Goal: Task Accomplishment & Management: Use online tool/utility

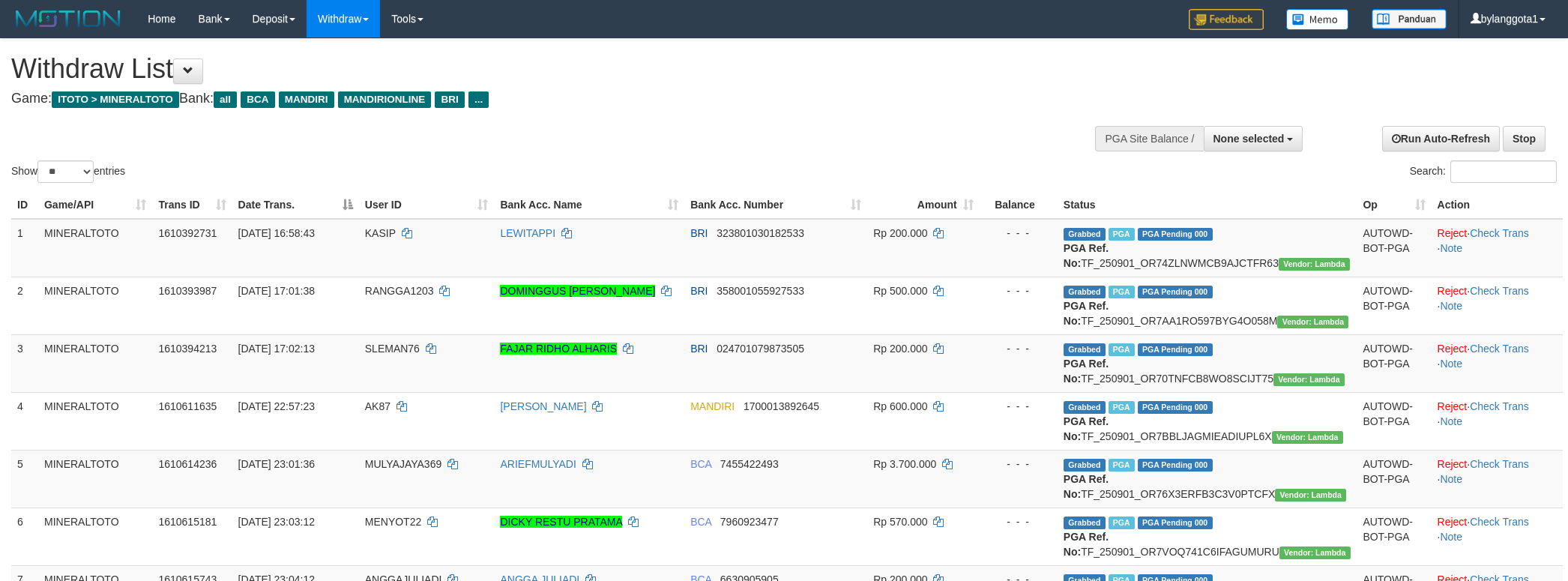
select select
select select "**"
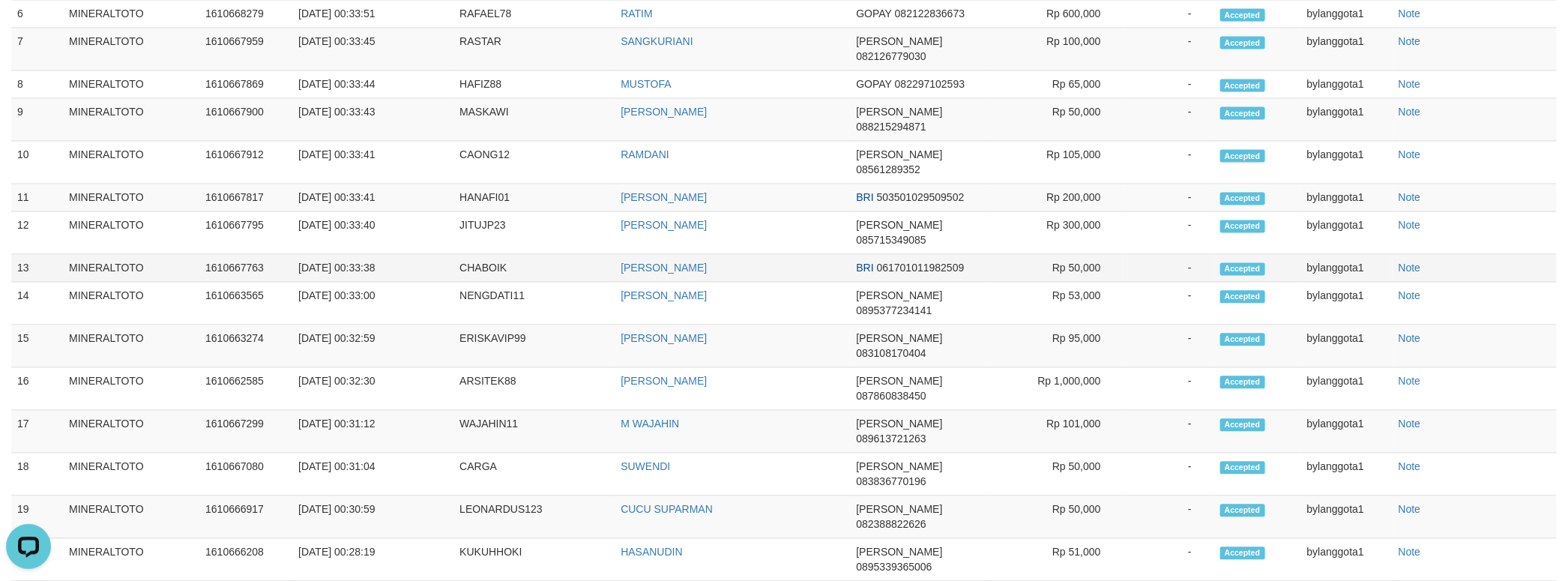
click at [1132, 282] on td "-" at bounding box center [1168, 268] width 91 height 28
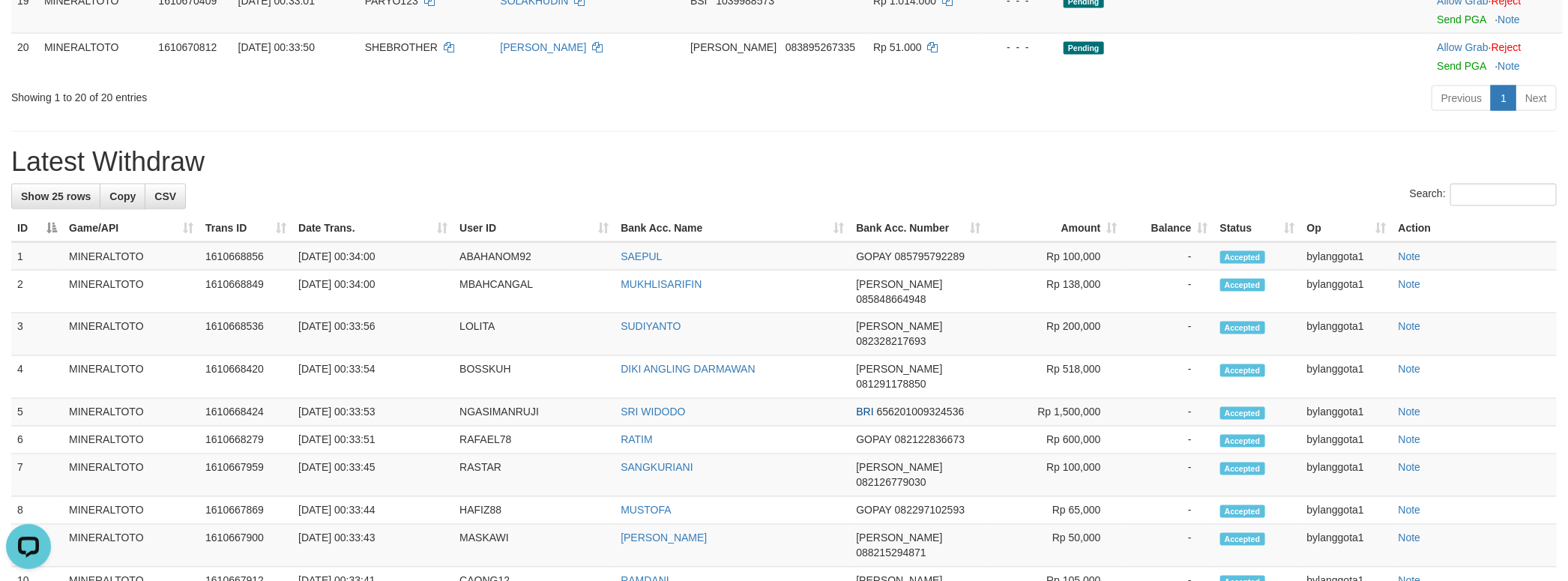
drag, startPoint x: 1459, startPoint y: 169, endPoint x: 1457, endPoint y: 185, distance: 16.1
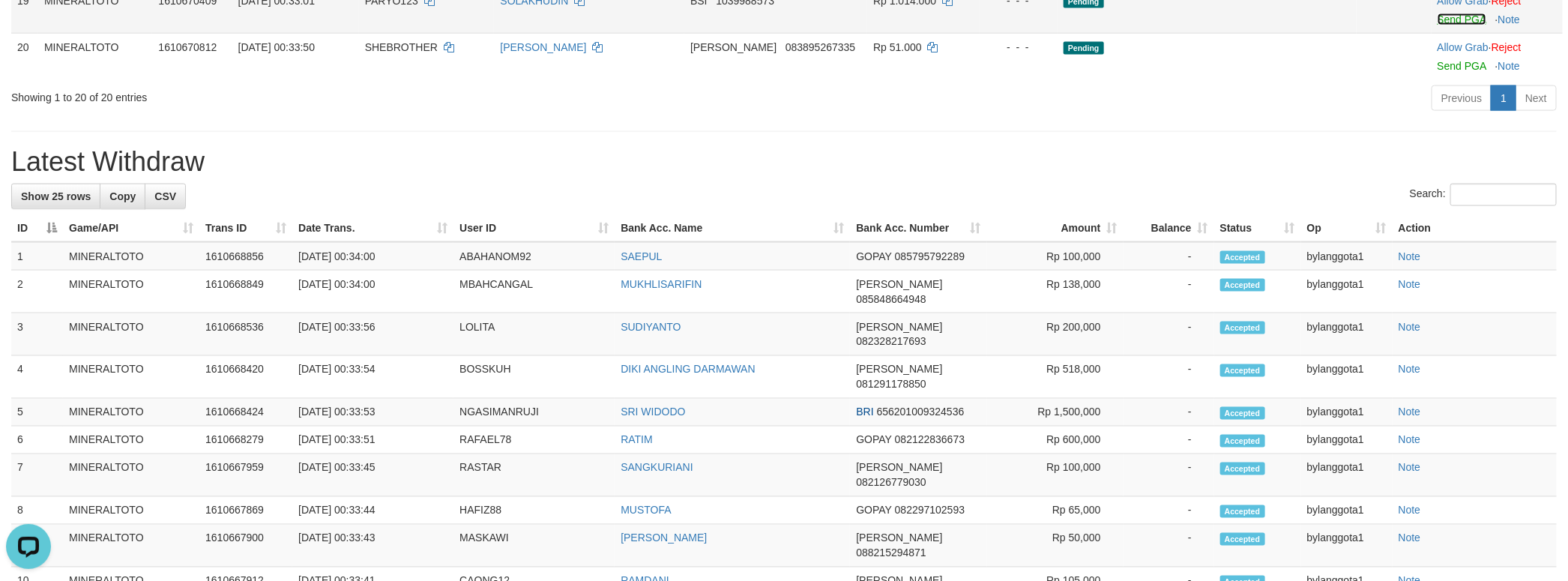
click at [1445, 26] on link "Send PGA" at bounding box center [1462, 19] width 49 height 12
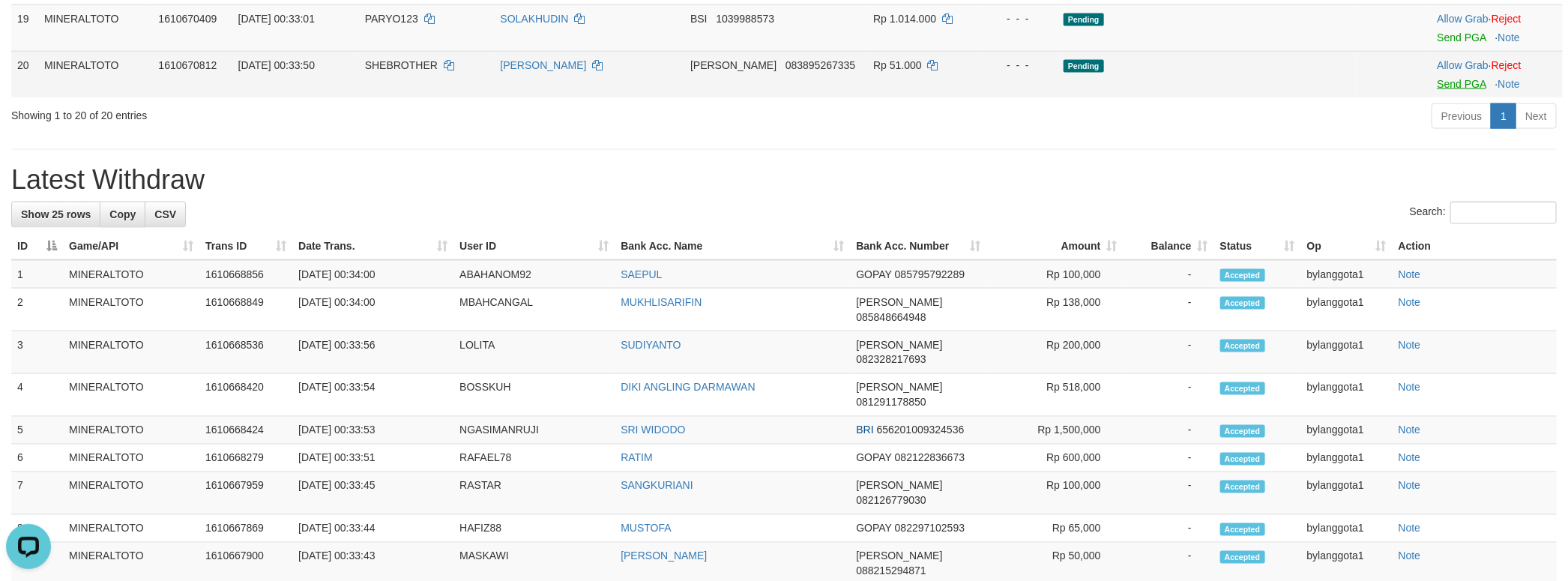
click at [1451, 312] on body "Toggle navigation Home Bank Account List Load By Website Group [ITOTO] MINERALT…" at bounding box center [784, 82] width 1568 height 2589
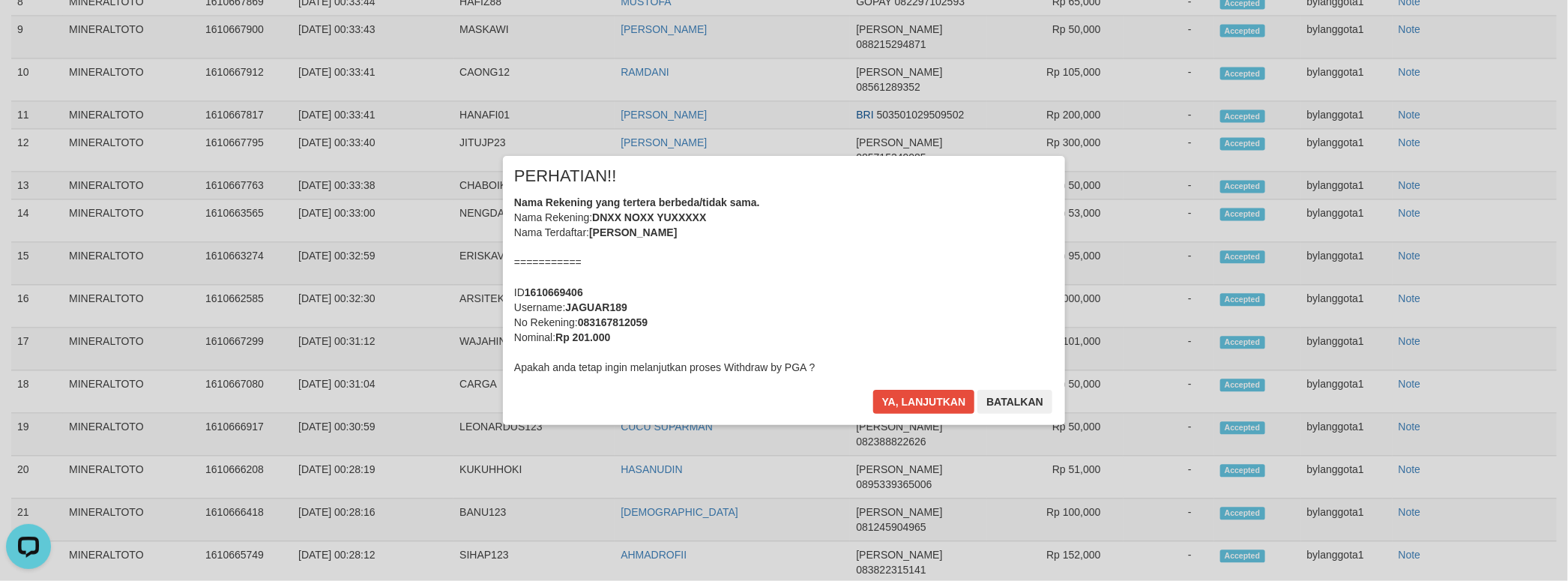
scroll to position [1158, 0]
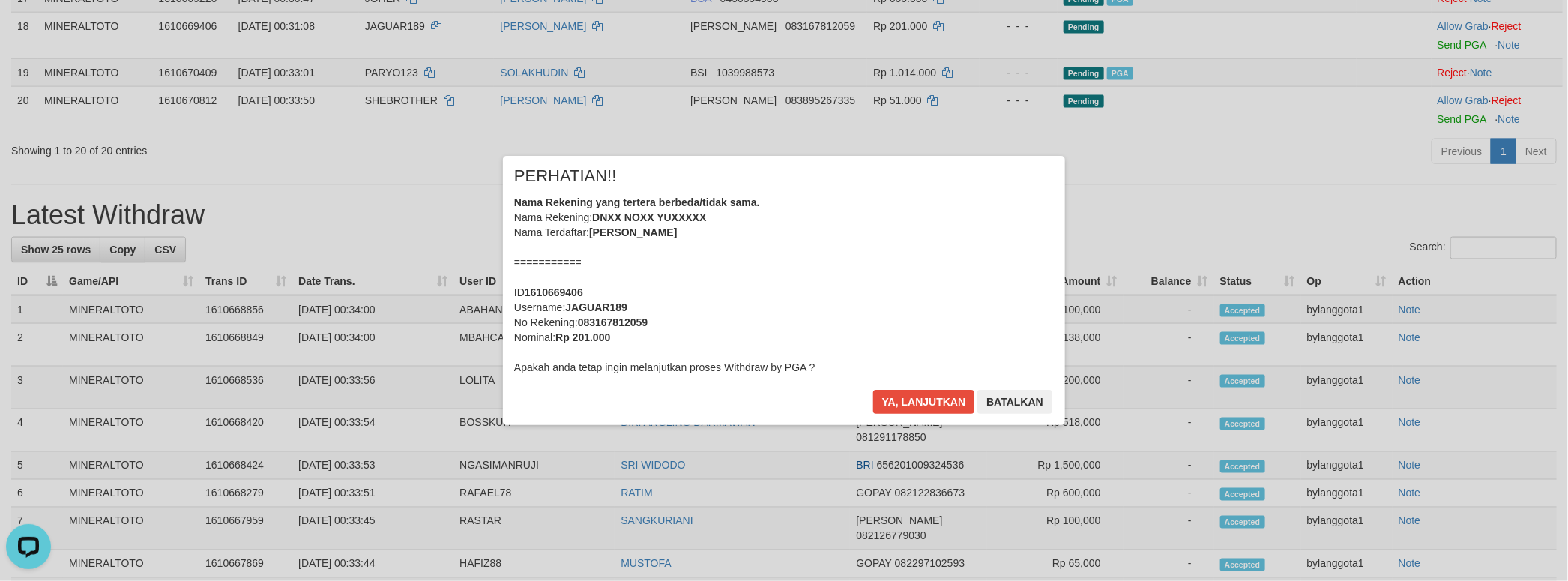
click at [950, 284] on div "Nama Rekening yang tertera berbeda/tidak sama. Nama Rekening: DNXX NOXX YUXXXXX…" at bounding box center [784, 285] width 540 height 180
click at [873, 390] on button "Ya, lanjutkan" at bounding box center [923, 402] width 102 height 24
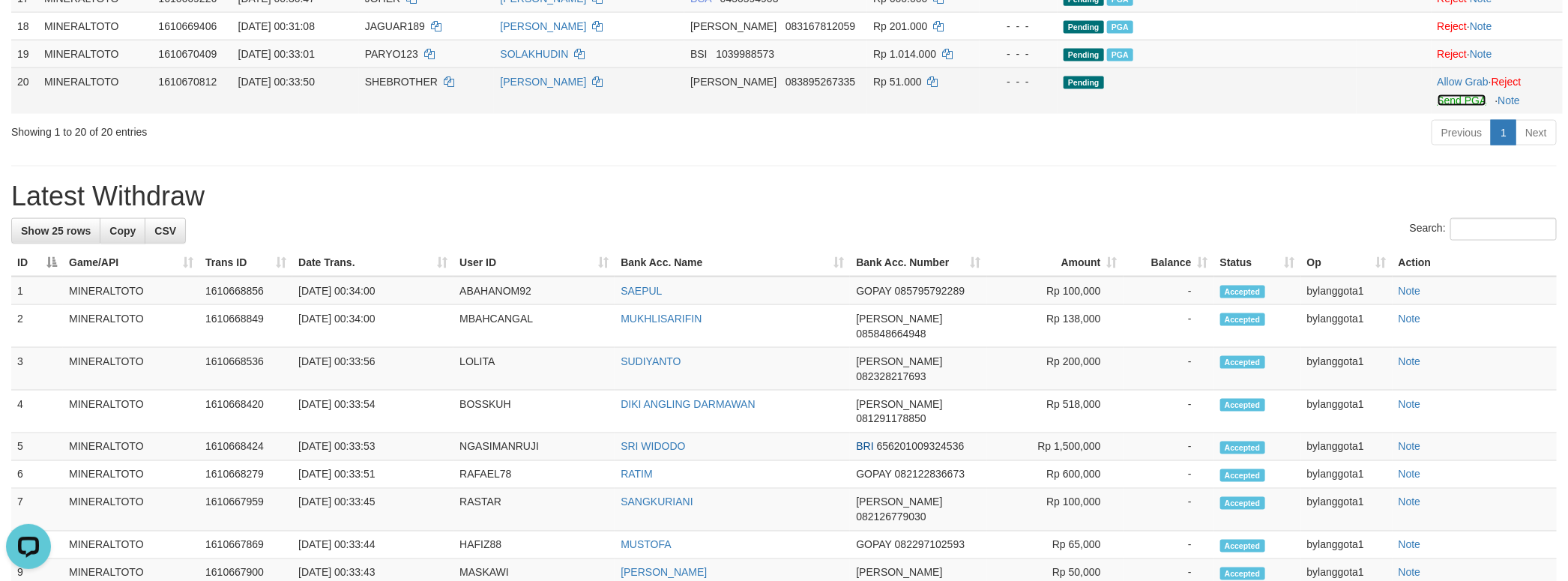
scroll to position [1139, 0]
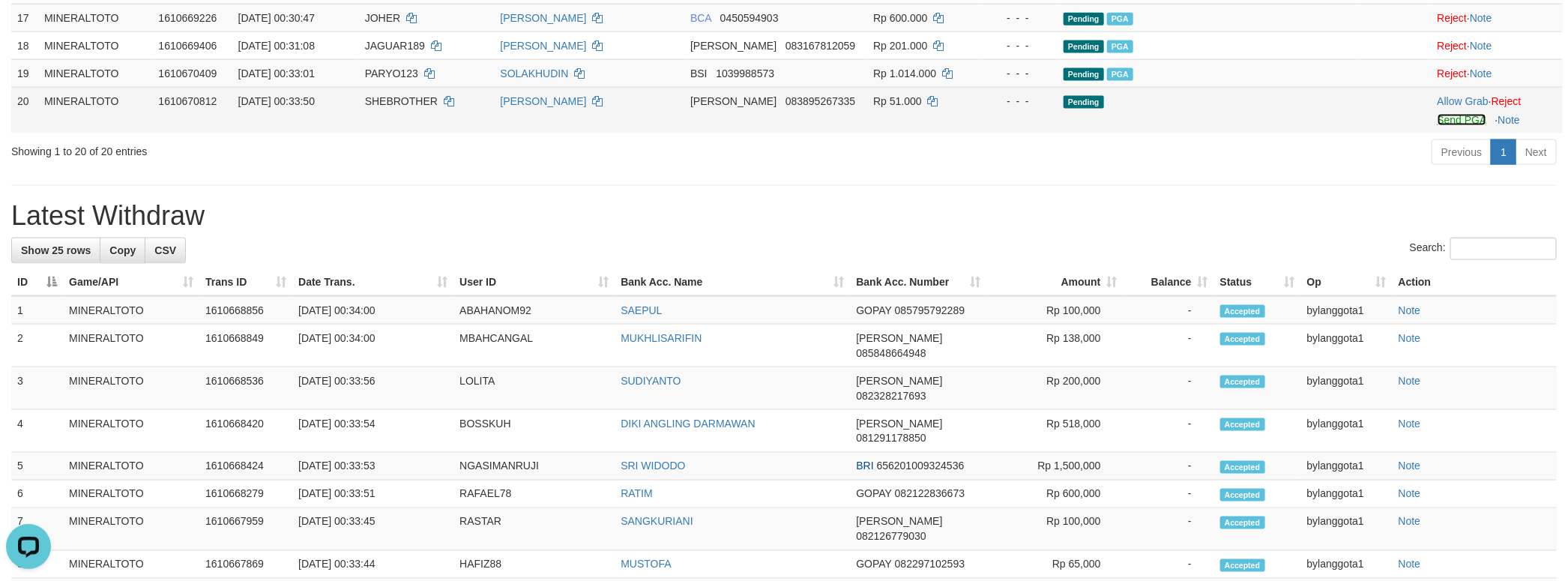
click at [1438, 126] on link "Send PGA" at bounding box center [1462, 120] width 49 height 12
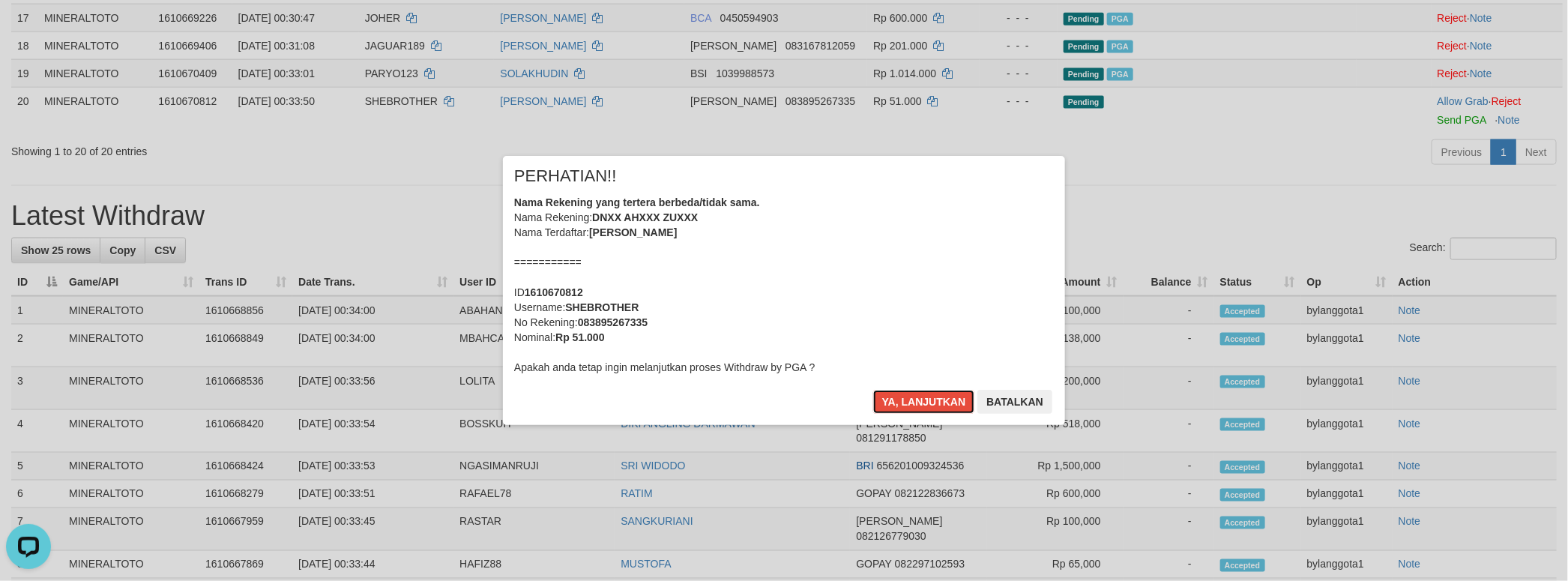
click at [944, 301] on div "Nama Rekening yang tertera berbeda/tidak sama. Nama Rekening: DNXX AHXXX ZUXXX …" at bounding box center [784, 285] width 540 height 180
click at [873, 390] on button "Ya, lanjutkan" at bounding box center [923, 402] width 102 height 24
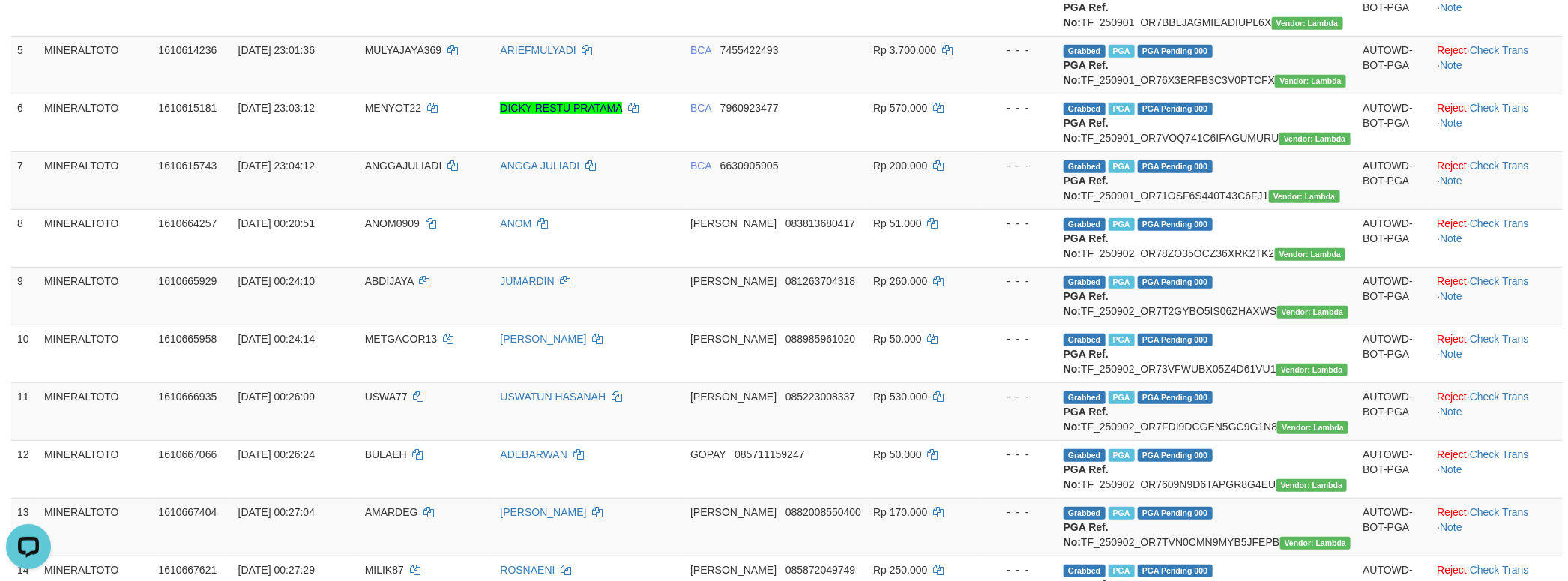
scroll to position [450, 0]
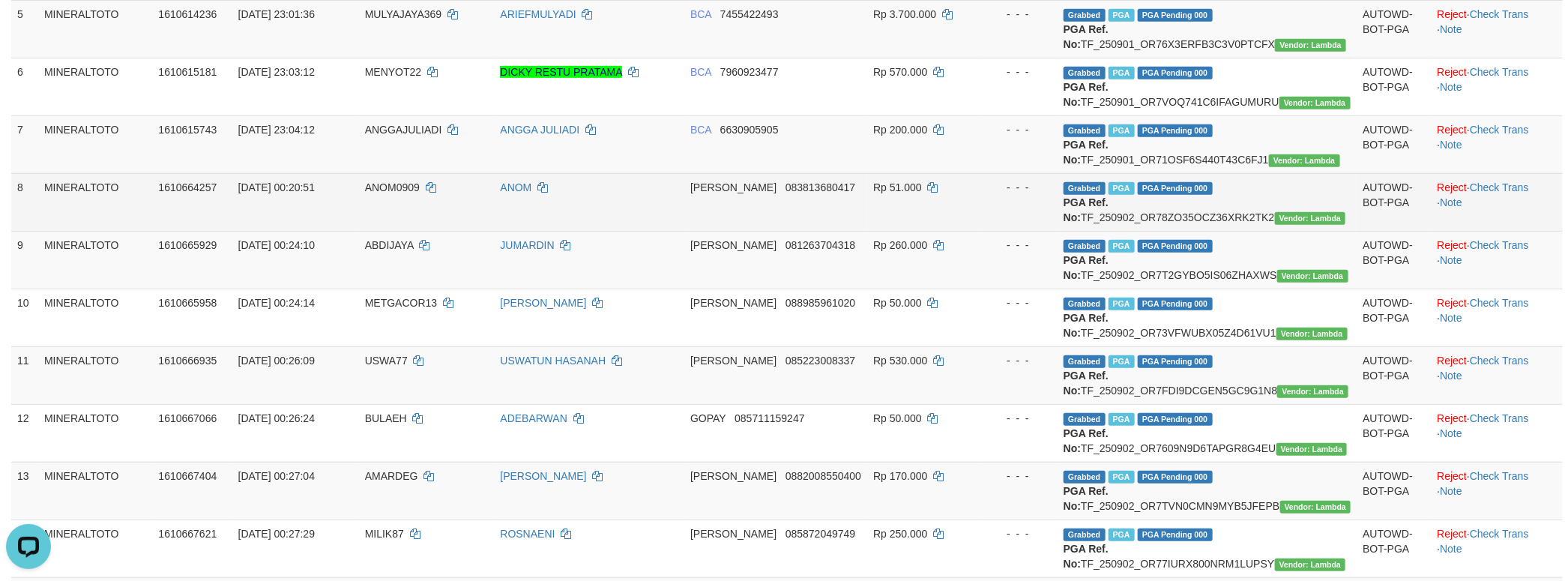
click at [1488, 231] on td "Reject · Check Trans · Note" at bounding box center [1497, 202] width 131 height 57
click at [1496, 193] on link "Check Trans" at bounding box center [1499, 187] width 59 height 12
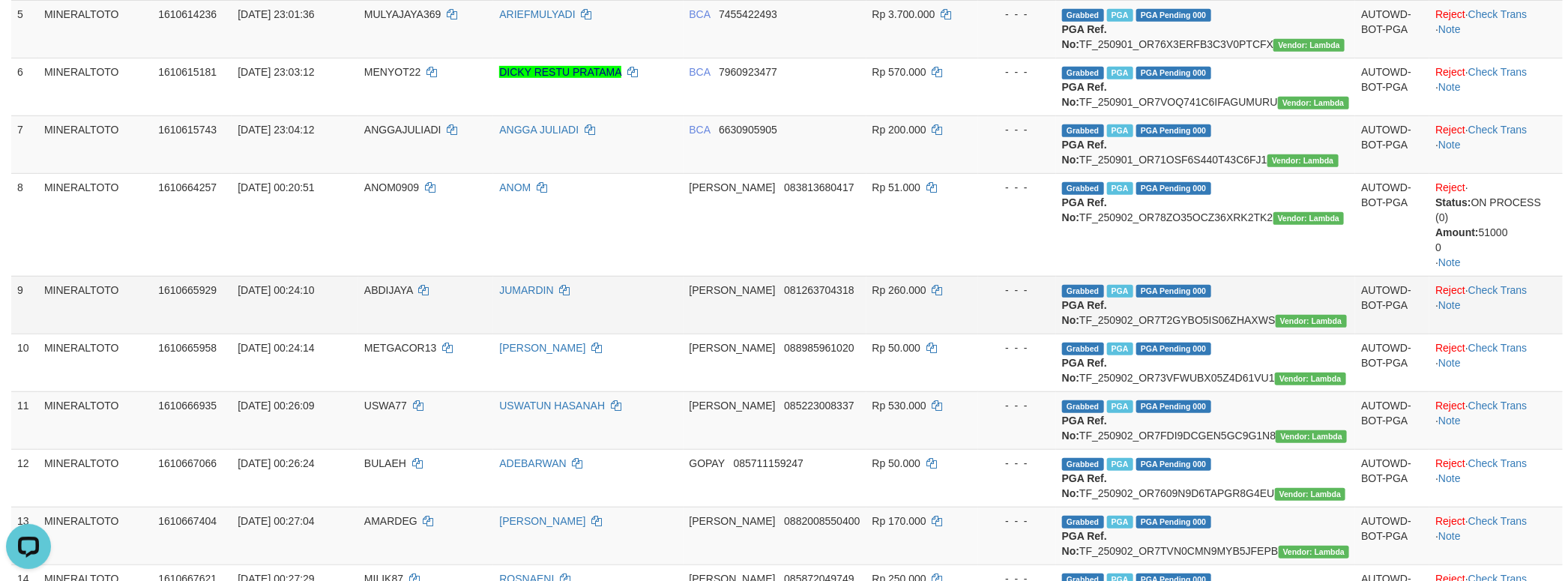
click at [1489, 333] on td "Reject · Check Trans · Note" at bounding box center [1496, 304] width 134 height 57
click at [1490, 296] on link "Check Trans" at bounding box center [1497, 290] width 59 height 12
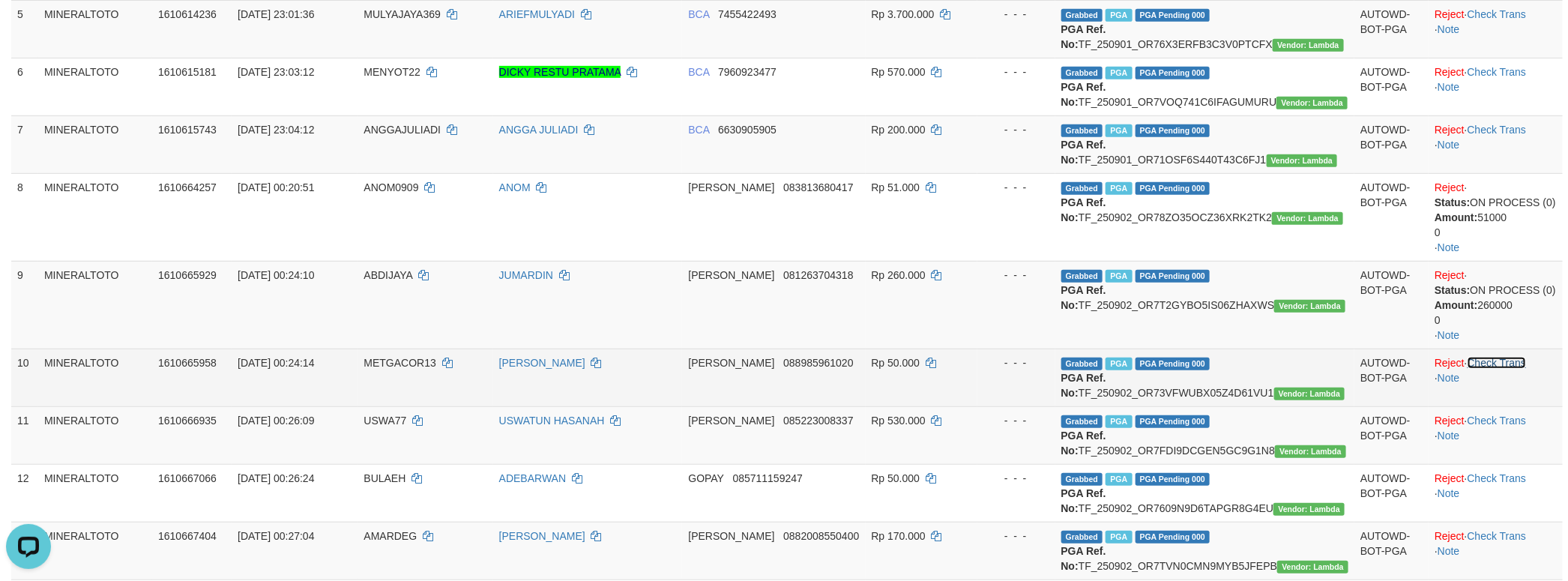
click at [1493, 369] on link "Check Trans" at bounding box center [1497, 362] width 59 height 12
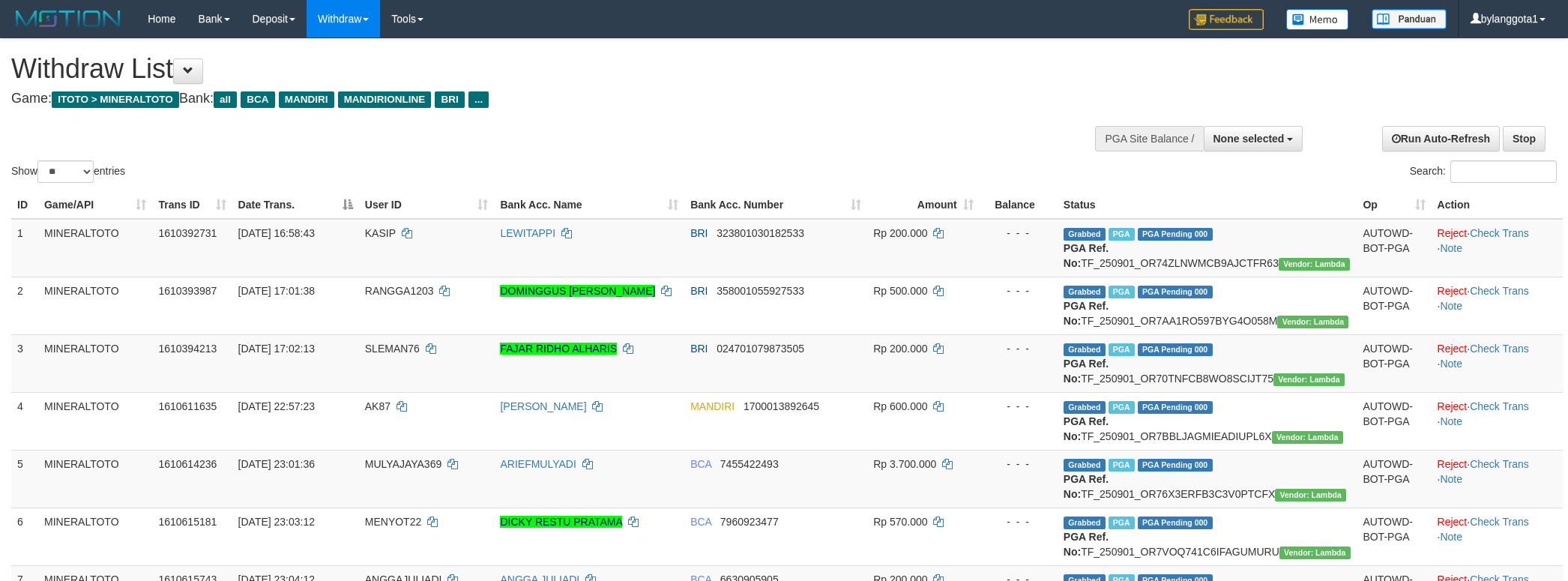
select select
select select "**"
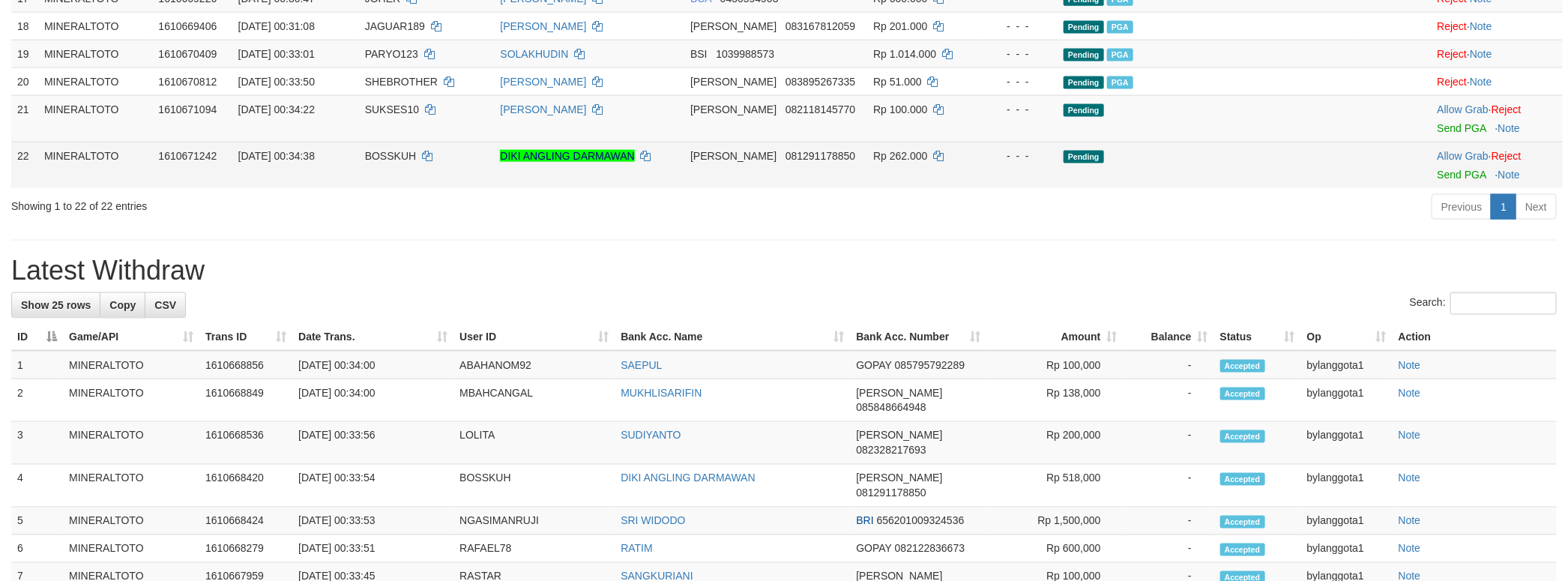
scroll to position [1164, 0]
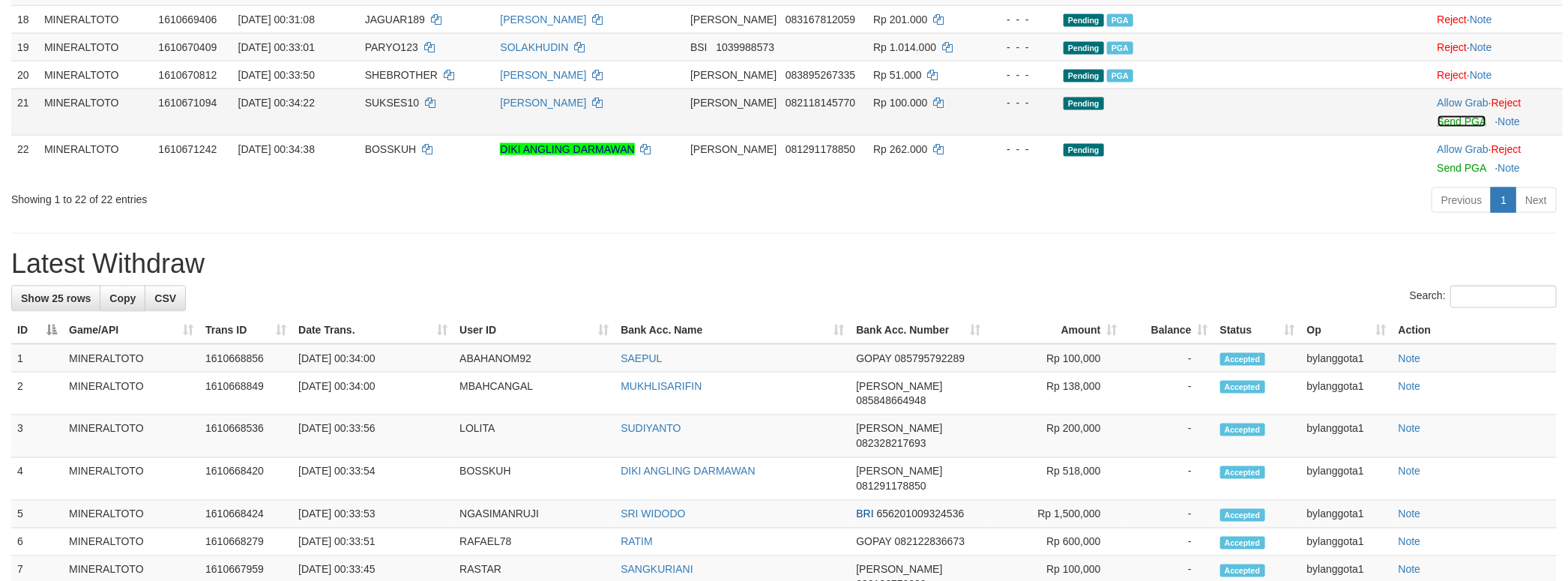
click at [1452, 127] on link "Send PGA" at bounding box center [1462, 121] width 49 height 12
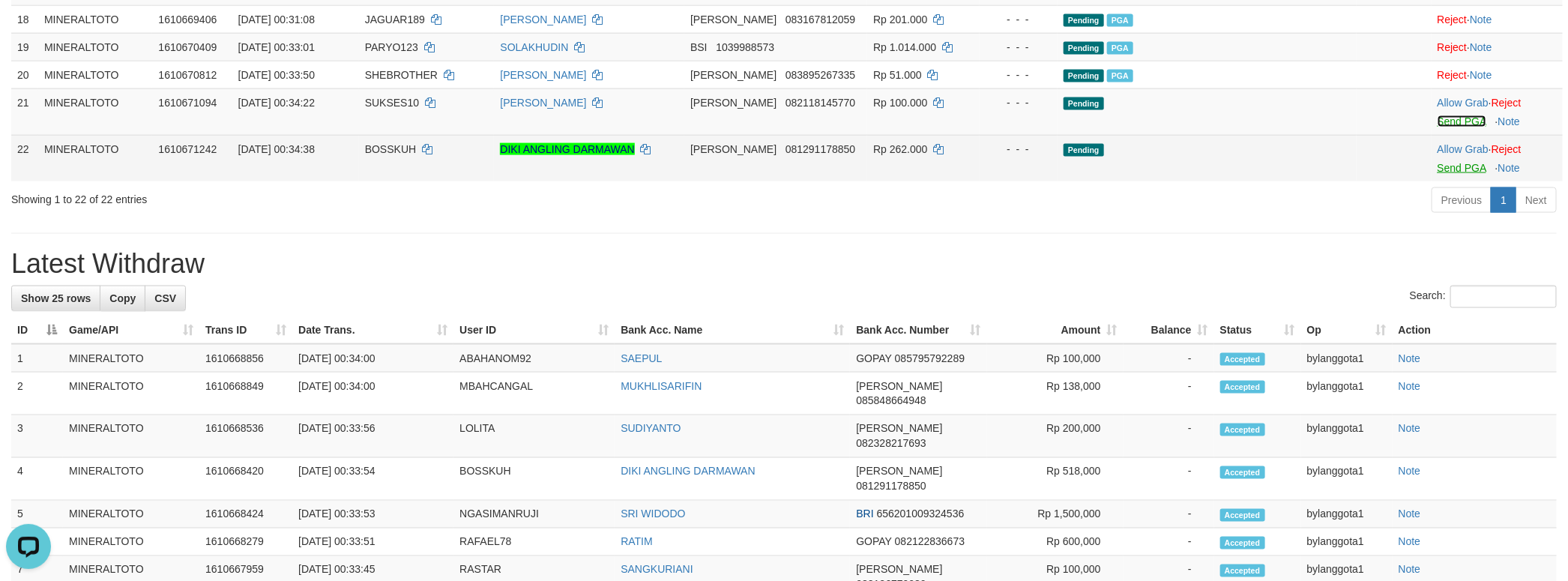
scroll to position [0, 0]
click at [1452, 407] on body "Toggle navigation Home Bank Account List Load By Website Group [ITOTO] MINERALT…" at bounding box center [784, 148] width 1568 height 2625
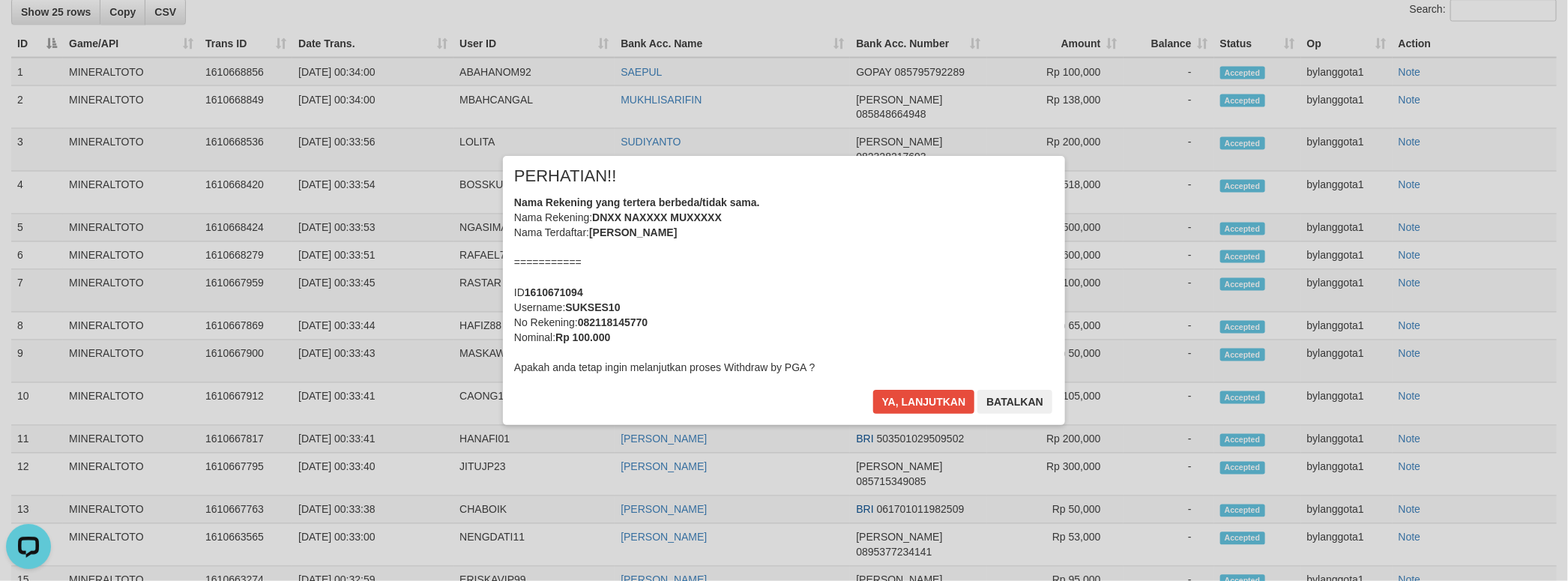
scroll to position [1111, 0]
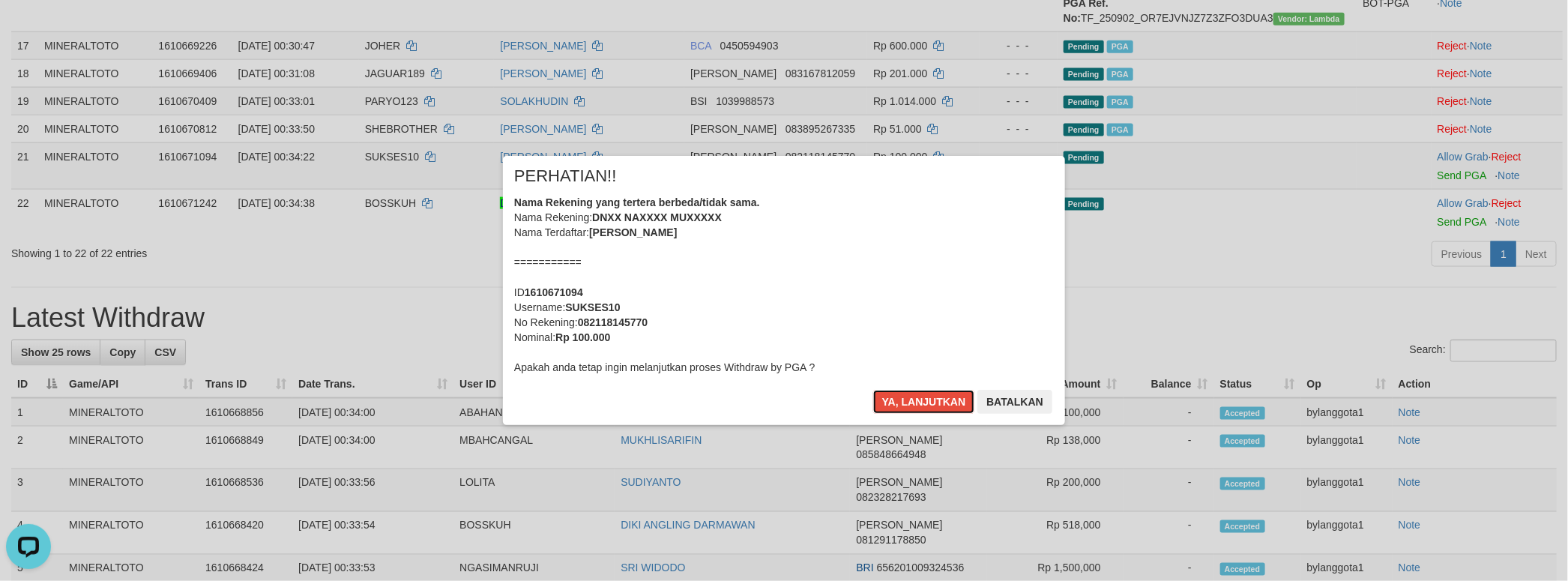
click at [902, 299] on div "Nama Rekening yang tertera berbeda/tidak sama. Nama Rekening: DNXX NAXXXX MUXXX…" at bounding box center [784, 285] width 540 height 180
click at [873, 390] on button "Ya, lanjutkan" at bounding box center [923, 402] width 102 height 24
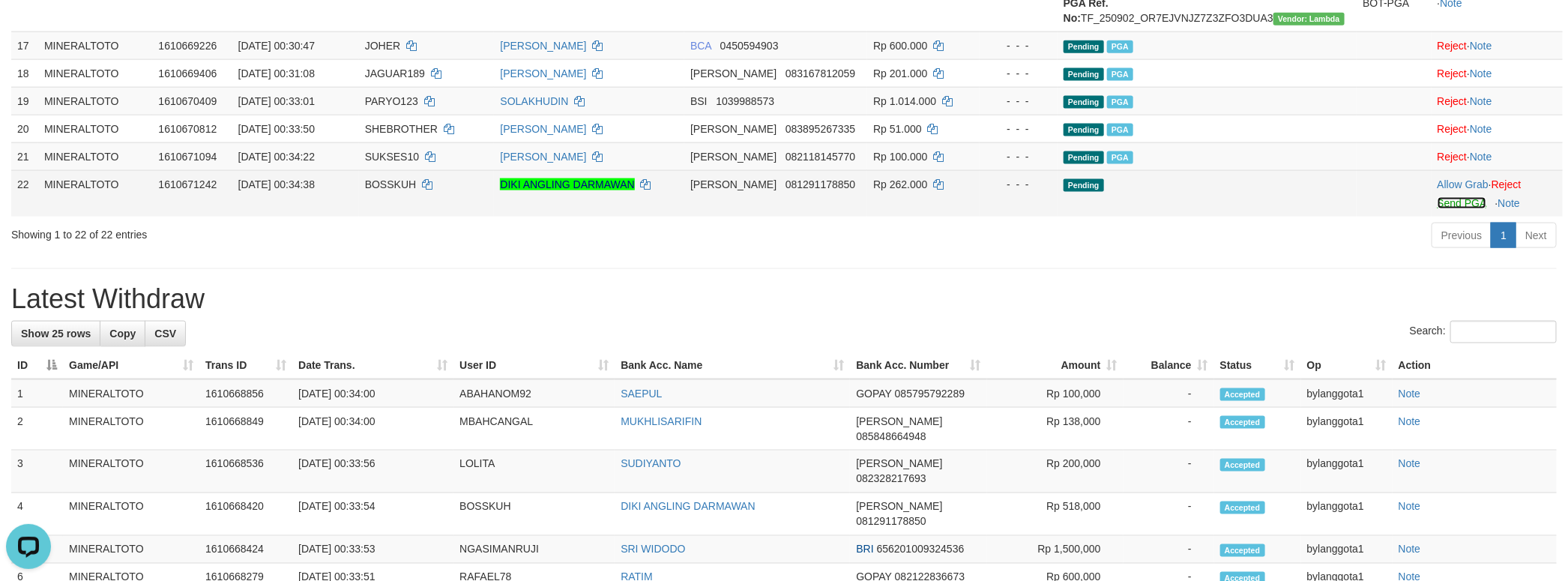
click at [1448, 209] on link "Send PGA" at bounding box center [1462, 203] width 49 height 12
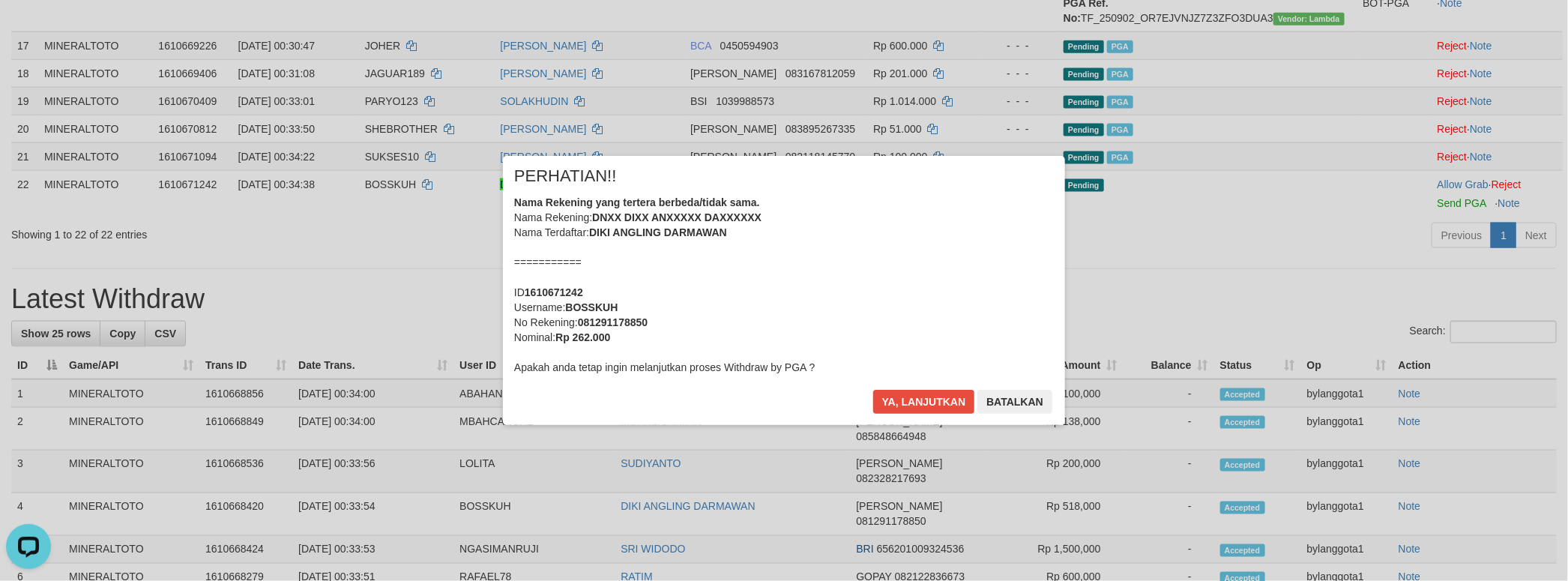
click at [801, 297] on div "Nama Rekening yang tertera berbeda/tidak sama. Nama Rekening: DNXX DIXX ANXXXXX…" at bounding box center [784, 285] width 540 height 180
click at [873, 390] on button "Ya, lanjutkan" at bounding box center [923, 402] width 102 height 24
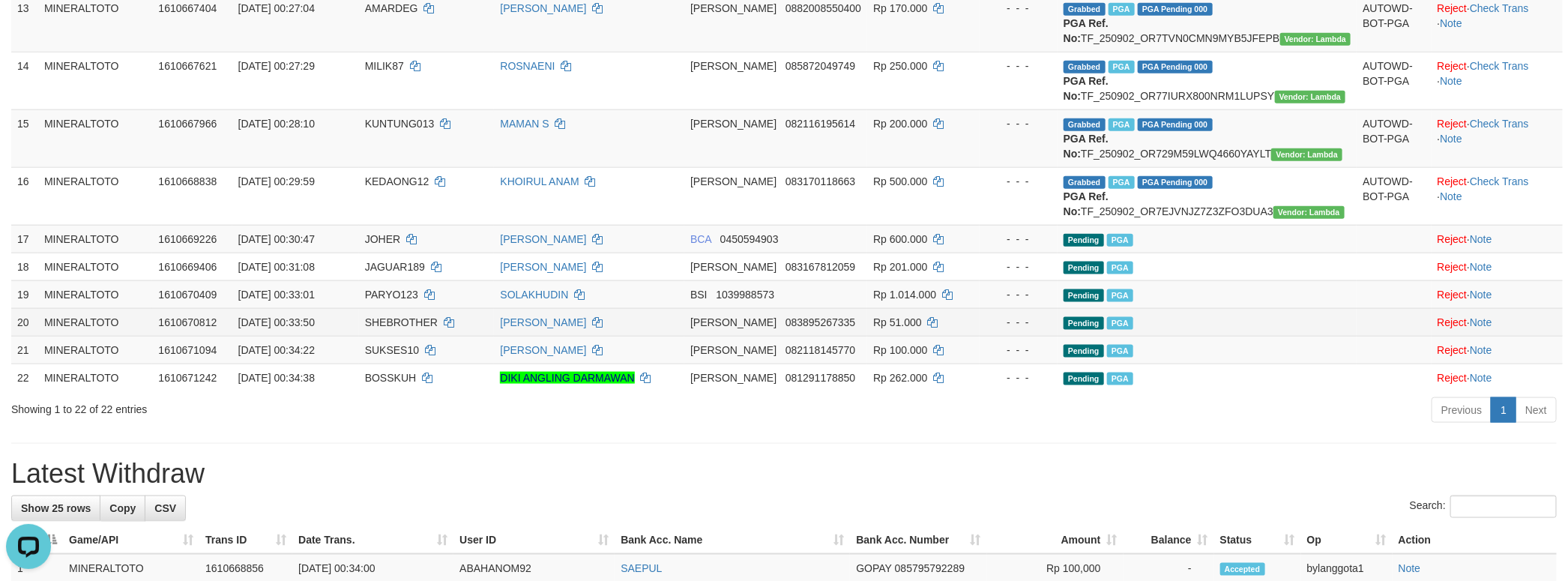
scroll to position [1030, 0]
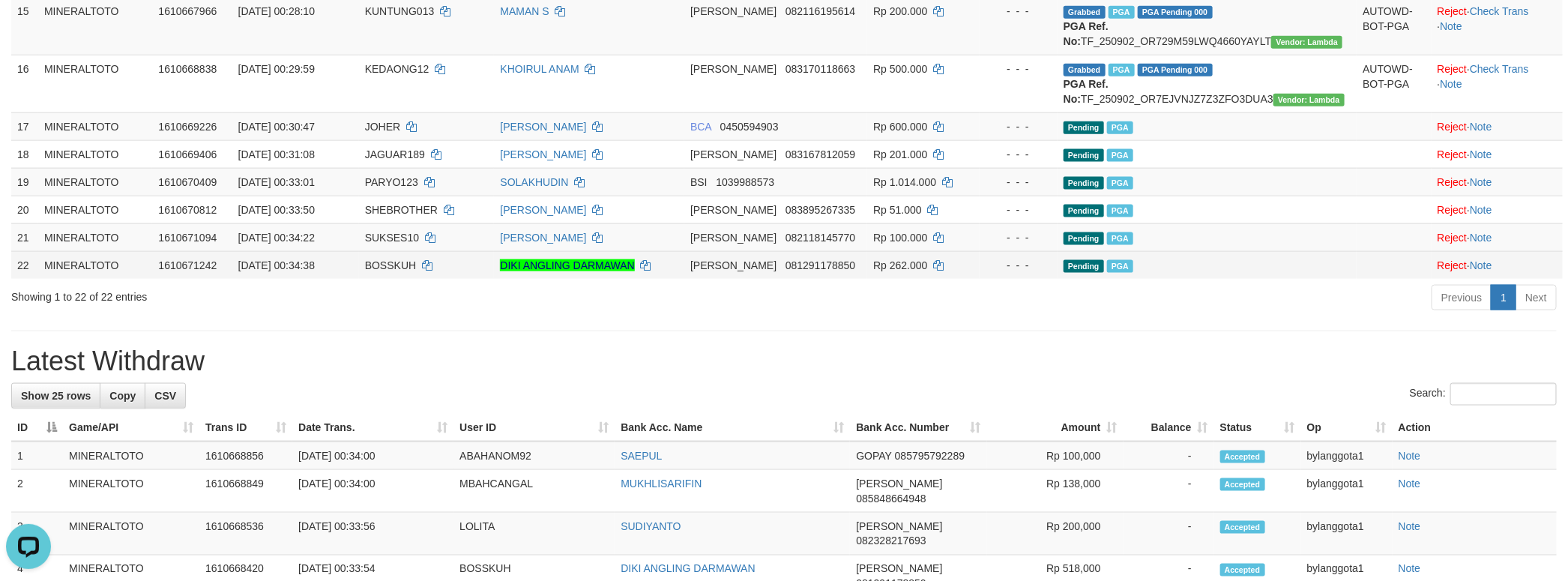
click at [1228, 279] on td "Pending PGA" at bounding box center [1207, 265] width 300 height 28
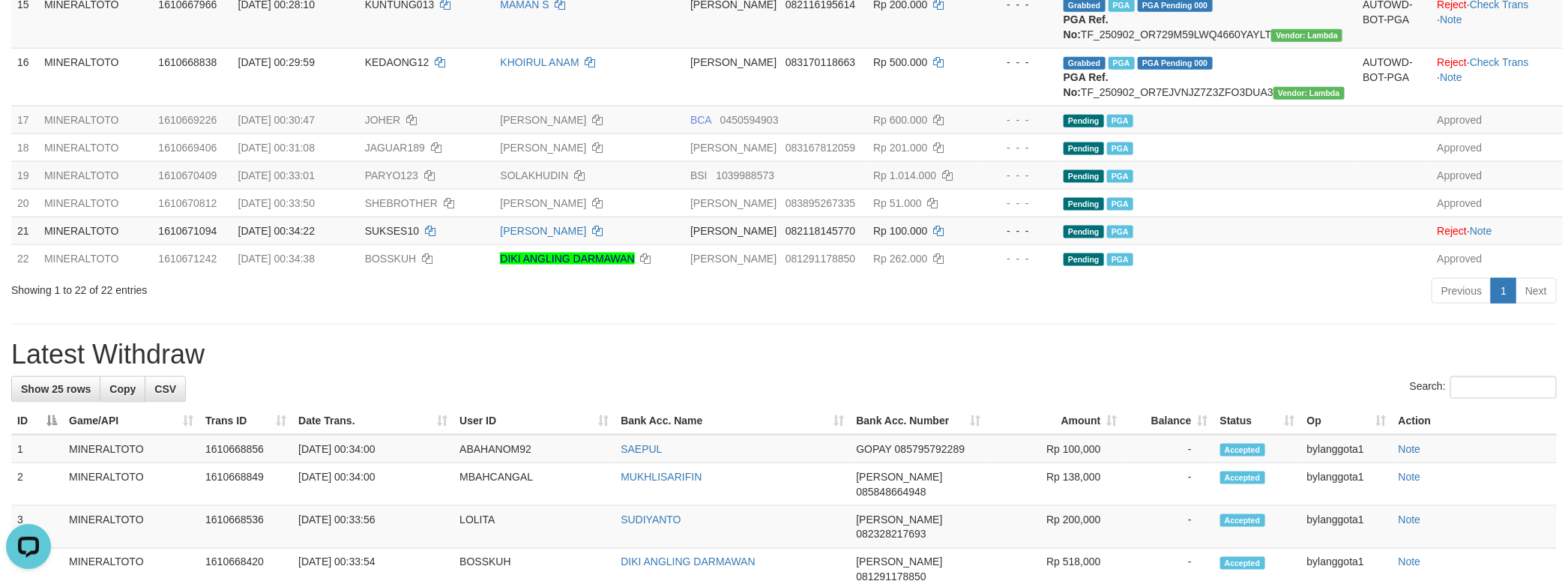
scroll to position [1076, 0]
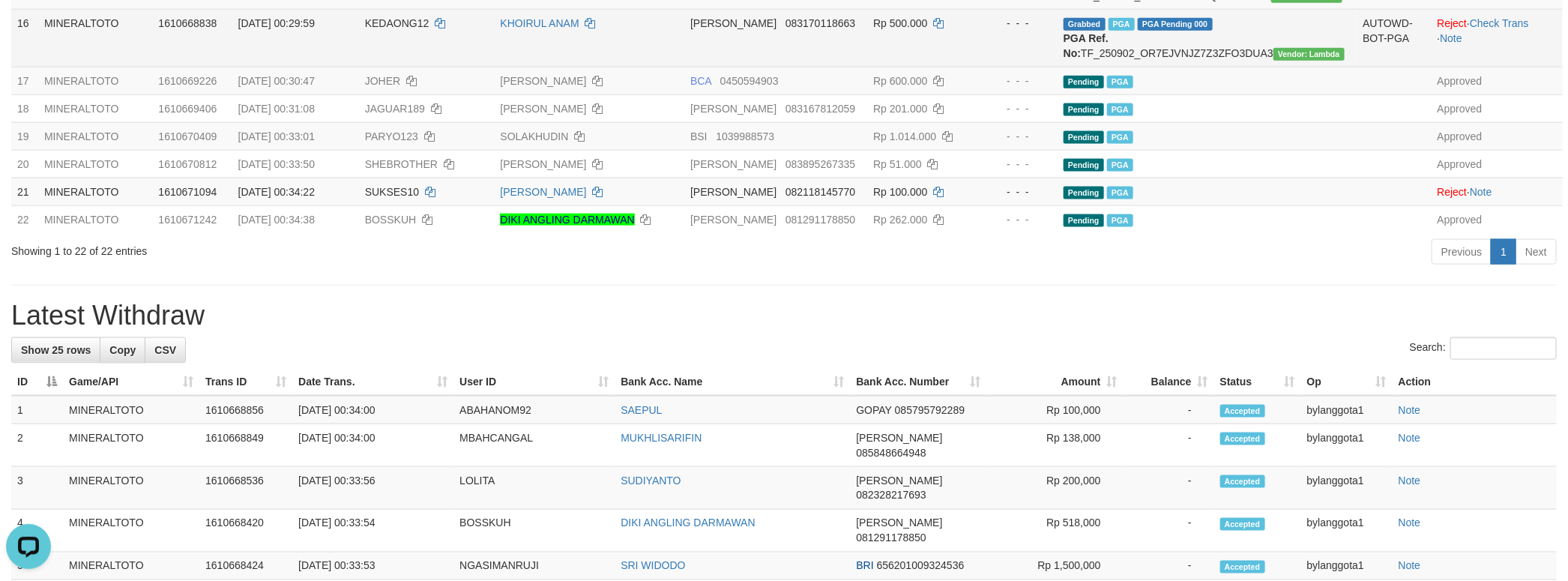
click at [423, 30] on span "KEDAONG12" at bounding box center [397, 23] width 64 height 12
copy td "KEDAONG12"
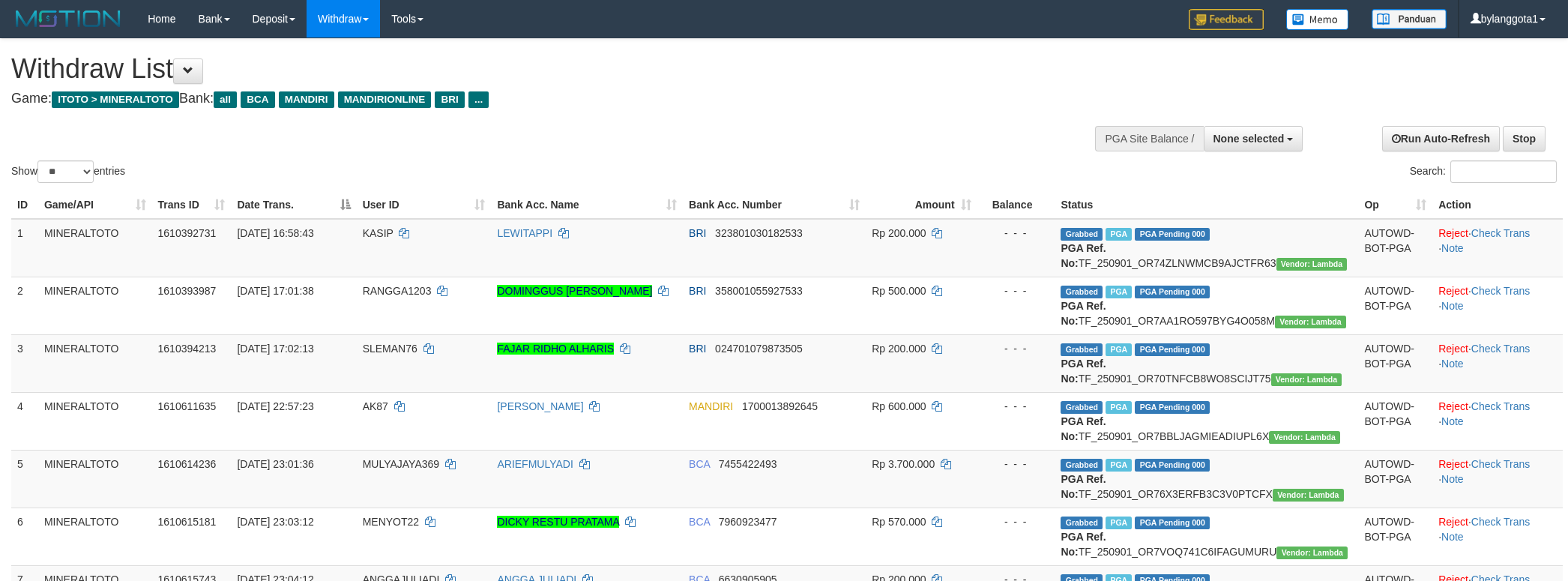
select select
select select "**"
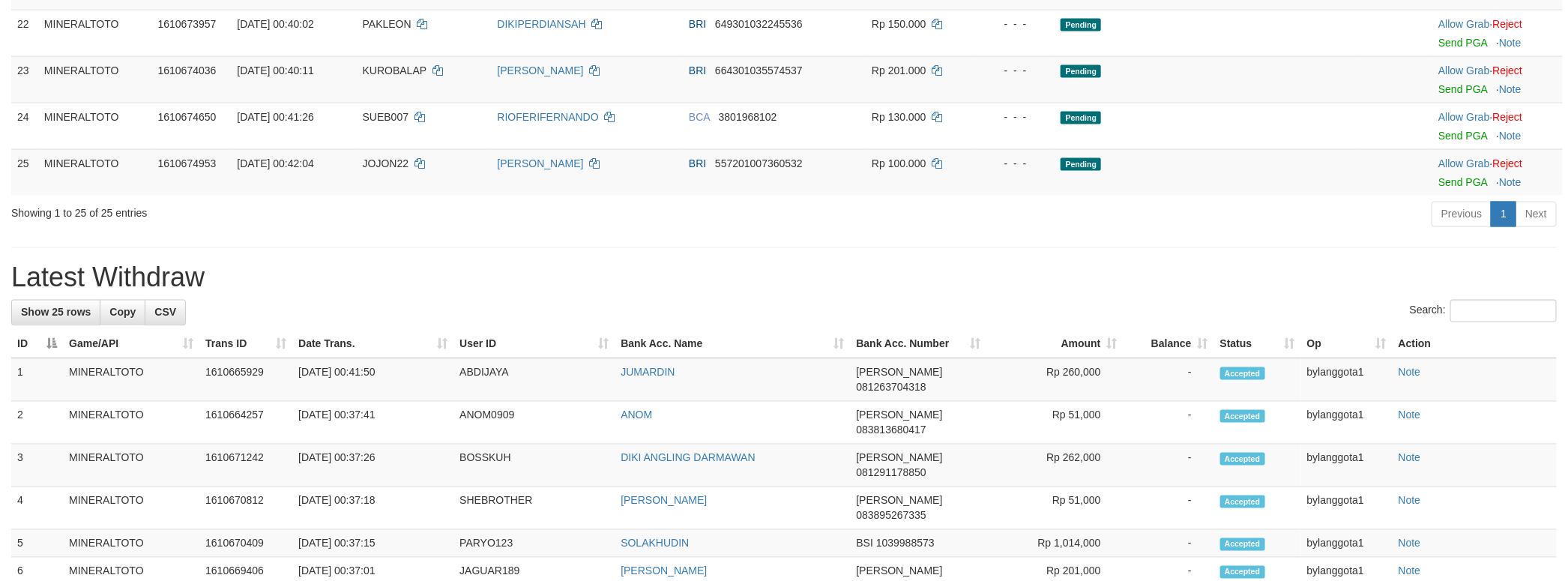
scroll to position [1232, 0]
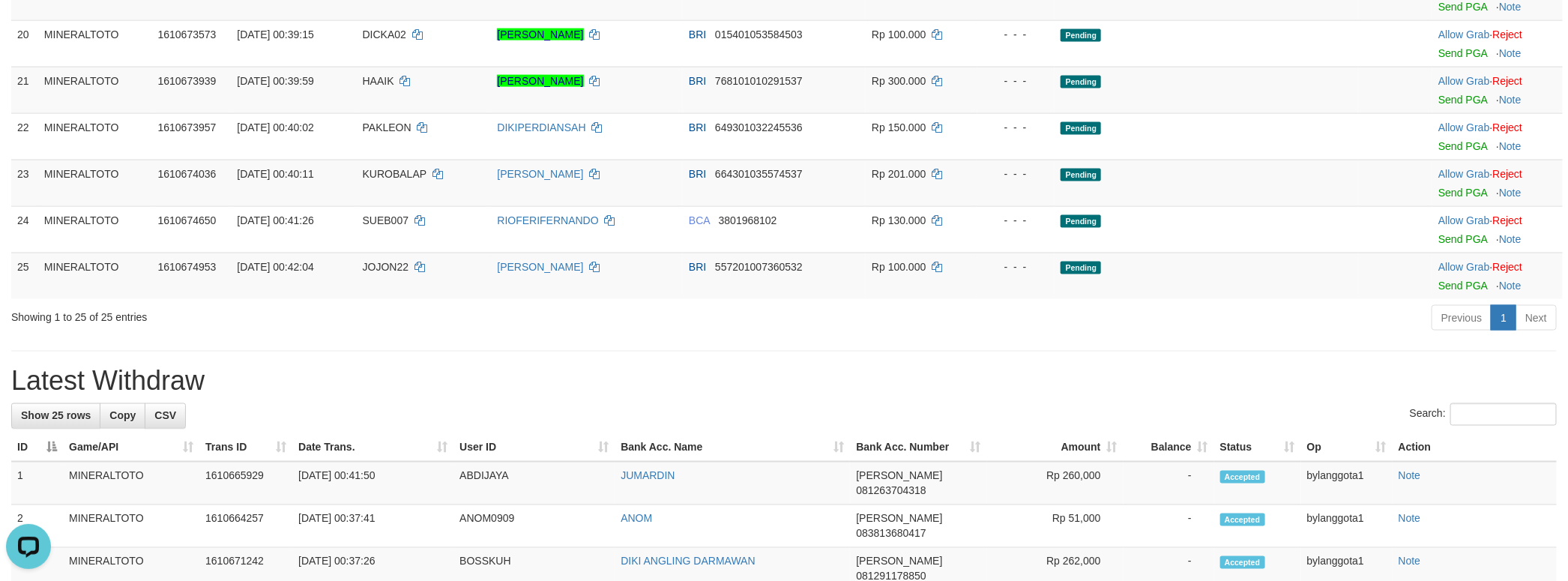
scroll to position [1194, 0]
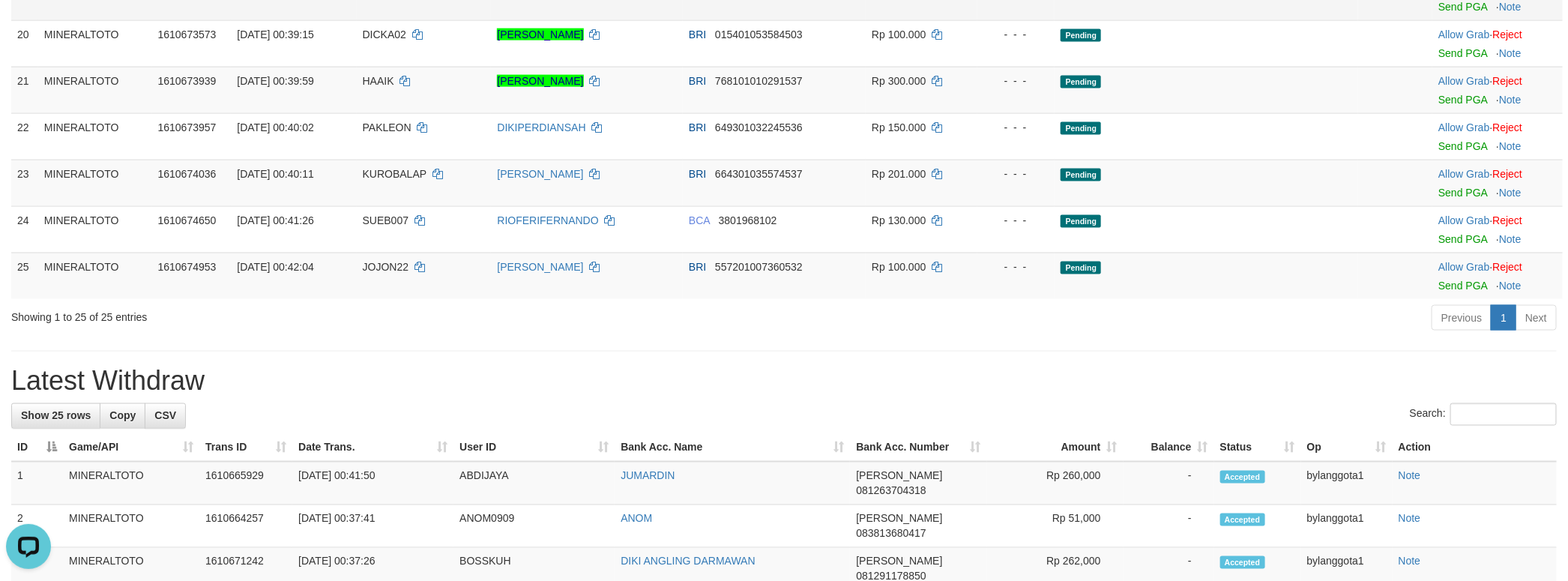
scroll to position [1176, 0]
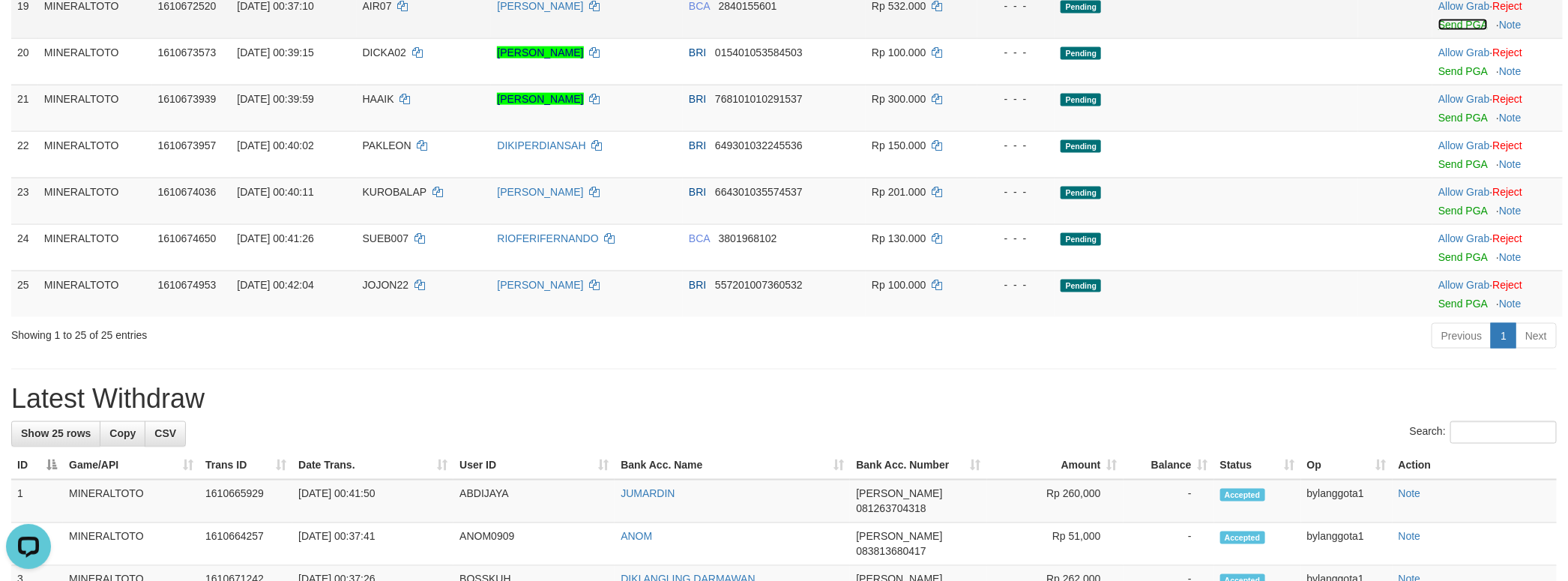
click at [1444, 31] on link "Send PGA" at bounding box center [1462, 24] width 49 height 12
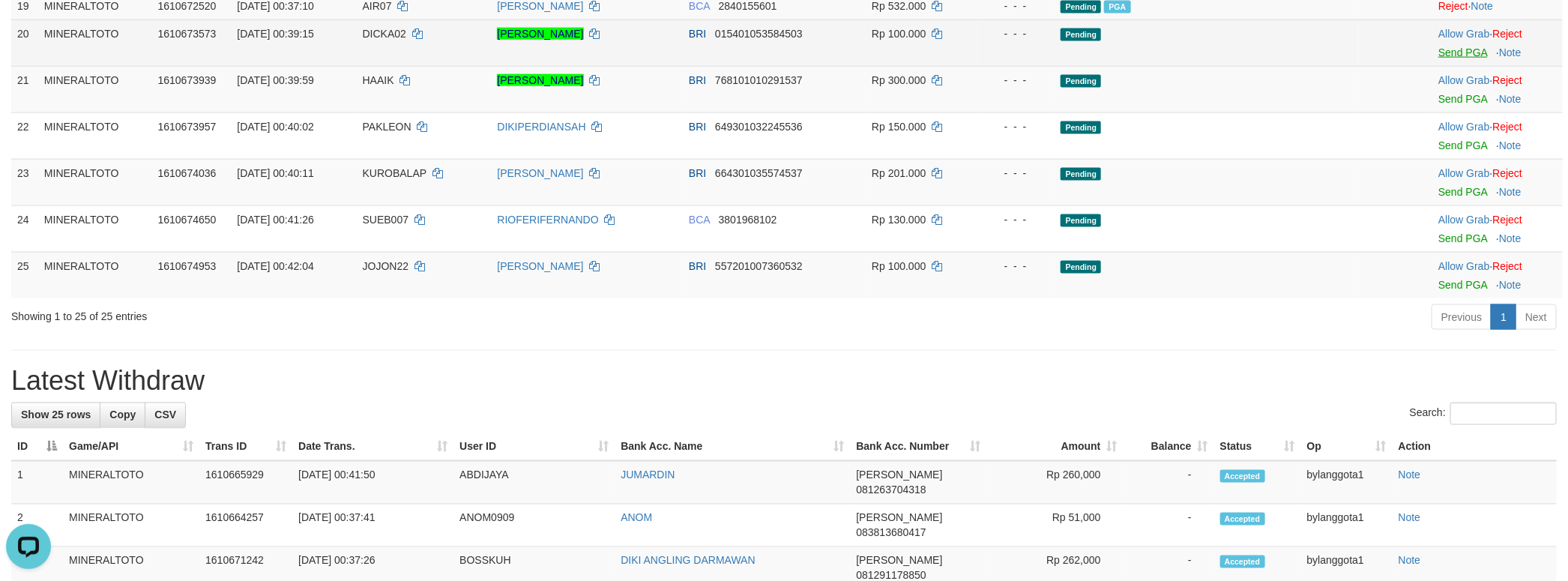
scroll to position [1157, 0]
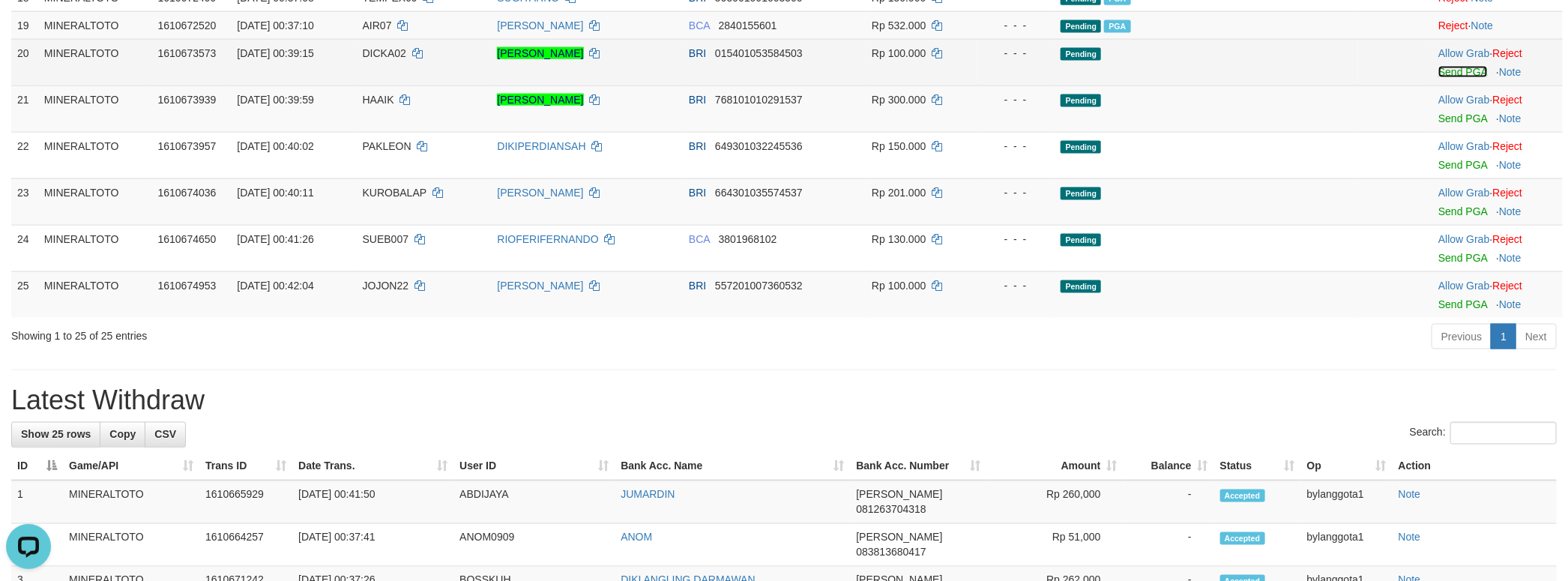
click at [1457, 78] on link "Send PGA" at bounding box center [1462, 71] width 49 height 12
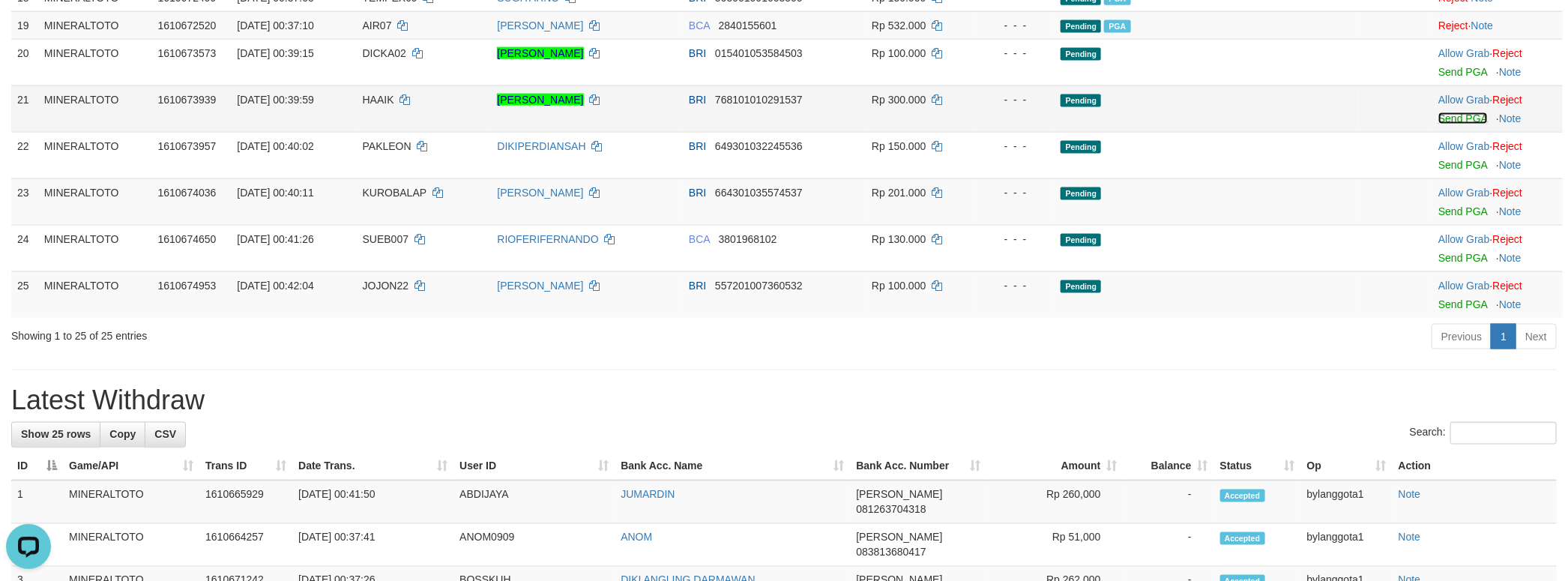
click at [1455, 124] on link "Send PGA" at bounding box center [1462, 118] width 49 height 12
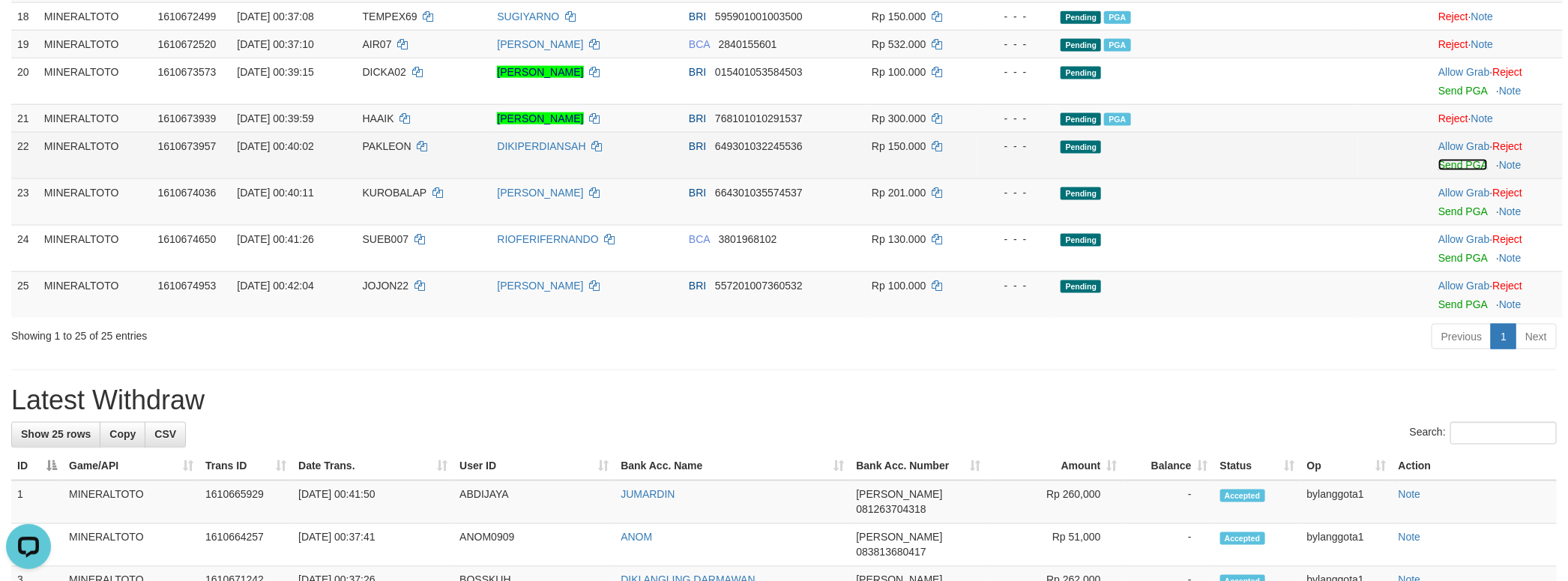
click at [1444, 171] on link "Send PGA" at bounding box center [1462, 165] width 49 height 12
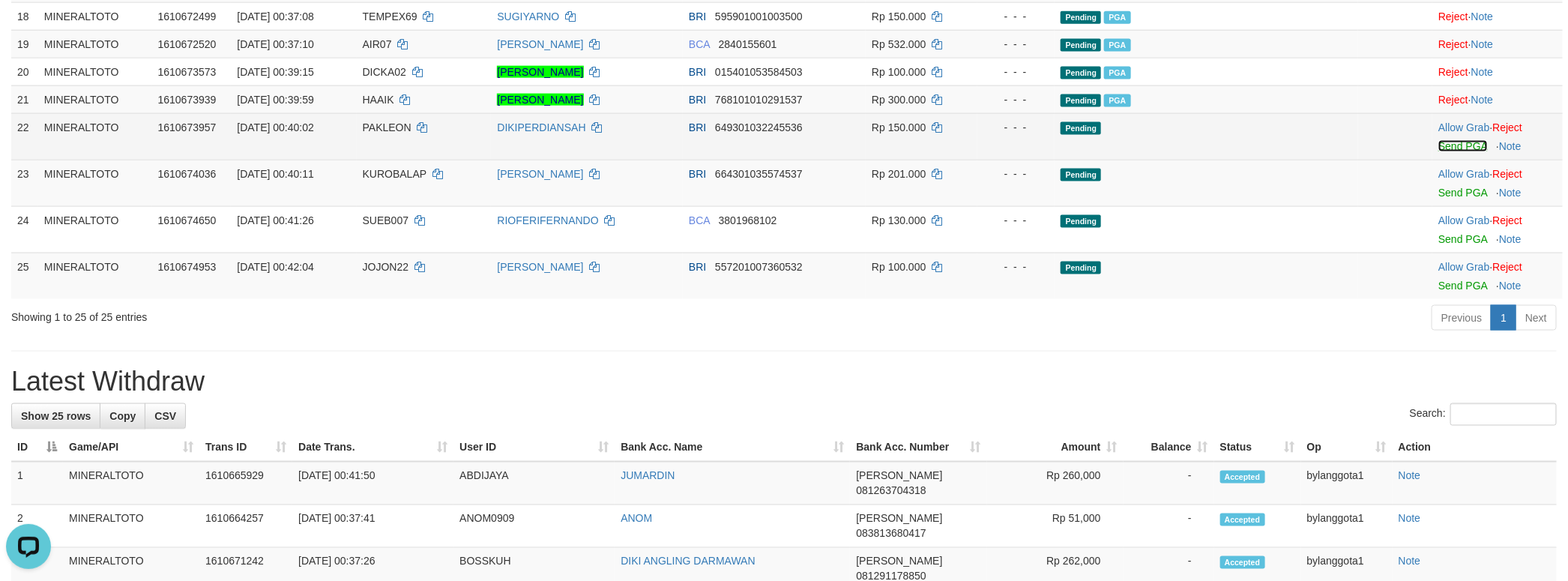
scroll to position [1120, 0]
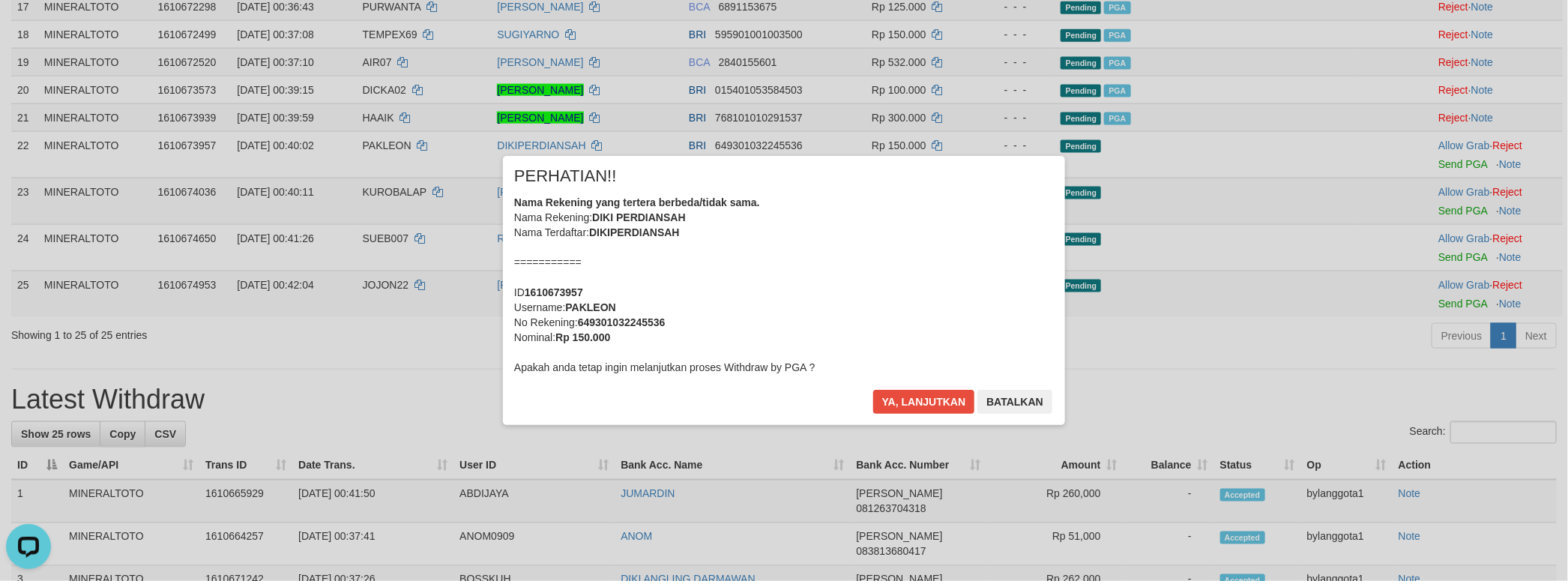
click at [734, 295] on div "Nama Rekening yang tertera berbeda/tidak sama. Nama Rekening: DIKI PERDIANSAH N…" at bounding box center [784, 285] width 540 height 180
click at [873, 390] on button "Ya, lanjutkan" at bounding box center [923, 402] width 102 height 24
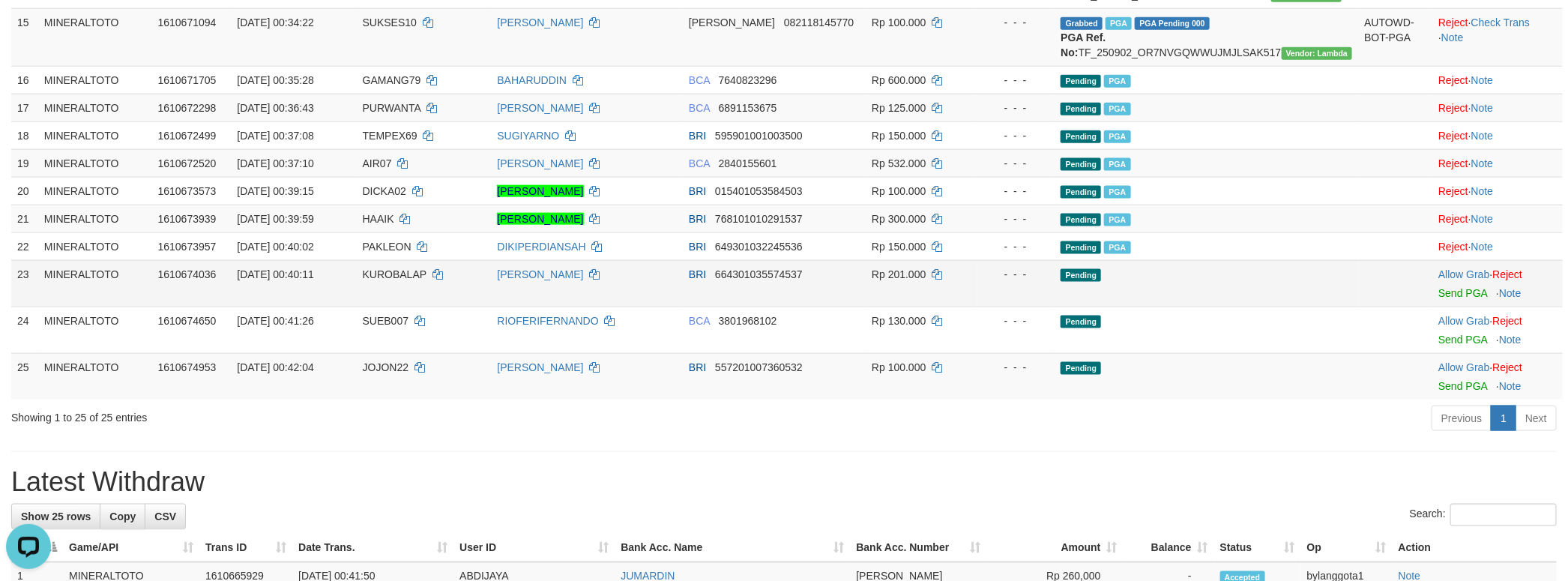
scroll to position [1132, 0]
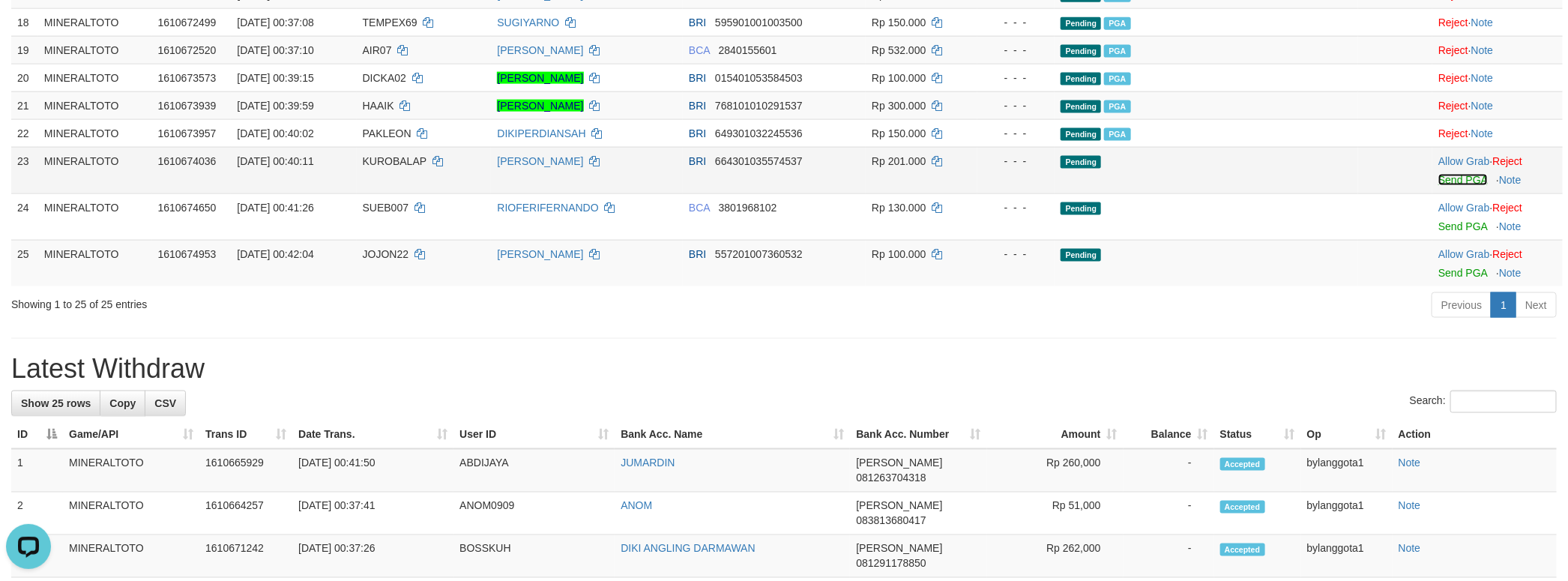
click at [1451, 186] on link "Send PGA" at bounding box center [1462, 179] width 49 height 12
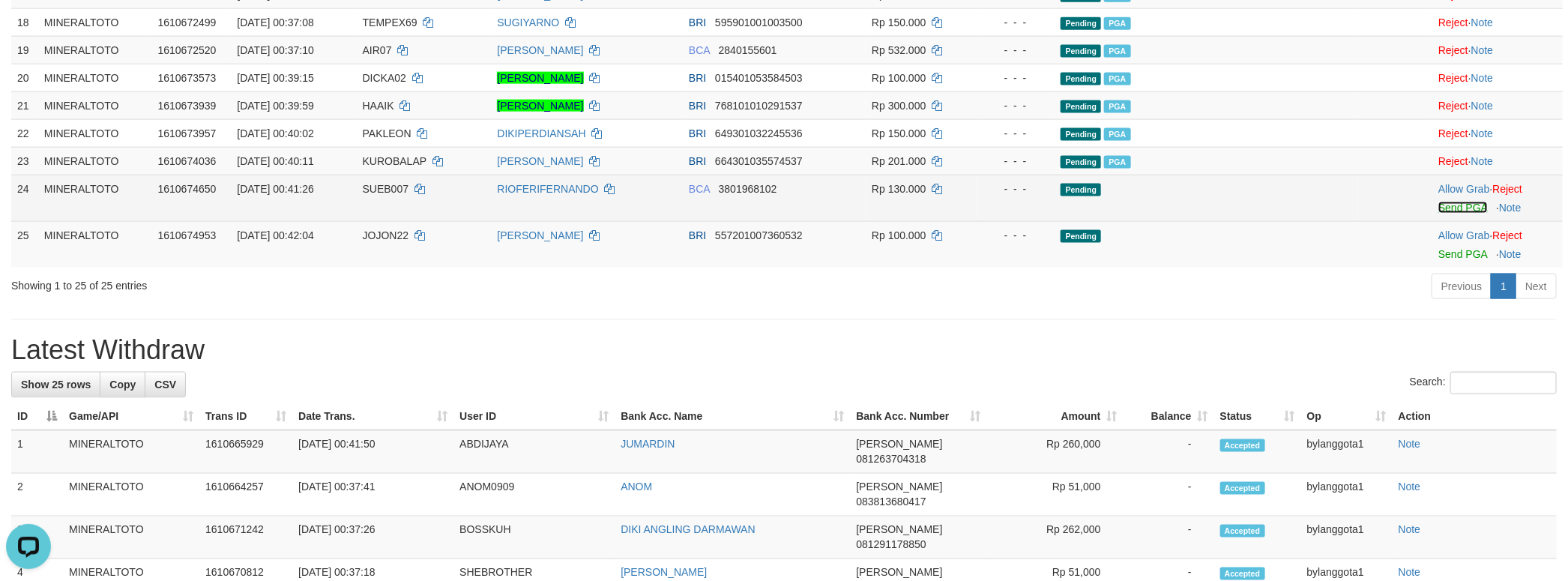
scroll to position [1114, 0]
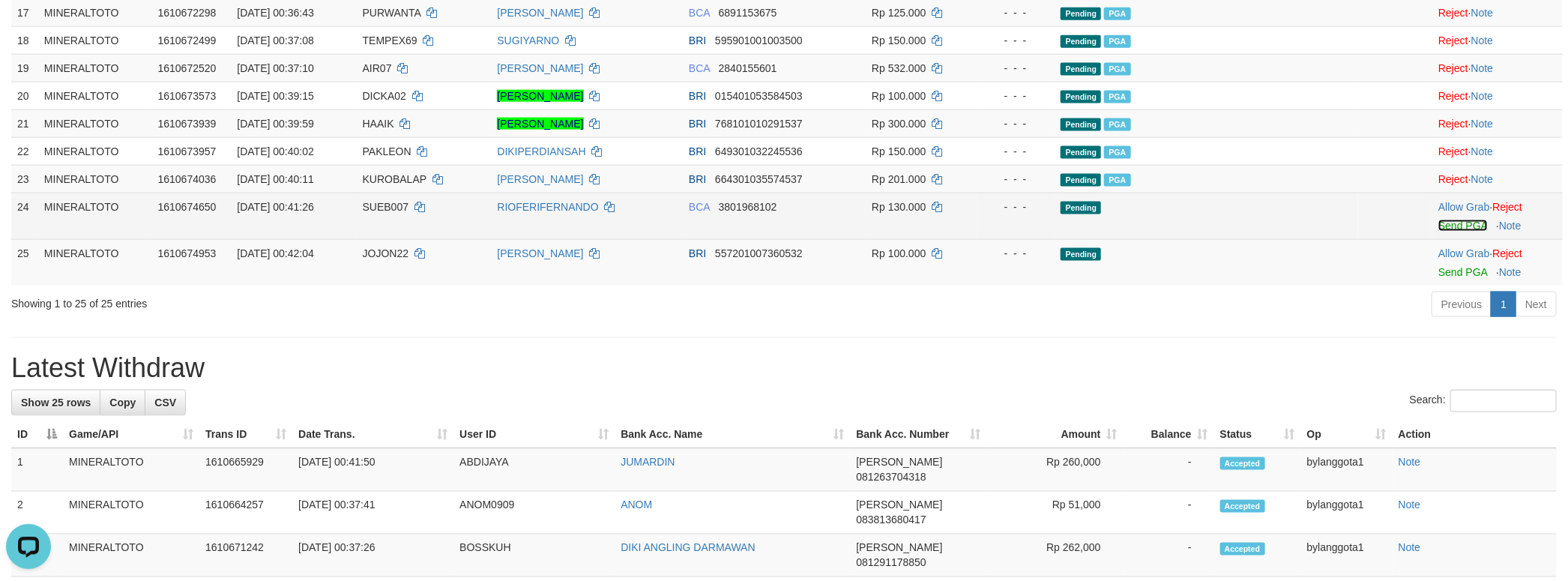
click at [1441, 231] on link "Send PGA" at bounding box center [1462, 225] width 49 height 12
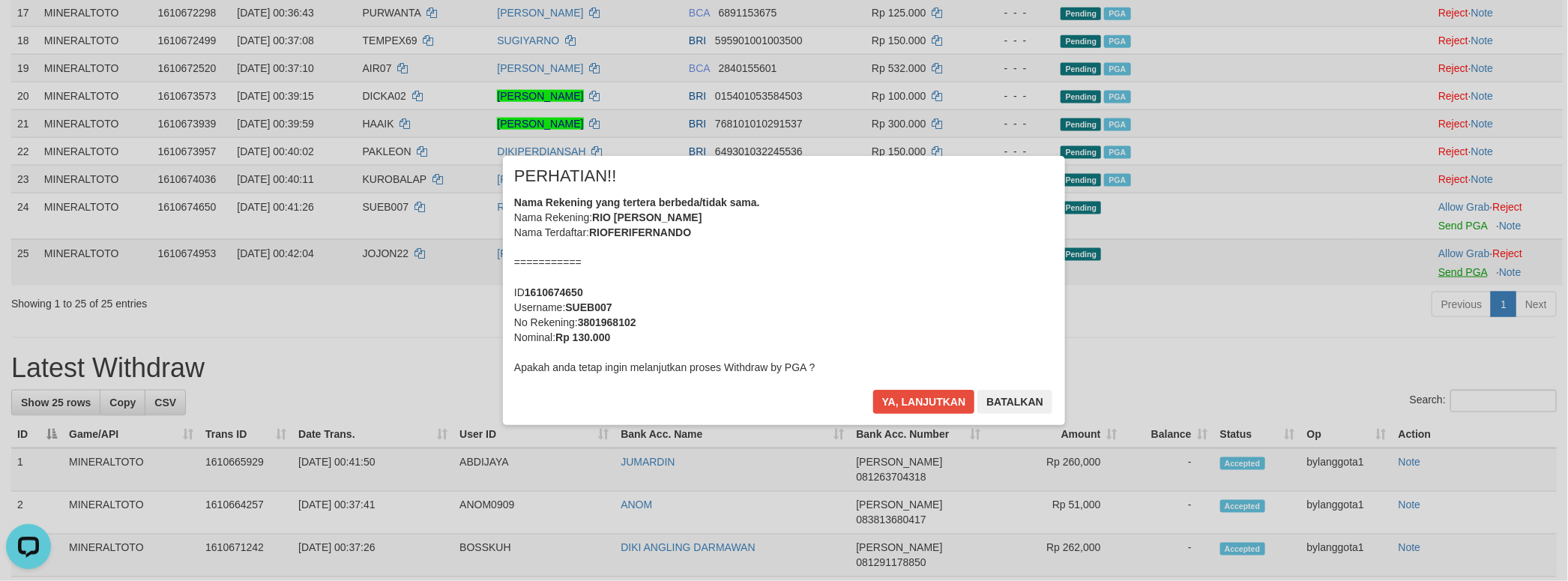
click at [1435, 506] on div "× PERHATIAN!! Nama Rekening yang tertera berbeda/tidak sama. Nama Rekening: RIO…" at bounding box center [784, 290] width 1568 height 581
click at [799, 301] on div "Nama Rekening yang tertera berbeda/tidak sama. Nama Rekening: RIO FERI FERNANDO…" at bounding box center [784, 285] width 540 height 180
click at [873, 390] on button "Ya, lanjutkan" at bounding box center [923, 402] width 102 height 24
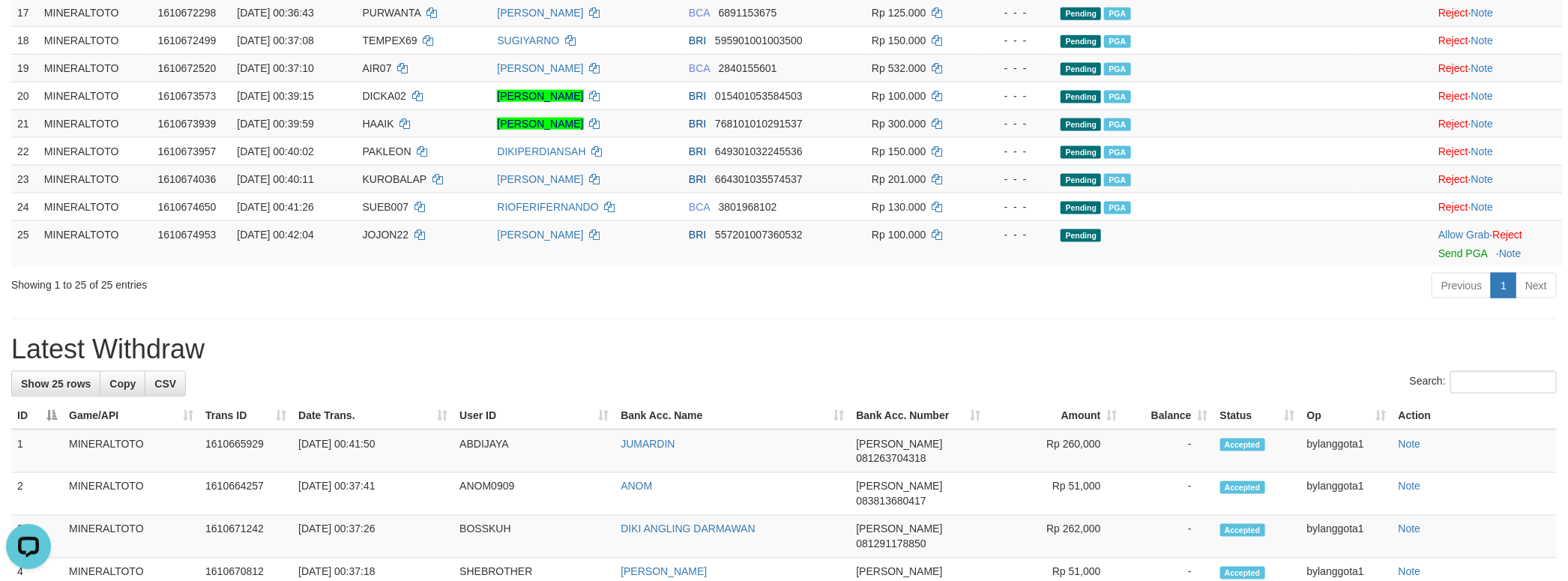
scroll to position [1095, 0]
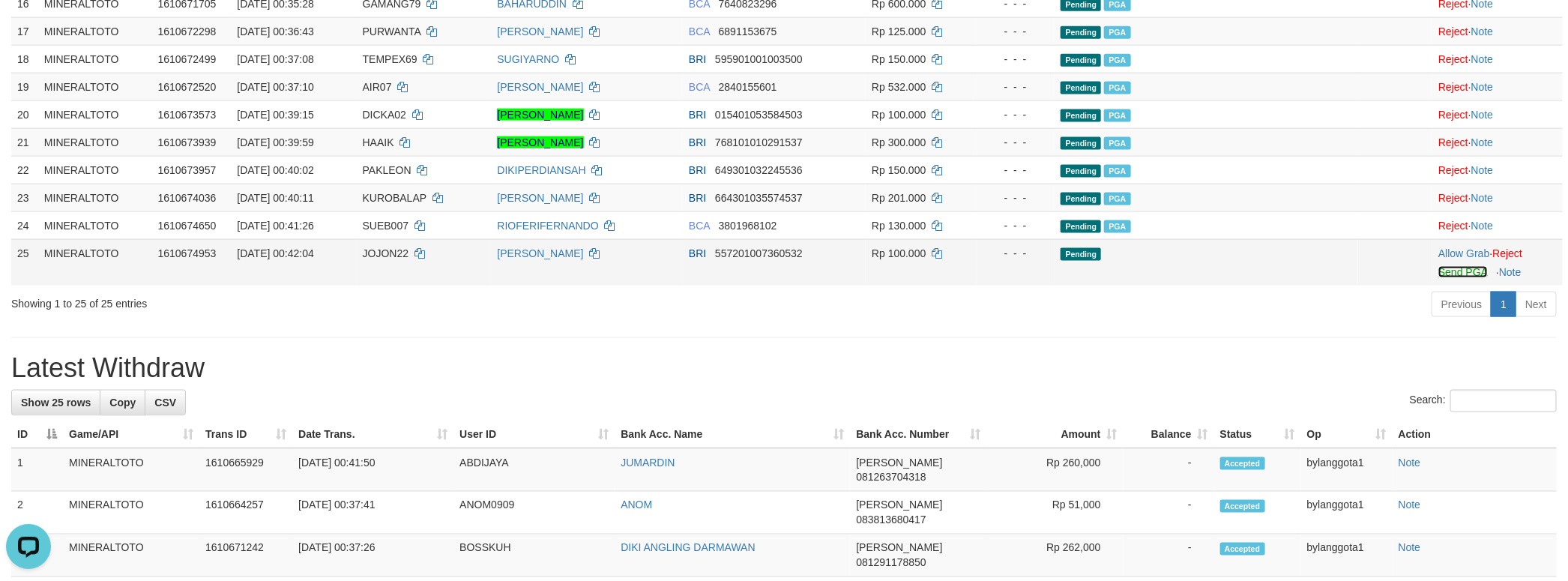
click at [1448, 278] on link "Send PGA" at bounding box center [1462, 272] width 49 height 12
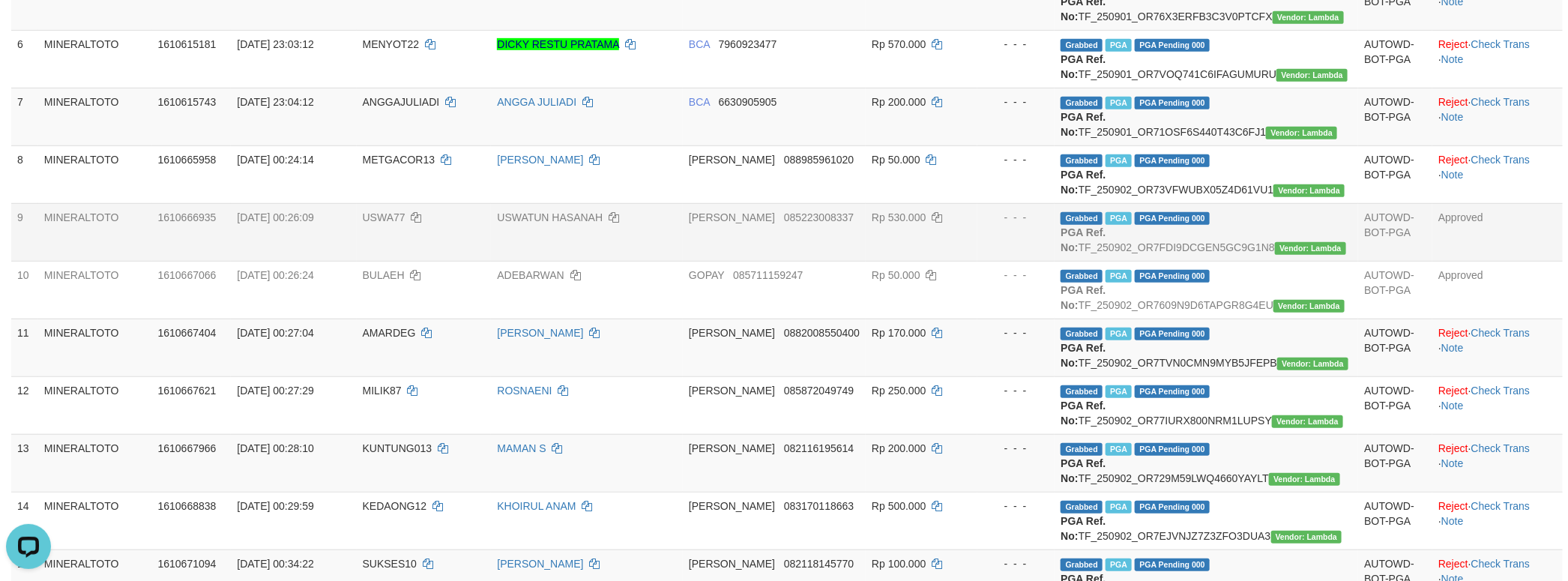
scroll to position [533, 0]
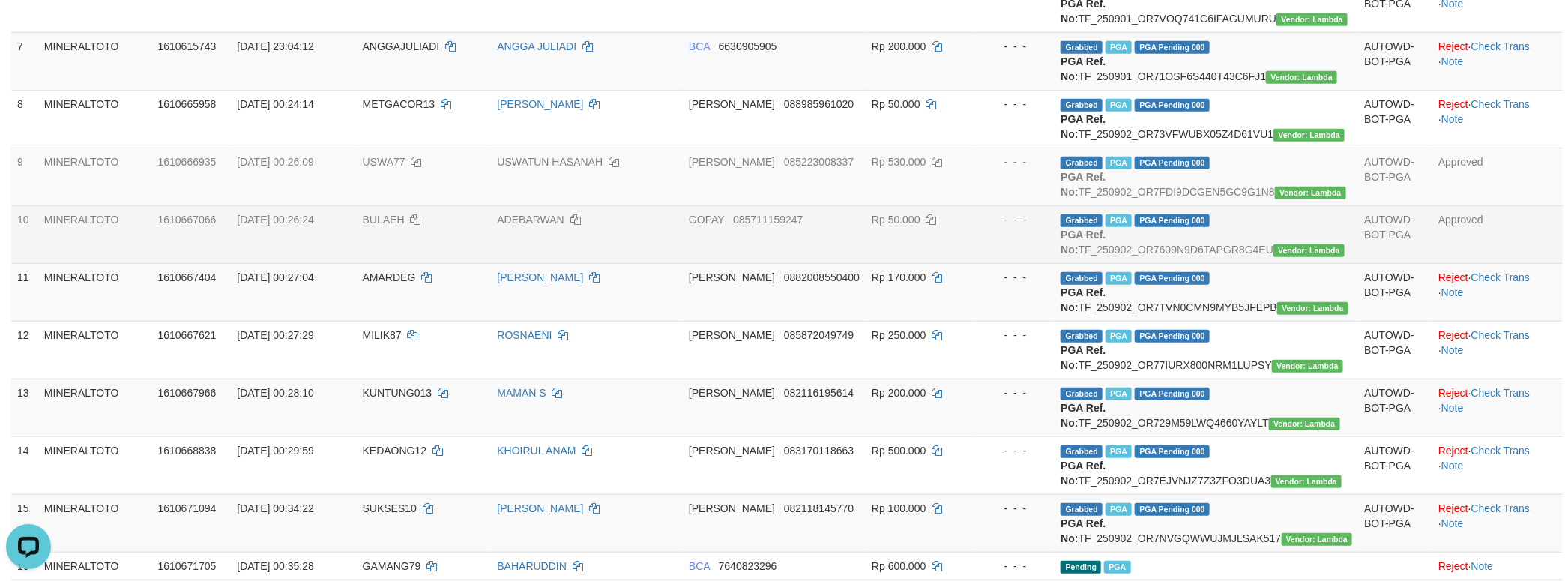
click at [1336, 263] on td "Grabbed PGA PGA Pending 000 {"status":"000","data":{"unique_id":"1611-161066706…" at bounding box center [1206, 234] width 304 height 57
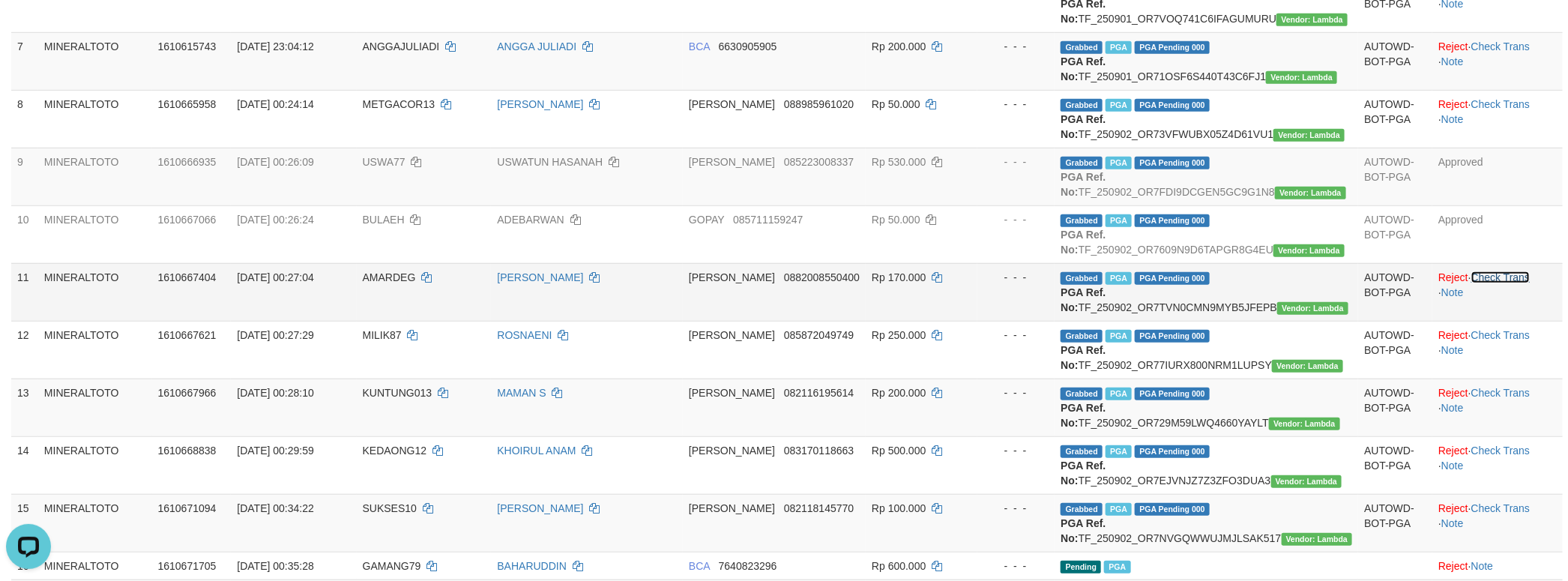
click at [1478, 284] on link "Check Trans" at bounding box center [1500, 277] width 59 height 12
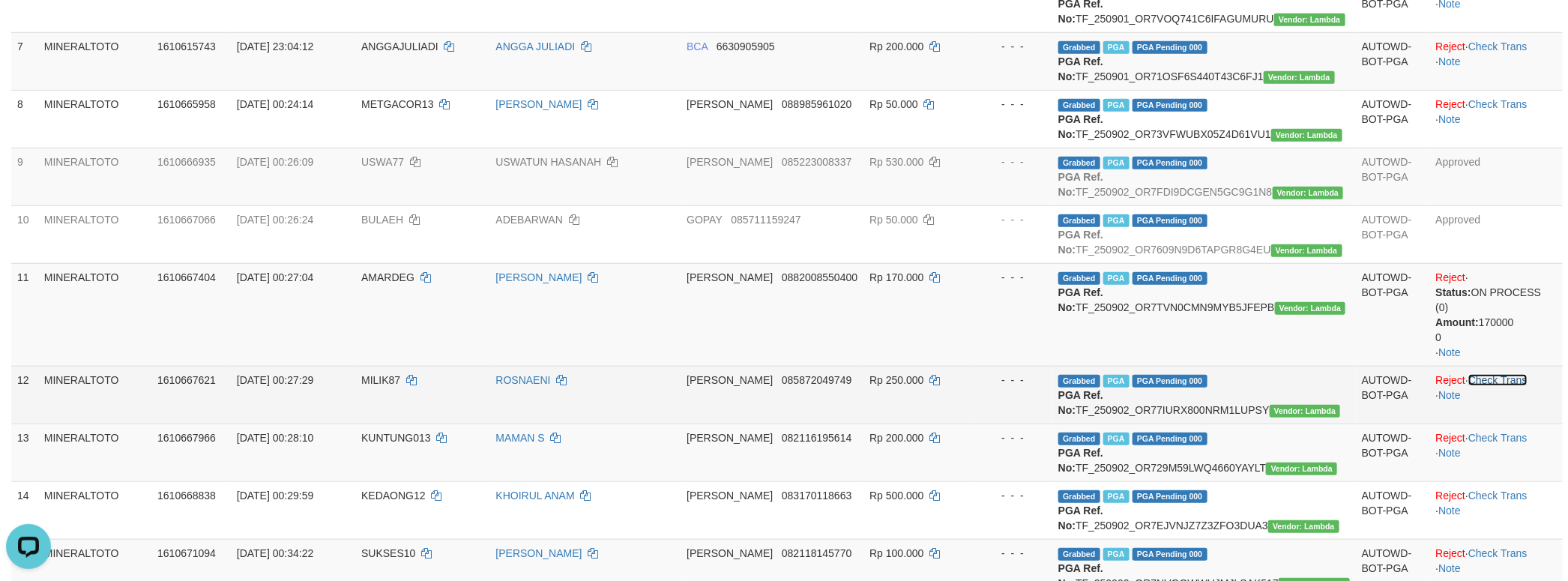
click at [1504, 386] on link "Check Trans" at bounding box center [1497, 379] width 59 height 12
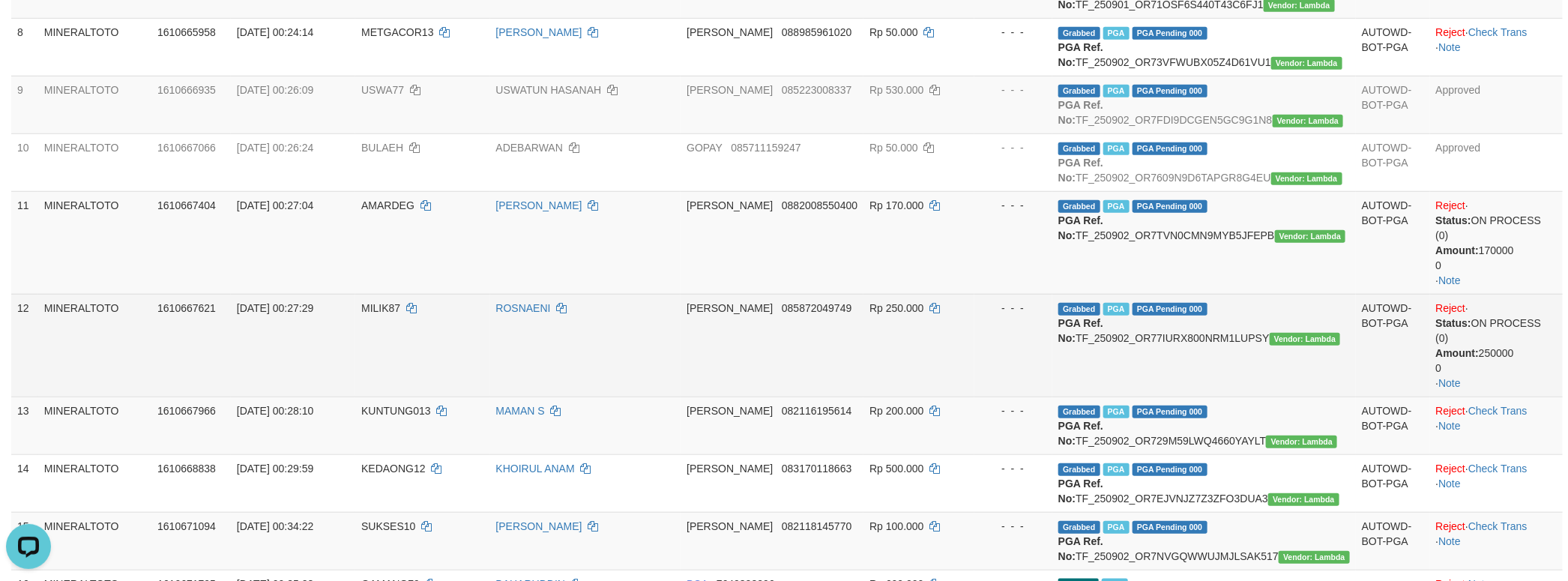
scroll to position [645, 0]
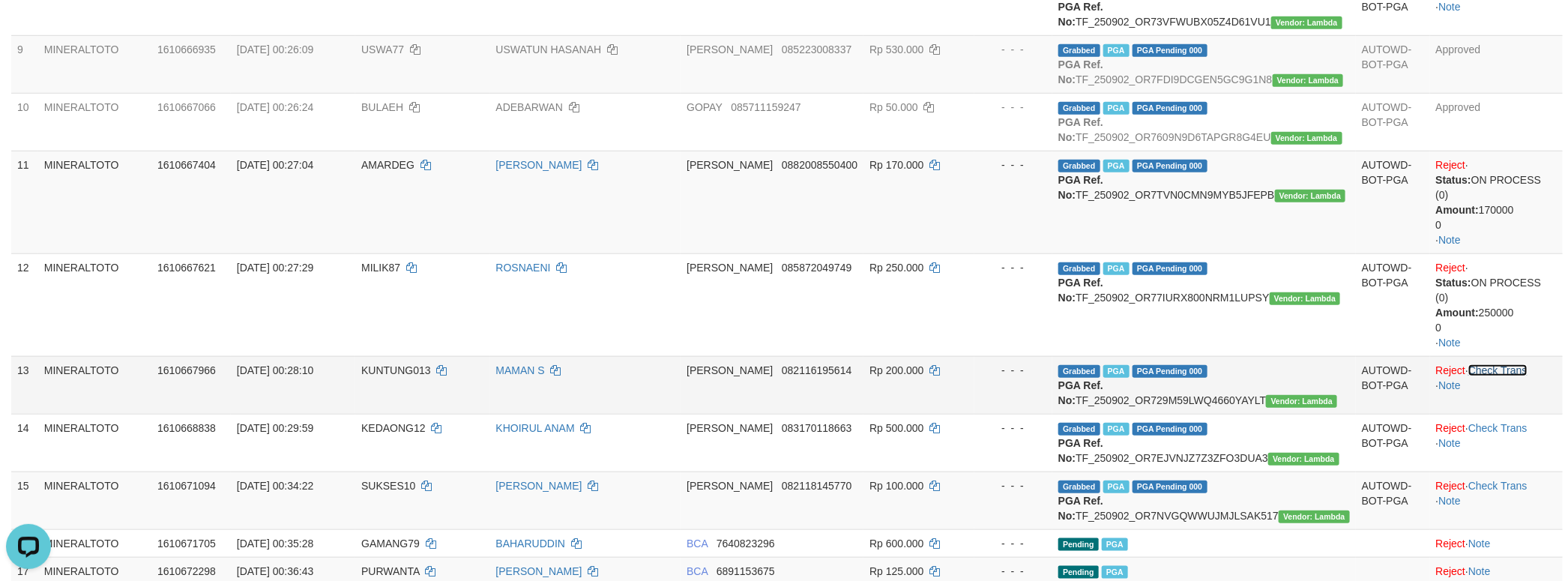
click at [1504, 376] on link "Check Trans" at bounding box center [1497, 370] width 59 height 12
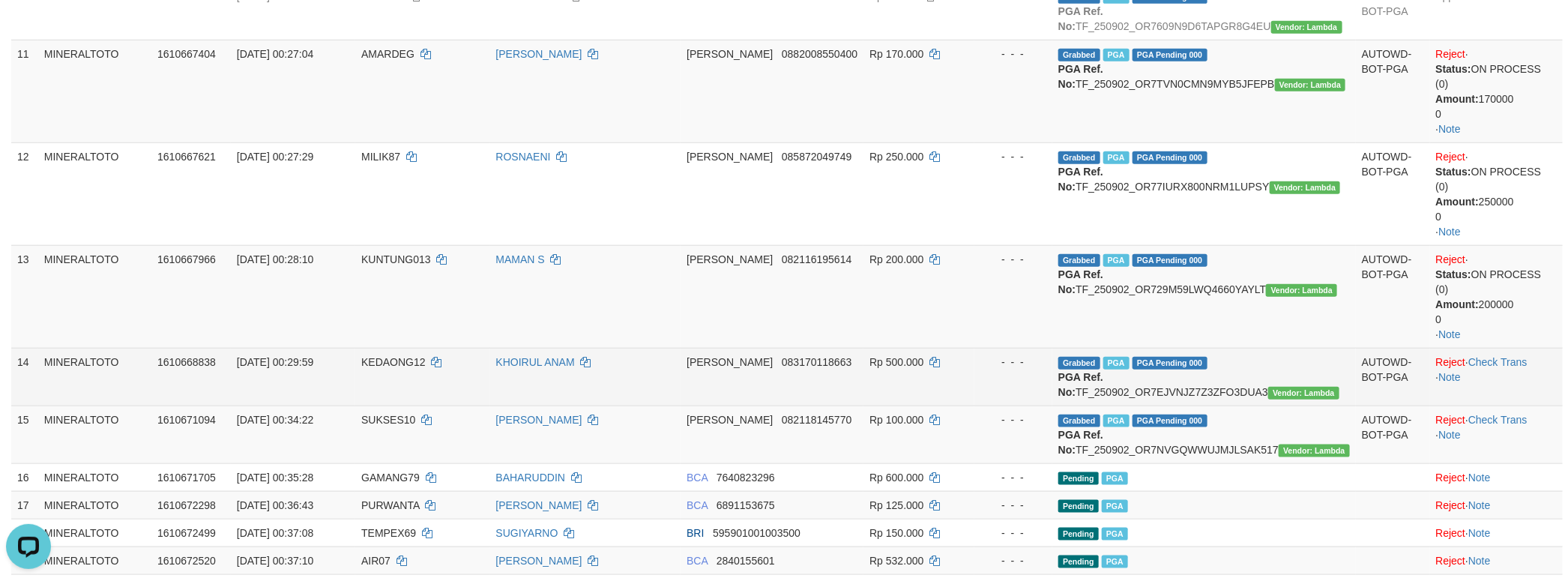
scroll to position [758, 0]
click at [1500, 367] on link "Check Trans" at bounding box center [1497, 360] width 59 height 12
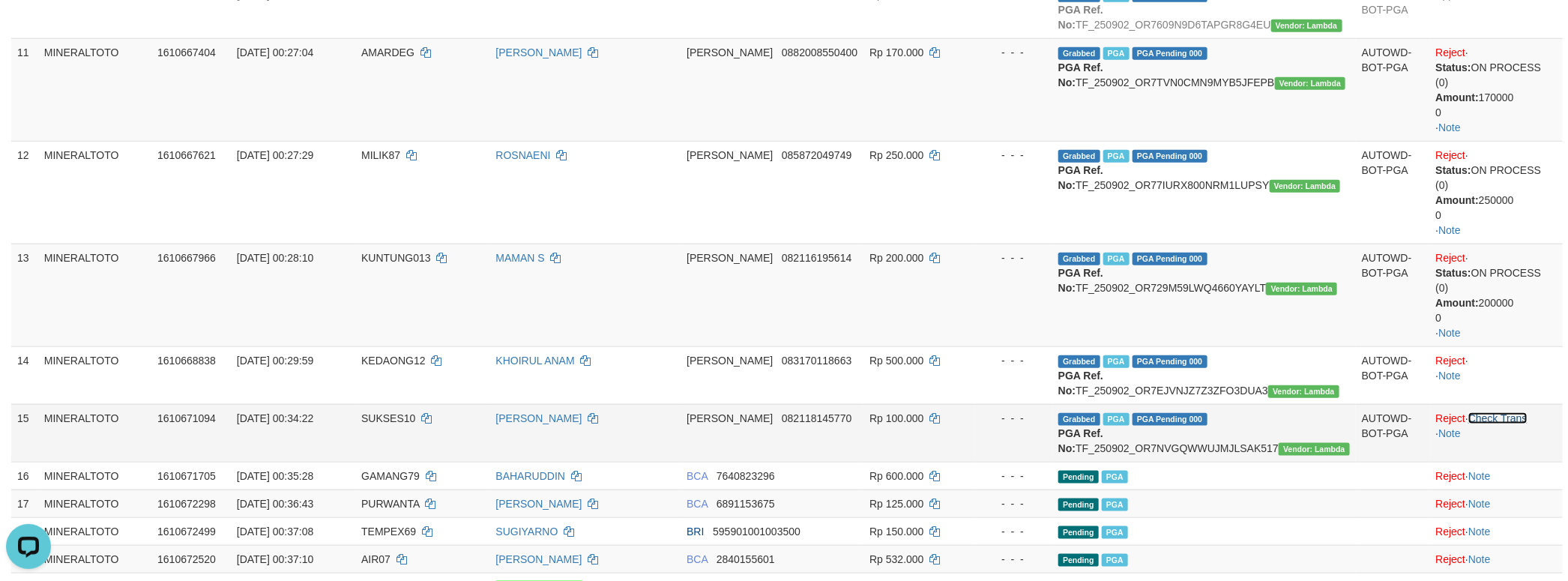
click at [1508, 424] on link "Check Trans" at bounding box center [1497, 418] width 59 height 12
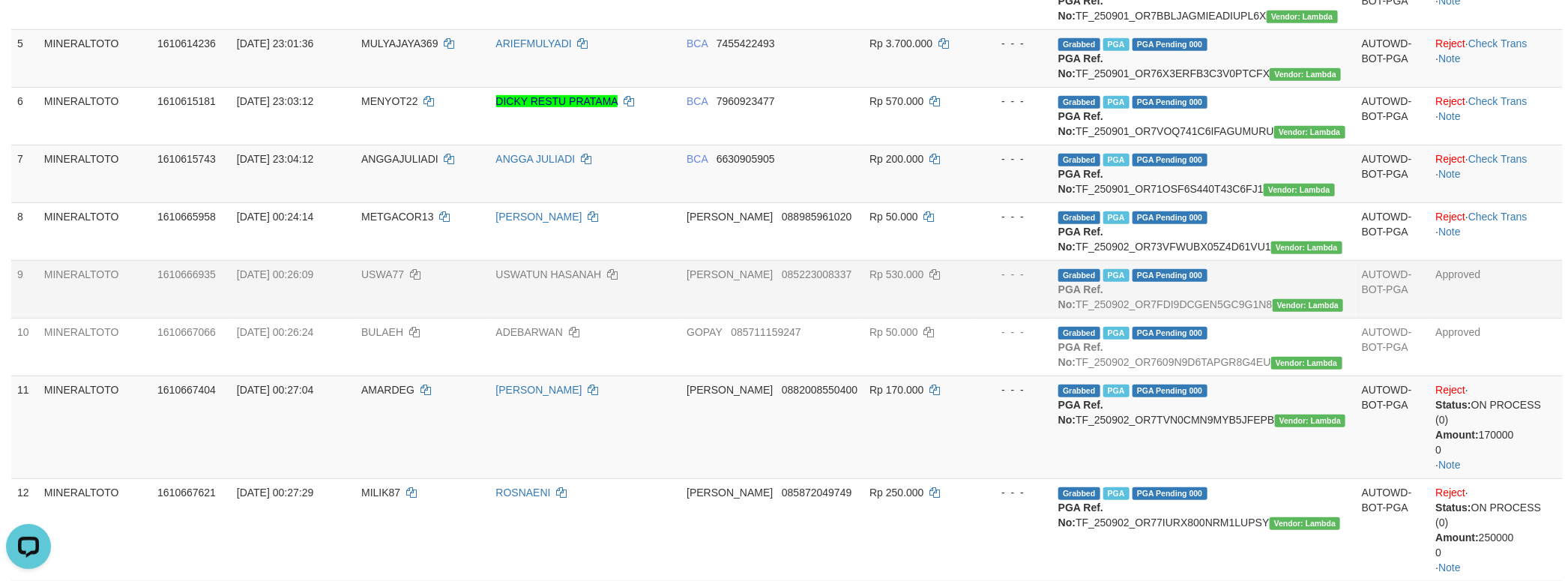
scroll to position [0, 0]
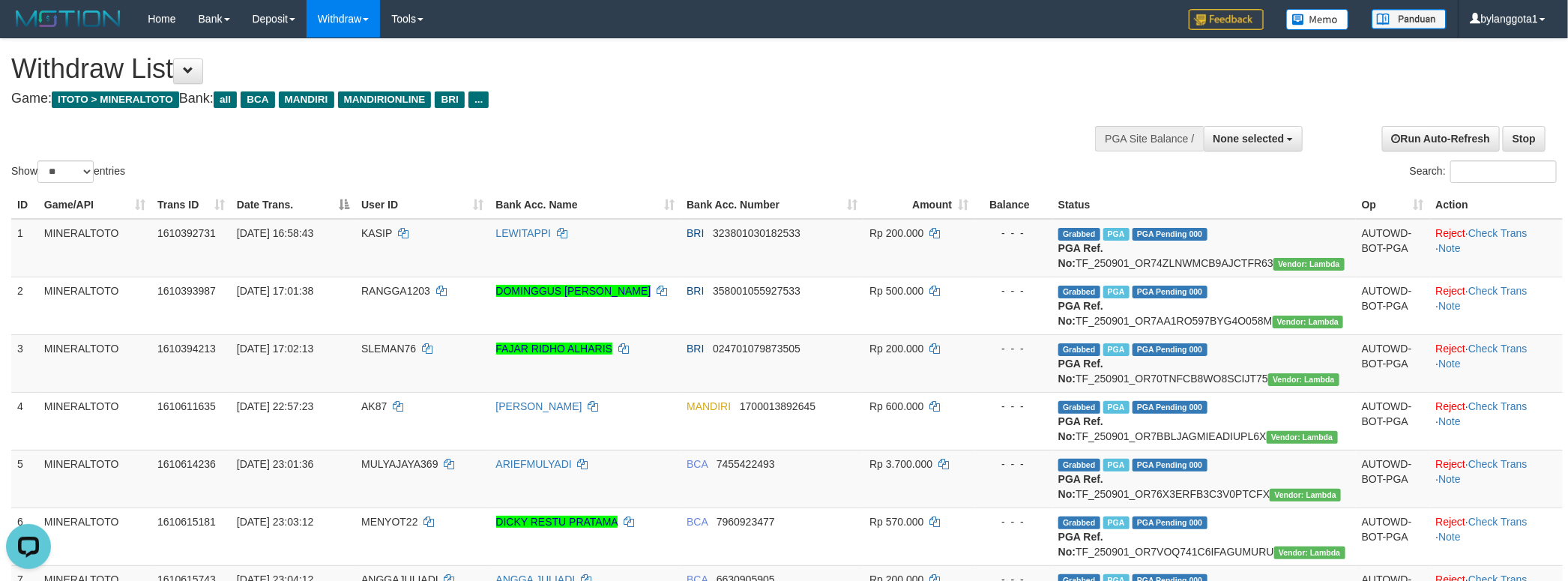
click at [965, 135] on div "Show ** ** ** *** entries Search:" at bounding box center [784, 112] width 1568 height 147
select select
select select "**"
click at [1292, 151] on button "None selected" at bounding box center [1253, 138] width 99 height 26
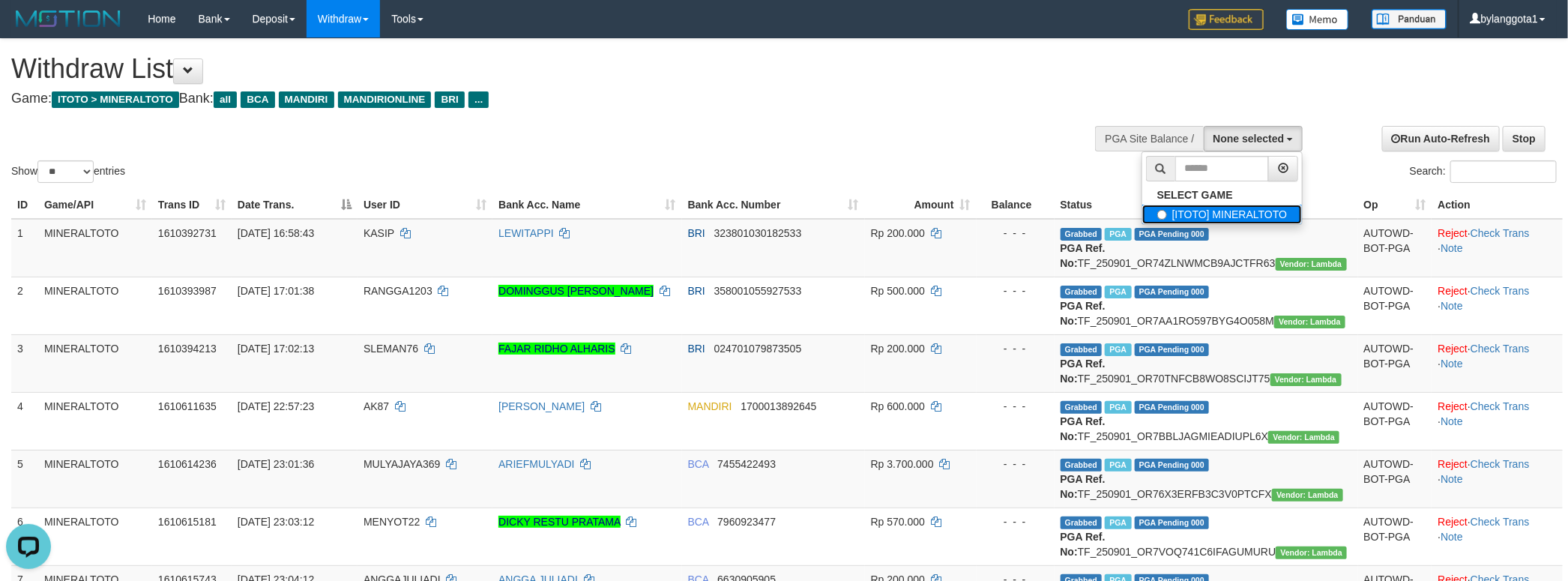
click at [1262, 207] on label "[ITOTO] MINERALTOTO" at bounding box center [1222, 214] width 160 height 19
select select "****"
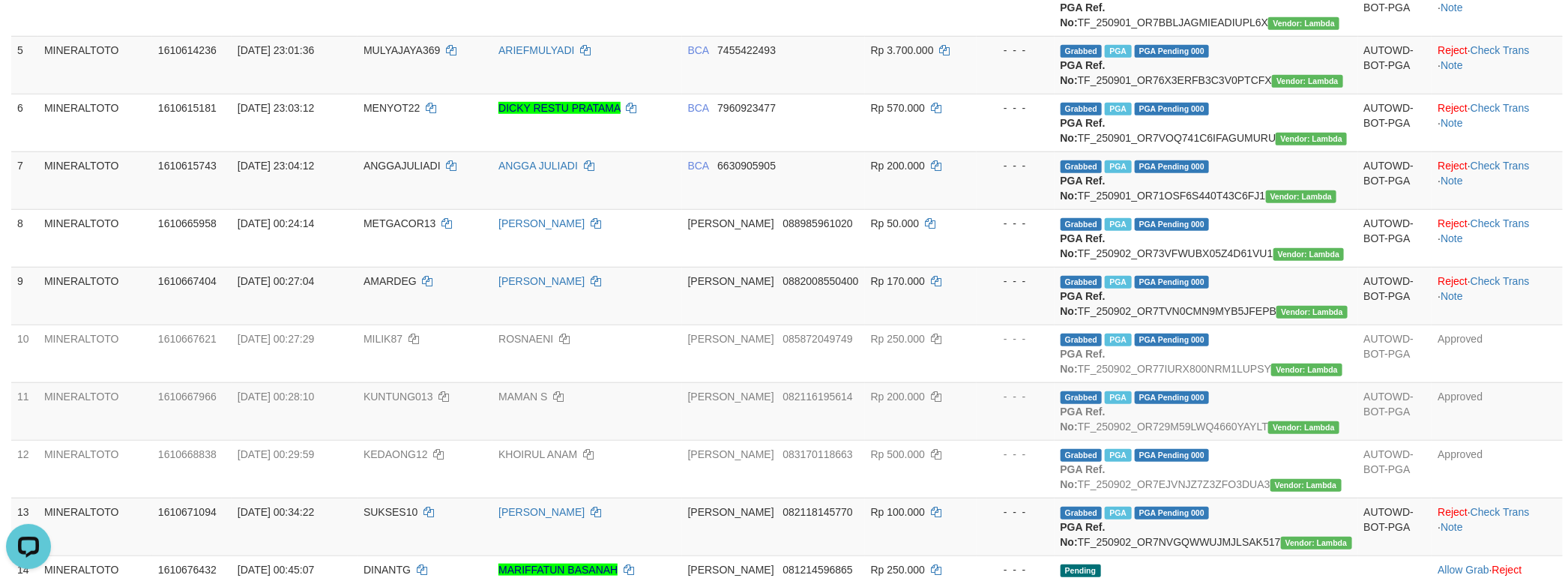
scroll to position [562, 0]
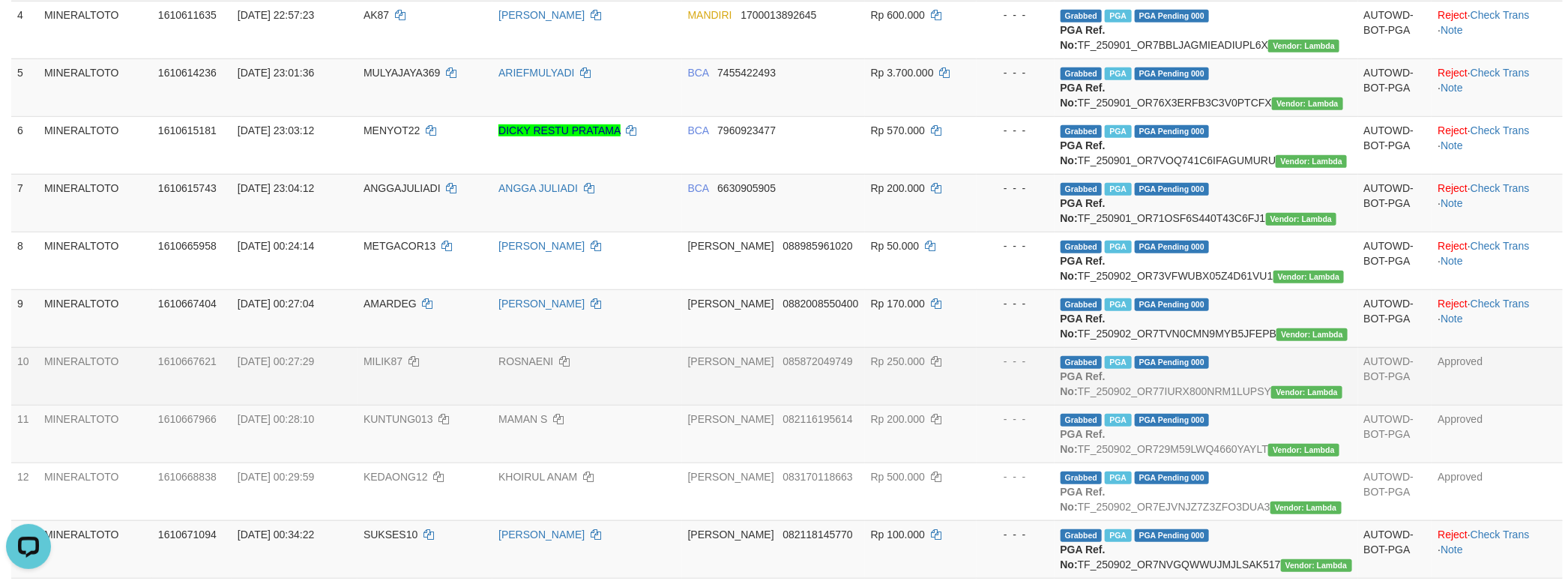
click at [1358, 405] on td "AUTOWD-BOT-PGA" at bounding box center [1395, 376] width 75 height 57
click at [1333, 405] on td "Grabbed PGA PGA Pending 000 {"status":"000","data":{"unique_id":"1611-161066762…" at bounding box center [1206, 376] width 304 height 57
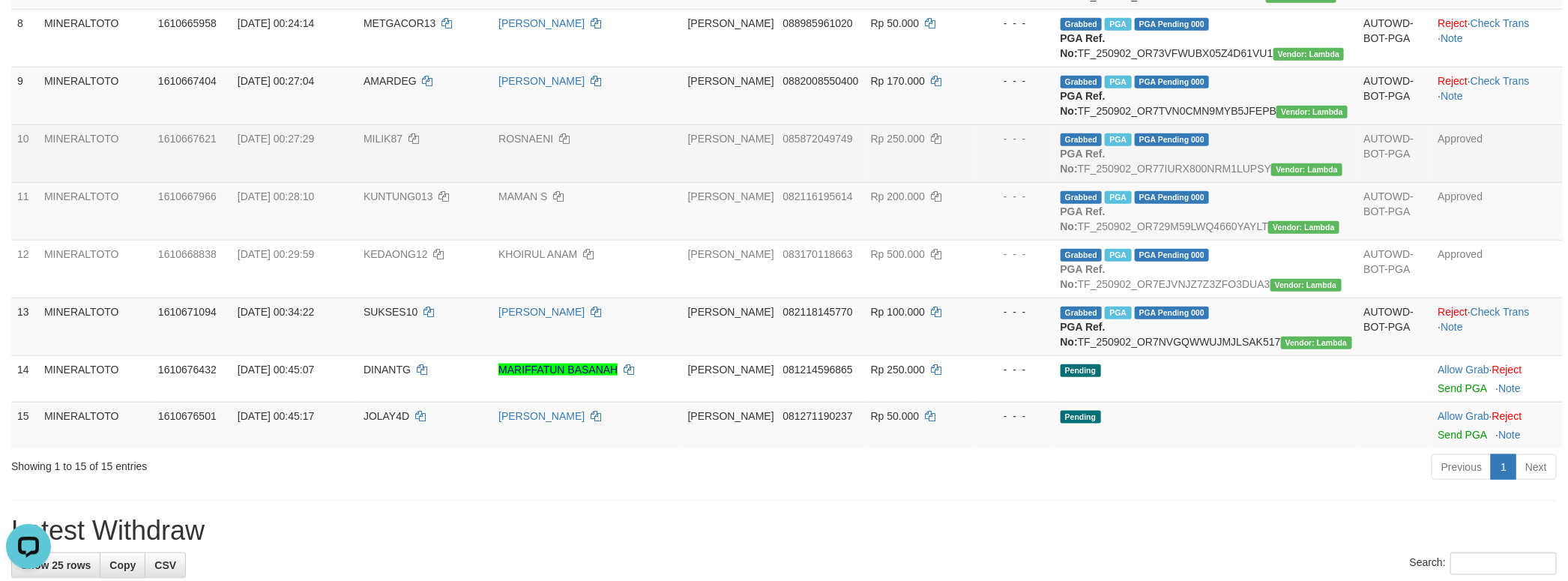
scroll to position [787, 0]
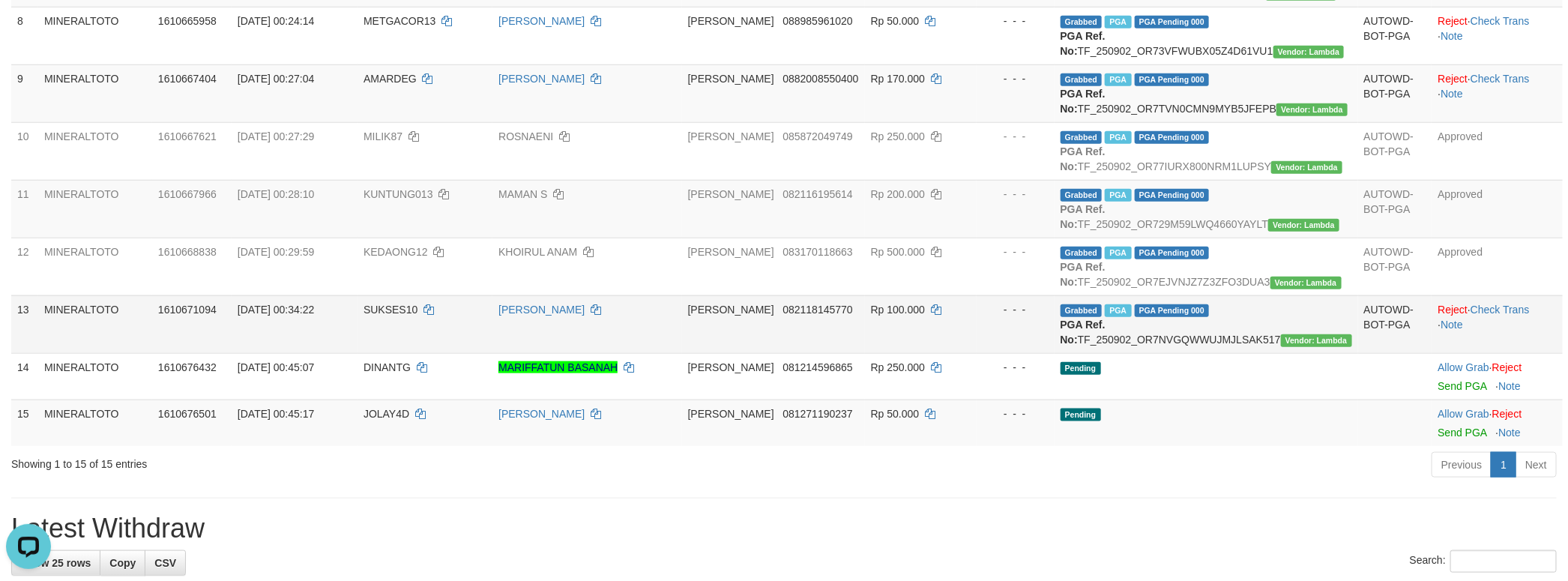
click at [1287, 353] on td "Grabbed PGA PGA Pending 000 {"status":"000","data":{"unique_id":"1611-161067109…" at bounding box center [1206, 324] width 304 height 57
click at [1500, 353] on td "Reject · Check Trans · Note" at bounding box center [1497, 324] width 131 height 57
click at [1500, 315] on link "Check Trans" at bounding box center [1500, 309] width 59 height 12
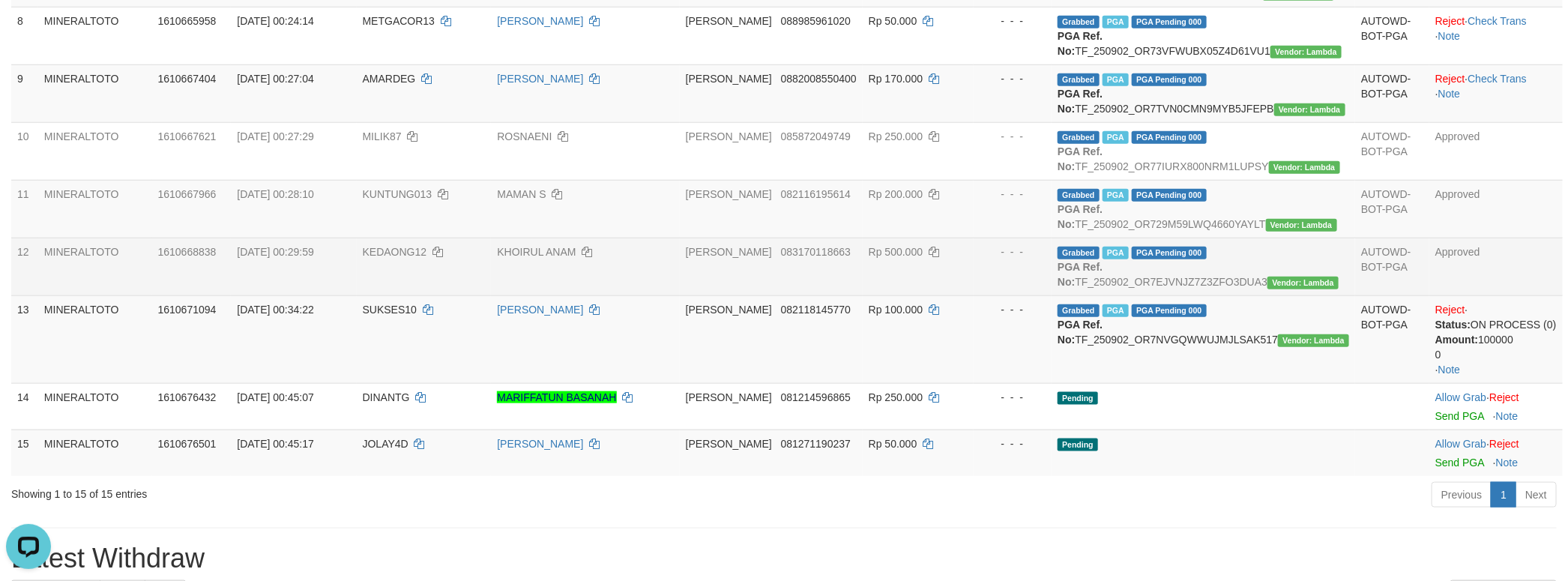
click at [1318, 295] on td "Grabbed PGA PGA Pending 000 {"status":"000","data":{"unique_id":"1611-161066883…" at bounding box center [1203, 266] width 304 height 57
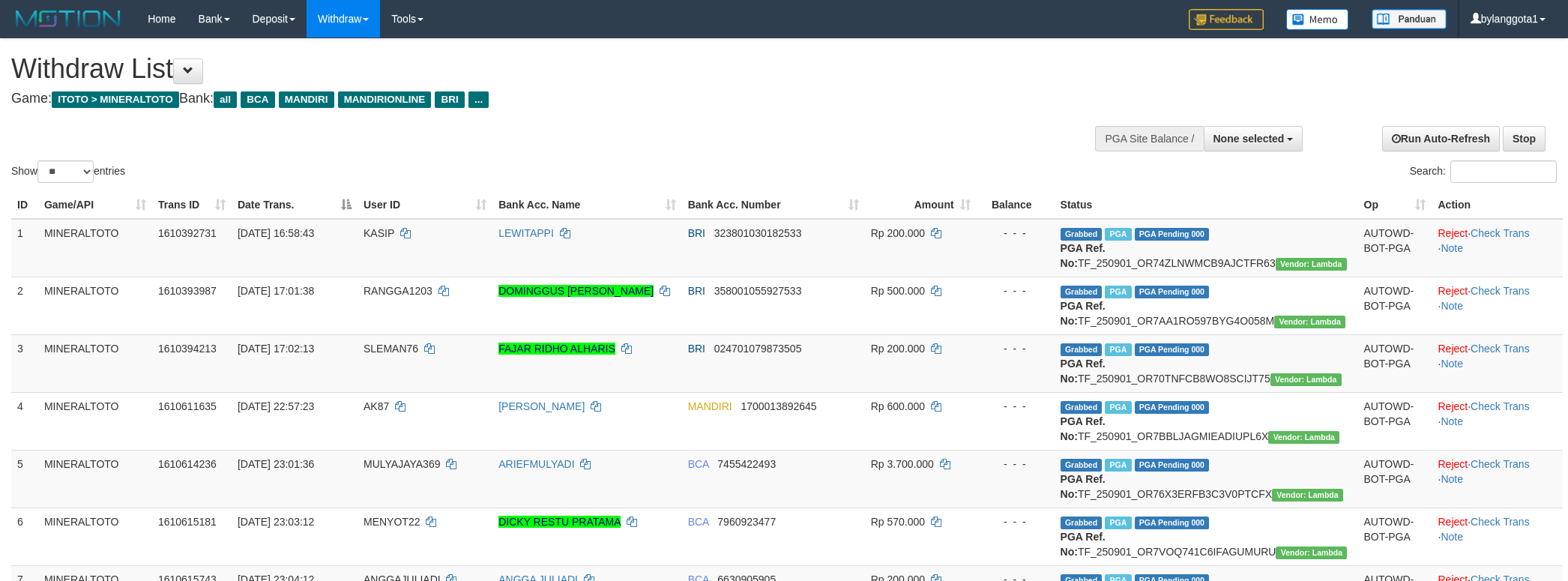
select select
select select "**"
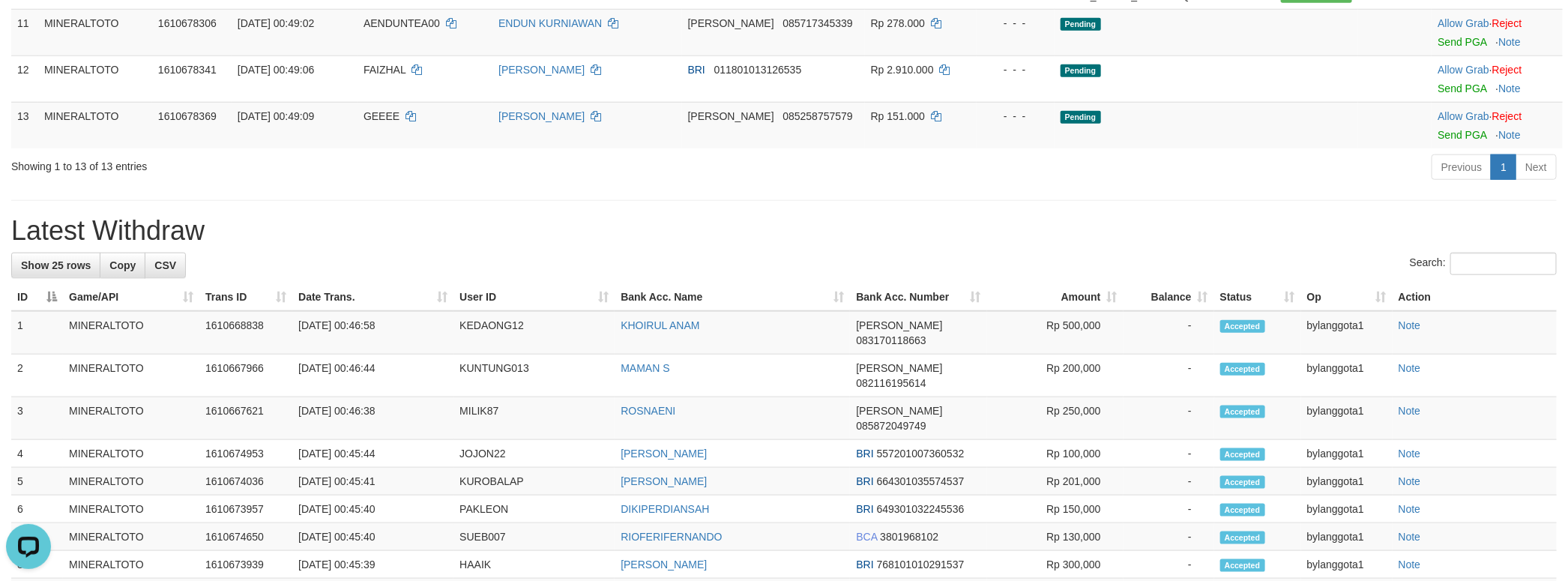
drag, startPoint x: 1421, startPoint y: 331, endPoint x: 1356, endPoint y: 381, distance: 82.0
click at [1420, 185] on div "Previous 1 Next" at bounding box center [1111, 169] width 892 height 32
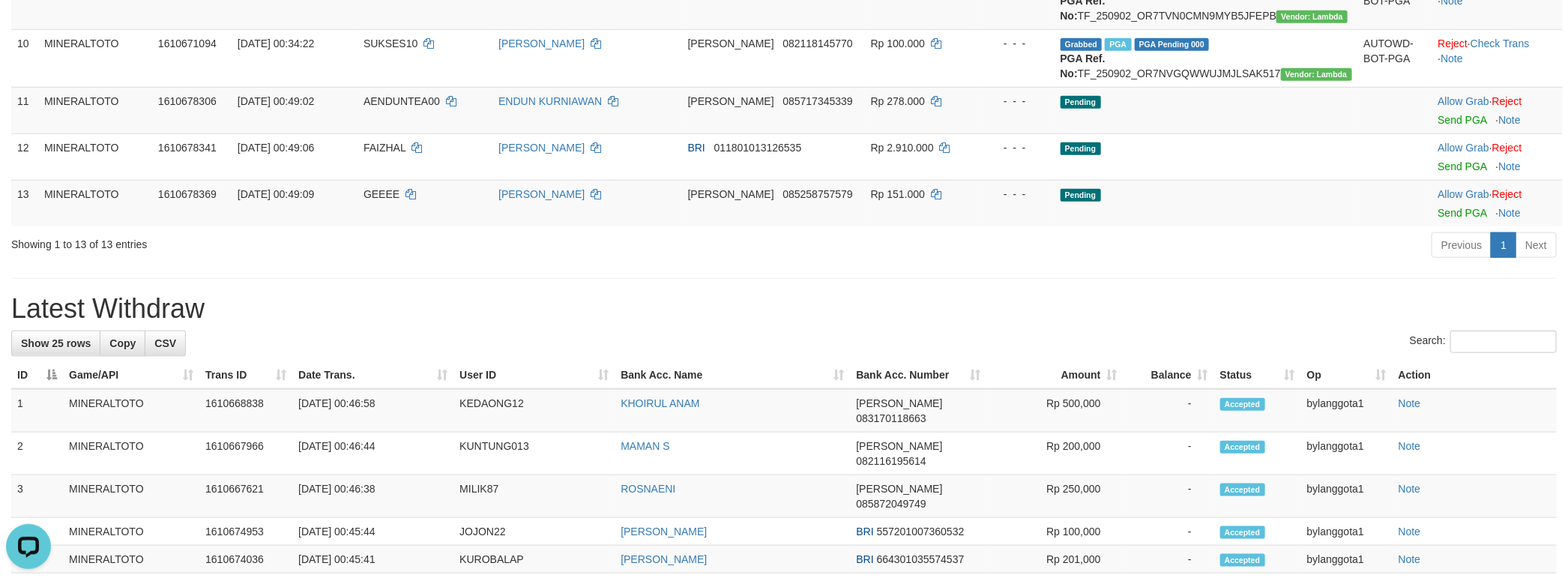
scroll to position [562, 0]
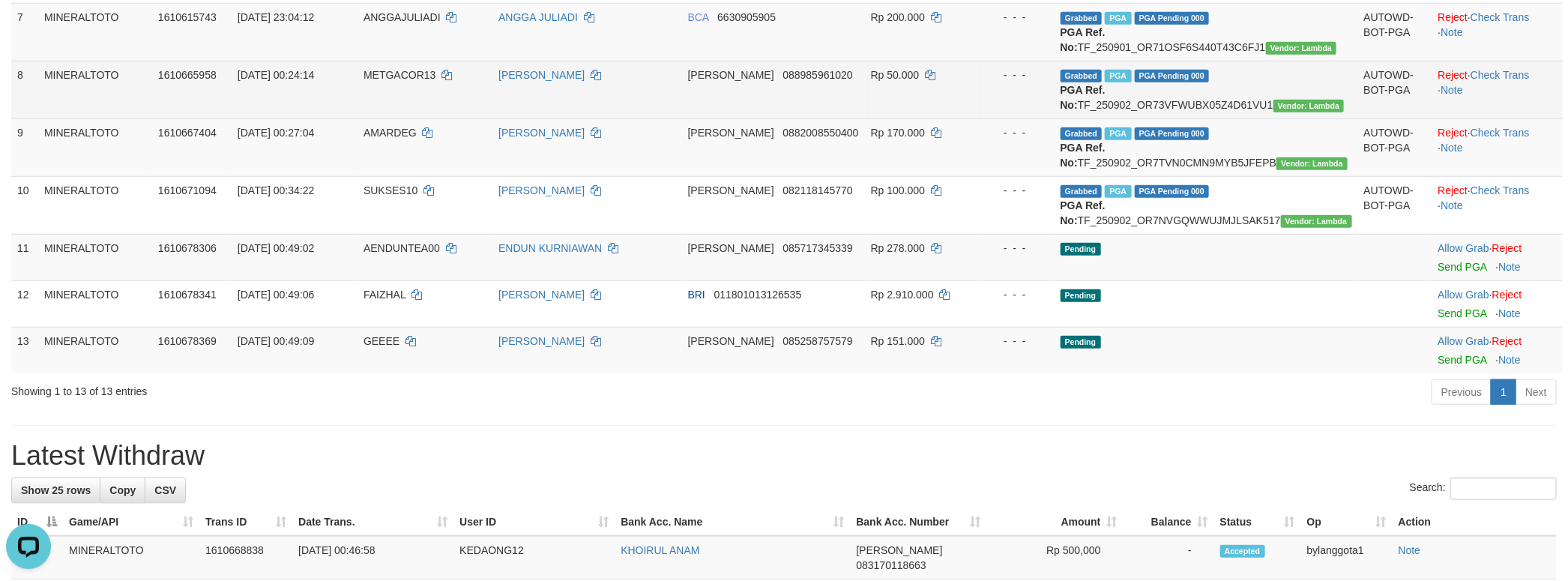
click at [416, 81] on span "METGACOR13" at bounding box center [399, 75] width 72 height 12
copy td "METGACOR13"
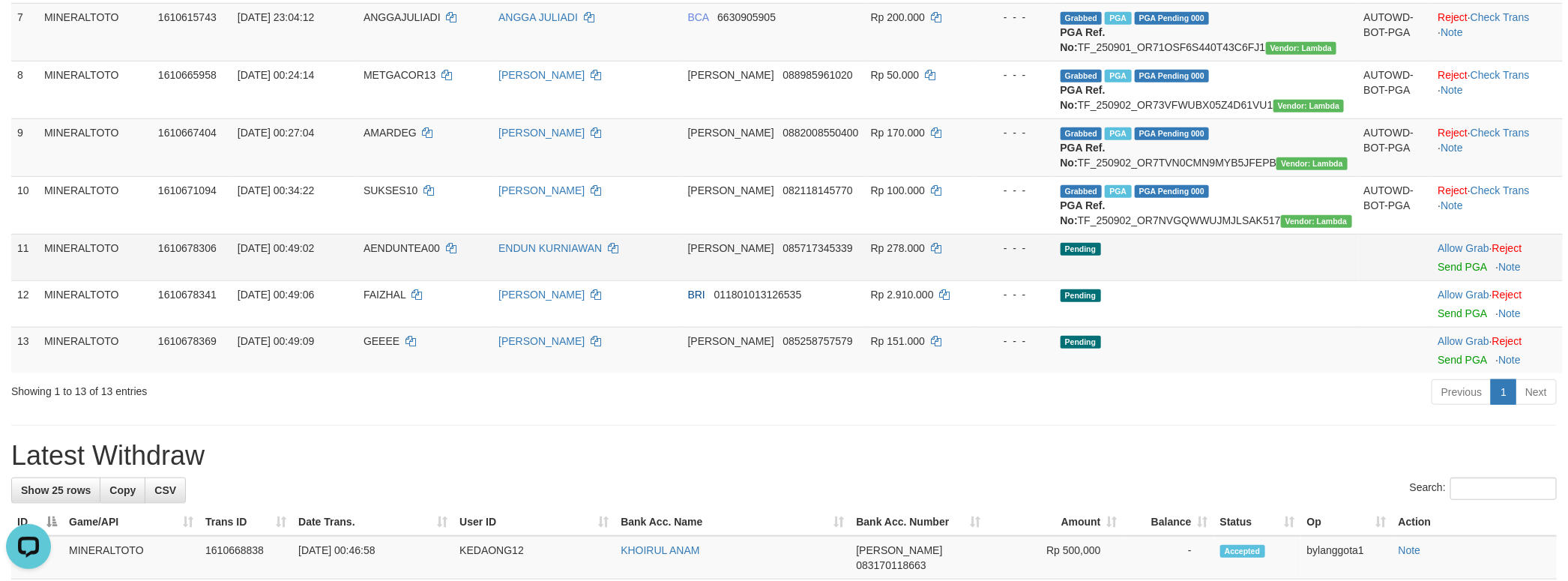
click at [1196, 280] on td "Pending" at bounding box center [1206, 257] width 304 height 47
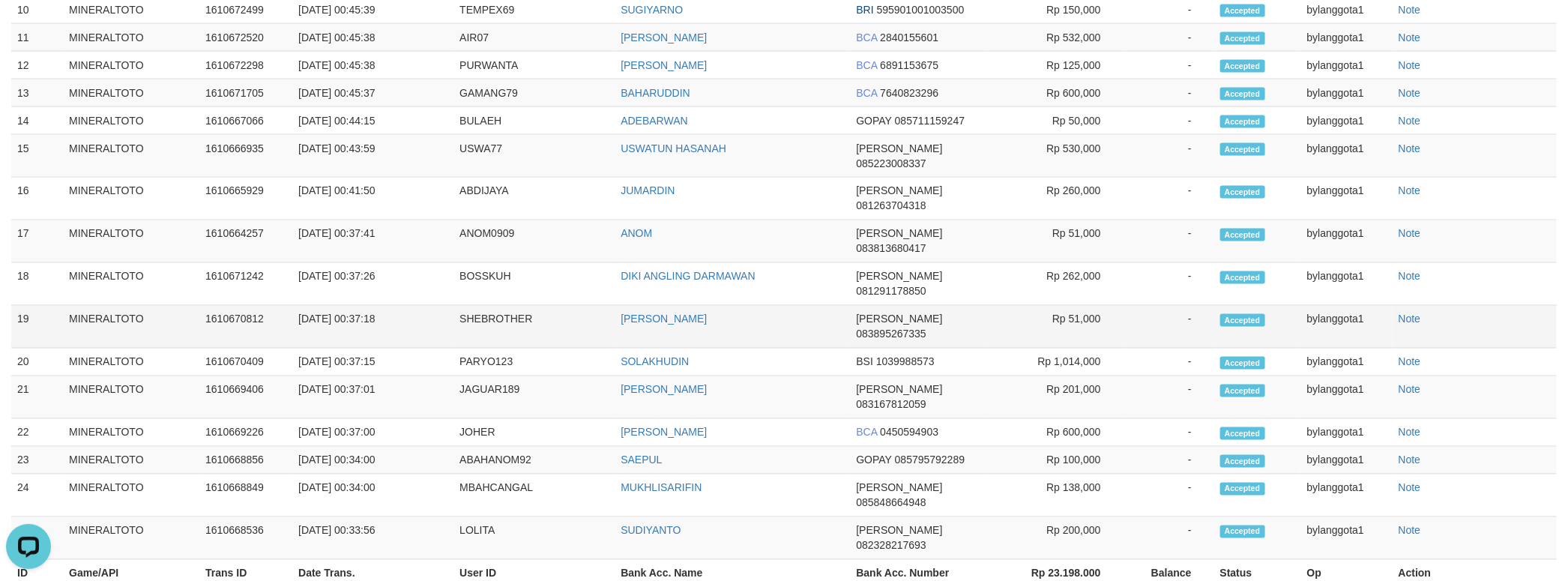
click at [1253, 349] on td "Accepted" at bounding box center [1257, 327] width 87 height 43
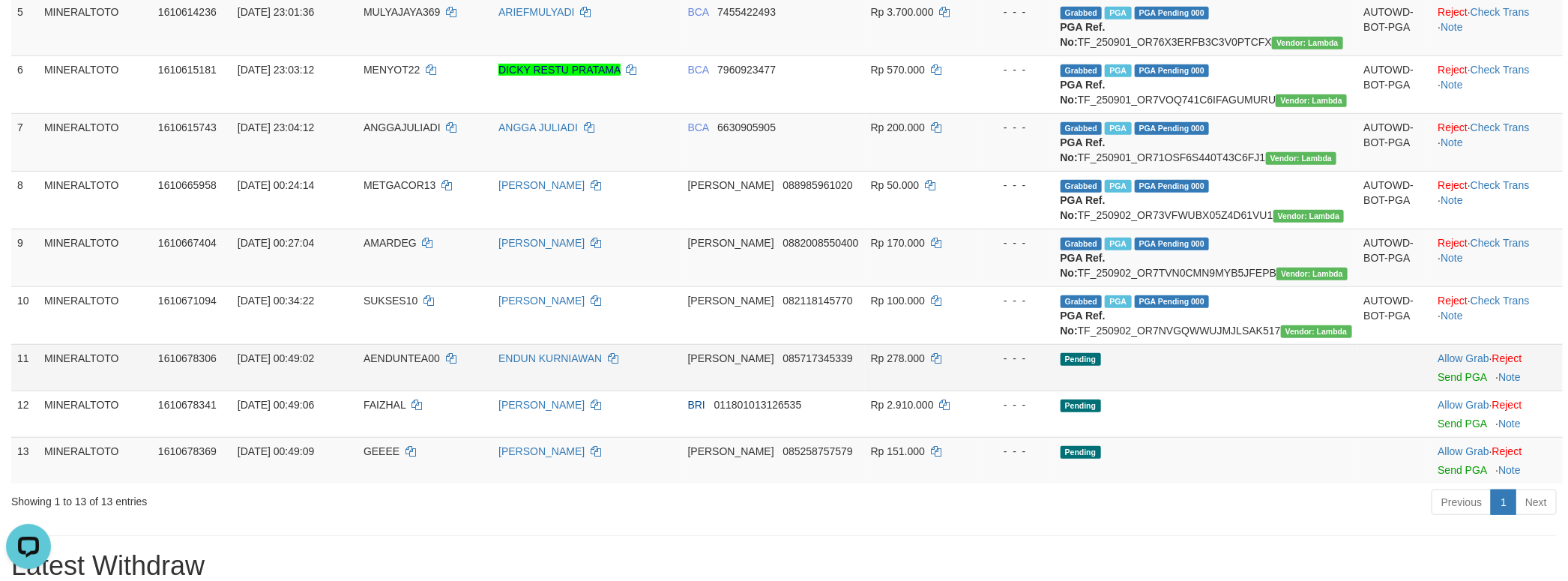
click at [1358, 391] on td at bounding box center [1395, 367] width 75 height 47
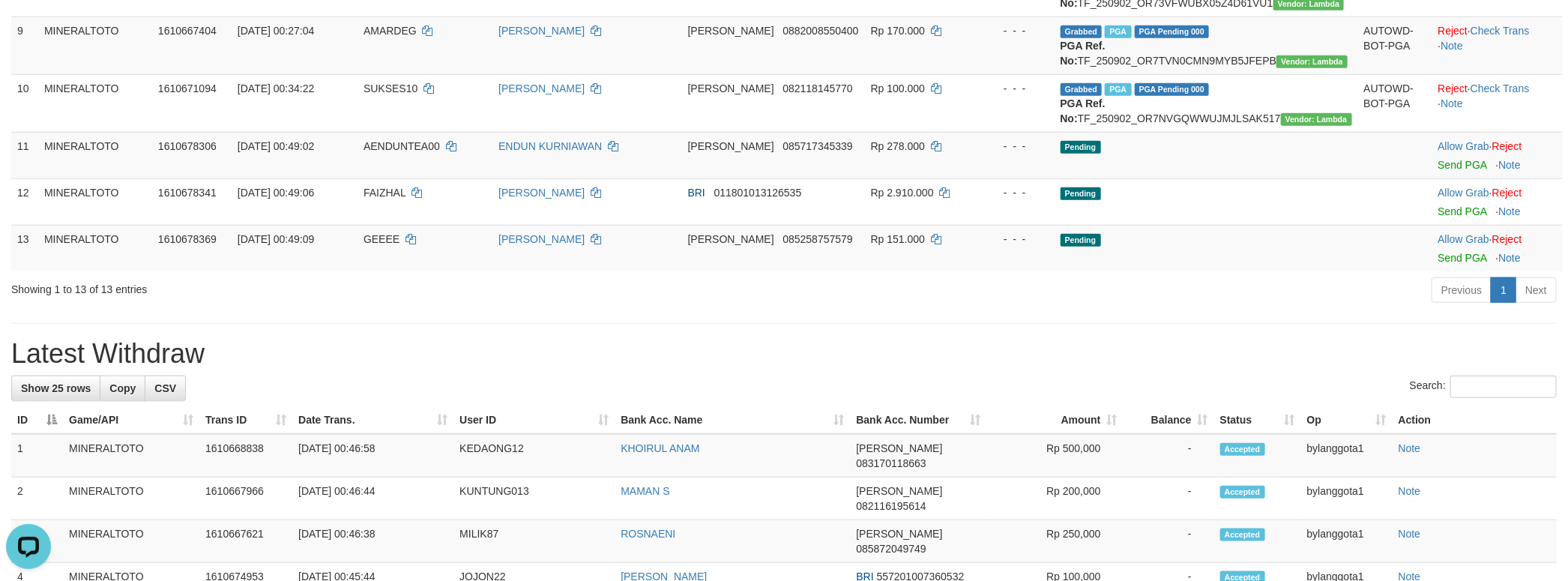
scroll to position [677, 0]
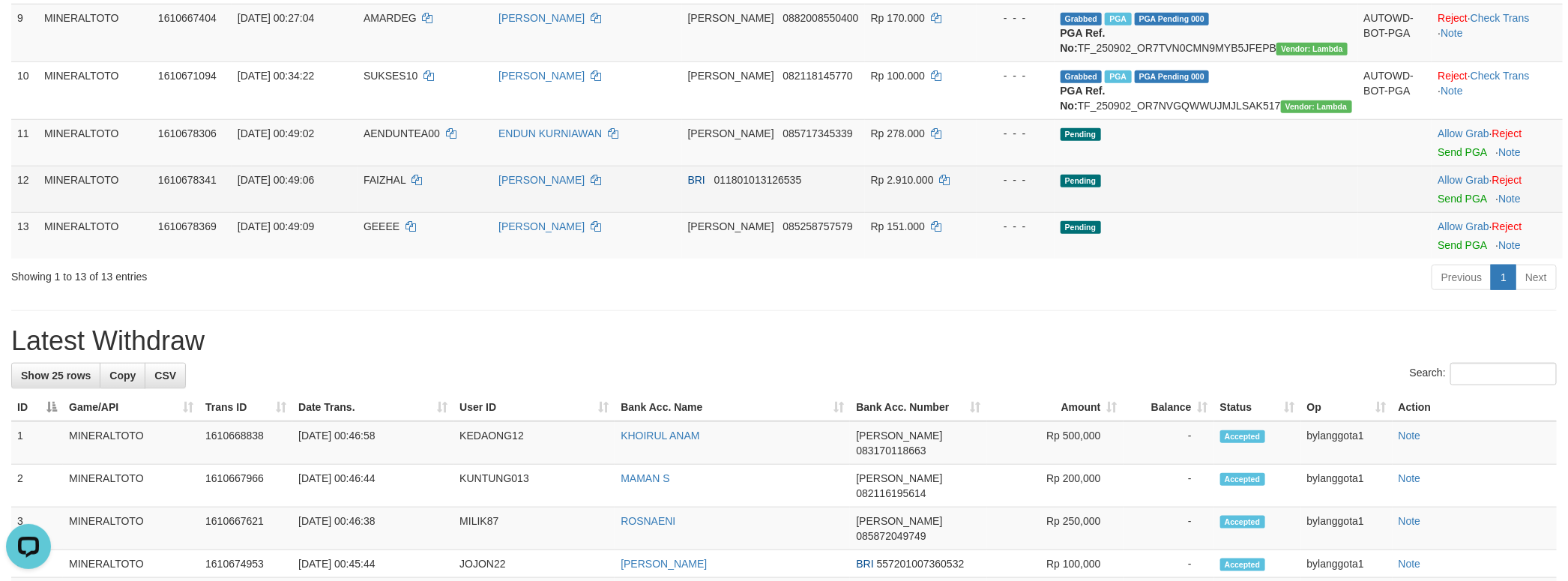
click at [1473, 191] on div at bounding box center [1497, 189] width 119 height 4
click at [1463, 212] on td "Allow Grab · Reject Send PGA · Note" at bounding box center [1497, 189] width 131 height 47
click at [1448, 204] on link "Send PGA" at bounding box center [1462, 198] width 49 height 12
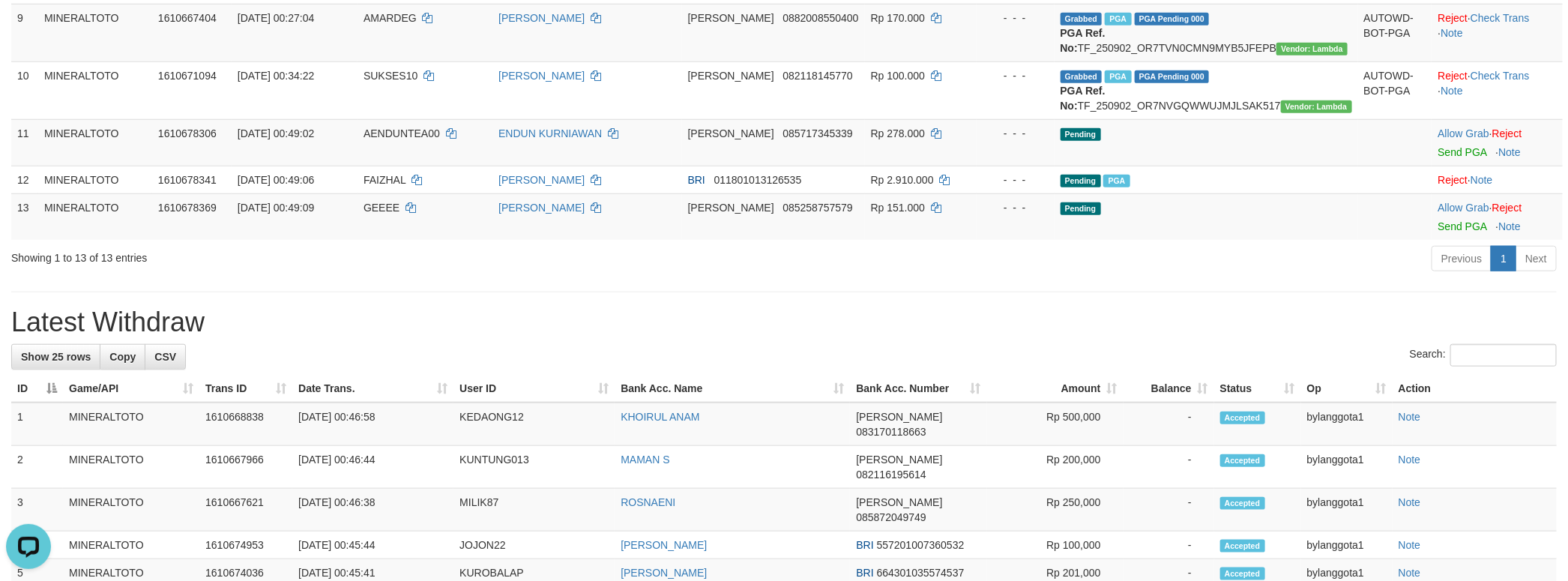
drag, startPoint x: 1191, startPoint y: 432, endPoint x: 1174, endPoint y: 427, distance: 17.7
click at [1185, 430] on div "**********" at bounding box center [784, 354] width 1568 height 1984
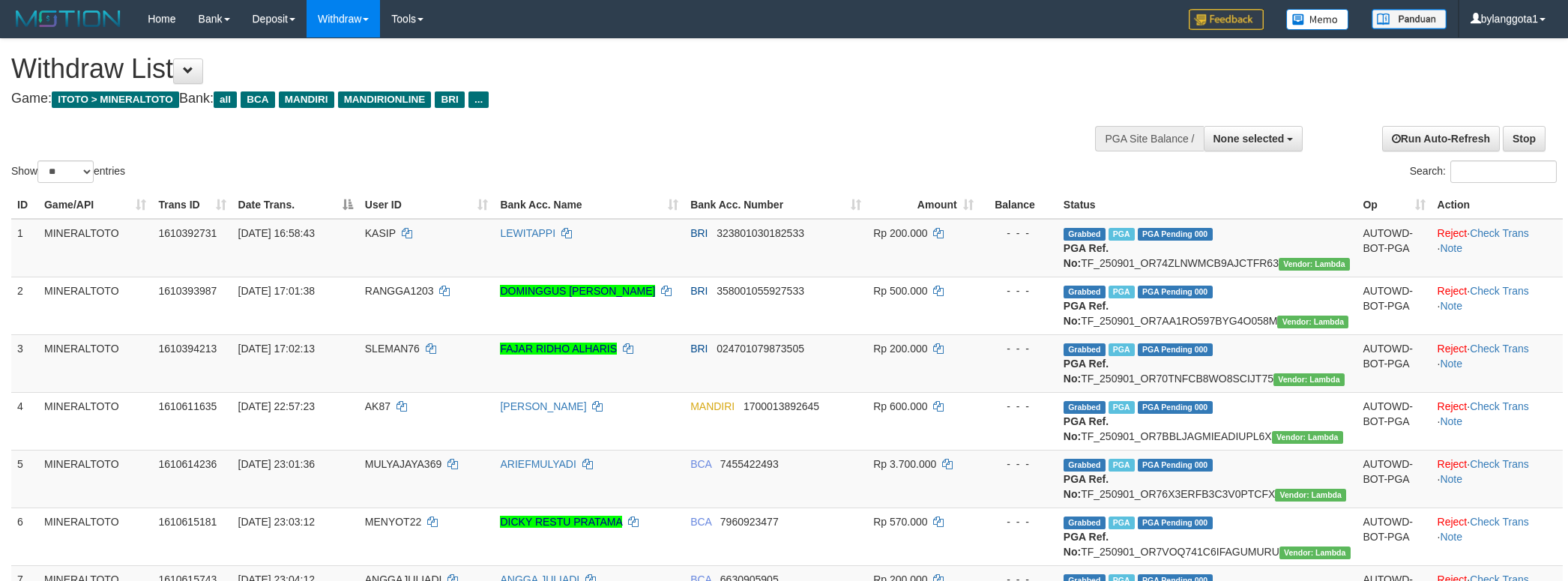
select select
select select "**"
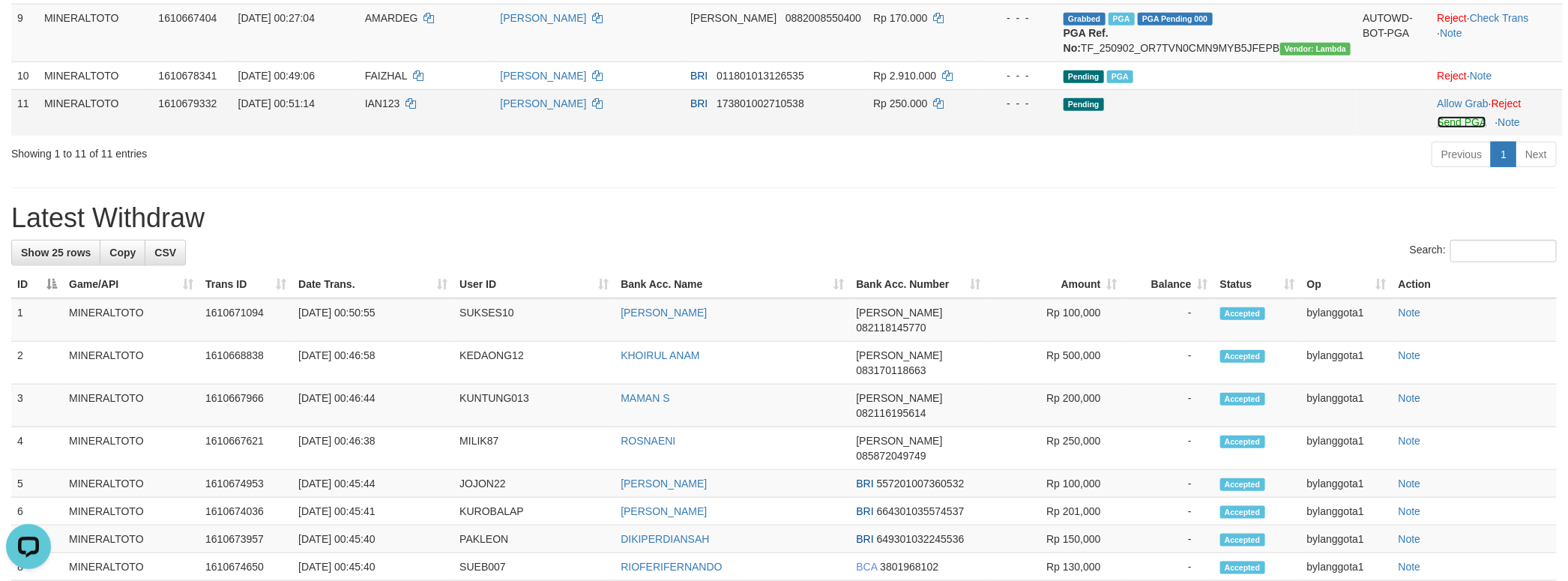
click at [1445, 128] on link "Send PGA" at bounding box center [1462, 122] width 49 height 12
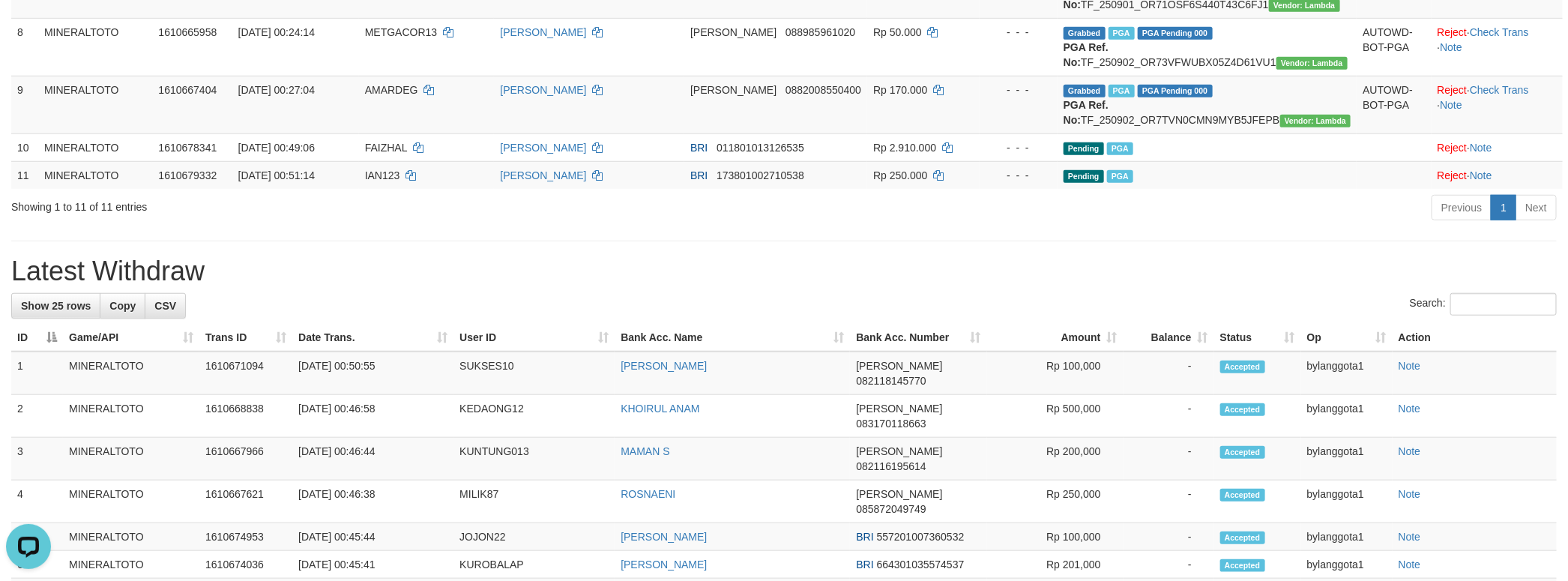
scroll to position [565, 0]
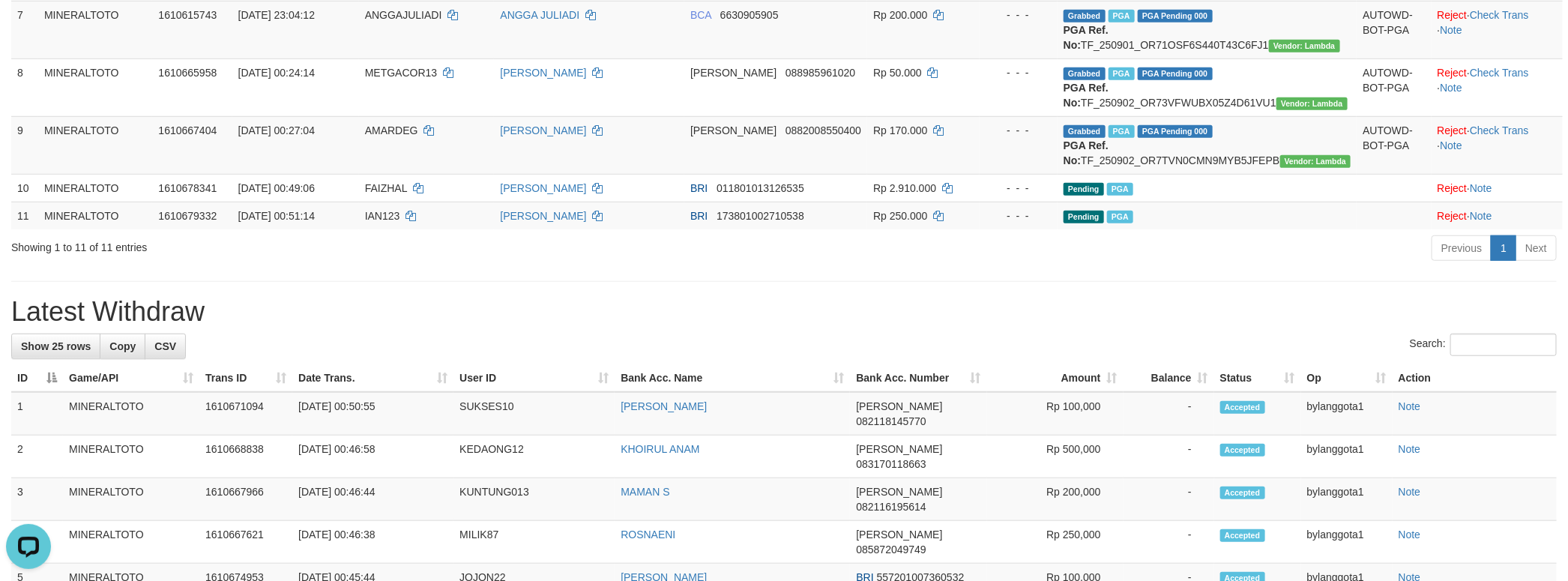
click at [1048, 426] on div "**********" at bounding box center [784, 405] width 1568 height 1861
click at [1483, 137] on link "Check Trans" at bounding box center [1499, 130] width 59 height 12
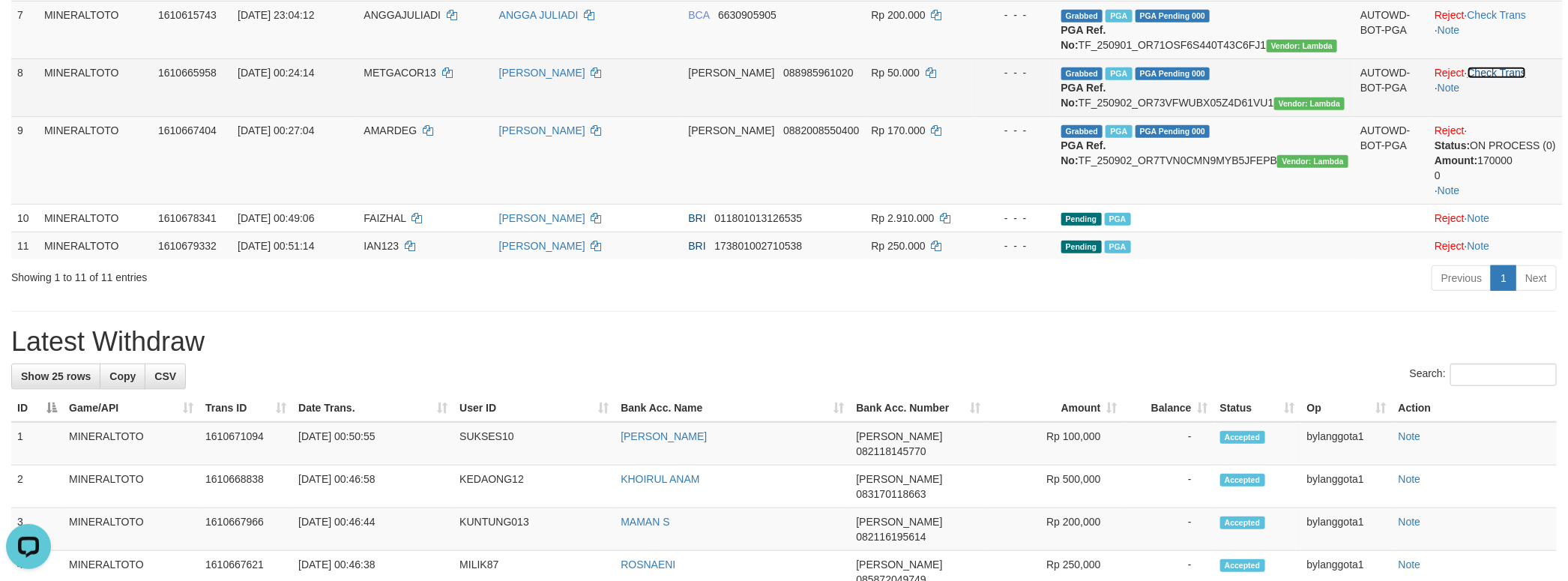
click at [1509, 78] on link "Check Trans" at bounding box center [1497, 72] width 59 height 12
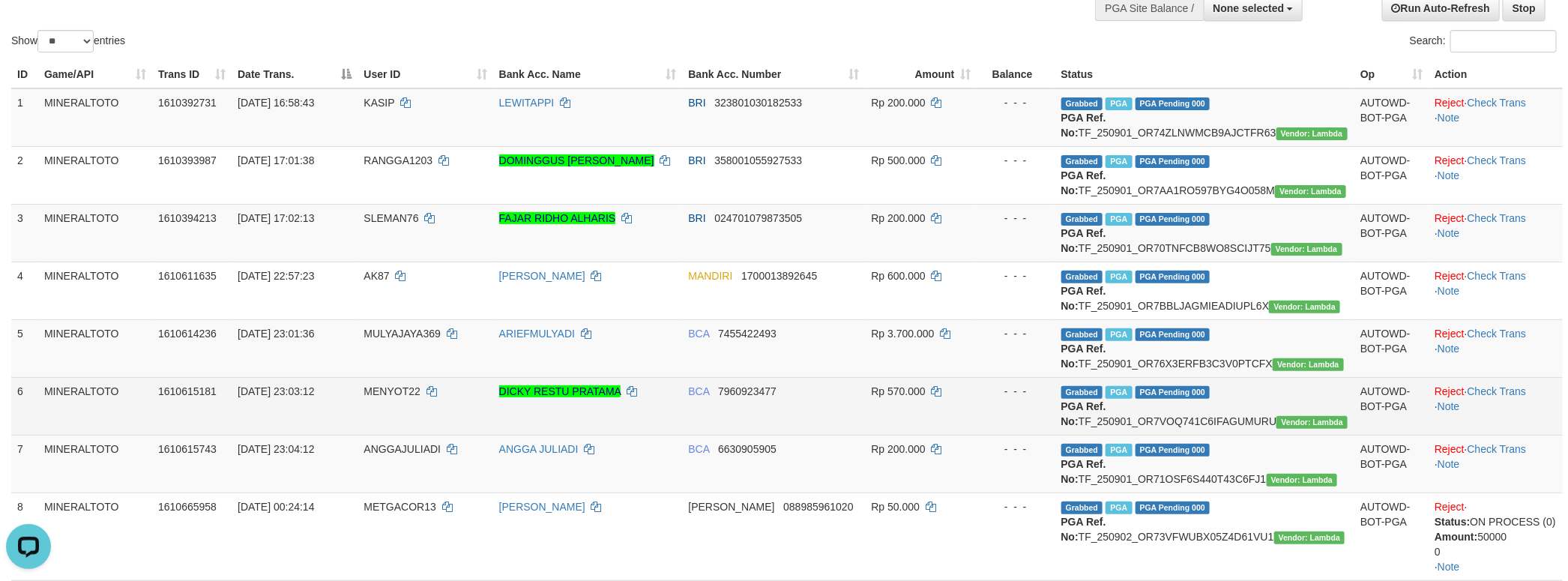
scroll to position [129, 0]
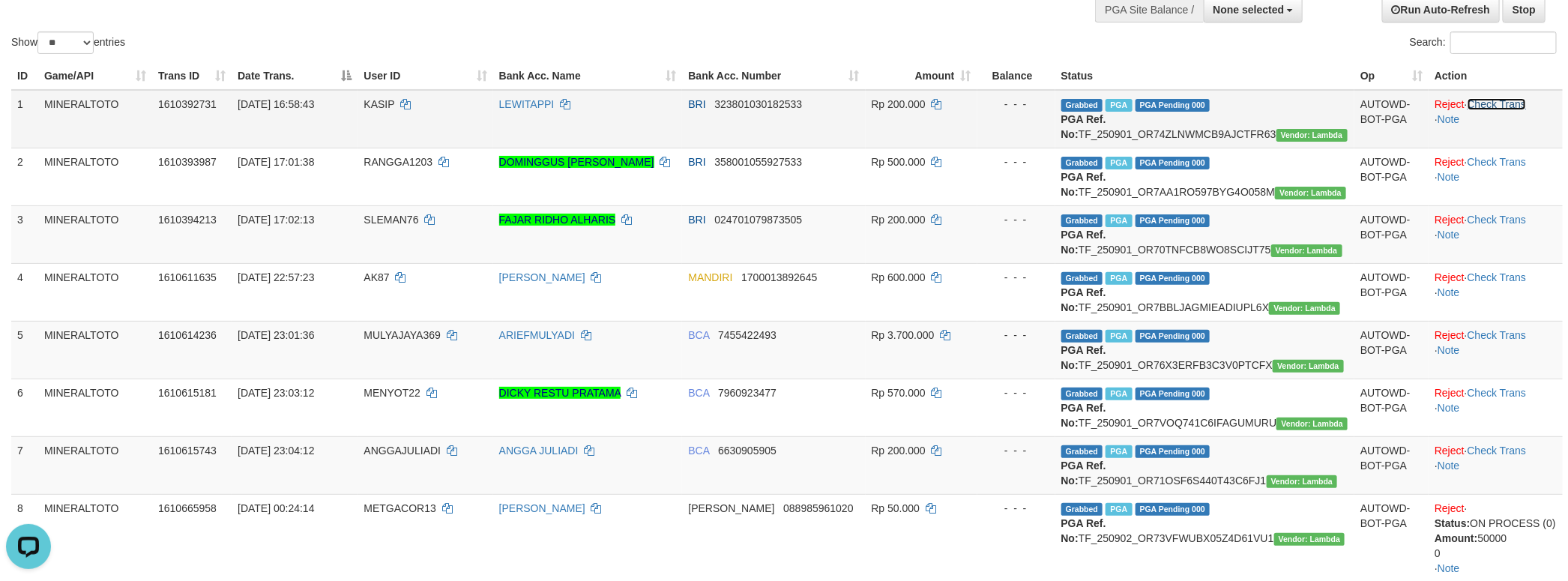
click at [1496, 108] on link "Check Trans" at bounding box center [1497, 103] width 59 height 12
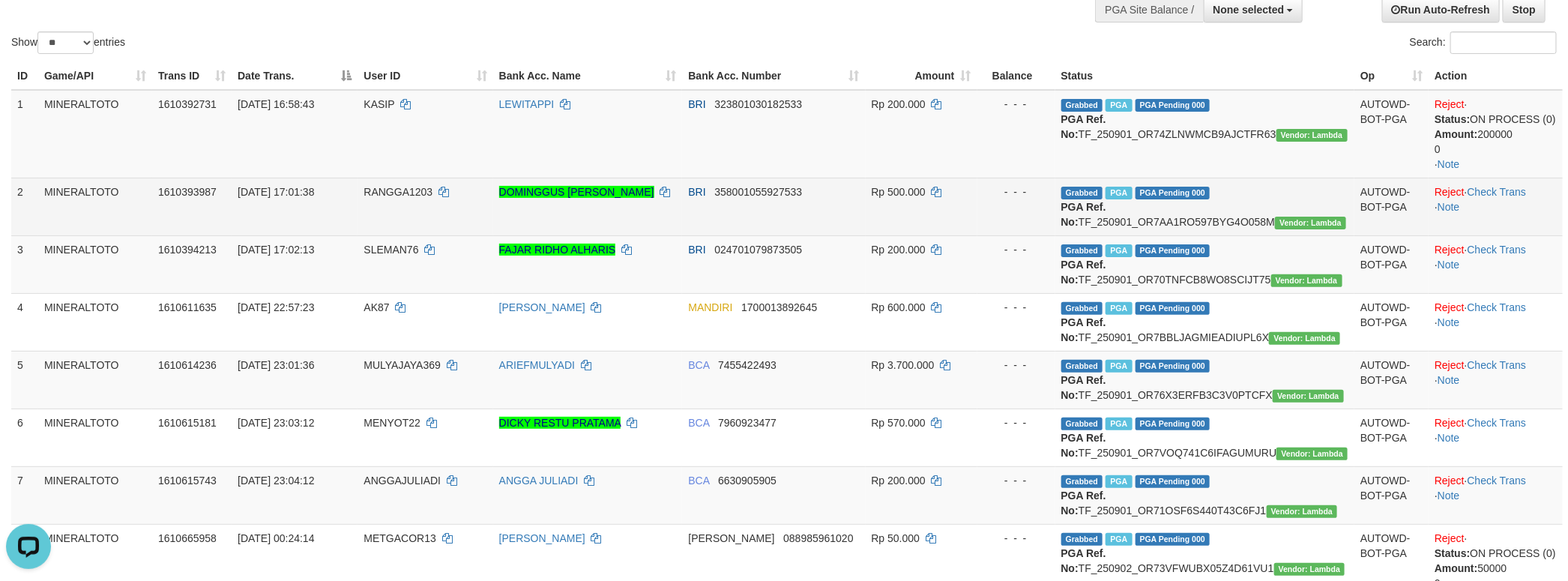
click at [1508, 183] on td "Reject · Check Trans · Note" at bounding box center [1495, 207] width 134 height 57
click at [1502, 191] on link "Check Trans" at bounding box center [1497, 191] width 59 height 12
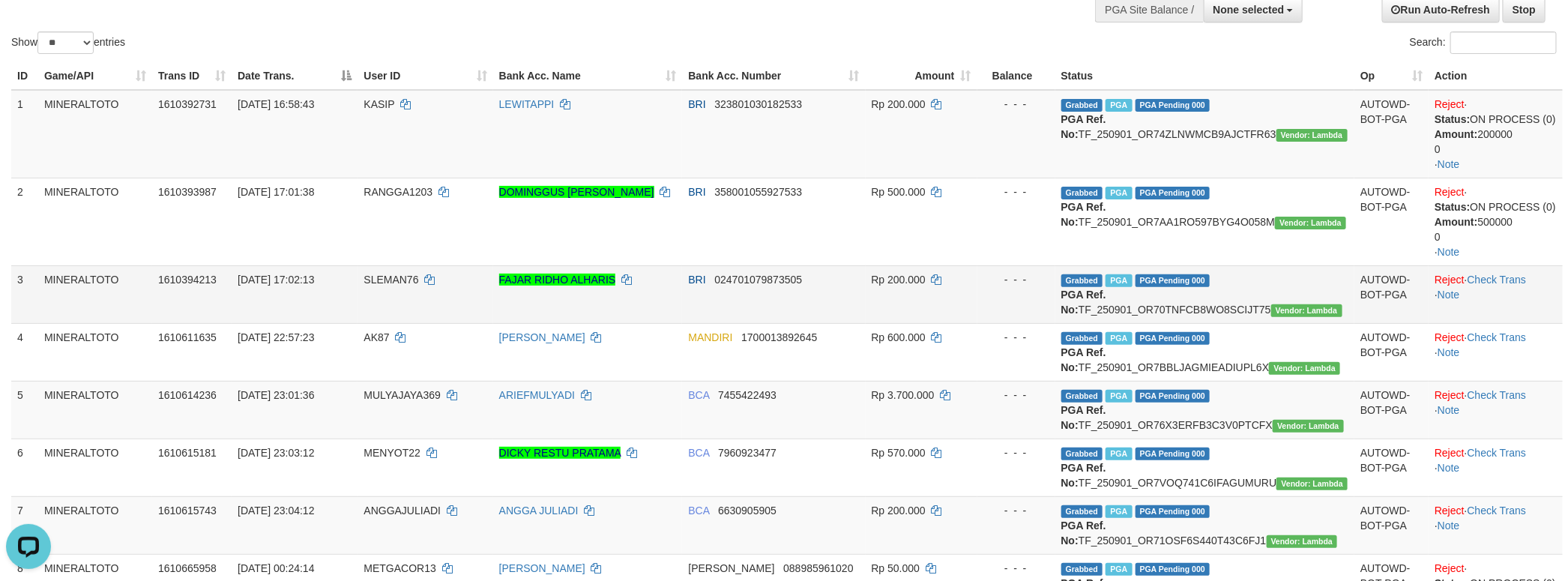
click at [1488, 270] on td "Reject · Check Trans · Note" at bounding box center [1495, 294] width 134 height 57
click at [1488, 279] on link "Check Trans" at bounding box center [1497, 279] width 59 height 12
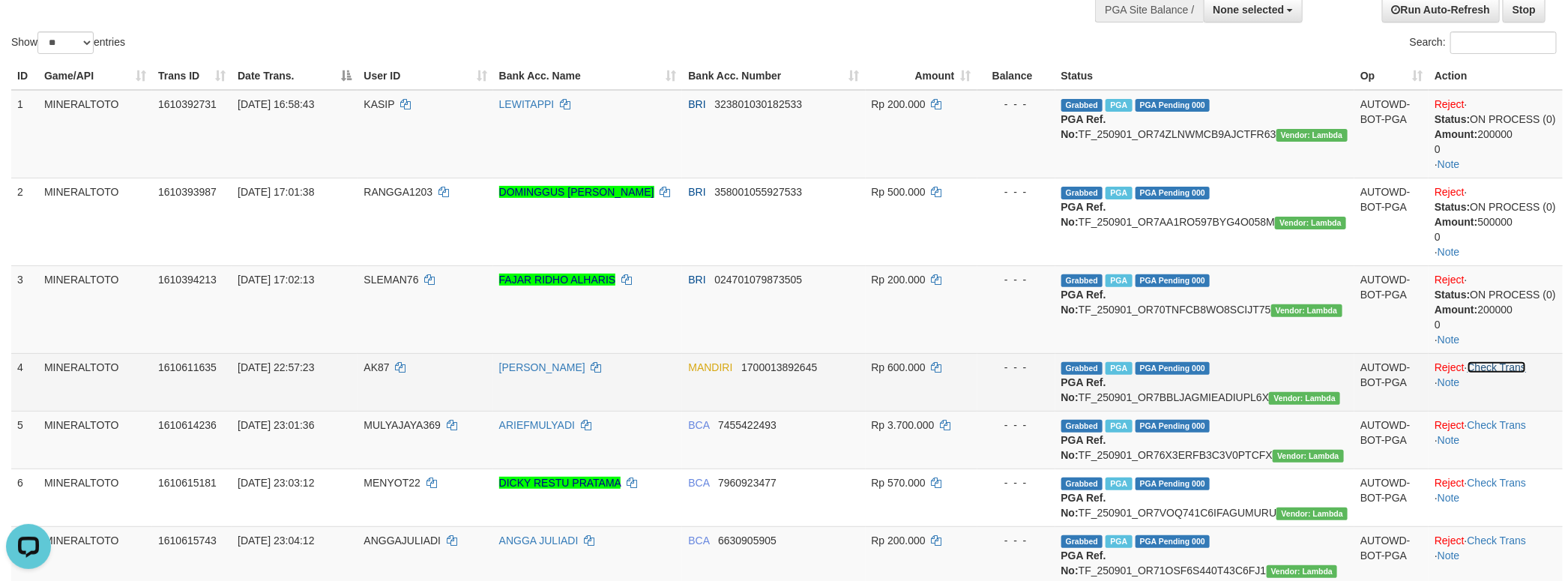
click at [1496, 362] on link "Check Trans" at bounding box center [1497, 367] width 59 height 12
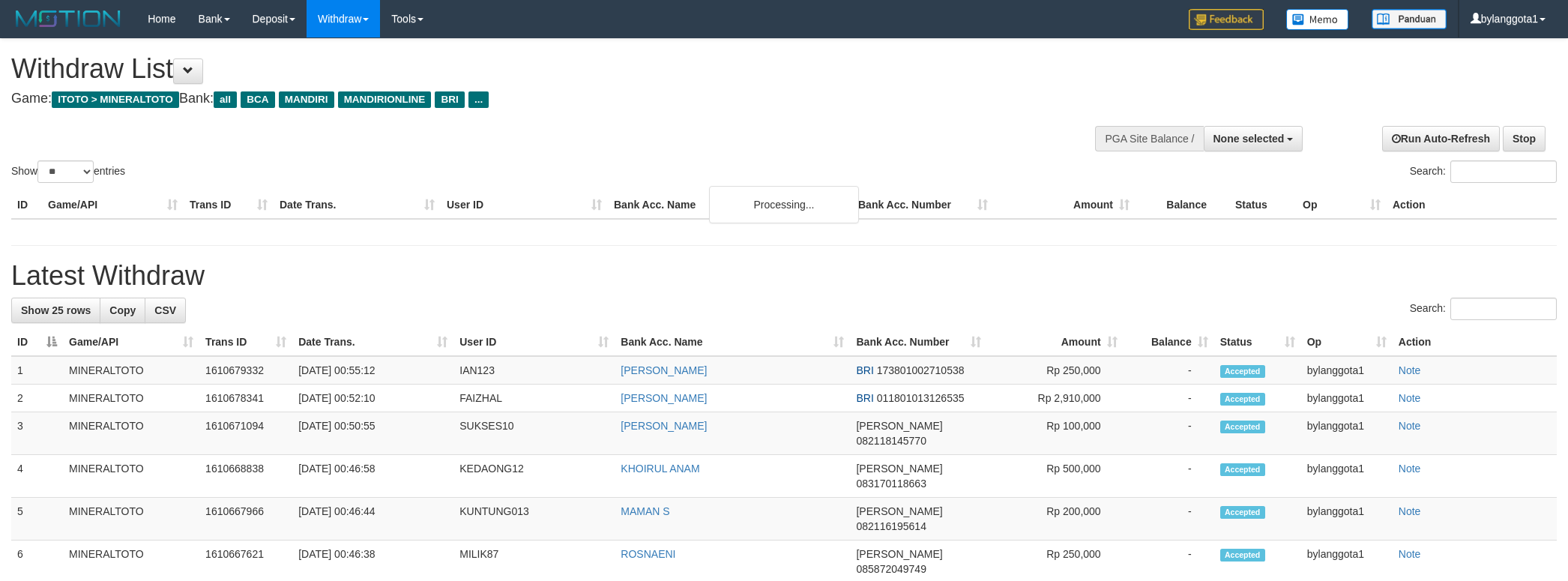
select select
select select "**"
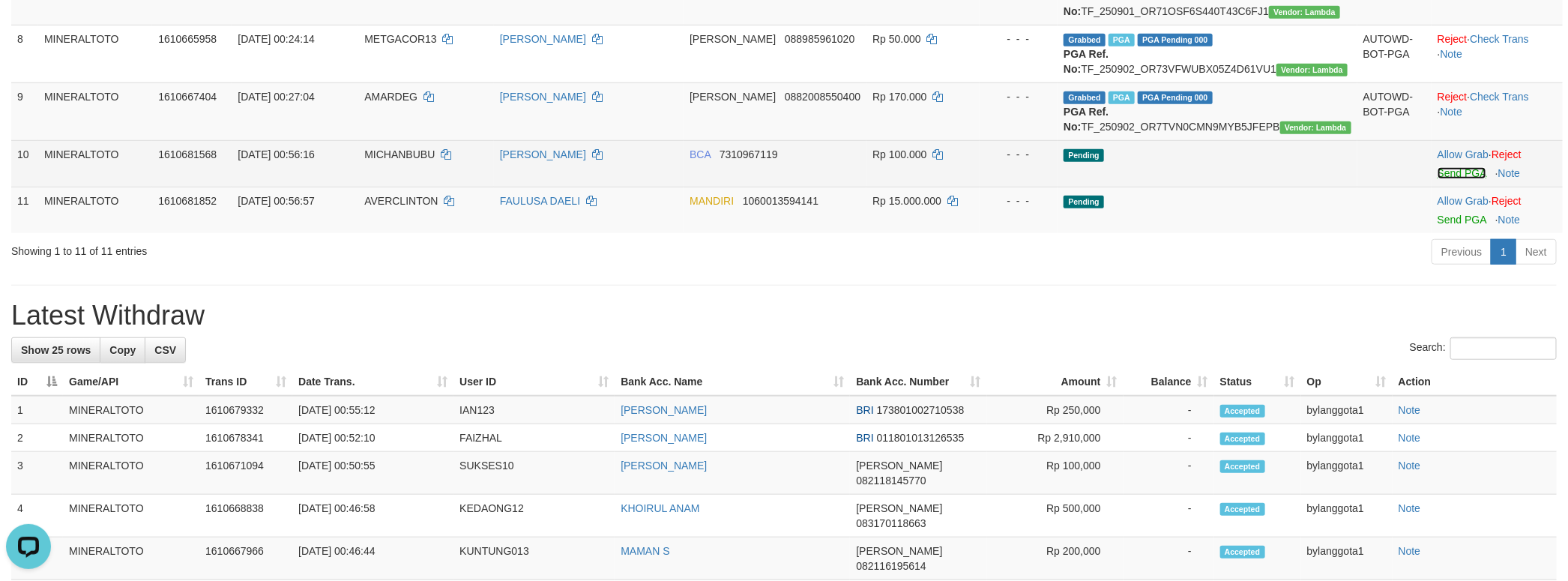
click at [1453, 179] on link "Send PGA" at bounding box center [1462, 172] width 49 height 12
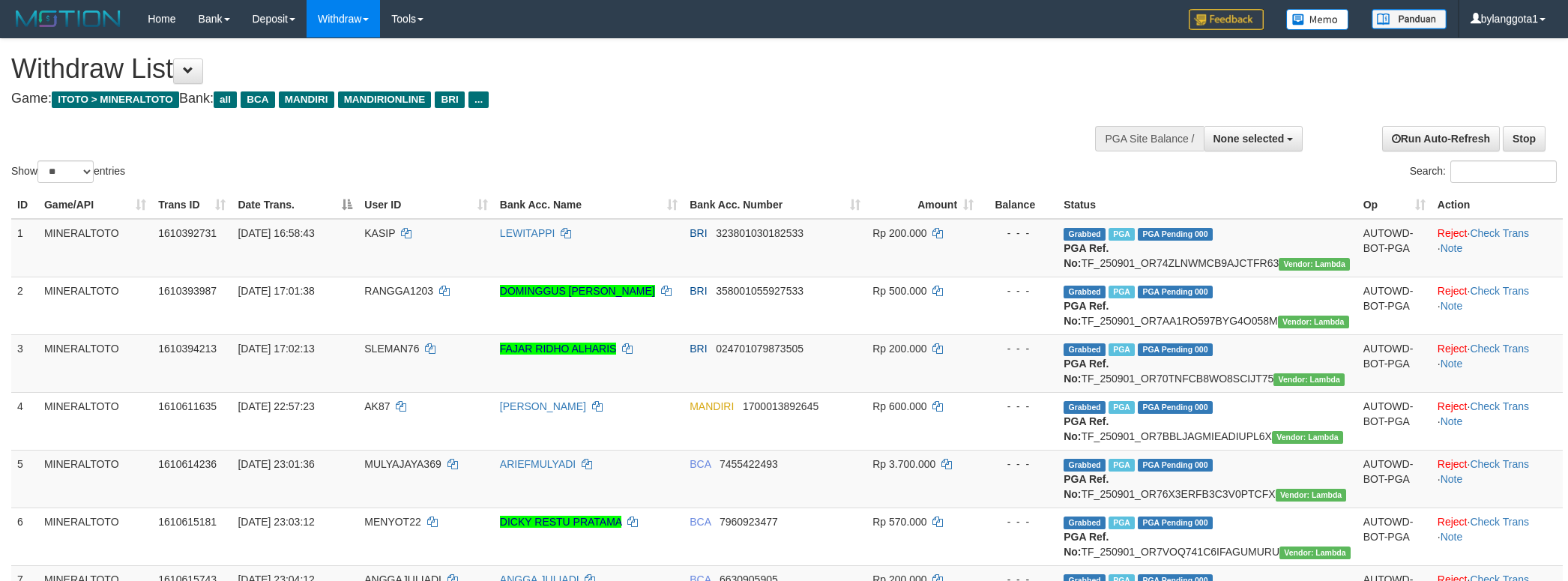
select select
select select "**"
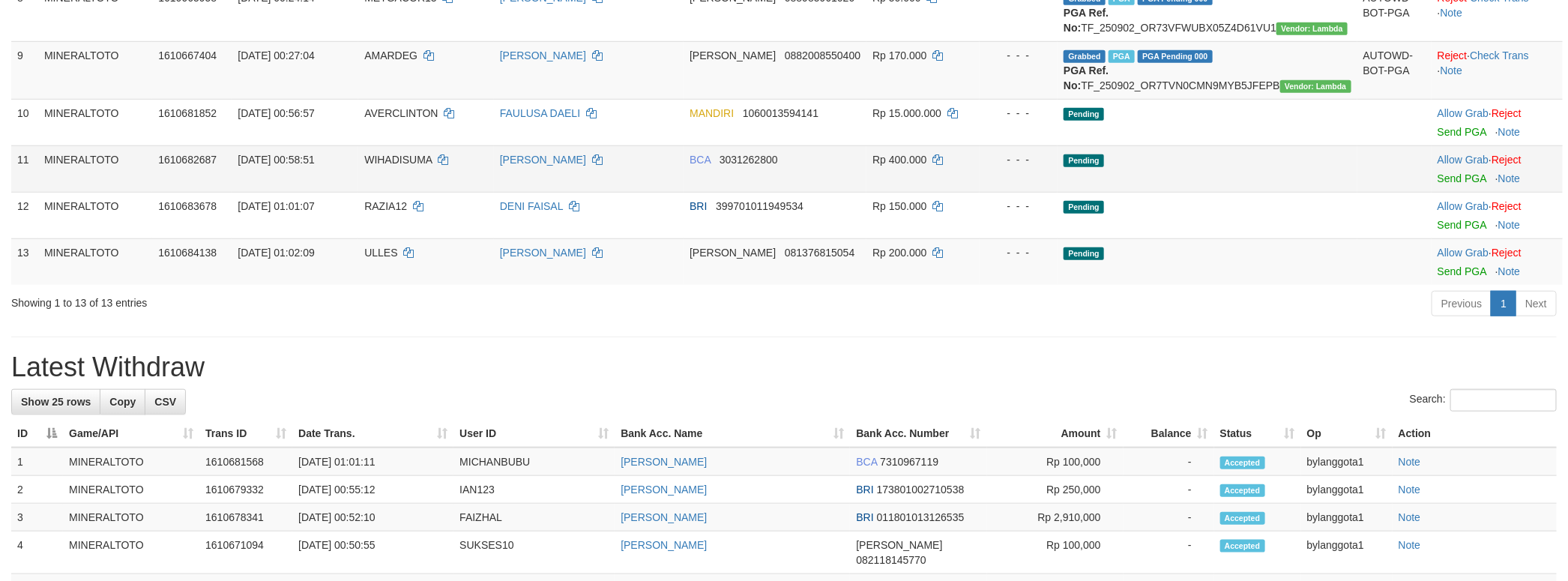
scroll to position [598, 0]
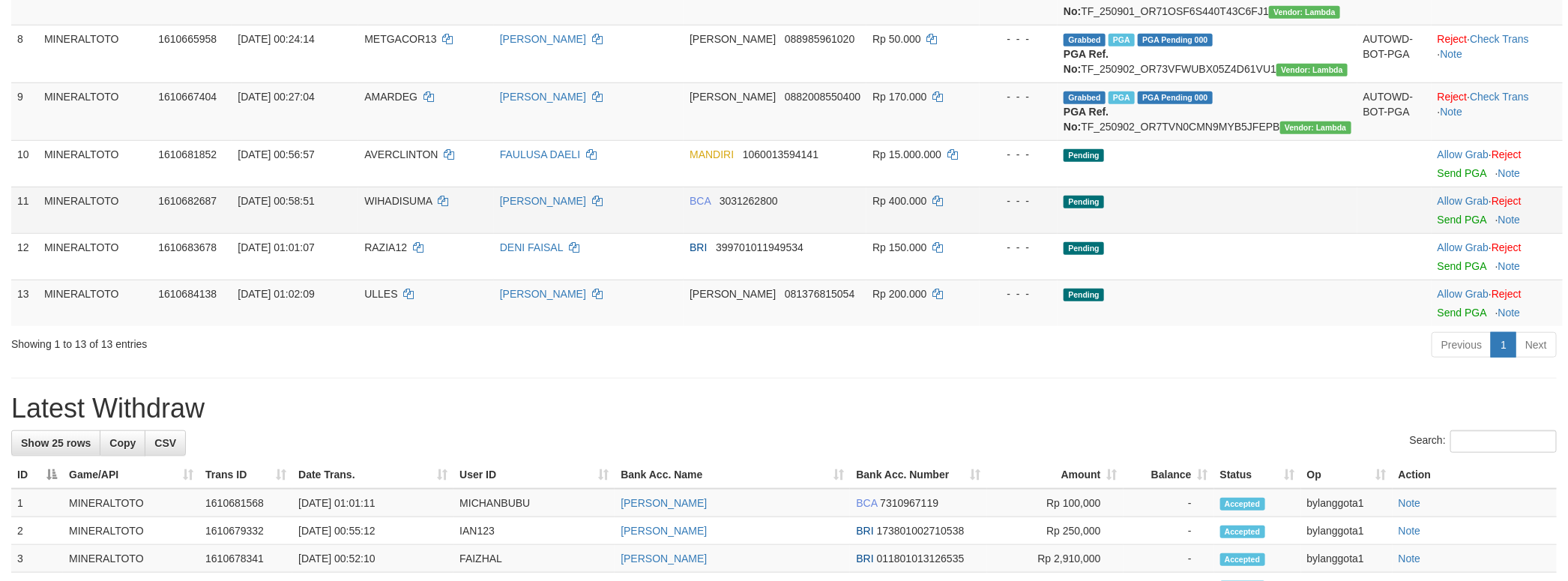
click at [1431, 186] on td "Allow Grab · Reject Send PGA · Note" at bounding box center [1497, 163] width 131 height 47
click at [1444, 225] on link "Send PGA" at bounding box center [1462, 219] width 49 height 12
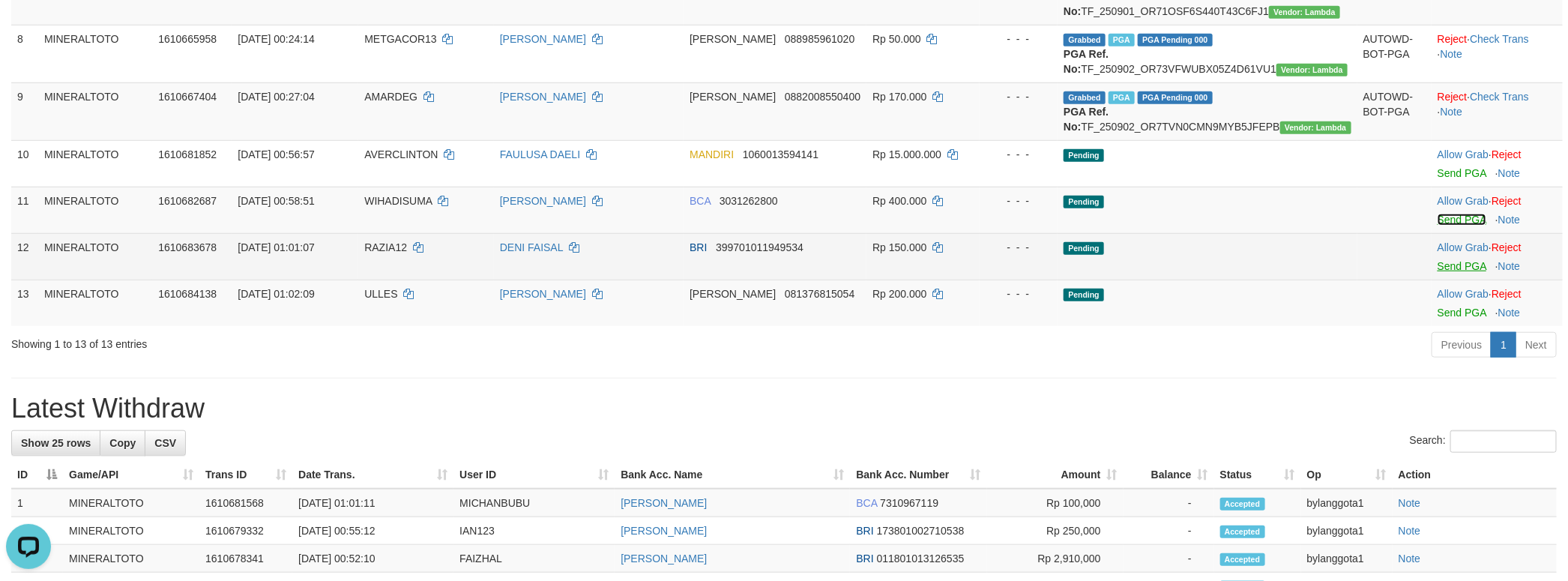
scroll to position [0, 0]
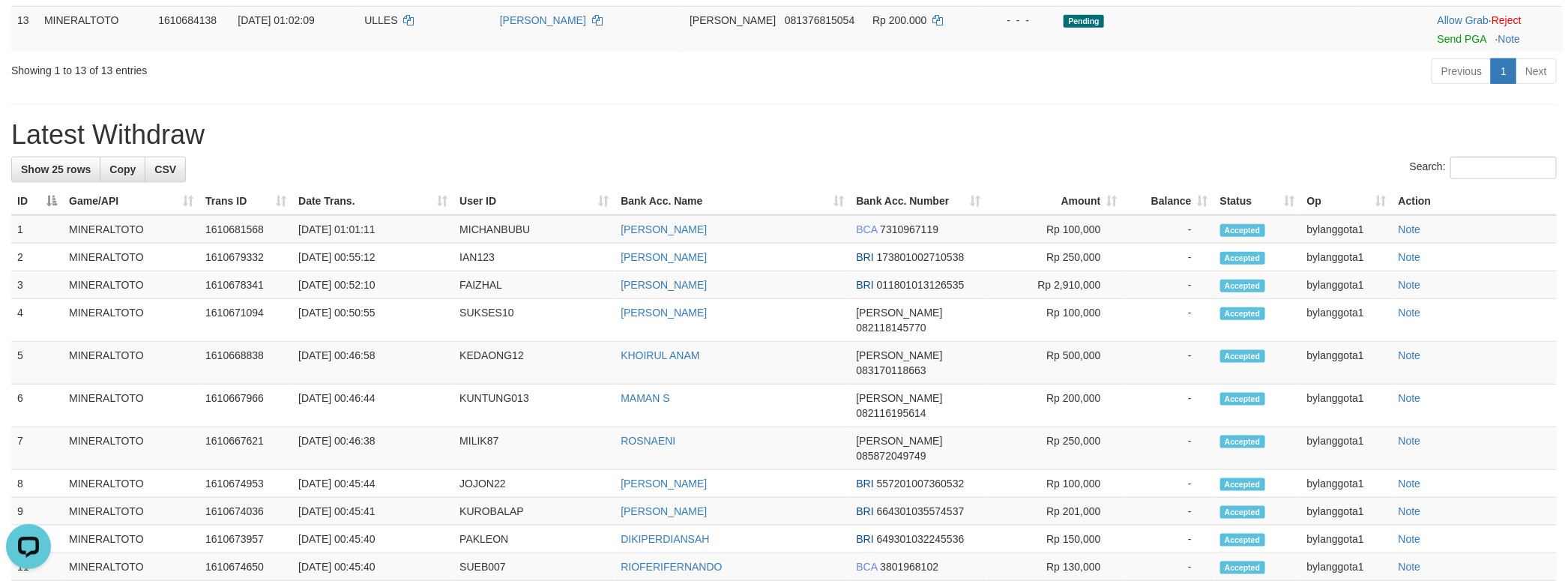
scroll to position [544, 0]
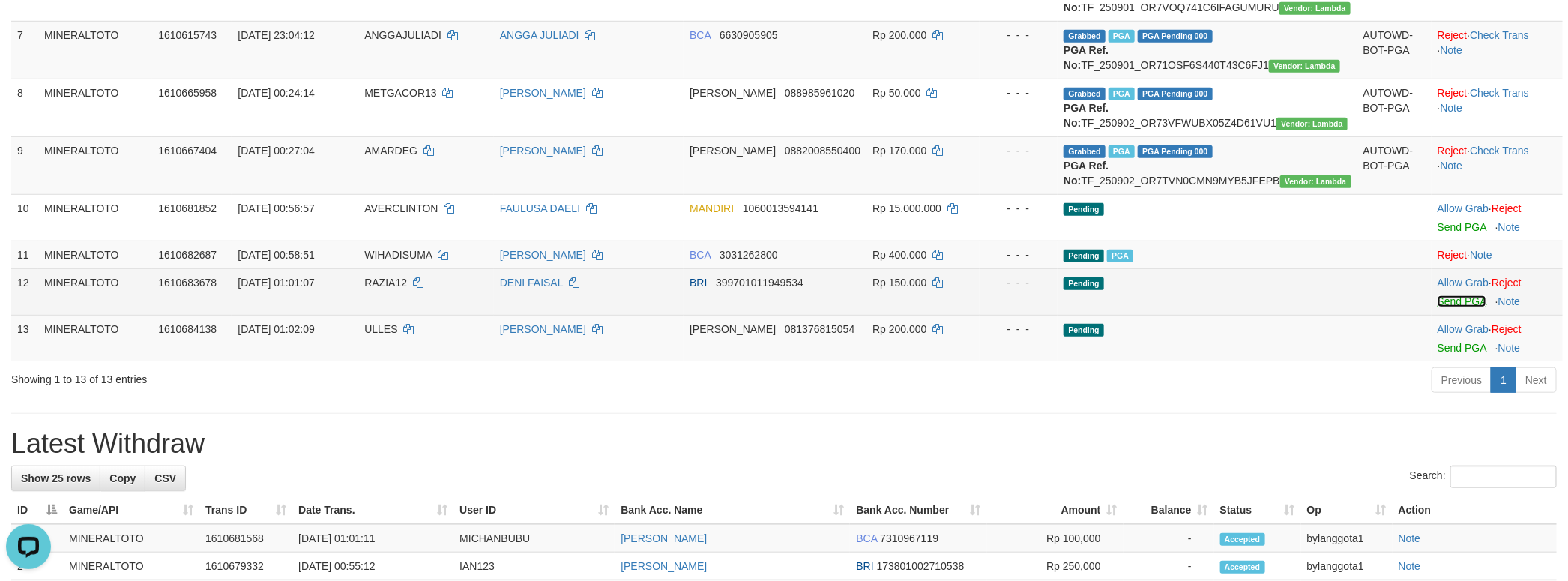
click at [1455, 308] on link "Send PGA" at bounding box center [1462, 301] width 49 height 12
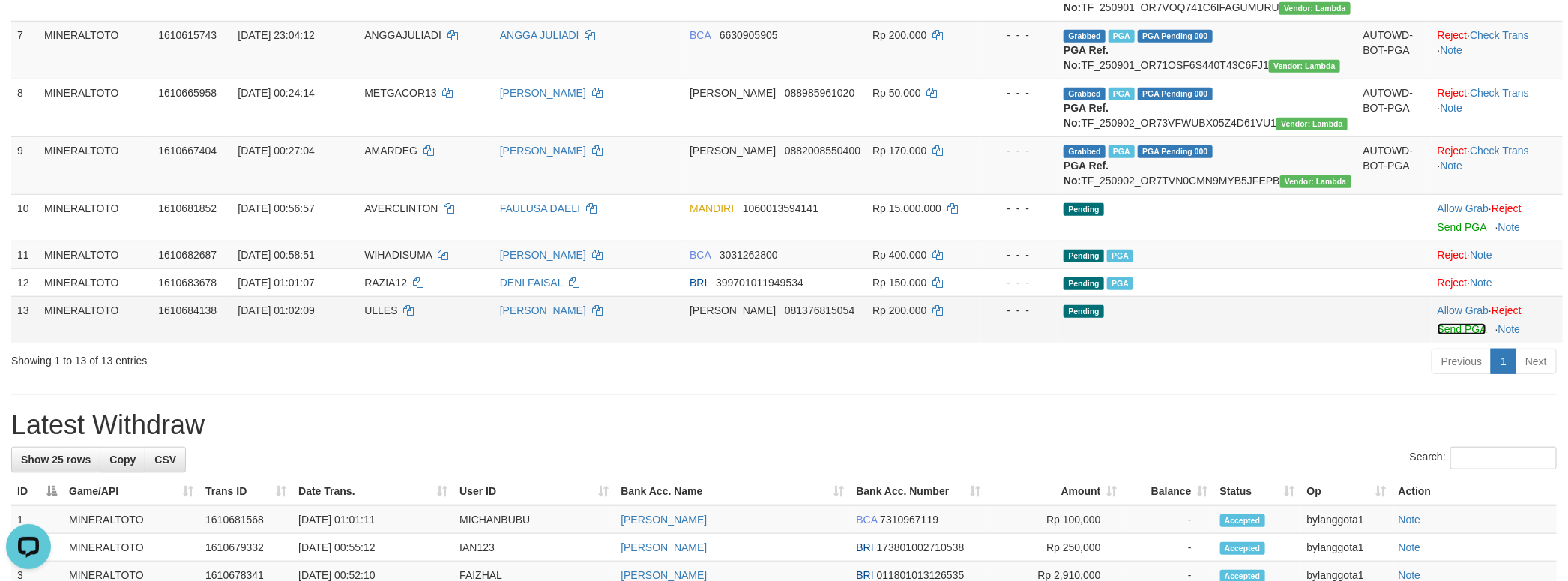
click at [1459, 335] on link "Send PGA" at bounding box center [1462, 329] width 49 height 12
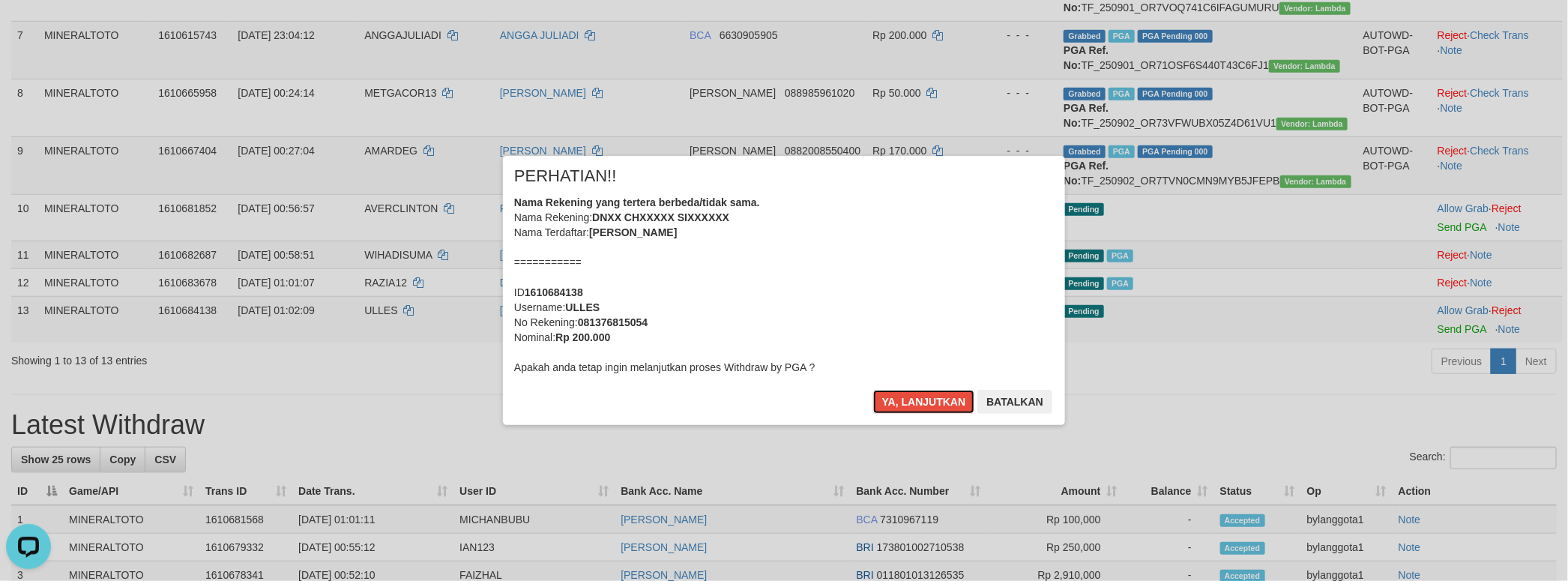
click at [709, 275] on div "Nama Rekening yang tertera berbeda/tidak sama. Nama Rekening: DNXX CHXXXXX SIXX…" at bounding box center [784, 285] width 540 height 180
click at [873, 390] on button "Ya, lanjutkan" at bounding box center [923, 402] width 102 height 24
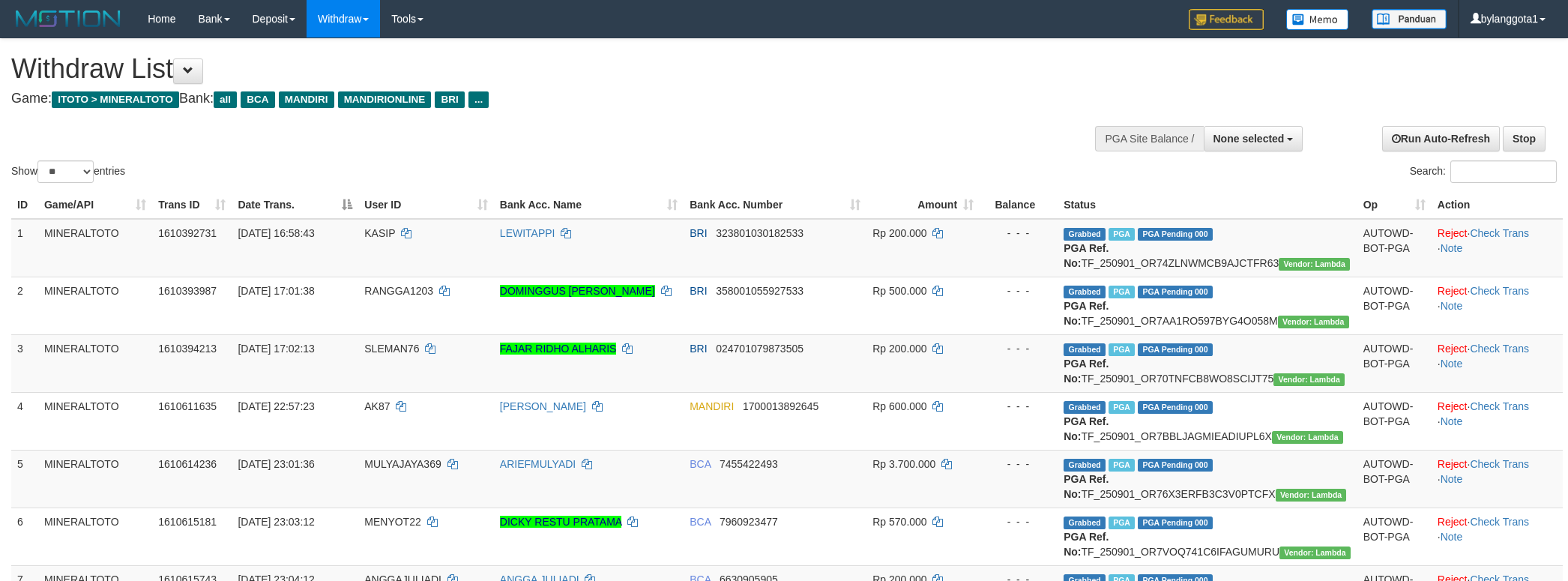
select select
select select "**"
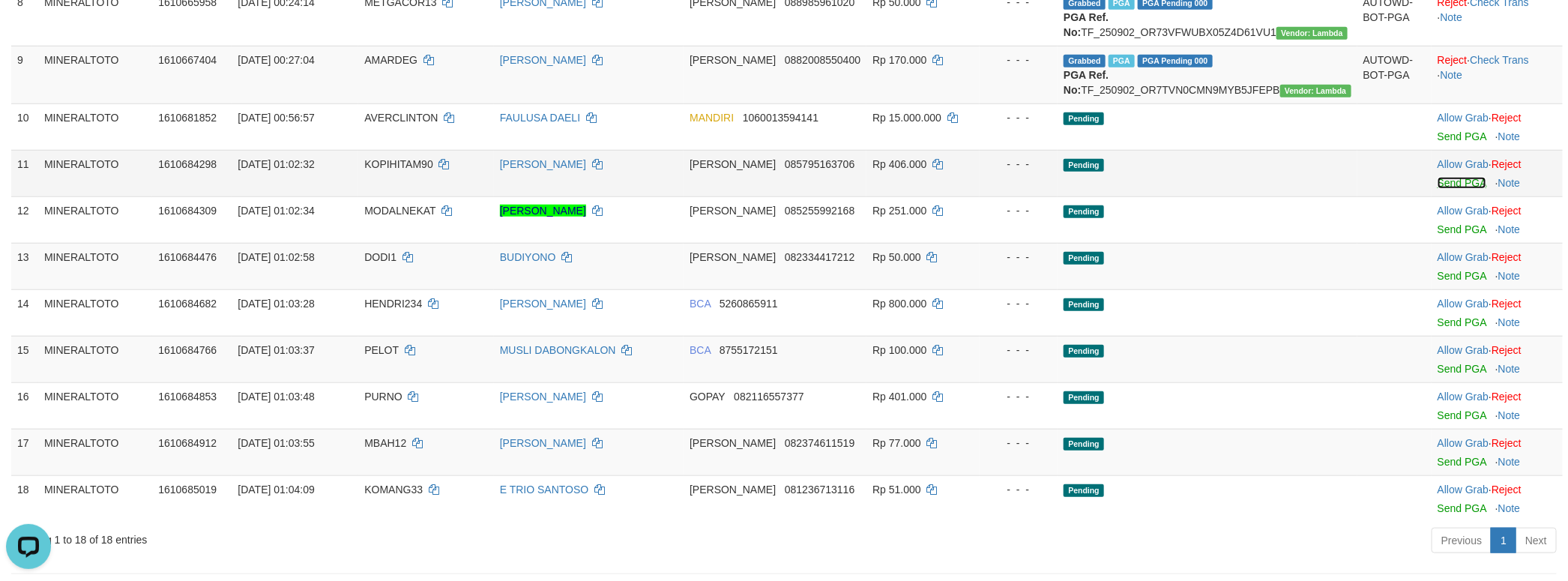
click at [1441, 189] on link "Send PGA" at bounding box center [1462, 183] width 49 height 12
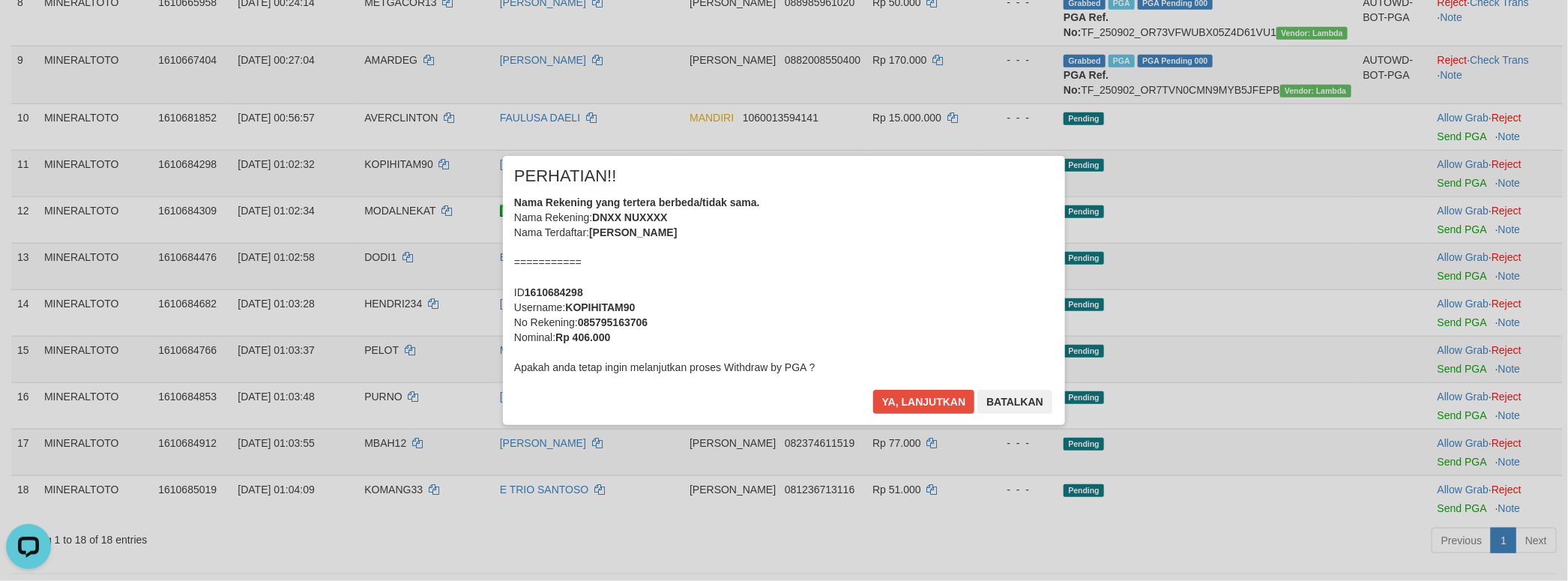
click at [862, 281] on div "Nama Rekening yang tertera berbeda/tidak sama. Nama Rekening: DNXX NUXXXX Nama …" at bounding box center [784, 285] width 540 height 180
click at [873, 390] on button "Ya, lanjutkan" at bounding box center [923, 402] width 102 height 24
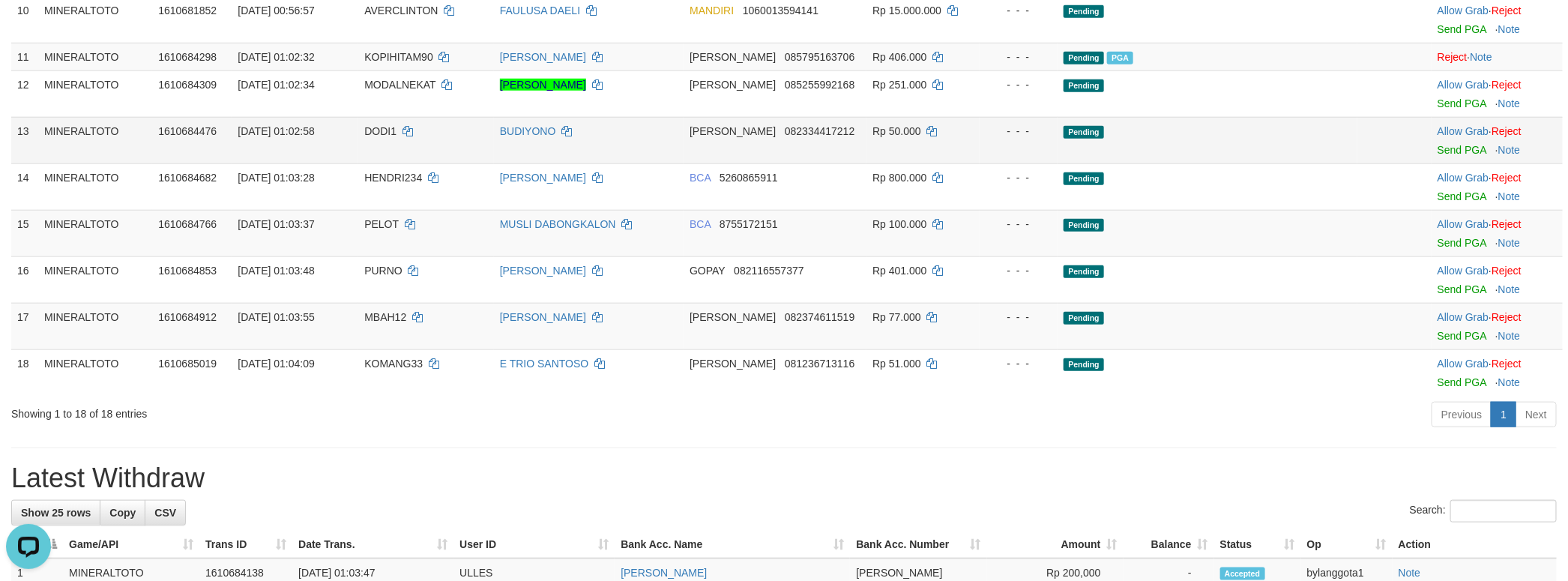
scroll to position [747, 0]
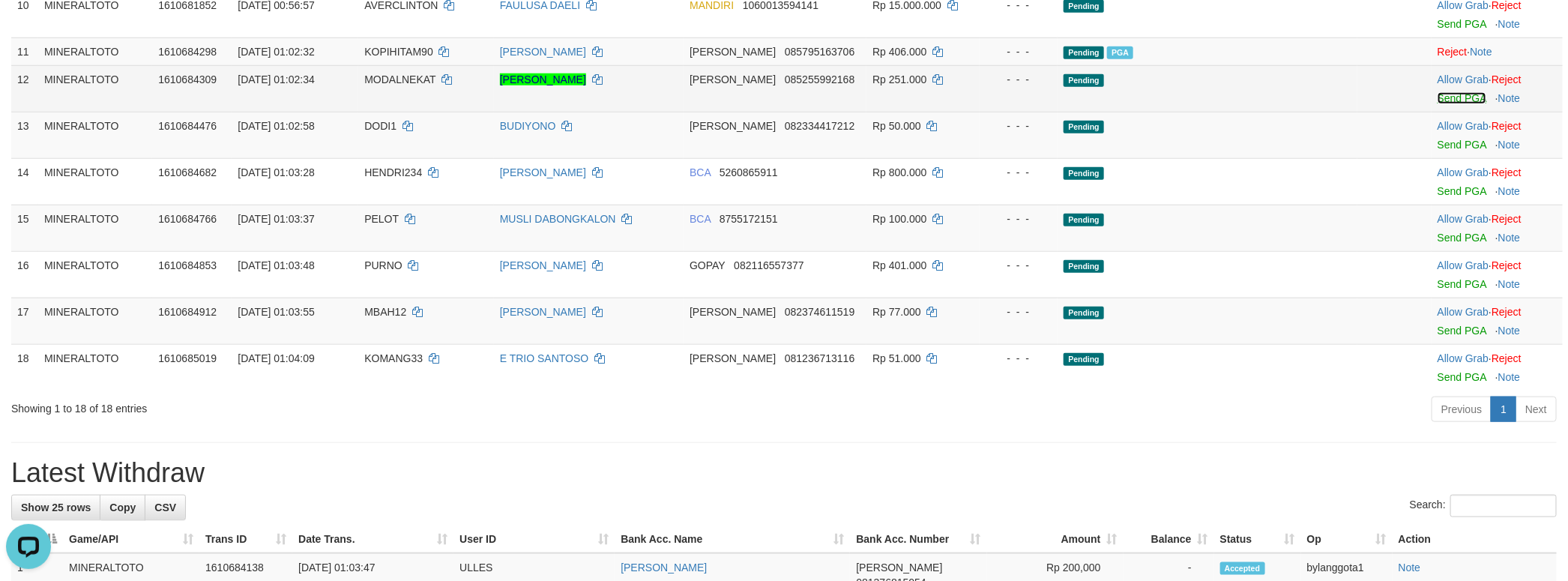
click at [1438, 104] on link "Send PGA" at bounding box center [1462, 98] width 49 height 12
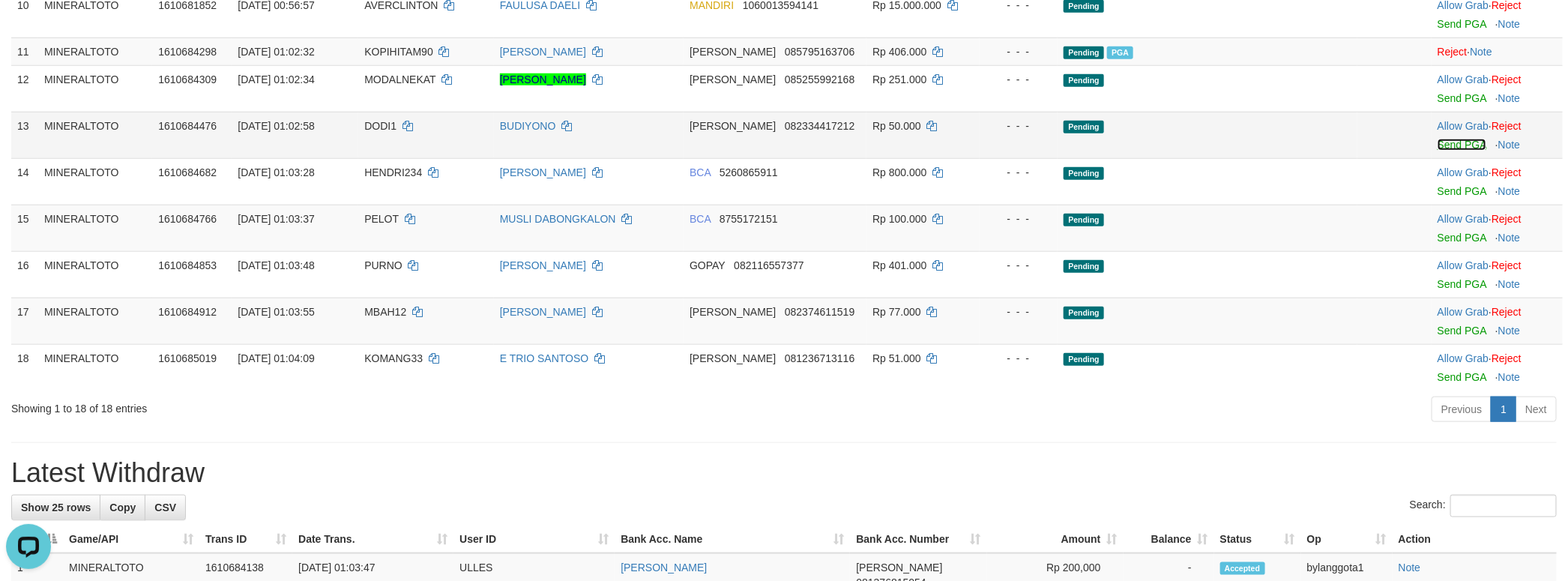
click at [1448, 151] on link "Send PGA" at bounding box center [1462, 144] width 49 height 12
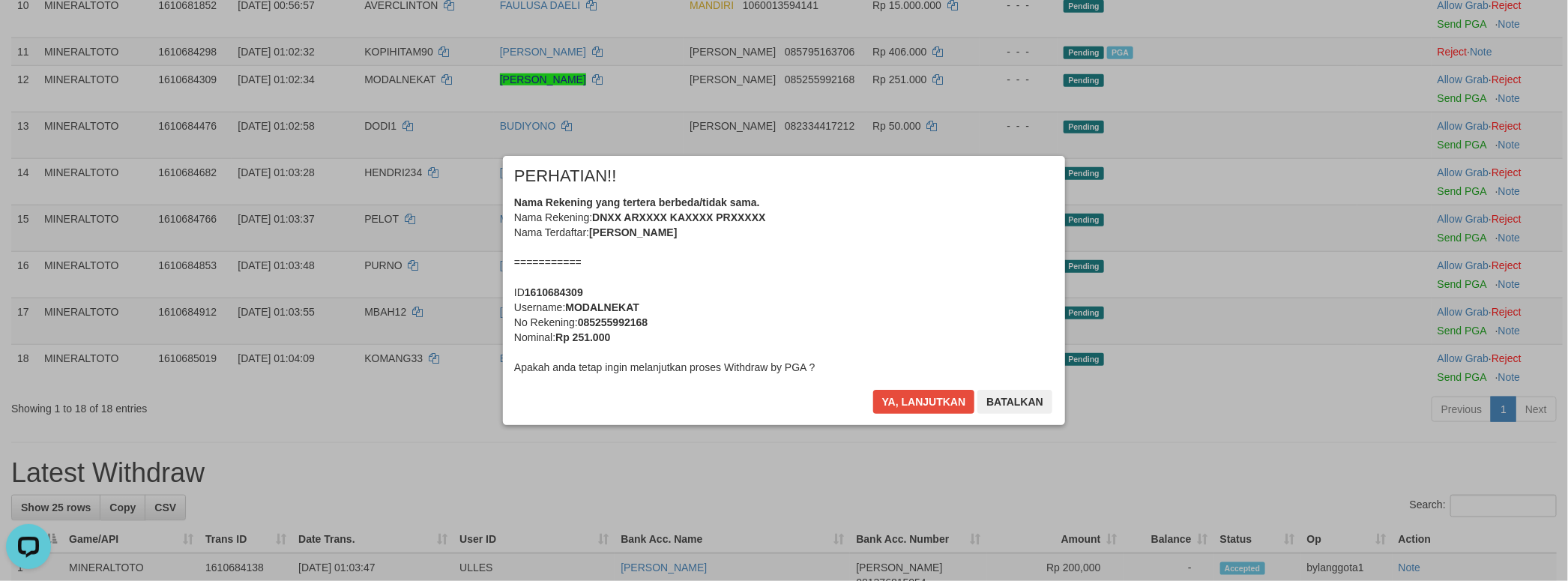
click at [861, 288] on div "Nama Rekening yang tertera berbeda/tidak sama. Nama Rekening: DNXX ARXXXX KAXXX…" at bounding box center [784, 285] width 540 height 180
click at [873, 390] on button "Ya, lanjutkan" at bounding box center [923, 402] width 102 height 24
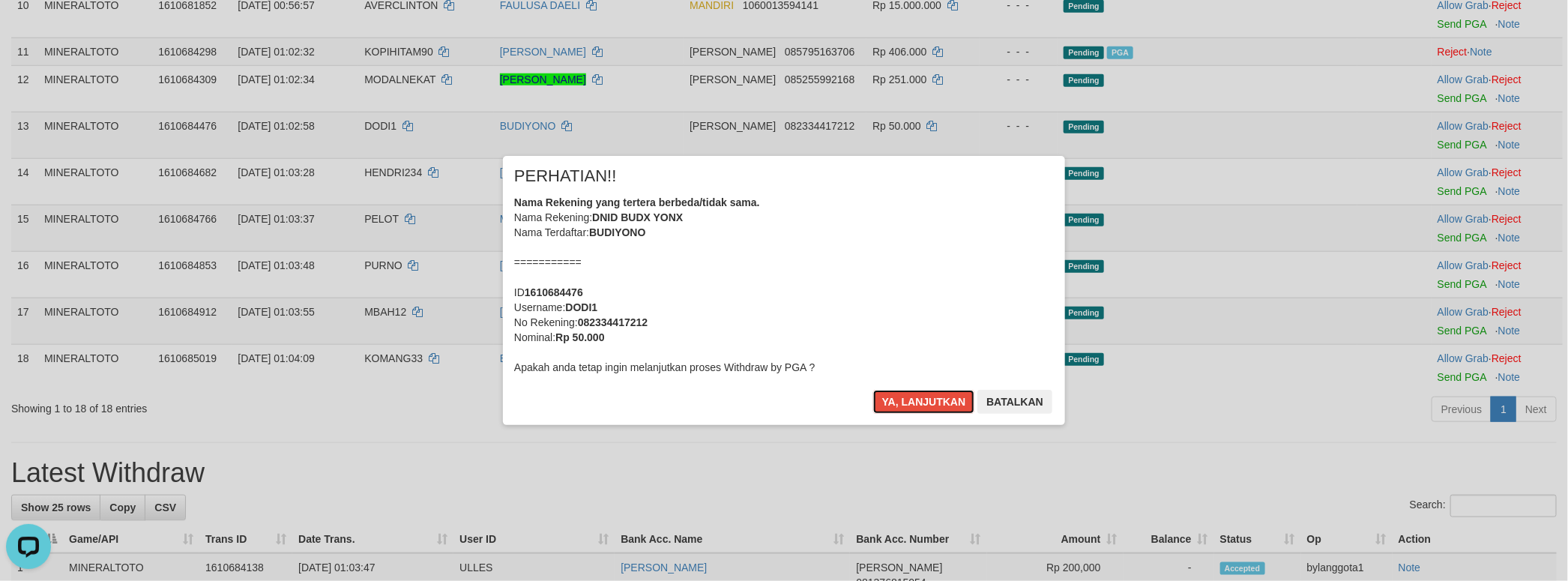
click at [861, 288] on div "Nama Rekening yang tertera berbeda/tidak sama. Nama Rekening: DNID BUDX YONX Na…" at bounding box center [784, 285] width 540 height 180
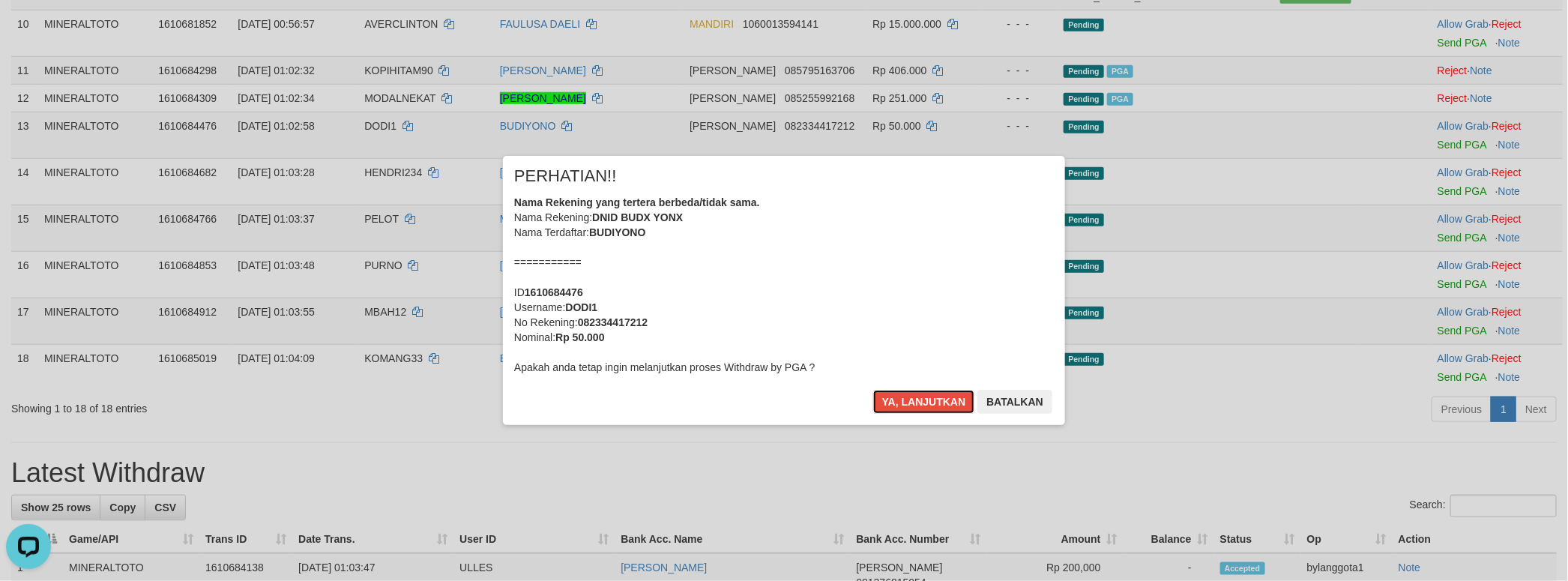
click at [873, 390] on button "Ya, lanjutkan" at bounding box center [923, 402] width 102 height 24
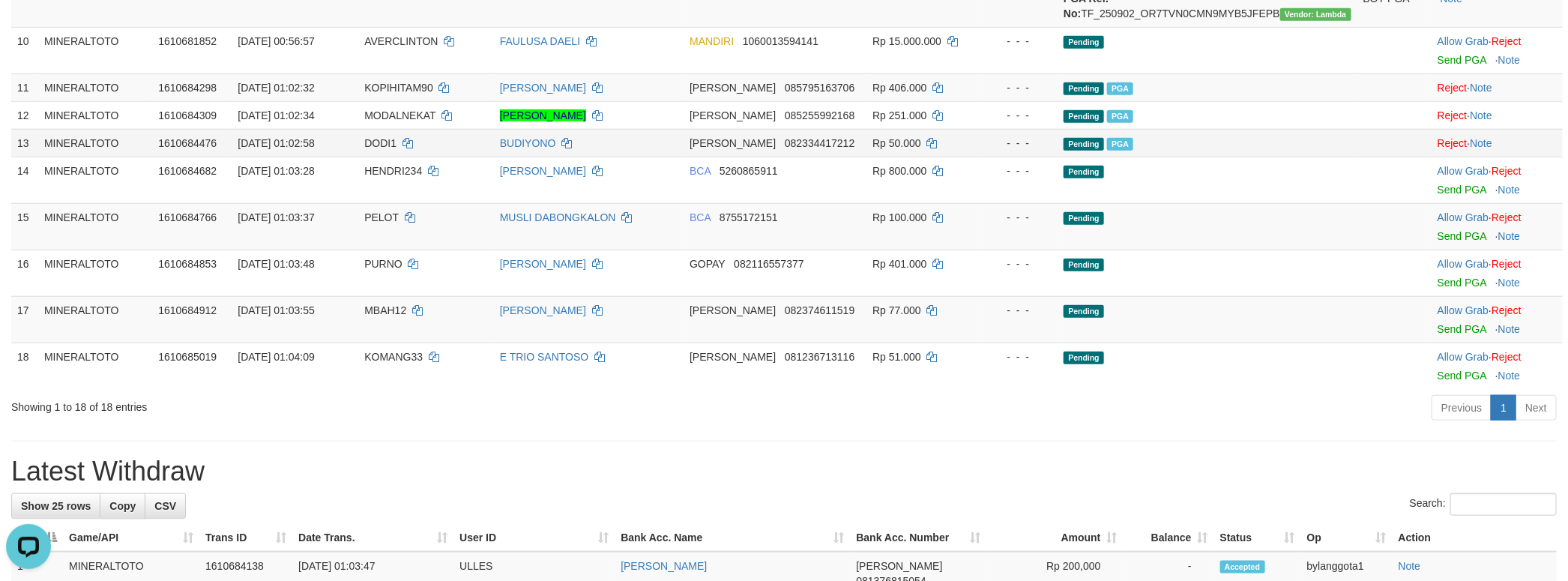
scroll to position [823, 0]
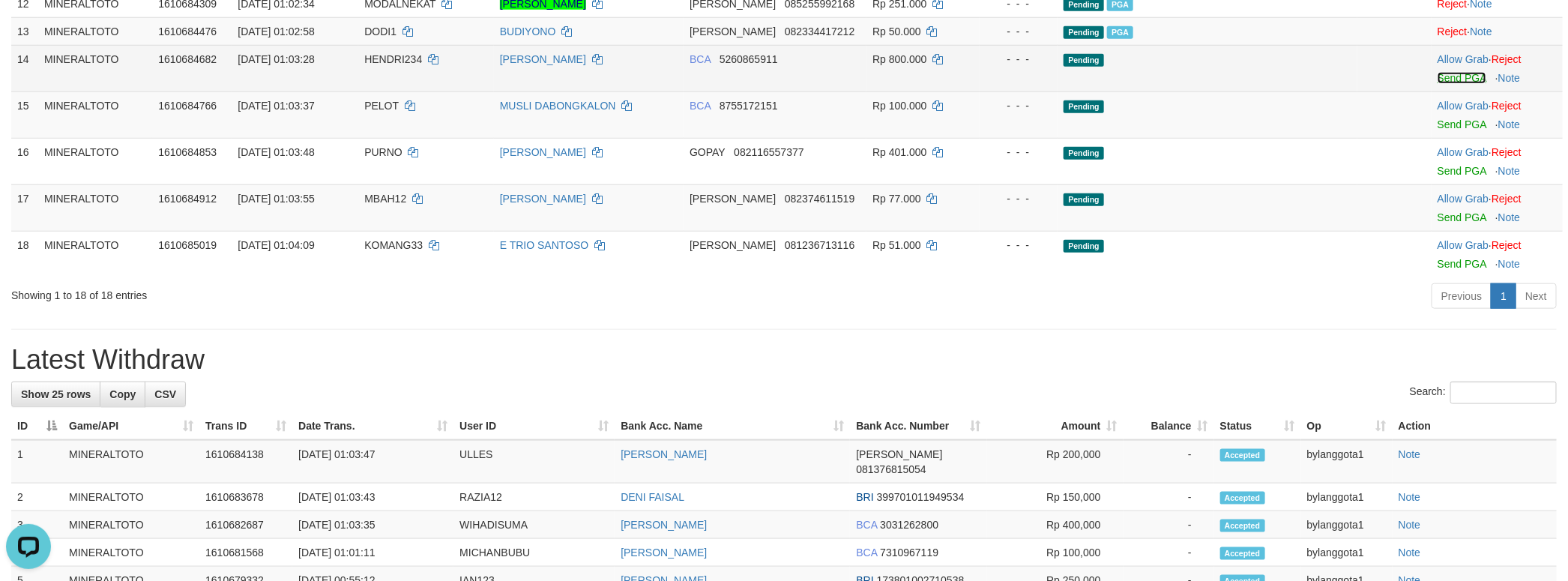
click at [1460, 84] on link "Send PGA" at bounding box center [1462, 78] width 49 height 12
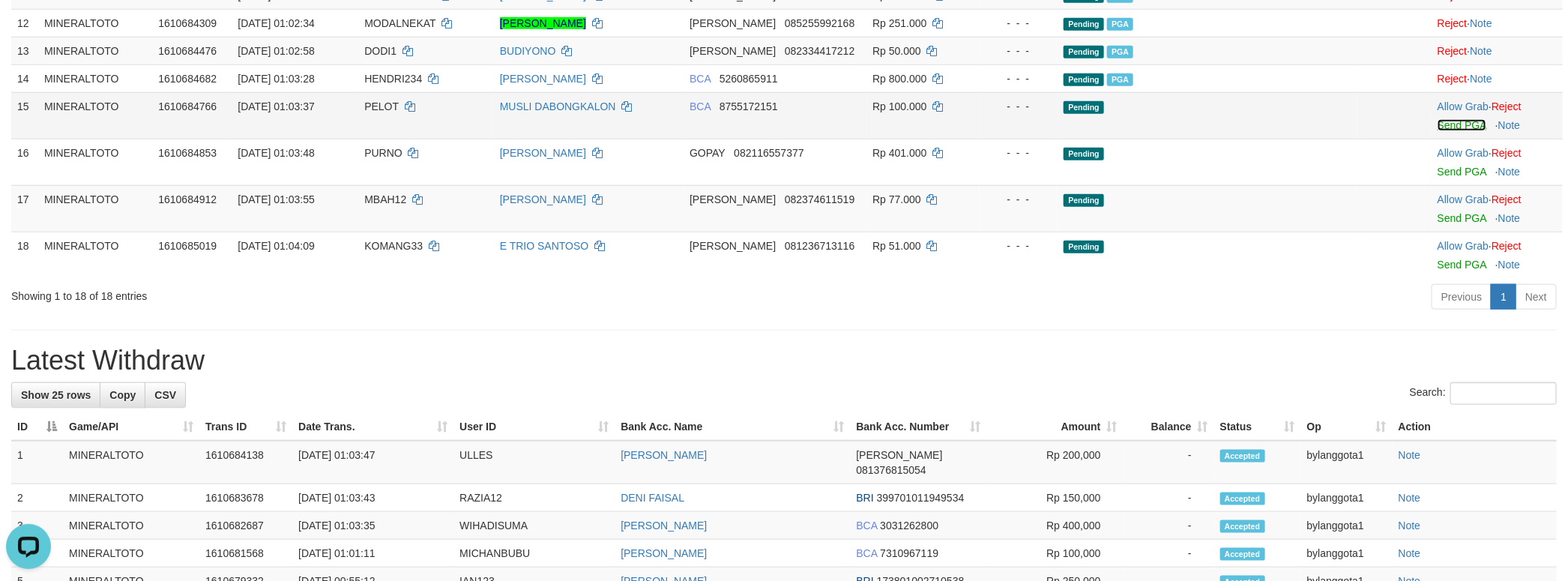
click at [1452, 131] on link "Send PGA" at bounding box center [1462, 124] width 49 height 12
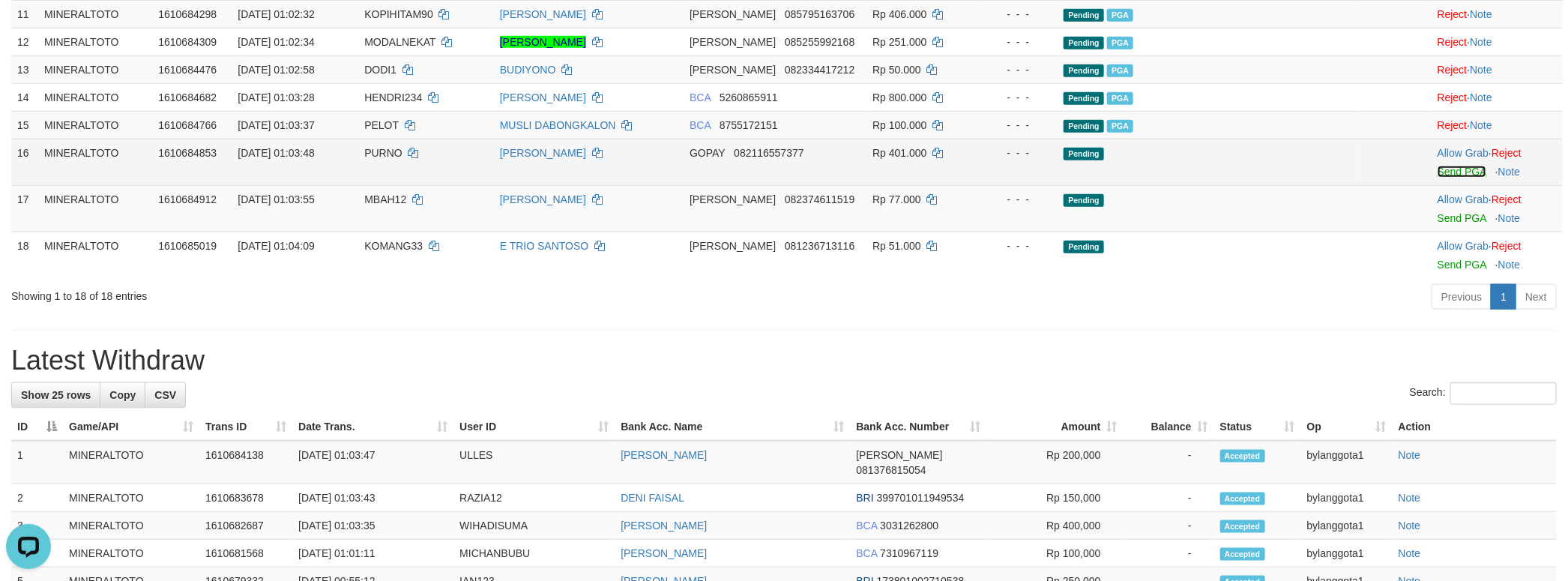
click at [1451, 178] on link "Send PGA" at bounding box center [1462, 171] width 49 height 12
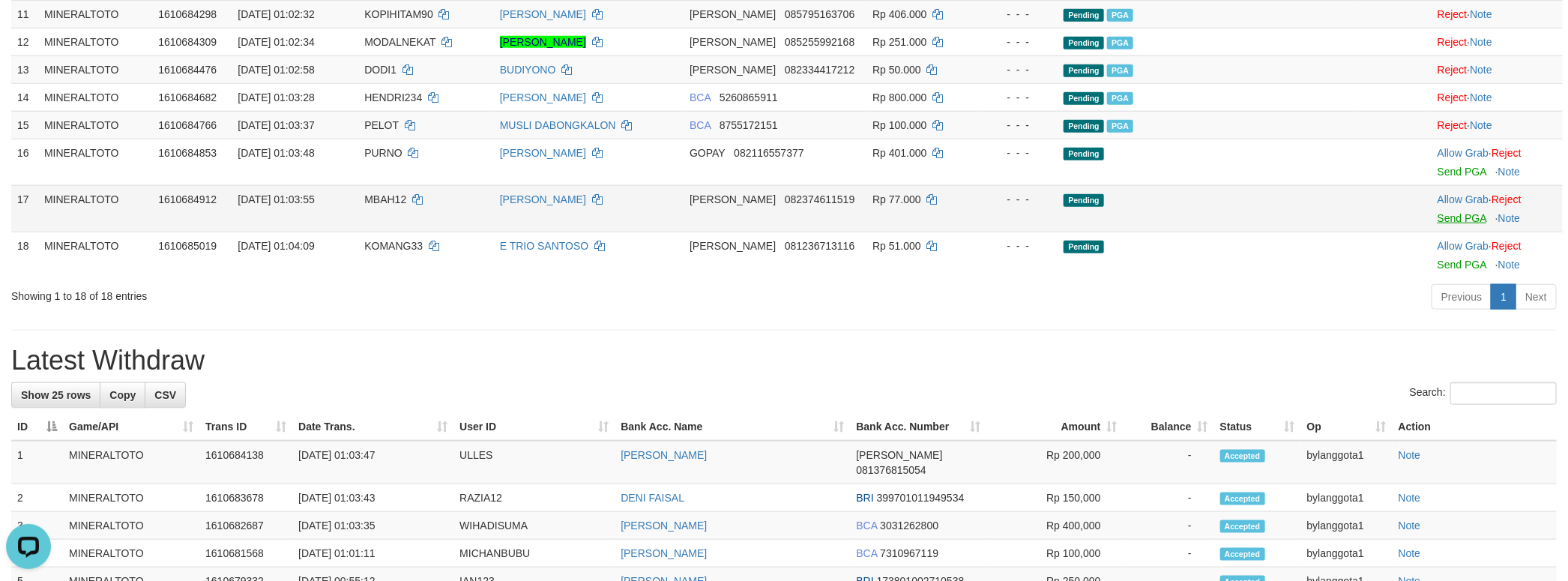
click at [1463, 358] on body "Toggle navigation Home Bank Account List Load By Website Group [ITOTO] MINERALT…" at bounding box center [784, 326] width 1568 height 2222
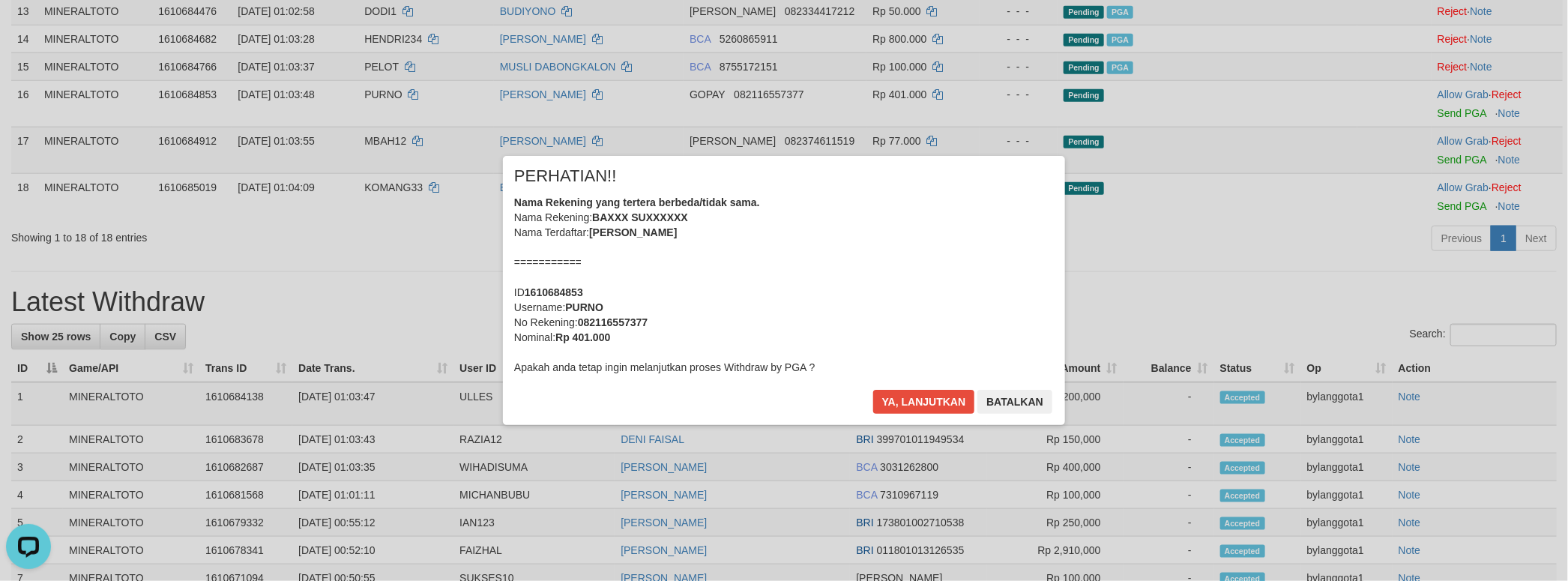
click at [1019, 313] on div "Nama Rekening yang tertera berbeda/tidak sama. Nama Rekening: BAXXX SUXXXXXX Na…" at bounding box center [784, 285] width 540 height 180
click at [873, 390] on button "Ya, lanjutkan" at bounding box center [923, 402] width 102 height 24
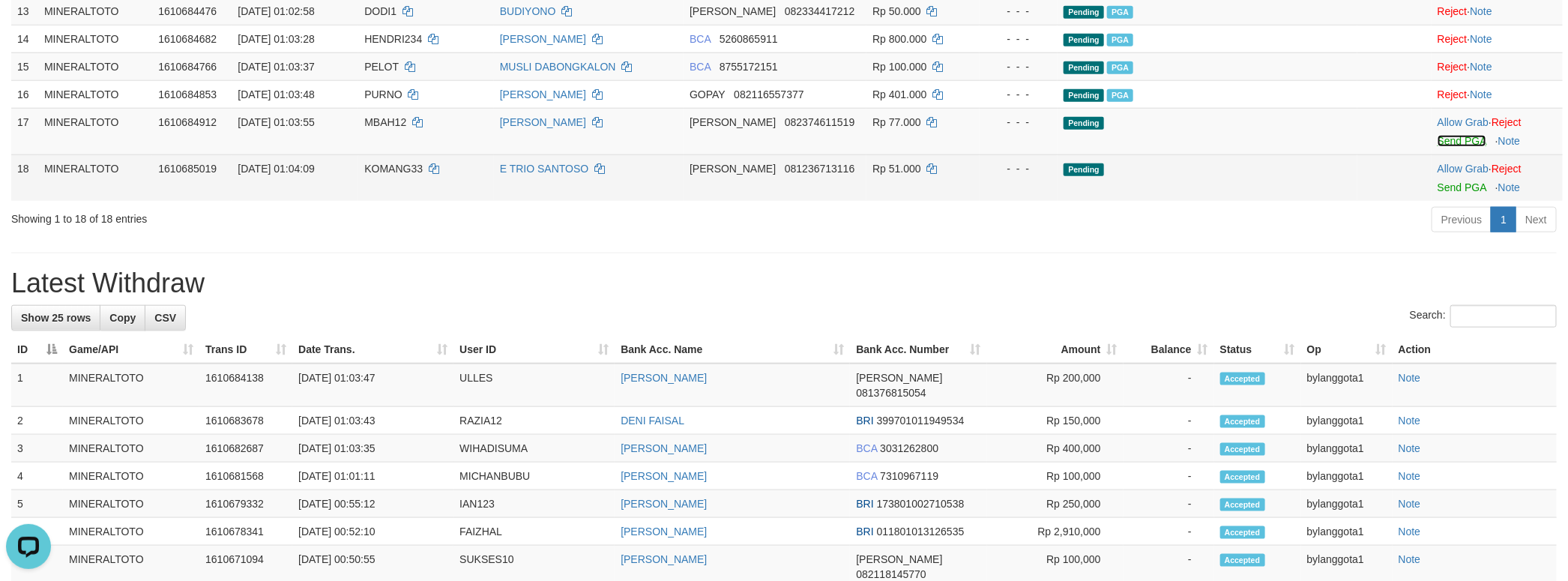
scroll to position [825, 0]
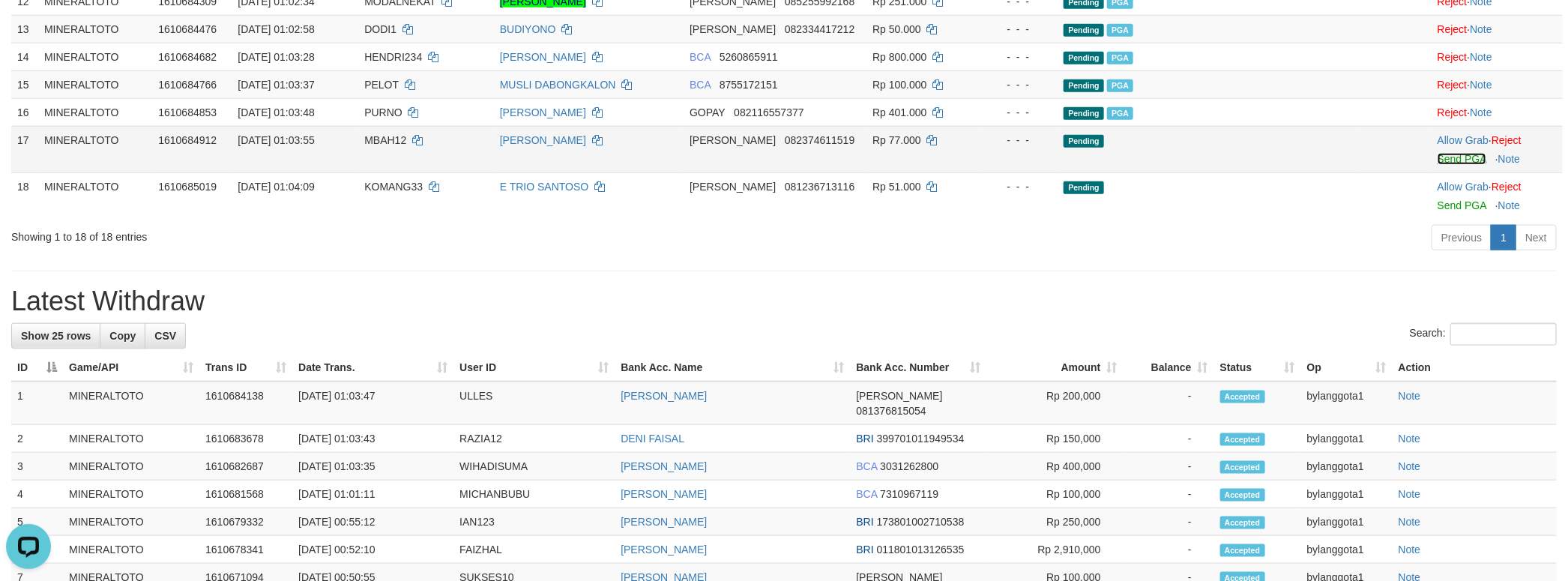
click at [1455, 165] on link "Send PGA" at bounding box center [1462, 158] width 49 height 12
click at [1453, 336] on body "Toggle navigation Home Bank Account List Load By Website Group [ITOTO] MINERALT…" at bounding box center [784, 277] width 1568 height 2204
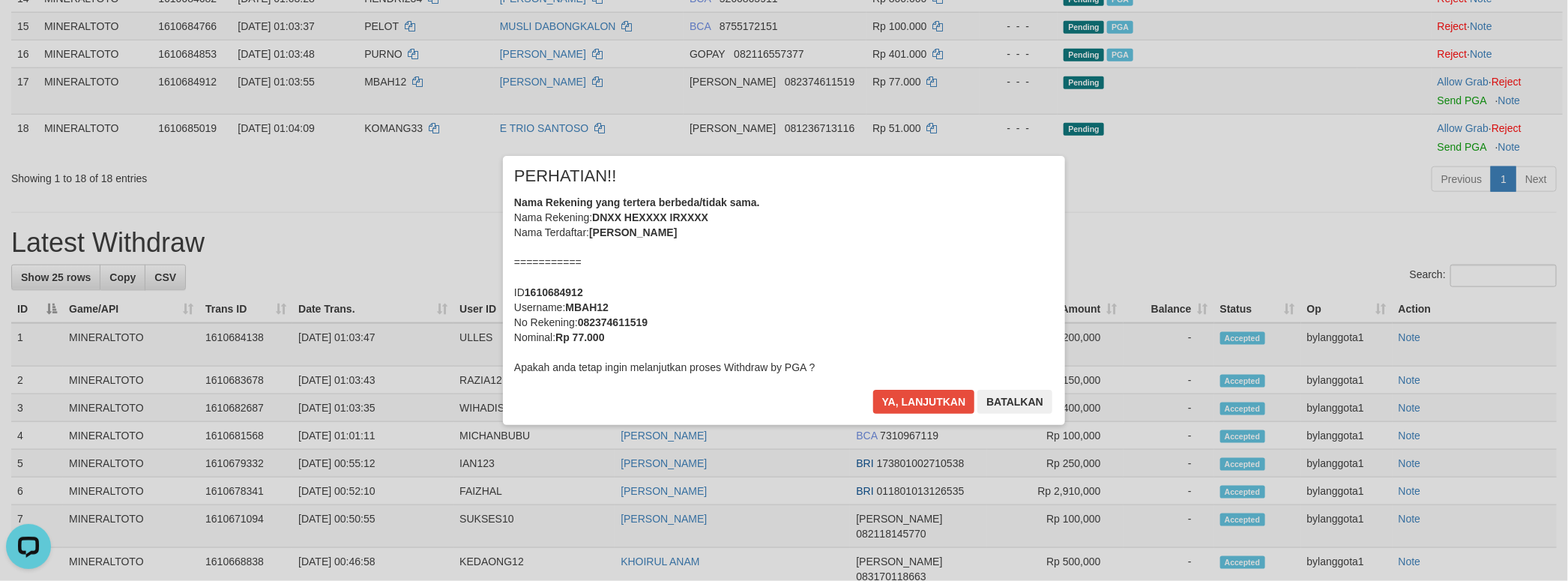
click at [1012, 280] on div "Nama Rekening yang tertera berbeda/tidak sama. Nama Rekening: DNXX HEXXXX IRXXX…" at bounding box center [784, 285] width 540 height 180
click at [873, 390] on button "Ya, lanjutkan" at bounding box center [923, 402] width 102 height 24
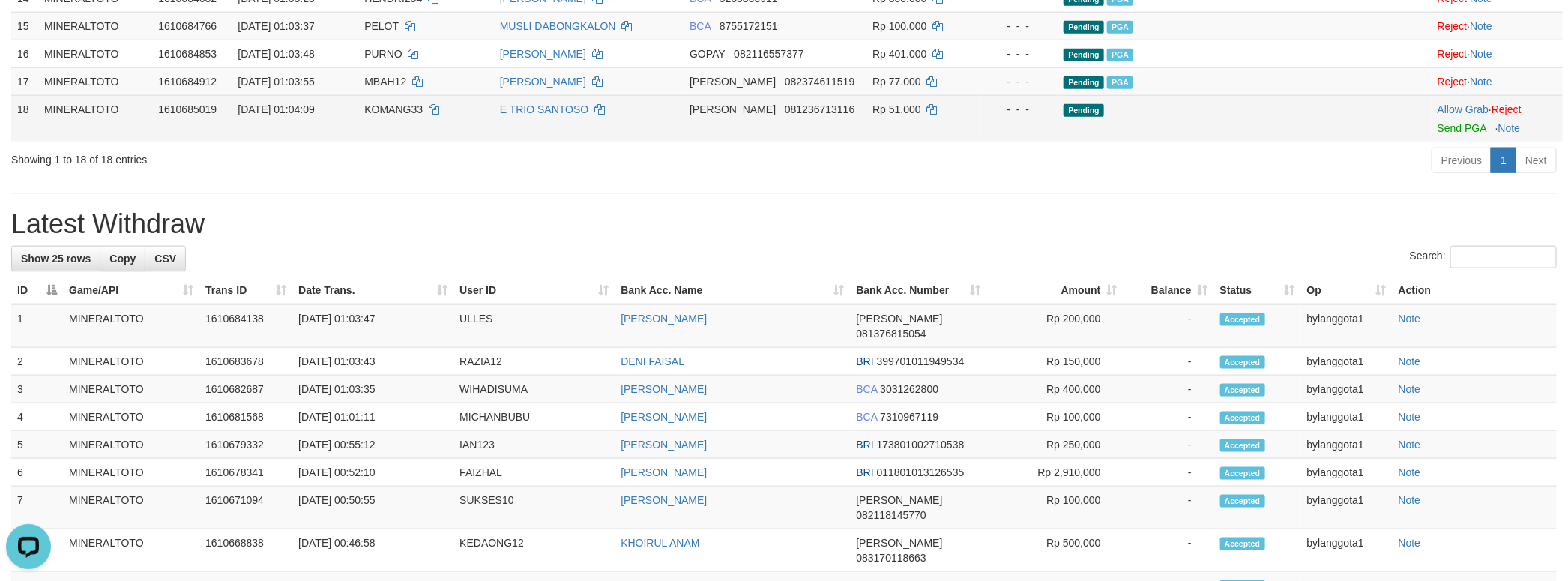
scroll to position [865, 0]
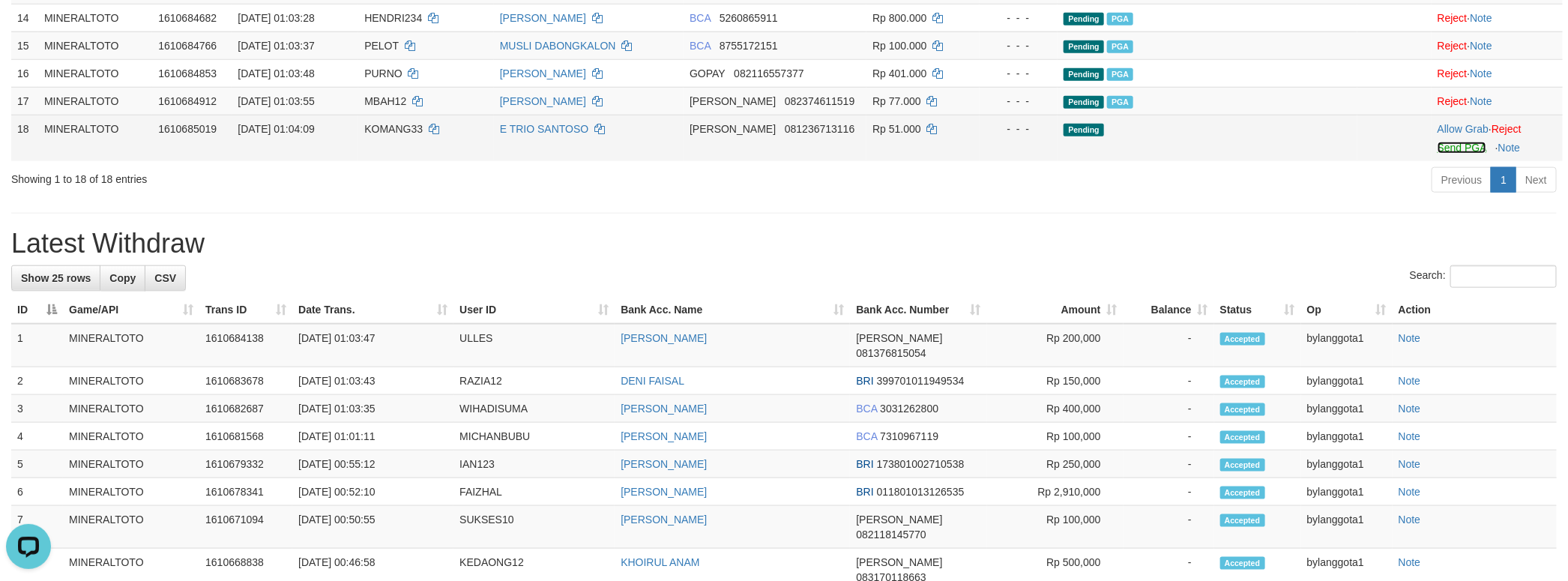
click at [1445, 154] on link "Send PGA" at bounding box center [1462, 147] width 49 height 12
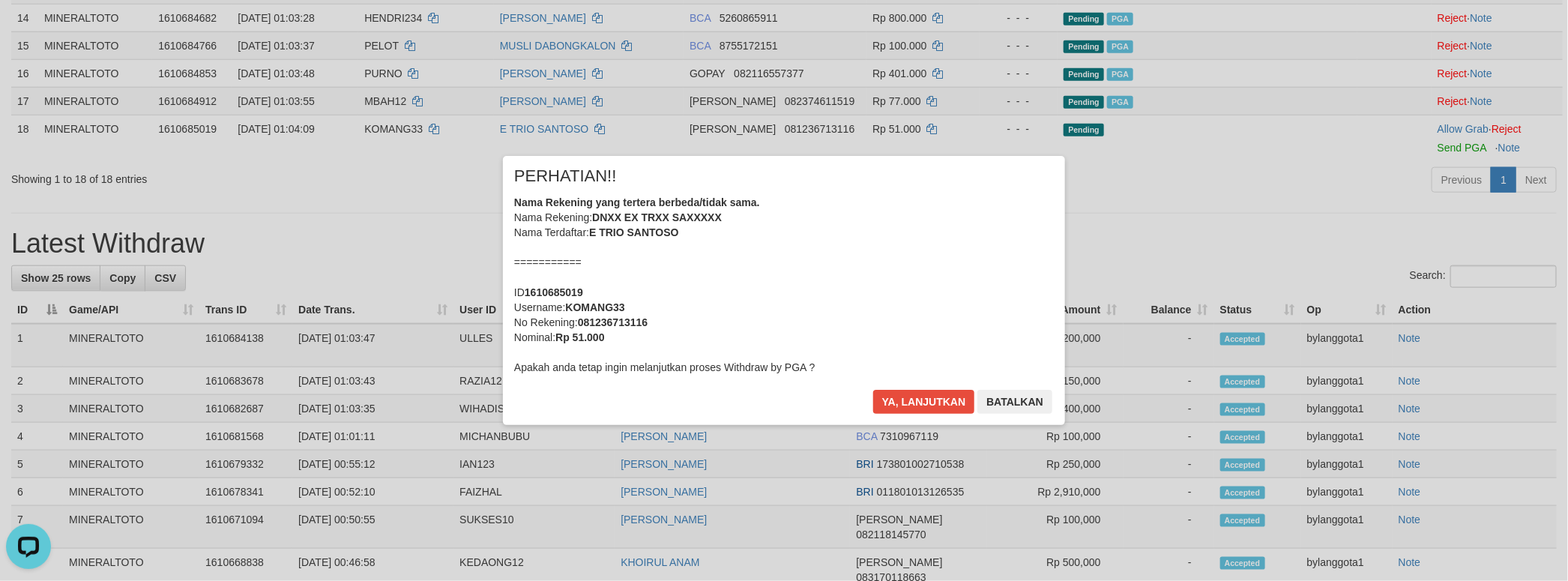
click at [916, 277] on div "Nama Rekening yang tertera berbeda/tidak sama. Nama Rekening: DNXX EX TRXX SAXX…" at bounding box center [784, 285] width 540 height 180
click at [873, 390] on button "Ya, lanjutkan" at bounding box center [923, 402] width 102 height 24
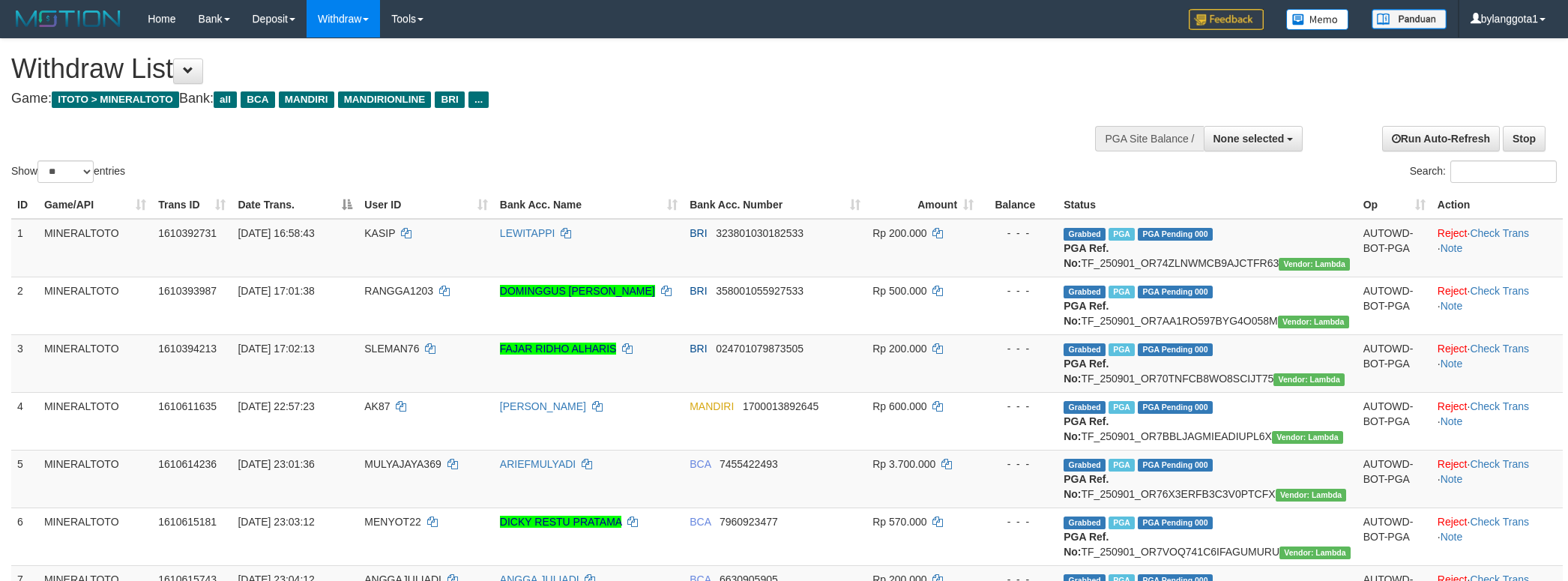
select select
select select "**"
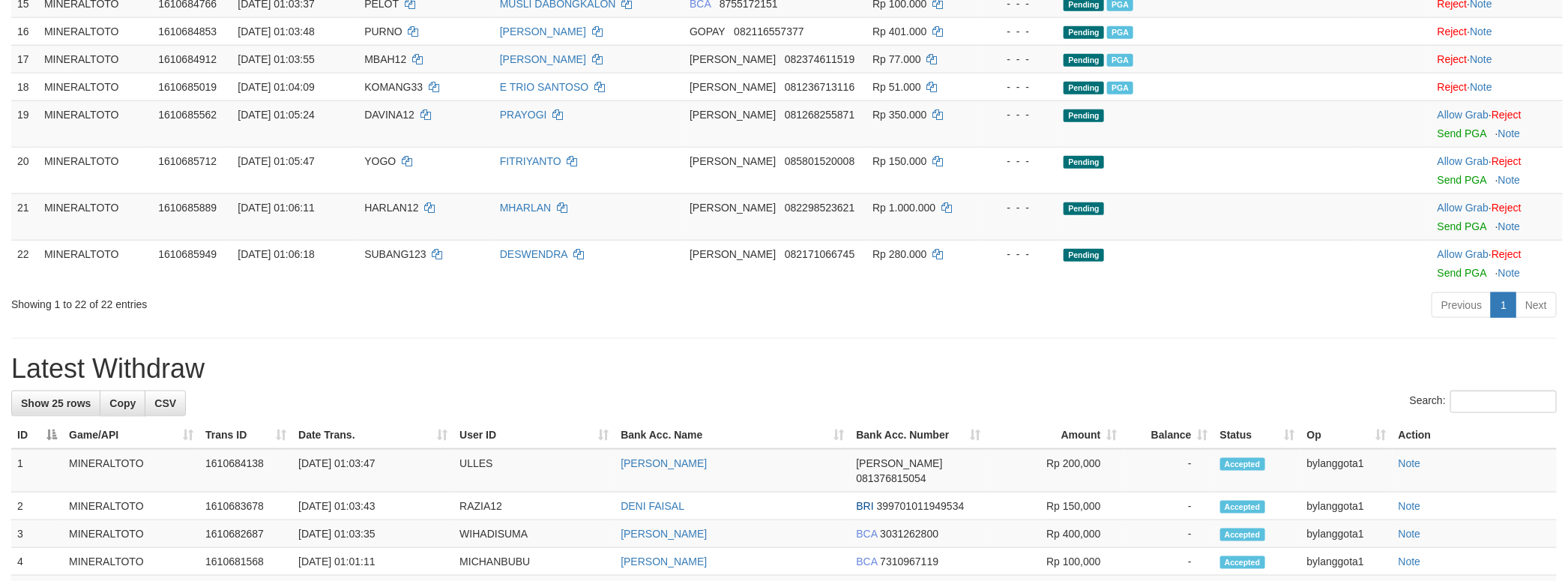
scroll to position [865, 0]
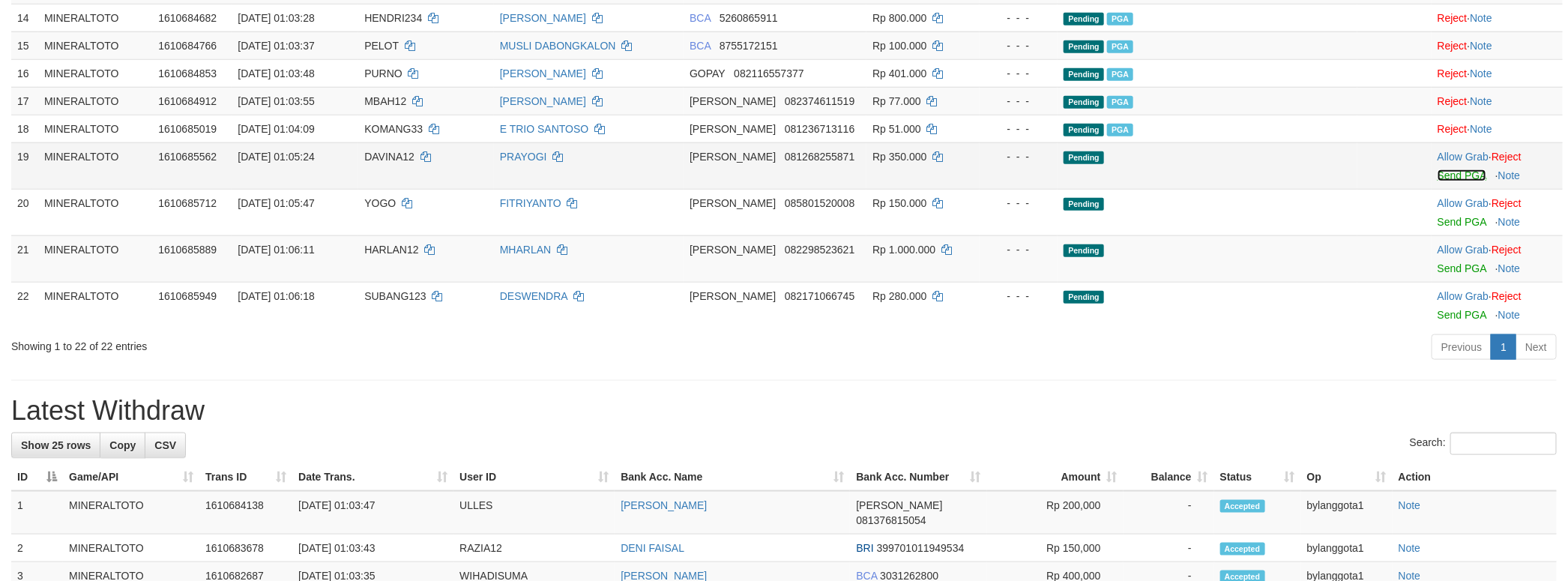
click at [1457, 182] on link "Send PGA" at bounding box center [1462, 175] width 49 height 12
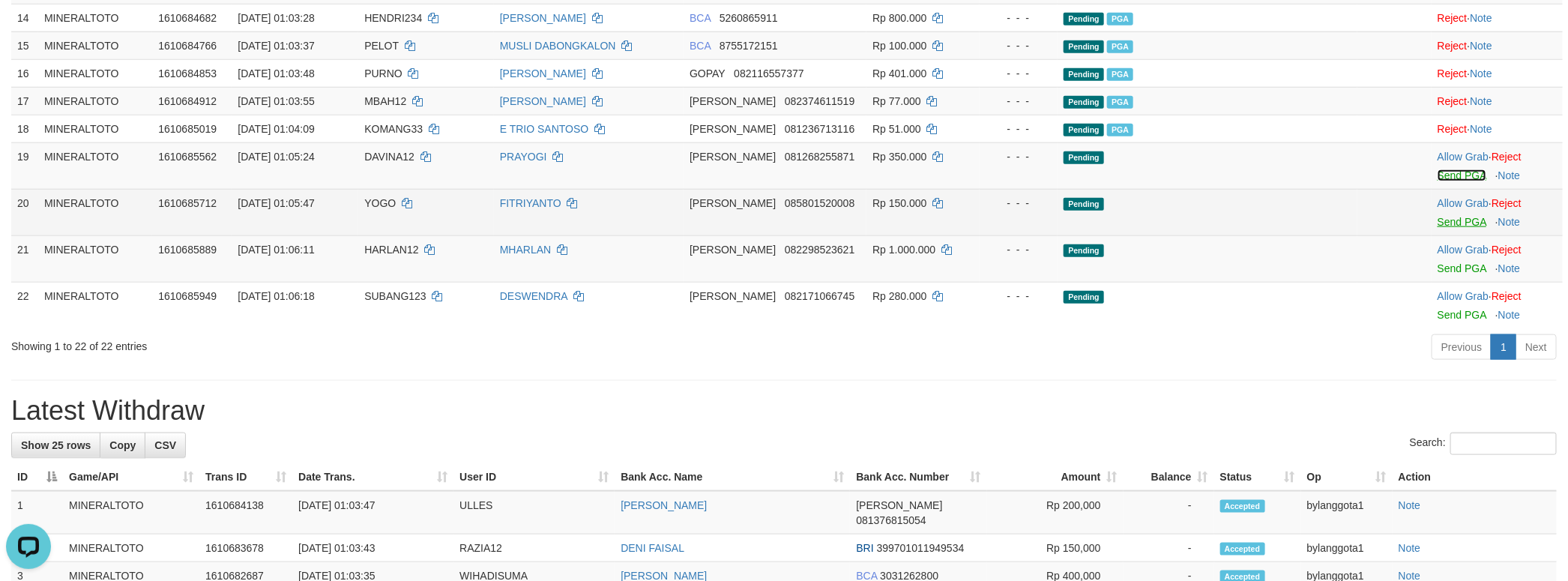
scroll to position [0, 0]
click at [1459, 228] on link "Send PGA" at bounding box center [1462, 221] width 49 height 12
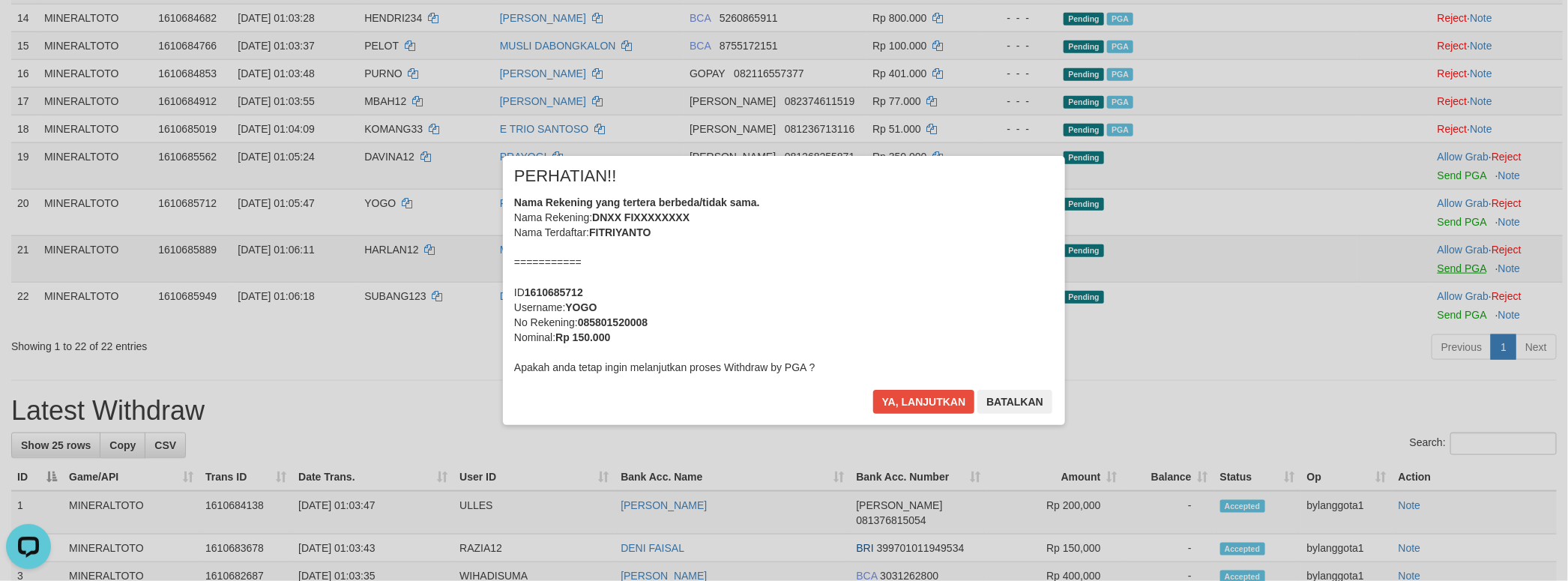
click at [1455, 409] on div "× PERHATIAN!! Nama Rekening yang tertera berbeda/tidak sama. Nama Rekening: DNX…" at bounding box center [784, 290] width 1568 height 329
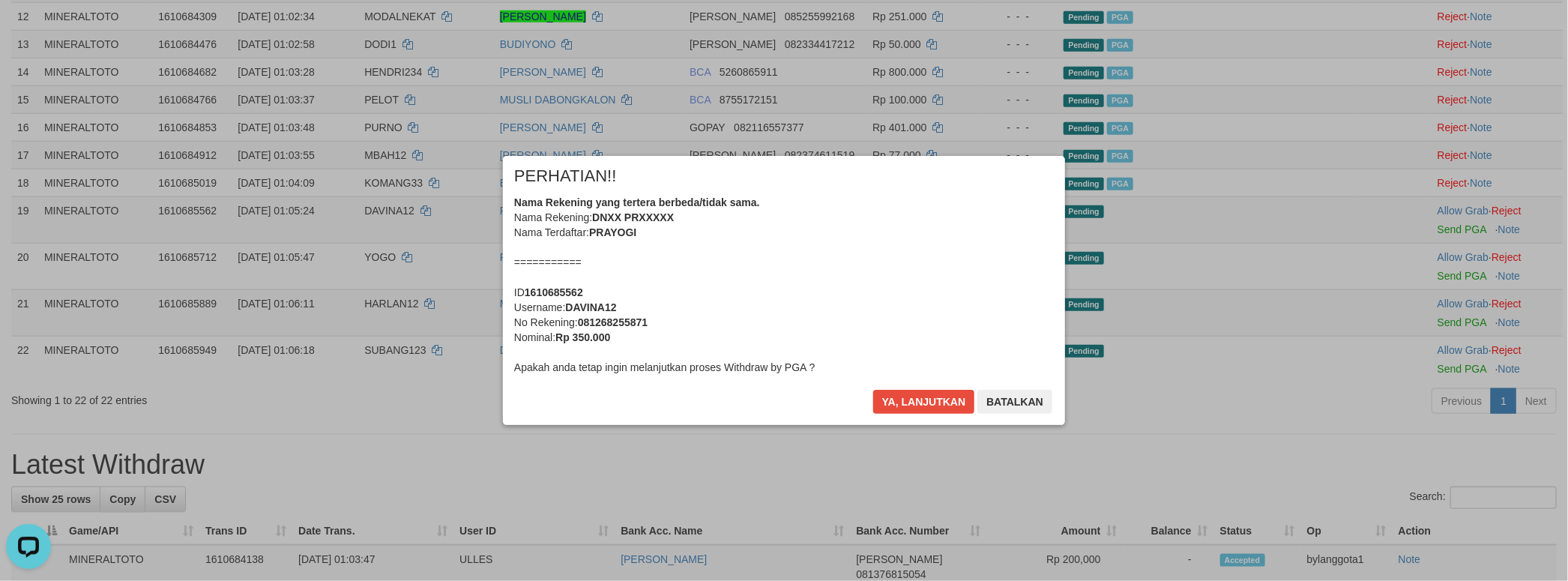
click at [737, 357] on div "Nama Rekening yang tertera berbeda/tidak sama. Nama Rekening: DNXX PRXXXXX Nama…" at bounding box center [784, 285] width 540 height 180
click at [873, 390] on button "Ya, lanjutkan" at bounding box center [923, 402] width 102 height 24
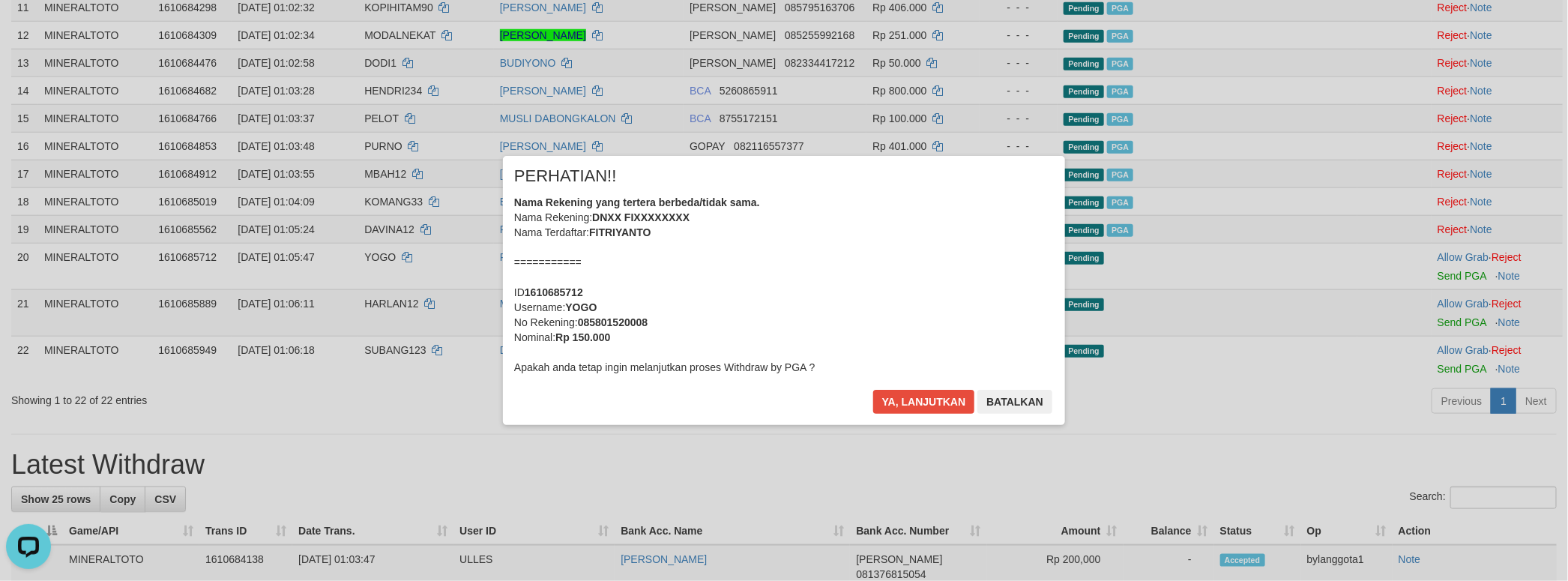
click at [737, 357] on div "Nama Rekening yang tertera berbeda/tidak sama. Nama Rekening: DNXX FIXXXXXXXX N…" at bounding box center [784, 285] width 540 height 180
click at [873, 390] on button "Ya, lanjutkan" at bounding box center [923, 402] width 102 height 24
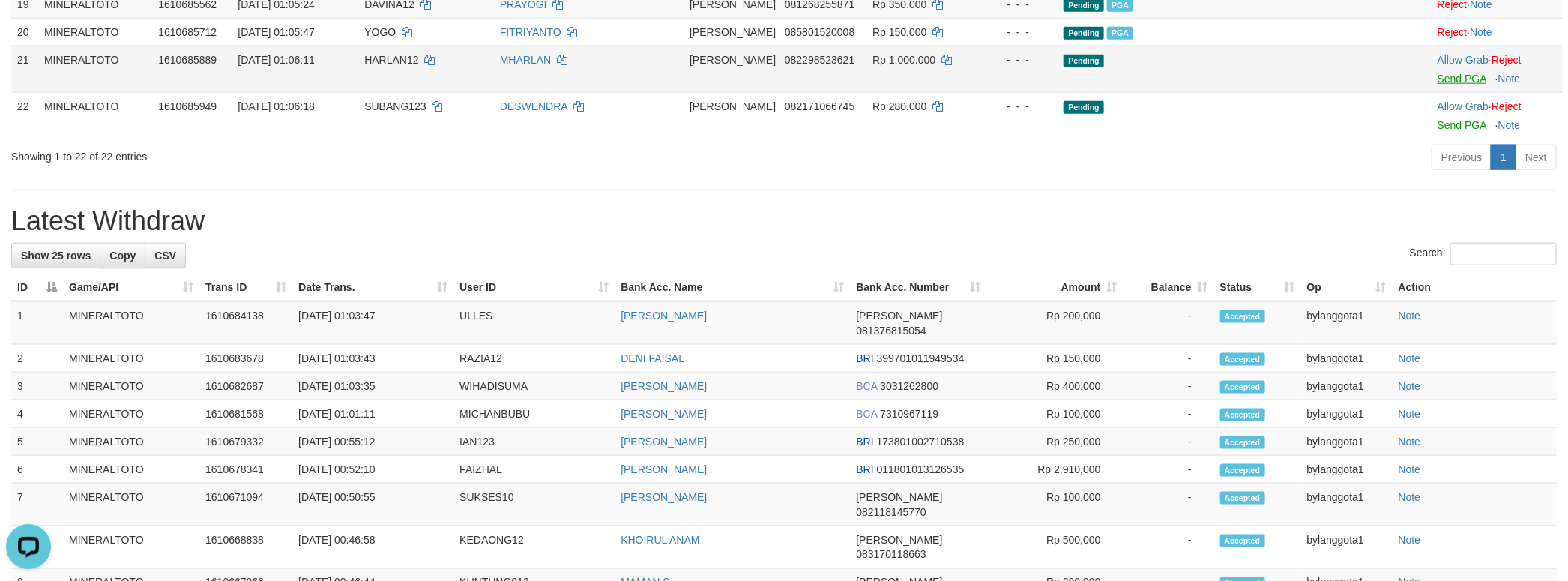
scroll to position [998, 0]
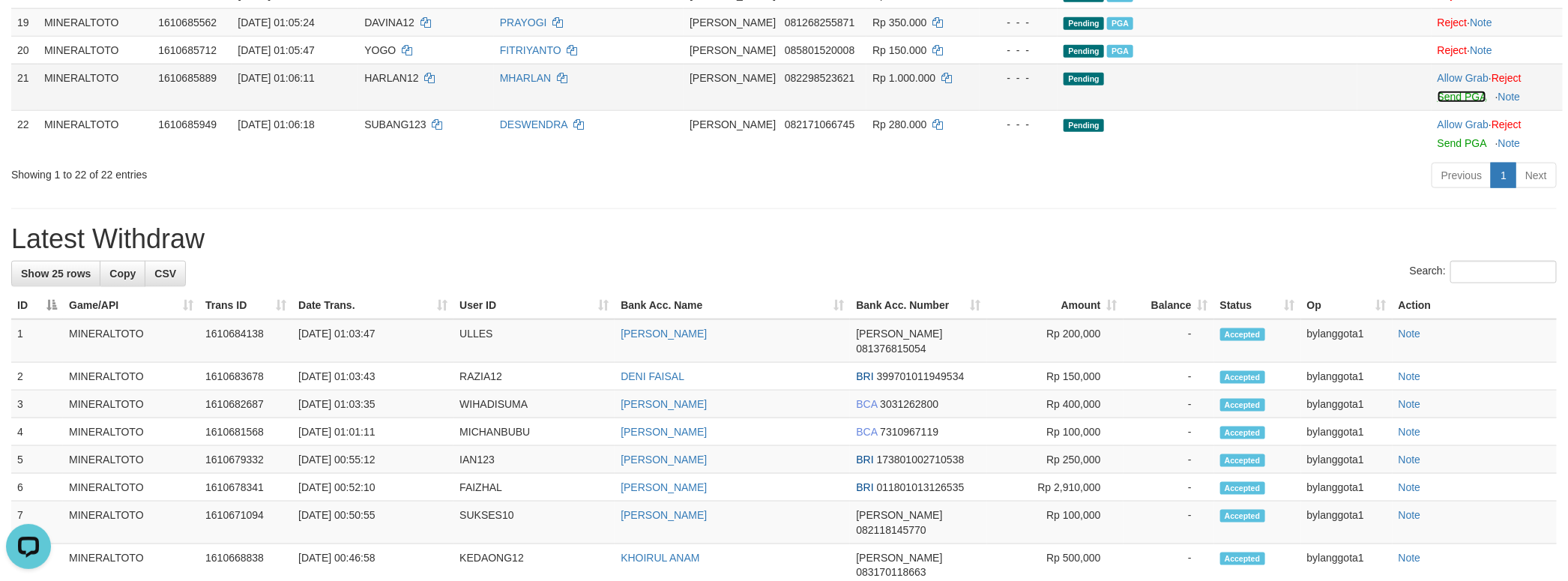
click at [1446, 103] on link "Send PGA" at bounding box center [1462, 96] width 49 height 12
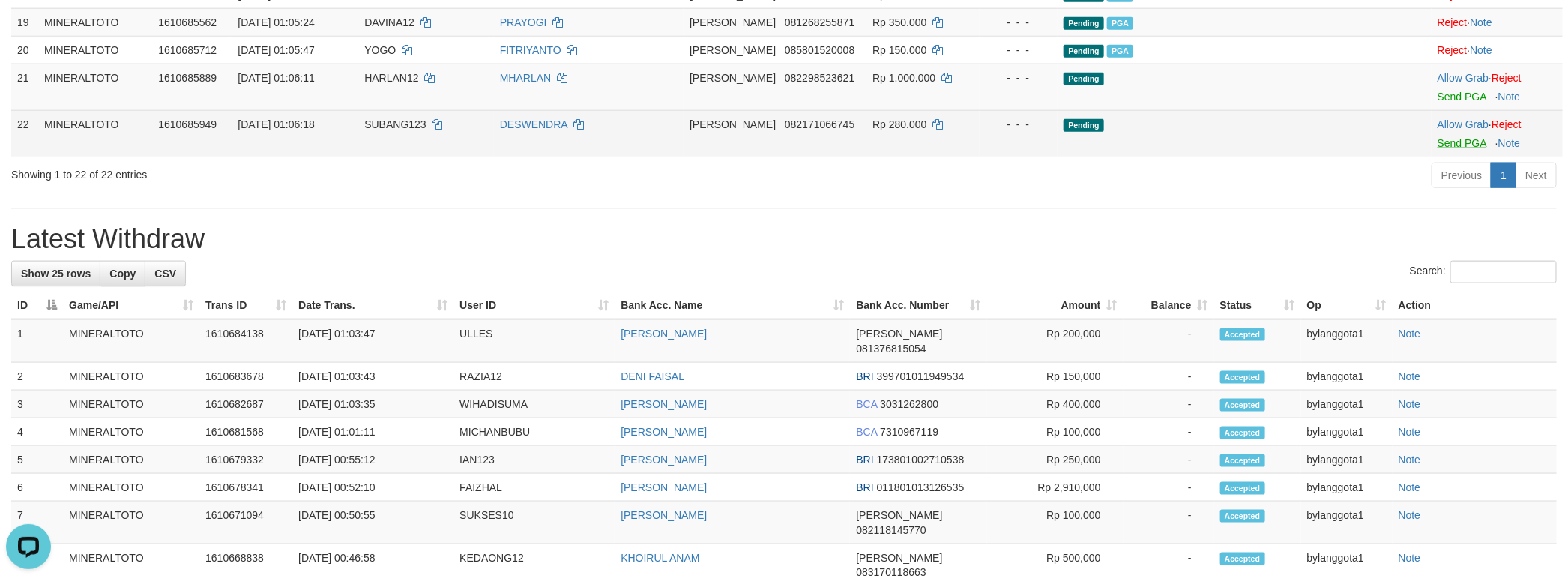
click at [1446, 280] on body "Toggle navigation Home Bank Account List Load By Website Group [ITOTO] MINERALT…" at bounding box center [784, 159] width 1568 height 2315
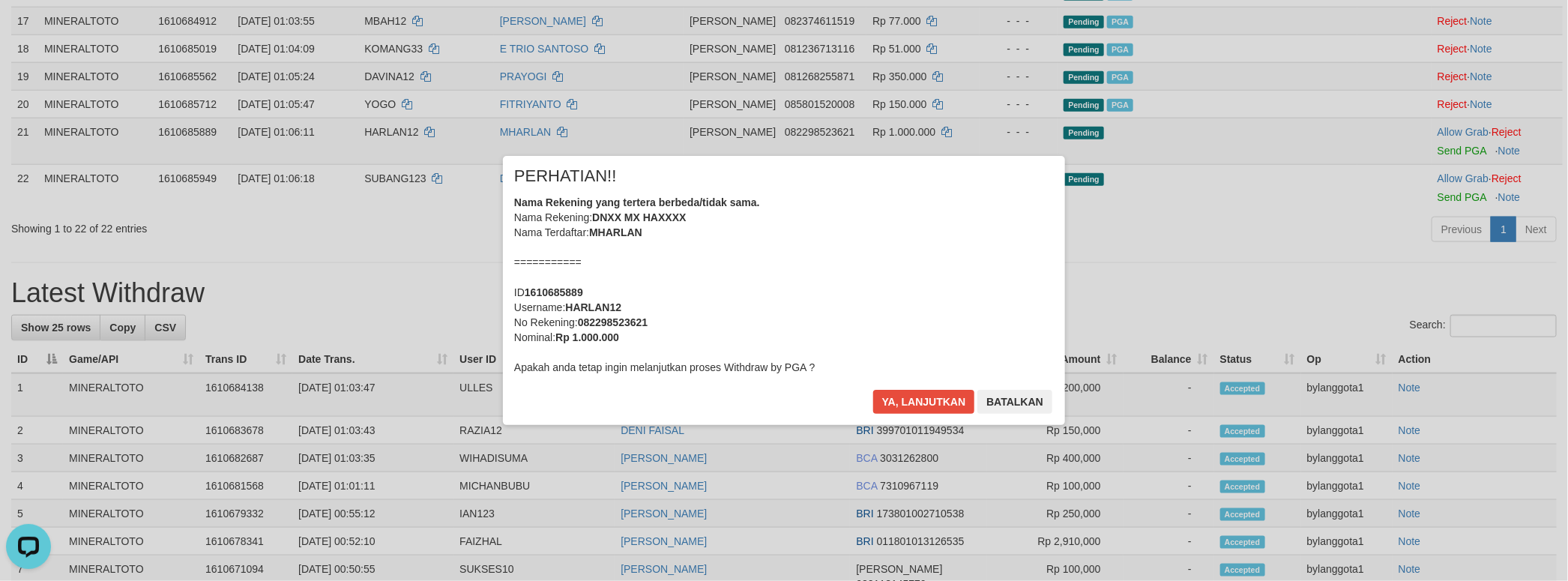
click at [855, 281] on div "Nama Rekening yang tertera berbeda/tidak sama. Nama Rekening: DNXX MX HAXXXX Na…" at bounding box center [784, 285] width 540 height 180
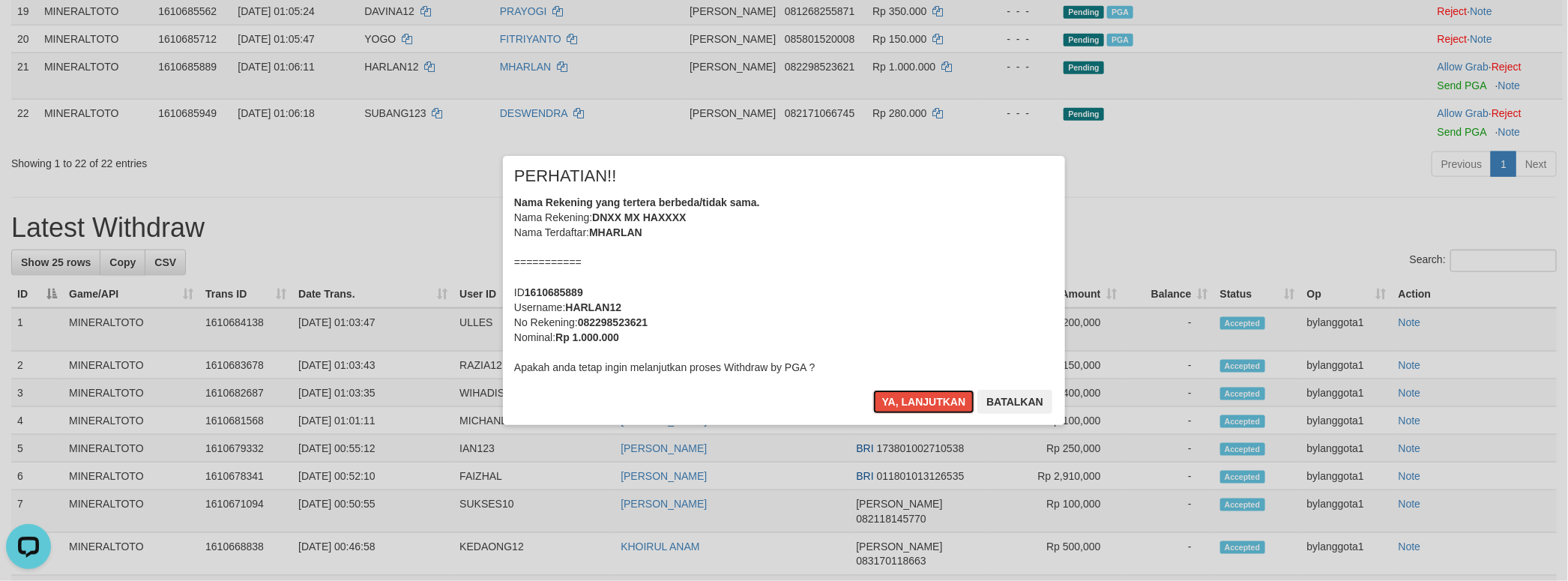
click at [873, 390] on button "Ya, lanjutkan" at bounding box center [923, 402] width 102 height 24
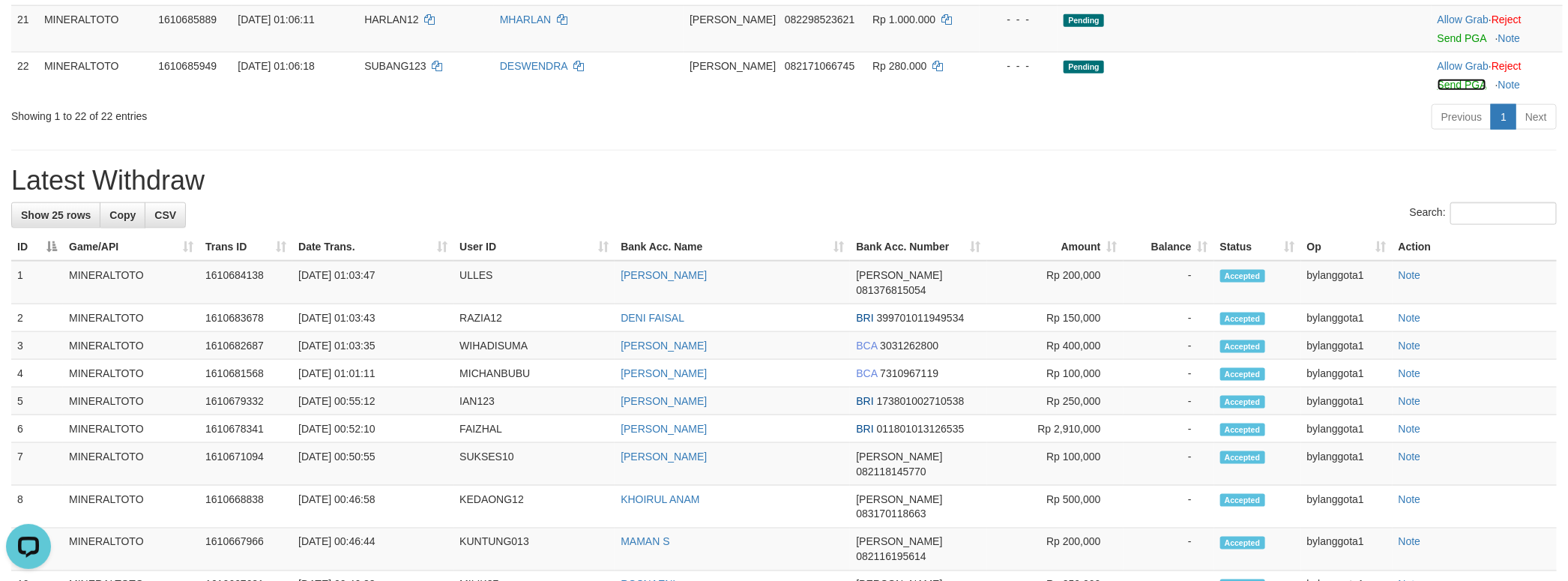
scroll to position [1037, 0]
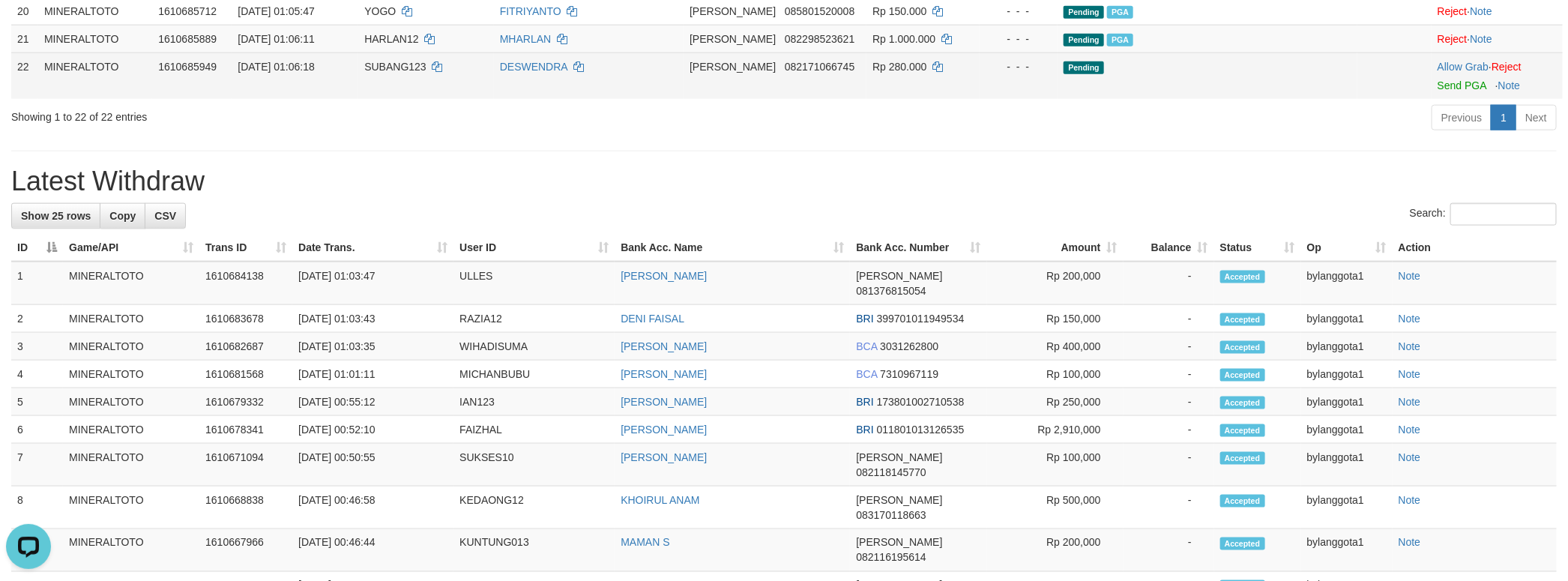
click at [1441, 99] on td "Allow Grab · Reject Send PGA · Note" at bounding box center [1497, 76] width 131 height 47
click at [1441, 92] on link "Send PGA" at bounding box center [1462, 85] width 49 height 12
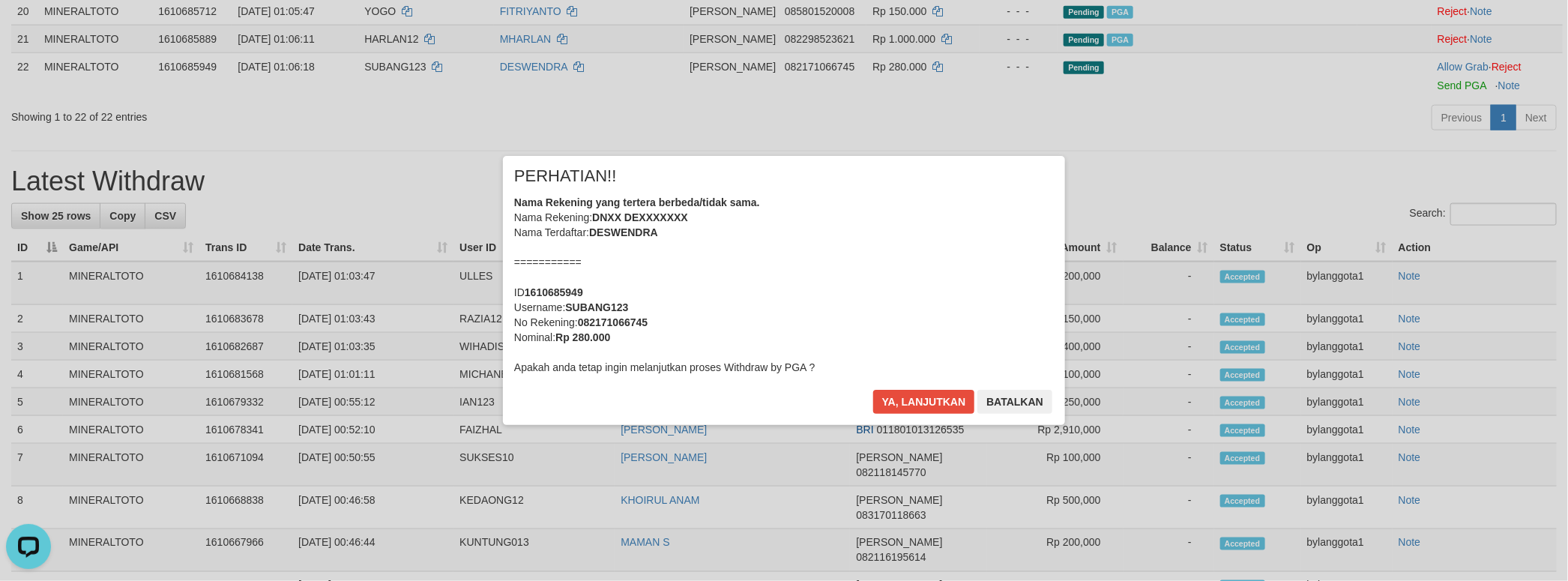
click at [970, 279] on div "Nama Rekening yang tertera berbeda/tidak sama. Nama Rekening: DNXX DEXXXXXXX Na…" at bounding box center [784, 285] width 540 height 180
click at [873, 390] on button "Ya, lanjutkan" at bounding box center [923, 402] width 102 height 24
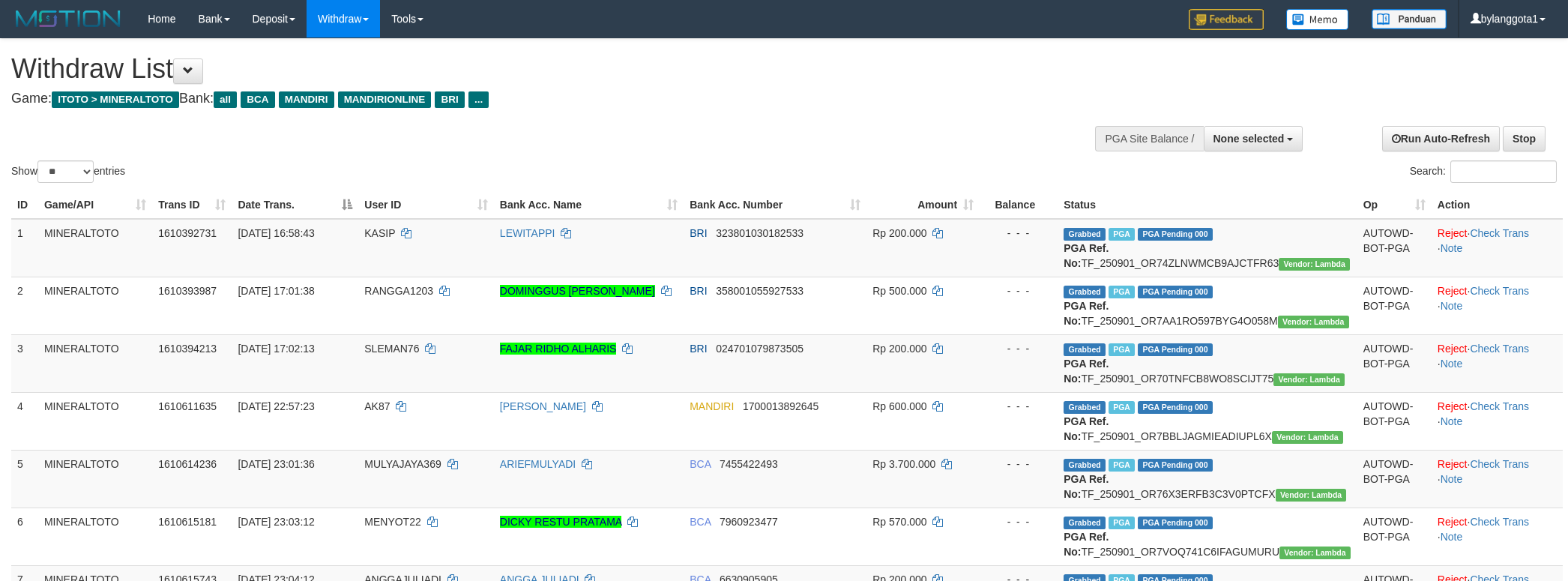
select select
select select "**"
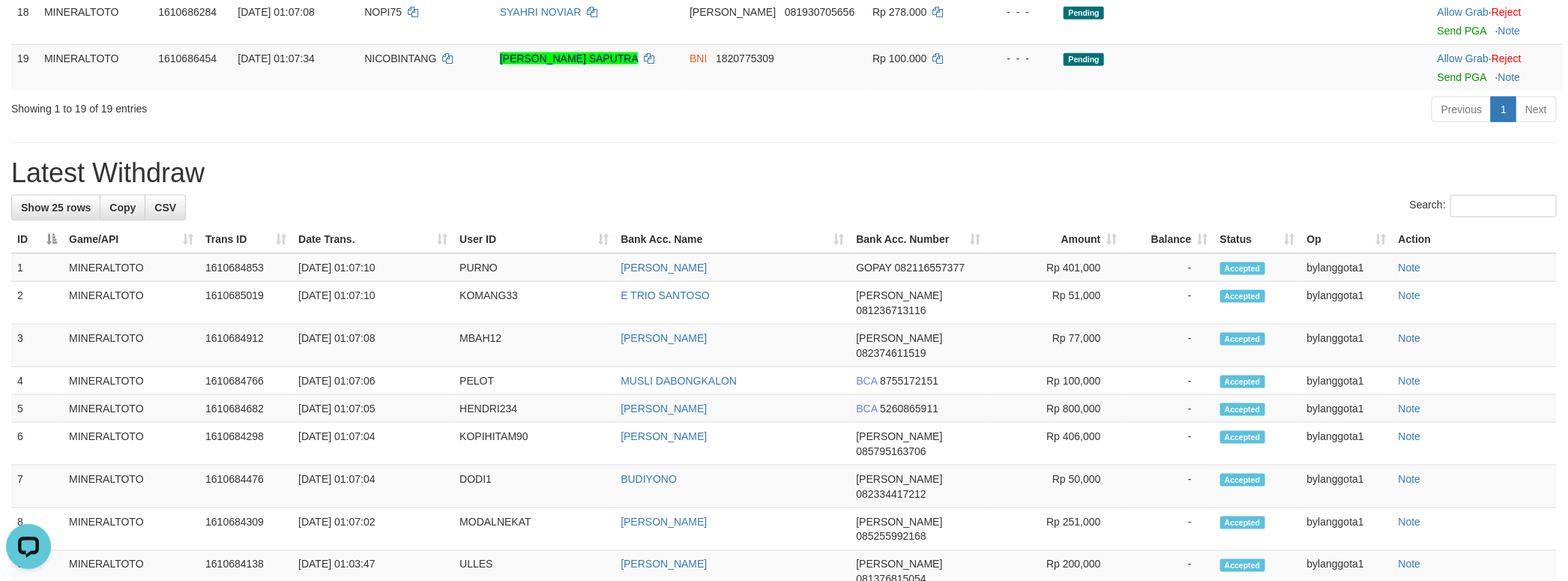
click at [1201, 188] on h1 "Latest Withdraw" at bounding box center [784, 173] width 1545 height 30
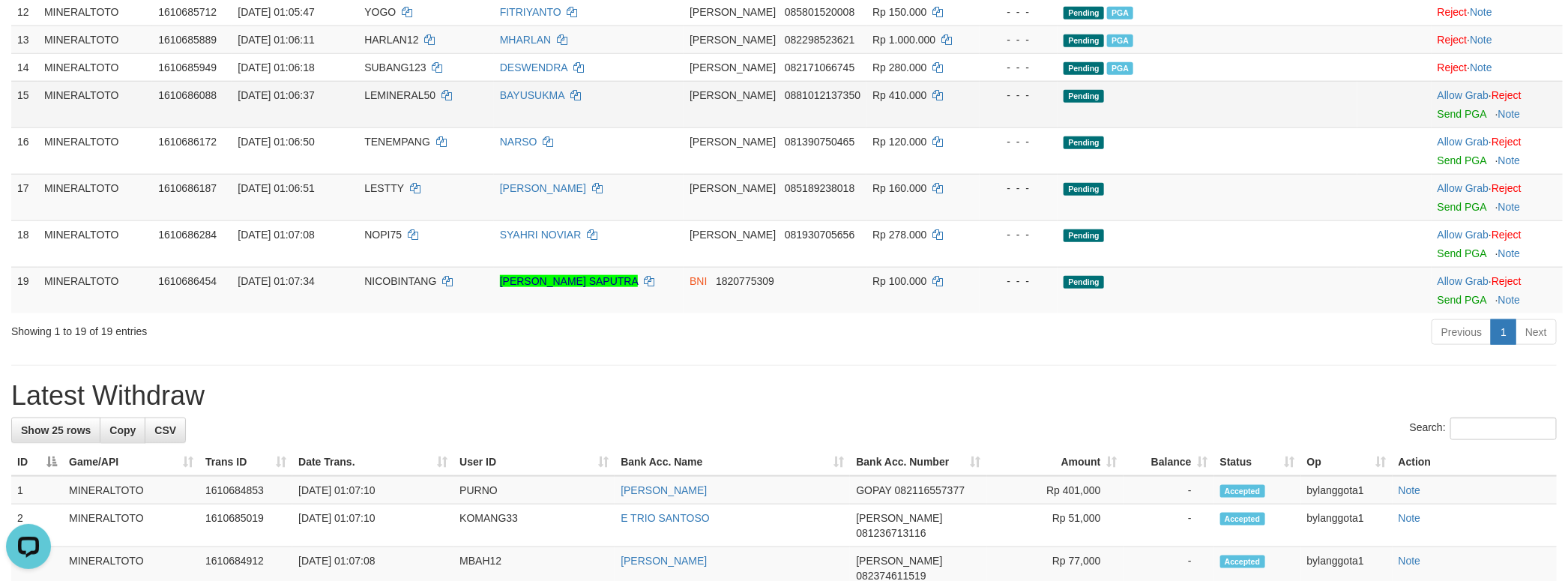
scroll to position [812, 0]
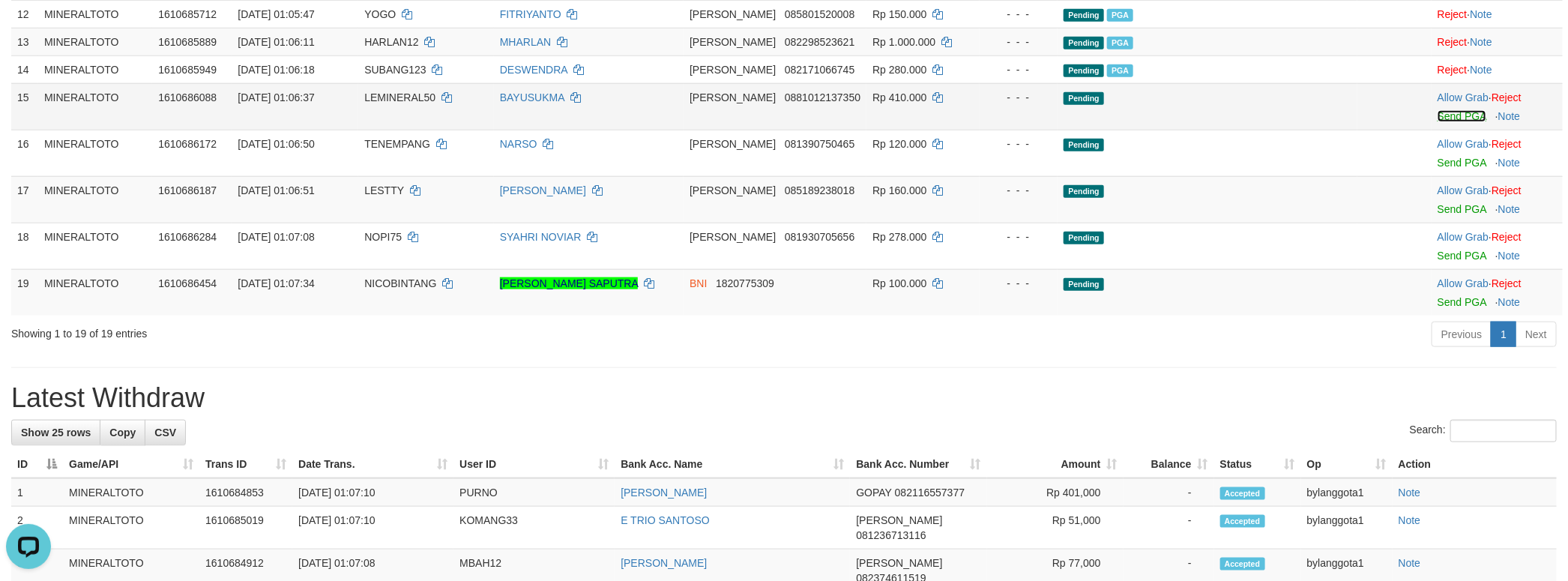
click at [1448, 122] on link "Send PGA" at bounding box center [1462, 116] width 49 height 12
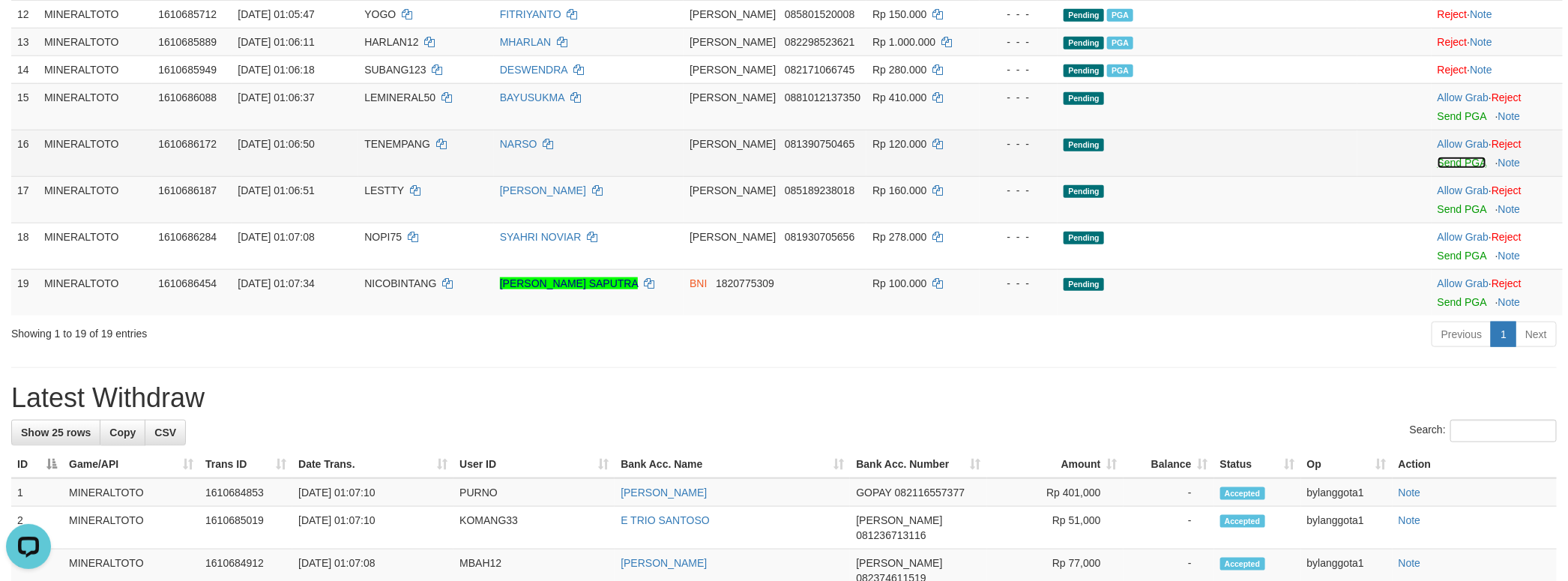
click at [1446, 169] on link "Send PGA" at bounding box center [1462, 162] width 49 height 12
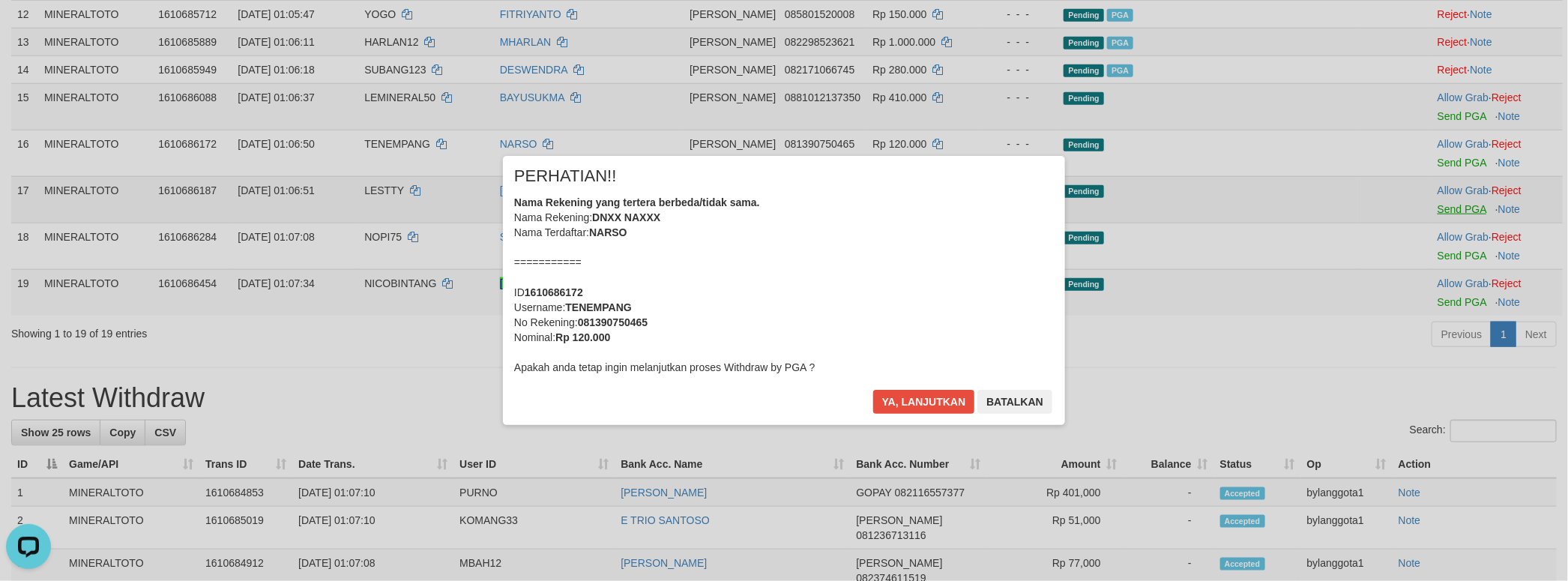
click at [1452, 345] on div "× PERHATIAN!! Nama Rekening yang tertera berbeda/tidak sama. Nama Rekening: DNX…" at bounding box center [784, 290] width 1568 height 329
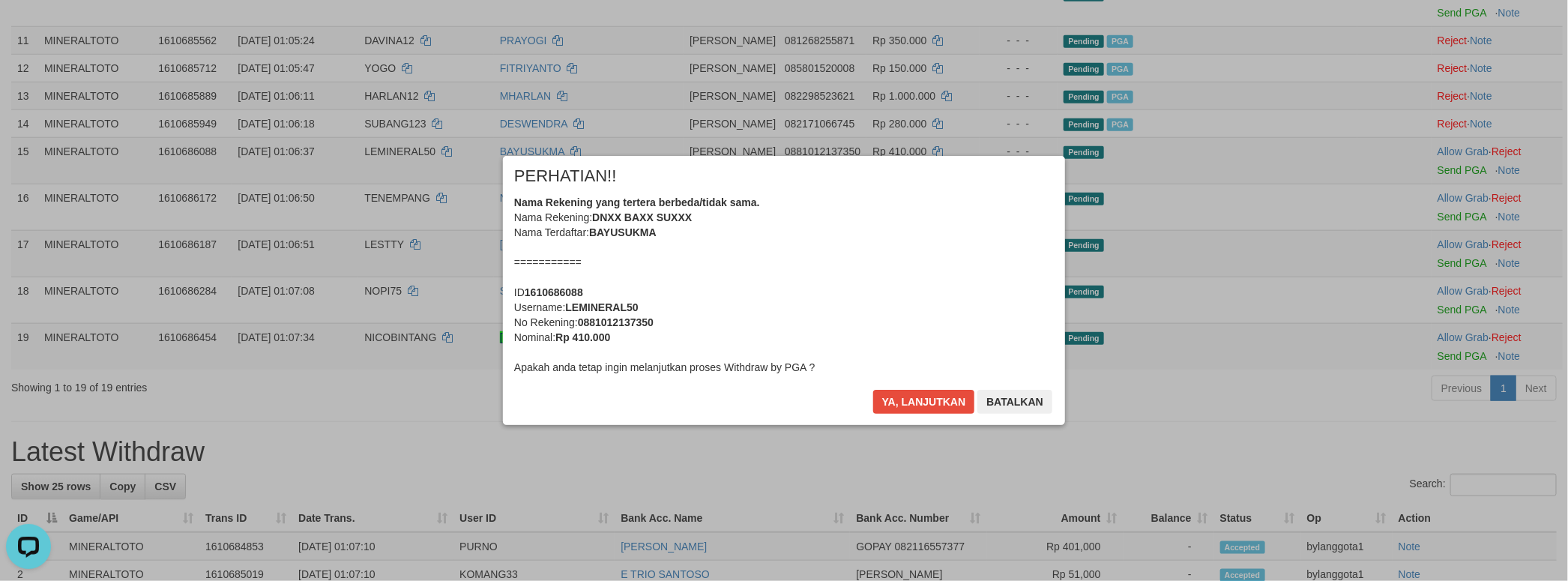
click at [897, 307] on div "Nama Rekening yang tertera berbeda/tidak sama. Nama Rekening: DNXX BAXX SUXXX N…" at bounding box center [784, 285] width 540 height 180
click at [873, 390] on button "Ya, lanjutkan" at bounding box center [923, 402] width 102 height 24
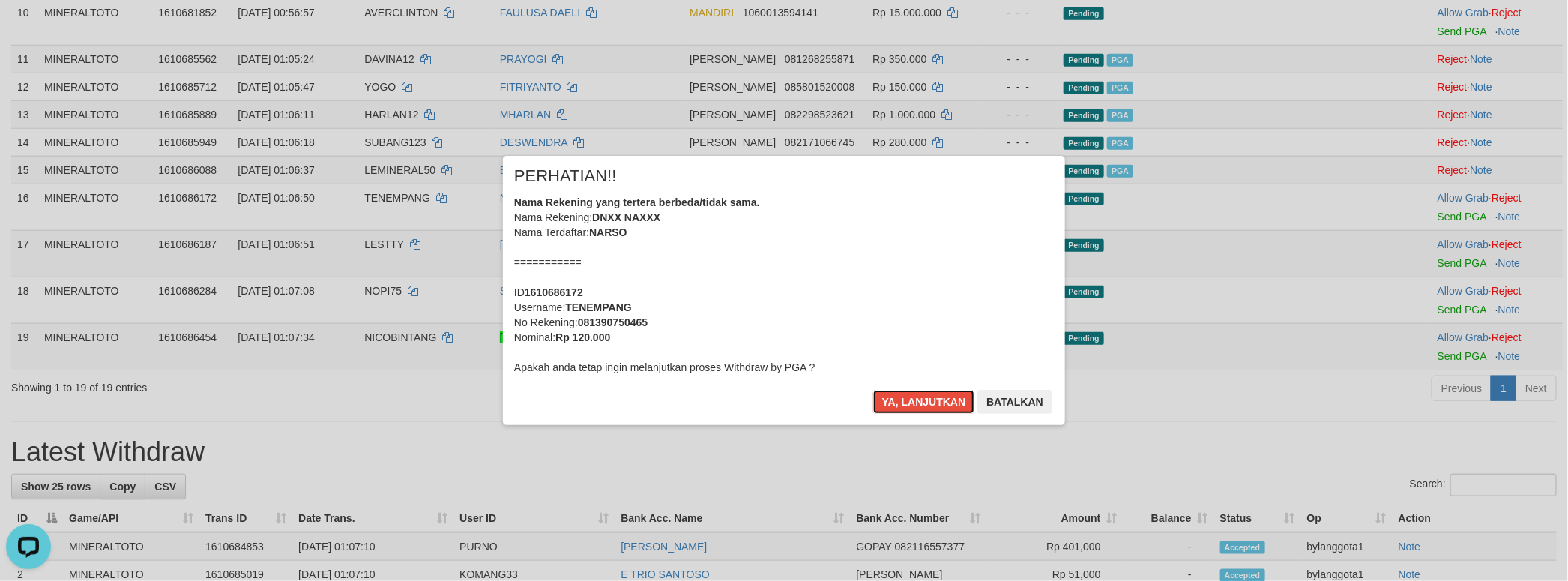
click at [897, 307] on div "Nama Rekening yang tertera berbeda/tidak sama. Nama Rekening: DNXX NAXXX Nama T…" at bounding box center [784, 285] width 540 height 180
click at [873, 390] on button "Ya, lanjutkan" at bounding box center [923, 402] width 102 height 24
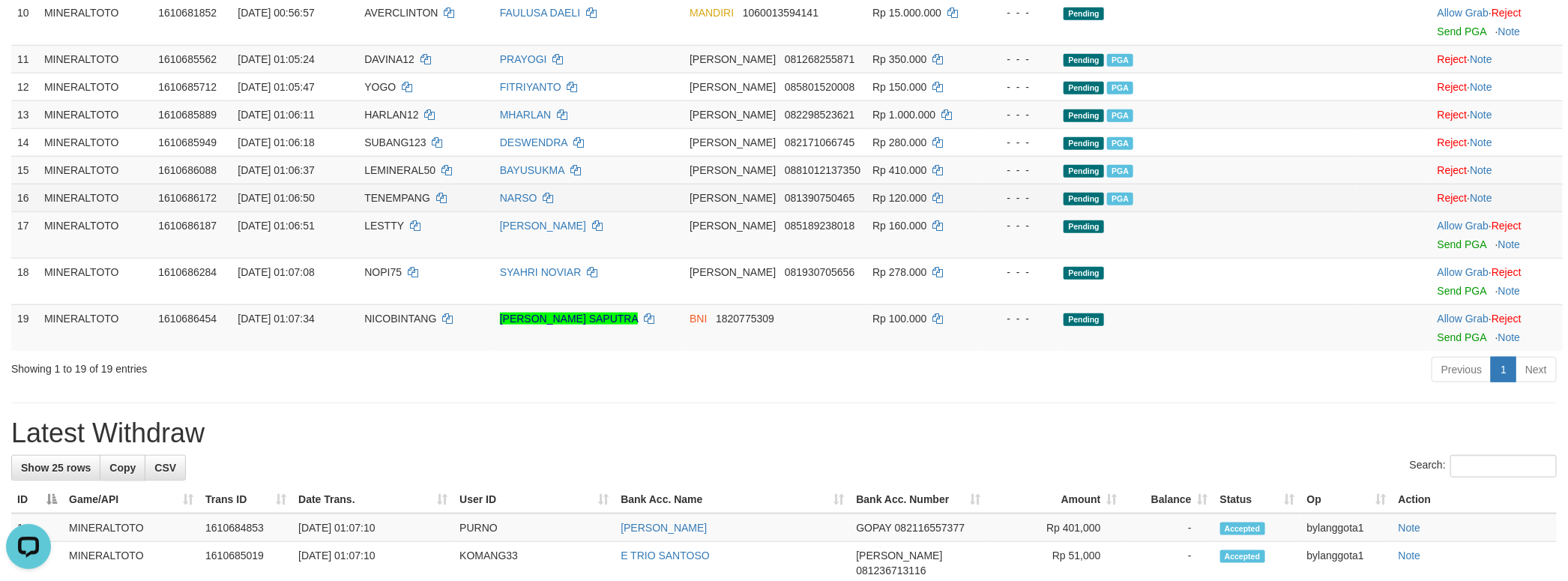
scroll to position [720, 0]
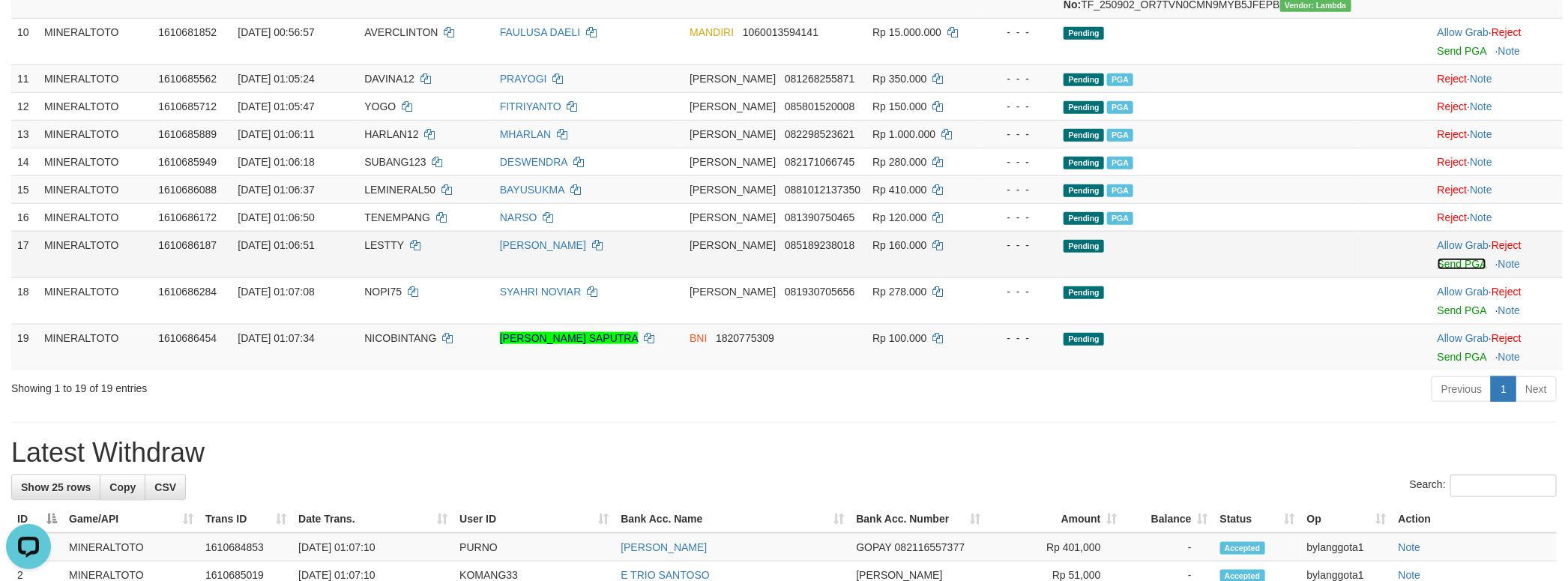
click at [1441, 270] on link "Send PGA" at bounding box center [1462, 263] width 49 height 12
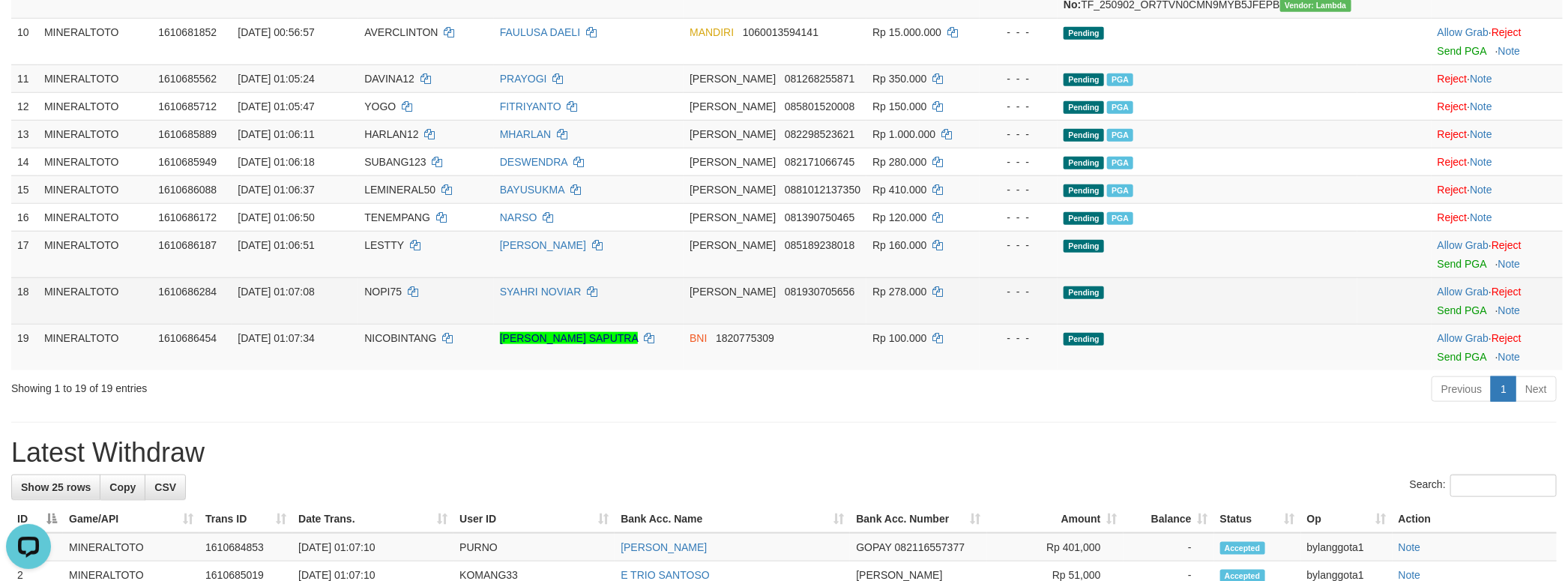
click at [1475, 324] on td "Allow Grab · Reject Send PGA · Note" at bounding box center [1497, 301] width 131 height 47
click at [1465, 316] on link "Send PGA" at bounding box center [1462, 310] width 49 height 12
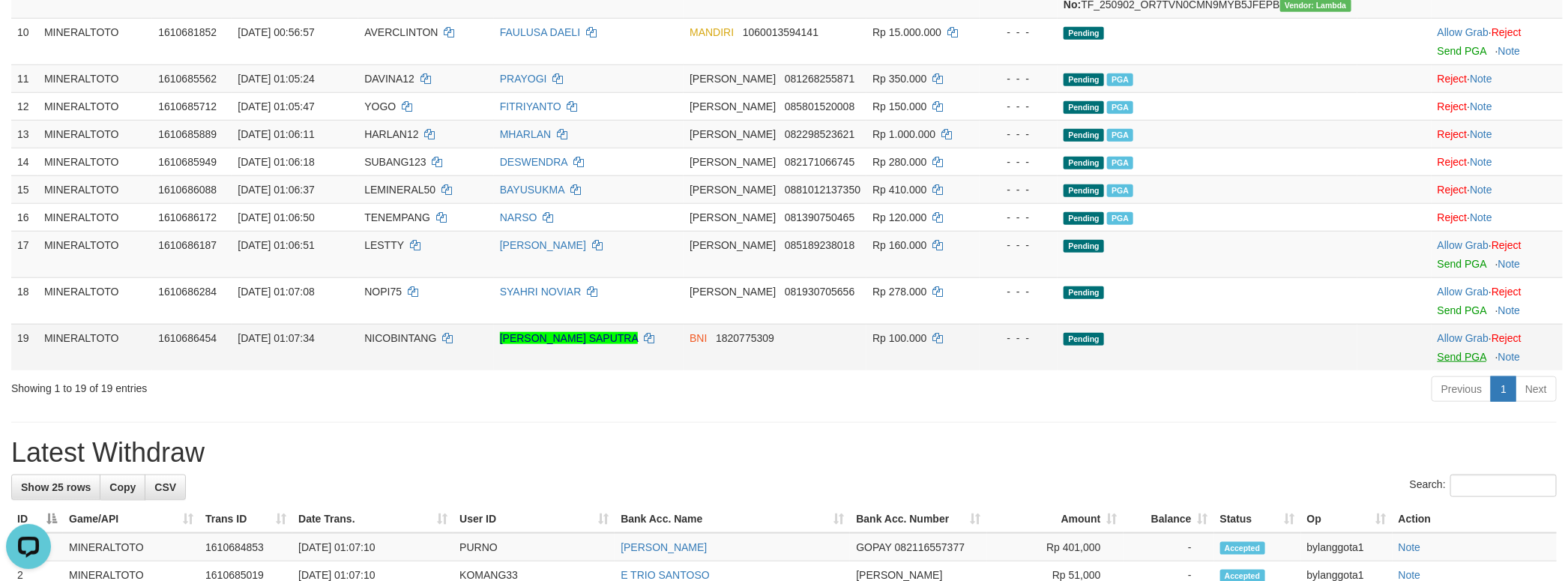
click at [1464, 495] on body "Toggle navigation Home Bank Account List Load By Website Group [ITOTO] MINERALT…" at bounding box center [784, 412] width 1568 height 2265
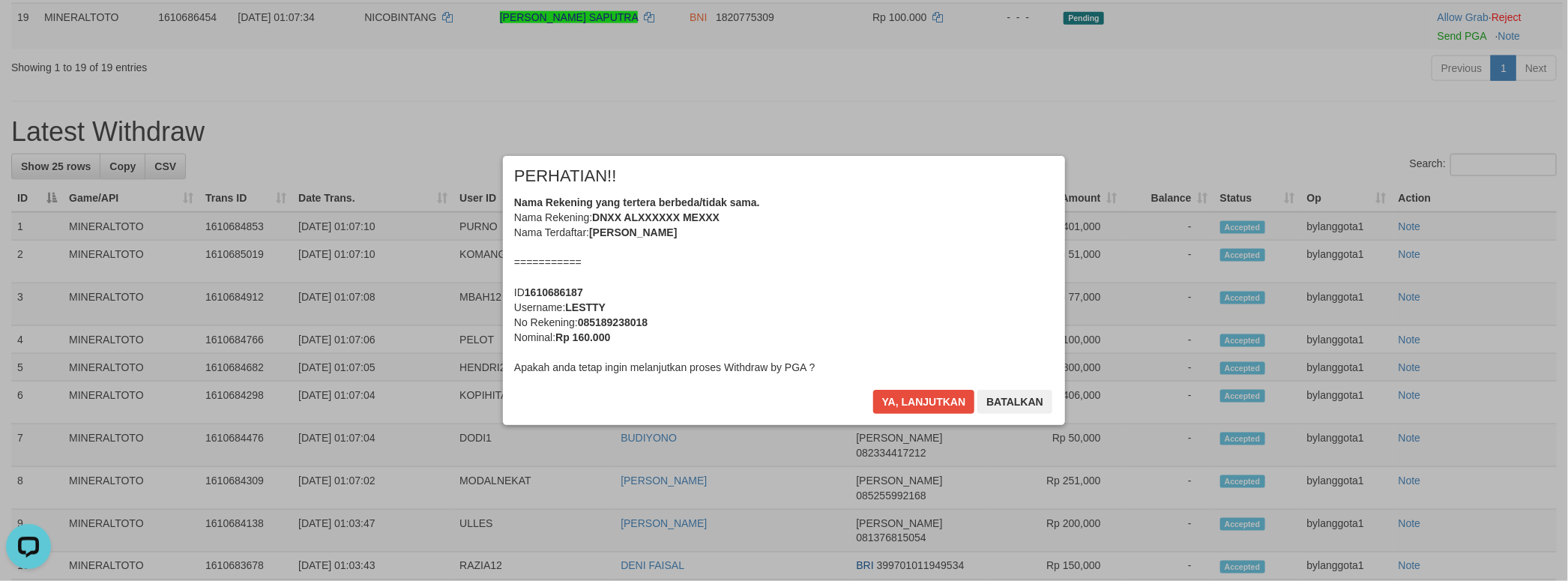
scroll to position [779, 0]
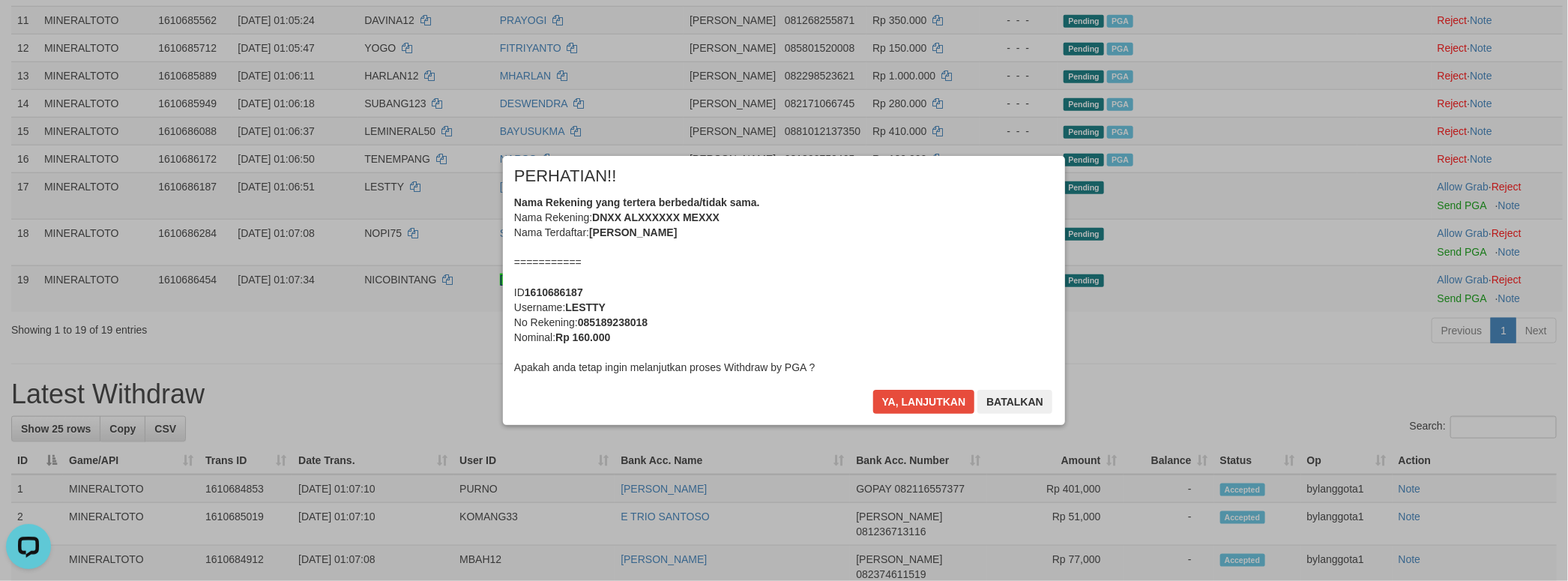
click at [850, 318] on div "Nama Rekening yang tertera berbeda/tidak sama. Nama Rekening: DNXX ALXXXXXX MEX…" at bounding box center [784, 285] width 540 height 180
click at [873, 390] on button "Ya, lanjutkan" at bounding box center [923, 402] width 102 height 24
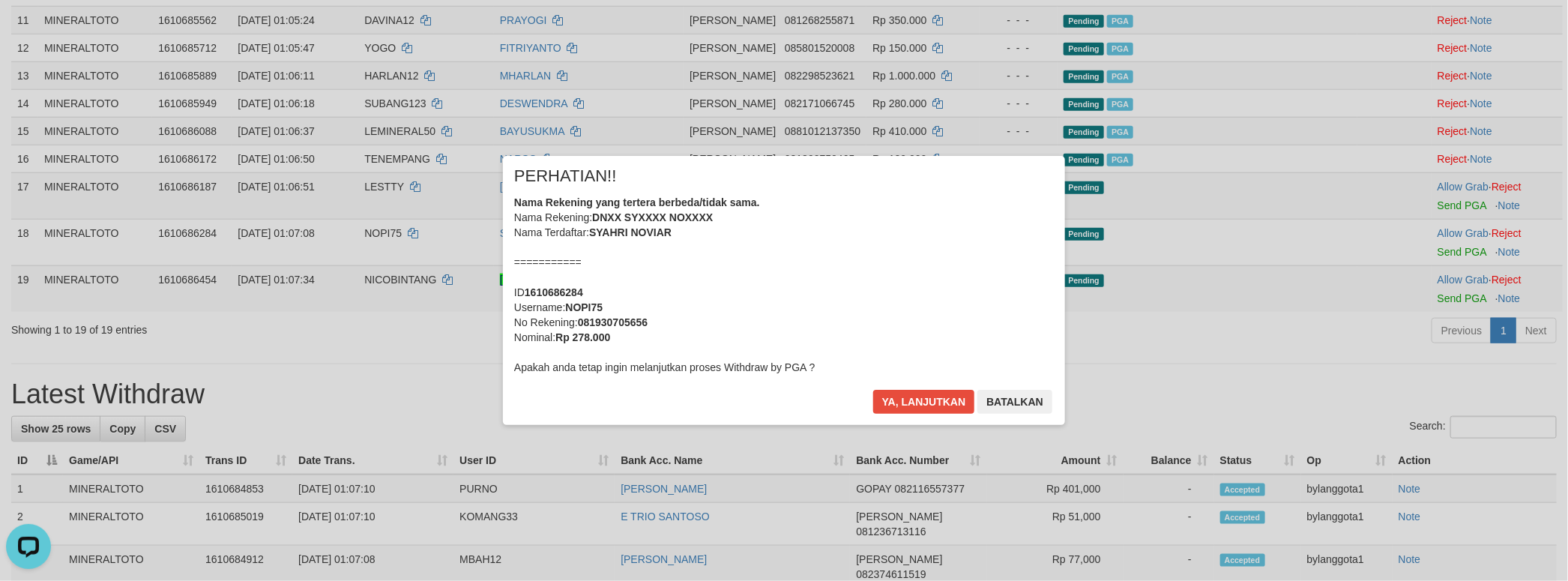
scroll to position [760, 0]
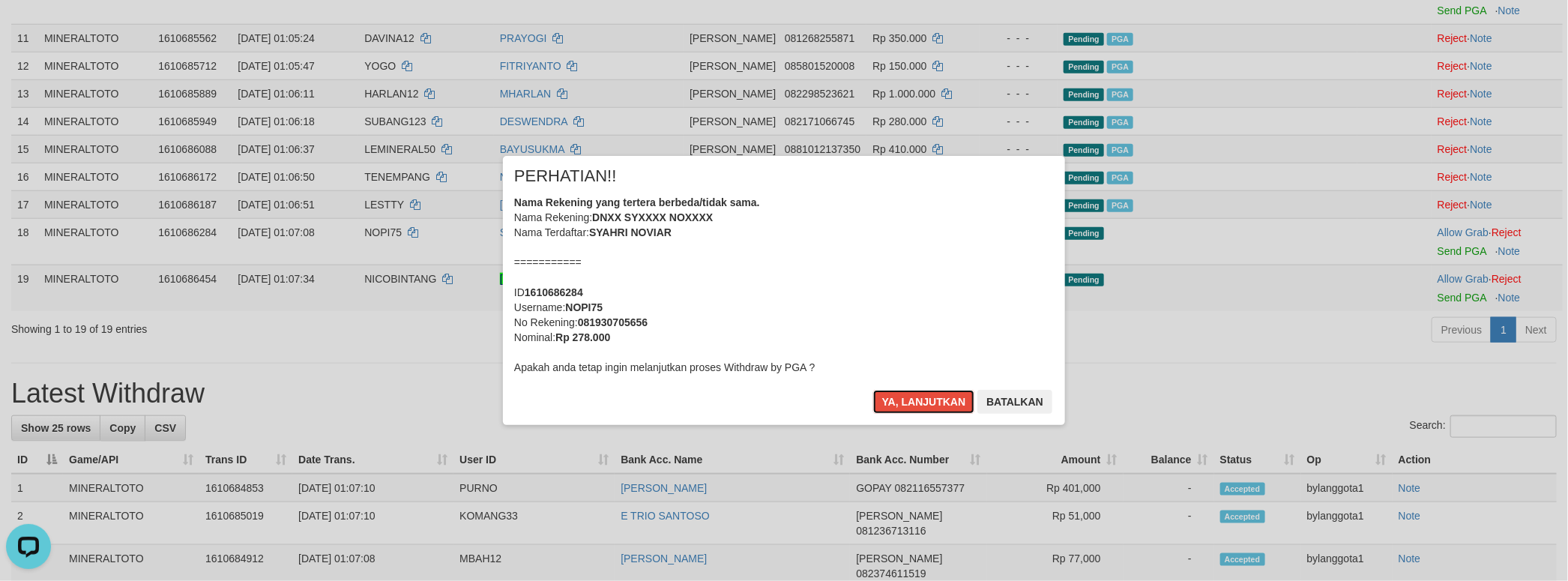
click at [850, 318] on div "Nama Rekening yang tertera berbeda/tidak sama. Nama Rekening: DNXX SYXXXX NOXXX…" at bounding box center [784, 285] width 540 height 180
click at [873, 390] on button "Ya, lanjutkan" at bounding box center [923, 402] width 102 height 24
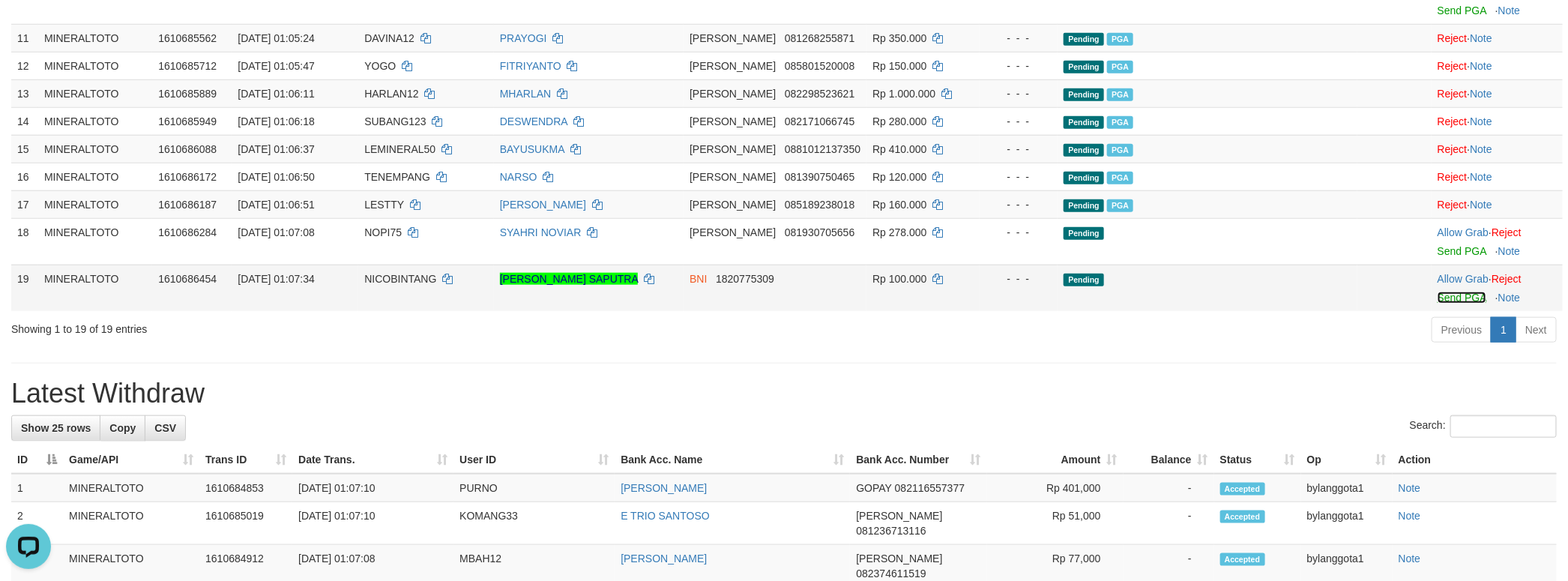
scroll to position [742, 0]
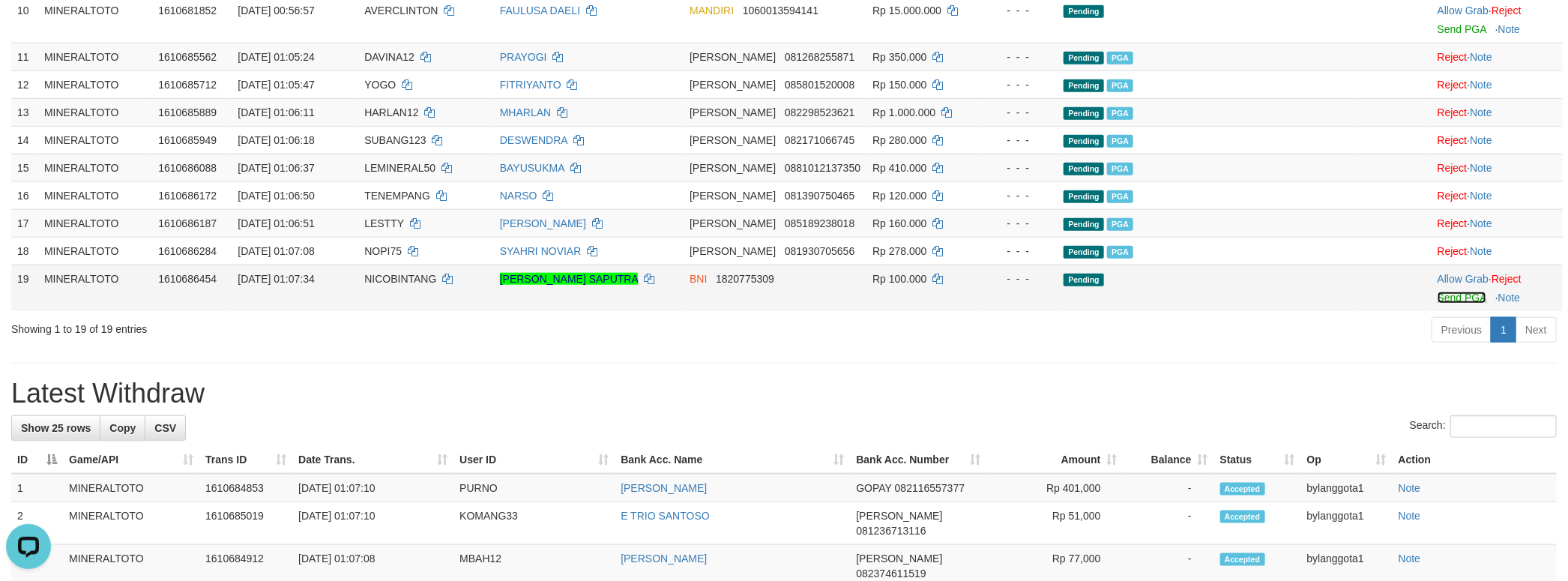
click at [1438, 304] on link "Send PGA" at bounding box center [1462, 297] width 49 height 12
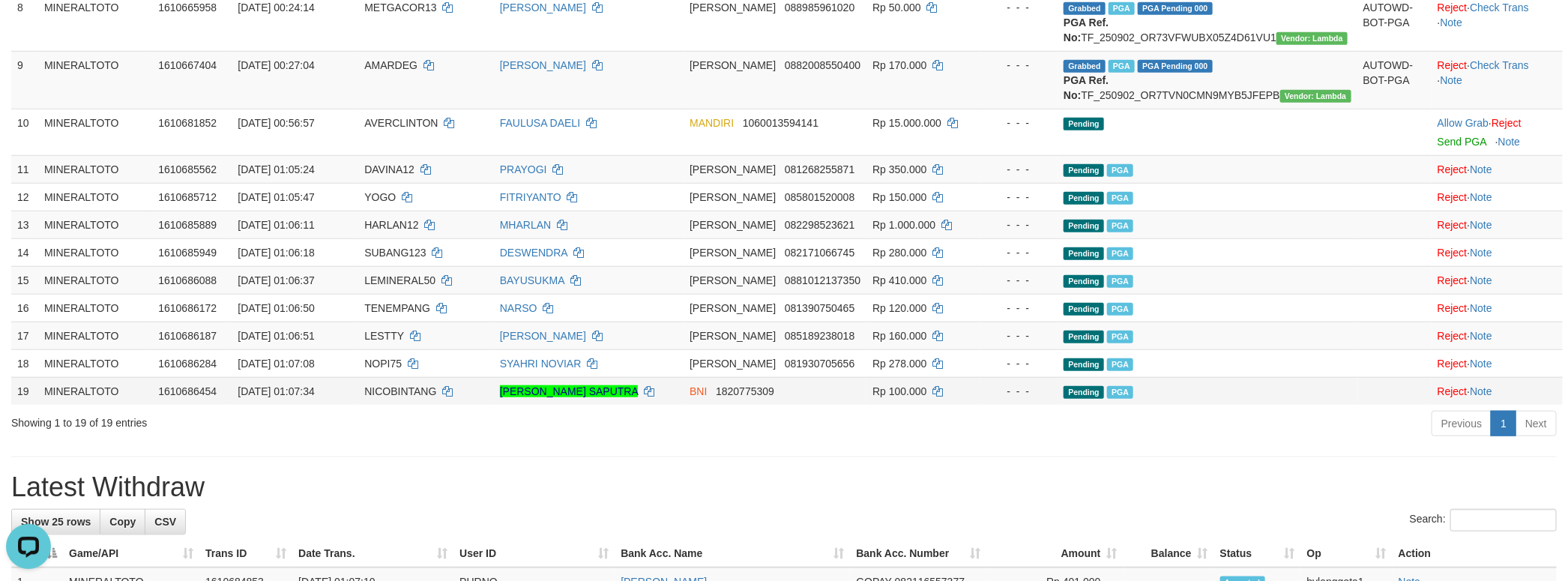
scroll to position [517, 0]
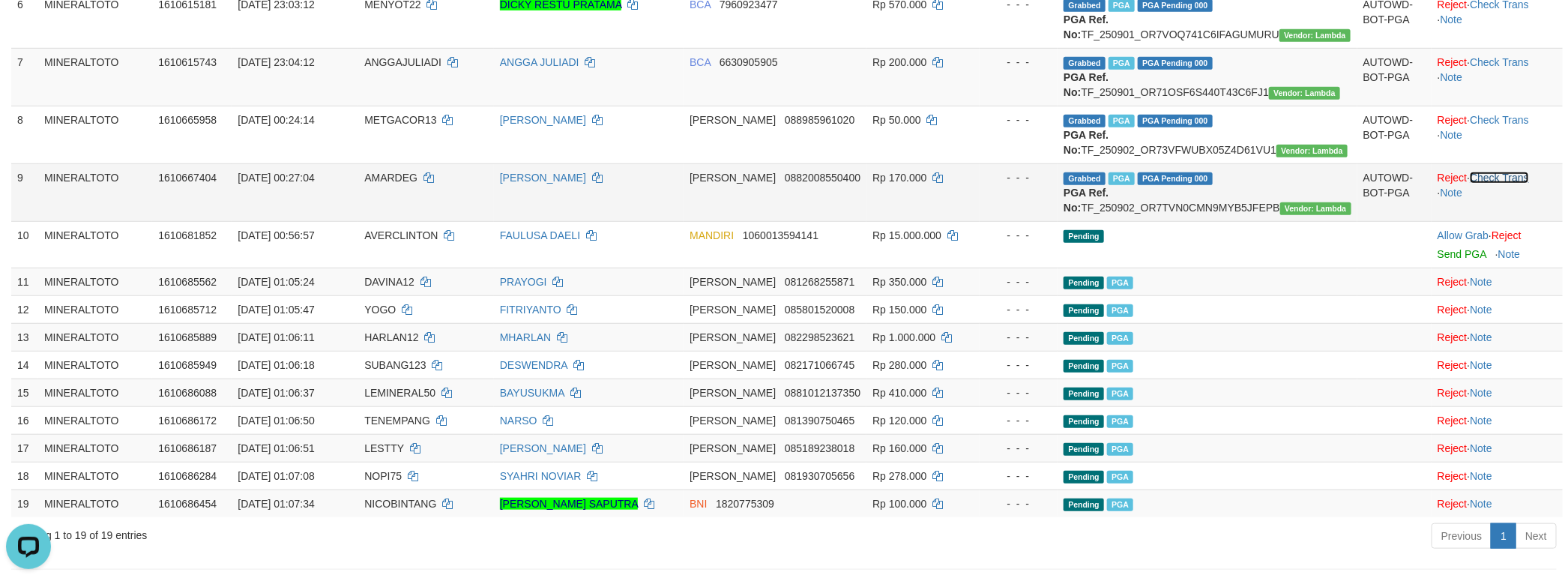
click at [1520, 183] on link "Check Trans" at bounding box center [1499, 177] width 59 height 12
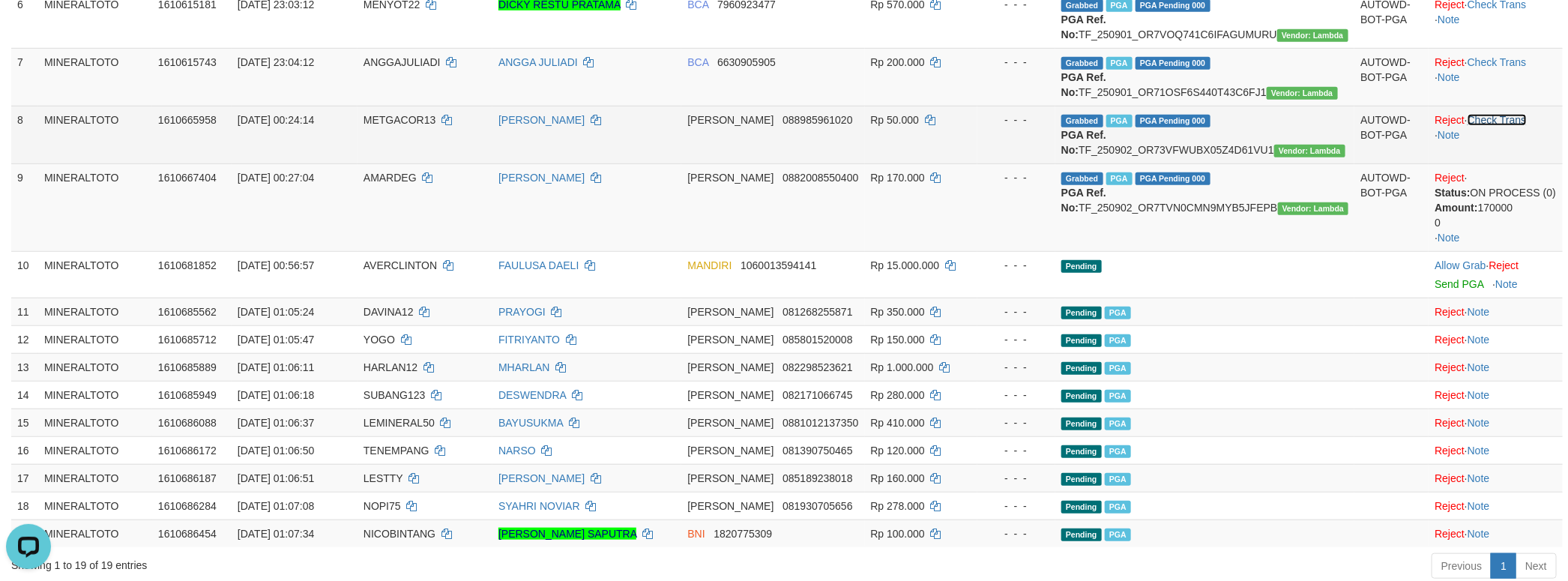
click at [1520, 126] on link "Check Trans" at bounding box center [1497, 120] width 59 height 12
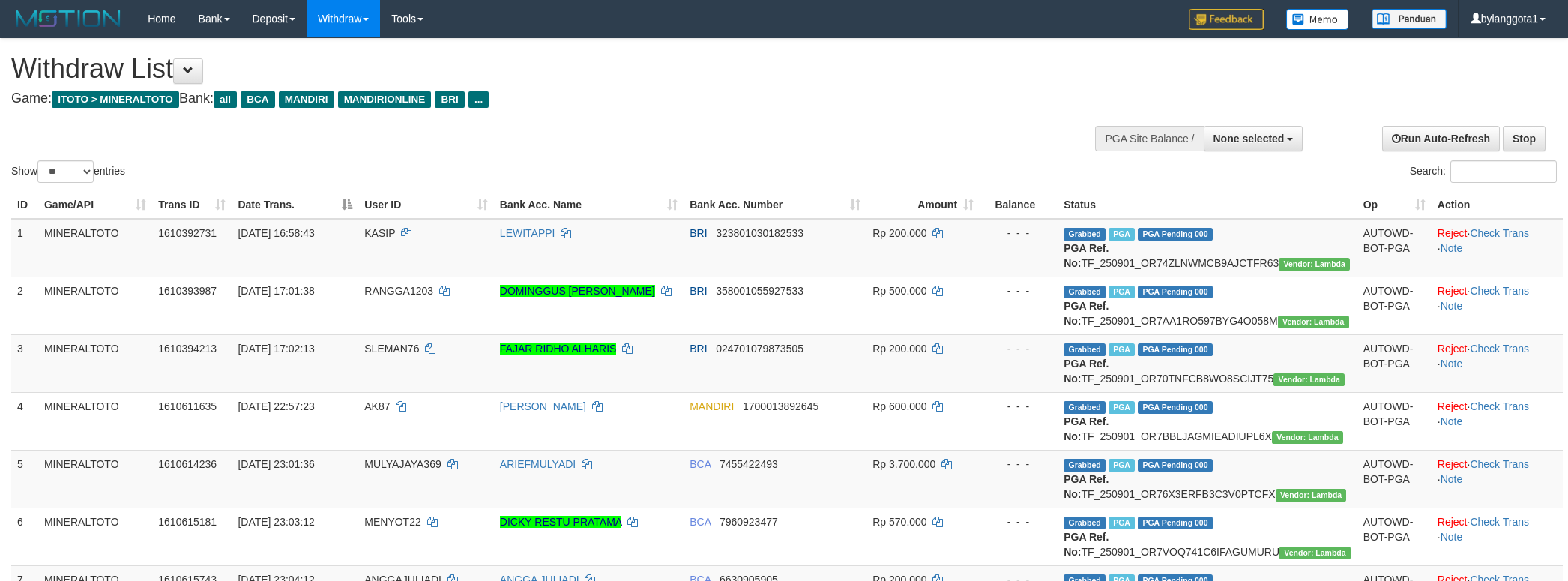
select select
select select "**"
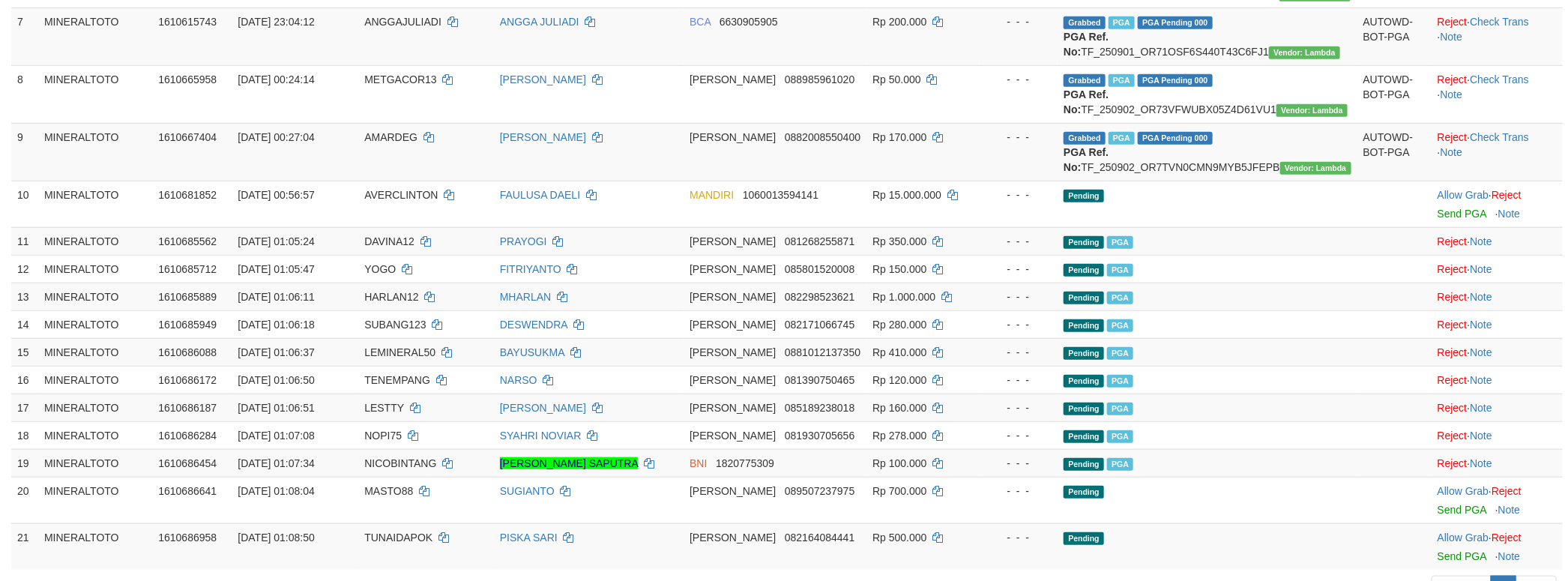
scroll to position [945, 0]
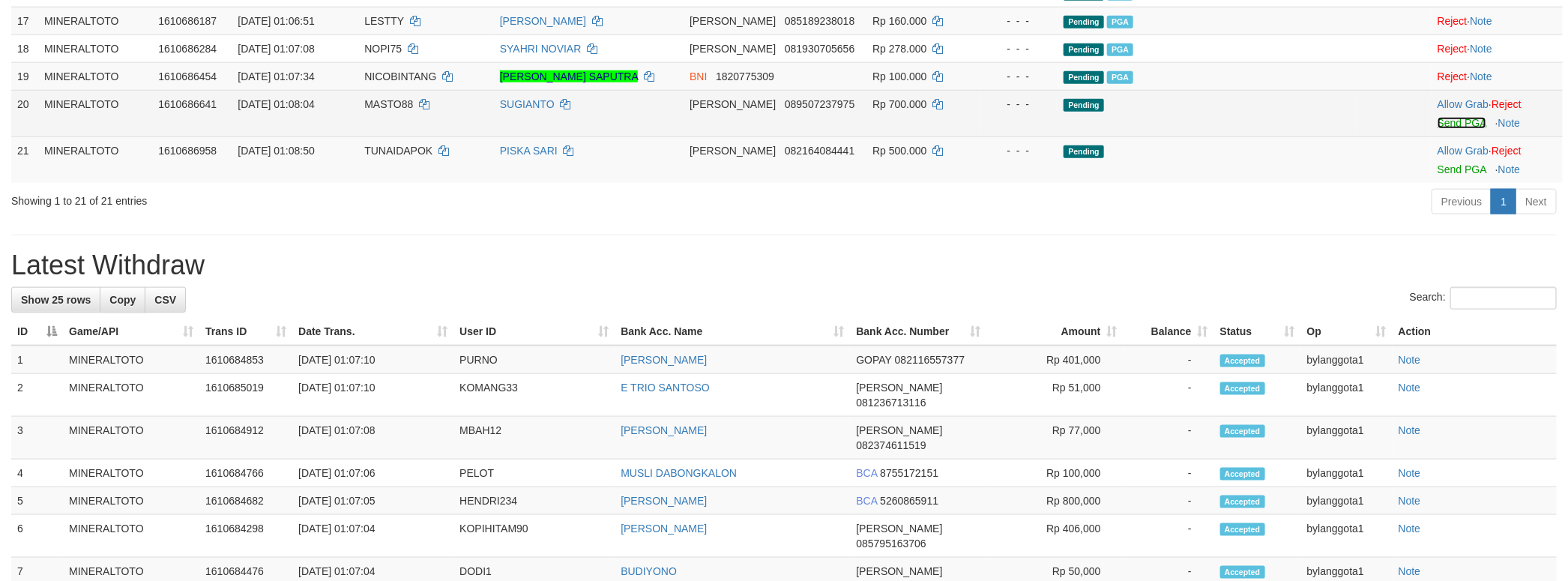
click at [1460, 129] on link "Send PGA" at bounding box center [1462, 123] width 49 height 12
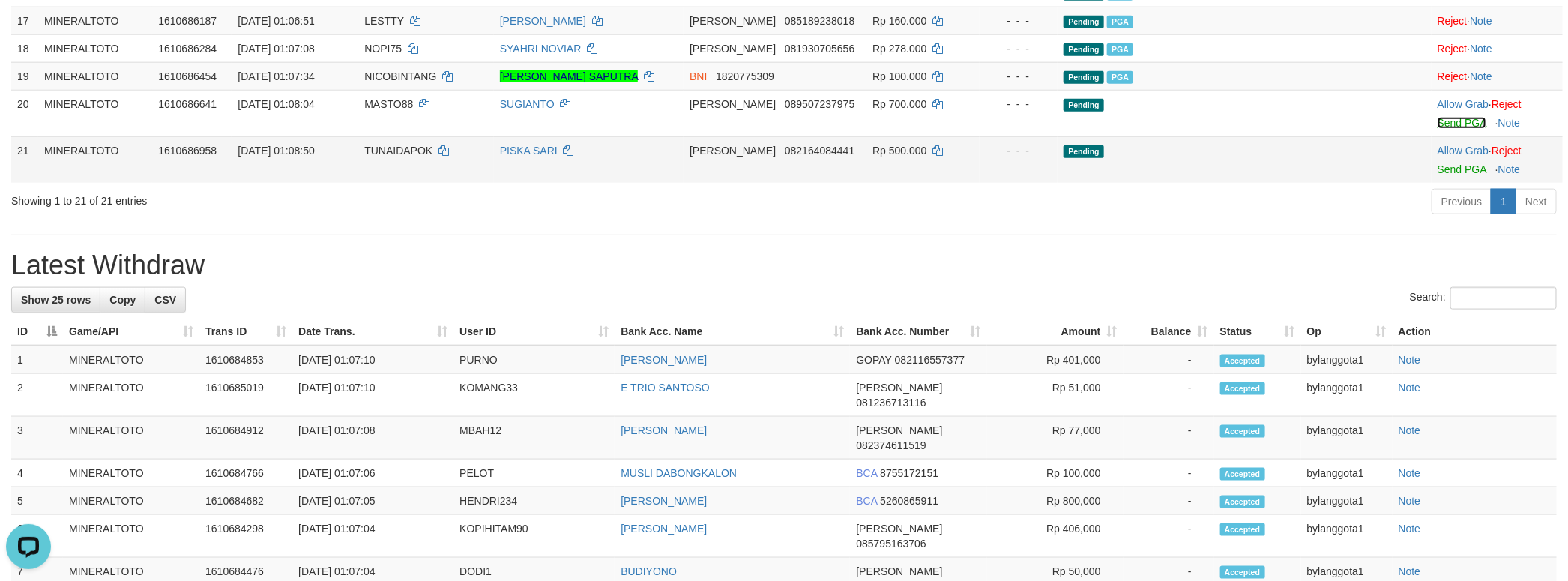
scroll to position [0, 0]
click at [1455, 183] on td "Allow Grab · Reject Send PGA · Note" at bounding box center [1497, 160] width 131 height 47
click at [1450, 176] on link "Send PGA" at bounding box center [1462, 169] width 49 height 12
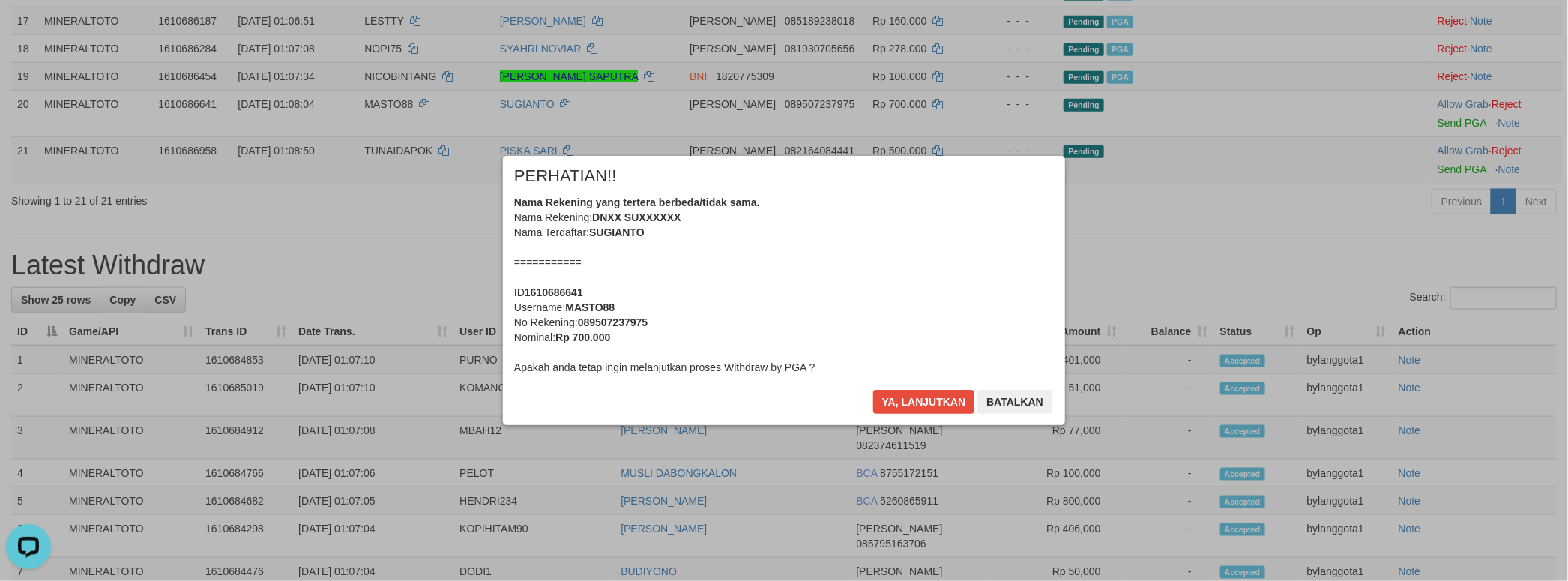
click at [787, 319] on div "Nama Rekening yang tertera berbeda/tidak sama. Nama Rekening: DNXX SUXXXXXX Nam…" at bounding box center [784, 285] width 540 height 180
click at [873, 390] on button "Ya, lanjutkan" at bounding box center [923, 402] width 102 height 24
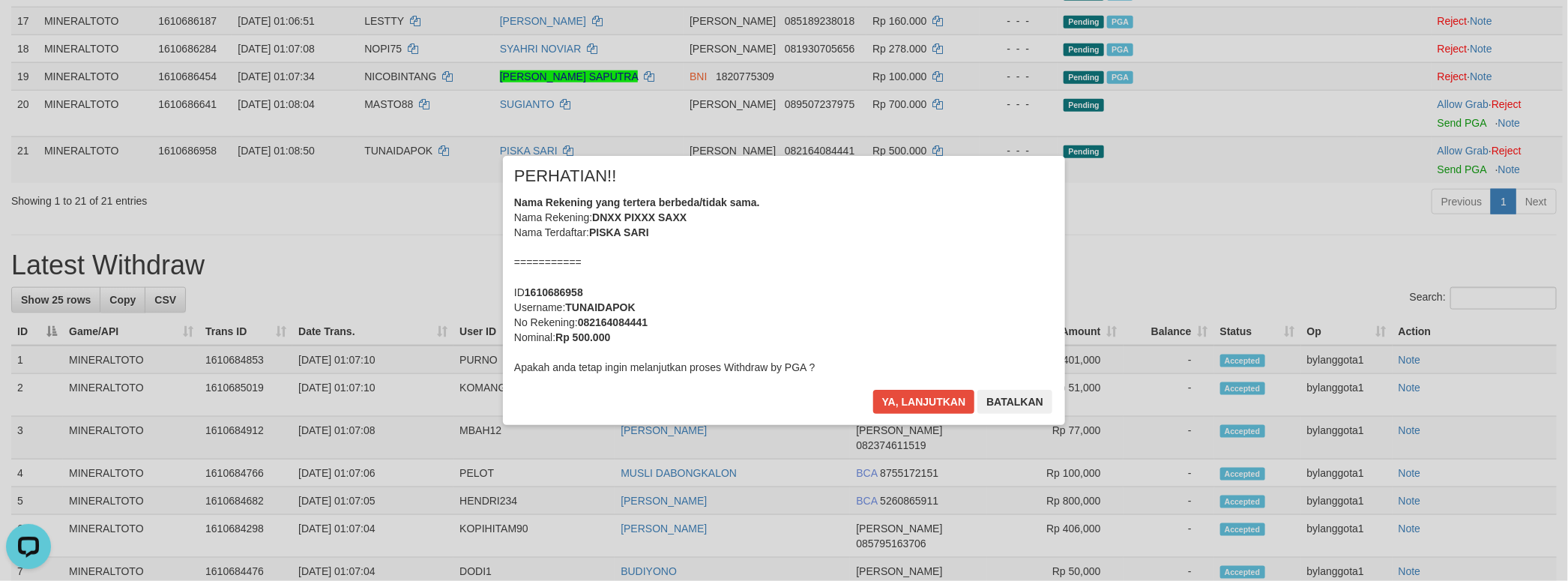
scroll to position [925, 0]
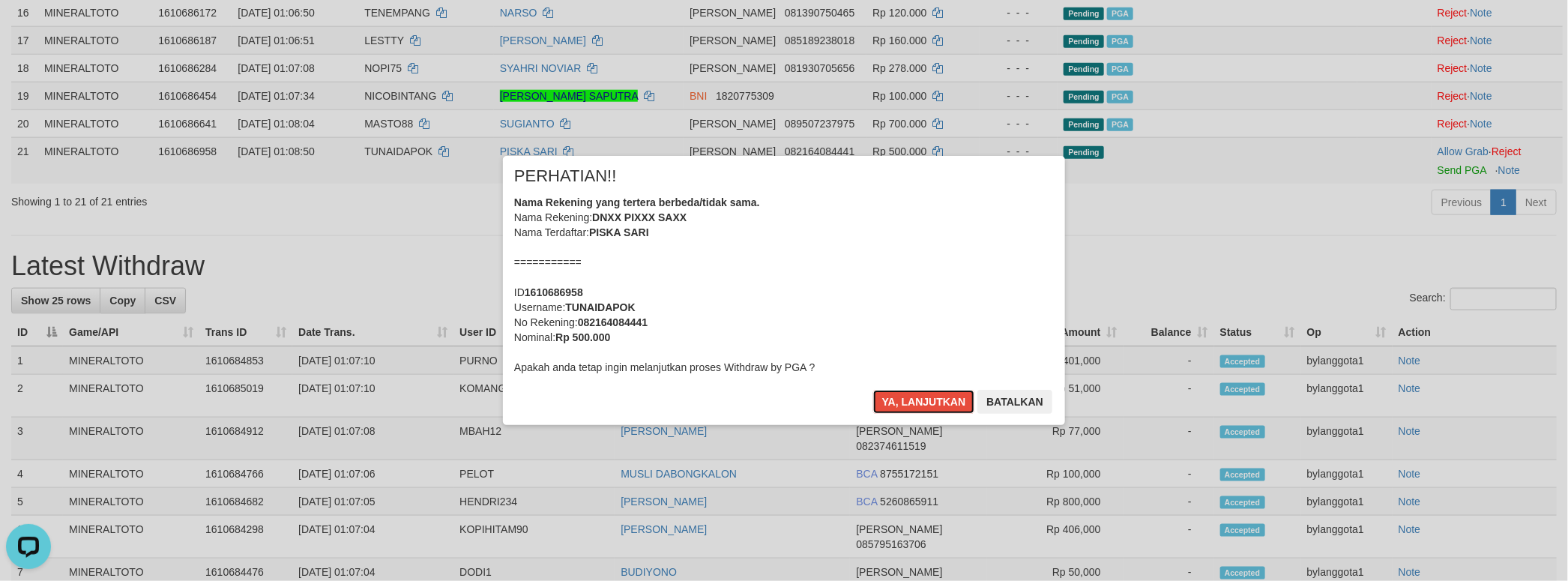
click at [787, 318] on div "Nama Rekening yang tertera berbeda/tidak sama. Nama Rekening: DNXX PIXXX SAXX N…" at bounding box center [784, 285] width 540 height 180
click at [873, 390] on button "Ya, lanjutkan" at bounding box center [923, 402] width 102 height 24
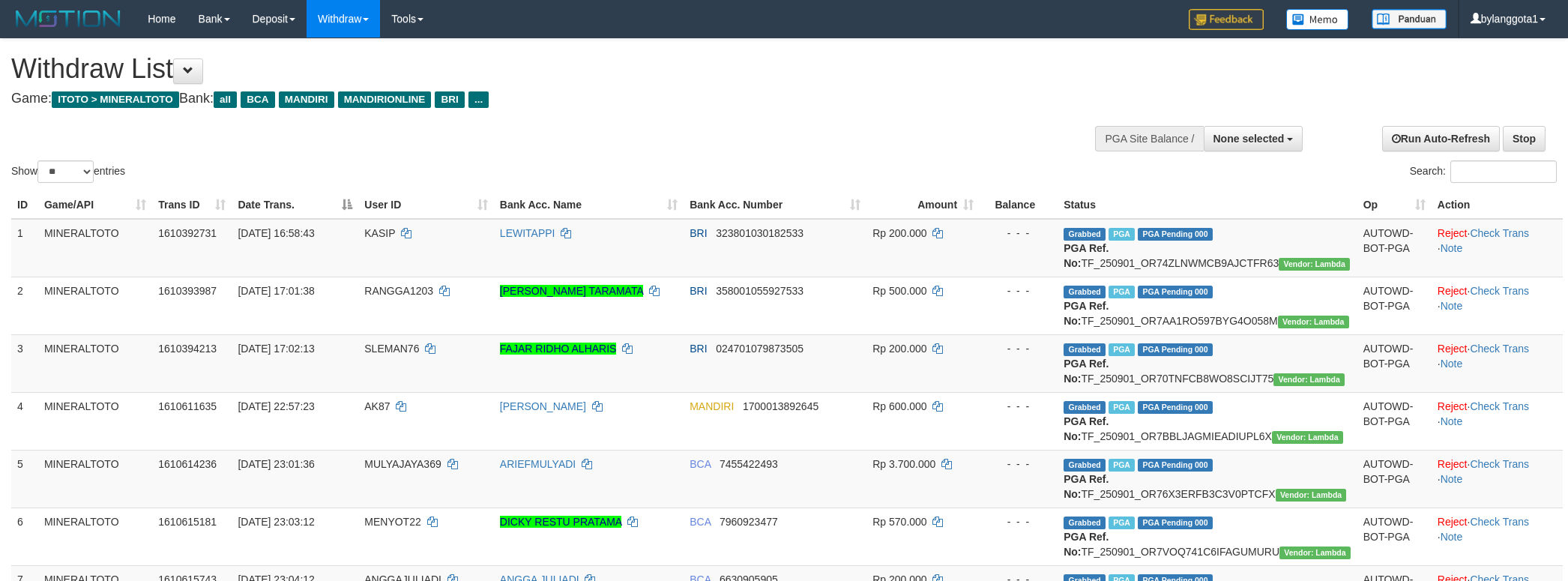
select select
select select "**"
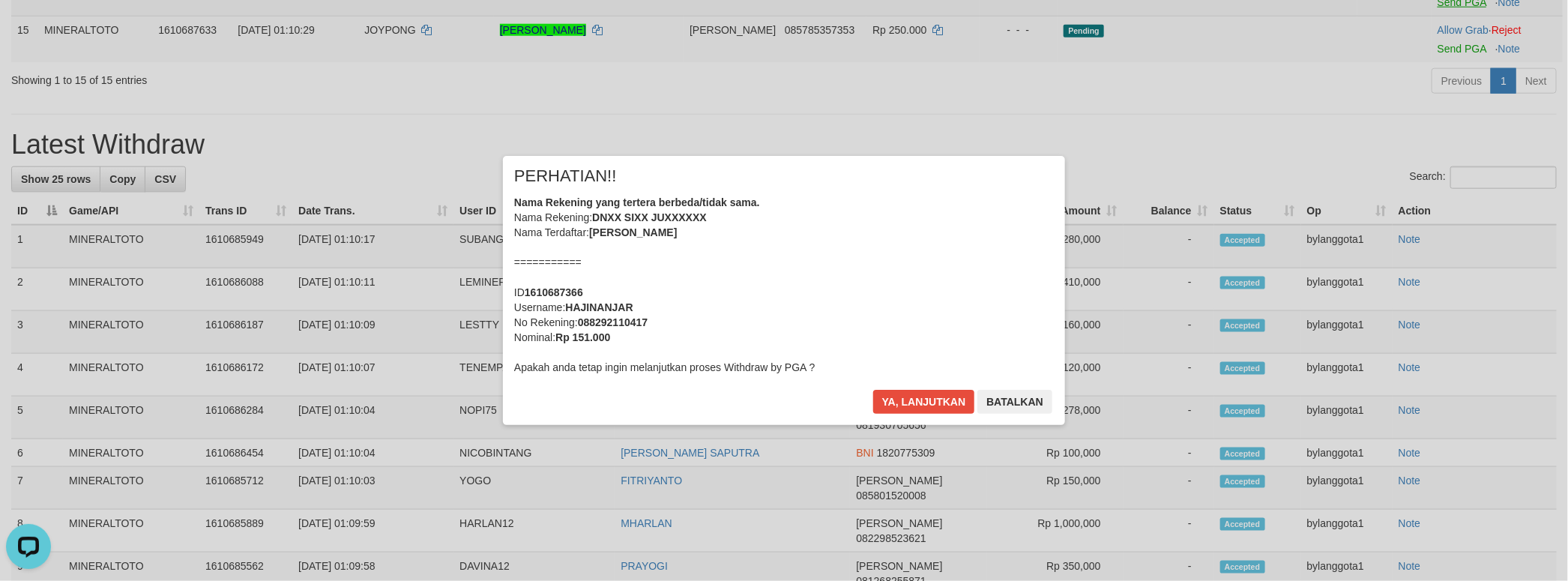
click at [1459, 144] on div "× PERHATIAN!! Nama Rekening yang tertera berbeda/tidak sama. Nama Rekening: DNX…" at bounding box center [784, 290] width 1568 height 329
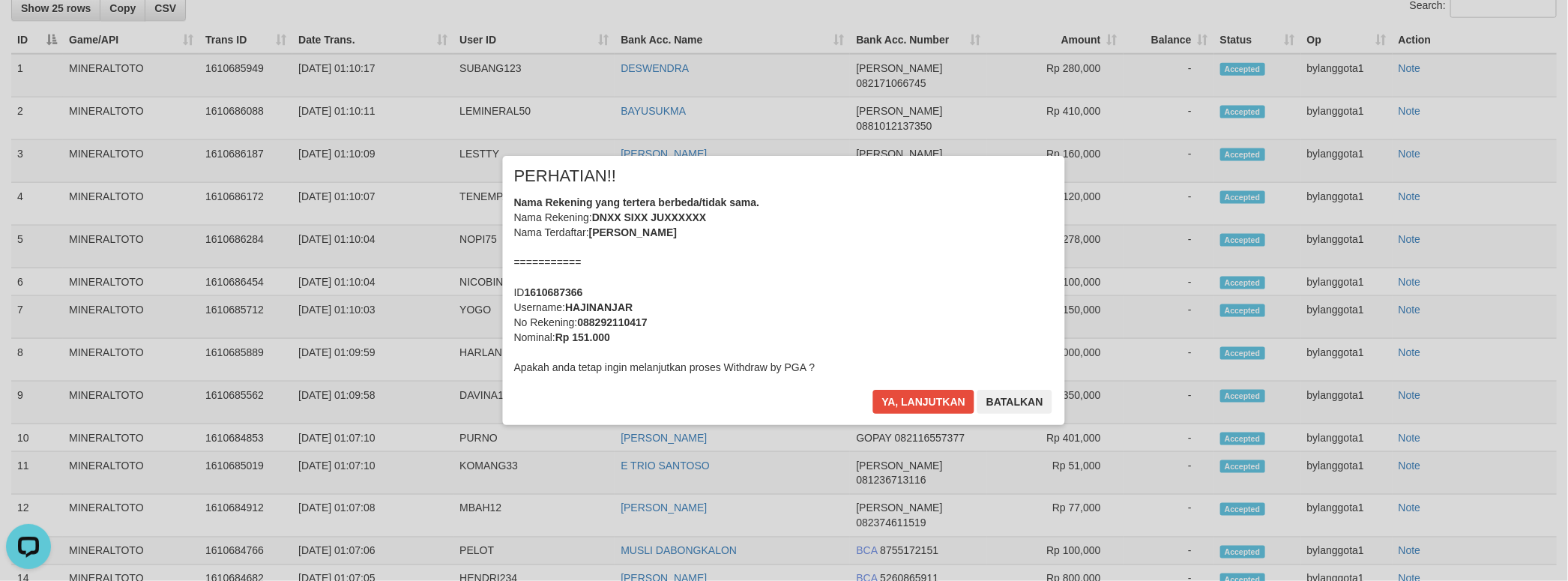
click at [774, 255] on div "Nama Rekening yang tertera berbeda/tidak sama. Nama Rekening: DNXX SIXX JUXXXXX…" at bounding box center [784, 285] width 540 height 180
click at [873, 390] on button "Ya, lanjutkan" at bounding box center [923, 402] width 102 height 24
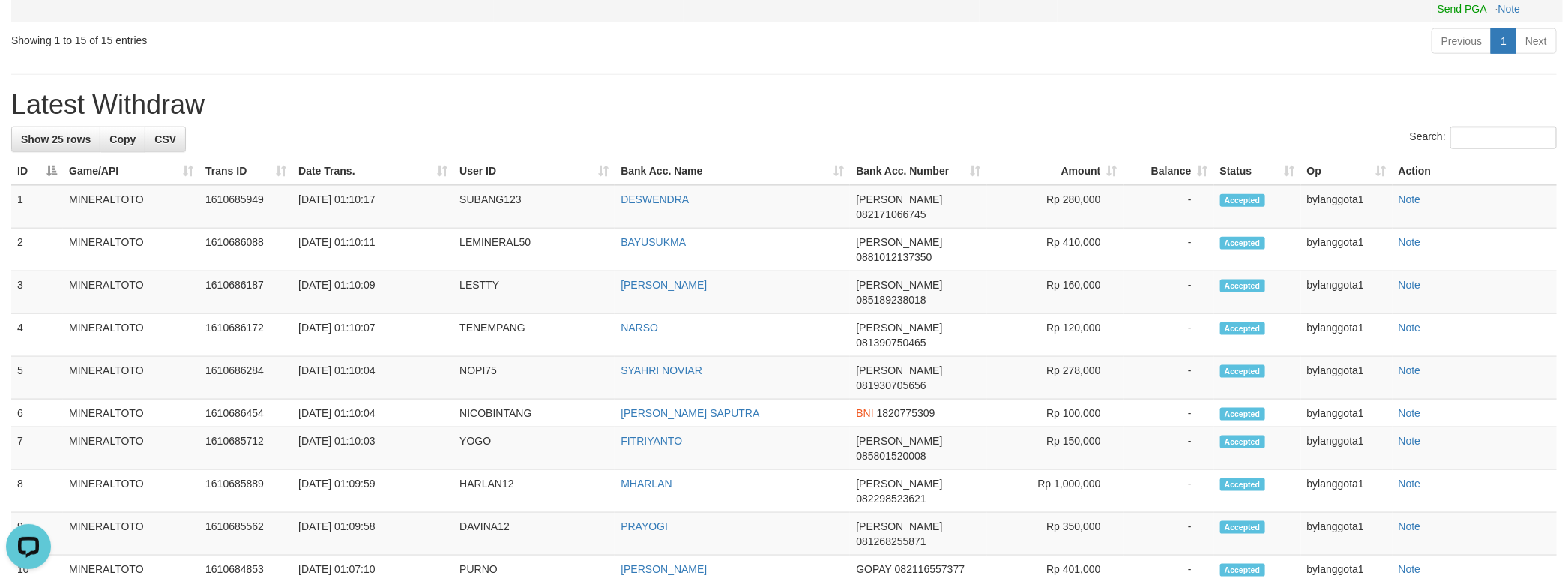
scroll to position [810, 0]
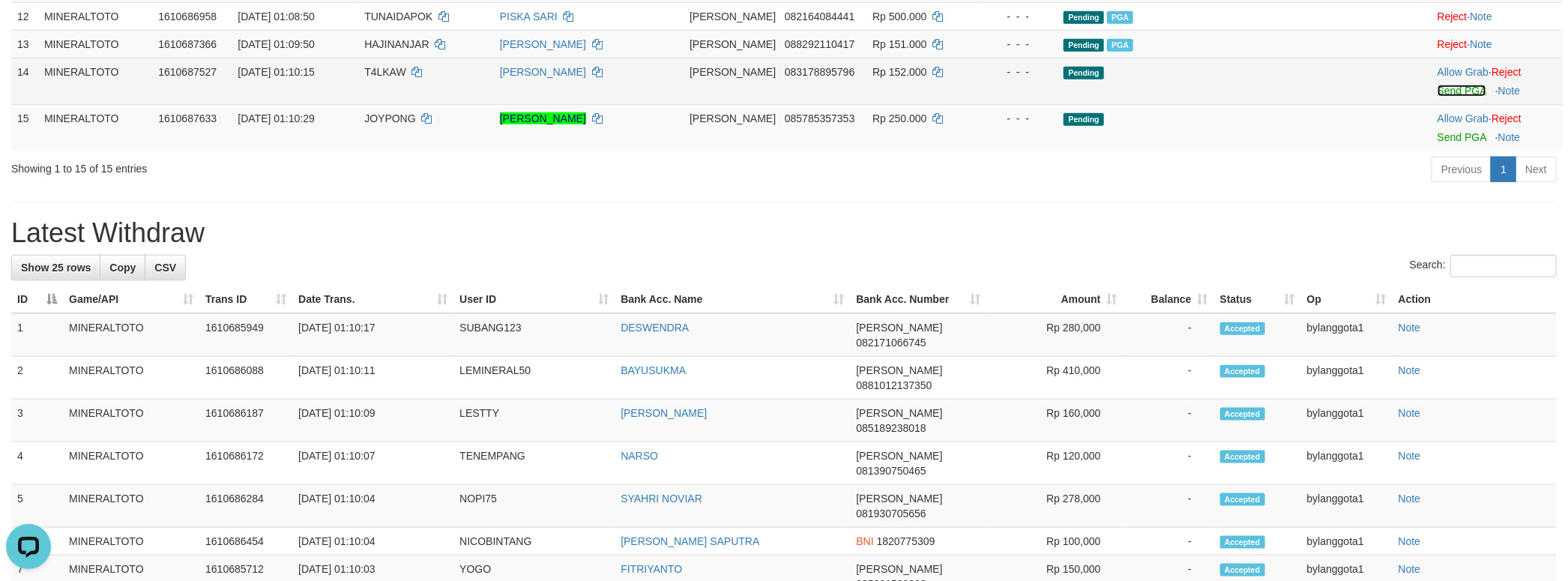
click at [1444, 96] on link "Send PGA" at bounding box center [1462, 90] width 49 height 12
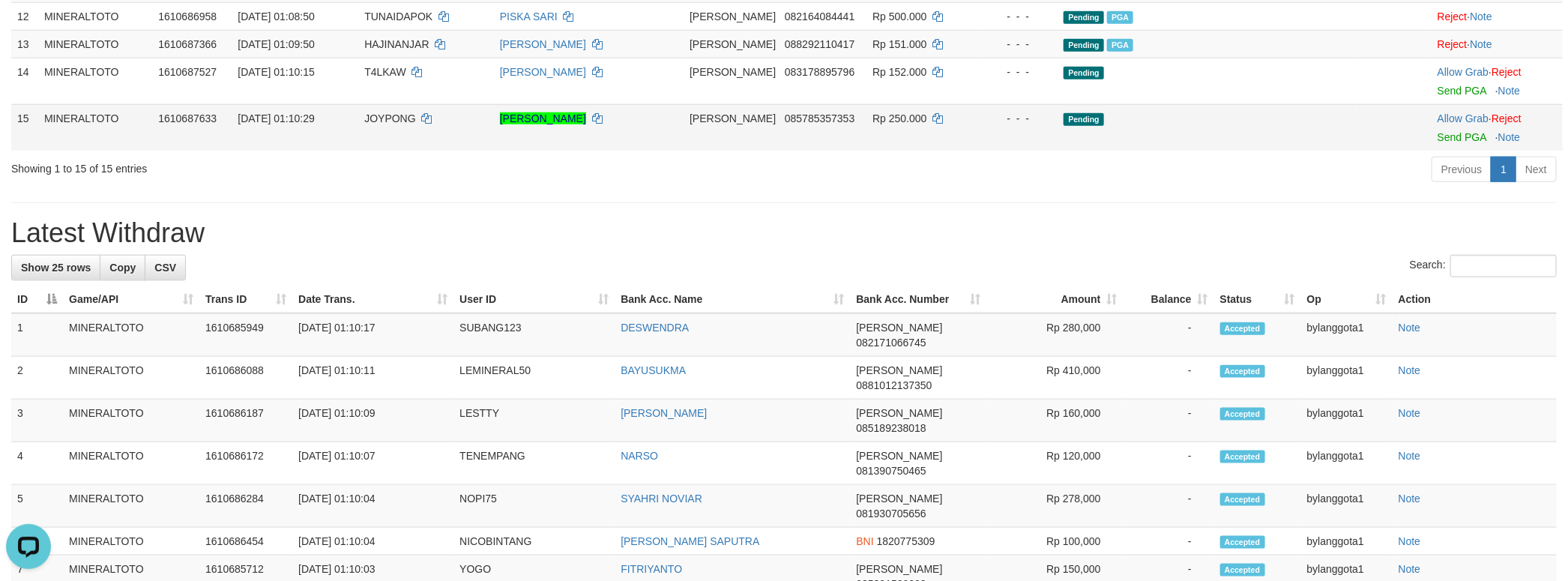
click at [1458, 151] on td "Allow Grab · Reject Send PGA · Note" at bounding box center [1497, 127] width 131 height 47
click at [1451, 143] on link "Send PGA" at bounding box center [1462, 137] width 49 height 12
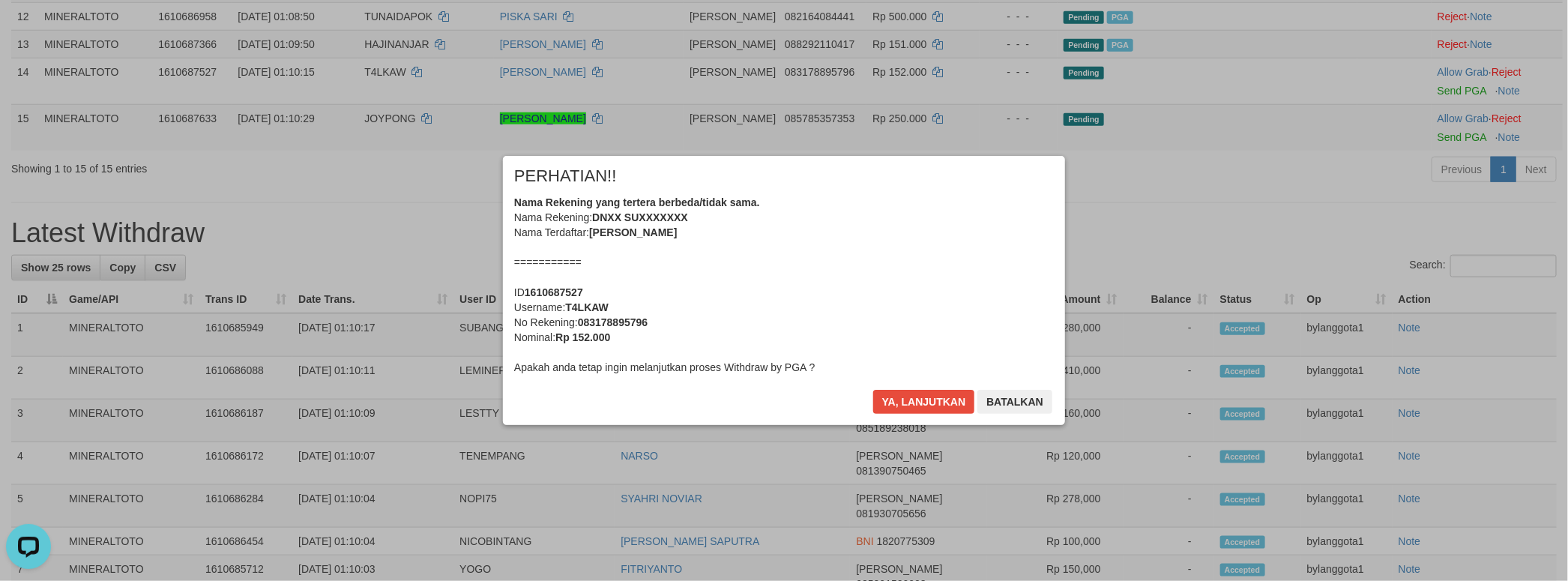
click at [852, 284] on div "Nama Rekening yang tertera berbeda/tidak sama. Nama Rekening: DNXX SUXXXXXXX Na…" at bounding box center [784, 285] width 540 height 180
click at [873, 390] on button "Ya, lanjutkan" at bounding box center [923, 402] width 102 height 24
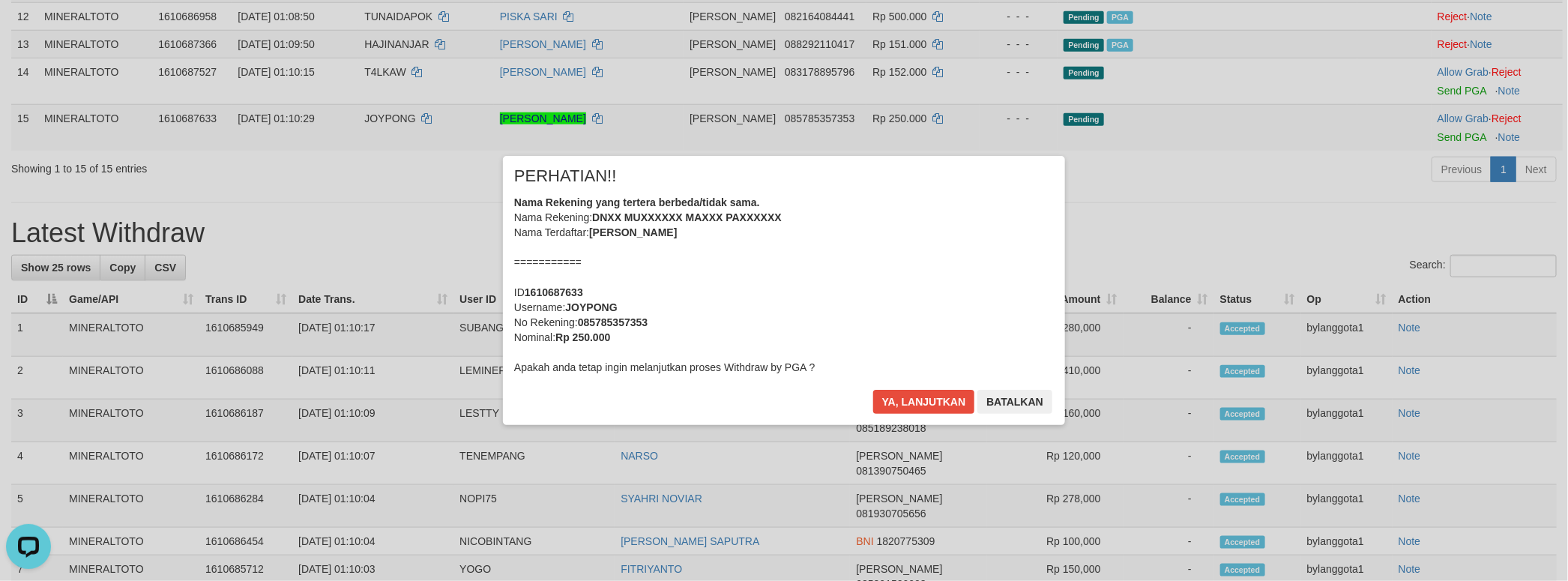
scroll to position [791, 0]
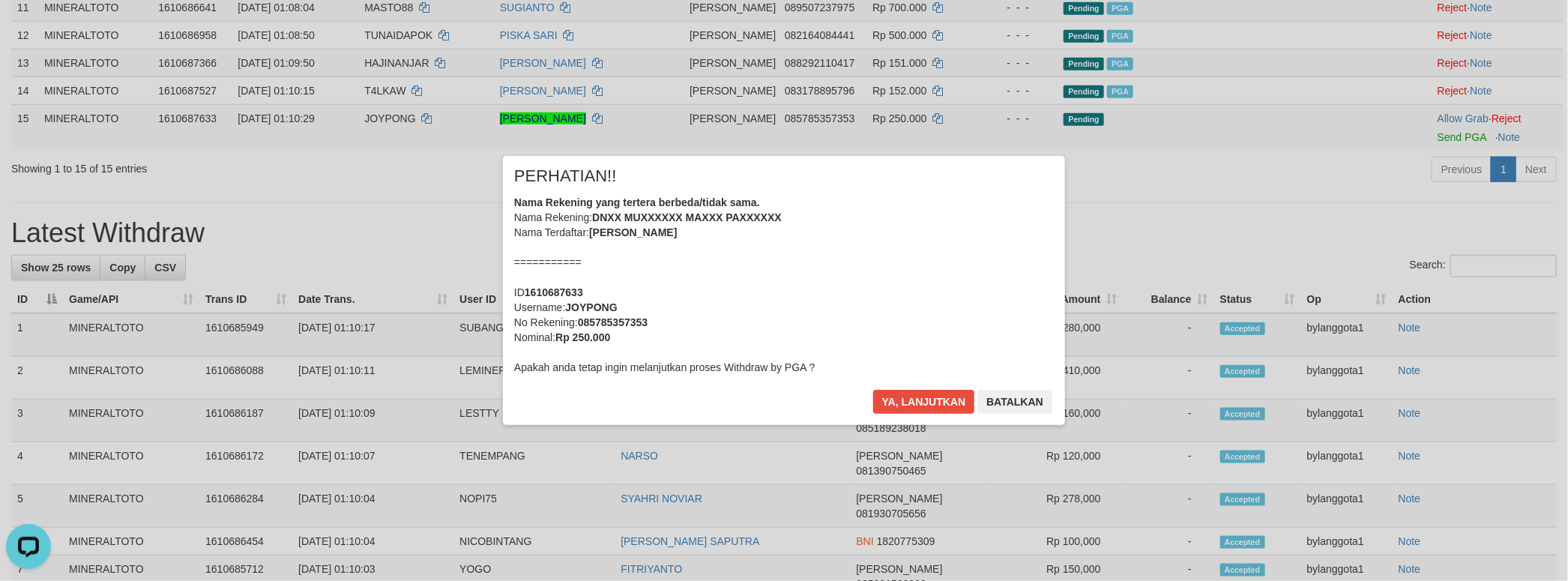
click at [852, 284] on div "Nama Rekening yang tertera berbeda/tidak sama. Nama Rekening: DNXX MUXXXXXX MAX…" at bounding box center [784, 285] width 540 height 180
click at [873, 390] on button "Ya, lanjutkan" at bounding box center [923, 402] width 102 height 24
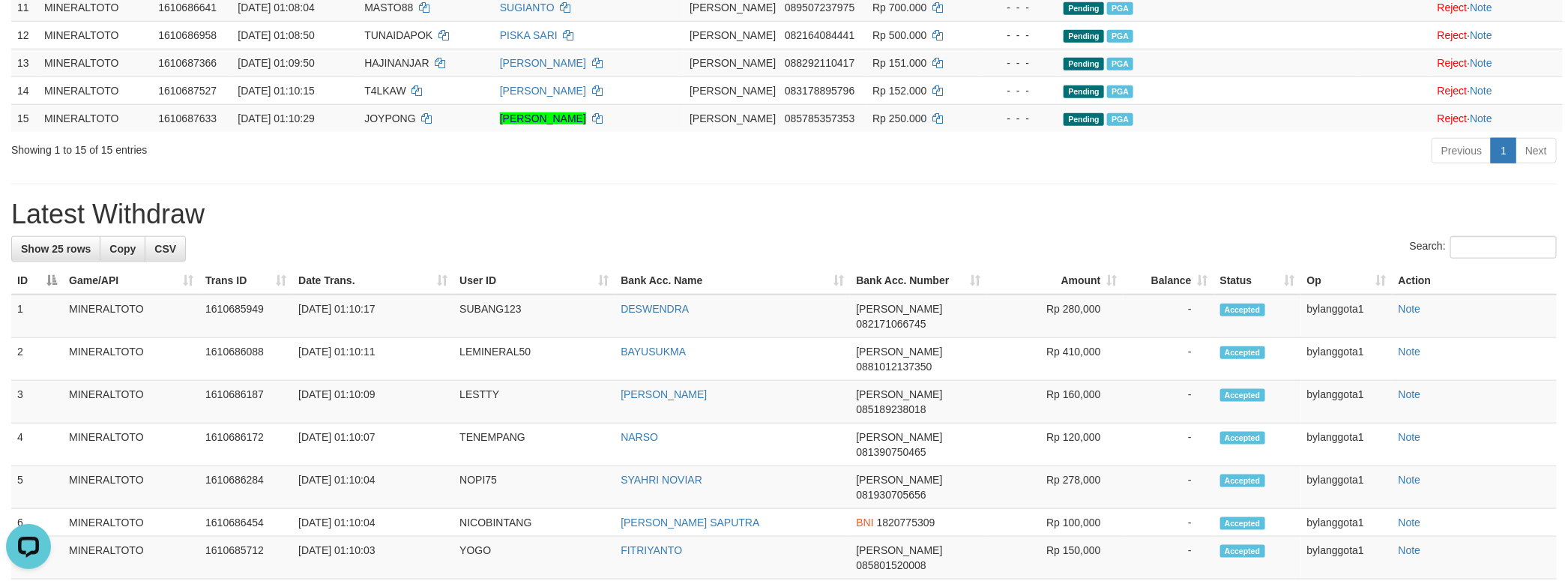
click at [905, 337] on div "**********" at bounding box center [784, 280] width 1568 height 2065
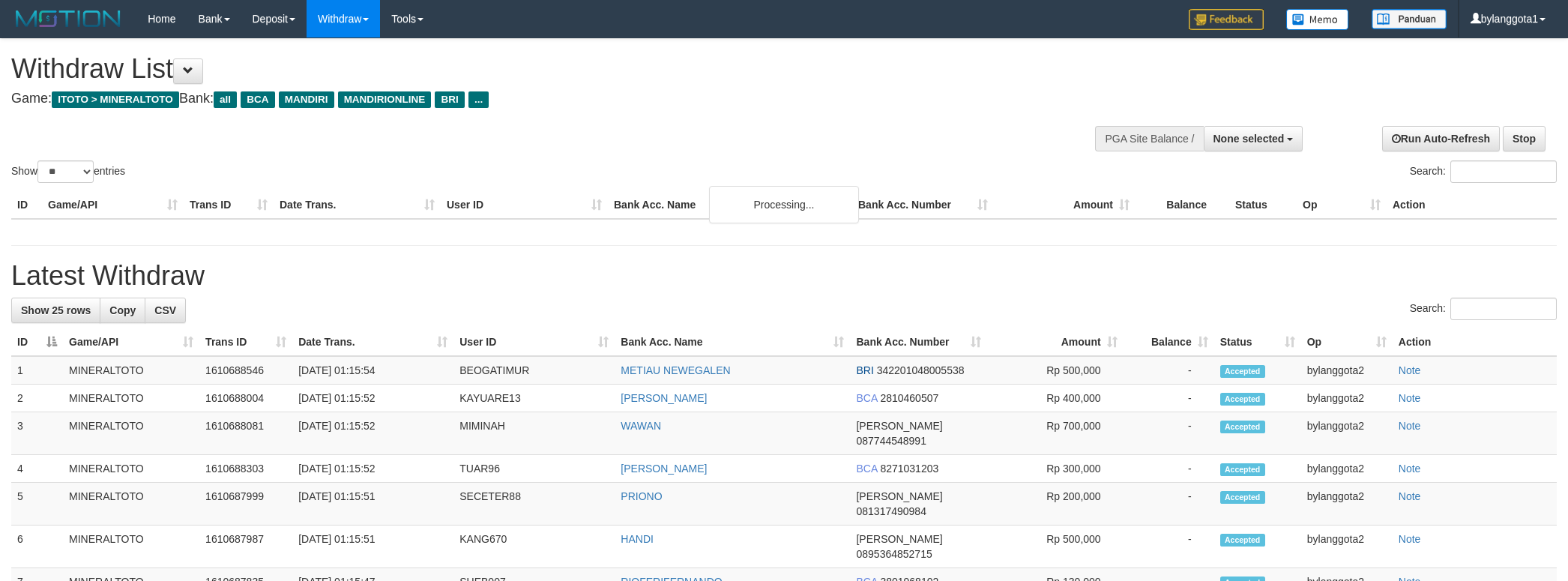
select select
select select "**"
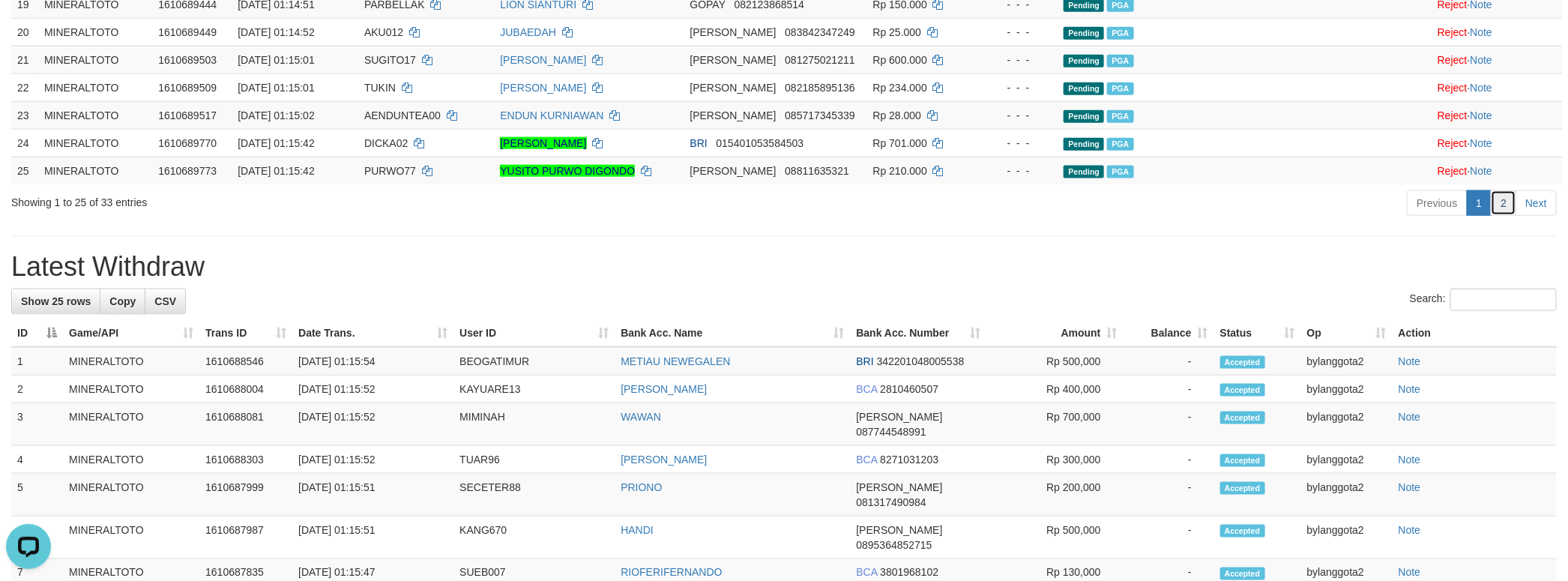
click at [1504, 216] on link "2" at bounding box center [1503, 203] width 26 height 26
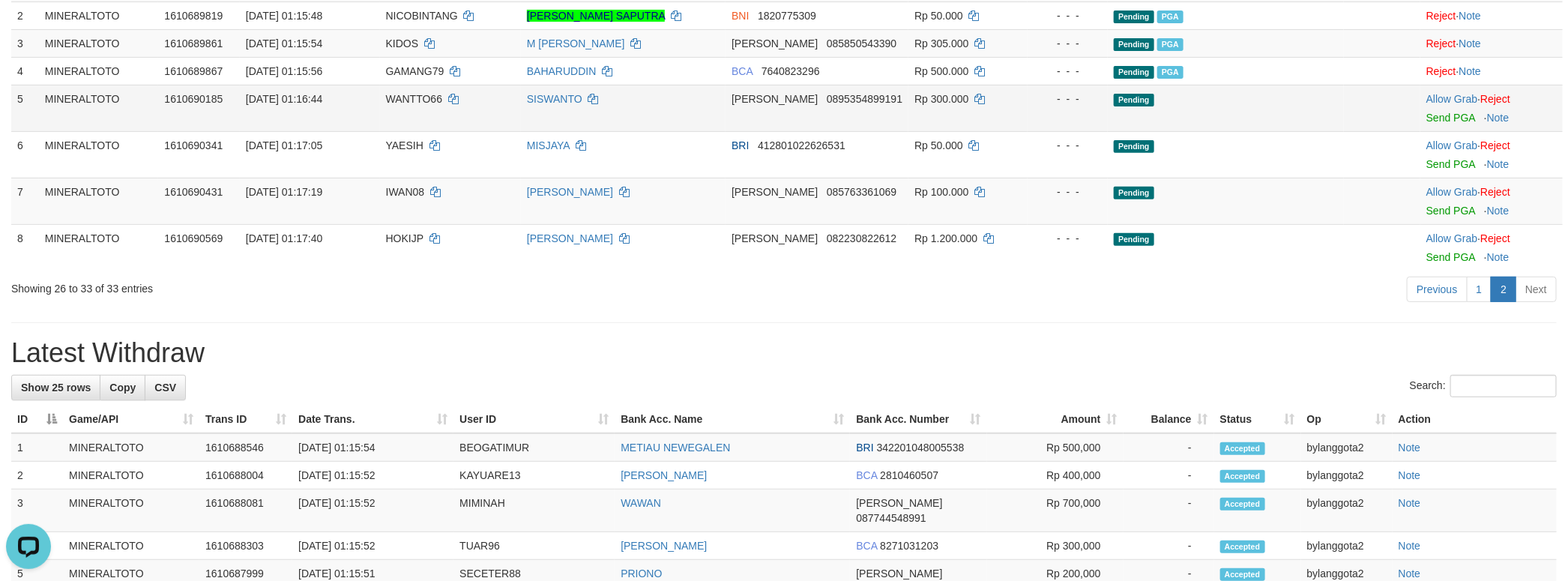
click at [1434, 124] on td "Allow Grab · Reject Send PGA · Note" at bounding box center [1490, 108] width 142 height 47
click at [1439, 113] on link "Send PGA" at bounding box center [1450, 117] width 49 height 12
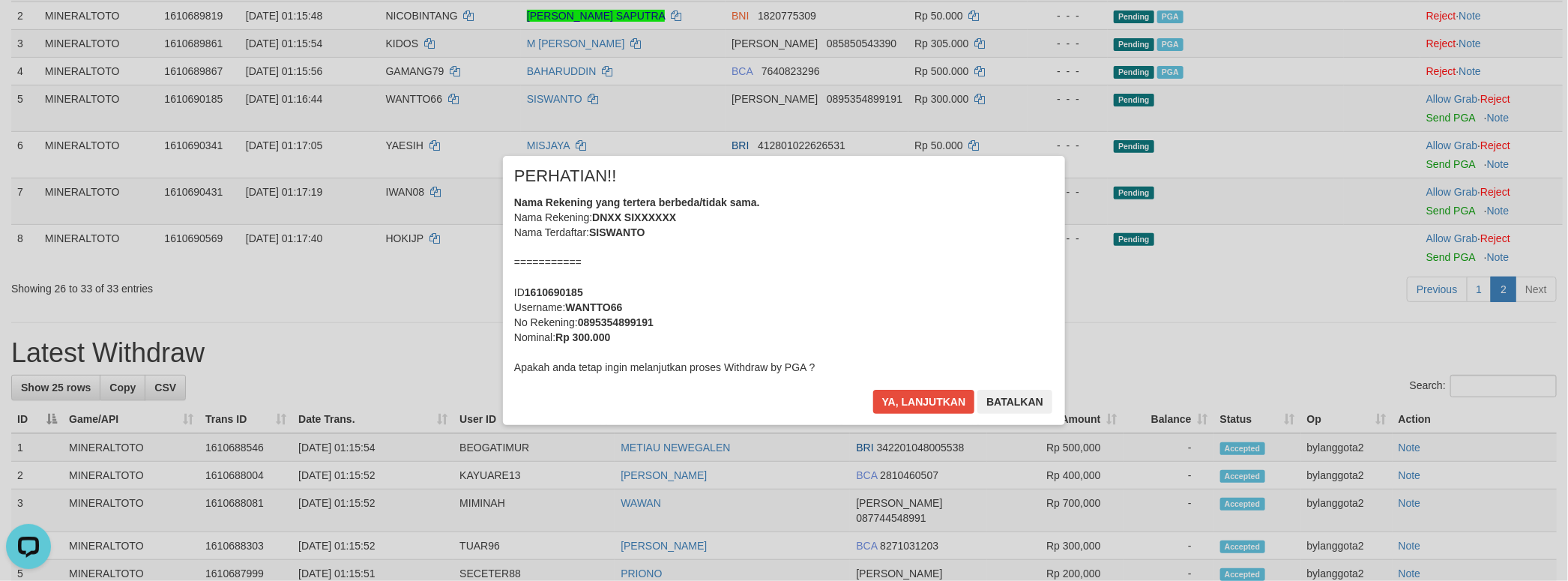
click at [796, 340] on div "Nama Rekening yang tertera berbeda/tidak sama. Nama Rekening: DNXX SIXXXXXX Nam…" at bounding box center [784, 285] width 540 height 180
click at [873, 390] on button "Ya, lanjutkan" at bounding box center [923, 402] width 102 height 24
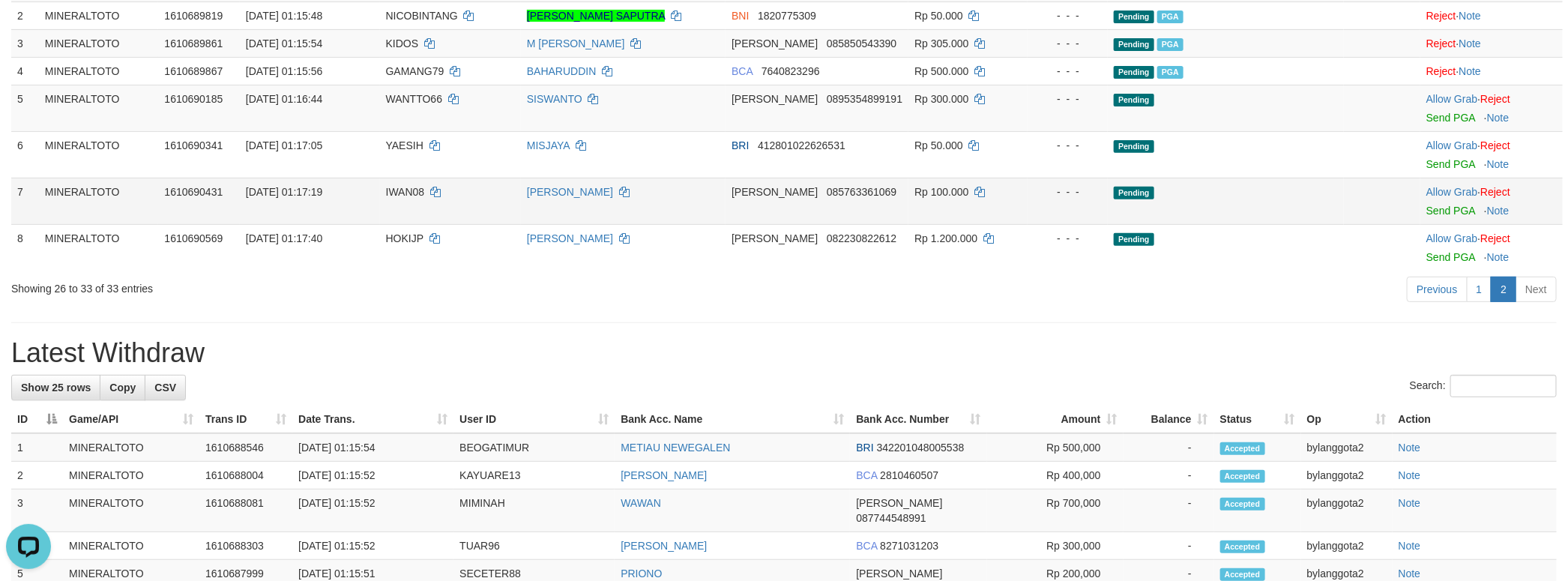
scroll to position [227, 0]
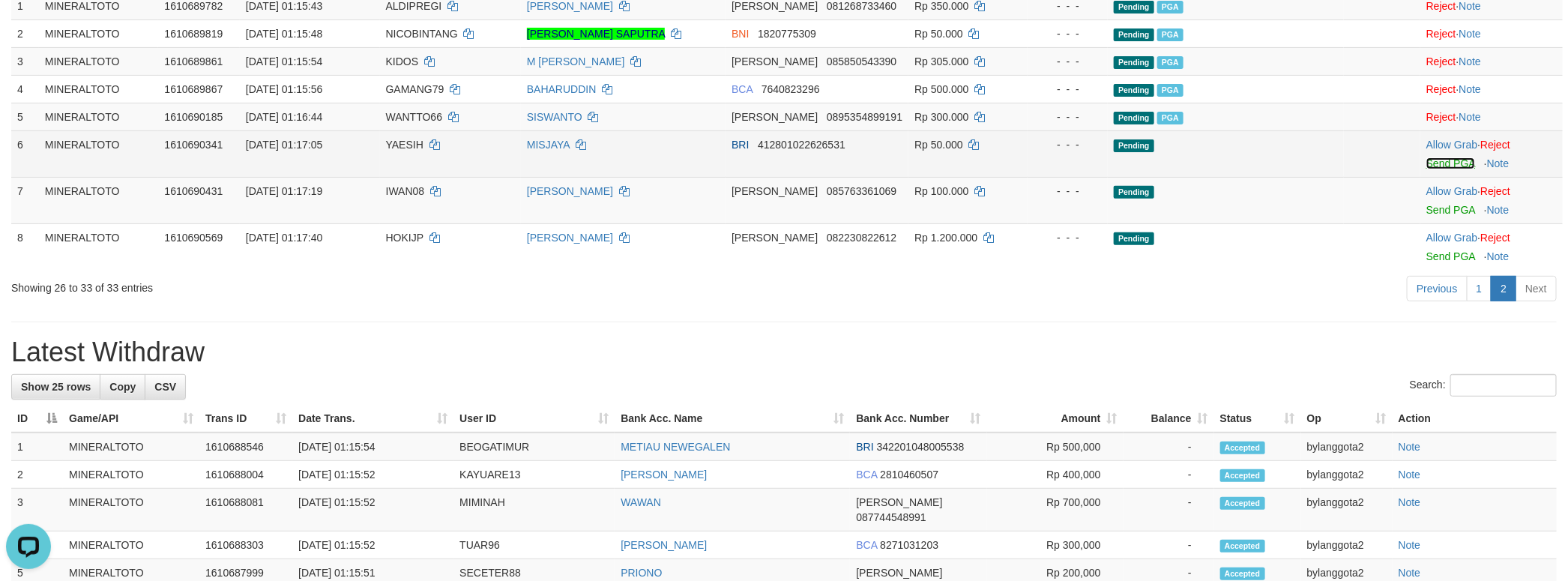
click at [1446, 167] on link "Send PGA" at bounding box center [1450, 163] width 49 height 12
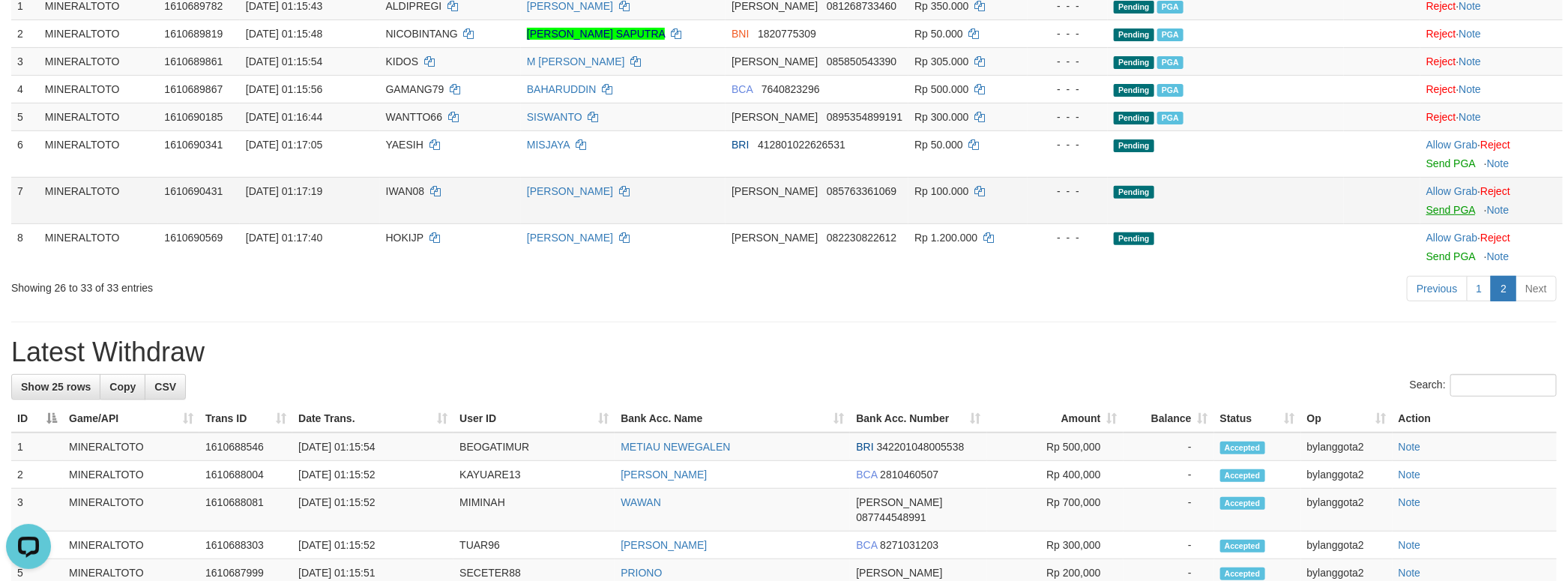
scroll to position [207, 0]
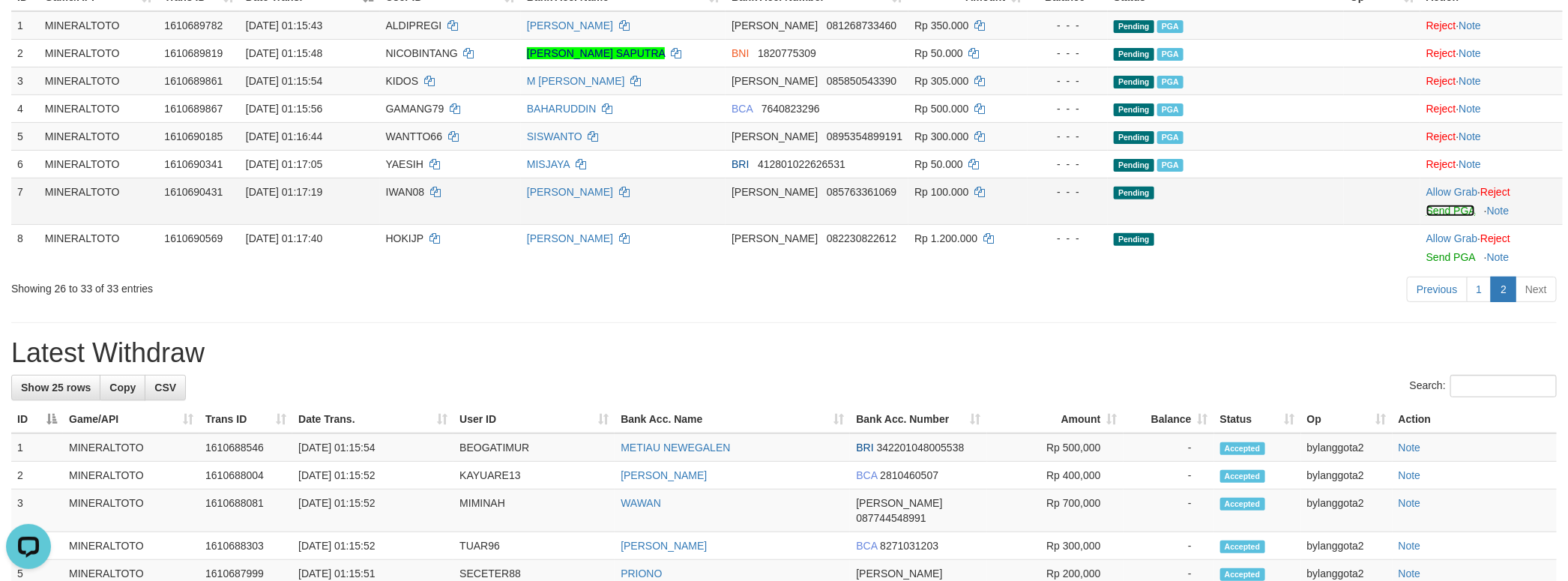
click at [1452, 212] on link "Send PGA" at bounding box center [1450, 210] width 49 height 12
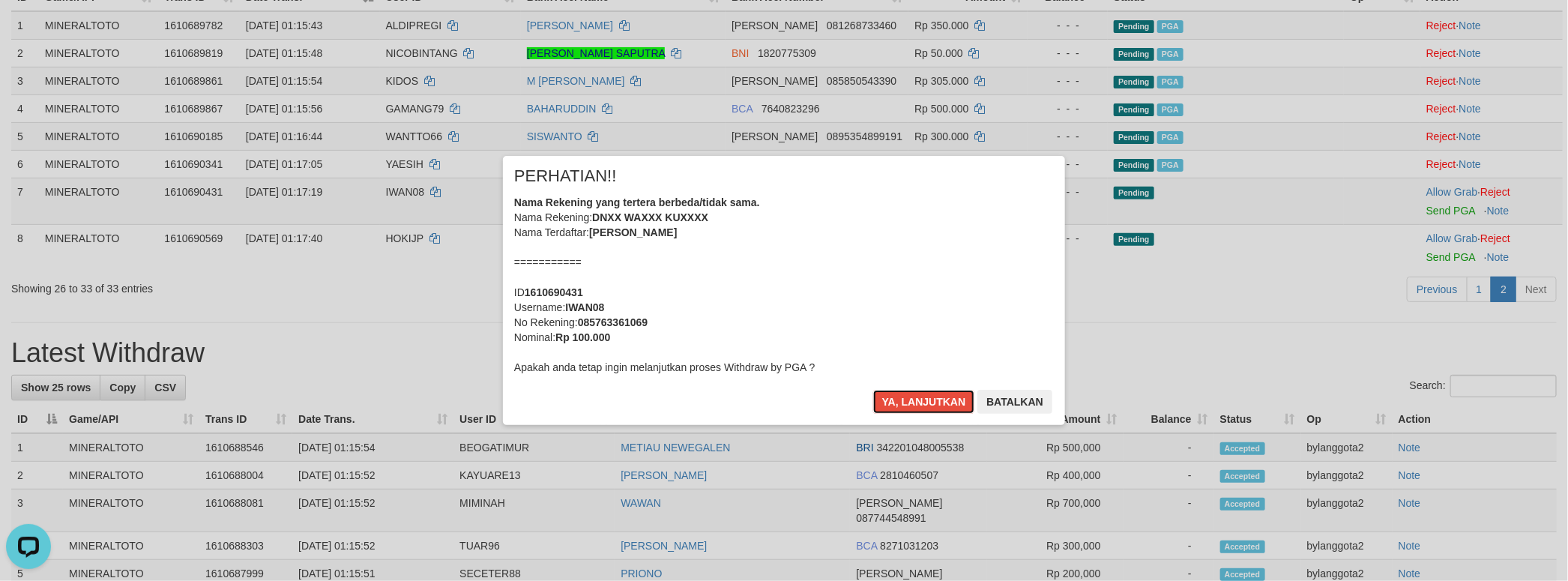
click at [843, 248] on div "Nama Rekening yang tertera berbeda/tidak sama. Nama Rekening: DNXX WAXXX KUXXXX…" at bounding box center [784, 285] width 540 height 180
click at [873, 390] on button "Ya, lanjutkan" at bounding box center [923, 402] width 102 height 24
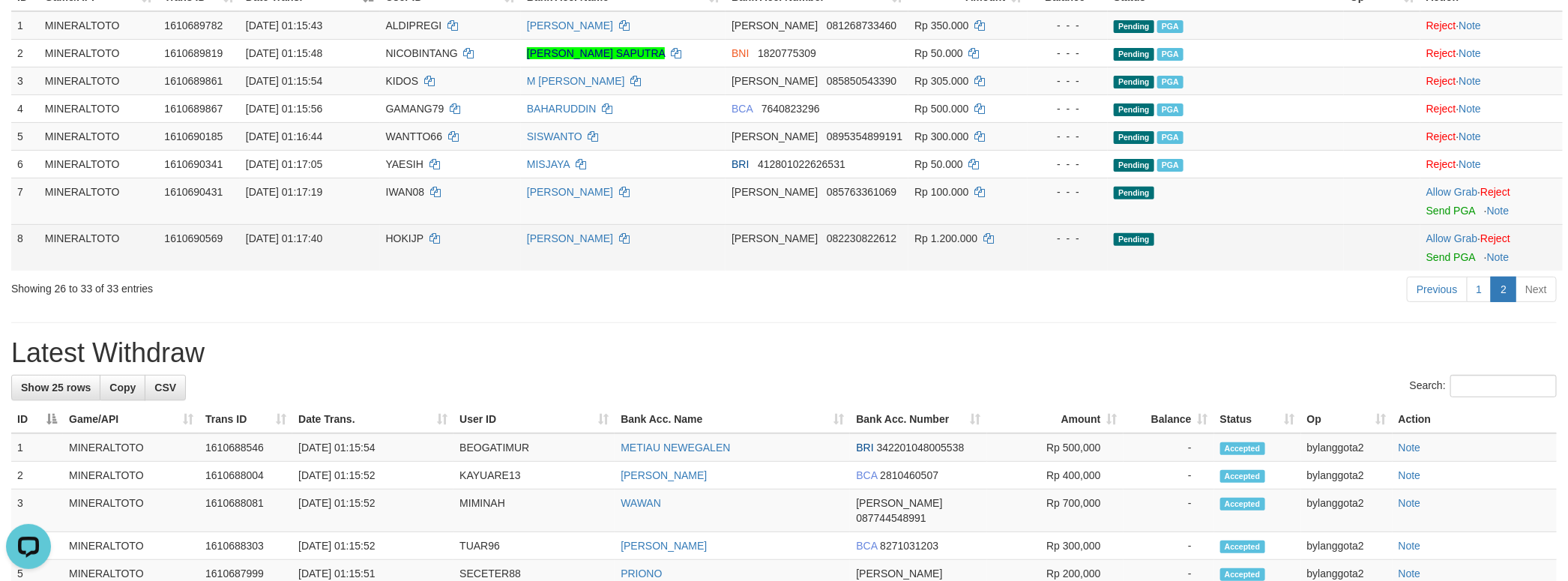
scroll to position [189, 0]
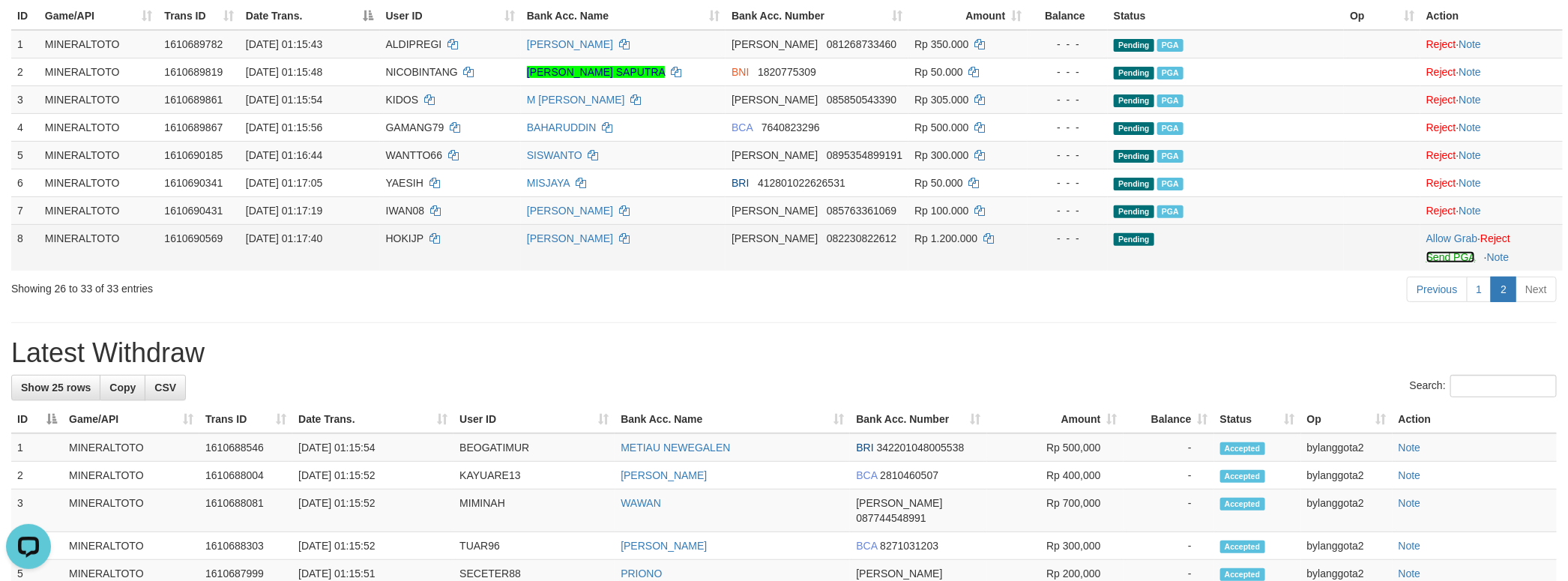
click at [1441, 255] on link "Send PGA" at bounding box center [1450, 256] width 49 height 12
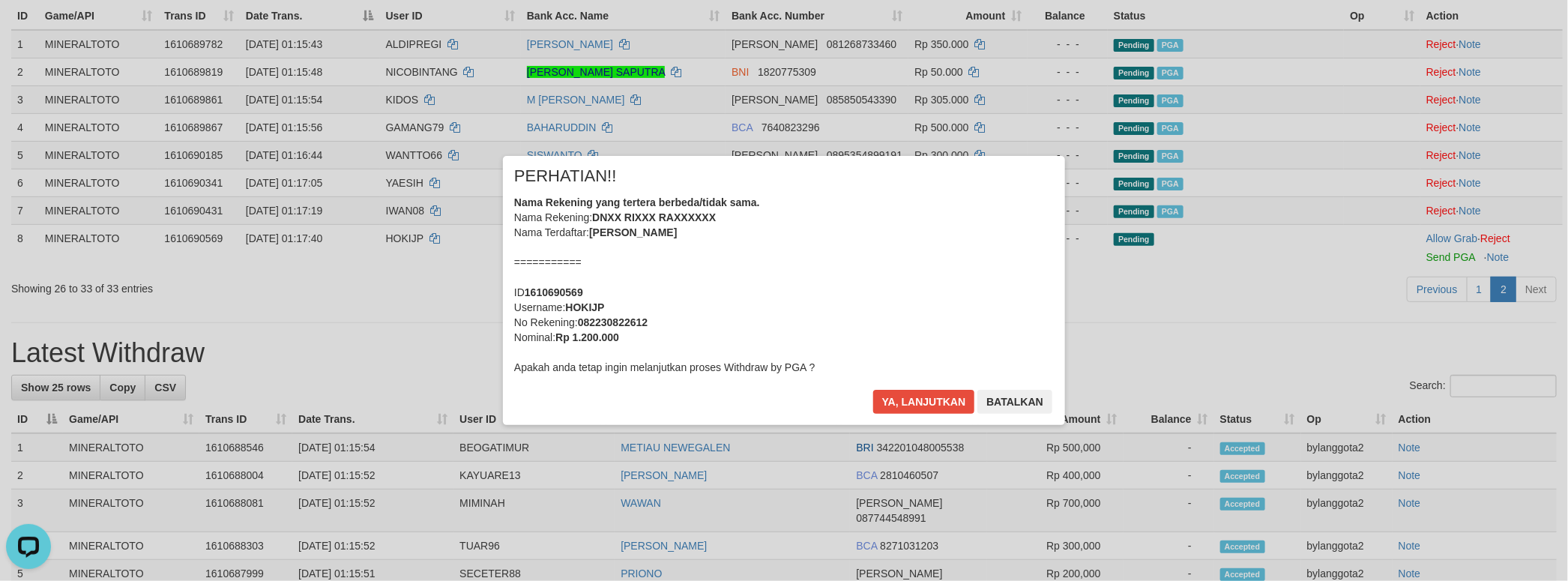
click at [1019, 247] on div "Nama Rekening yang tertera berbeda/tidak sama. Nama Rekening: DNXX RIXXX RAXXXX…" at bounding box center [784, 285] width 540 height 180
click at [873, 390] on button "Ya, lanjutkan" at bounding box center [923, 402] width 102 height 24
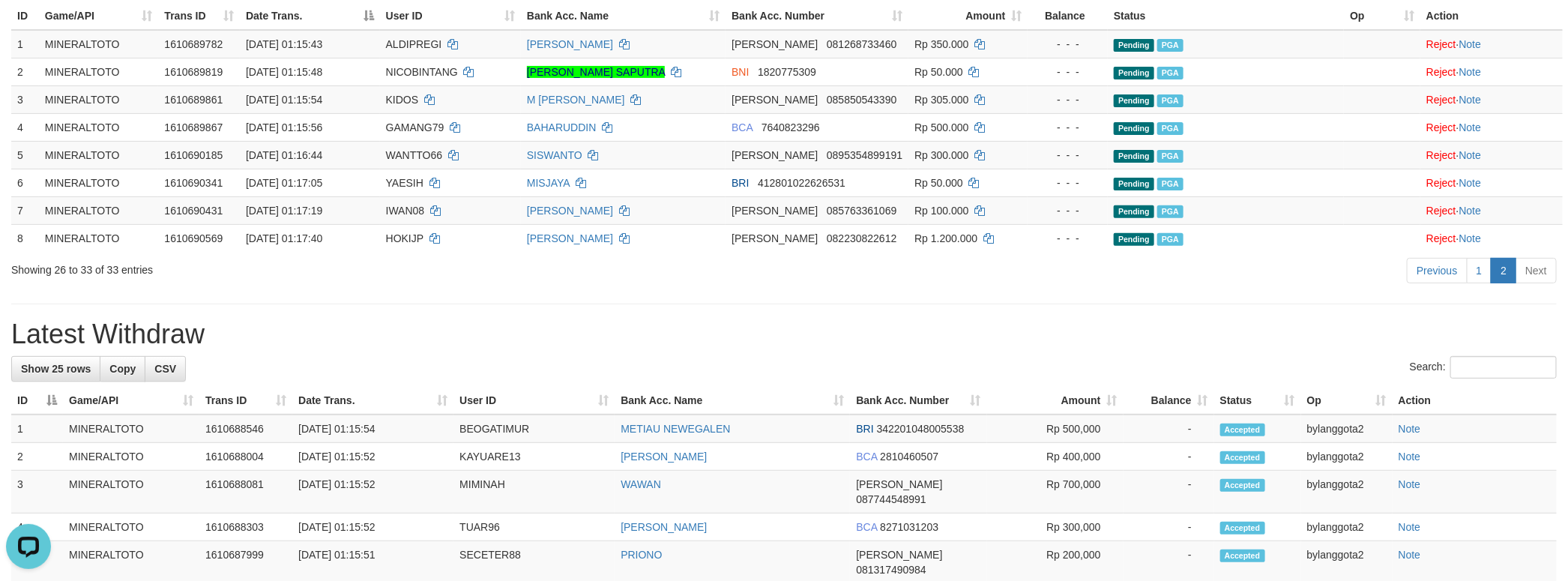
click at [443, 331] on h1 "Latest Withdraw" at bounding box center [784, 334] width 1545 height 30
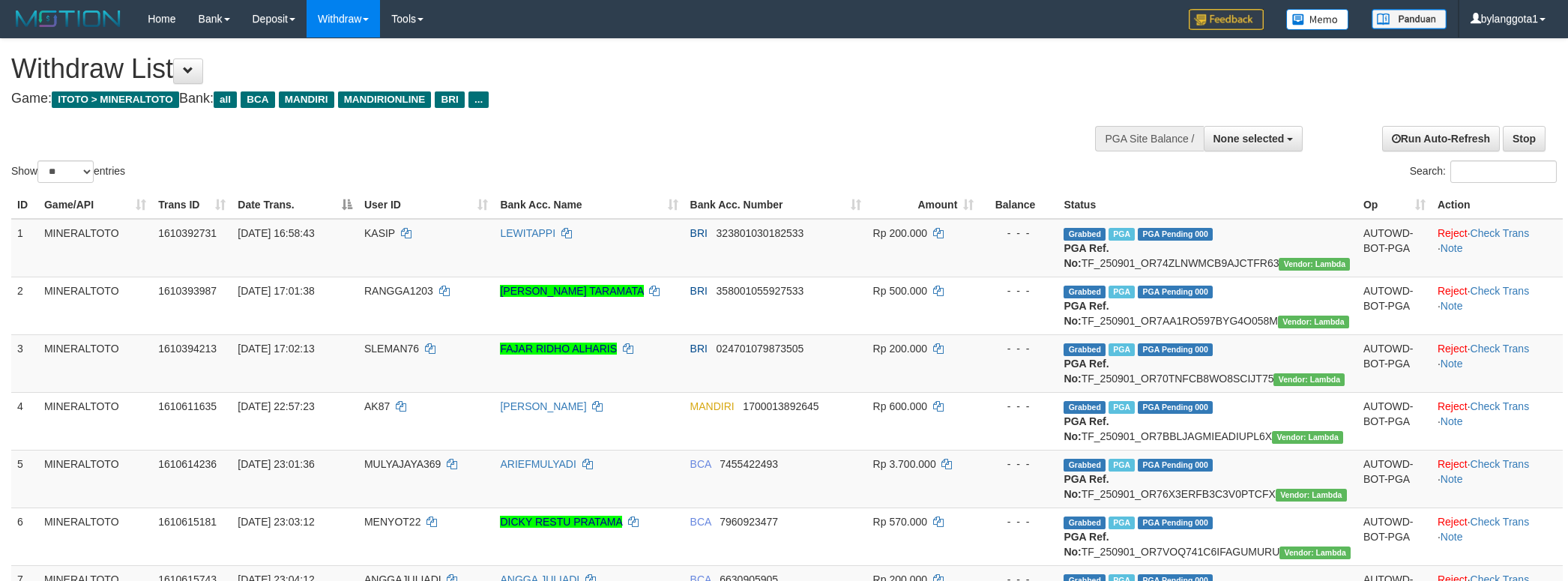
select select
select select "**"
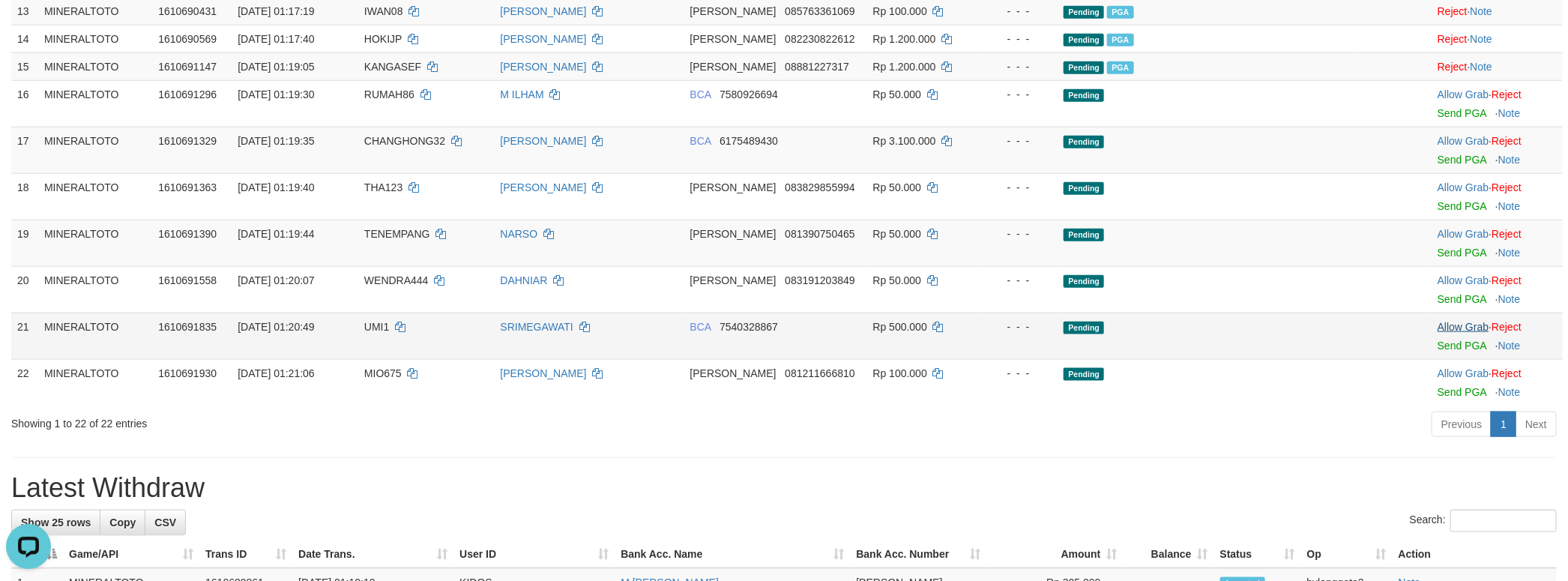
scroll to position [841, 0]
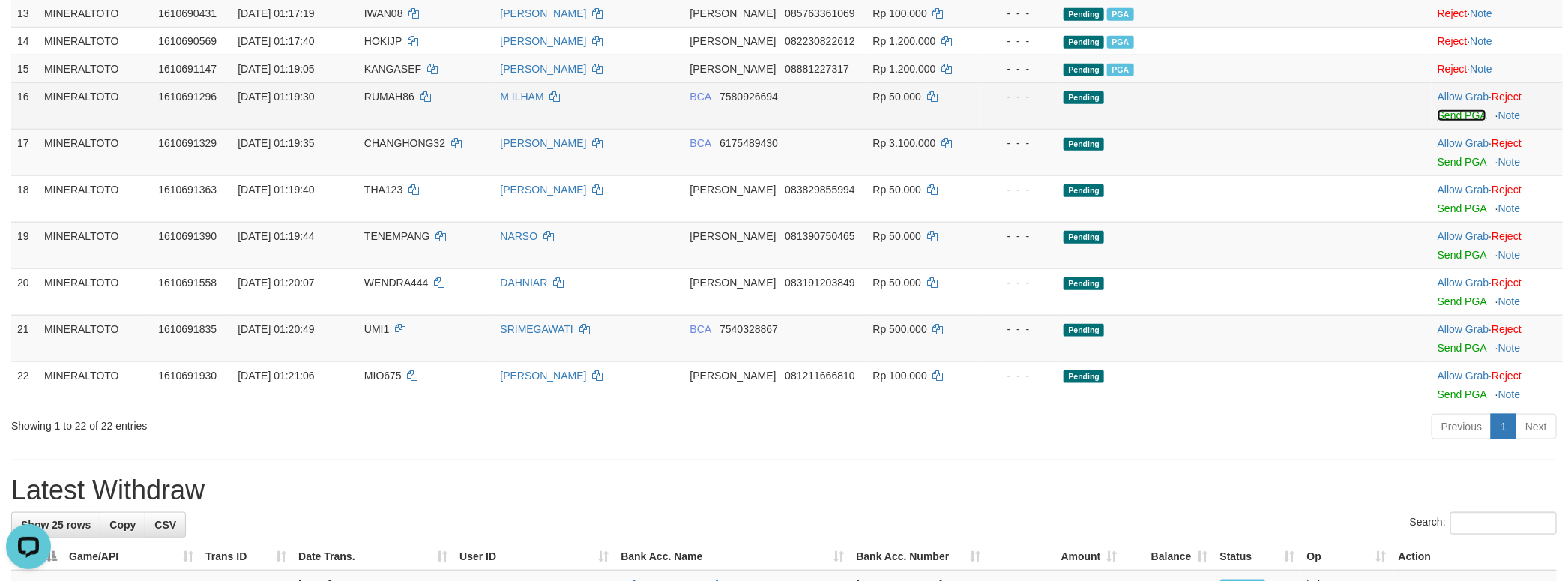
click at [1451, 121] on link "Send PGA" at bounding box center [1462, 115] width 49 height 12
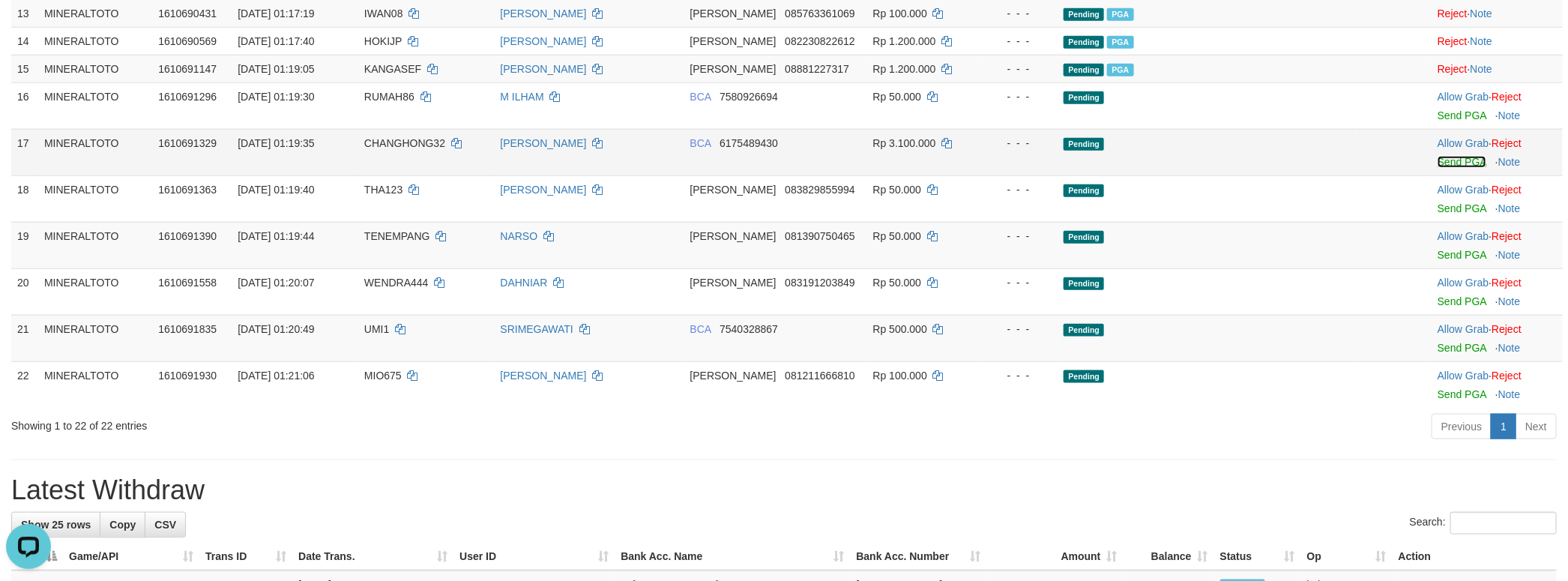
click at [1451, 168] on link "Send PGA" at bounding box center [1462, 162] width 49 height 12
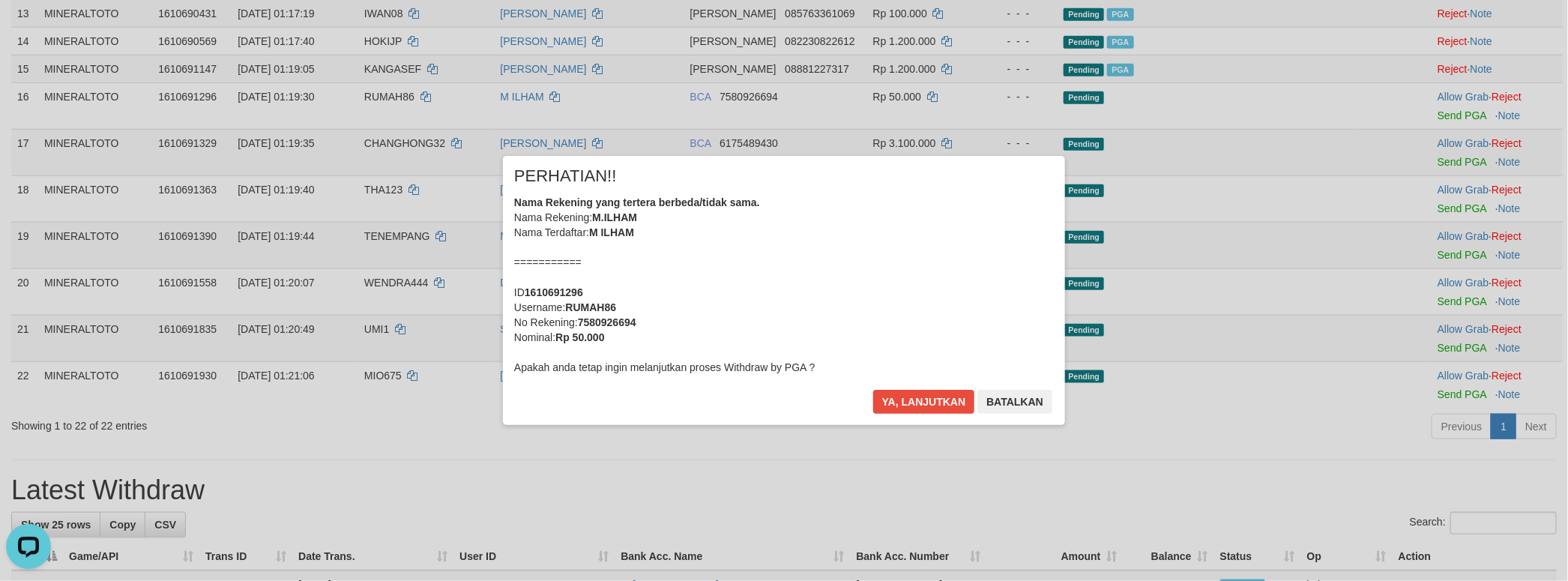
scroll to position [822, 0]
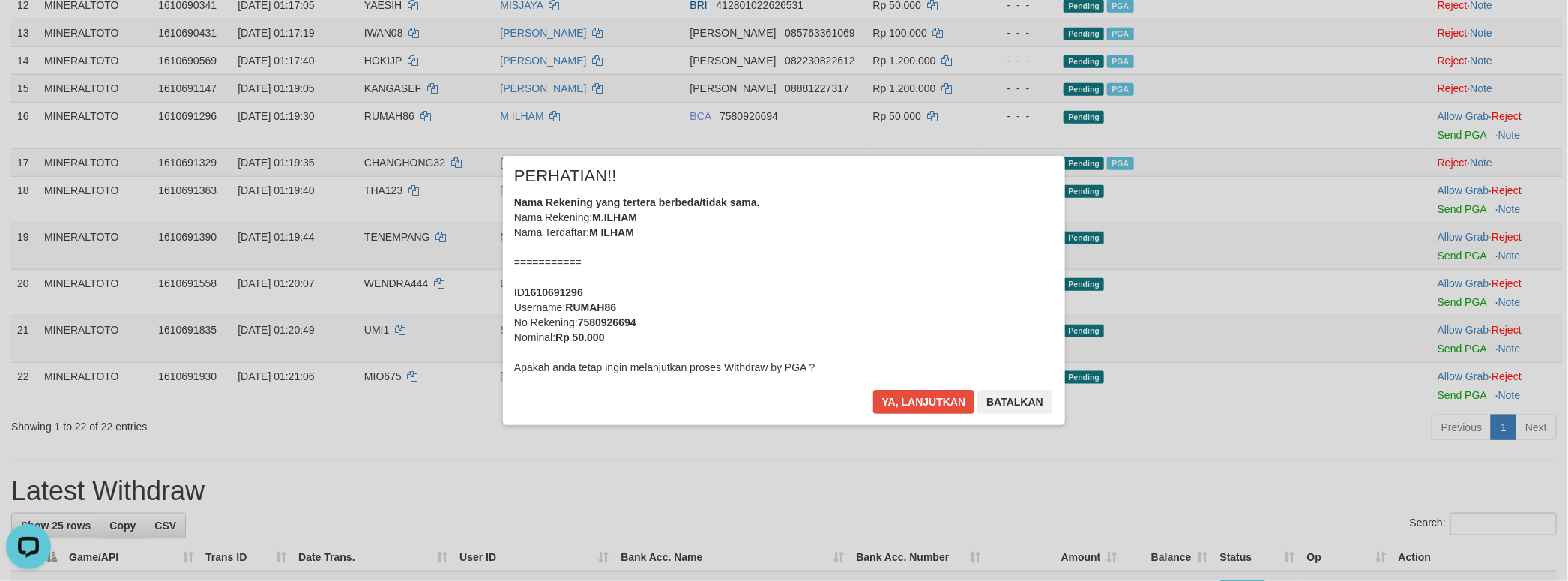
click at [837, 327] on div "Nama Rekening yang tertera berbeda/tidak sama. Nama Rekening: M.ILHAM Nama Terd…" at bounding box center [784, 285] width 540 height 180
click at [873, 390] on button "Ya, lanjutkan" at bounding box center [923, 402] width 102 height 24
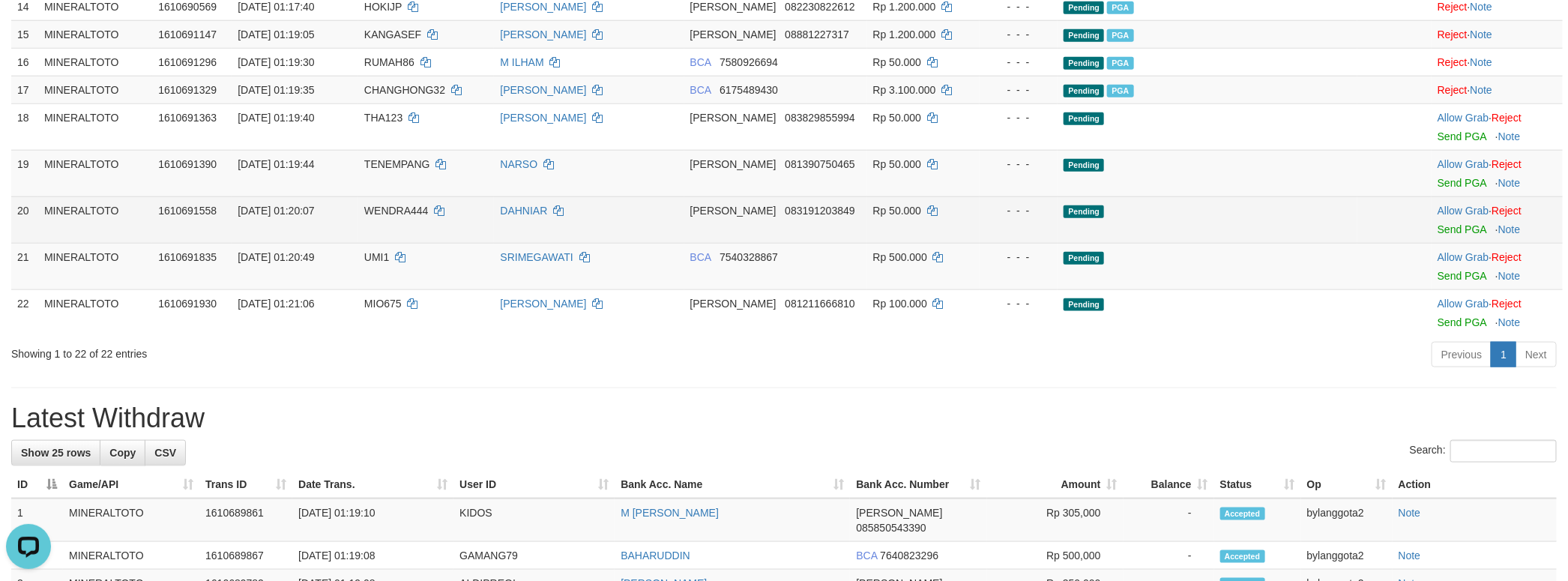
scroll to position [916, 0]
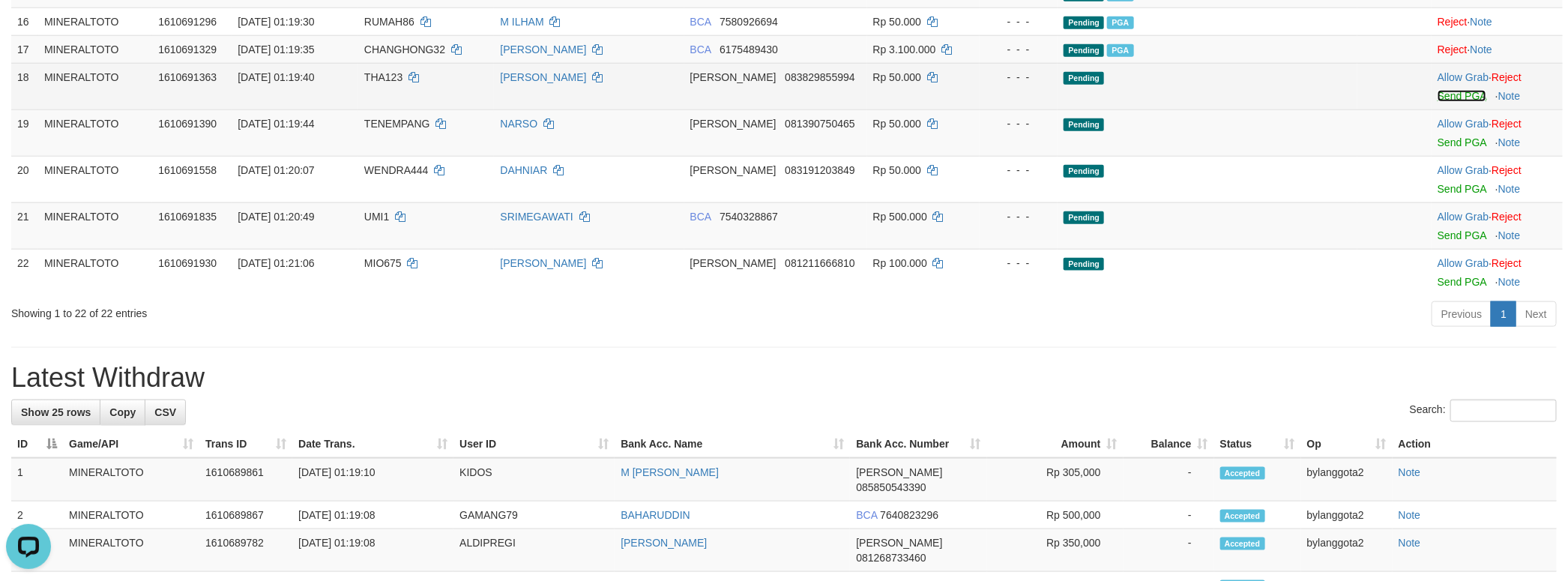
click at [1450, 102] on link "Send PGA" at bounding box center [1462, 96] width 49 height 12
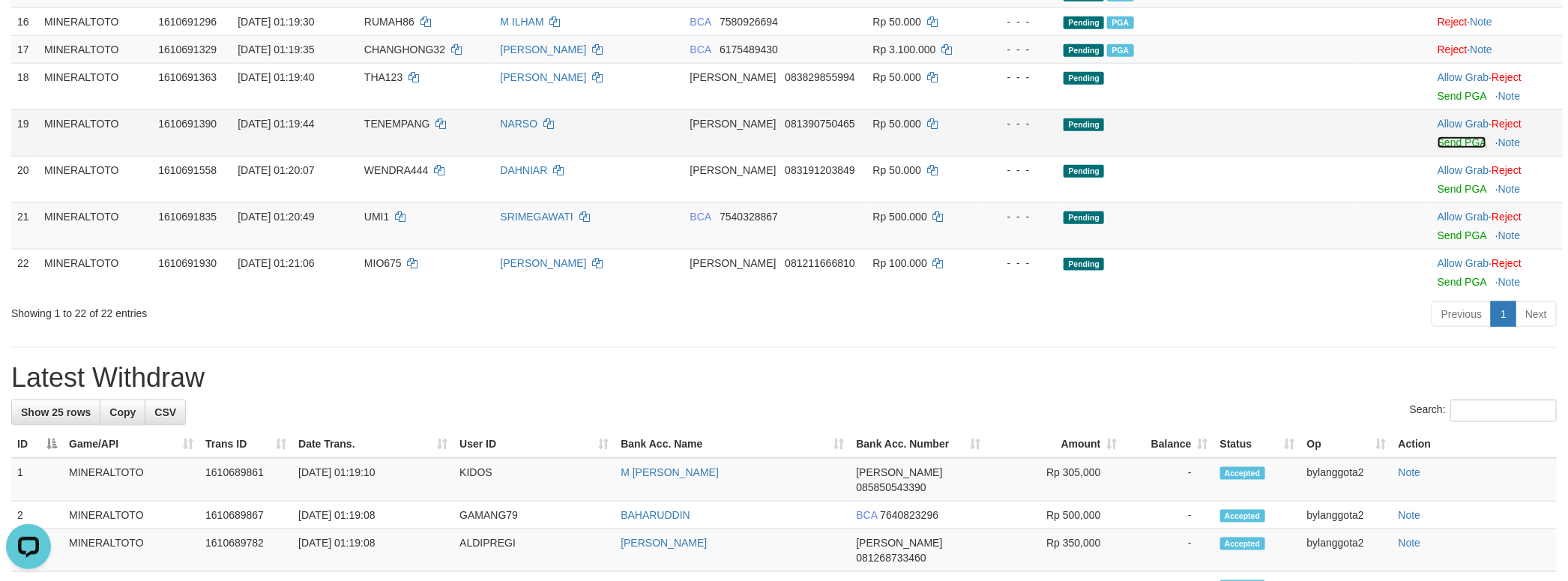
click at [1441, 148] on link "Send PGA" at bounding box center [1462, 142] width 49 height 12
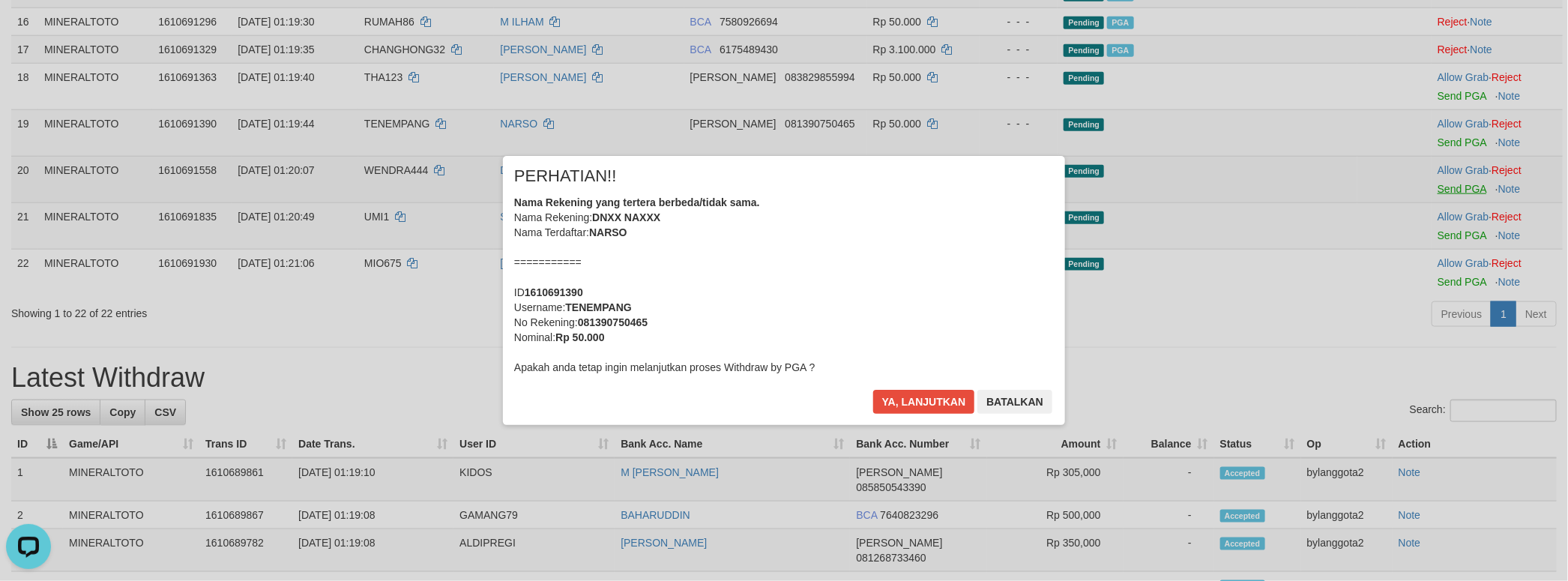
click at [1450, 327] on div "× PERHATIAN!! Nama Rekening yang tertera berbeda/tidak sama. Nama Rekening: DNX…" at bounding box center [784, 290] width 1568 height 329
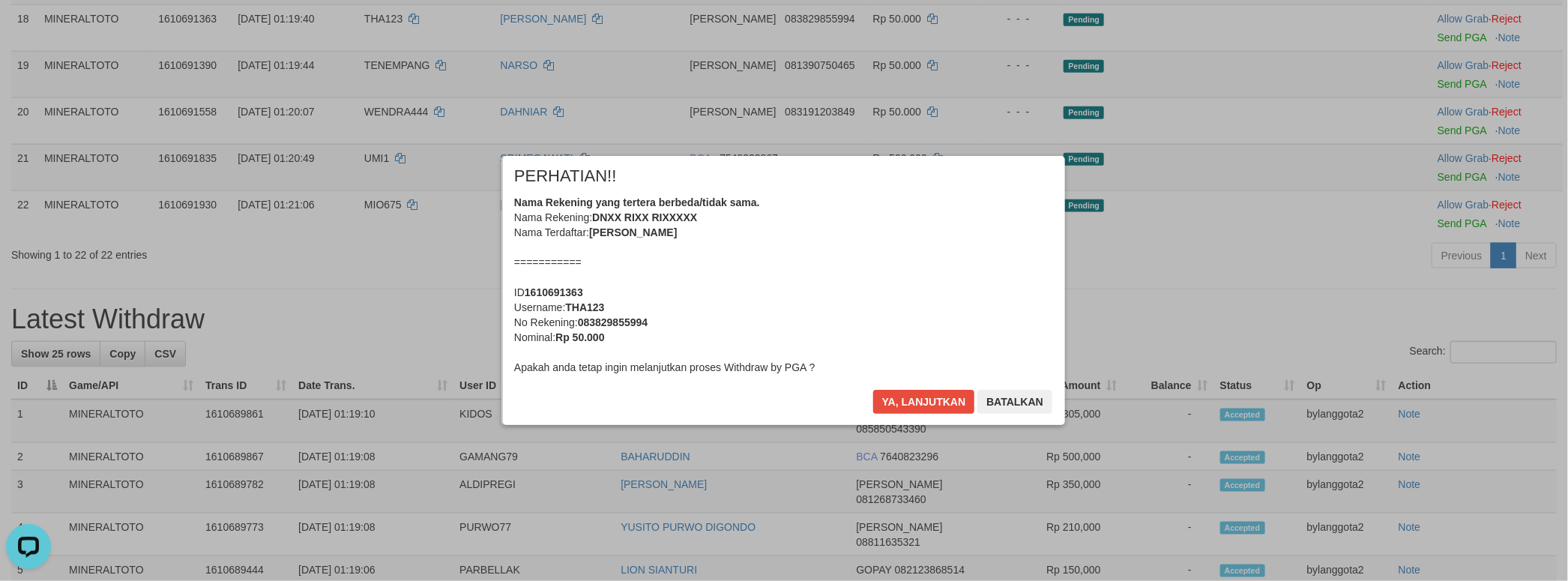
click at [799, 315] on div "Nama Rekening yang tertera berbeda/tidak sama. Nama Rekening: DNXX RIXX RIXXXXX…" at bounding box center [784, 285] width 540 height 180
click at [873, 390] on button "Ya, lanjutkan" at bounding box center [923, 402] width 102 height 24
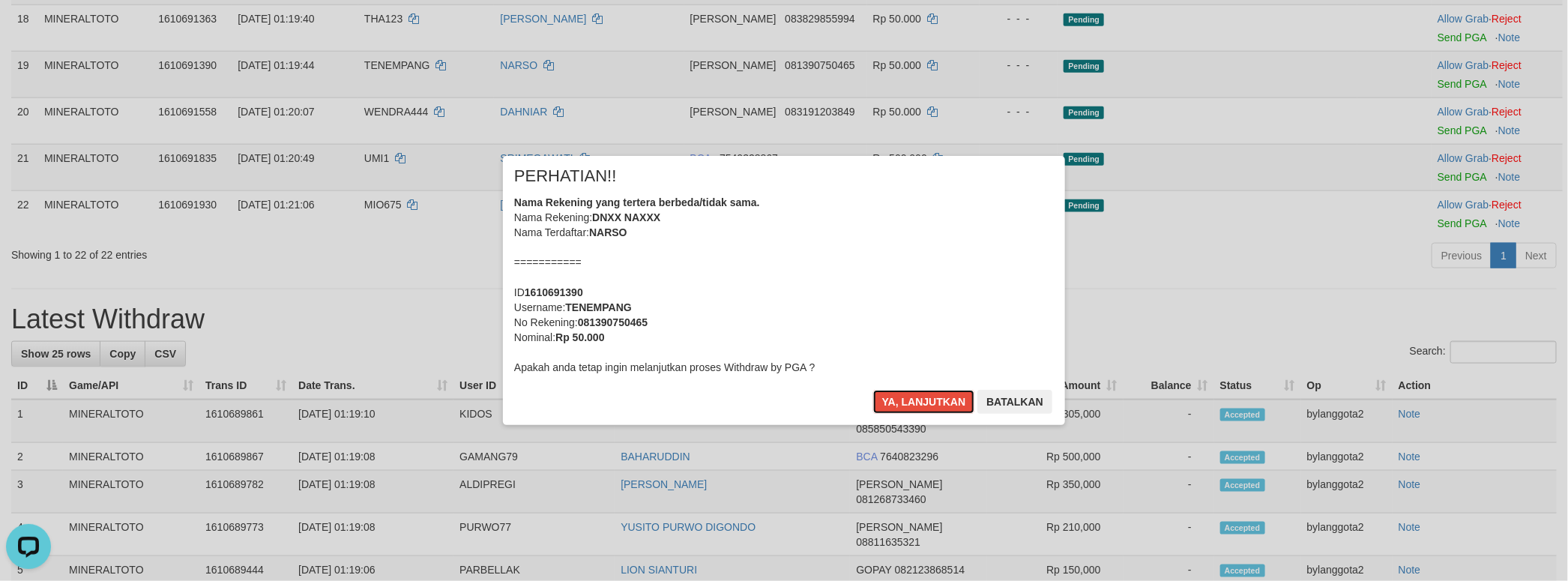
click at [805, 319] on div "Nama Rekening yang tertera berbeda/tidak sama. Nama Rekening: DNXX NAXXX Nama T…" at bounding box center [784, 285] width 540 height 180
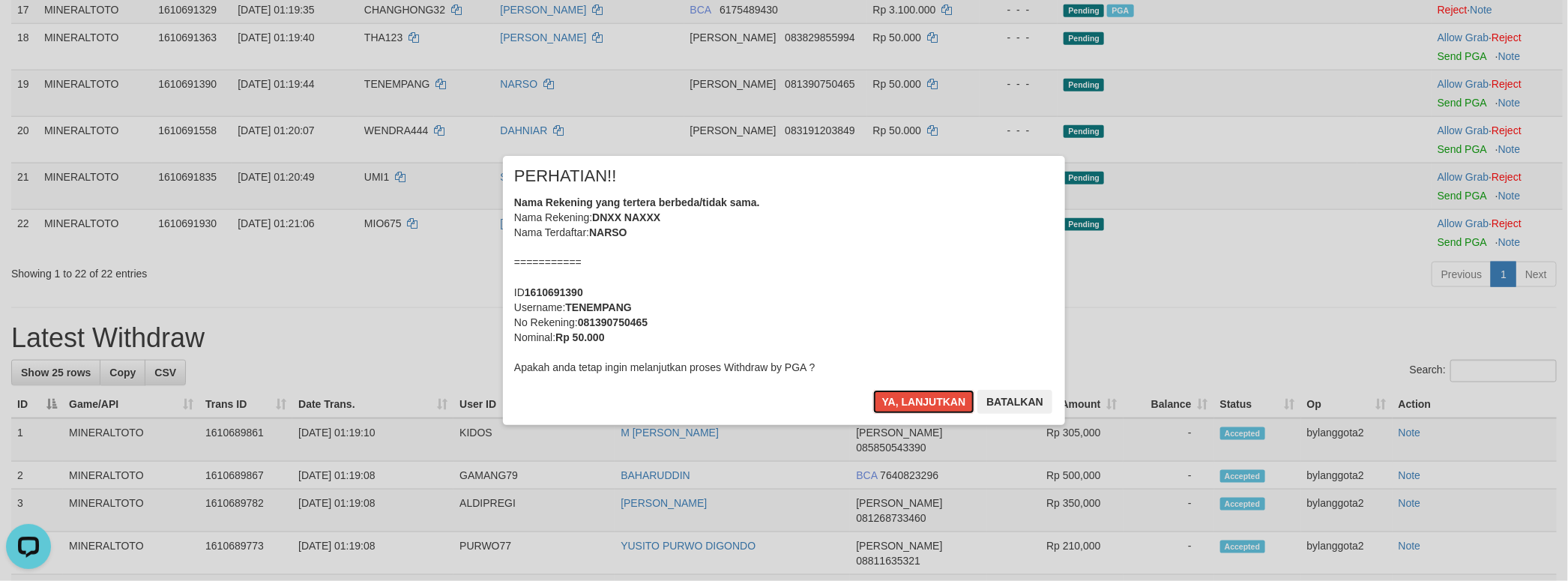
click at [873, 390] on button "Ya, lanjutkan" at bounding box center [923, 402] width 102 height 24
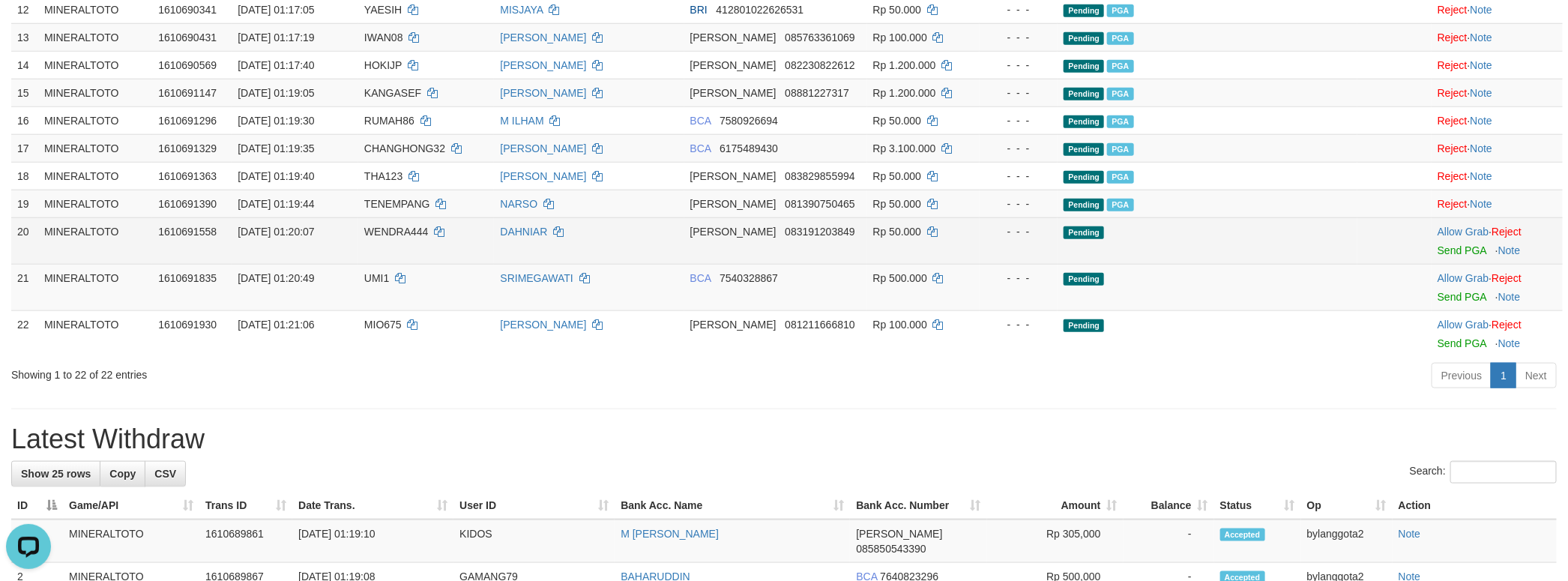
scroll to position [855, 0]
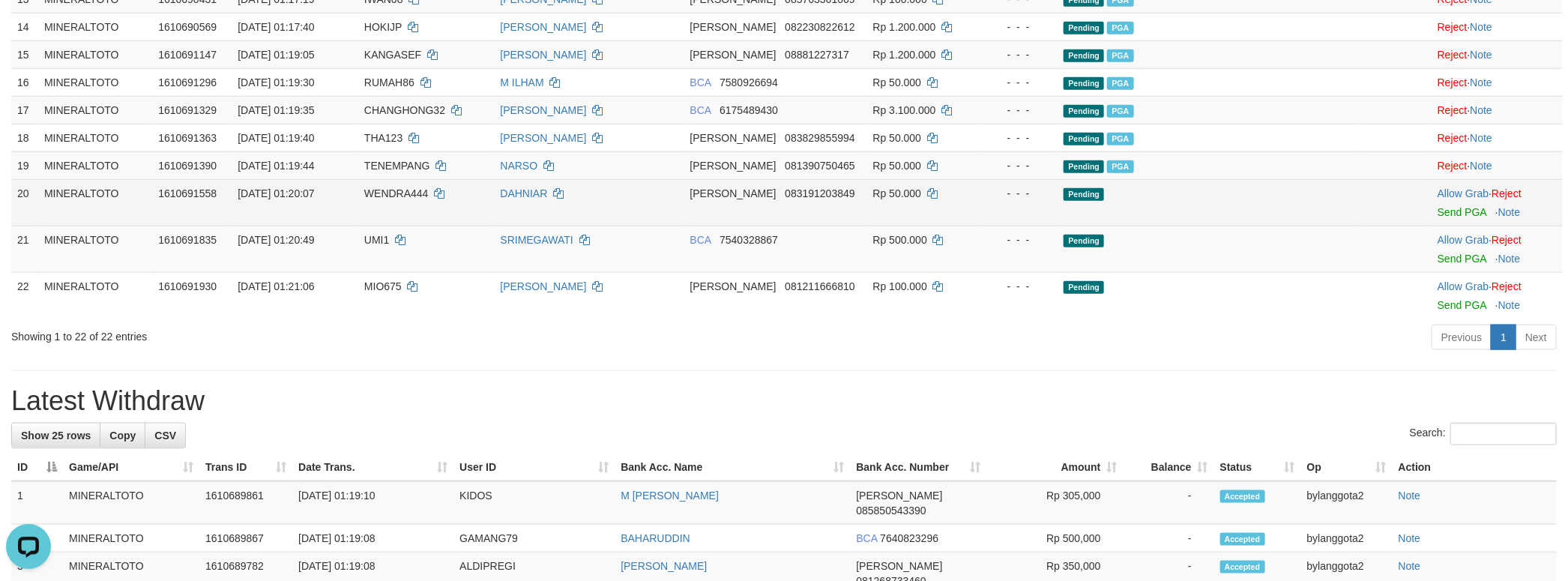
click at [1441, 225] on td "Allow Grab · Reject Send PGA · Note" at bounding box center [1497, 203] width 131 height 47
click at [1441, 218] on link "Send PGA" at bounding box center [1462, 211] width 49 height 12
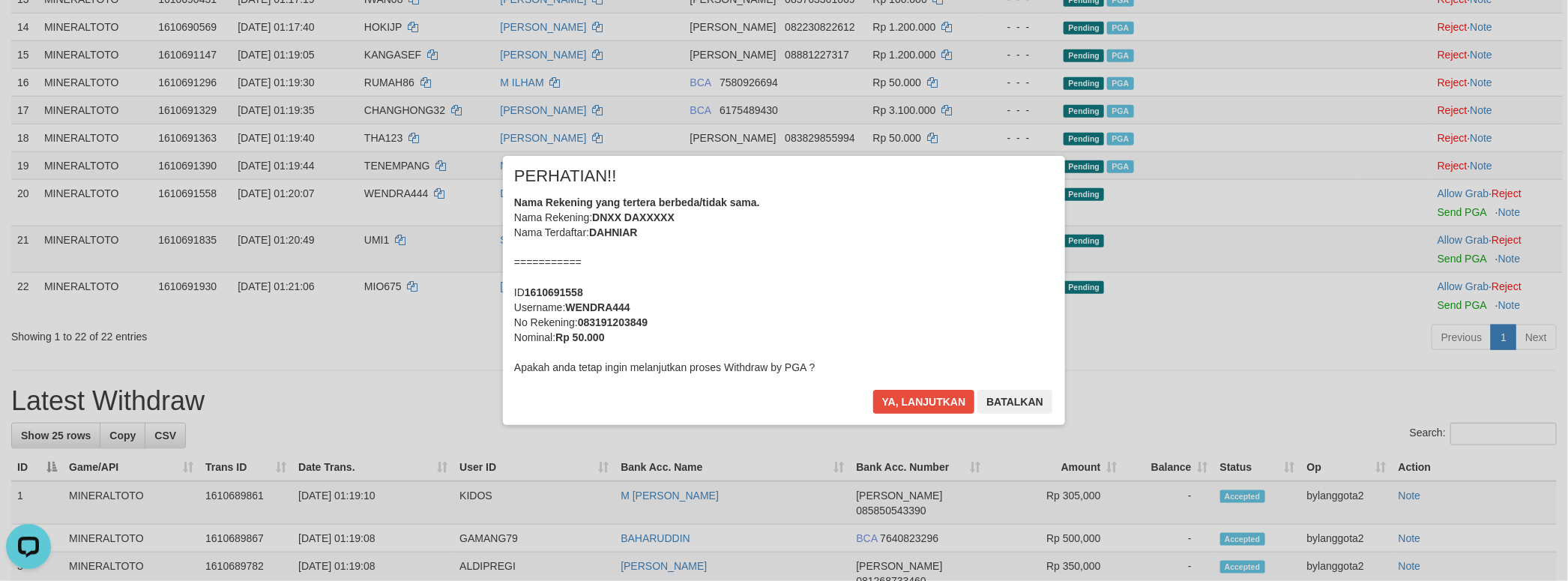
click at [1445, 387] on div "× PERHATIAN!! Nama Rekening yang tertera berbeda/tidak sama. Nama Rekening: DNX…" at bounding box center [784, 290] width 1568 height 329
click at [853, 300] on div "Nama Rekening yang tertera berbeda/tidak sama. Nama Rekening: DNXX DAXXXXX Nama…" at bounding box center [784, 285] width 540 height 180
click at [873, 390] on button "Ya, lanjutkan" at bounding box center [923, 402] width 102 height 24
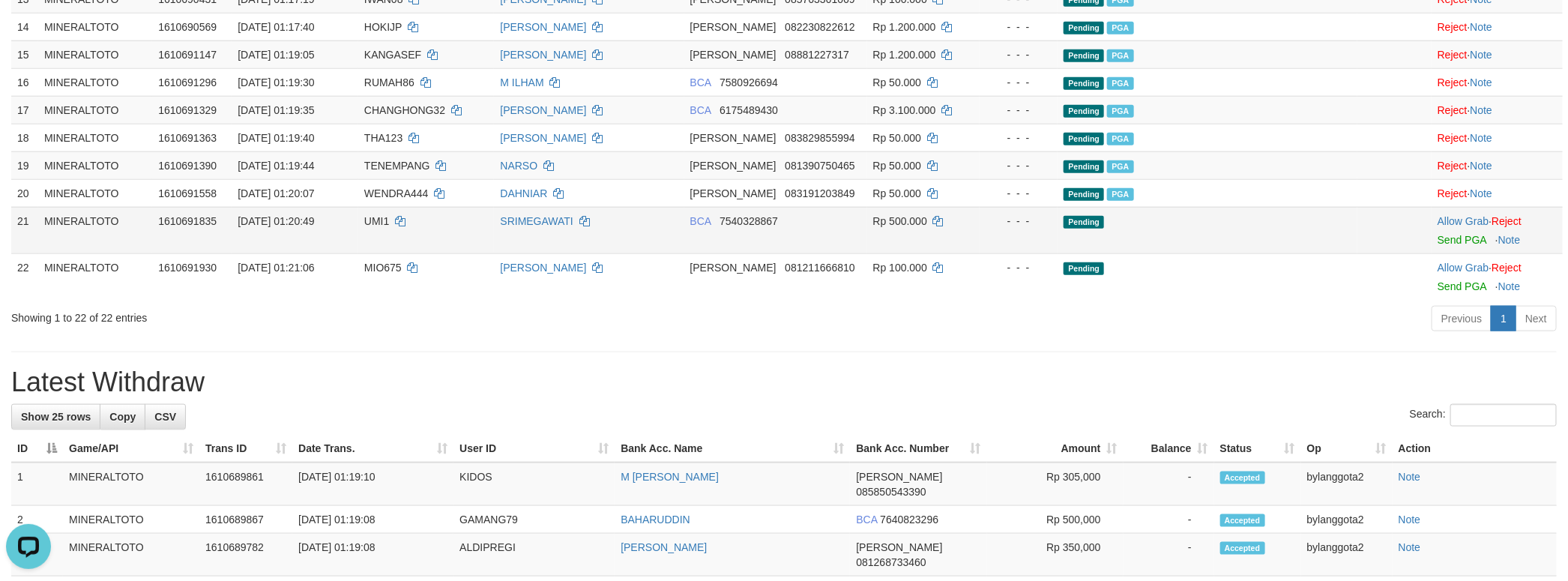
scroll to position [837, 0]
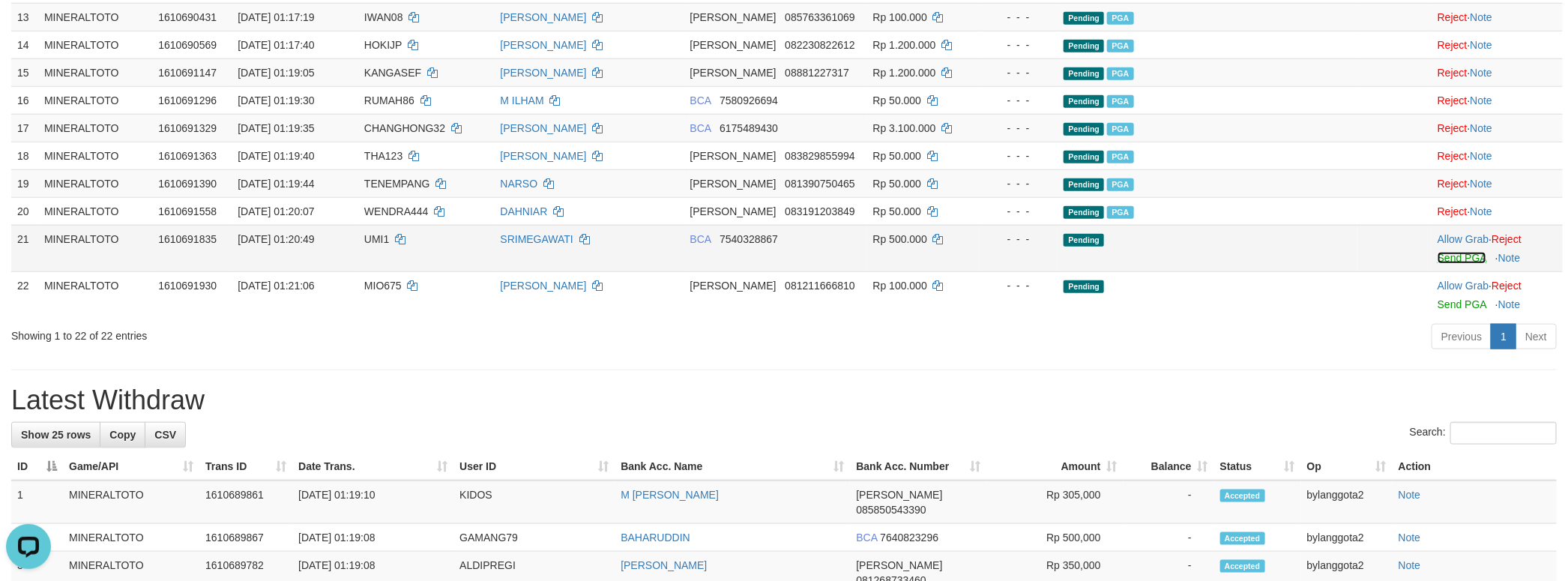
click at [1438, 264] on link "Send PGA" at bounding box center [1462, 257] width 49 height 12
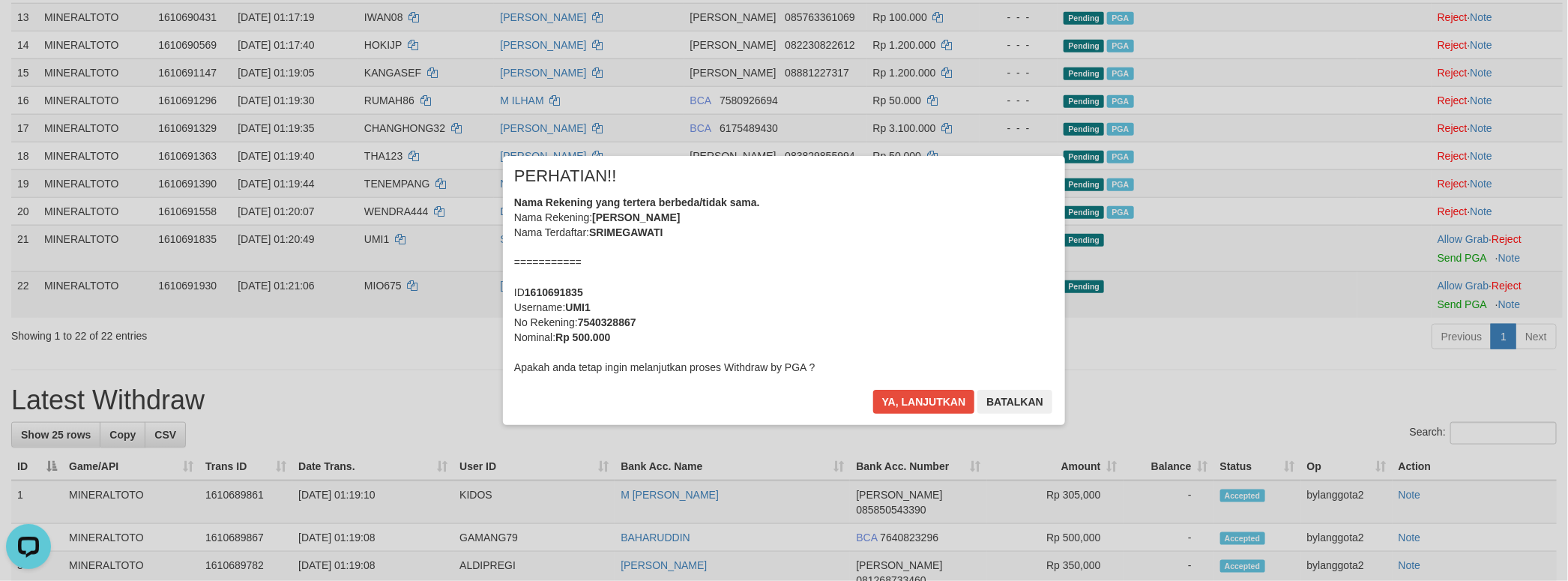
click at [1460, 440] on div "× PERHATIAN!! Nama Rekening yang tertera berbeda/tidak sama. Nama Rekening: SRI…" at bounding box center [784, 290] width 1568 height 329
click at [699, 290] on div "Nama Rekening yang tertera berbeda/tidak sama. Nama Rekening: SRI MEGAWATI Nama…" at bounding box center [784, 285] width 540 height 180
click at [873, 390] on button "Ya, lanjutkan" at bounding box center [923, 402] width 102 height 24
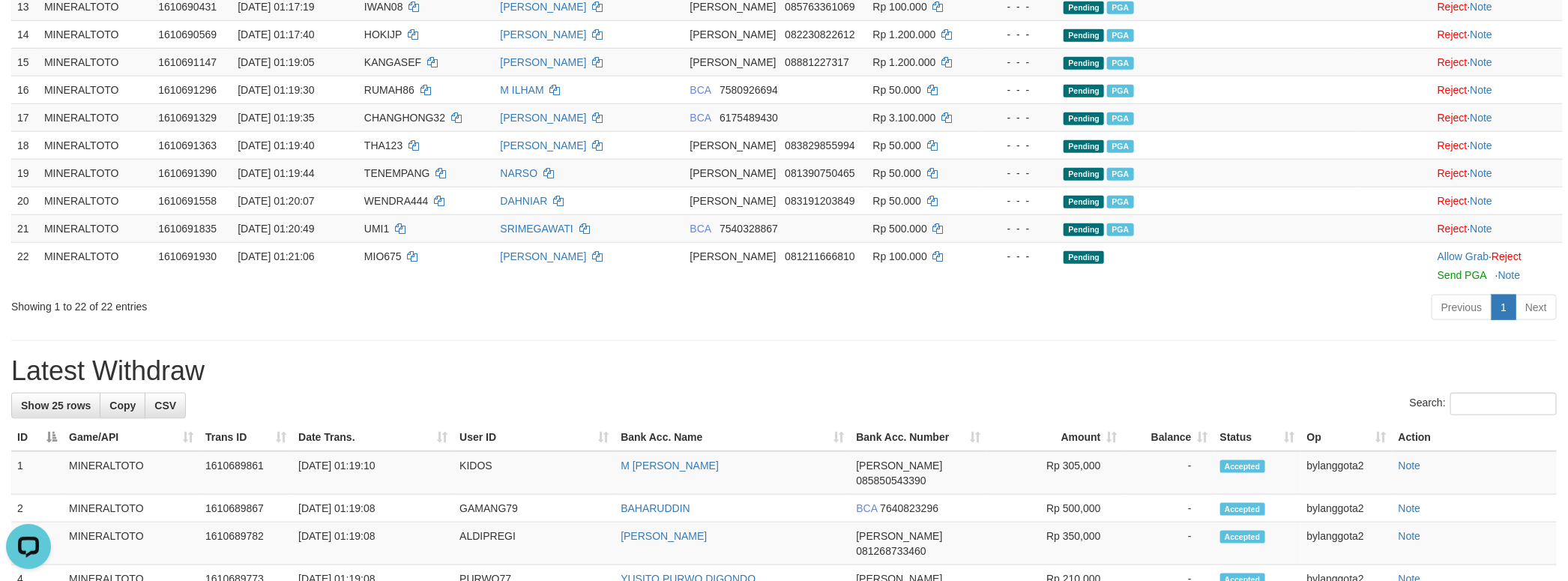
scroll to position [850, 0]
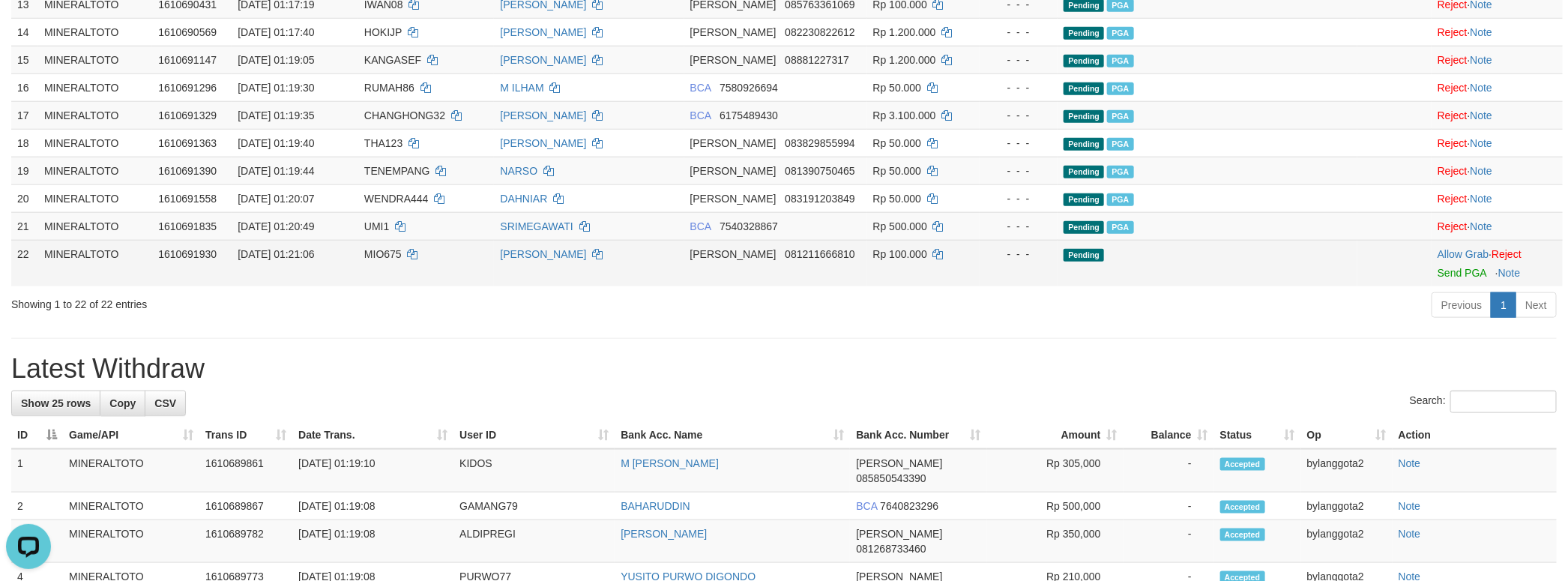
click at [1439, 287] on td "Allow Grab · Reject Send PGA · Note" at bounding box center [1497, 263] width 131 height 47
click at [1441, 279] on link "Send PGA" at bounding box center [1462, 273] width 49 height 12
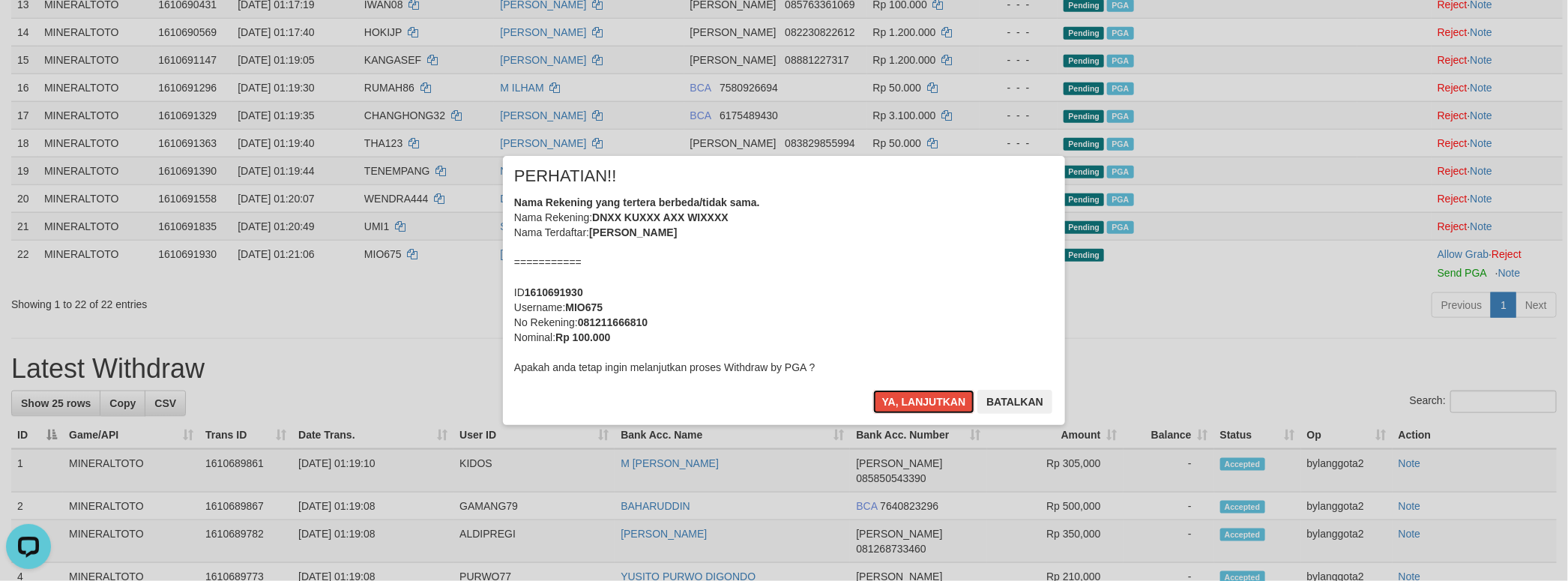
click at [850, 297] on div "Nama Rekening yang tertera berbeda/tidak sama. Nama Rekening: DNXX KUXXX AXX WI…" at bounding box center [784, 285] width 540 height 180
click at [873, 390] on button "Ya, lanjutkan" at bounding box center [923, 402] width 102 height 24
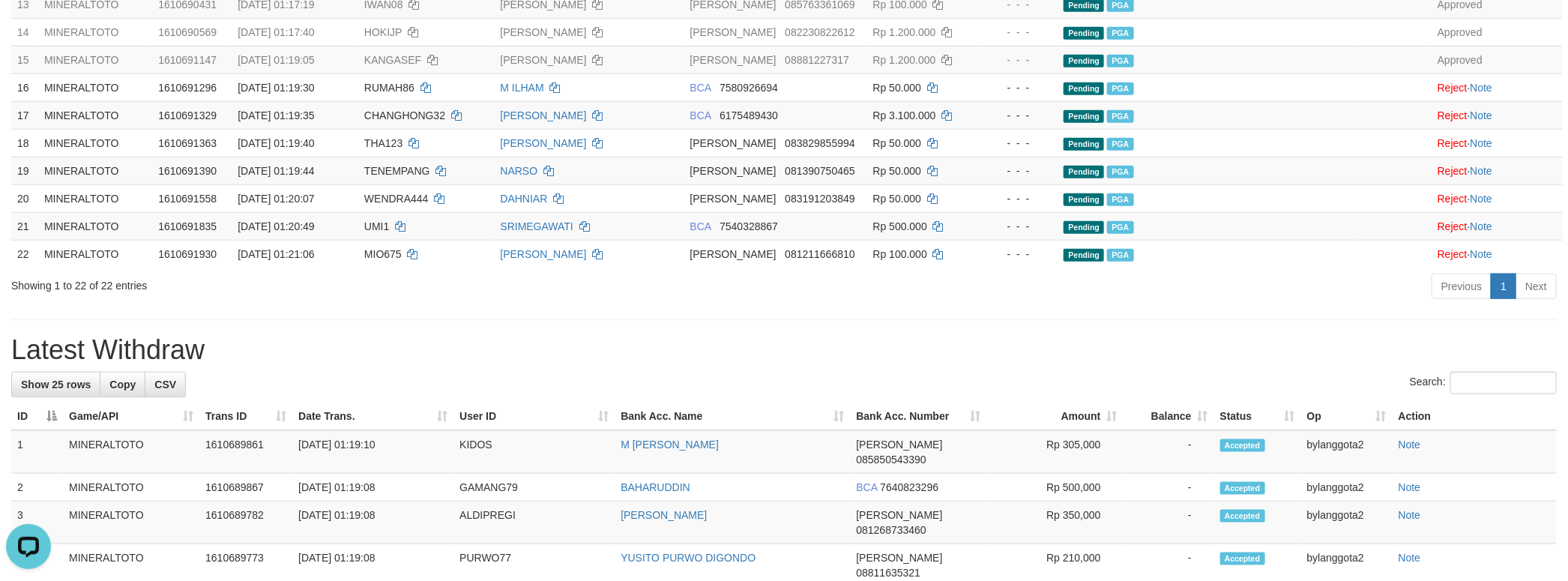
drag, startPoint x: 927, startPoint y: 461, endPoint x: 895, endPoint y: 437, distance: 40.0
click at [920, 454] on div "**********" at bounding box center [784, 318] width 1568 height 2260
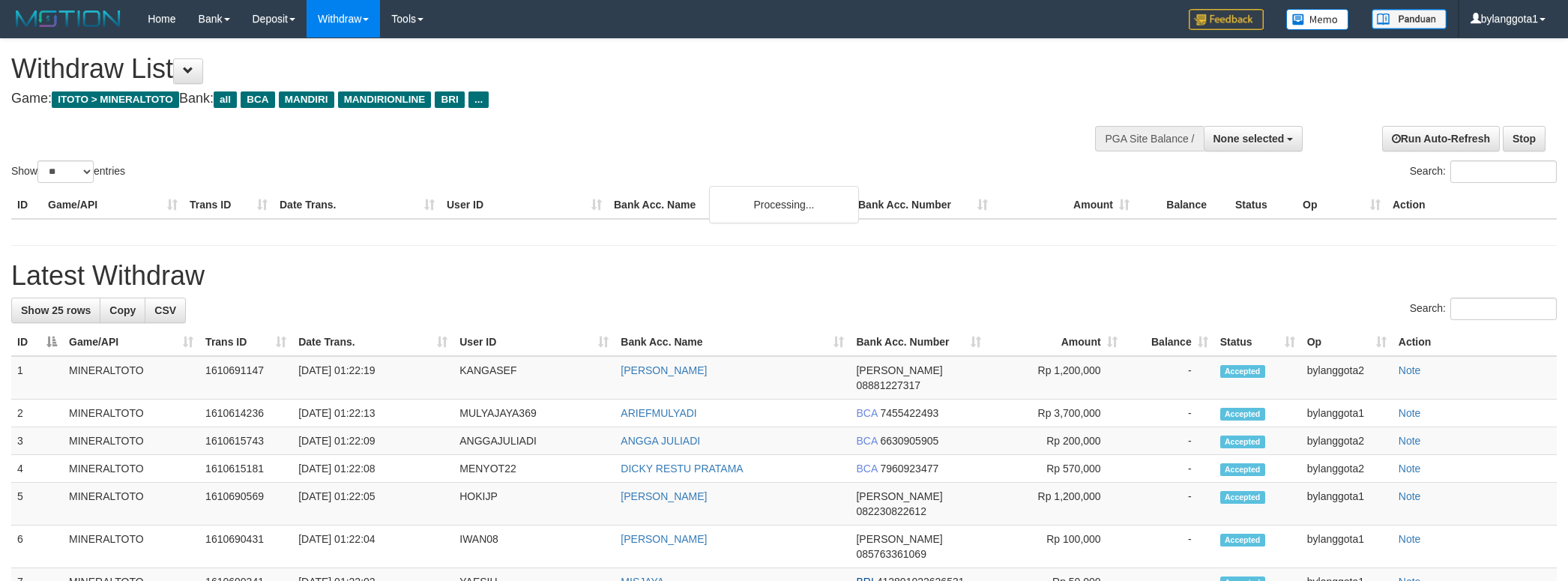
select select
select select "**"
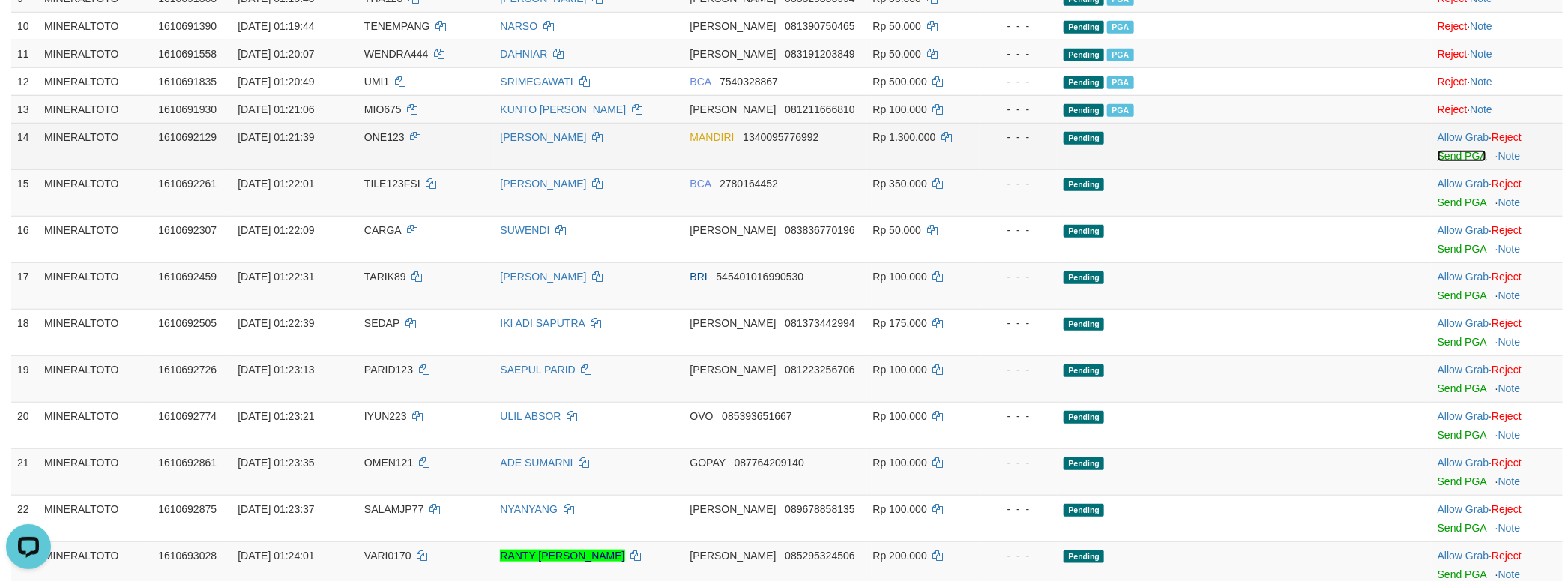
click at [1445, 162] on link "Send PGA" at bounding box center [1462, 155] width 49 height 12
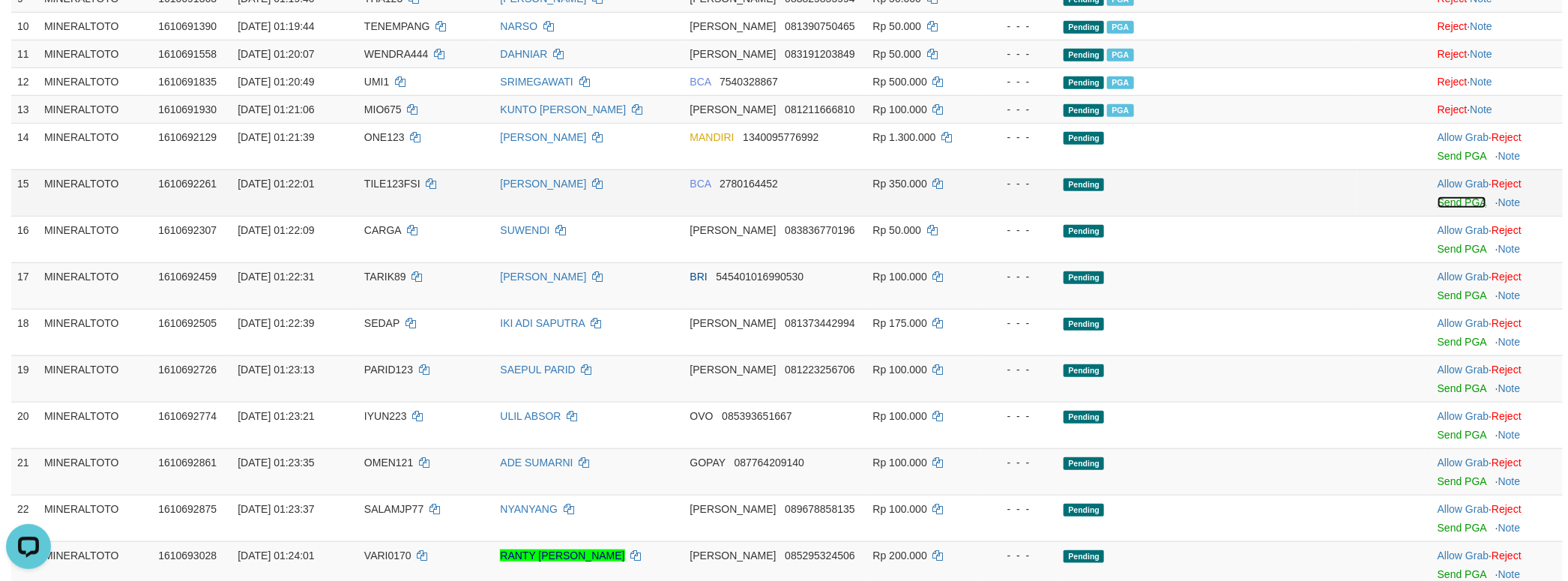
click at [1441, 281] on tbody "1 MINERALTOTO 1610392731 [DATE] 16:58:43 KASIP LEWITAPPI BRI 323801030182533 Rp…" at bounding box center [786, 90] width 1551 height 993
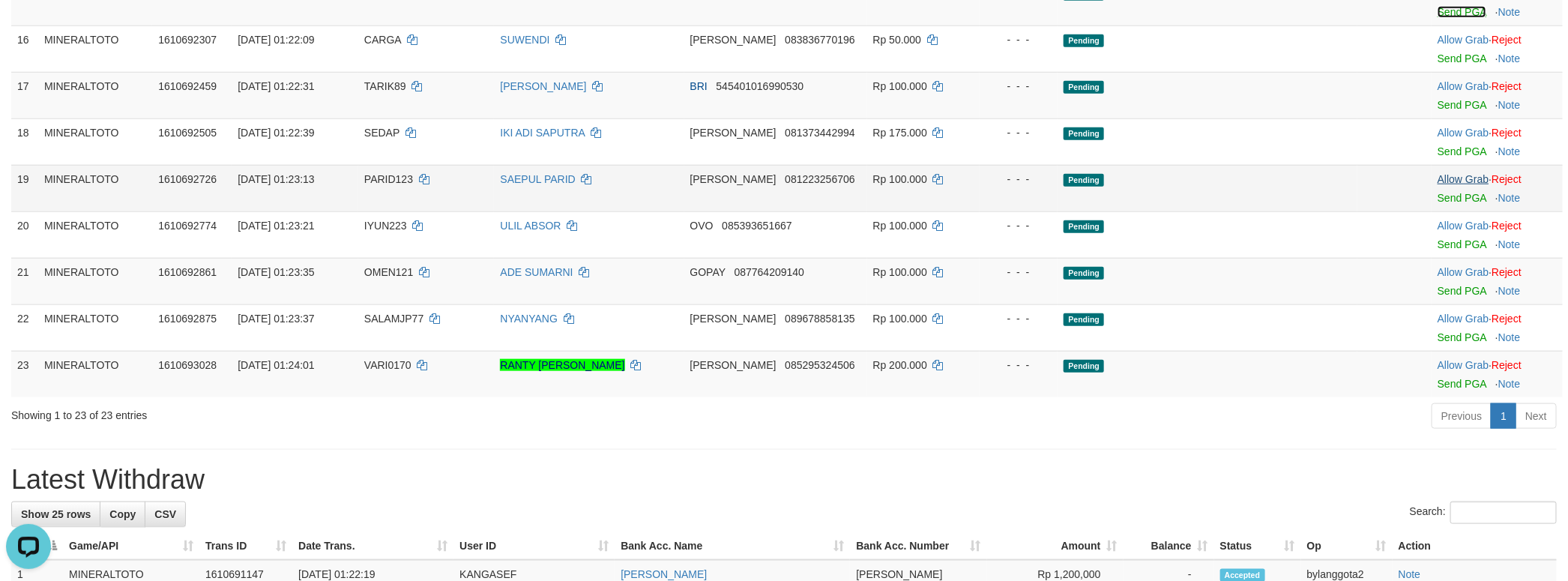
scroll to position [796, 0]
click at [1455, 19] on link "Send PGA" at bounding box center [1462, 12] width 49 height 12
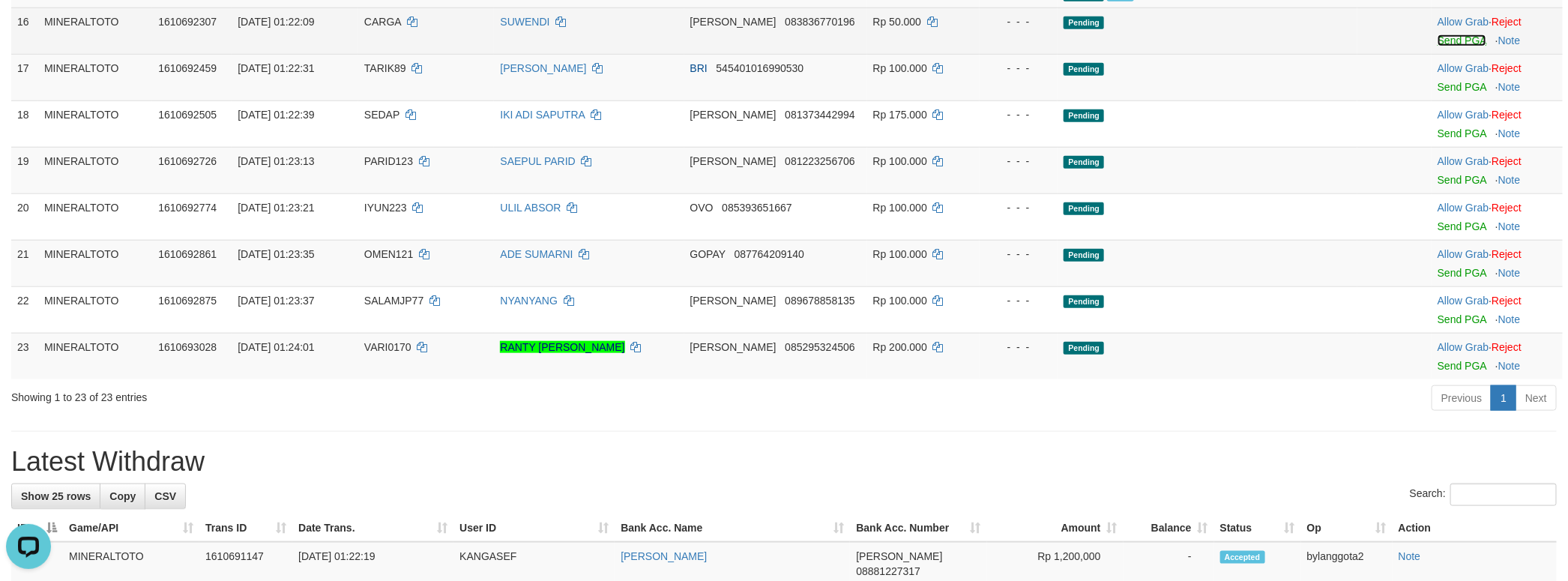
scroll to position [778, 0]
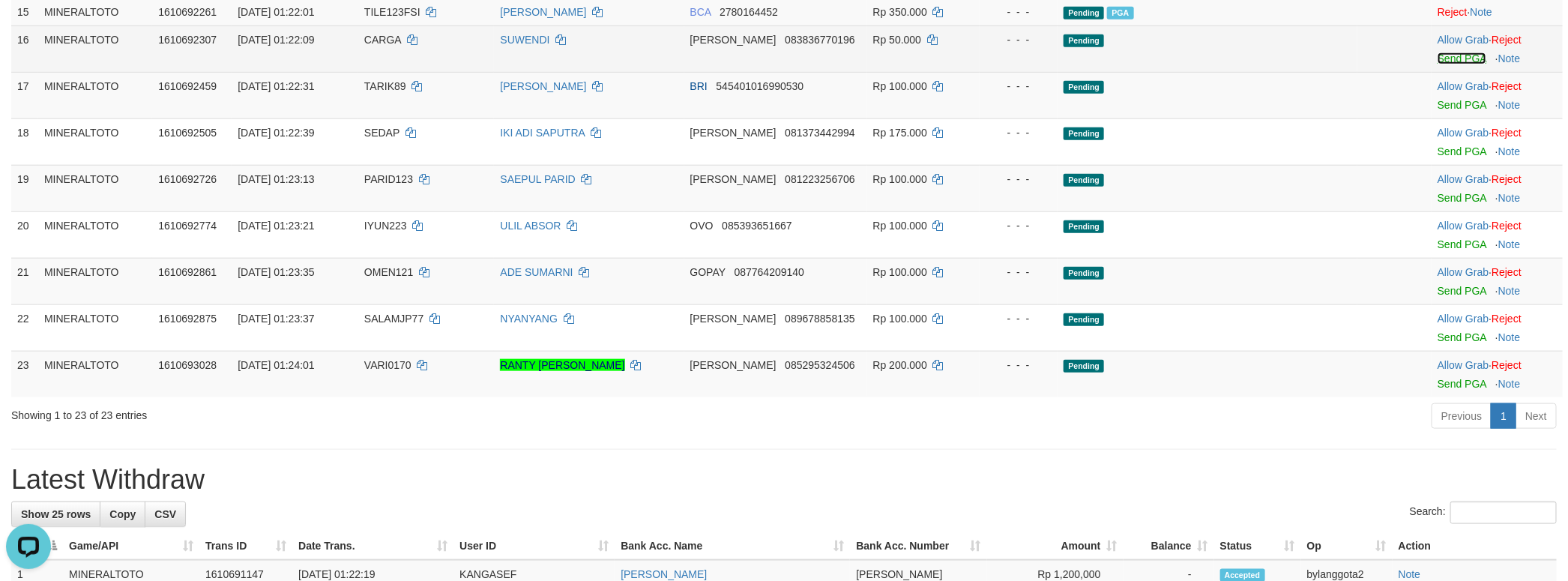
click at [1455, 64] on link "Send PGA" at bounding box center [1462, 58] width 49 height 12
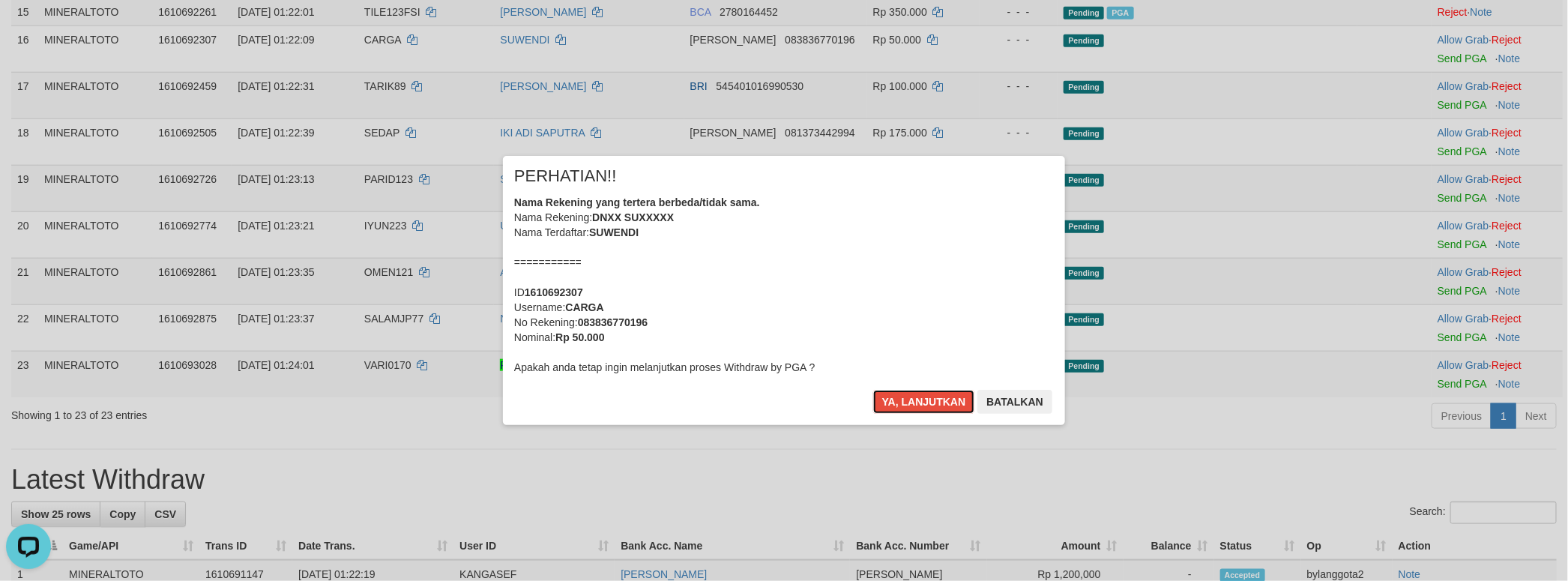
click at [953, 363] on div "Nama Rekening yang tertera berbeda/tidak sama. Nama Rekening: DNXX SUXXXXX Nama…" at bounding box center [784, 285] width 540 height 180
click at [873, 390] on button "Ya, lanjutkan" at bounding box center [923, 402] width 102 height 24
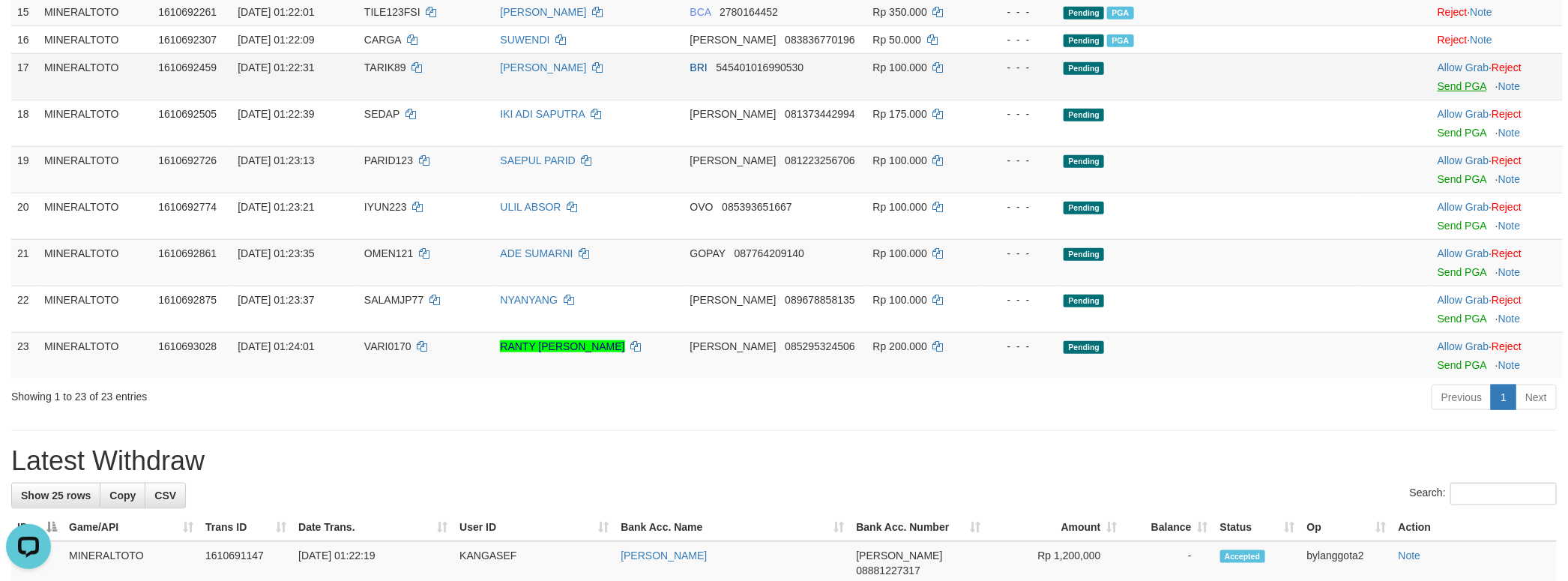
scroll to position [758, 0]
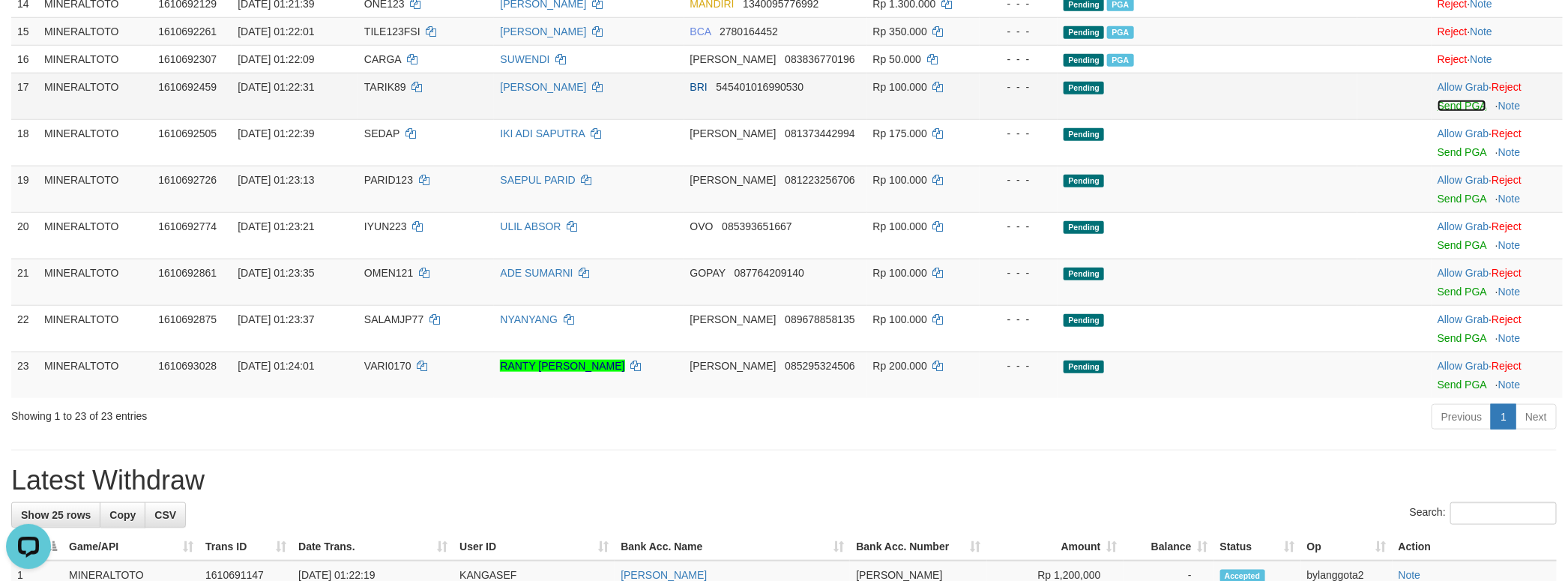
click at [1441, 112] on link "Send PGA" at bounding box center [1462, 105] width 49 height 12
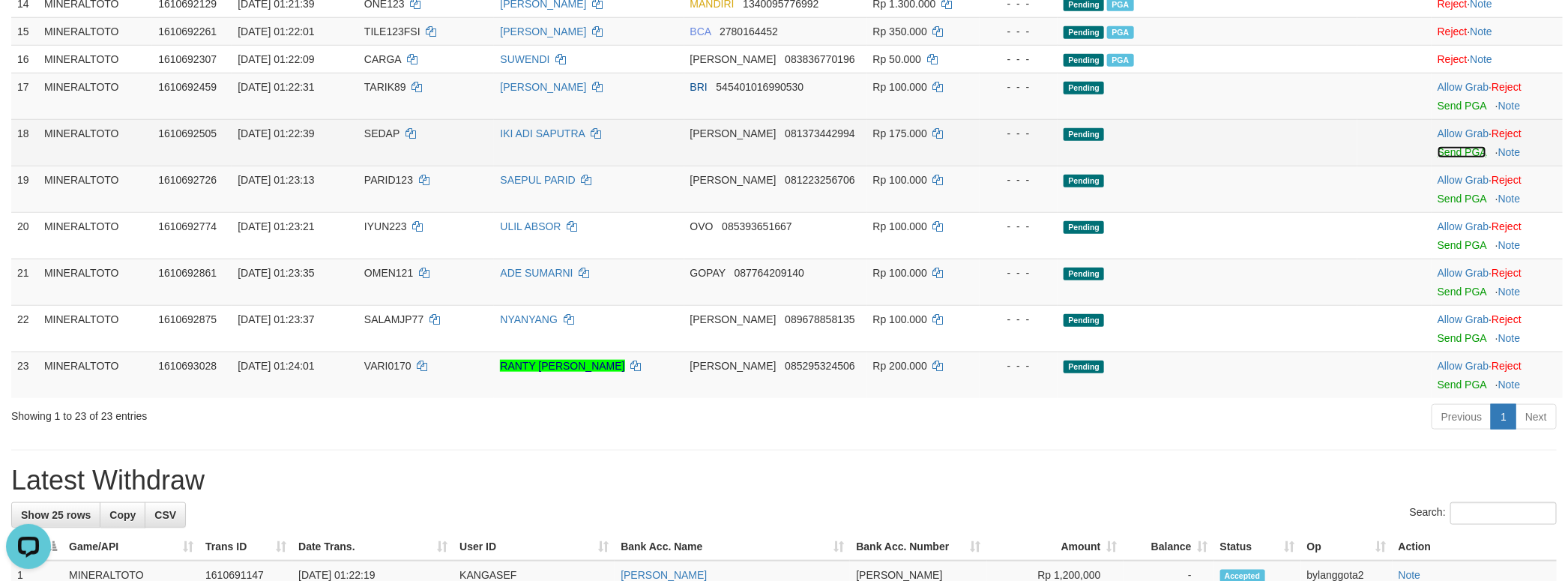
click at [1441, 158] on link "Send PGA" at bounding box center [1462, 151] width 49 height 12
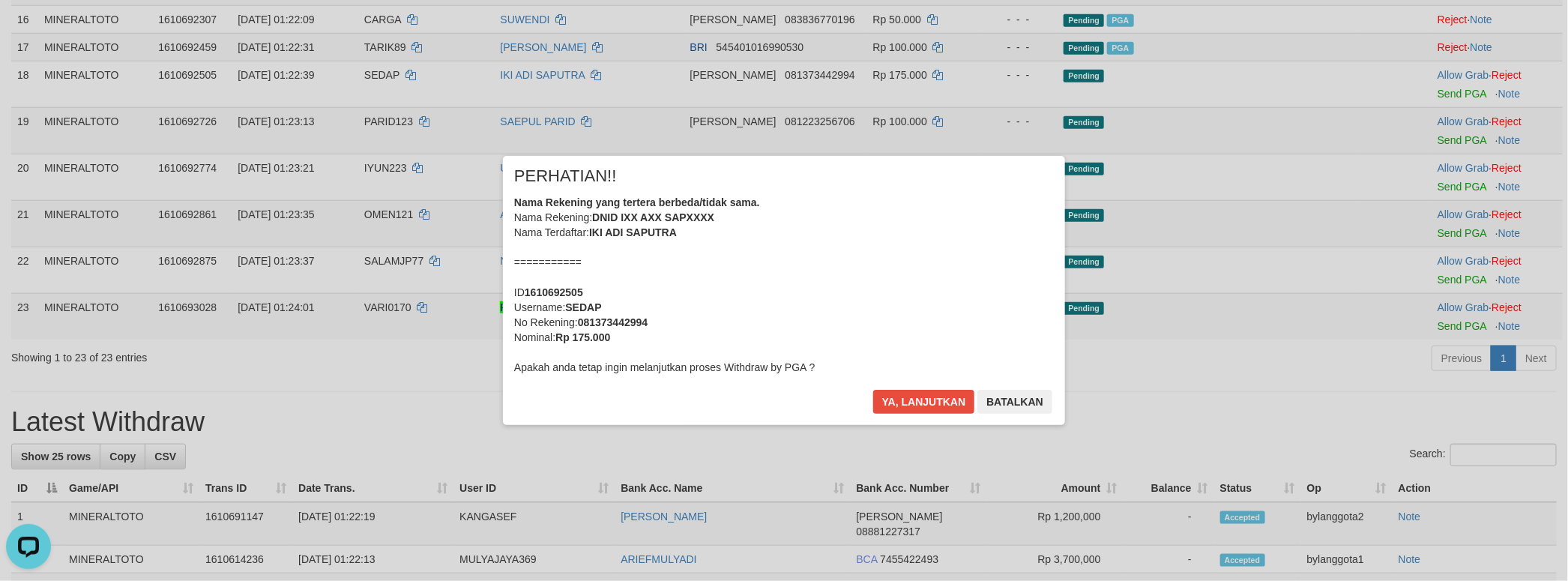
click at [880, 304] on div "Nama Rekening yang tertera berbeda/tidak sama. Nama Rekening: DNID IXX AXX SAPX…" at bounding box center [784, 285] width 540 height 180
click at [873, 390] on button "Ya, lanjutkan" at bounding box center [923, 402] width 102 height 24
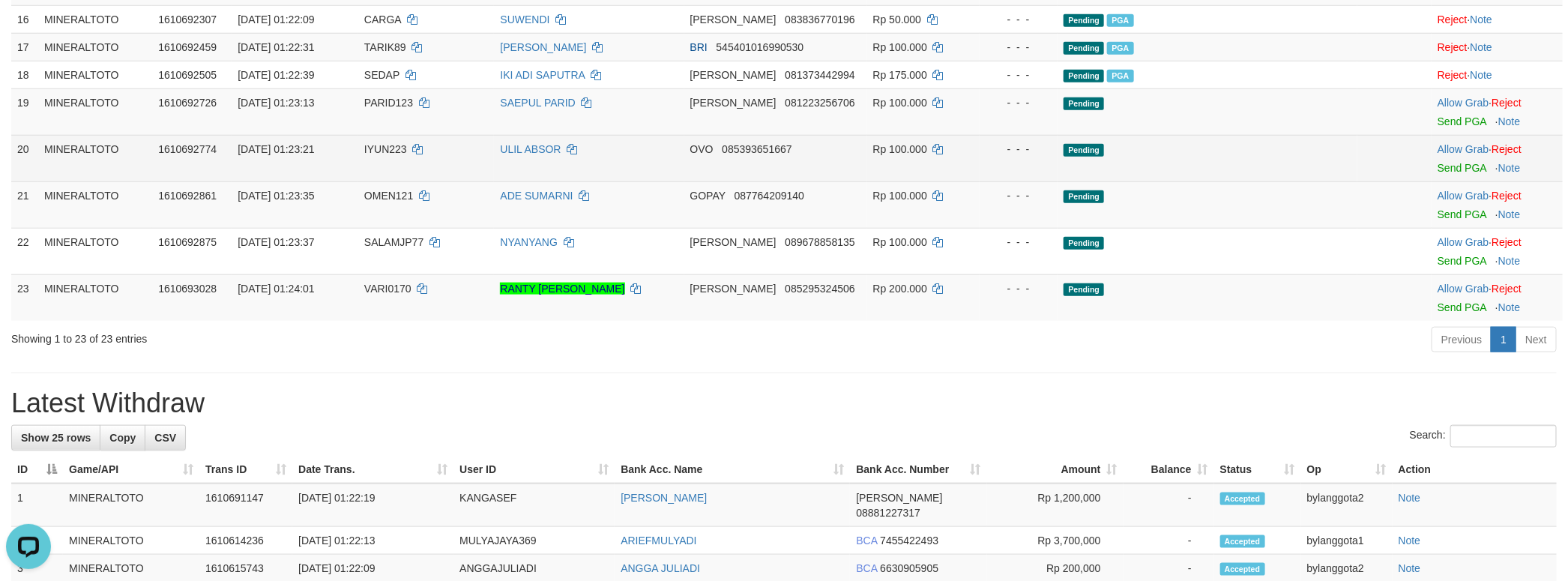
scroll to position [780, 0]
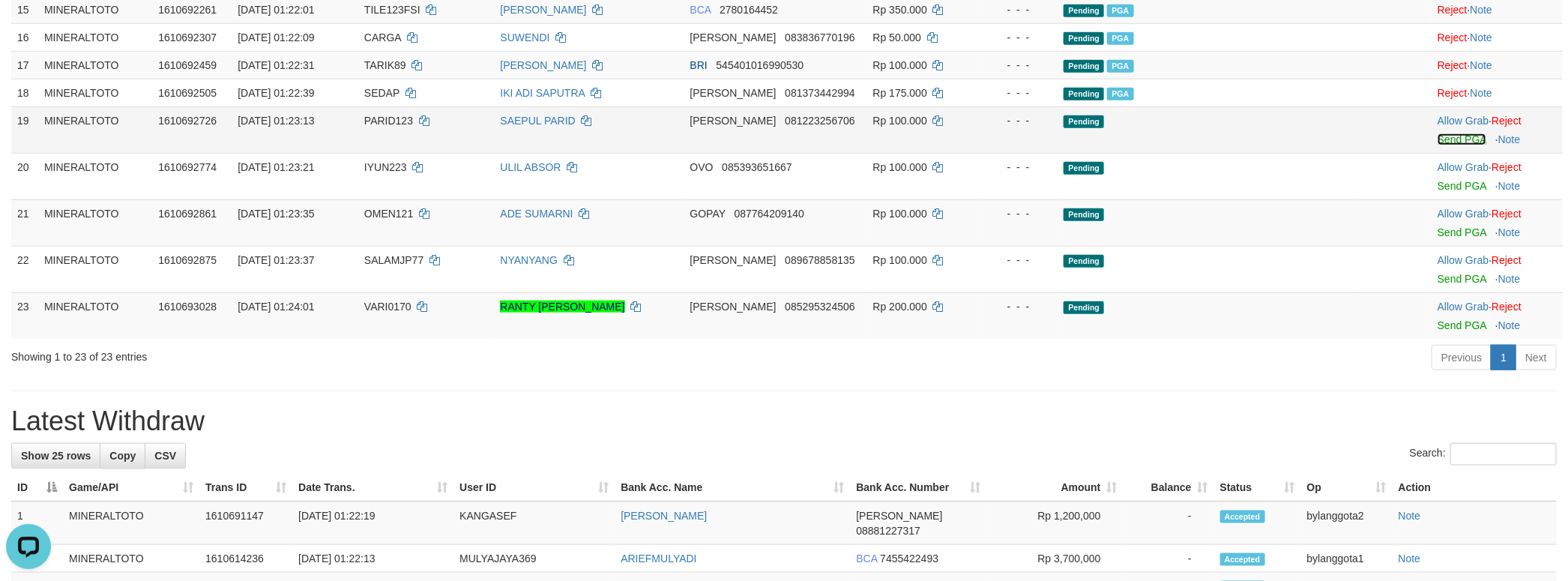
click at [1444, 145] on link "Send PGA" at bounding box center [1462, 139] width 49 height 12
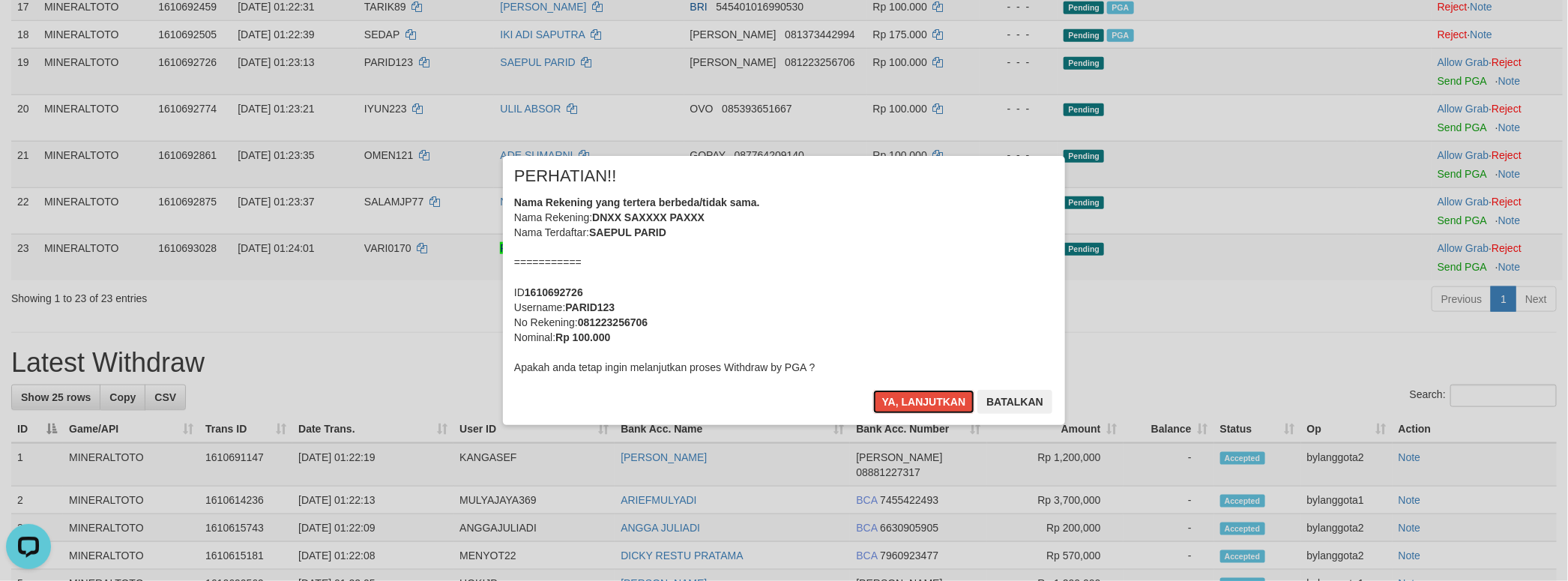
click at [690, 301] on div "Nama Rekening yang tertera berbeda/tidak sama. Nama Rekening: DNXX SAXXXX PAXXX…" at bounding box center [784, 285] width 540 height 180
click at [873, 390] on button "Ya, lanjutkan" at bounding box center [923, 402] width 102 height 24
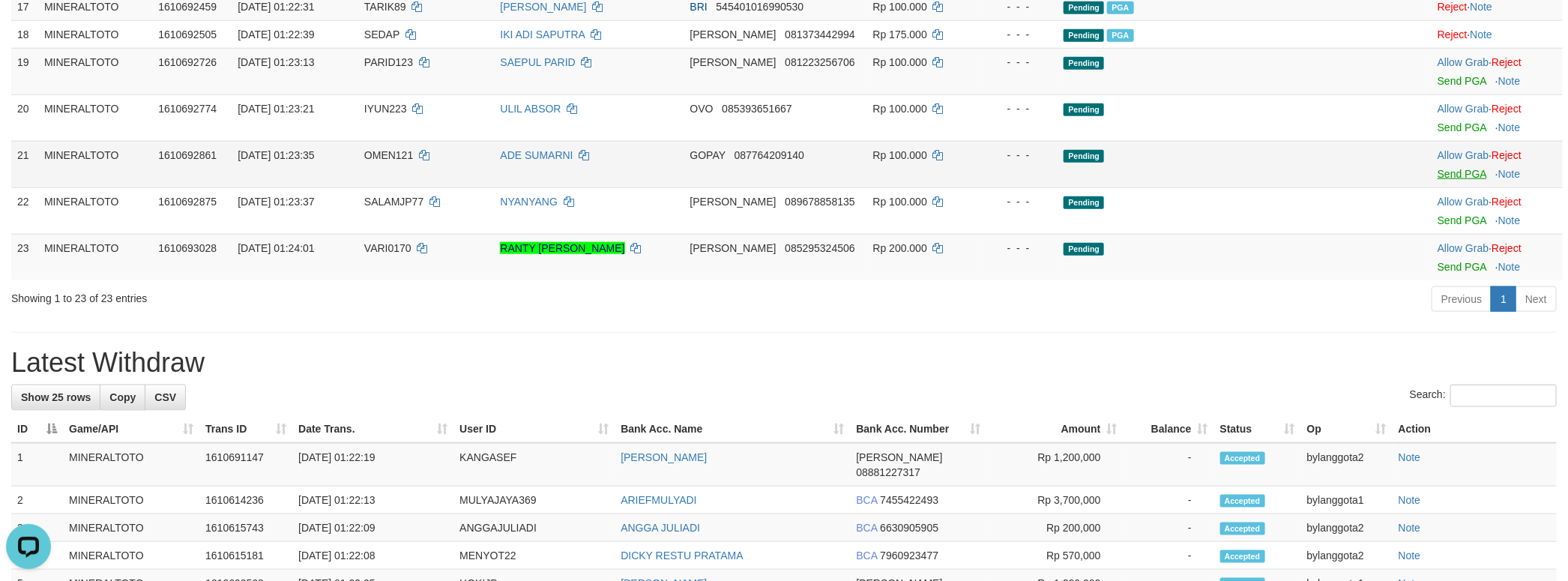
scroll to position [819, 0]
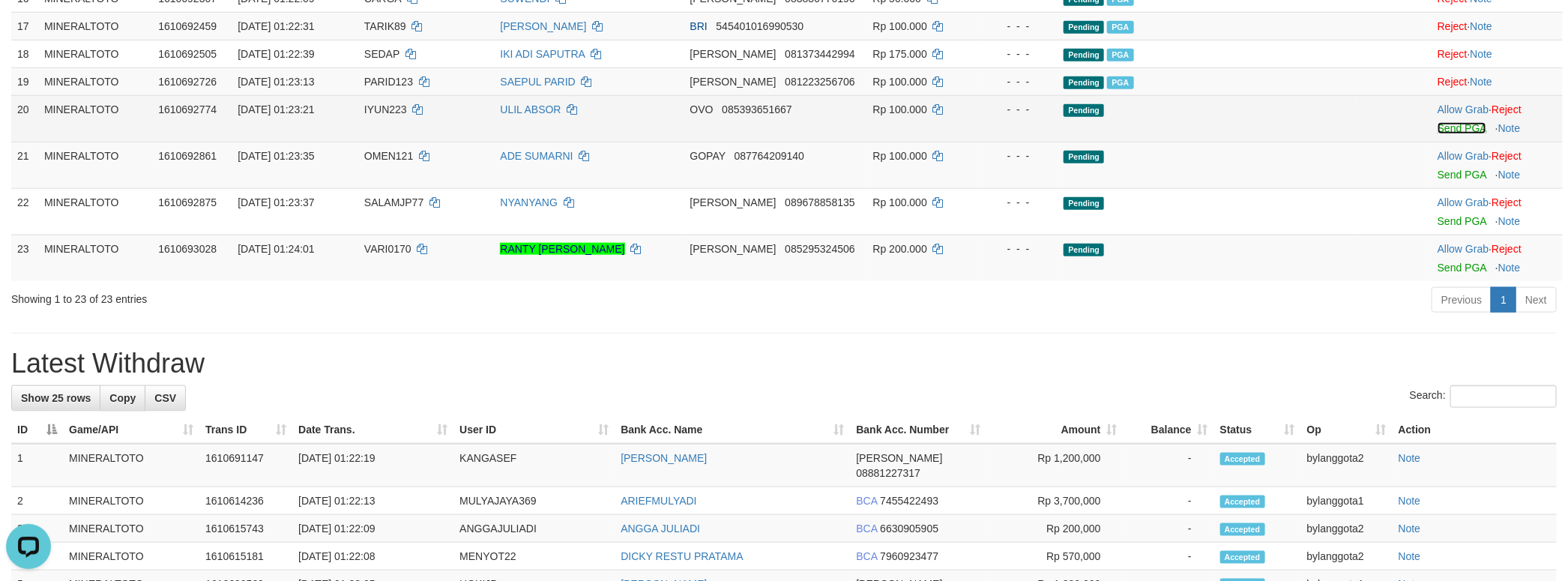
click at [1445, 134] on link "Send PGA" at bounding box center [1462, 127] width 49 height 12
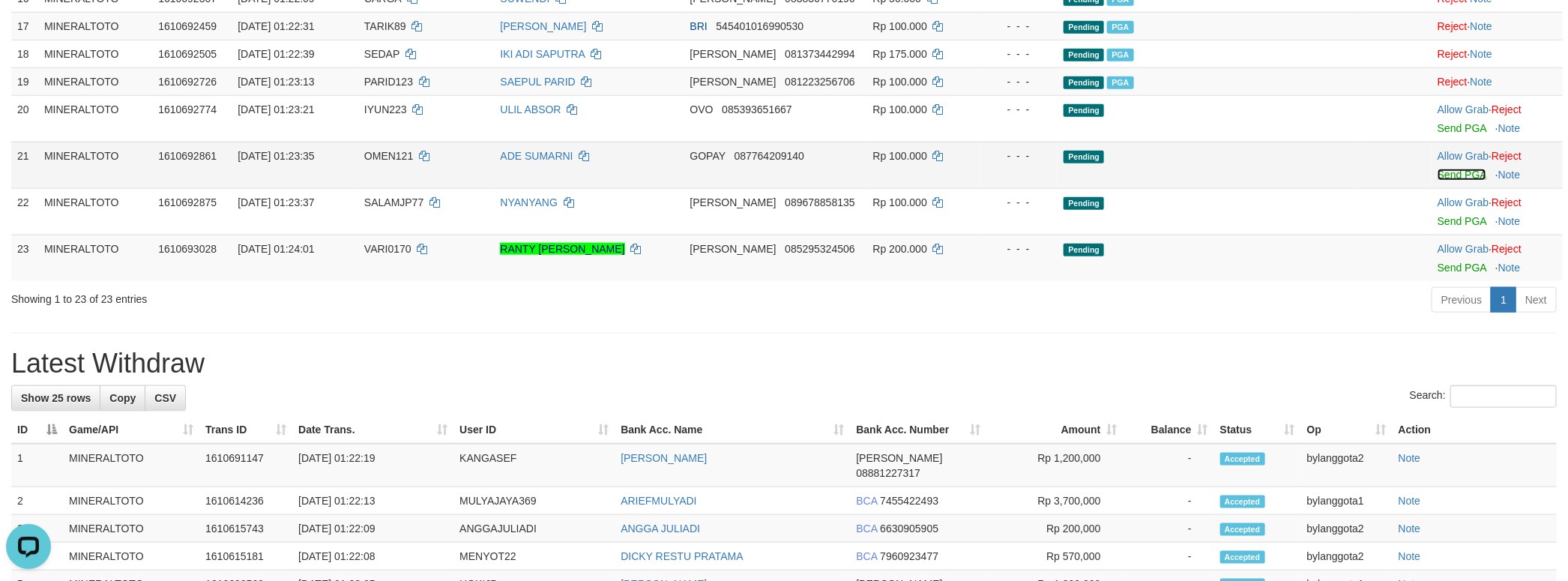
click at [1441, 181] on link "Send PGA" at bounding box center [1462, 174] width 49 height 12
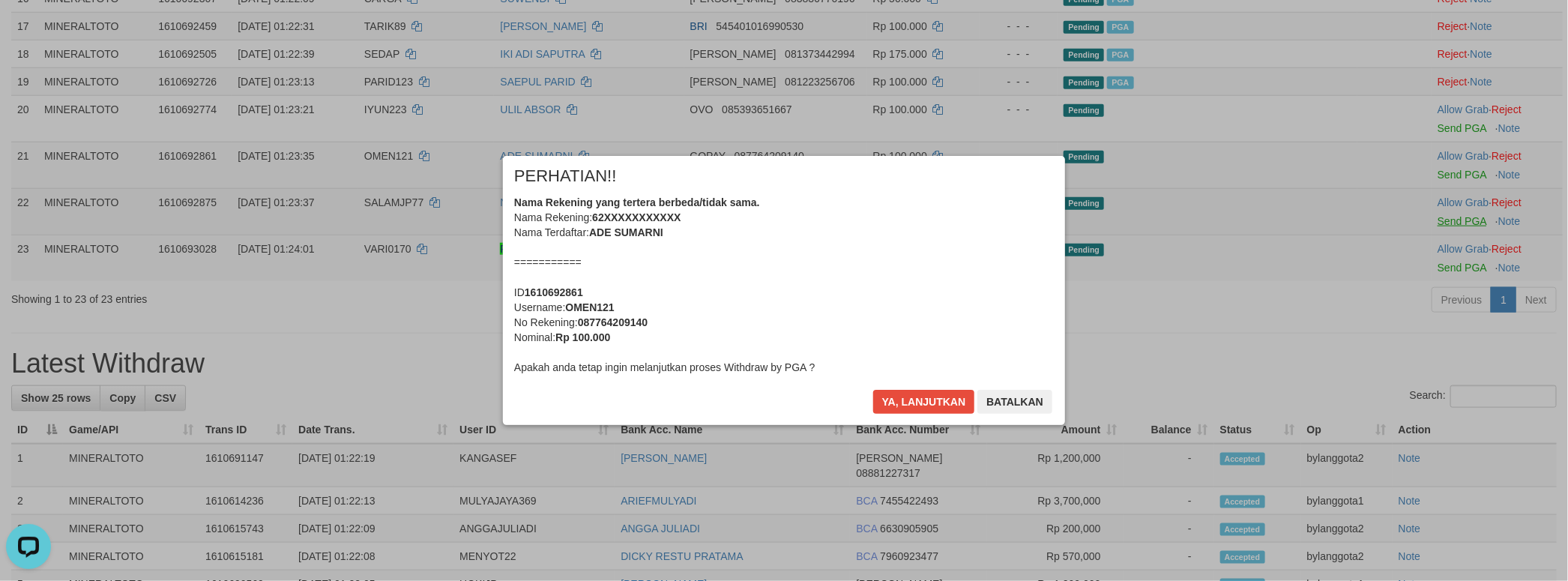
click at [1450, 304] on body "Toggle navigation Home Bank Account List Load By Website Group [ITOTO] MINERALT…" at bounding box center [784, 363] width 1568 height 2364
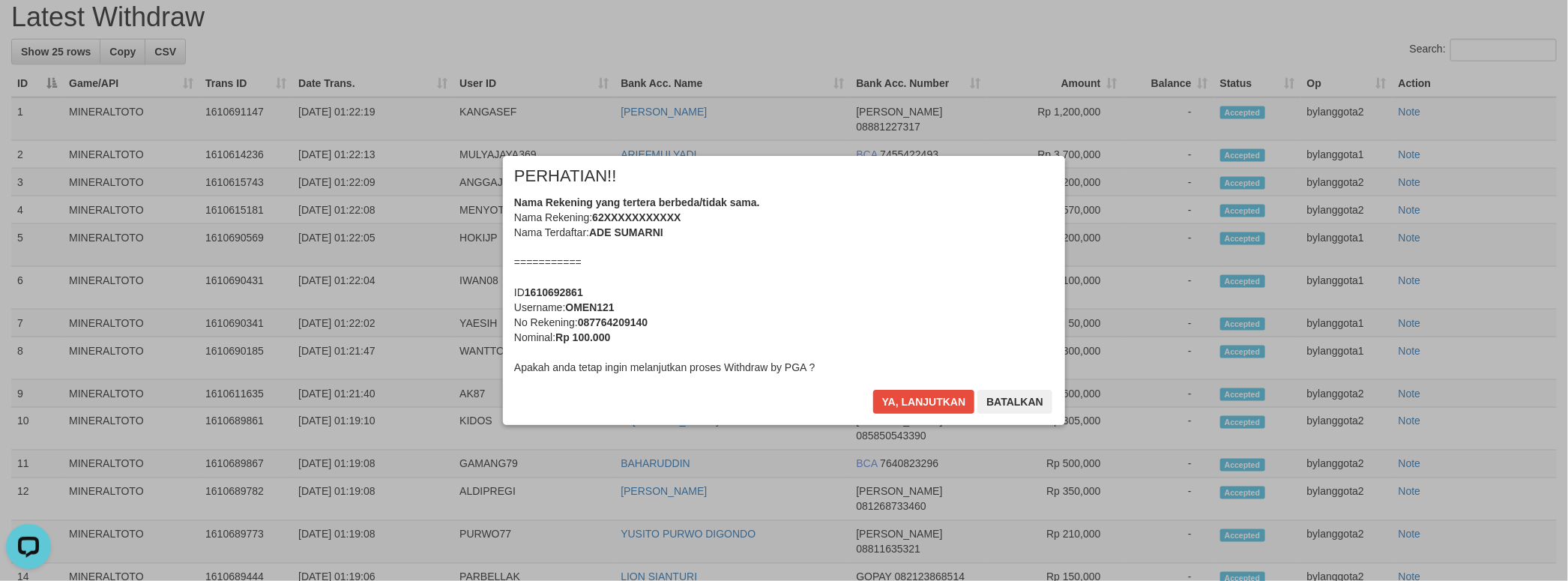
scroll to position [878, 0]
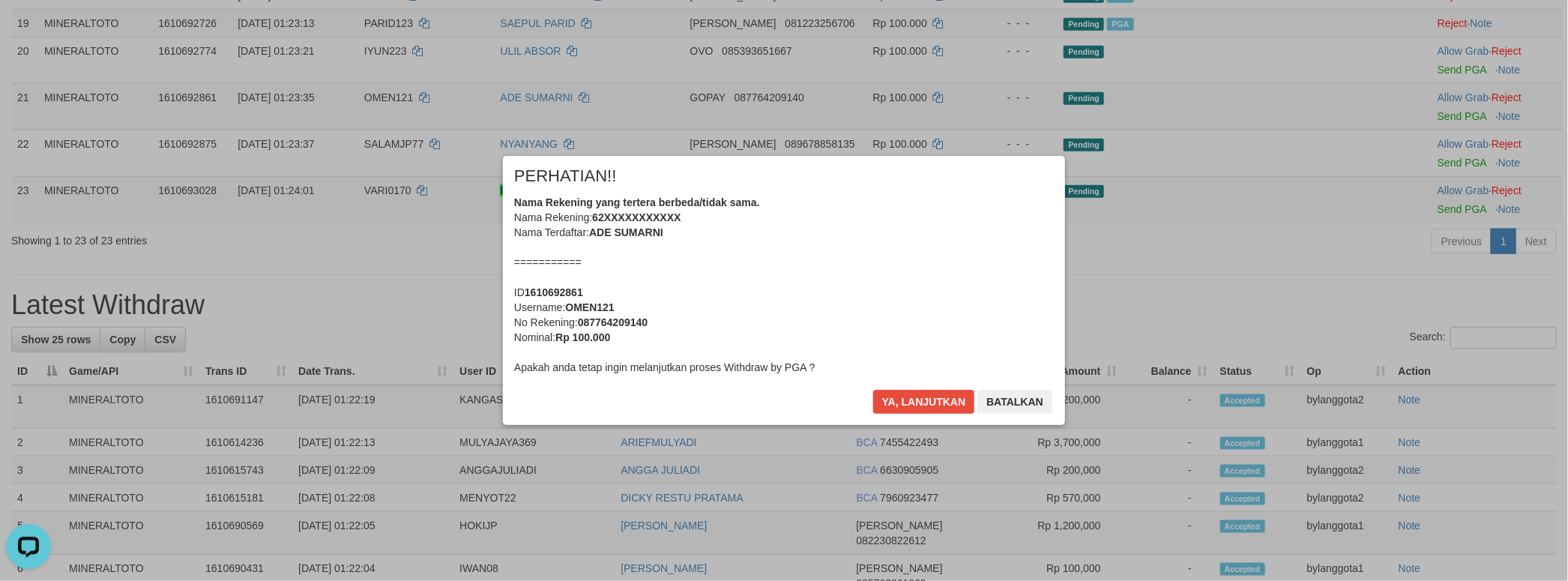
click at [963, 299] on div "Nama Rekening yang tertera berbeda/tidak sama. Nama Rekening: 62XXXXXXXXXXX Nam…" at bounding box center [784, 285] width 540 height 180
click at [873, 390] on button "Ya, lanjutkan" at bounding box center [923, 402] width 102 height 24
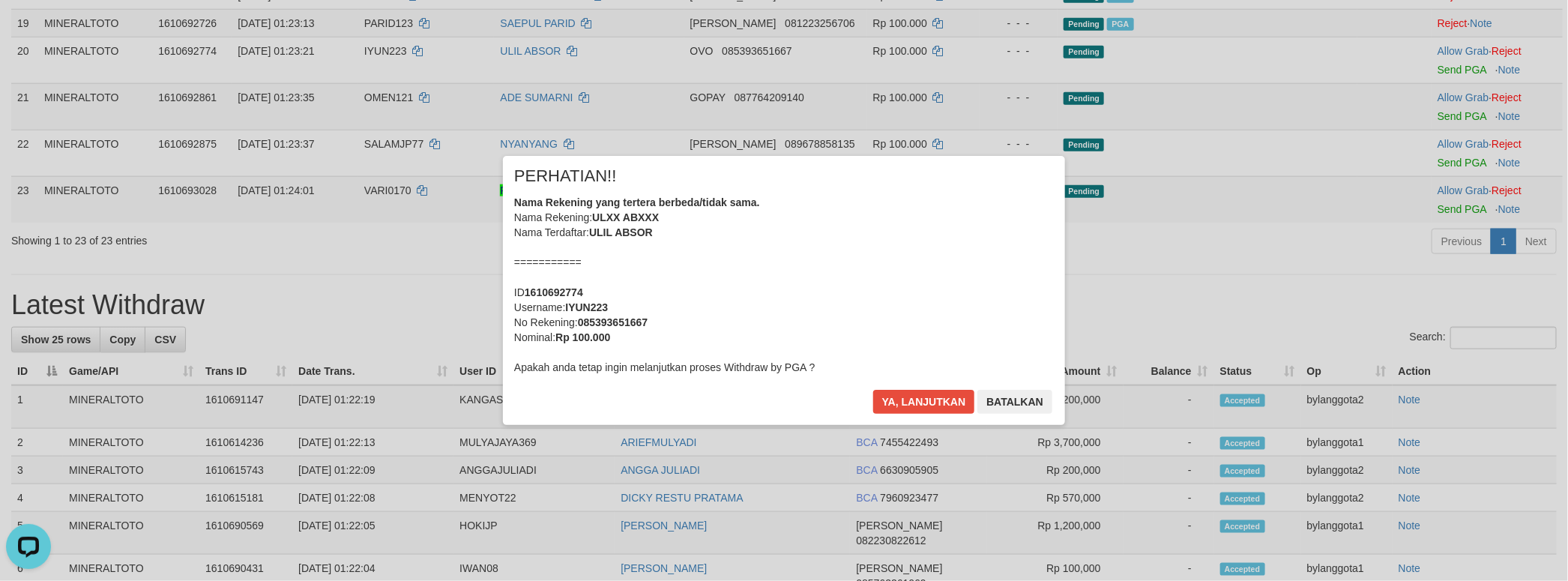
scroll to position [860, 0]
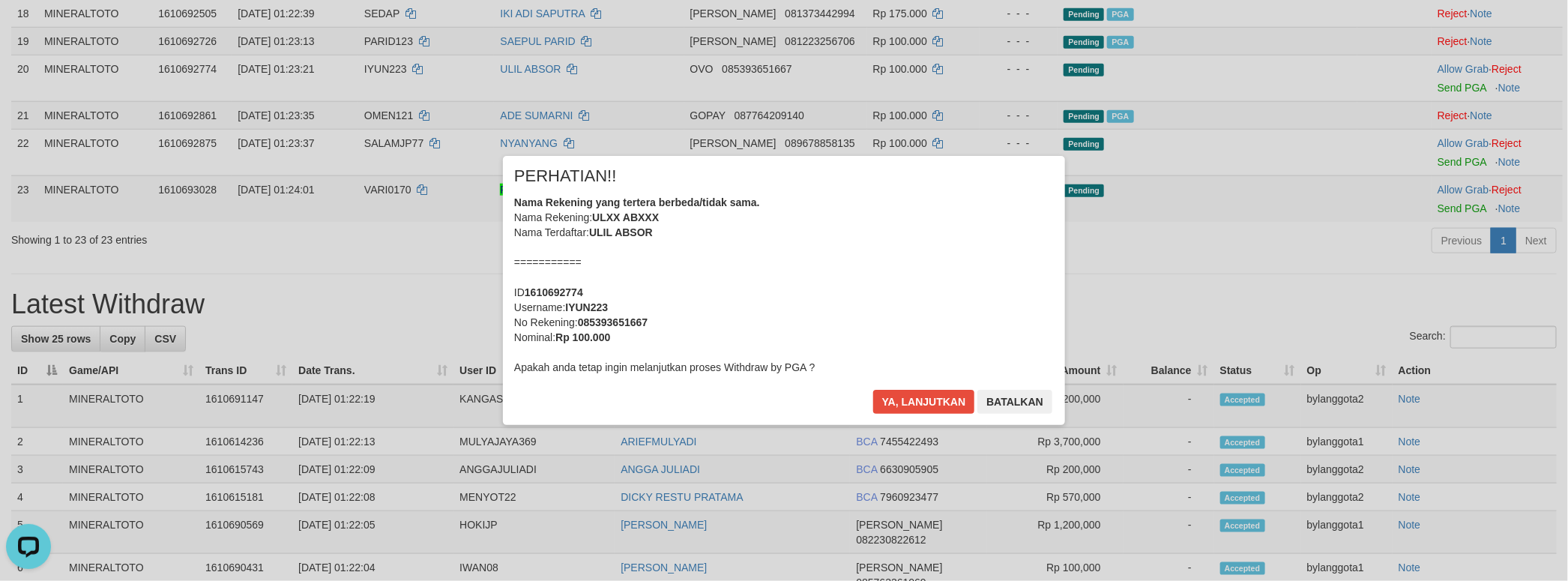
click at [842, 248] on div "Nama Rekening yang tertera berbeda/tidak sama. Nama Rekening: ULXX ABXXX Nama T…" at bounding box center [784, 285] width 540 height 180
click at [873, 390] on button "Ya, lanjutkan" at bounding box center [923, 402] width 102 height 24
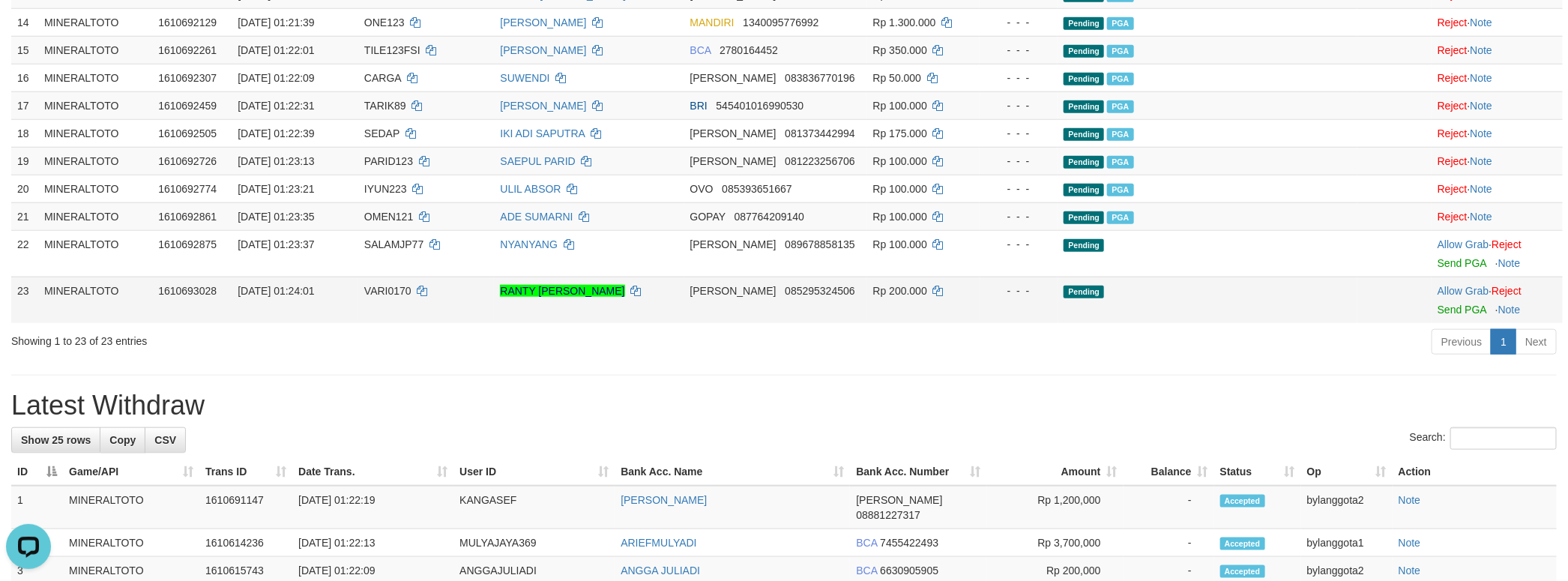
scroll to position [779, 0]
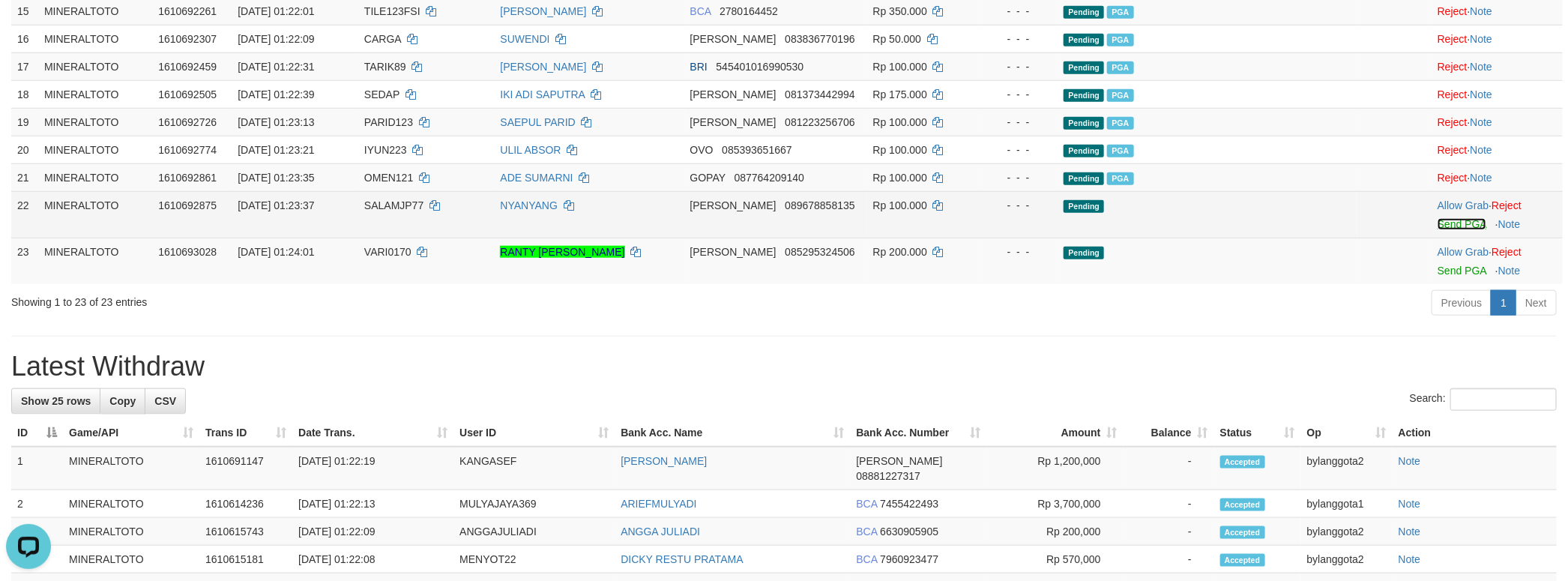
click at [1452, 230] on link "Send PGA" at bounding box center [1462, 224] width 49 height 12
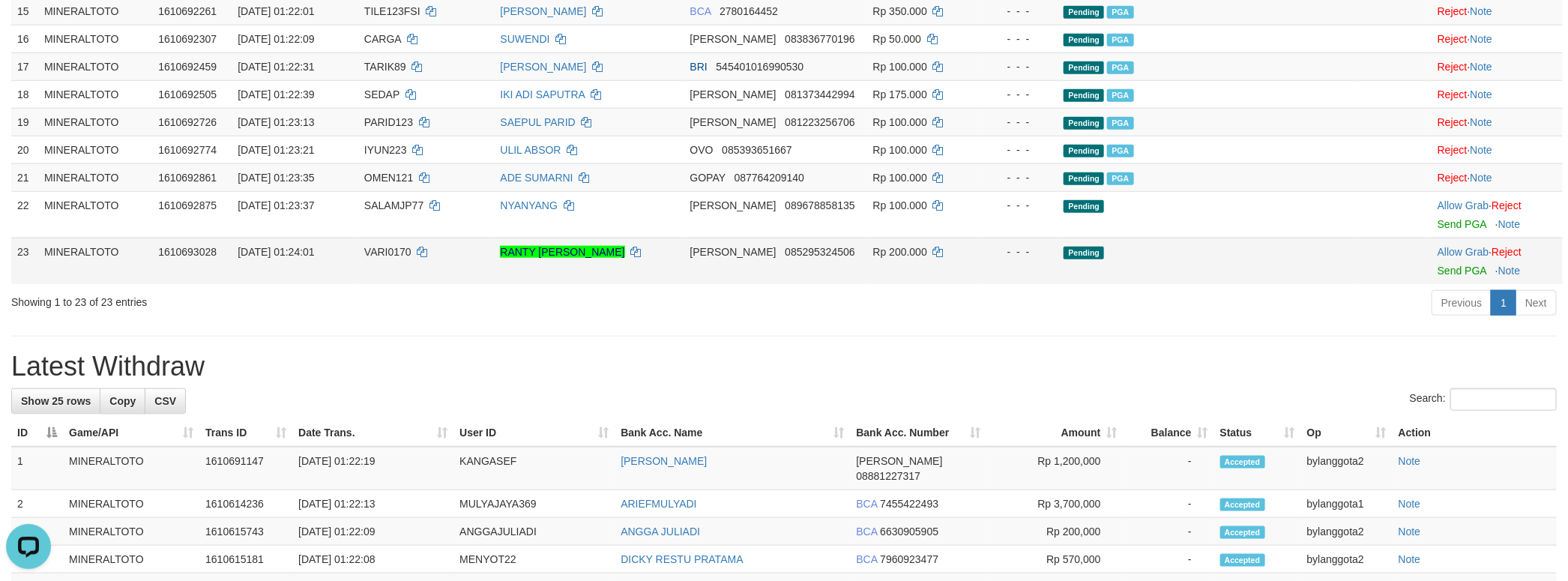
click at [1448, 284] on td "Allow Grab · Reject Send PGA · Note" at bounding box center [1497, 261] width 131 height 47
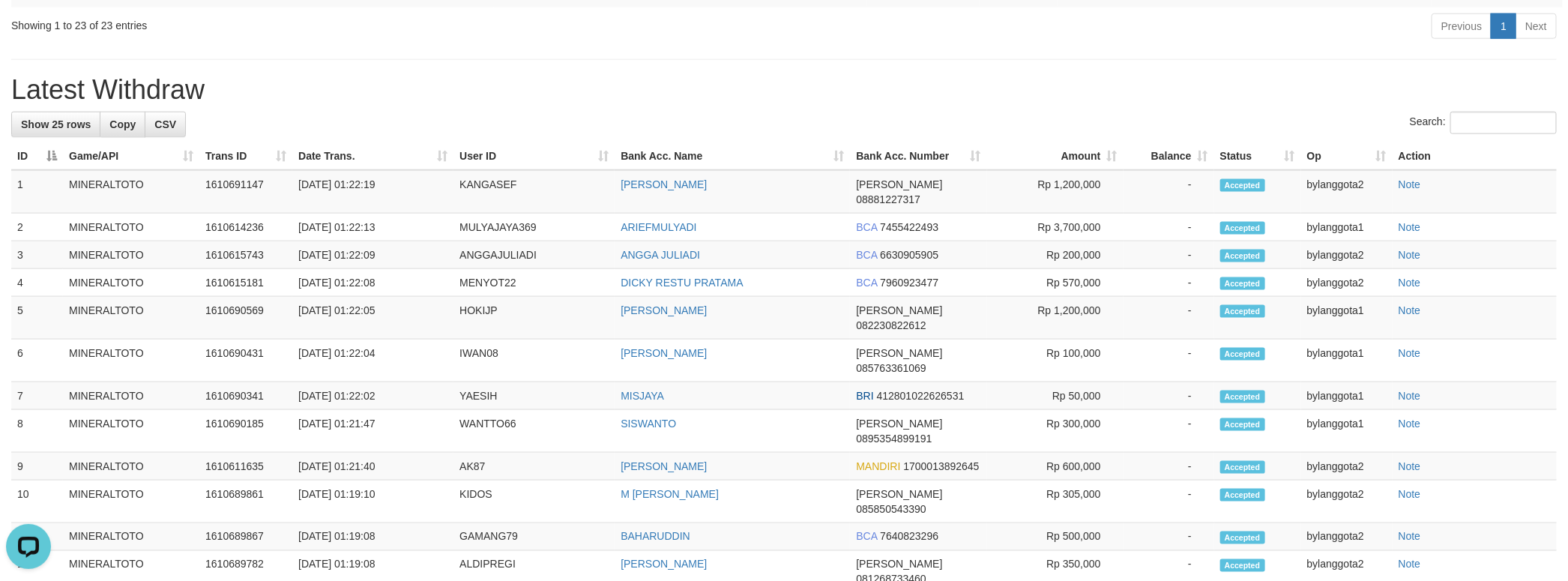
scroll to position [725, 0]
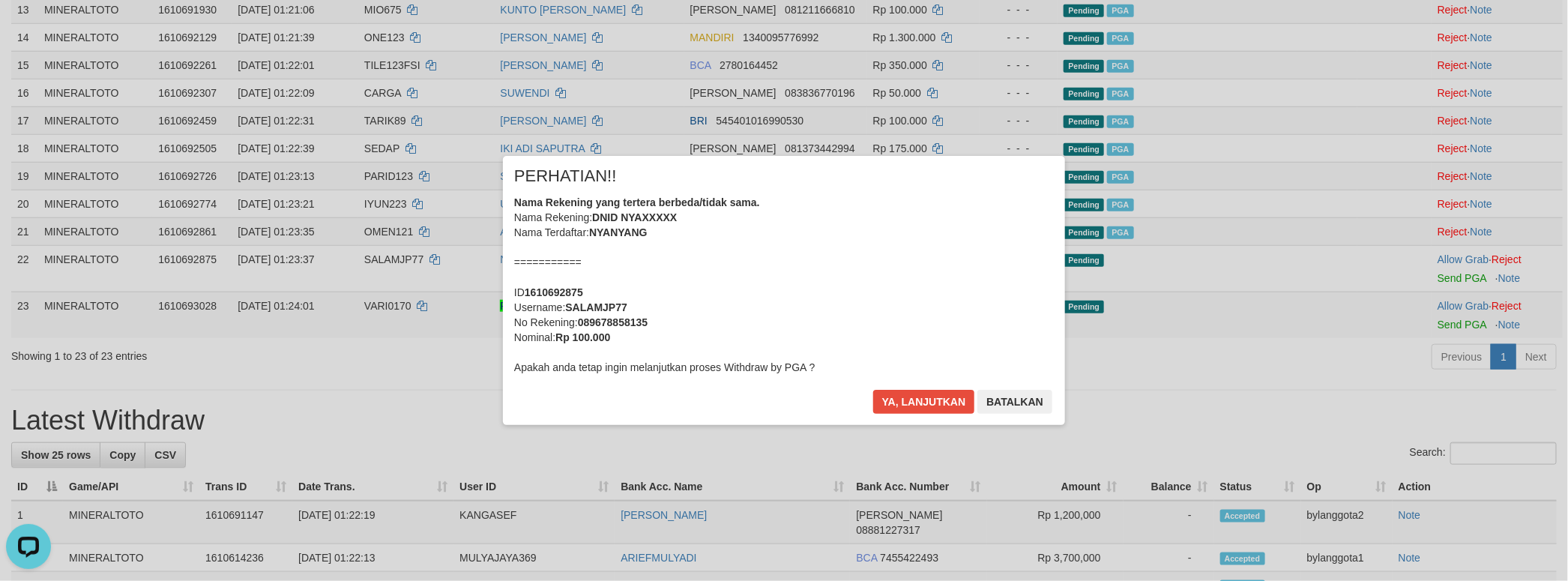
click at [781, 297] on div "Nama Rekening yang tertera berbeda/tidak sama. Nama Rekening: DNID NYAXXXXX Nam…" at bounding box center [784, 285] width 540 height 180
click at [873, 390] on button "Ya, lanjutkan" at bounding box center [923, 402] width 102 height 24
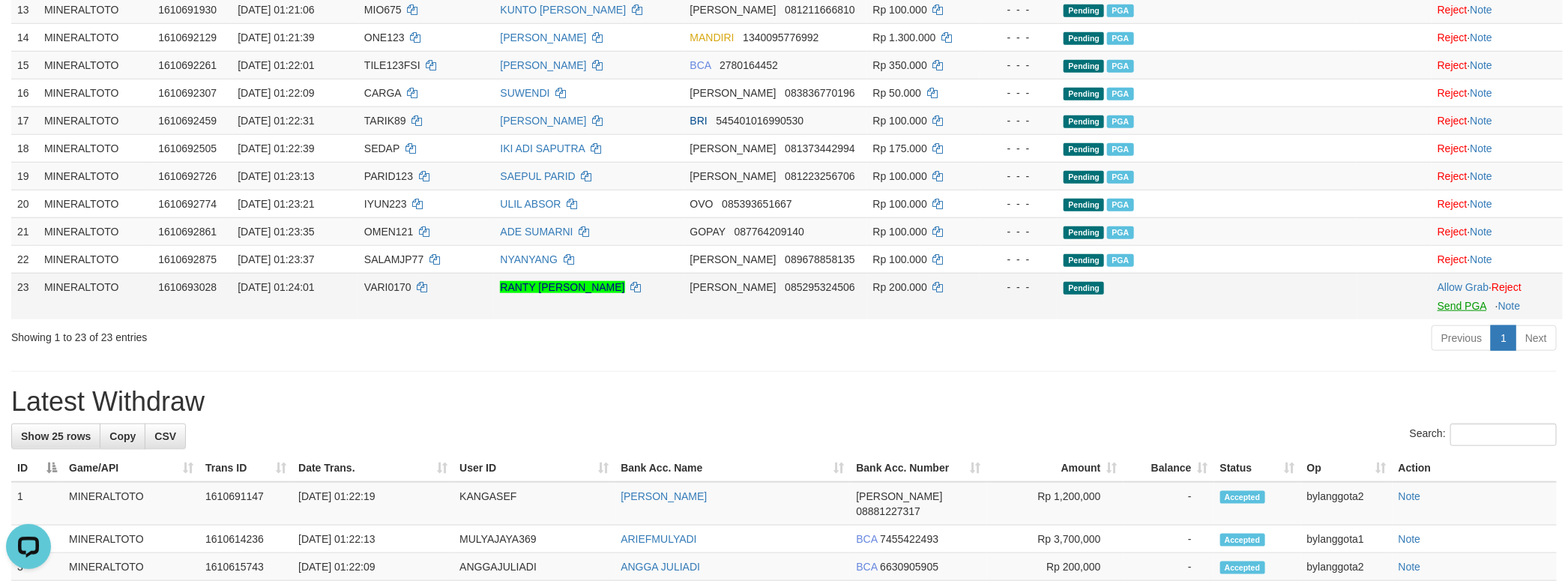
scroll to position [706, 0]
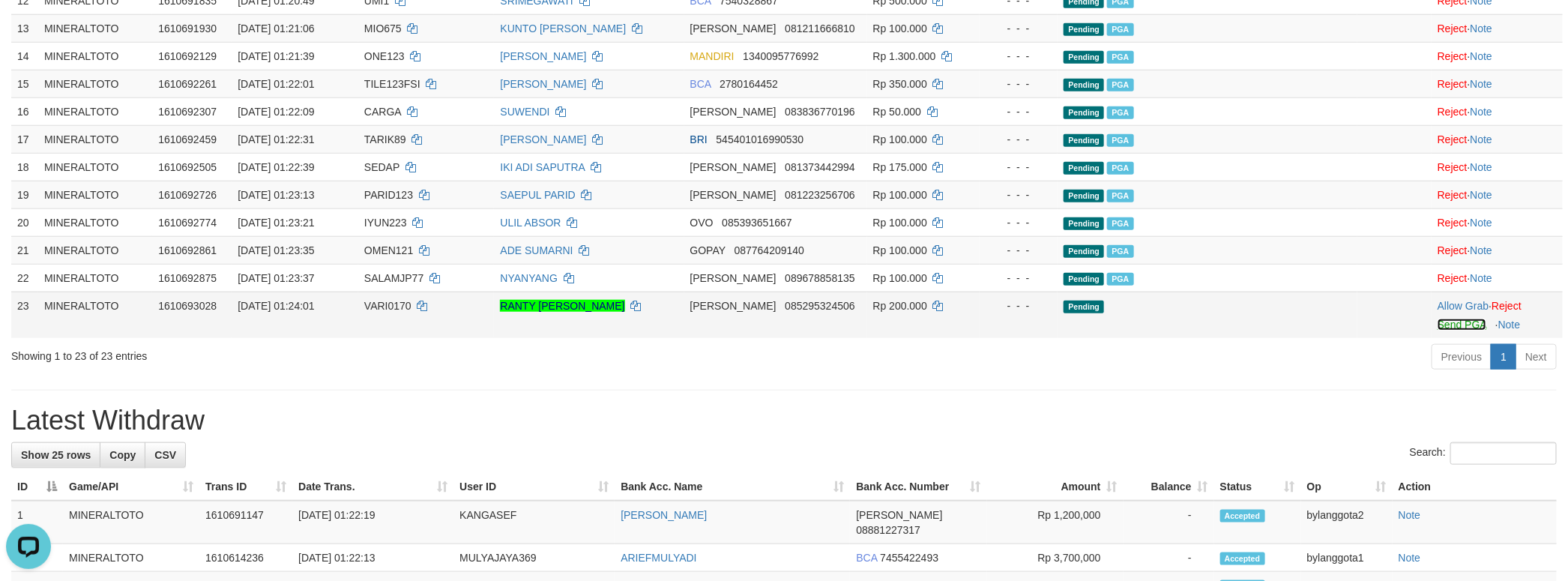
click at [1460, 331] on link "Send PGA" at bounding box center [1462, 324] width 49 height 12
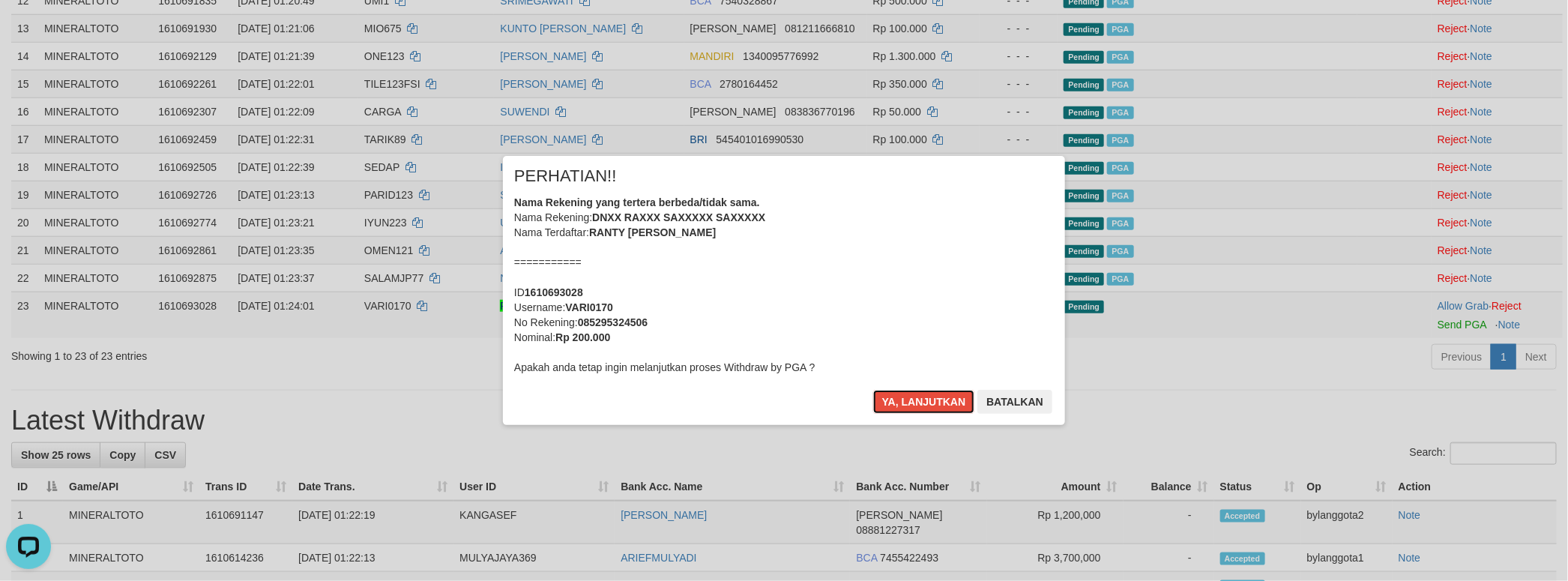
click at [898, 324] on div "Nama Rekening yang tertera berbeda/tidak sama. Nama Rekening: DNXX RAXXX SAXXXX…" at bounding box center [784, 285] width 540 height 180
click at [873, 390] on button "Ya, lanjutkan" at bounding box center [923, 402] width 102 height 24
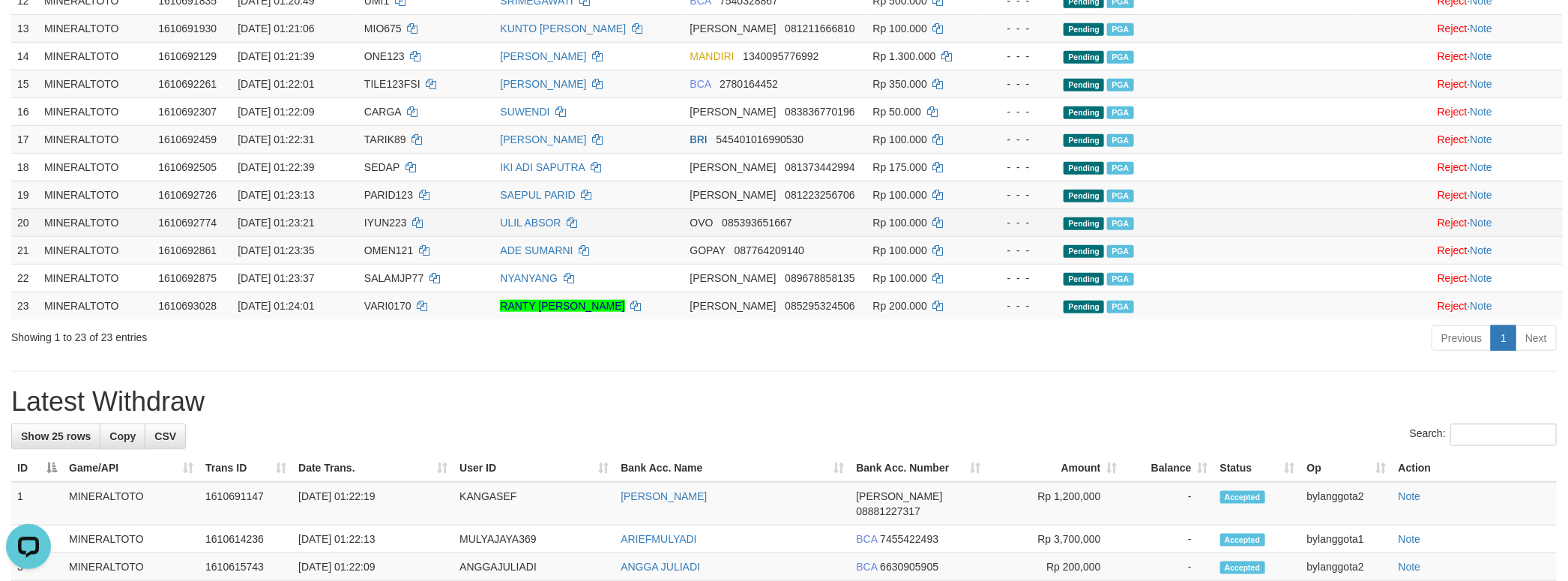
scroll to position [256, 0]
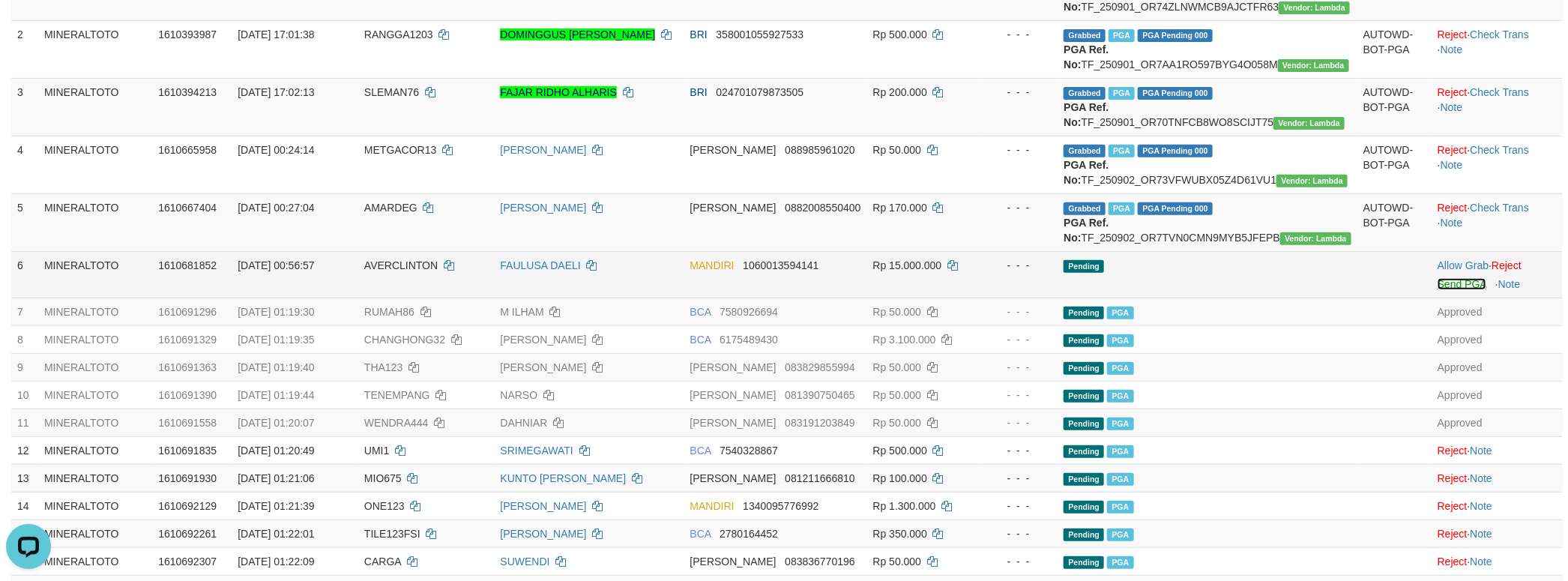
click at [1440, 290] on link "Send PGA" at bounding box center [1462, 284] width 49 height 12
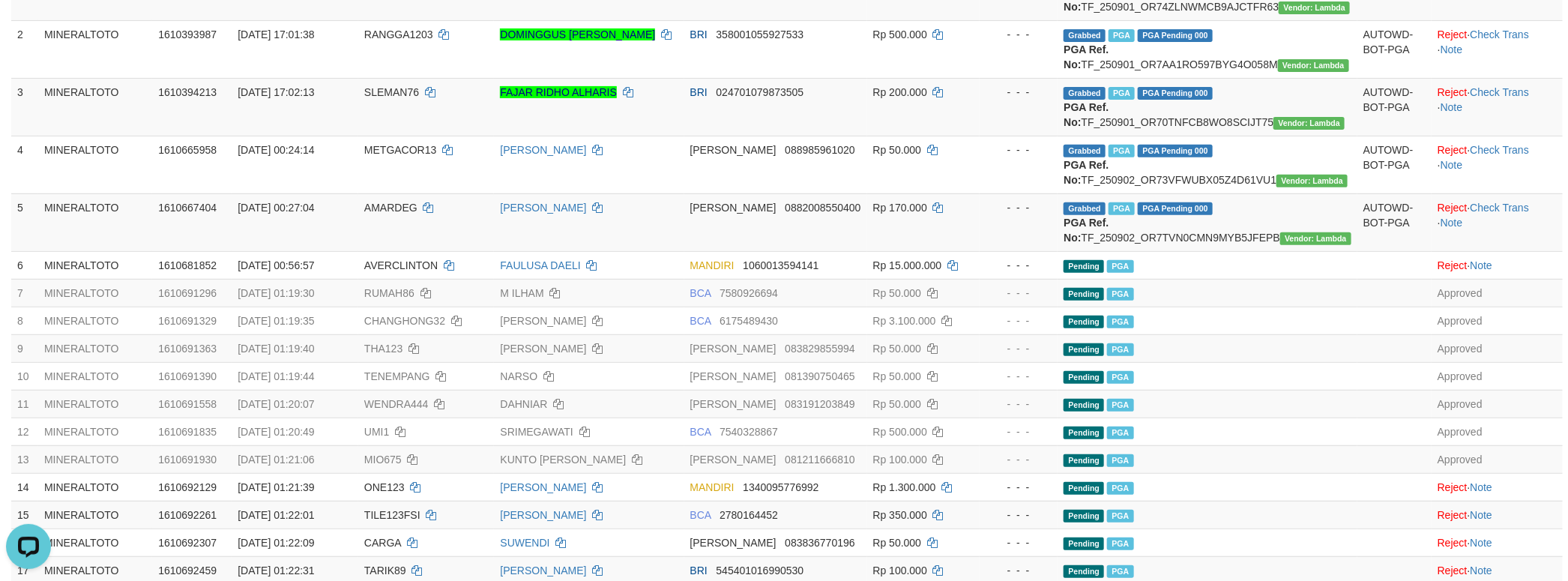
drag, startPoint x: 1388, startPoint y: 441, endPoint x: 1398, endPoint y: 459, distance: 20.6
click at [1388, 390] on td at bounding box center [1394, 376] width 75 height 28
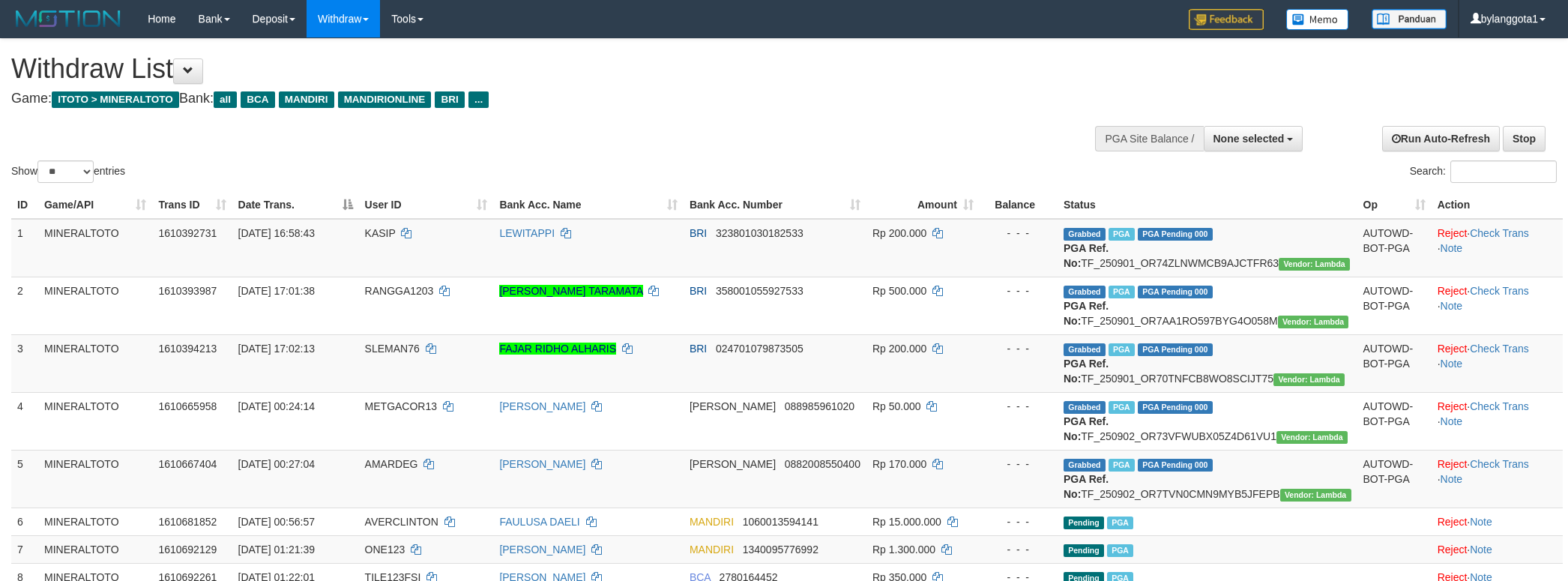
select select
select select "**"
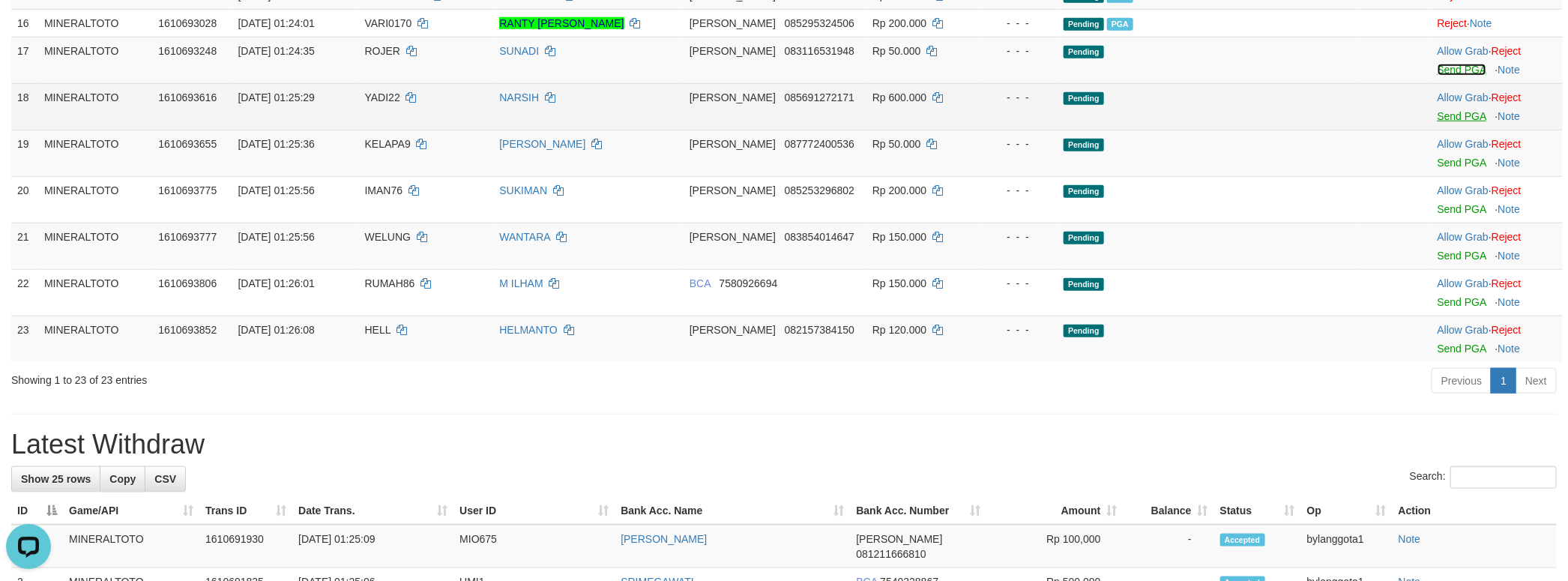
click at [1444, 75] on link "Send PGA" at bounding box center [1462, 69] width 49 height 12
click at [1458, 201] on body "Toggle navigation Home Bank Account List Load By Website Group [ITOTO] MINERALT…" at bounding box center [784, 402] width 1568 height 2357
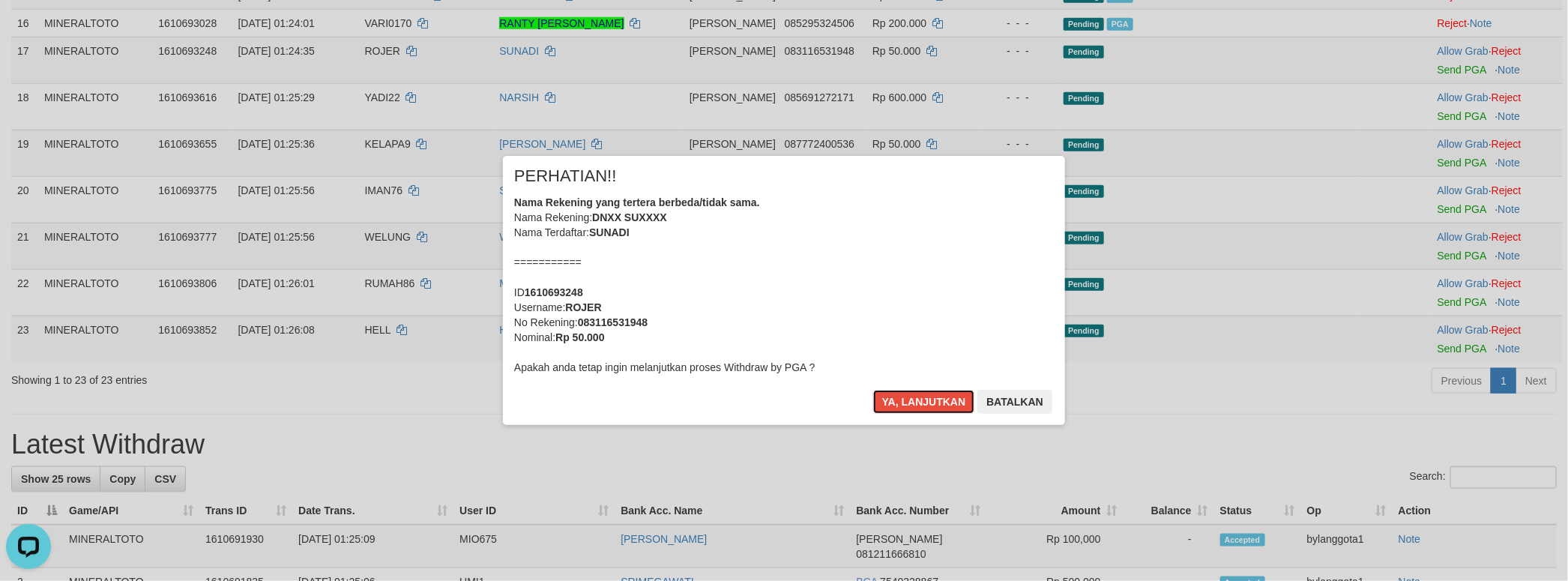
click at [874, 241] on div "Nama Rekening yang tertera berbeda/tidak sama. Nama Rekening: DNXX SUXXXX Nama …" at bounding box center [784, 285] width 540 height 180
click at [873, 390] on button "Ya, lanjutkan" at bounding box center [923, 402] width 102 height 24
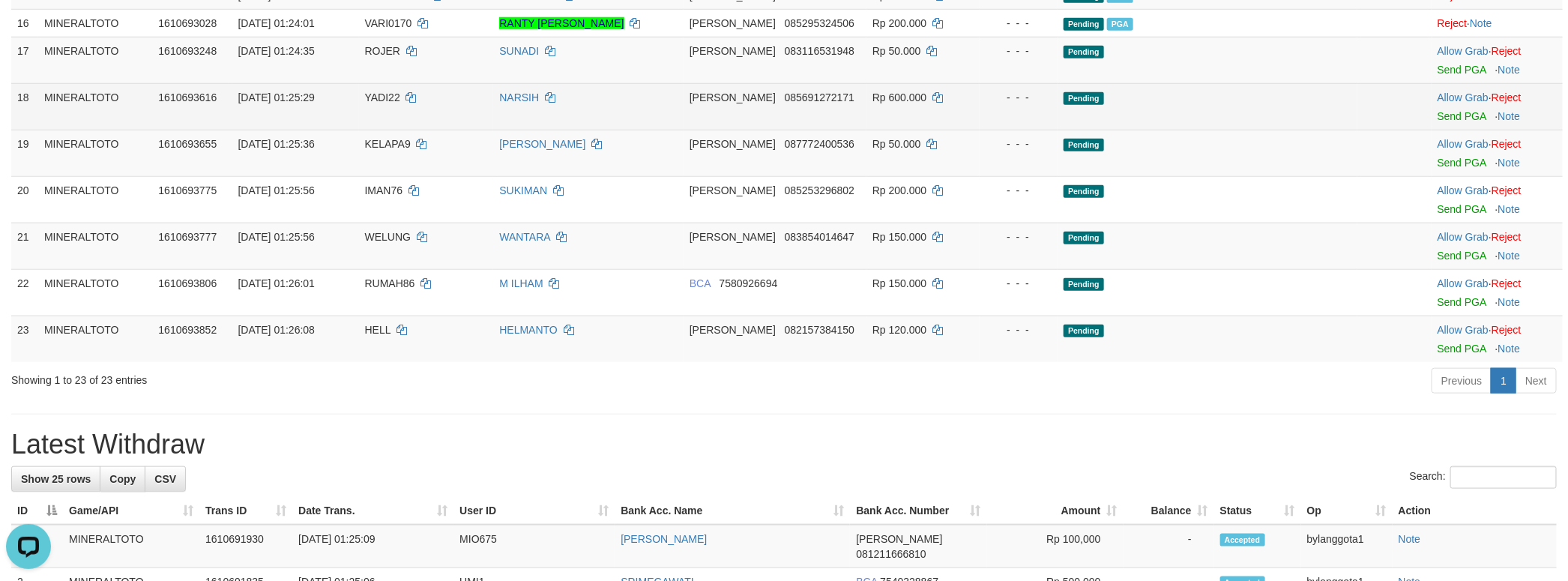
scroll to position [758, 0]
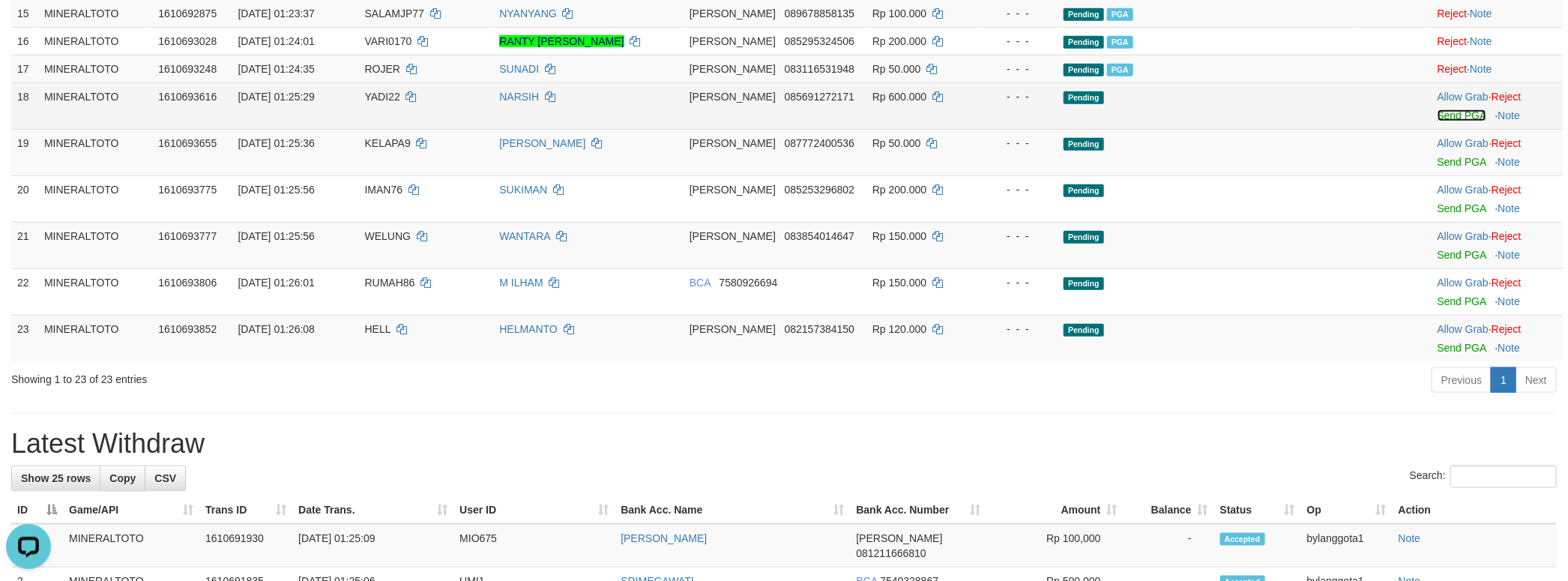
click at [1448, 121] on link "Send PGA" at bounding box center [1462, 115] width 49 height 12
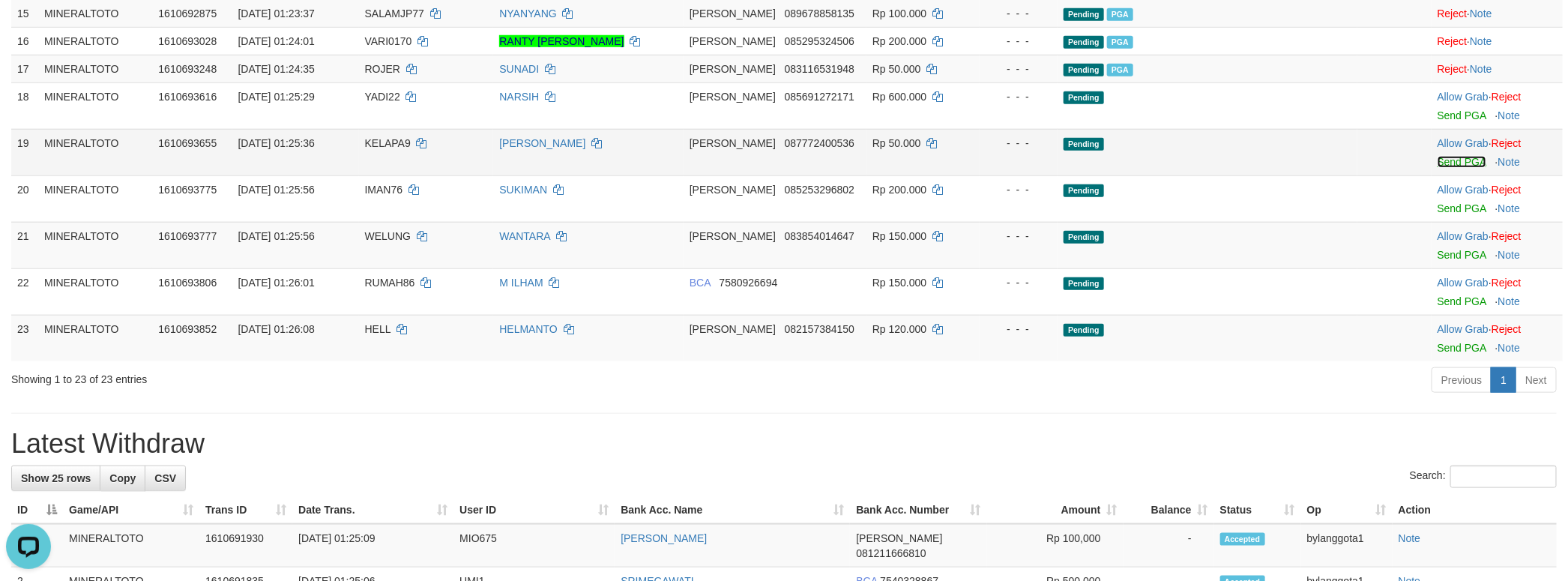
click at [1448, 168] on link "Send PGA" at bounding box center [1462, 162] width 49 height 12
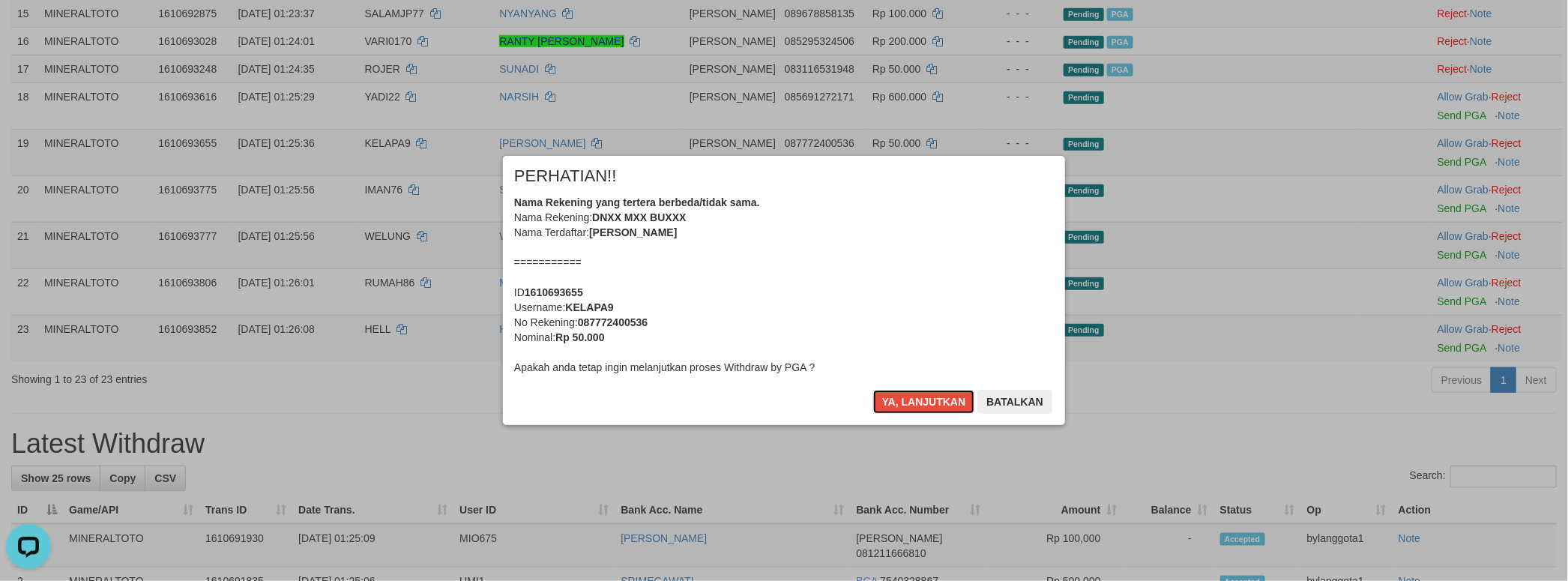
click at [900, 293] on div "Nama Rekening yang tertera berbeda/tidak sama. Nama Rekening: DNXX MXX BUXXX Na…" at bounding box center [784, 285] width 540 height 180
click at [873, 390] on button "Ya, lanjutkan" at bounding box center [923, 402] width 102 height 24
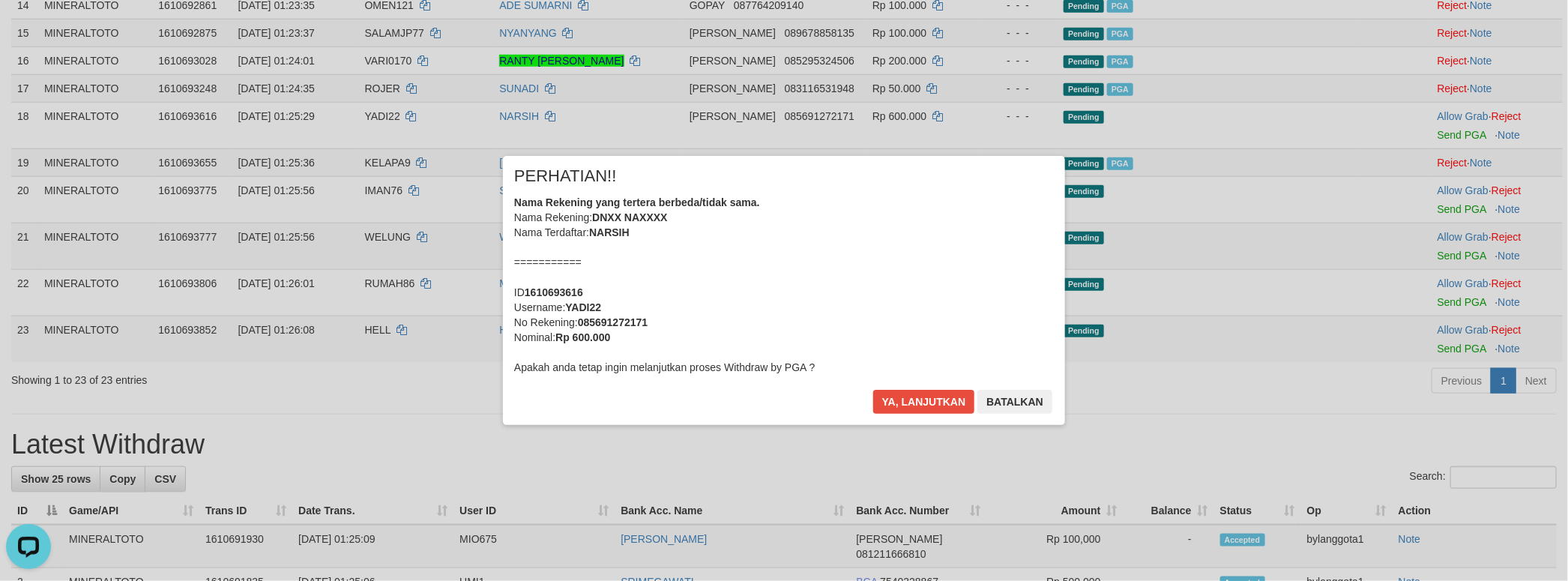
drag, startPoint x: 904, startPoint y: 293, endPoint x: 1159, endPoint y: 256, distance: 257.7
click at [905, 293] on div "Nama Rekening yang tertera berbeda/tidak sama. Nama Rekening: DNXX NAXXXX Nama …" at bounding box center [784, 285] width 540 height 180
click at [873, 390] on button "Ya, lanjutkan" at bounding box center [923, 402] width 102 height 24
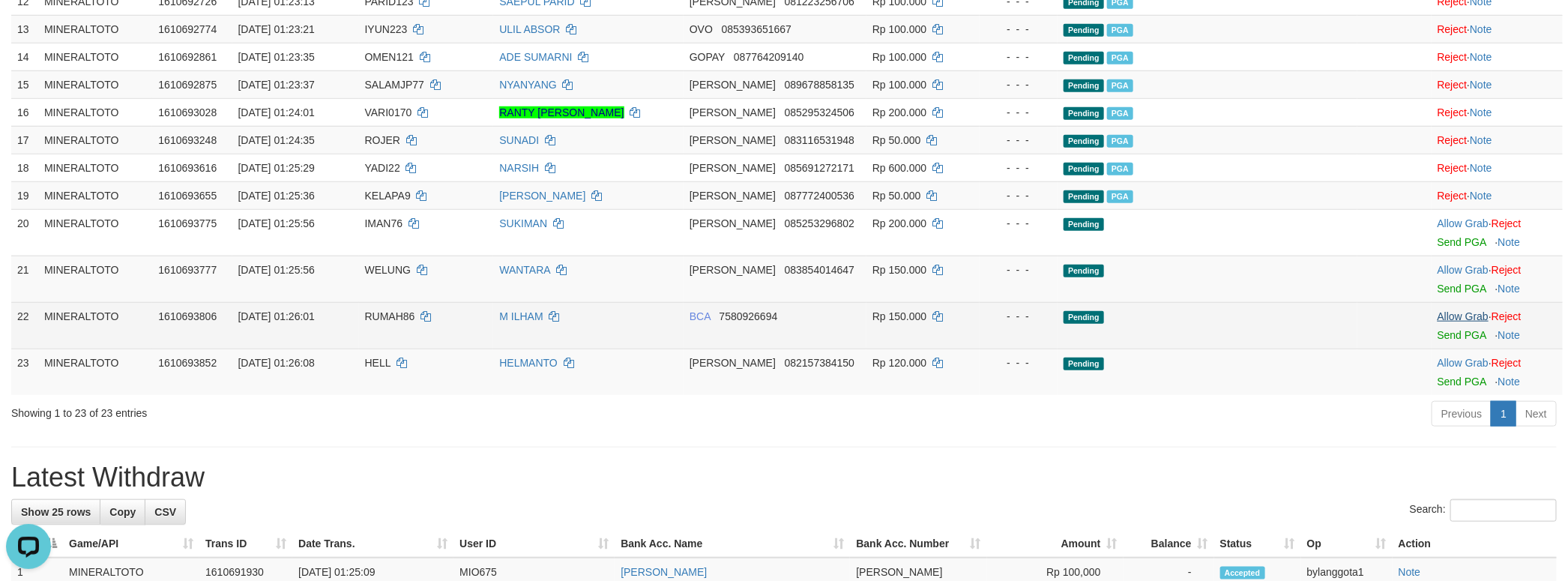
scroll to position [770, 0]
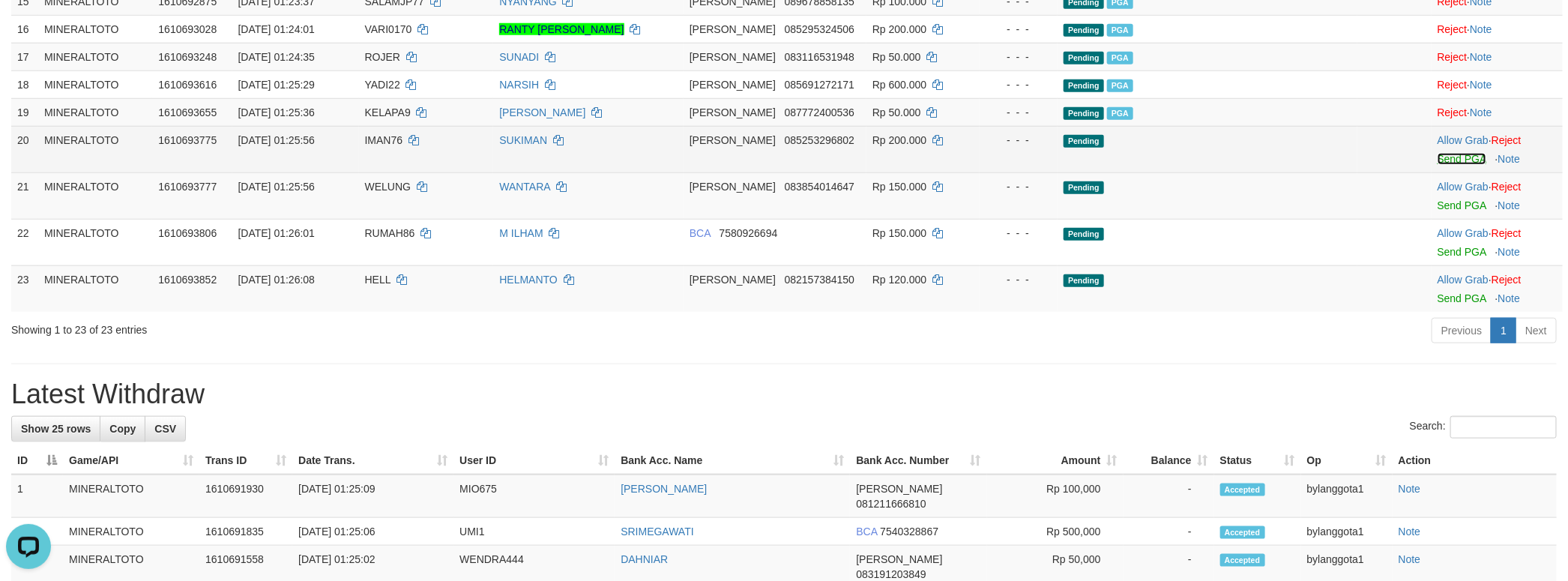
click at [1441, 165] on link "Send PGA" at bounding box center [1462, 158] width 49 height 12
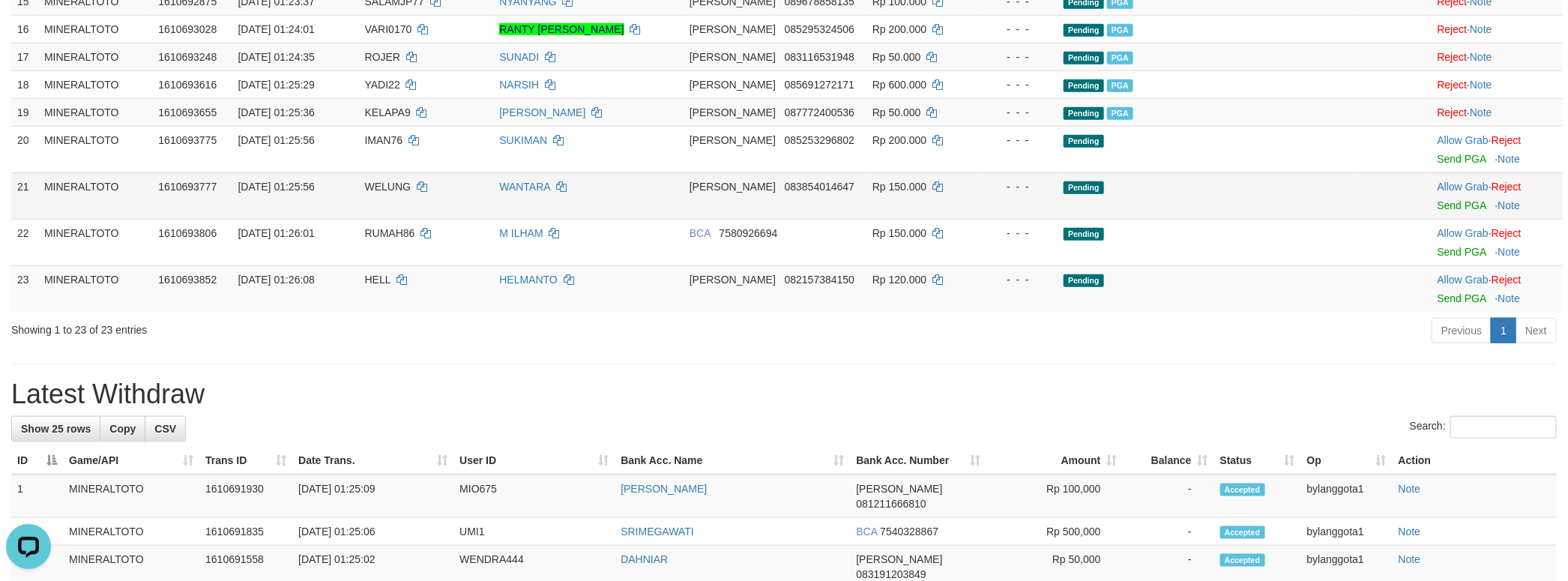
click at [1441, 219] on td "Allow Grab · Reject Send PGA · Note" at bounding box center [1497, 196] width 131 height 47
click at [1441, 211] on link "Send PGA" at bounding box center [1462, 205] width 49 height 12
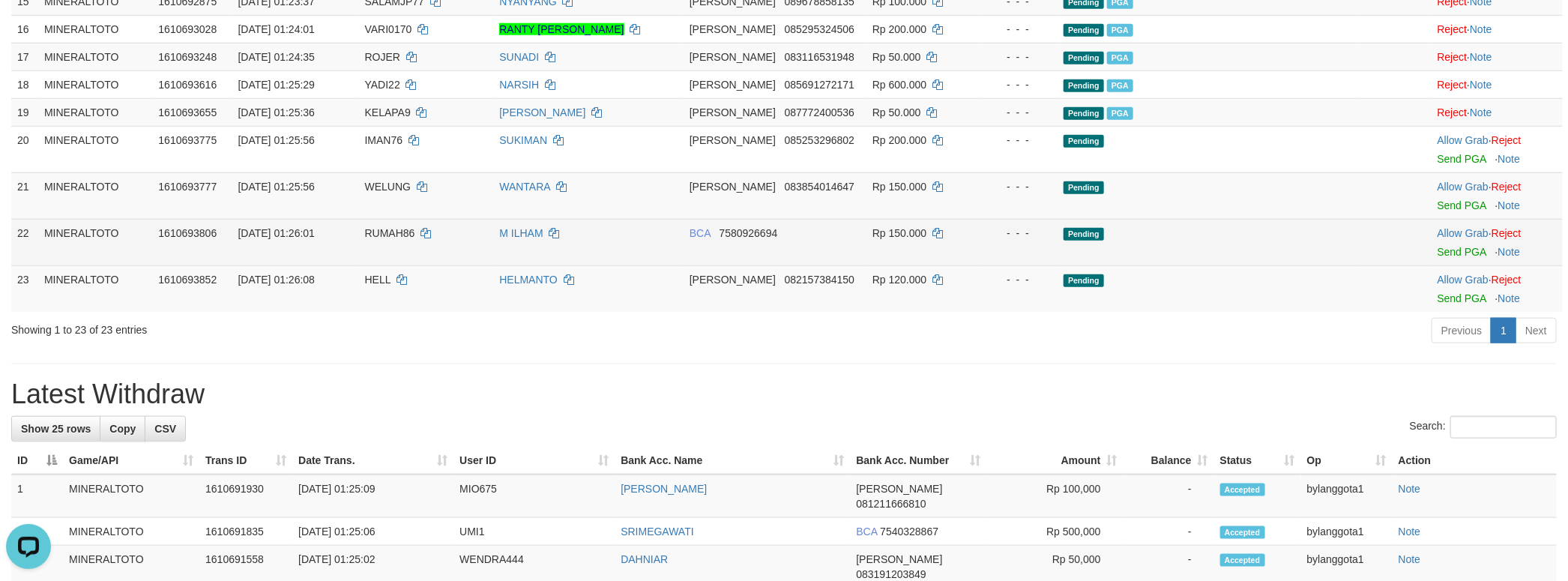
click at [1444, 325] on body "Toggle navigation Home Bank Account List Load By Website Group [ITOTO] MINERALT…" at bounding box center [784, 381] width 1568 height 2301
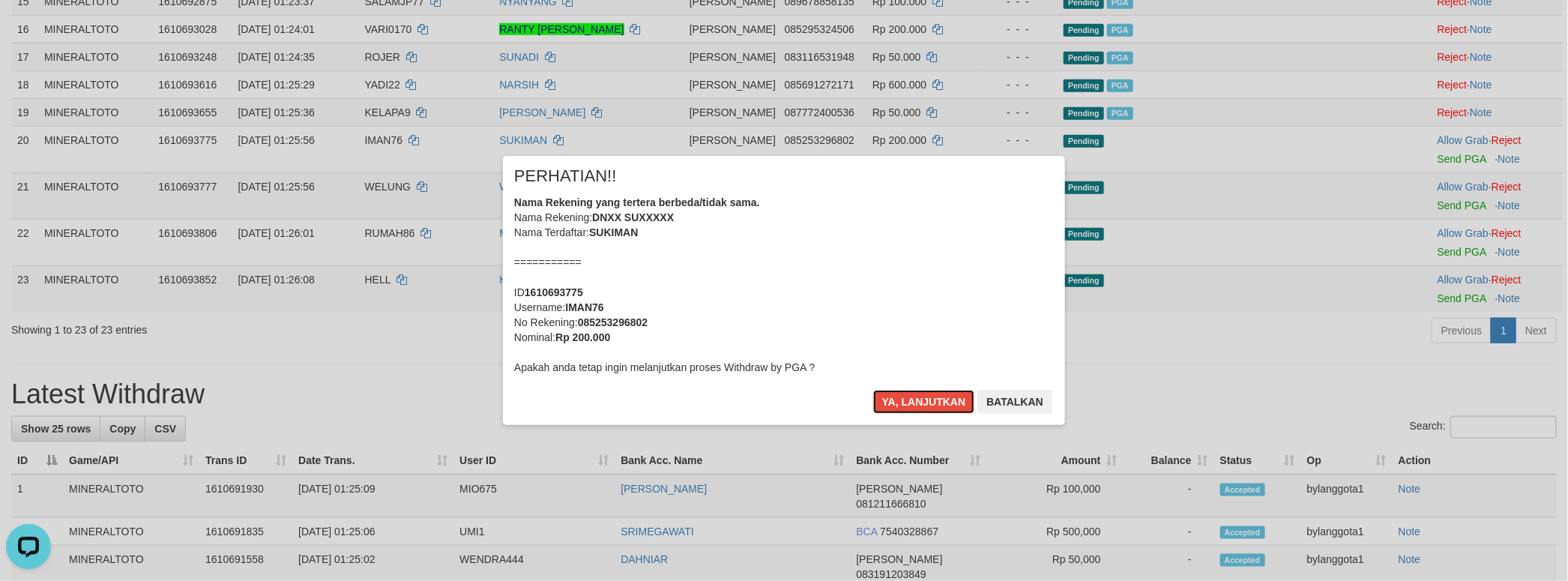
click at [897, 295] on div "Nama Rekening yang tertera berbeda/tidak sama. Nama Rekening: DNXX SUXXXXX Nama…" at bounding box center [784, 285] width 540 height 180
click at [873, 390] on button "Ya, lanjutkan" at bounding box center [923, 402] width 102 height 24
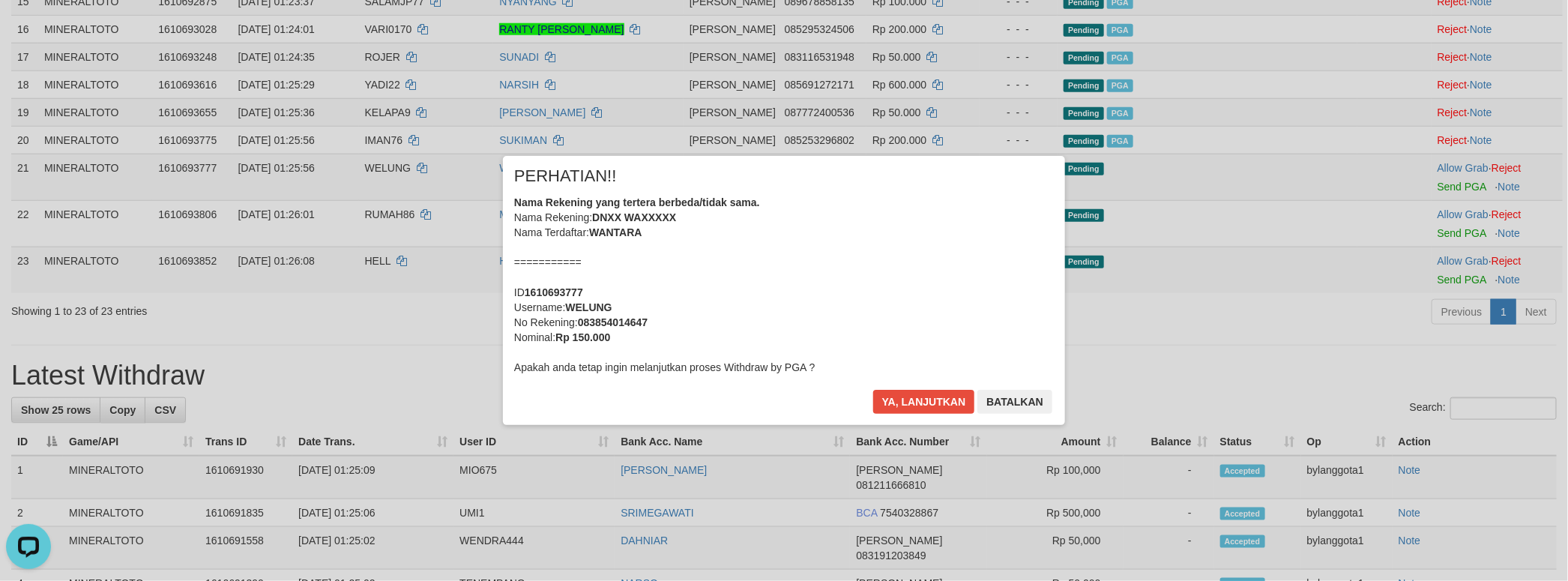
scroll to position [751, 0]
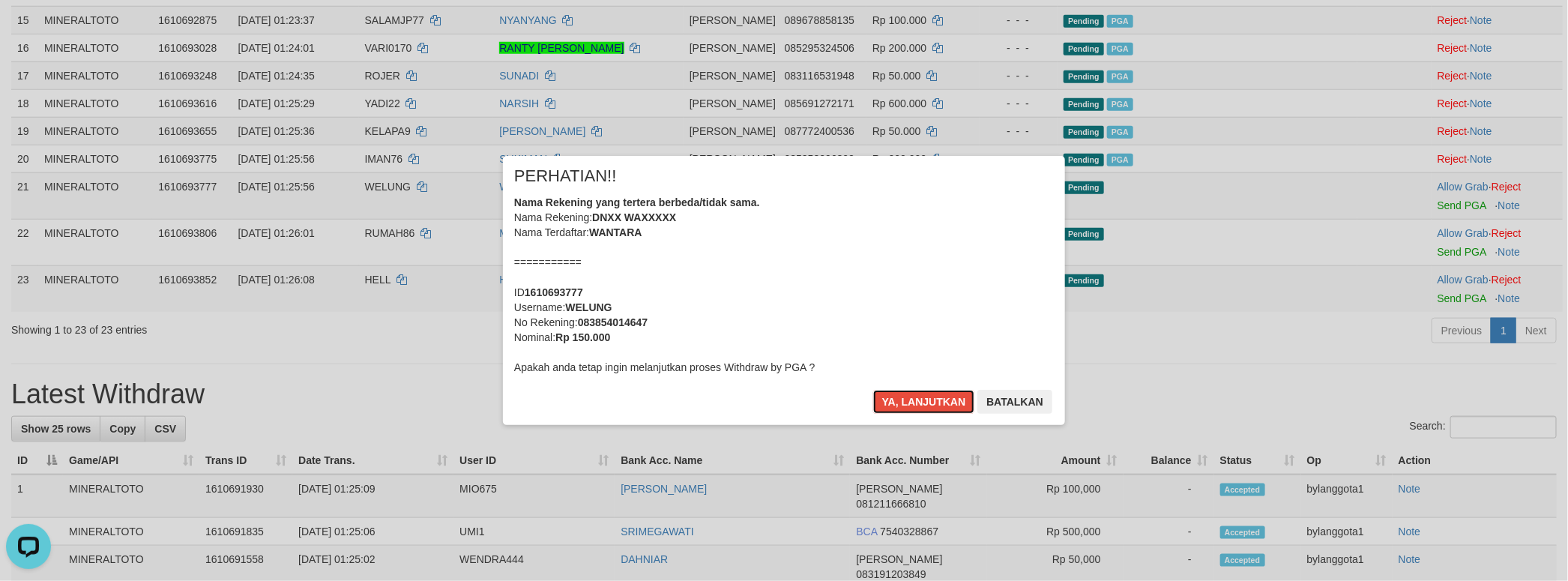
click at [882, 306] on div "Nama Rekening yang tertera berbeda/tidak sama. Nama Rekening: DNXX WAXXXXX Nama…" at bounding box center [784, 285] width 540 height 180
click at [873, 390] on button "Ya, lanjutkan" at bounding box center [923, 402] width 102 height 24
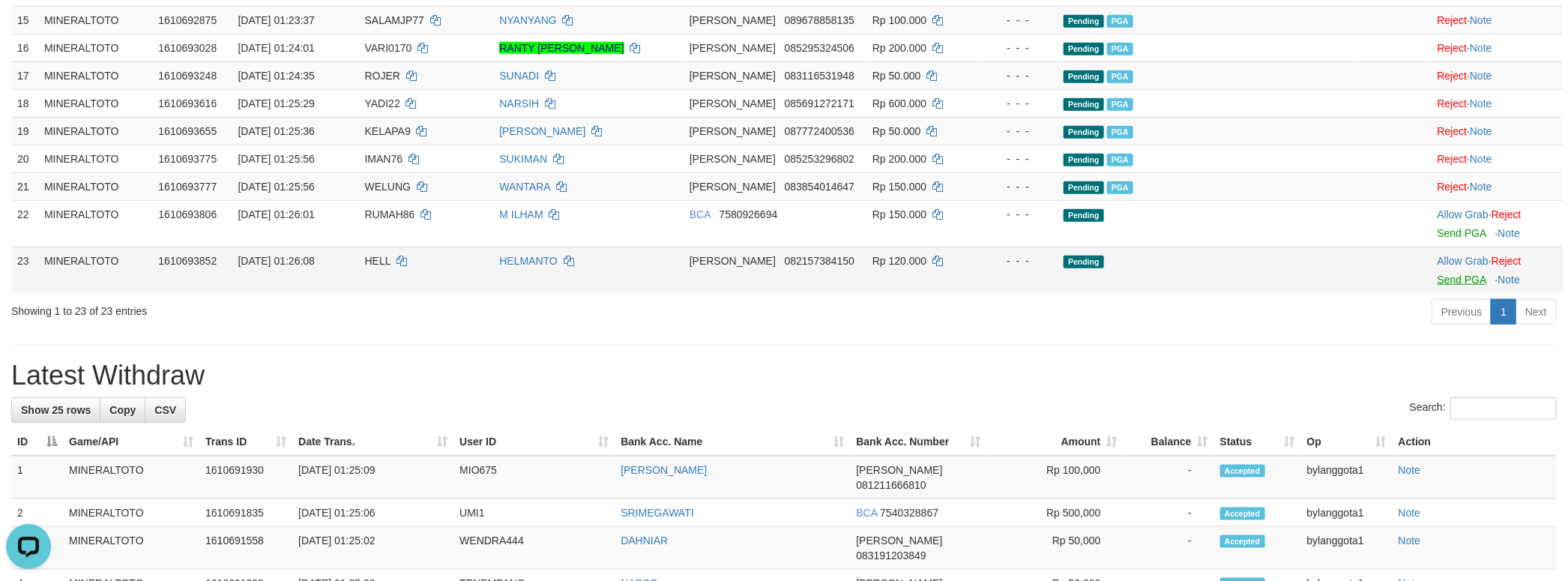
scroll to position [732, 0]
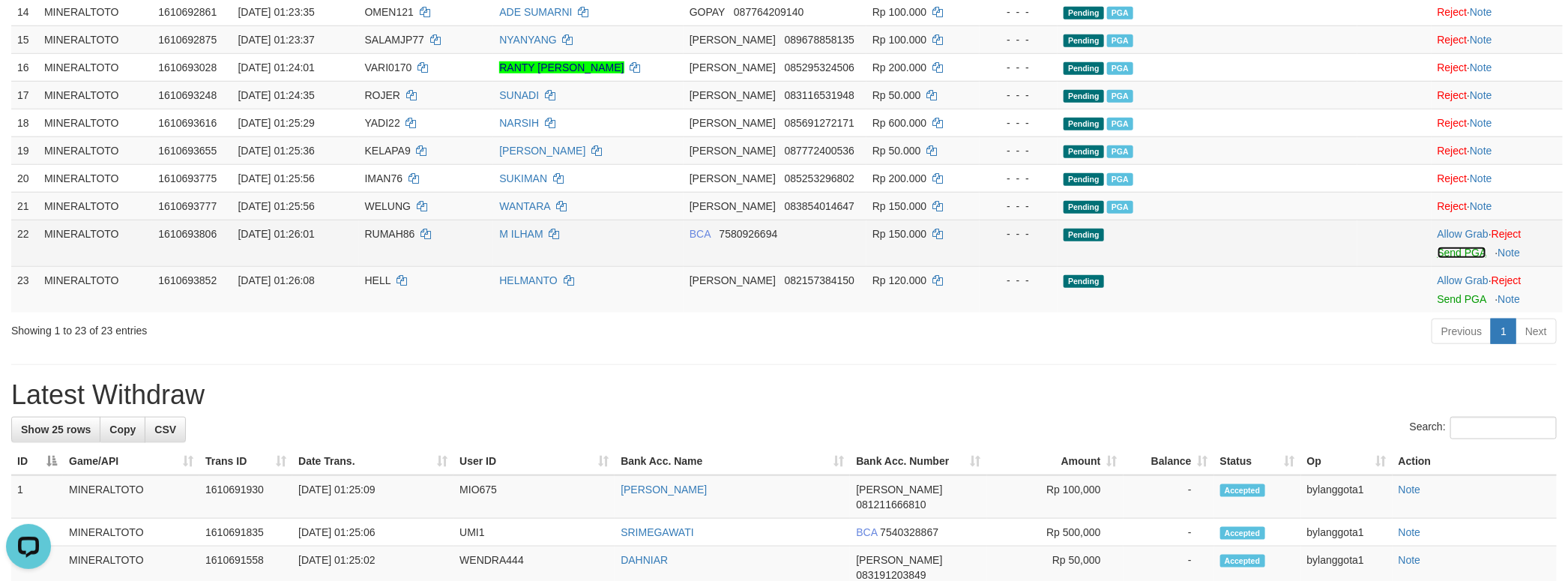
click at [1455, 259] on link "Send PGA" at bounding box center [1462, 252] width 49 height 12
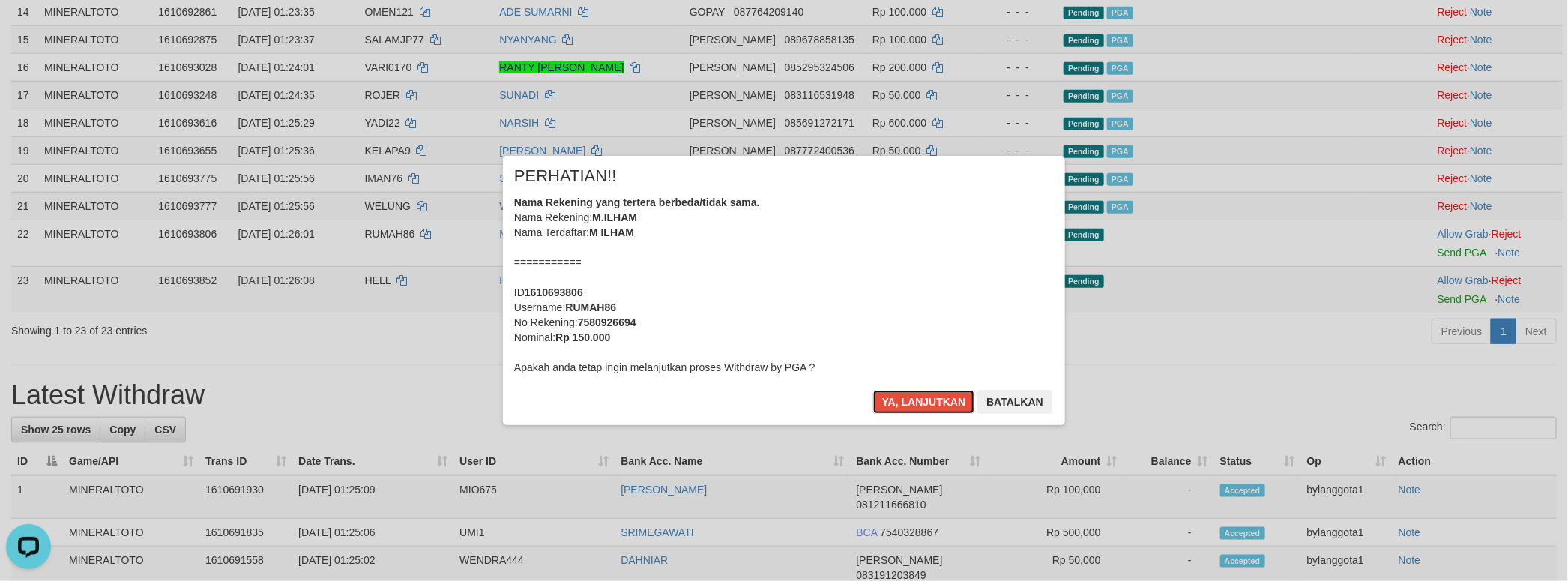
click at [885, 310] on div "Nama Rekening yang tertera berbeda/tidak sama. Nama Rekening: M.ILHAM Nama Terd…" at bounding box center [784, 285] width 540 height 180
click at [873, 390] on button "Ya, lanjutkan" at bounding box center [923, 402] width 102 height 24
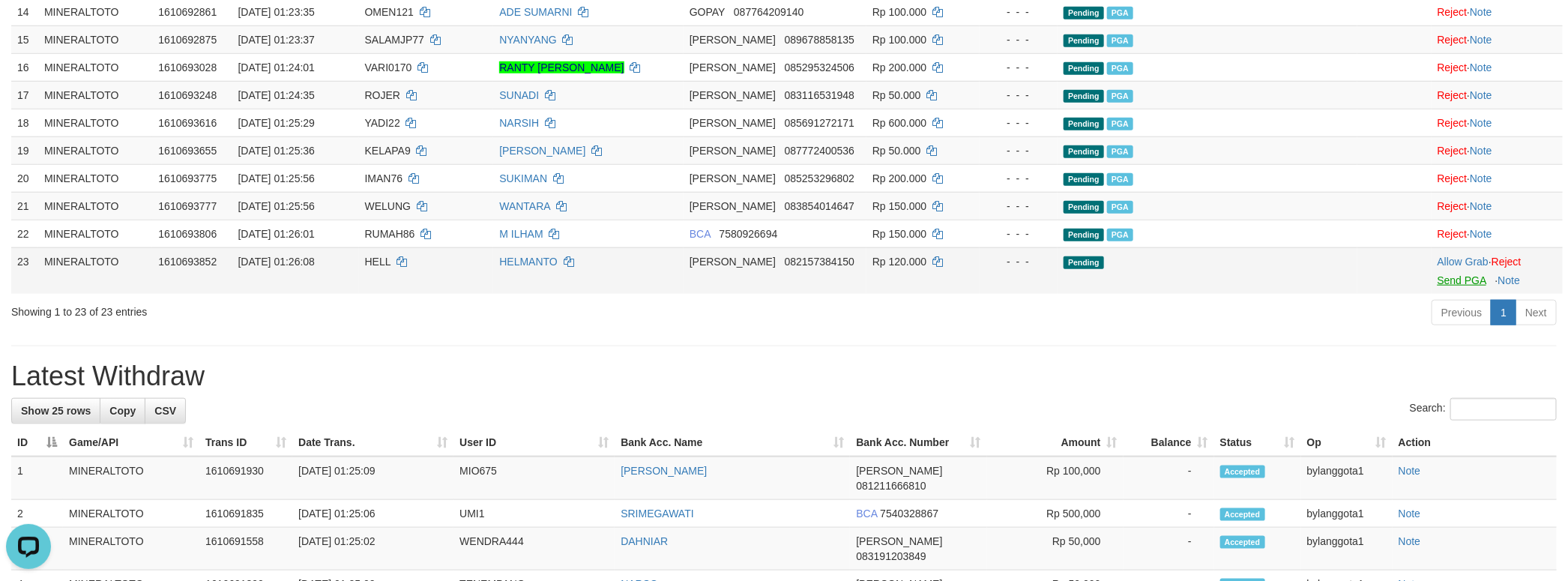
scroll to position [714, 0]
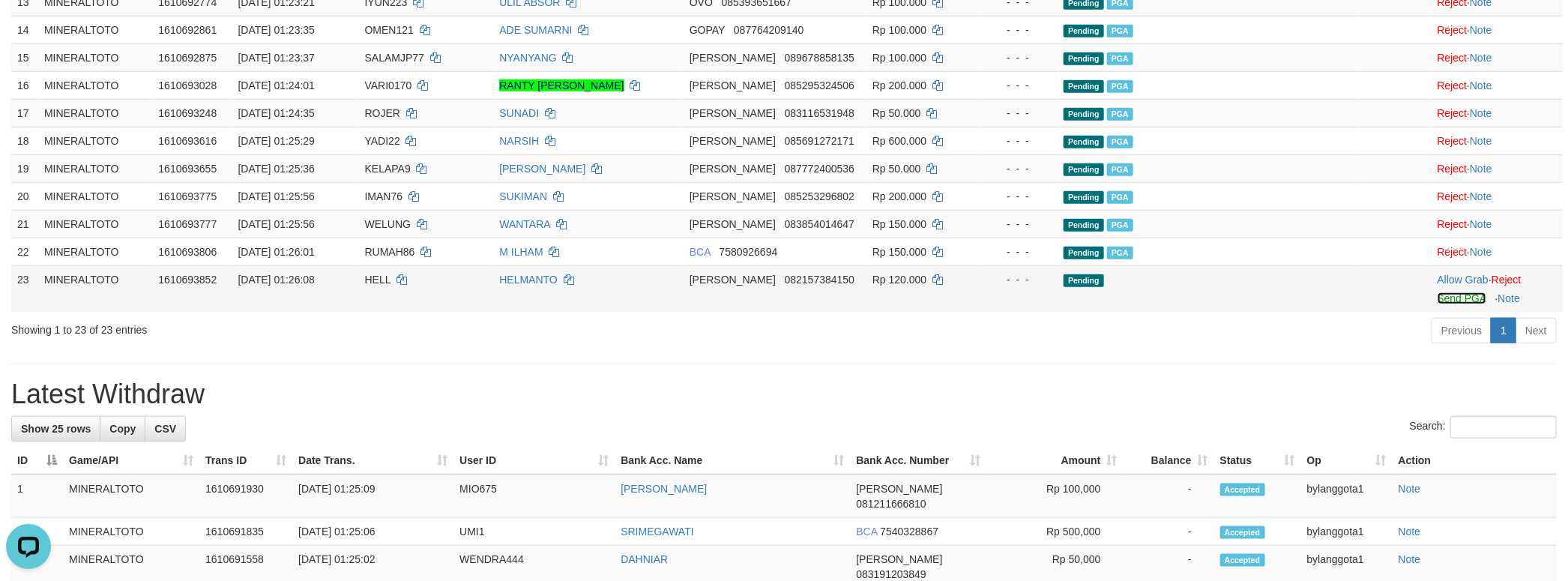
click at [1446, 304] on link "Send PGA" at bounding box center [1462, 297] width 49 height 12
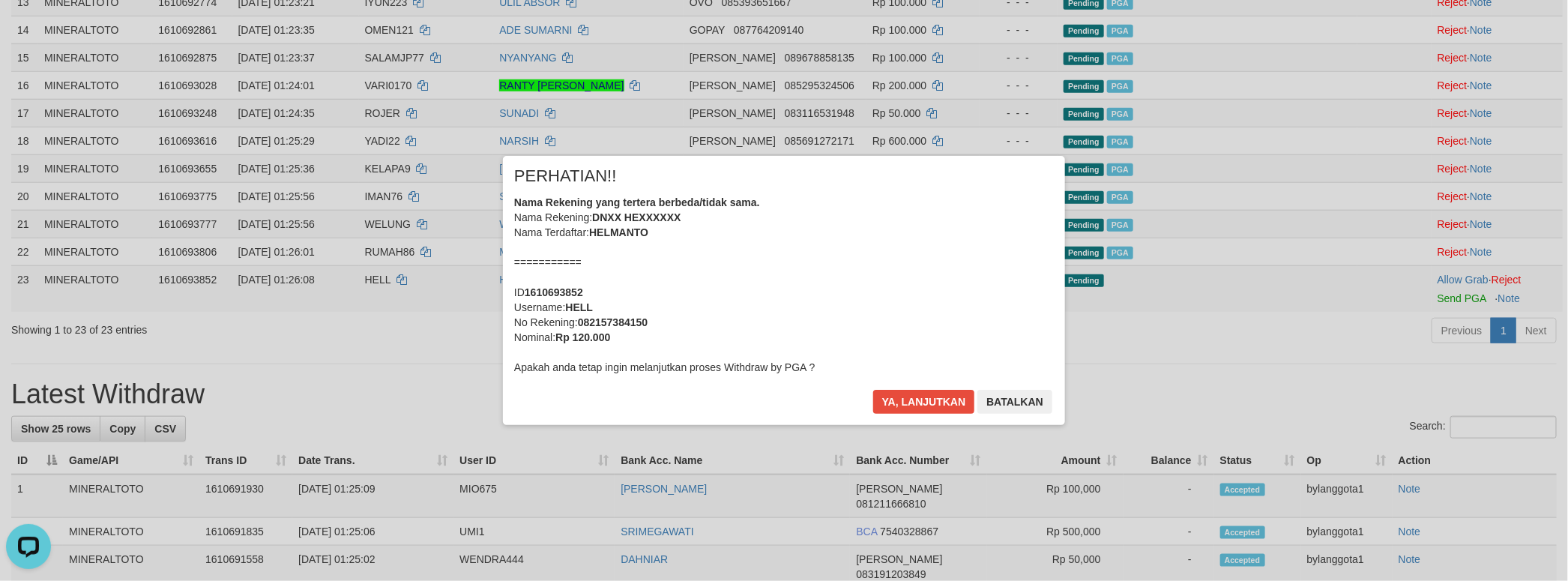
click at [875, 277] on div "Nama Rekening yang tertera berbeda/tidak sama. Nama Rekening: DNXX HEXXXXXX Nam…" at bounding box center [784, 285] width 540 height 180
click at [873, 390] on button "Ya, lanjutkan" at bounding box center [923, 402] width 102 height 24
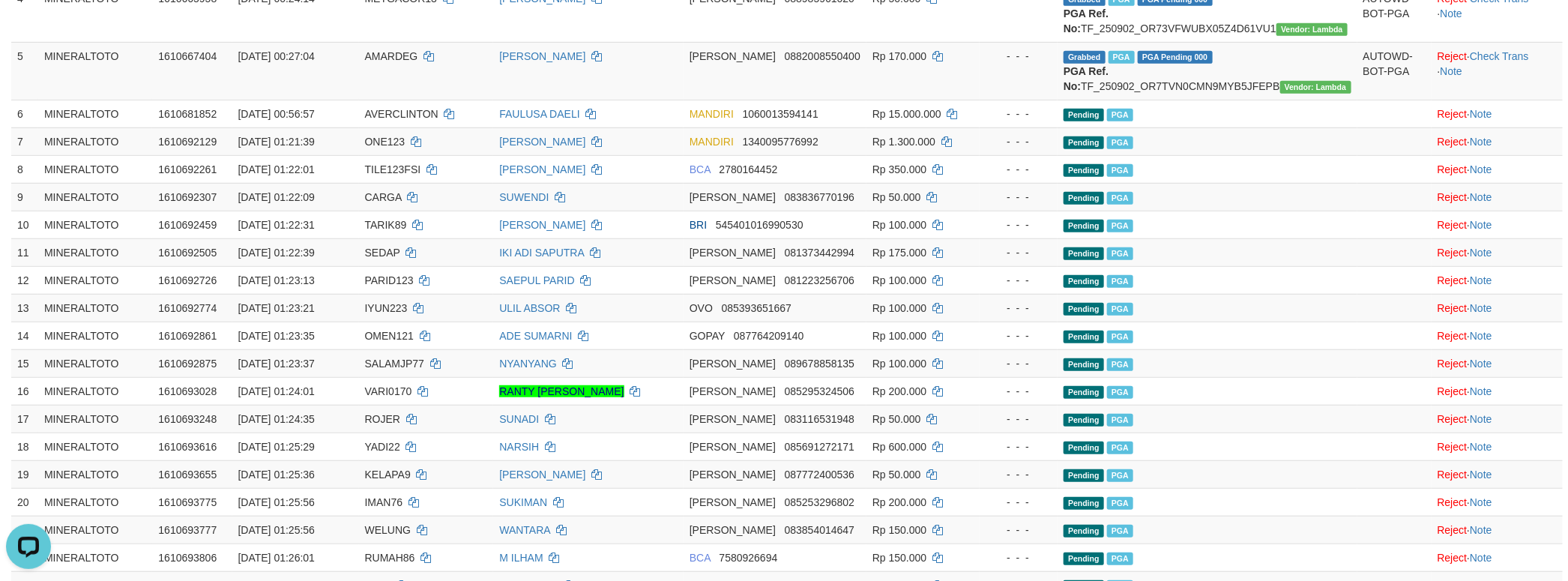
scroll to position [376, 0]
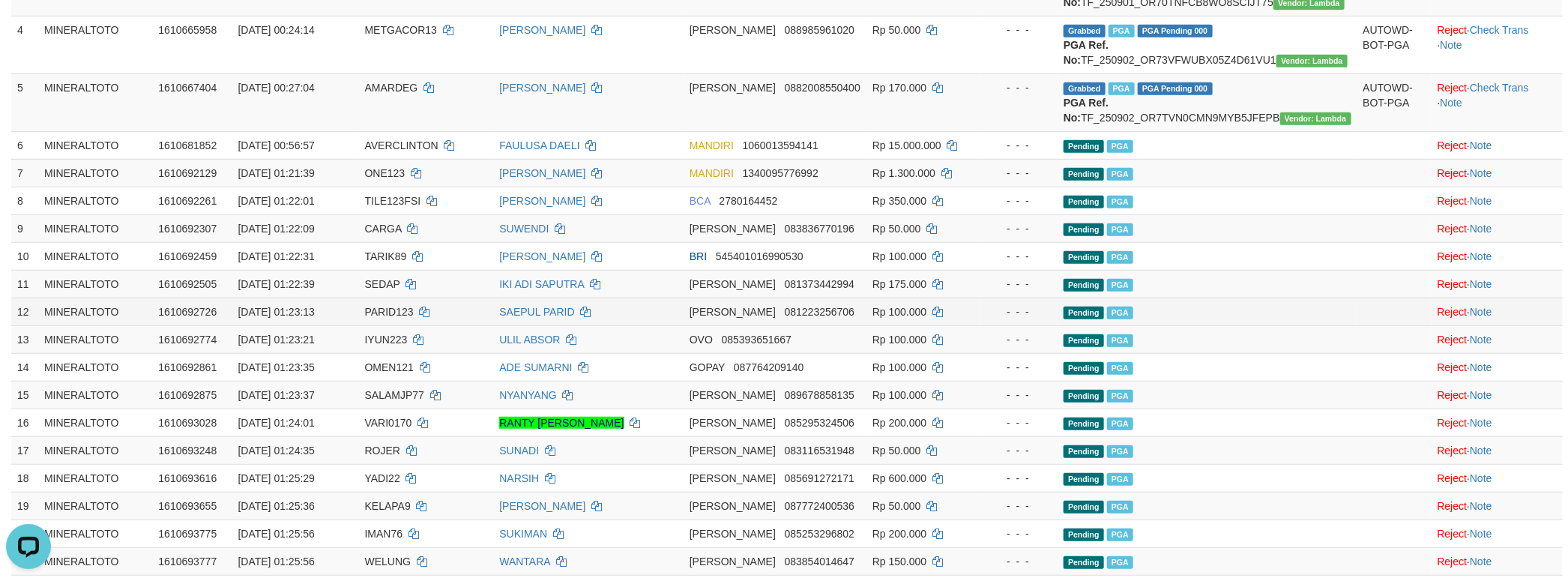
click at [1383, 325] on td at bounding box center [1394, 311] width 75 height 28
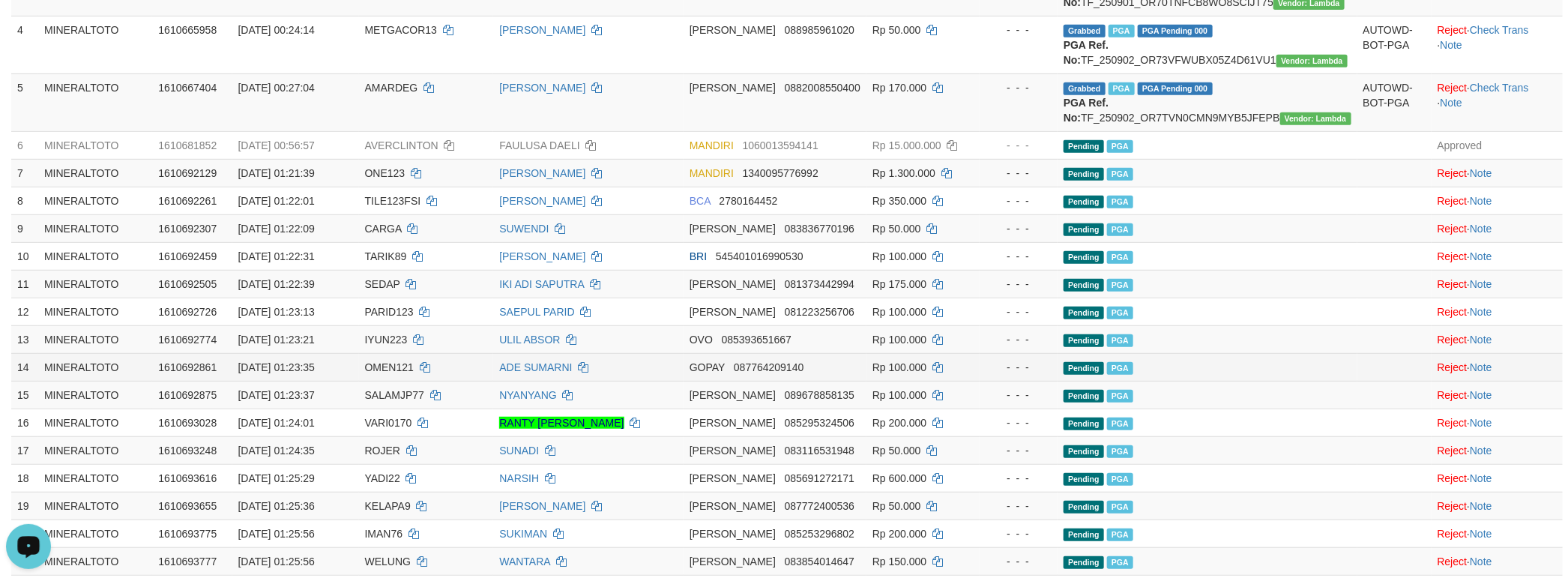
click at [1297, 381] on td "Pending PGA" at bounding box center [1207, 367] width 300 height 28
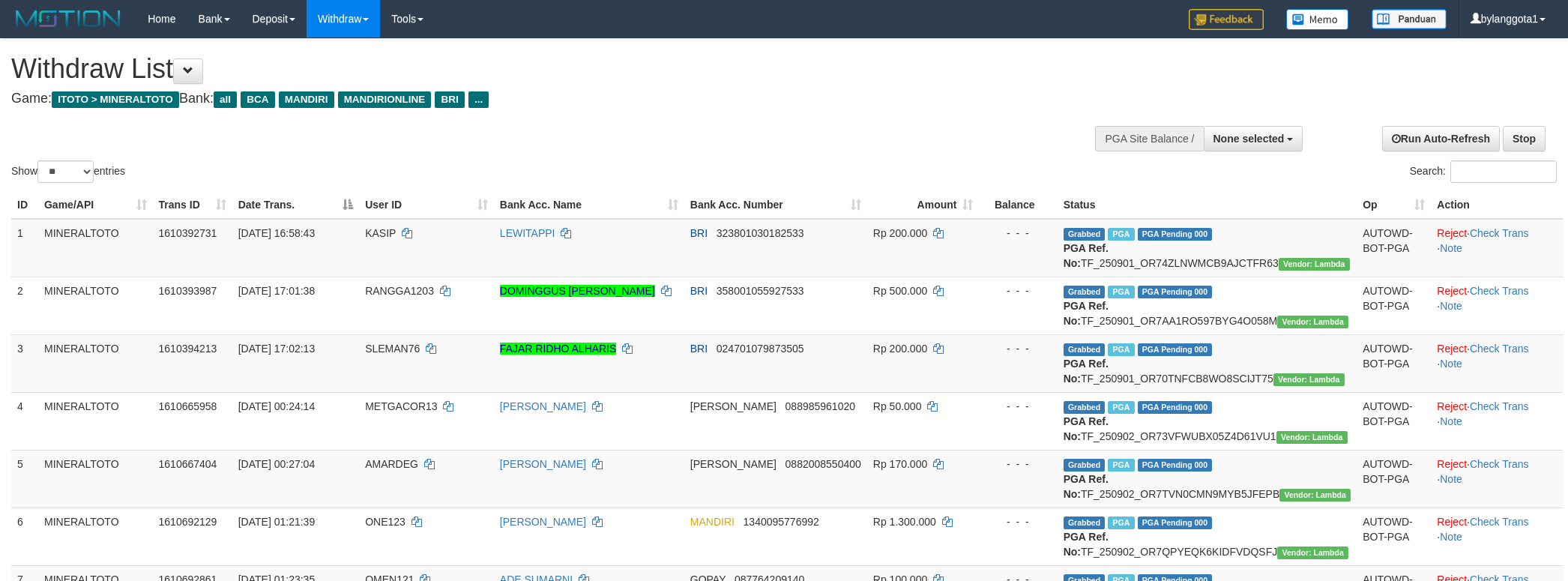
select select
select select "**"
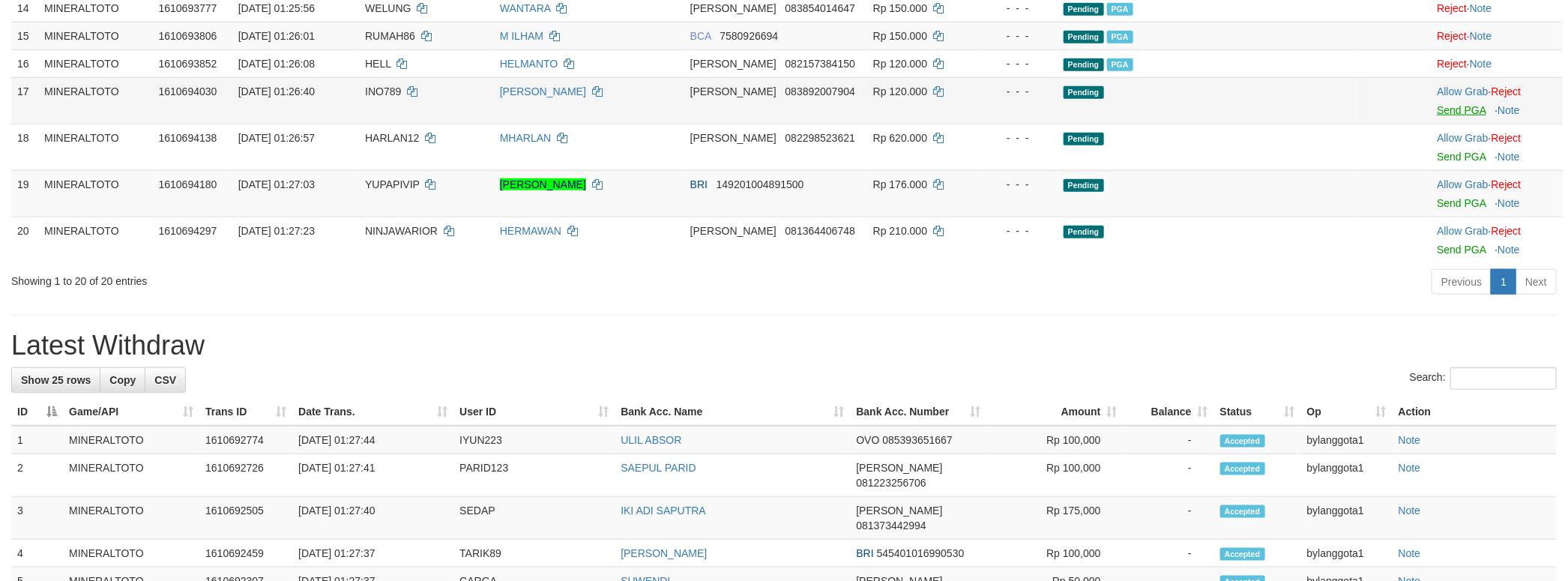
scroll to position [783, 0]
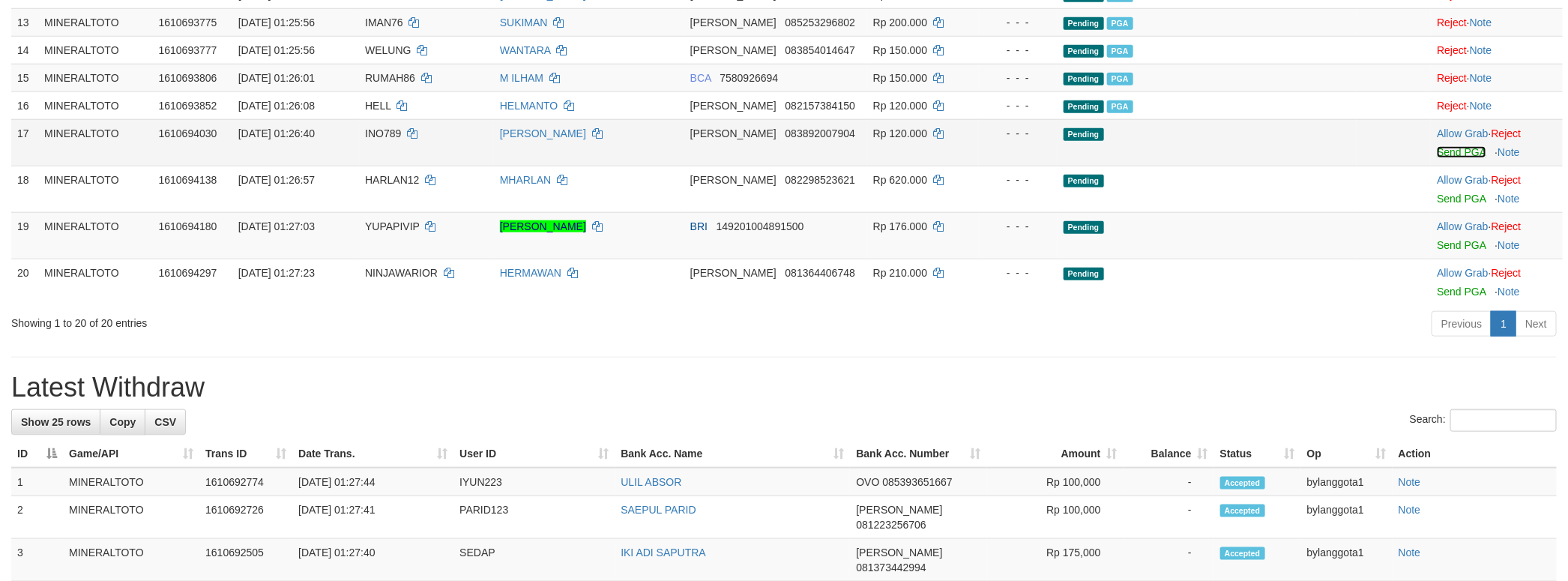
click at [1445, 158] on link "Send PGA" at bounding box center [1461, 151] width 49 height 12
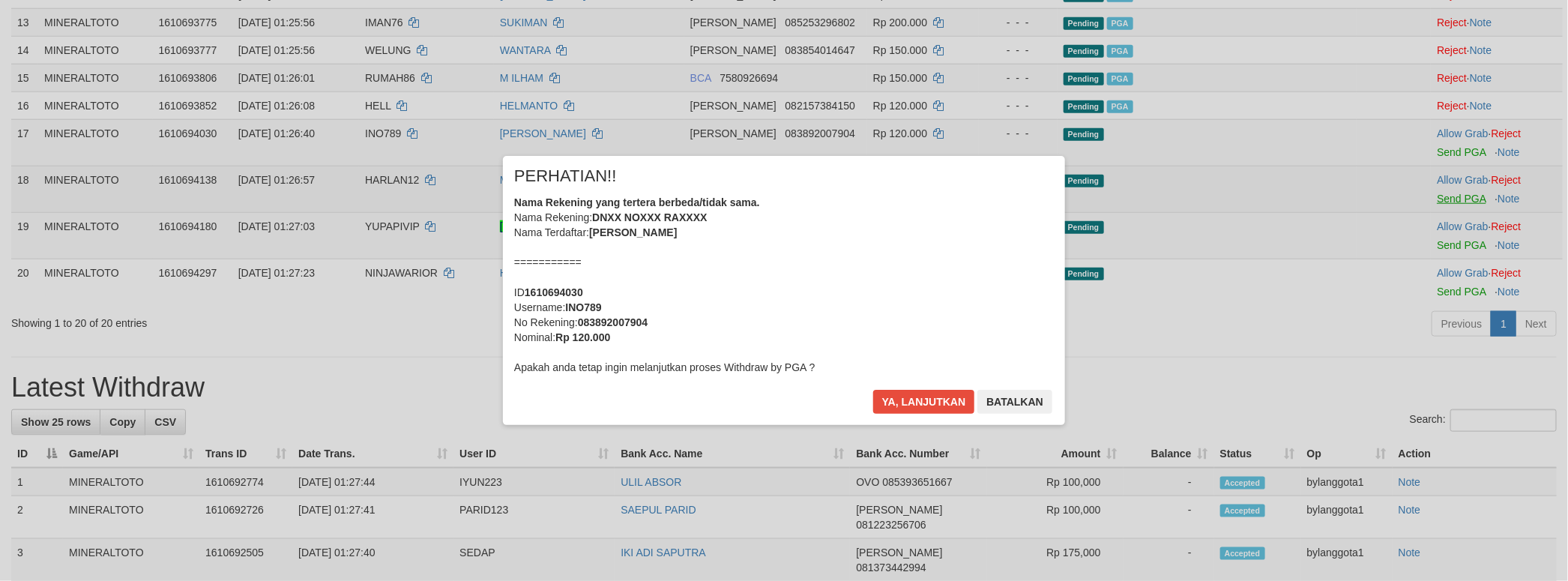
click at [1439, 320] on div "× PERHATIAN!! Nama Rekening yang tertera berbeda/tidak sama. Nama Rekening: DNX…" at bounding box center [784, 290] width 1568 height 329
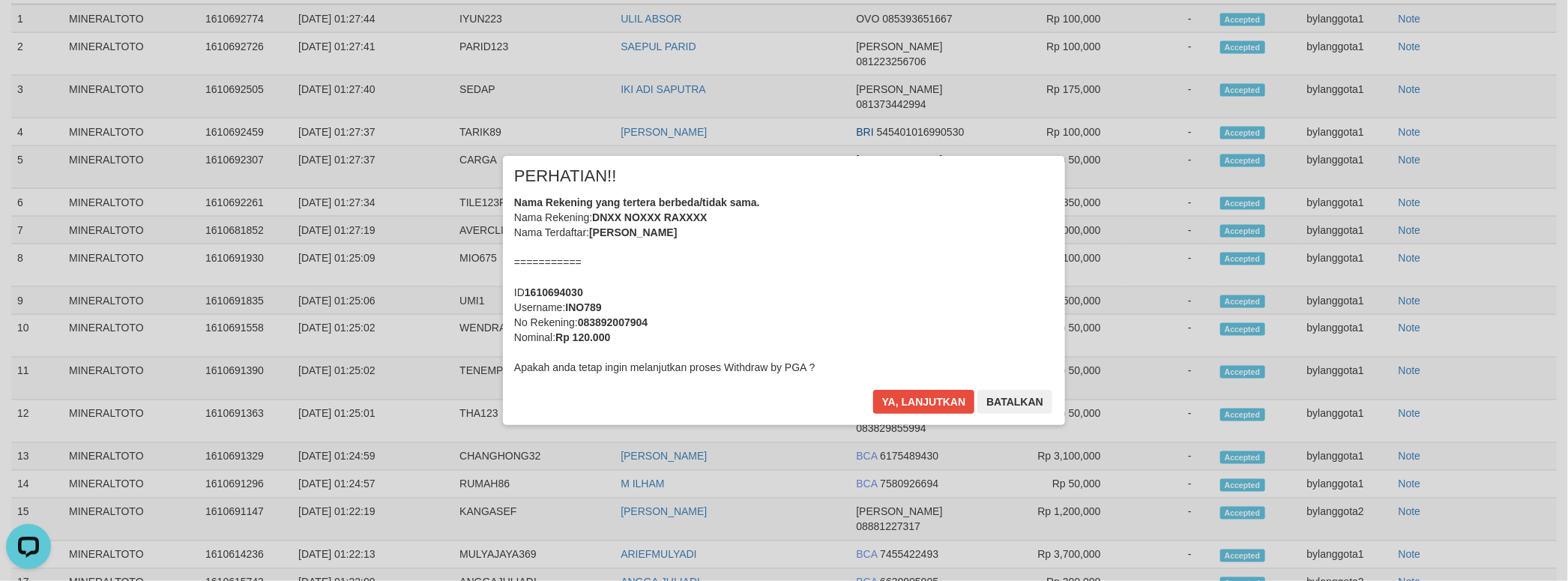
scroll to position [0, 0]
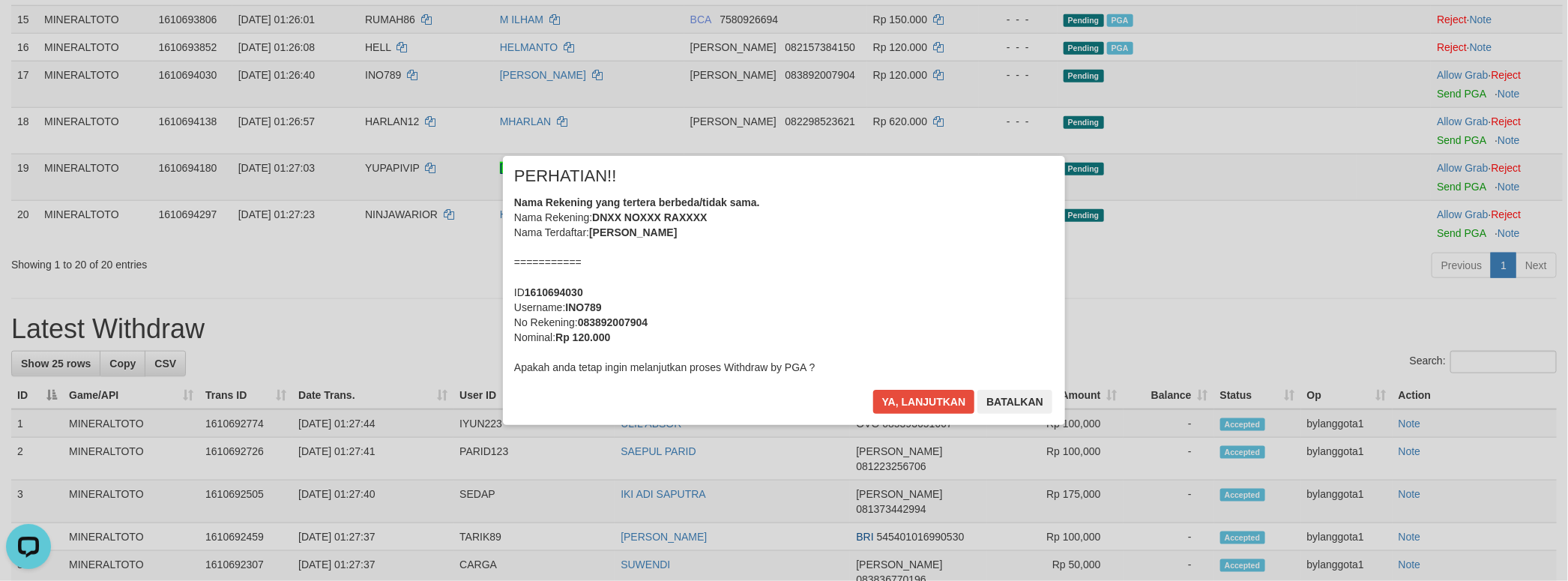
click at [870, 307] on div "Nama Rekening yang tertera berbeda/tidak sama. Nama Rekening: DNXX NOXXX RAXXXX…" at bounding box center [784, 285] width 540 height 180
click at [873, 390] on button "Ya, lanjutkan" at bounding box center [923, 402] width 102 height 24
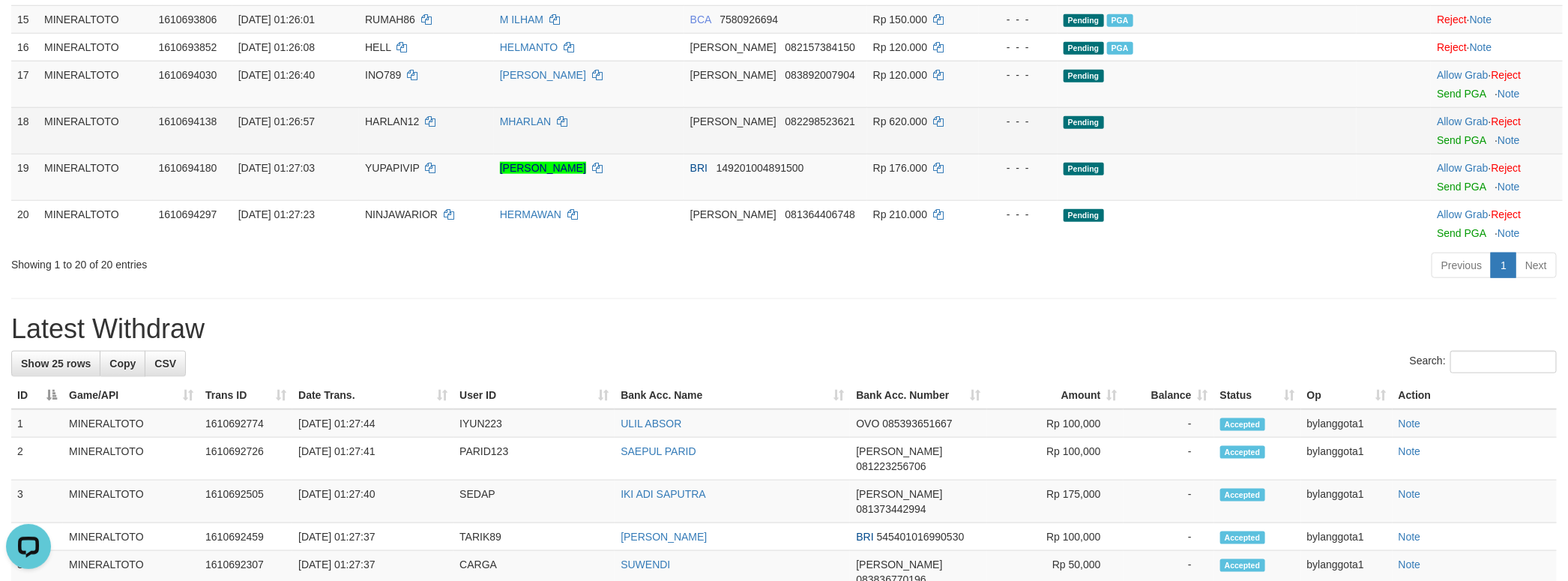
scroll to position [823, 0]
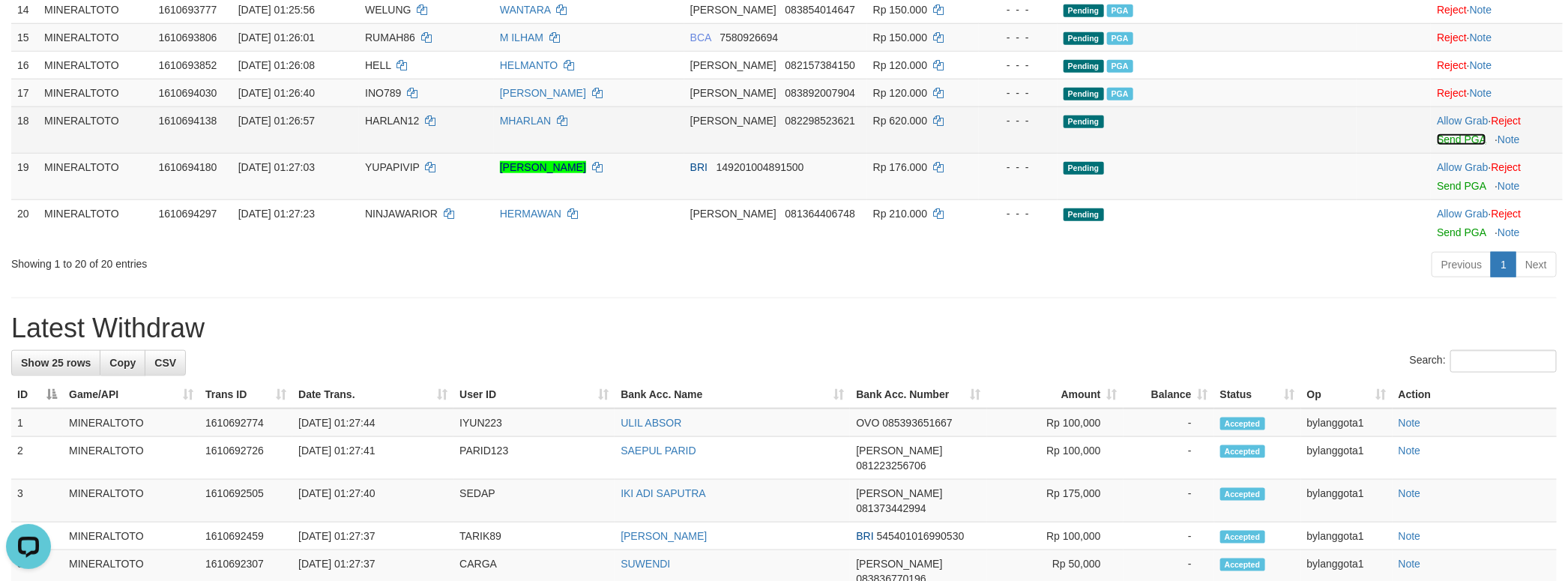
click at [1459, 145] on link "Send PGA" at bounding box center [1461, 139] width 49 height 12
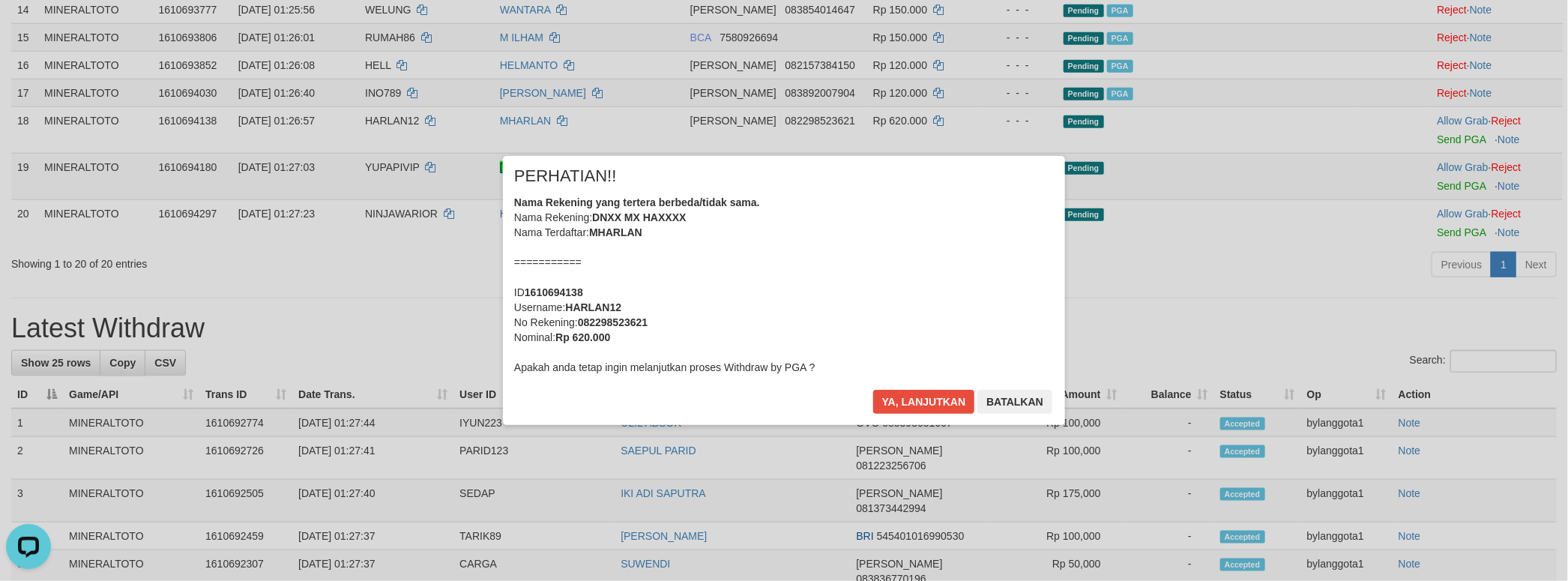
click at [864, 288] on div "Nama Rekening yang tertera berbeda/tidak sama. Nama Rekening: DNXX MX HAXXXX Na…" at bounding box center [784, 285] width 540 height 180
click at [873, 390] on button "Ya, lanjutkan" at bounding box center [923, 402] width 102 height 24
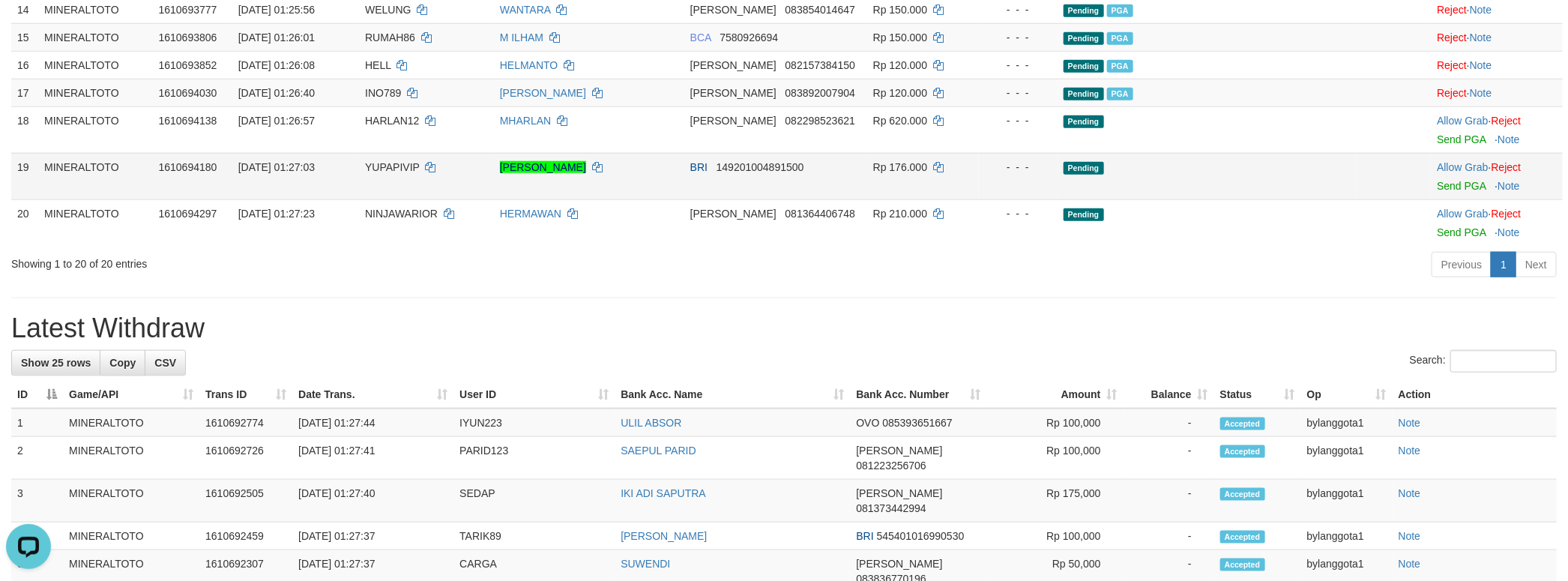
scroll to position [805, 0]
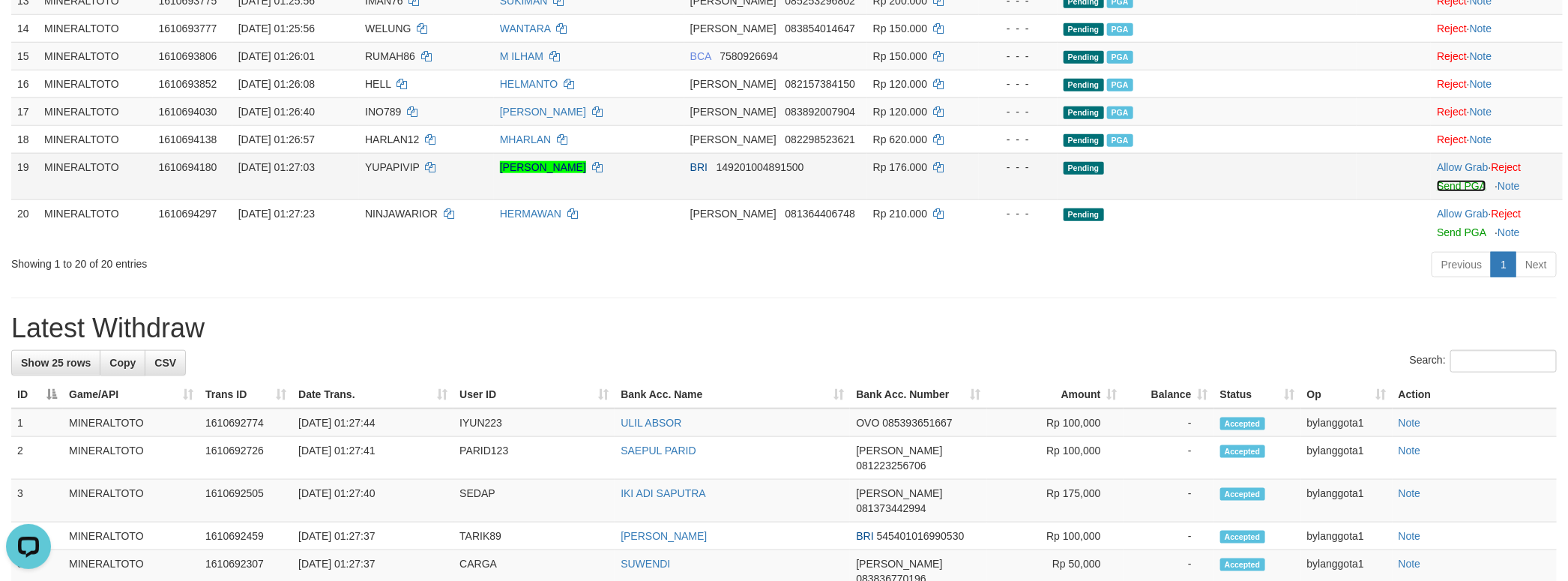
click at [1446, 192] on link "Send PGA" at bounding box center [1461, 186] width 49 height 12
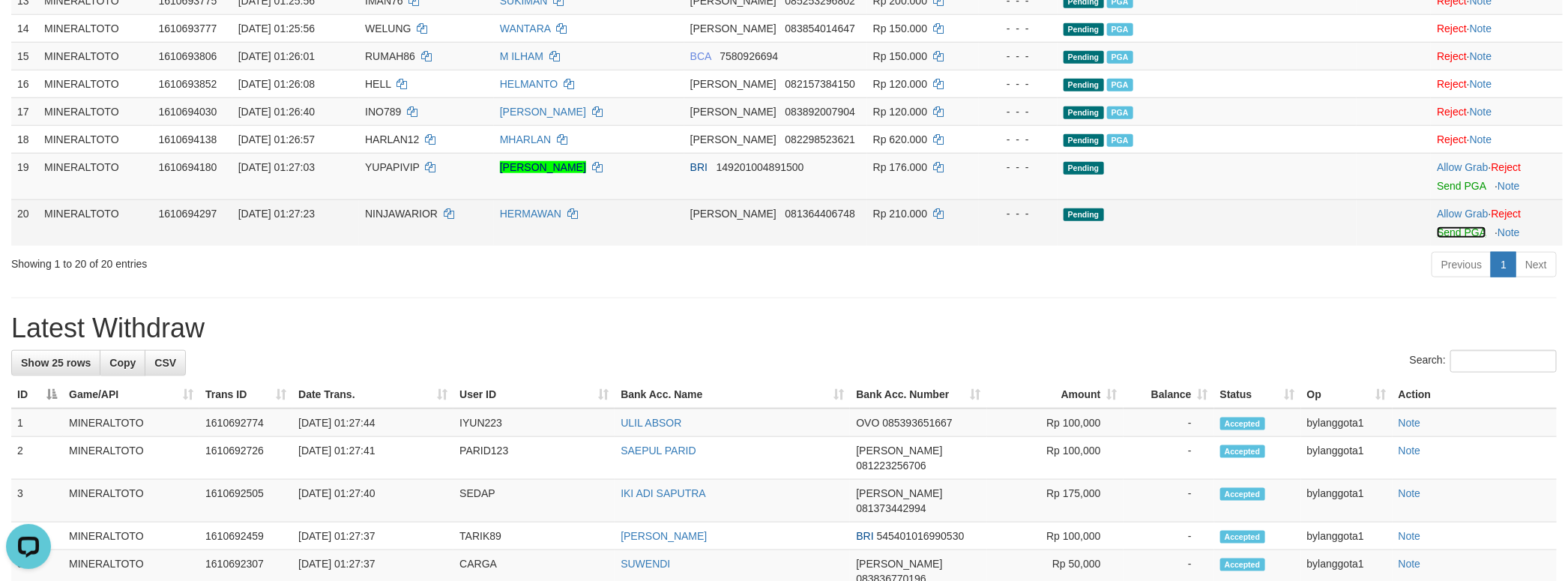
click at [1460, 238] on link "Send PGA" at bounding box center [1461, 231] width 49 height 12
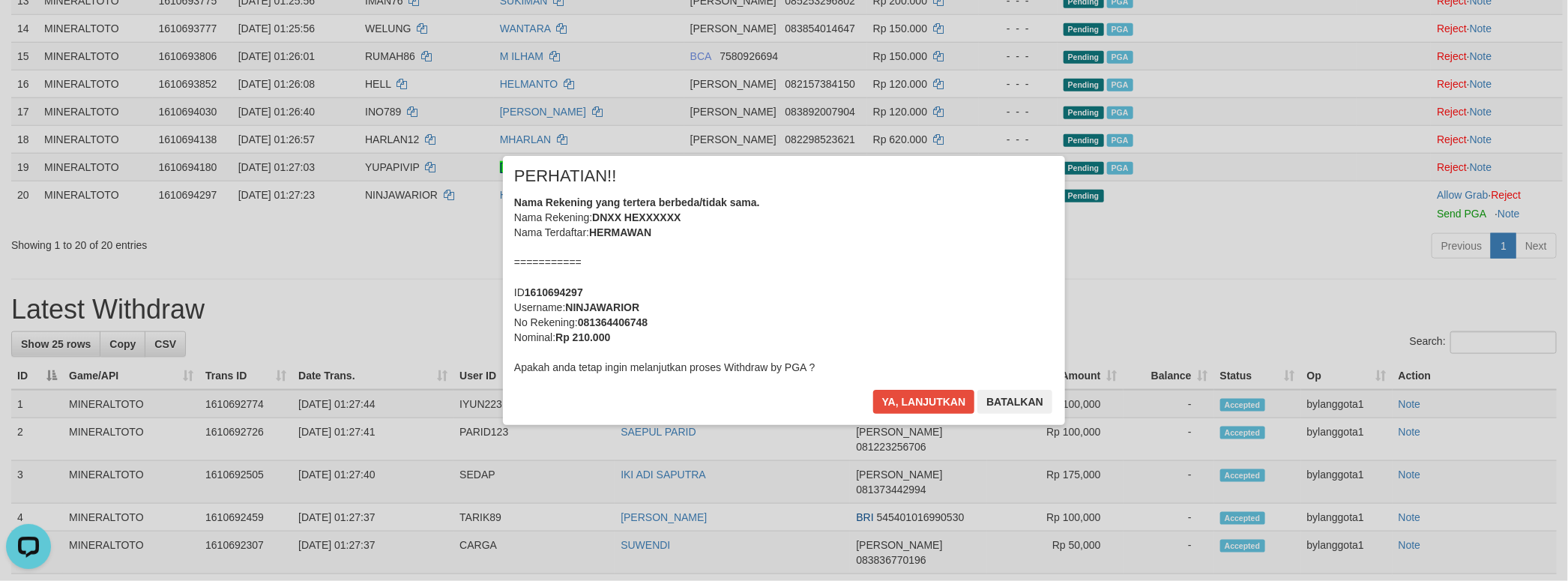
scroll to position [787, 0]
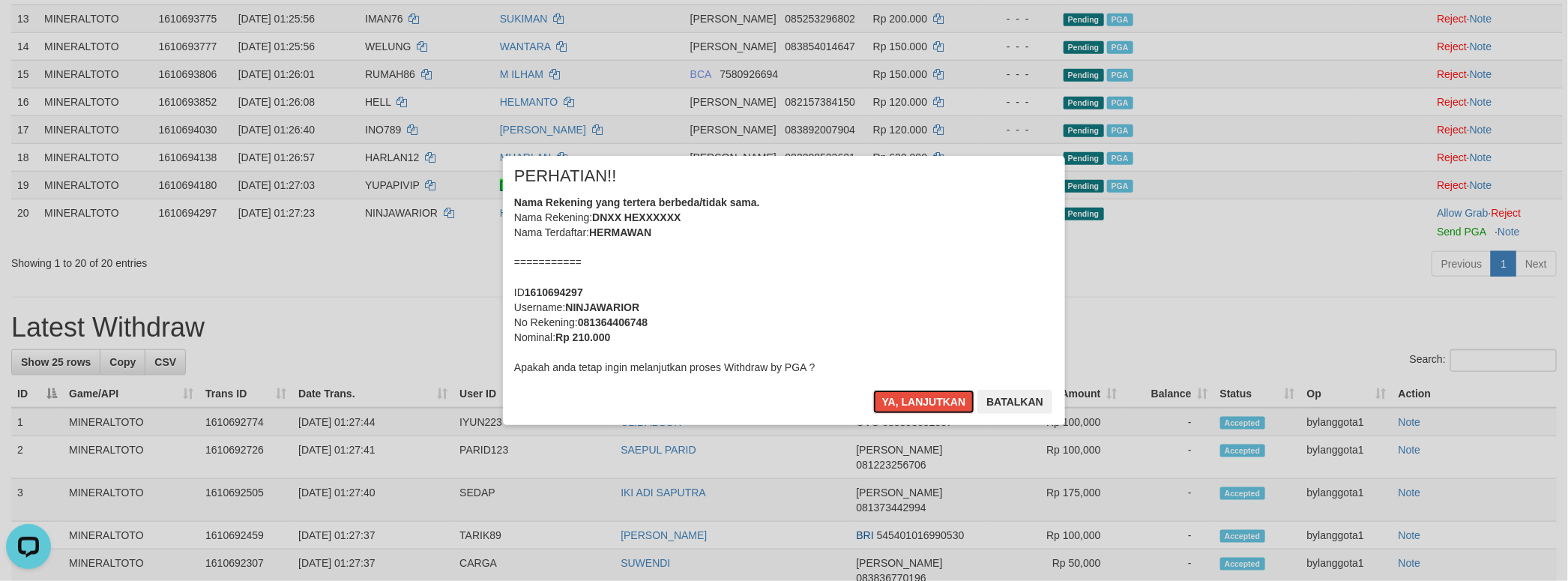
click at [835, 292] on div "Nama Rekening yang tertera berbeda/tidak sama. Nama Rekening: DNXX HEXXXXXX Nam…" at bounding box center [784, 285] width 540 height 180
click at [873, 390] on button "Ya, lanjutkan" at bounding box center [923, 402] width 102 height 24
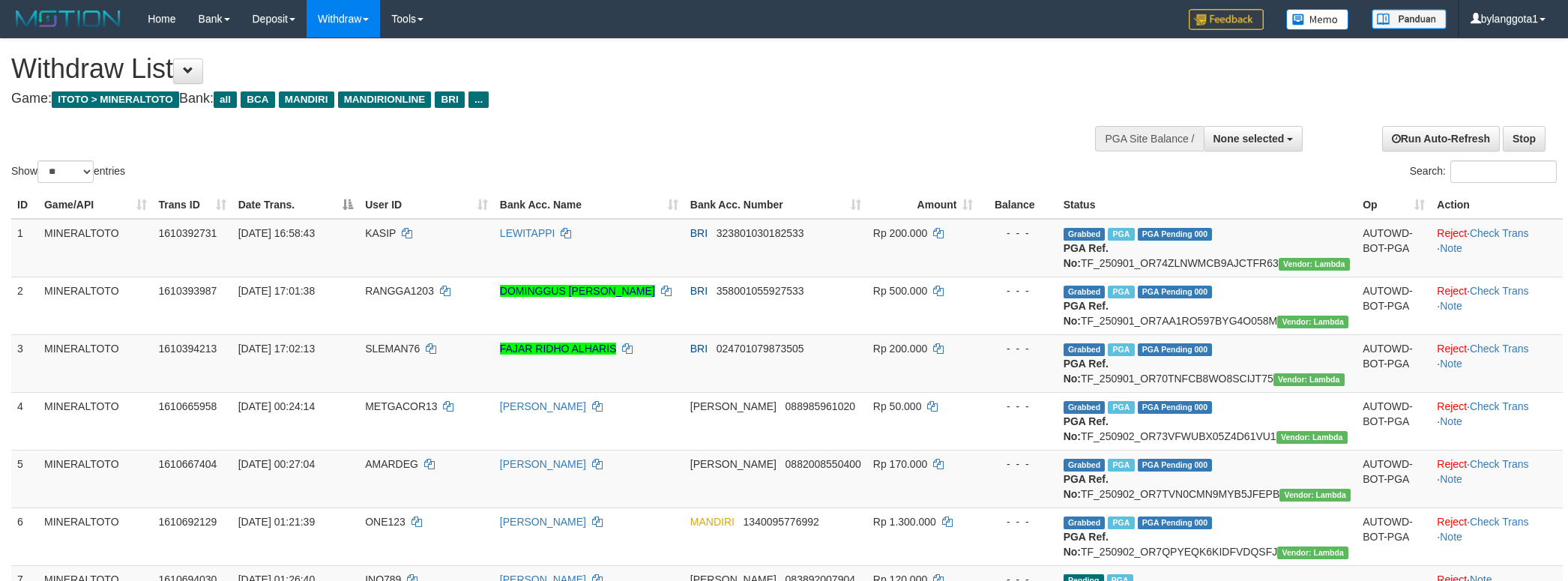
select select
select select "**"
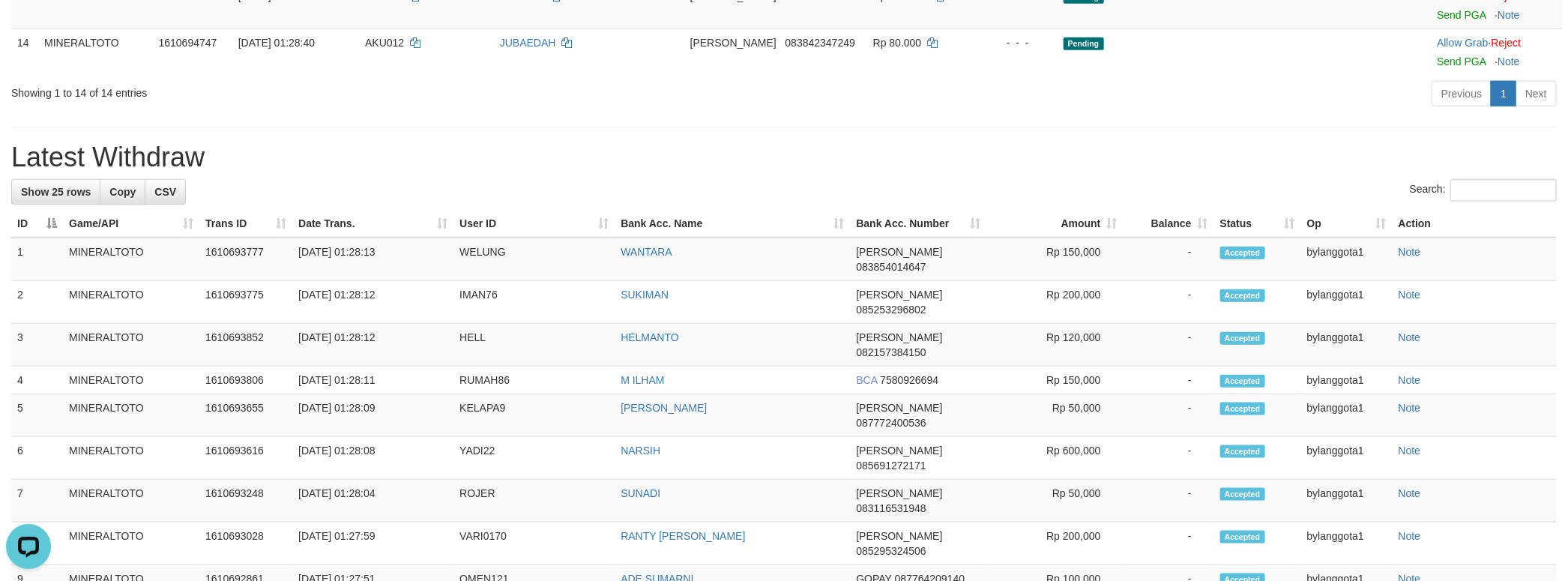
click at [1176, 172] on h1 "Latest Withdraw" at bounding box center [784, 157] width 1545 height 30
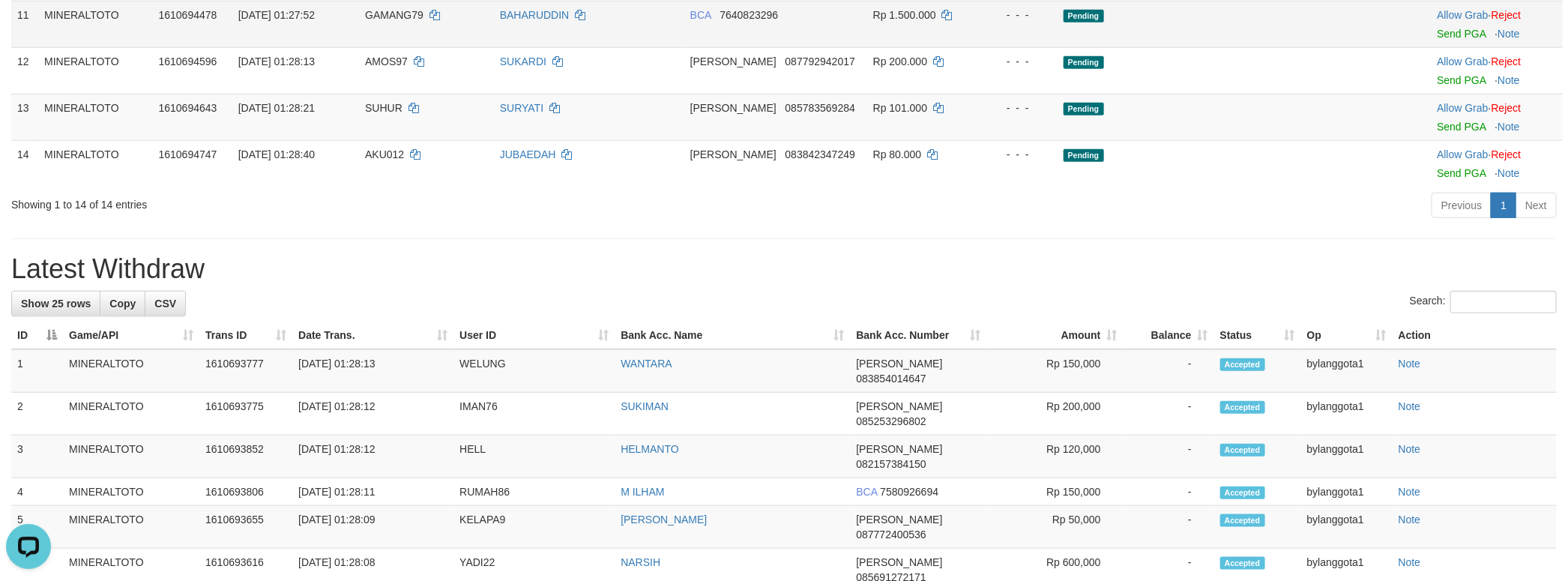
scroll to position [562, 0]
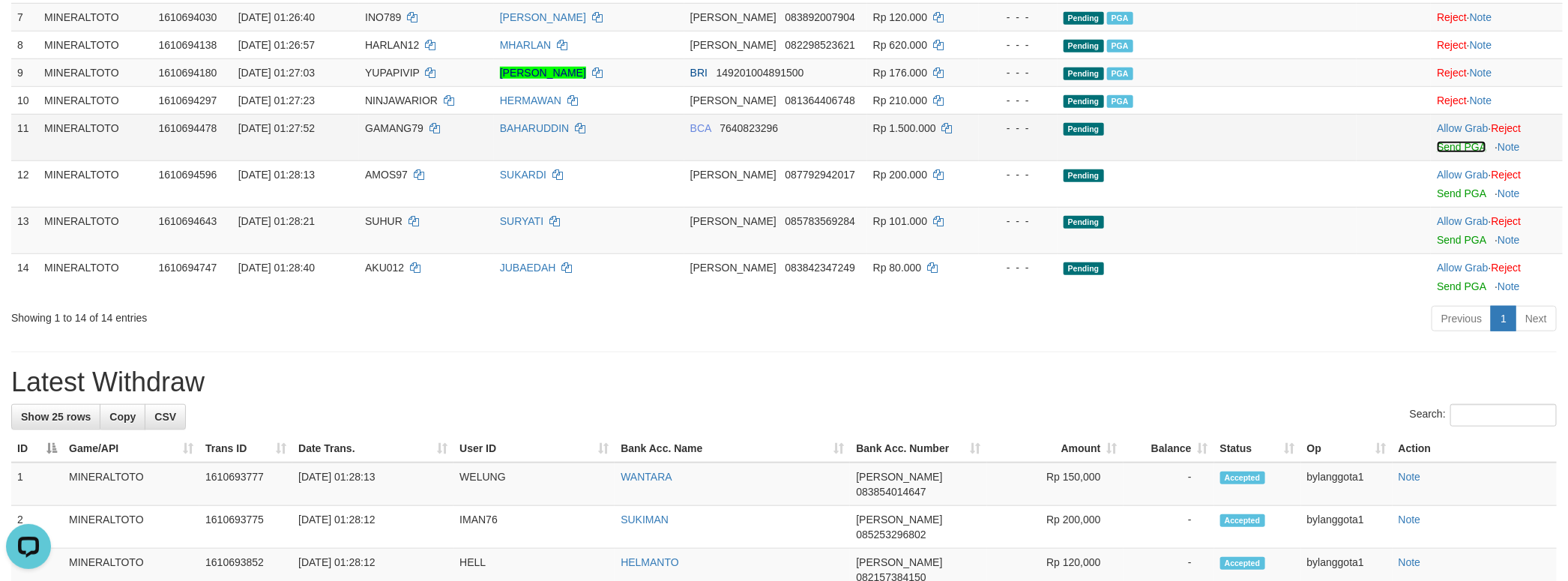
click at [1443, 153] on link "Send PGA" at bounding box center [1461, 146] width 49 height 12
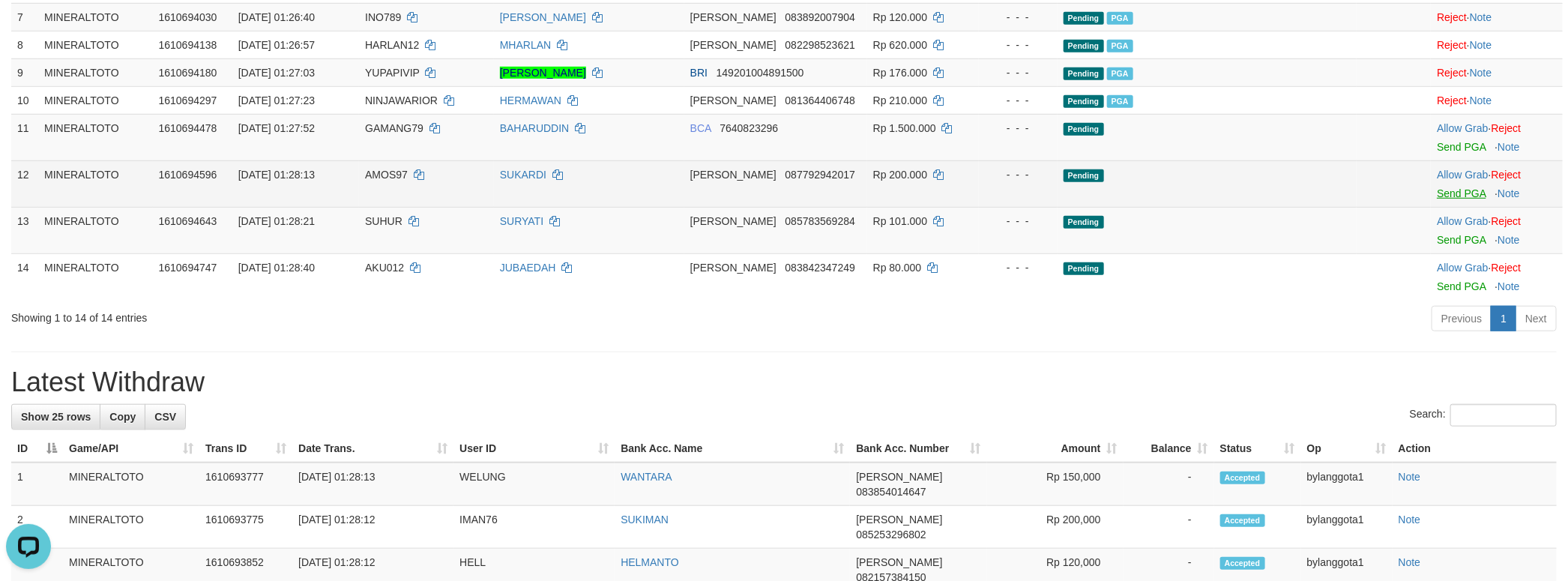
scroll to position [543, 0]
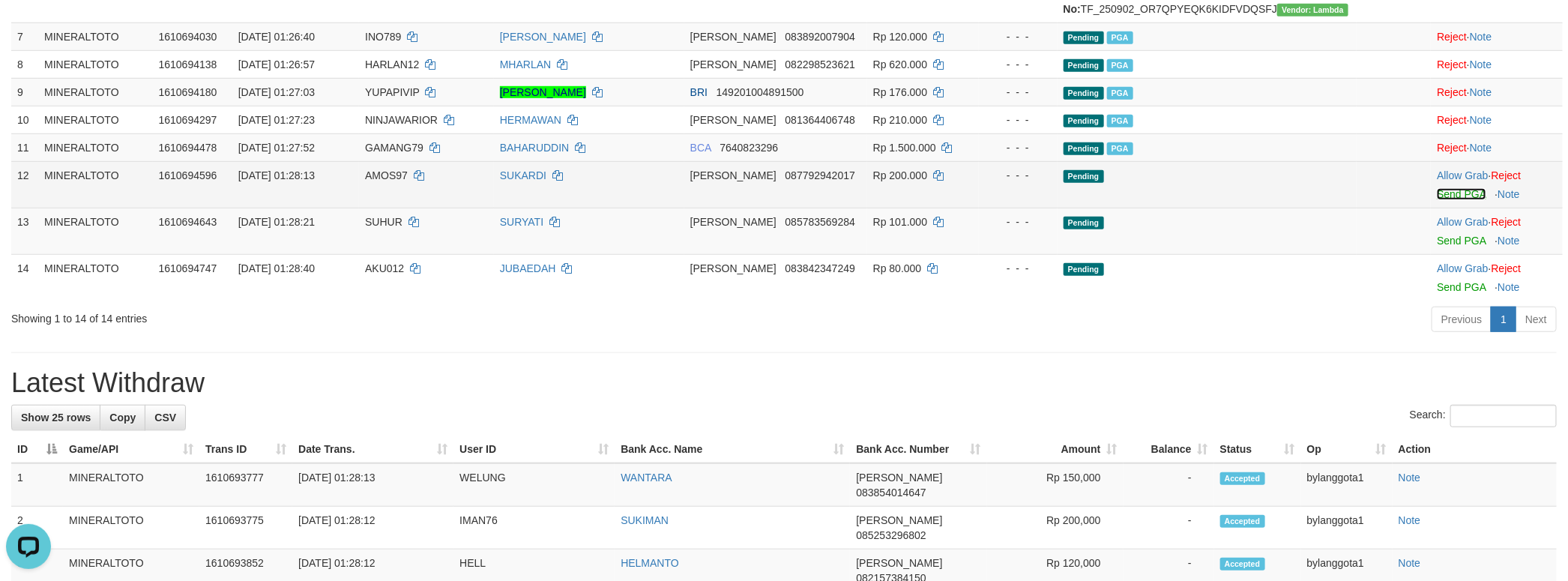
drag, startPoint x: 1453, startPoint y: 287, endPoint x: 1470, endPoint y: 313, distance: 31.1
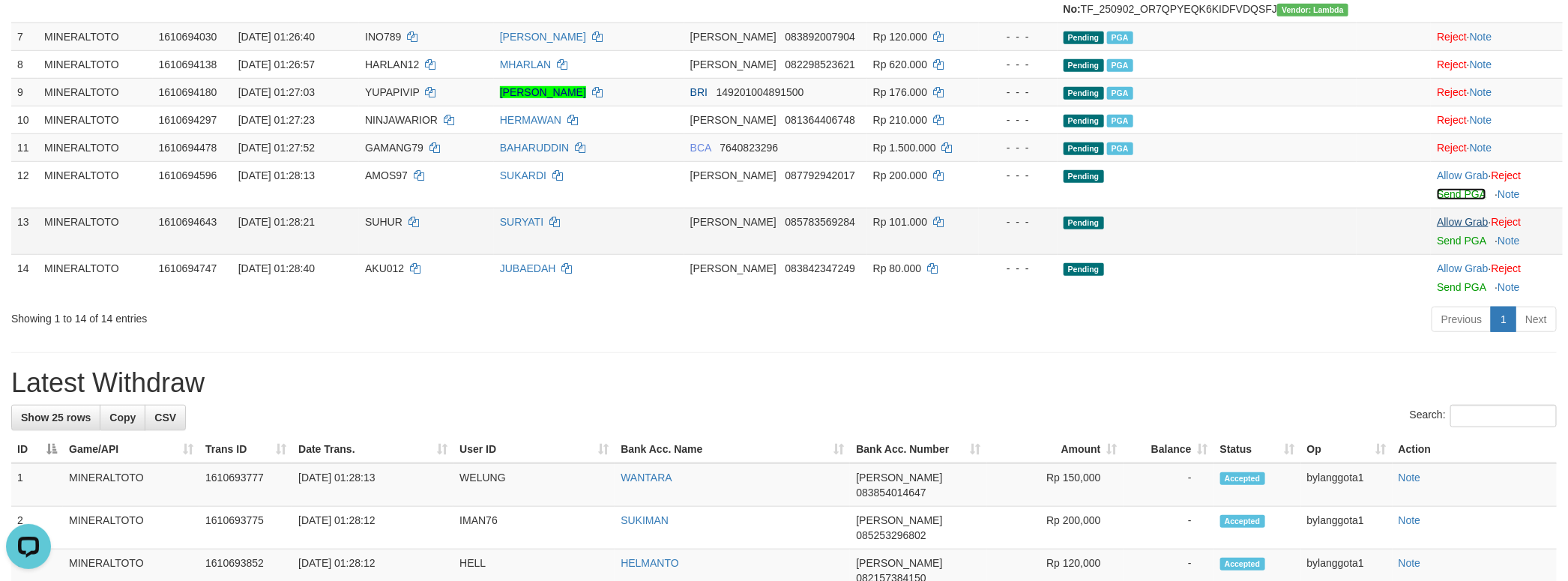
click at [1453, 200] on link "Send PGA" at bounding box center [1461, 193] width 49 height 12
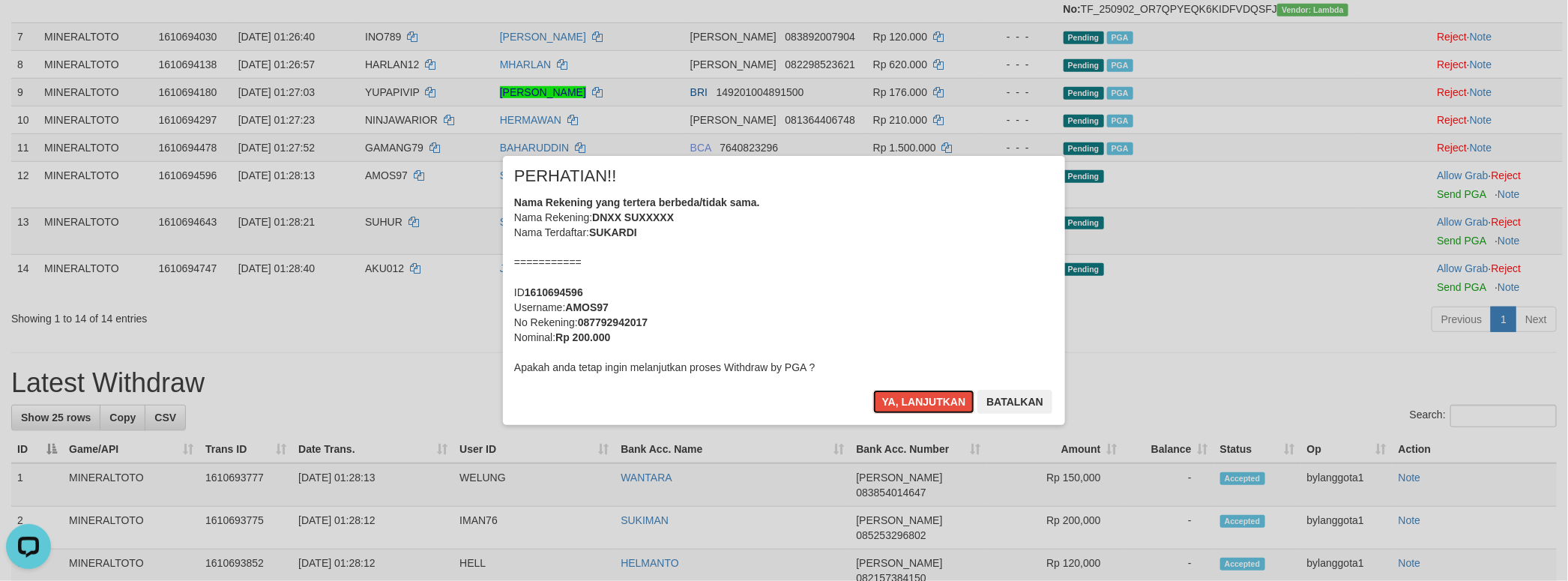
click at [760, 327] on div "Nama Rekening yang tertera berbeda/tidak sama. Nama Rekening: DNXX SUXXXXX Nama…" at bounding box center [784, 285] width 540 height 180
click at [873, 390] on button "Ya, lanjutkan" at bounding box center [923, 402] width 102 height 24
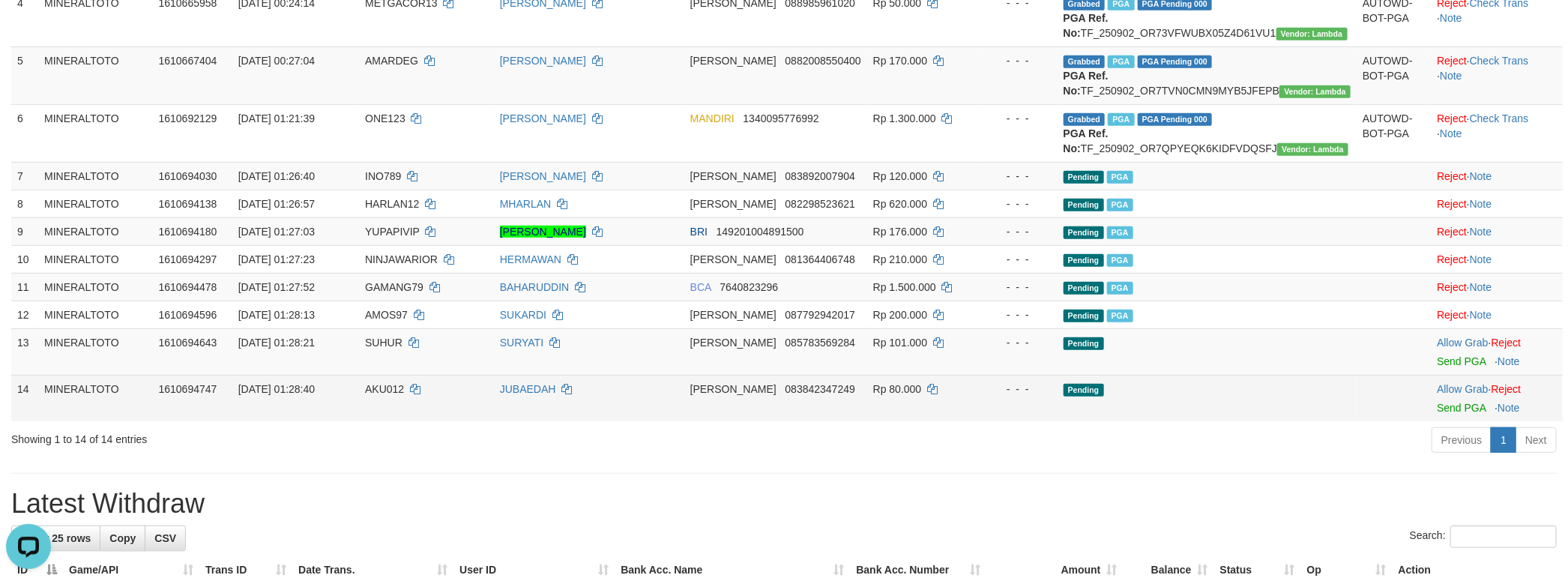
scroll to position [443, 0]
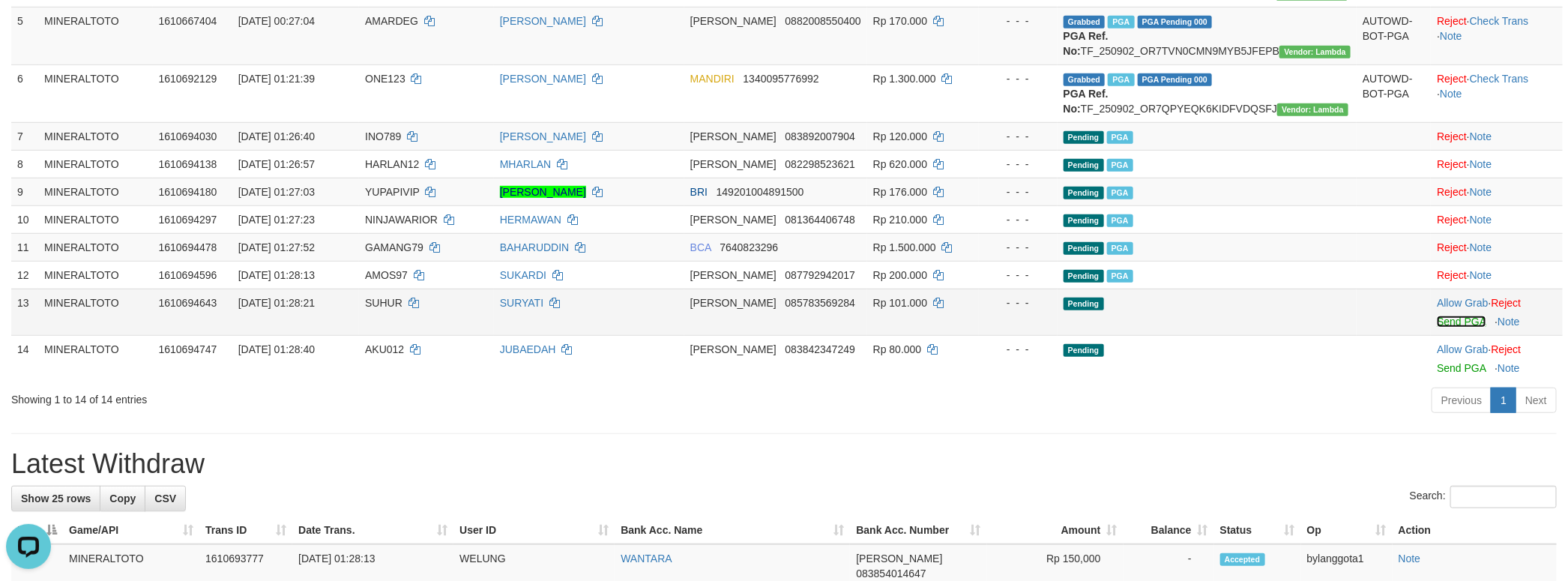
click at [1451, 328] on link "Send PGA" at bounding box center [1461, 321] width 49 height 12
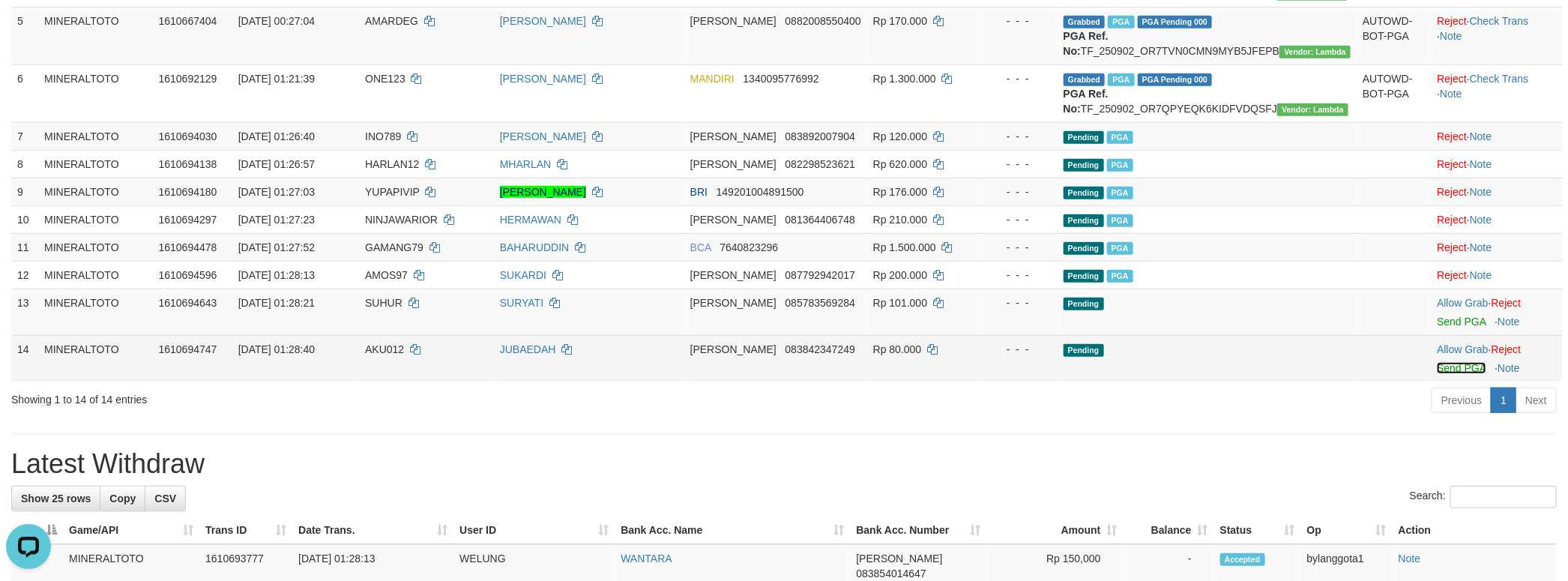
click at [1440, 374] on link "Send PGA" at bounding box center [1461, 367] width 49 height 12
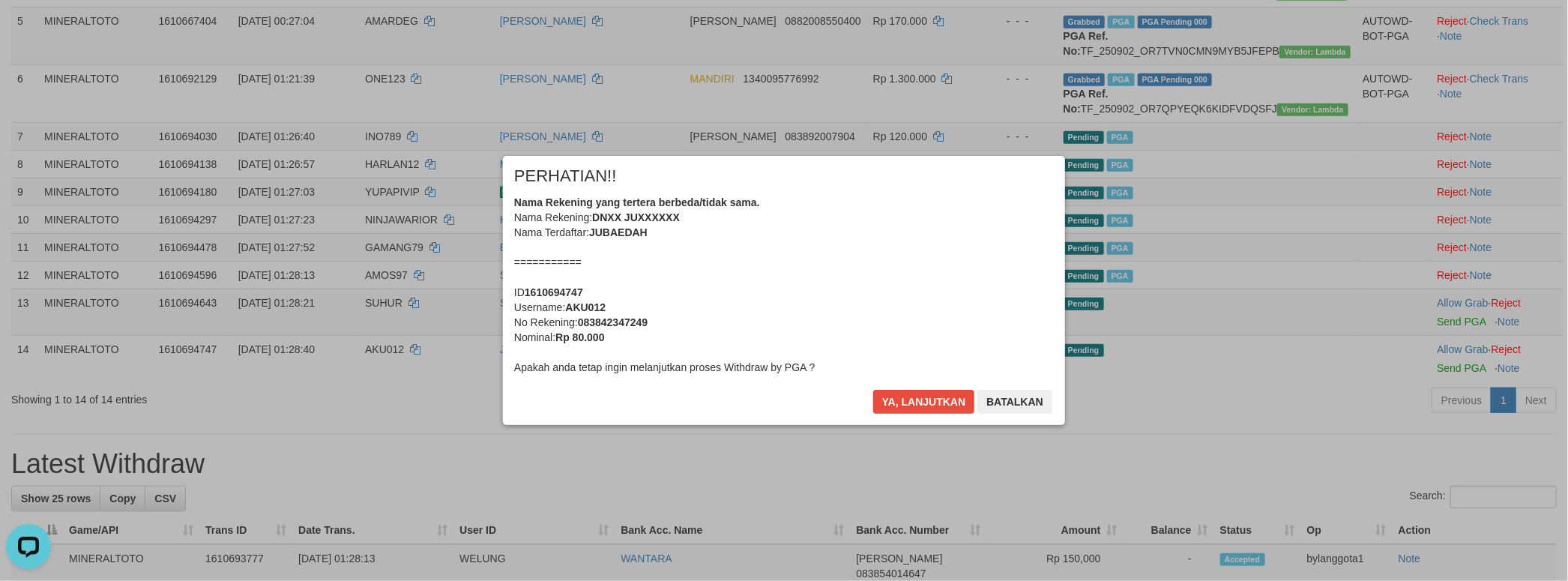
click at [893, 301] on div "Nama Rekening yang tertera berbeda/tidak sama. Nama Rekening: DNXX JUXXXXXX Nam…" at bounding box center [784, 285] width 540 height 180
click at [873, 390] on button "Ya, lanjutkan" at bounding box center [923, 402] width 102 height 24
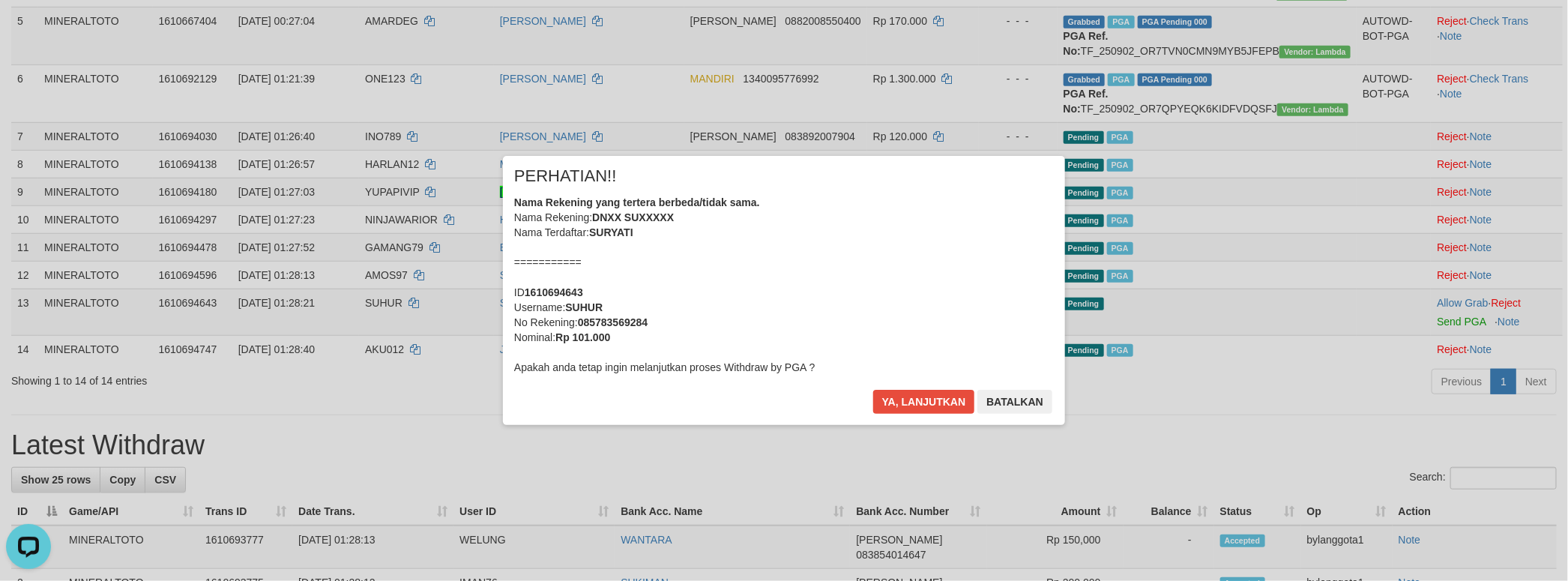
click at [893, 301] on div "Nama Rekening yang tertera berbeda/tidak sama. Nama Rekening: DNXX SUXXXXX Nama…" at bounding box center [784, 285] width 540 height 180
click at [873, 390] on button "Ya, lanjutkan" at bounding box center [923, 402] width 102 height 24
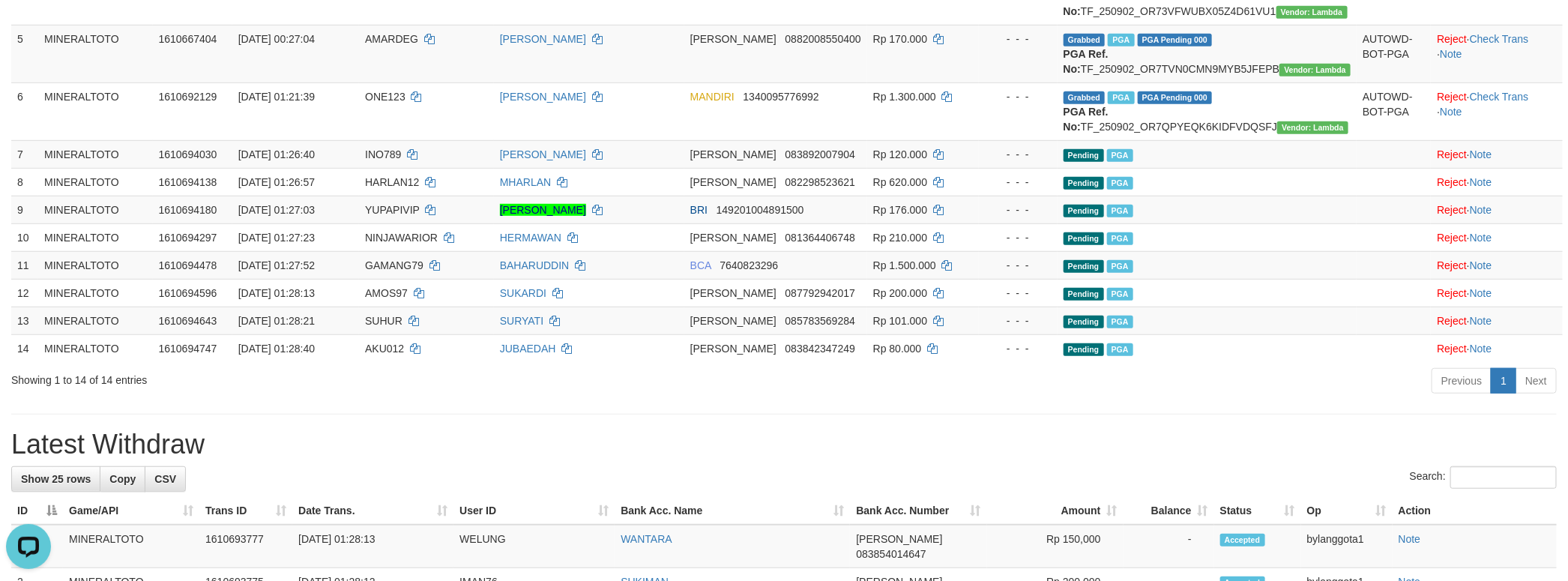
scroll to position [312, 0]
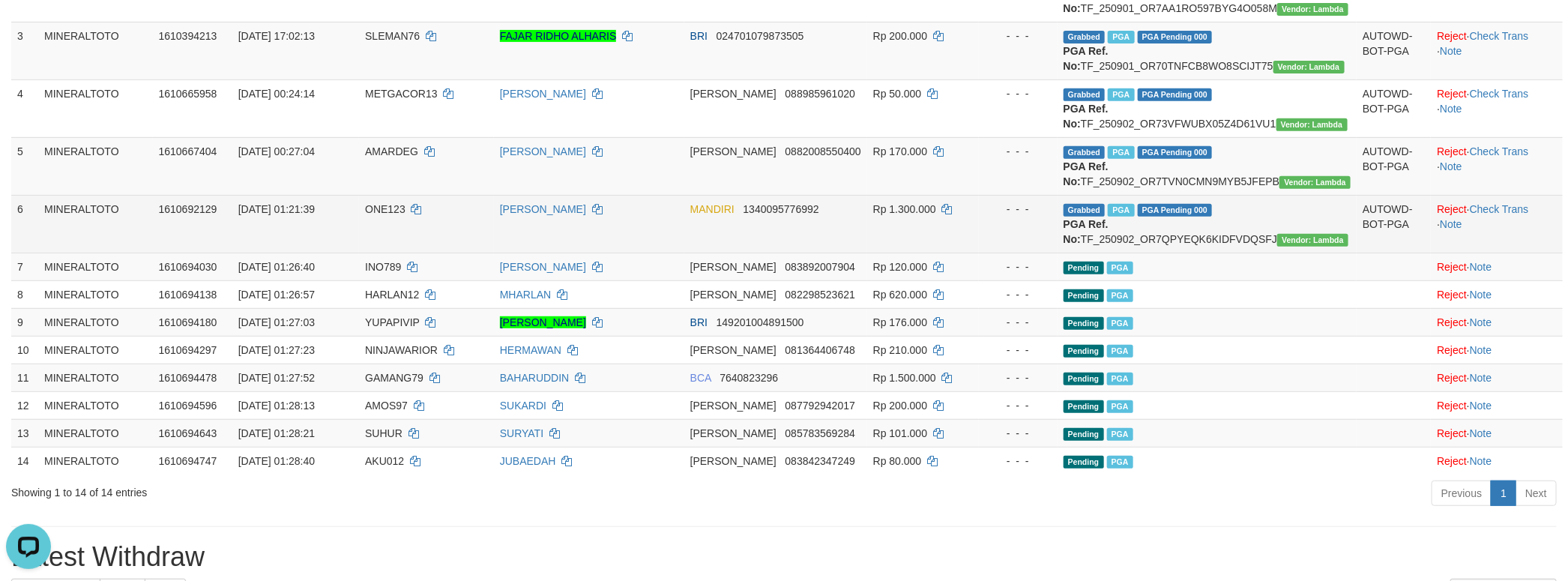
click at [395, 215] on span "ONE123" at bounding box center [385, 208] width 40 height 12
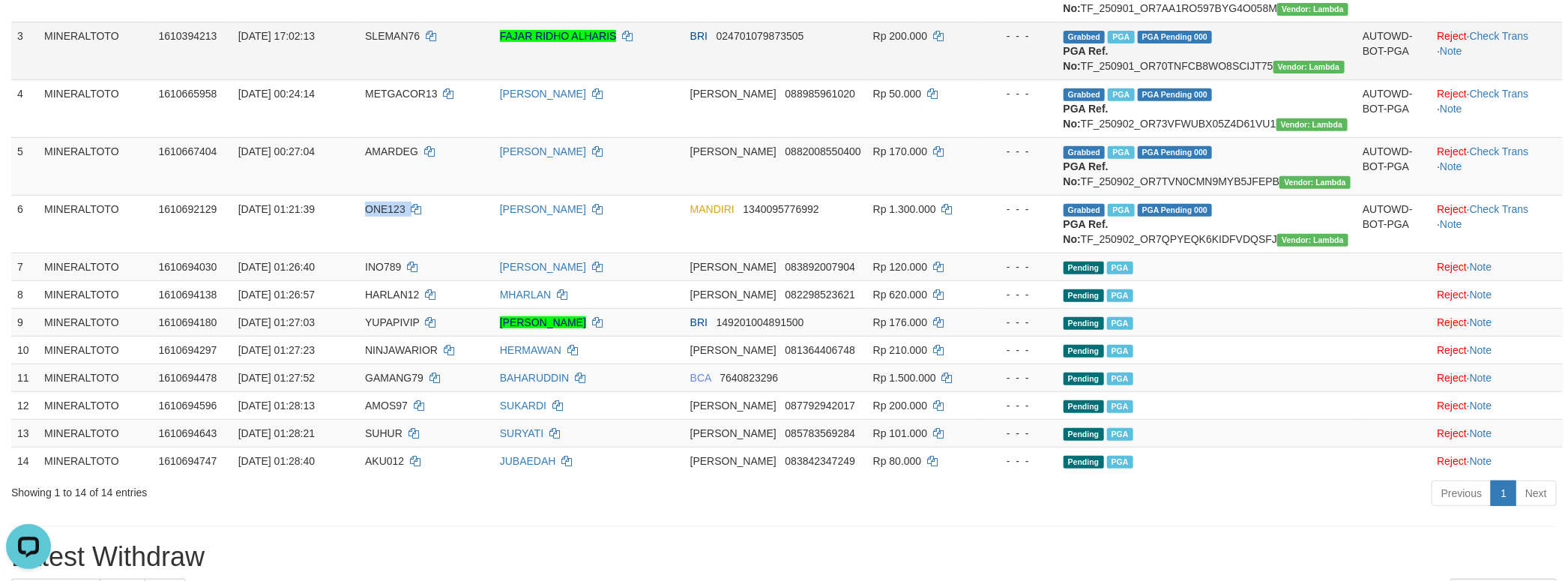
copy td "ONE123"
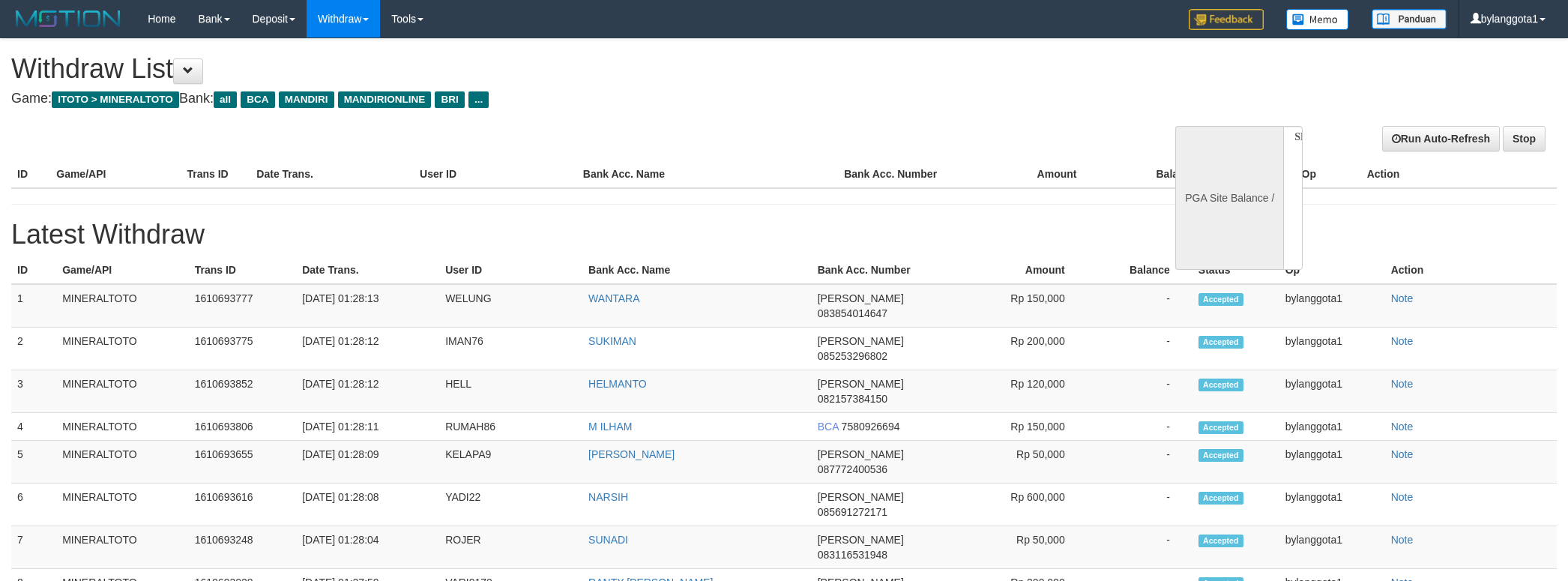
select select
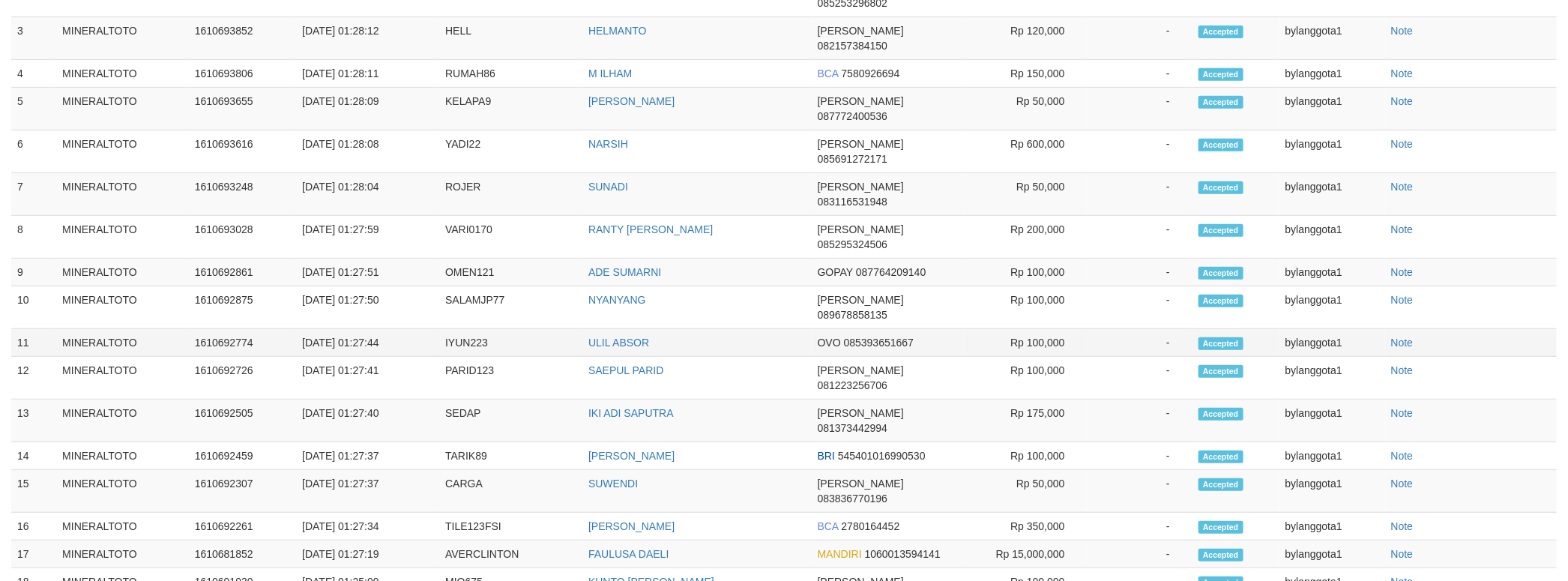
select select "**"
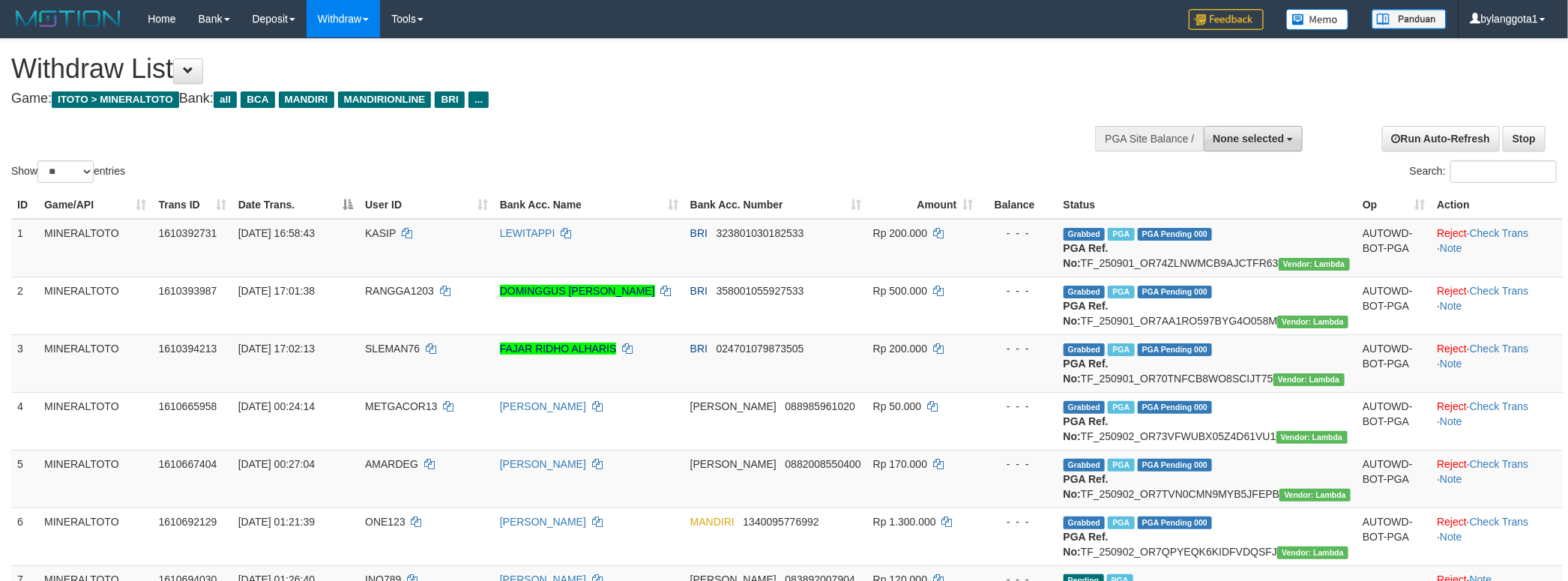
click at [1269, 133] on span "None selected" at bounding box center [1249, 138] width 71 height 12
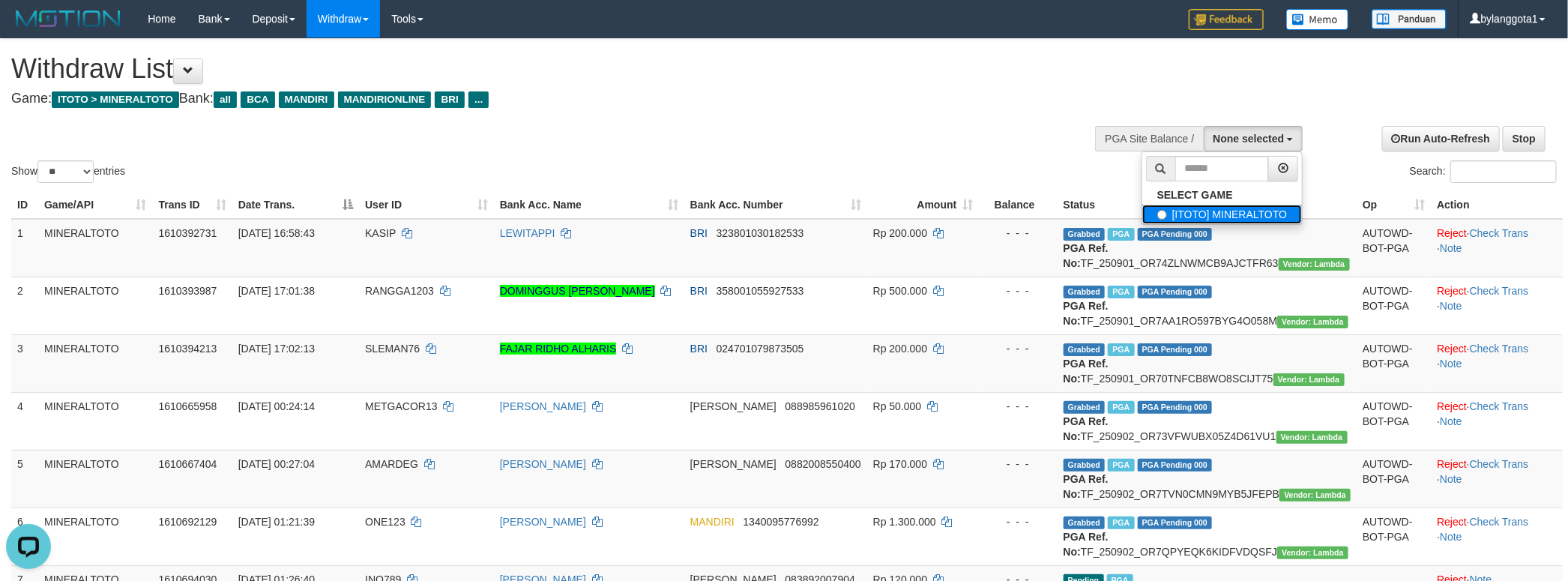
click at [1229, 205] on label "[ITOTO] MINERALTOTO" at bounding box center [1222, 214] width 160 height 19
select select "****"
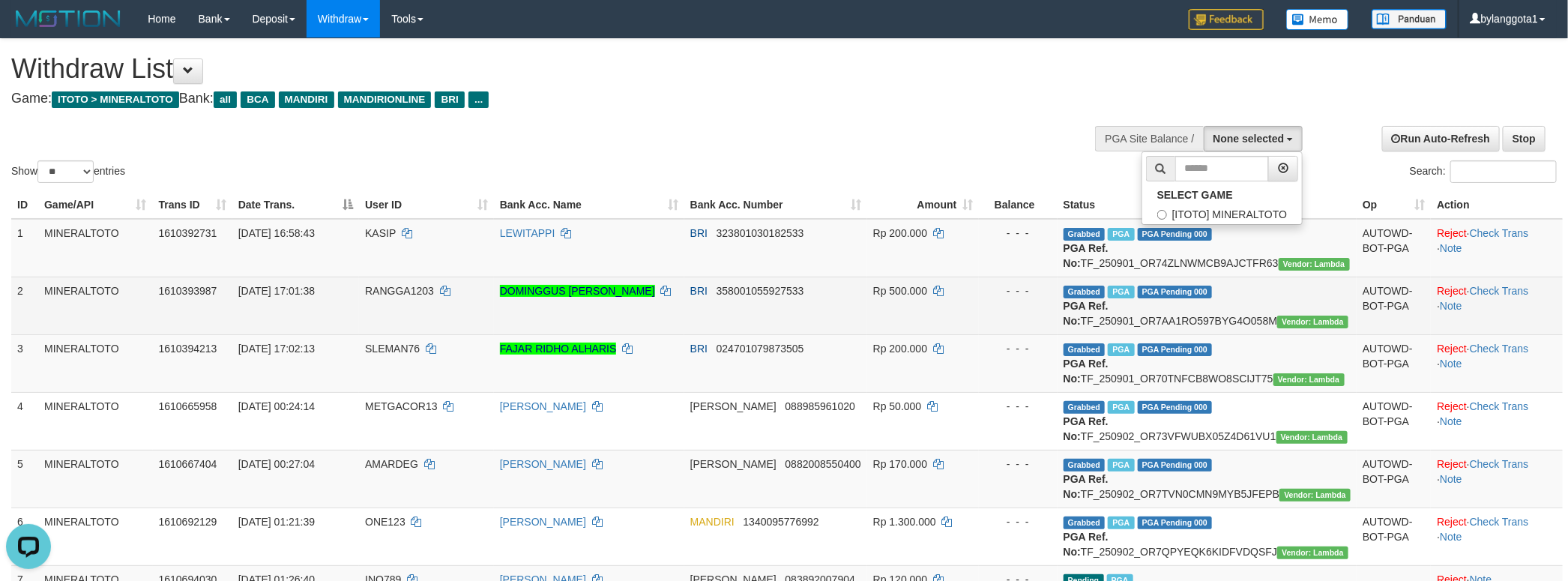
scroll to position [13, 0]
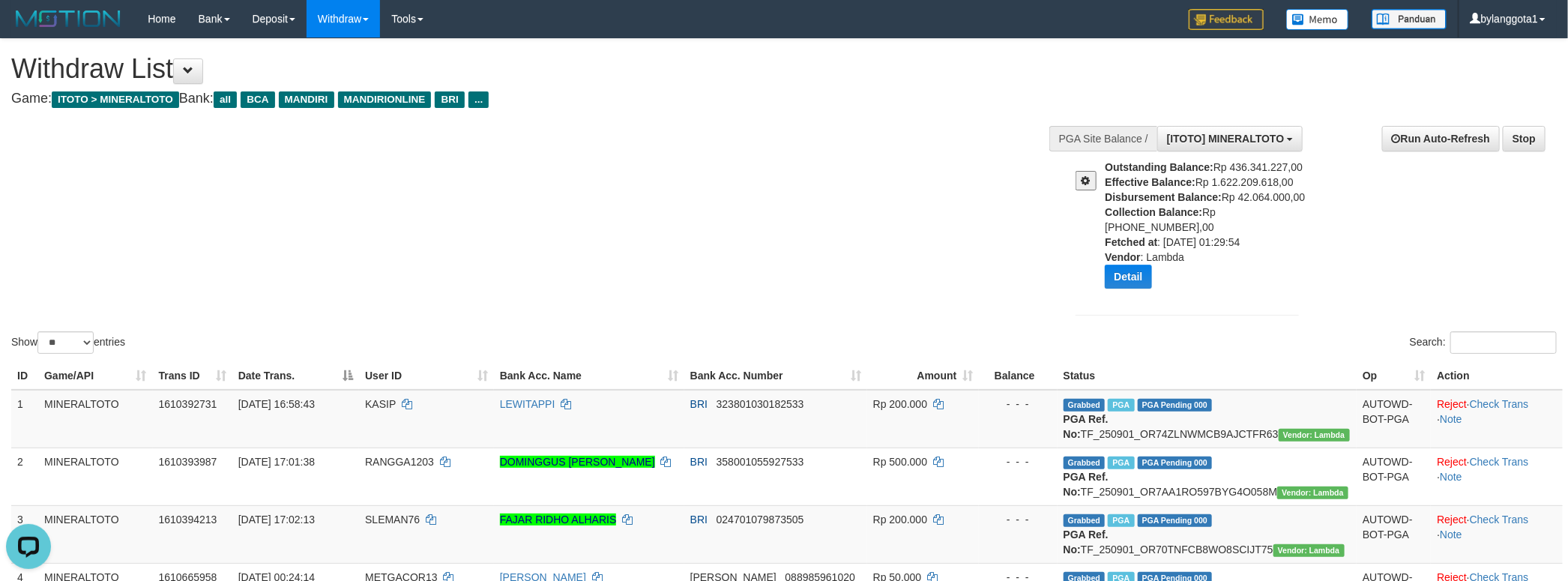
click at [738, 239] on div "Show ** ** ** *** entries Search:" at bounding box center [784, 197] width 1568 height 318
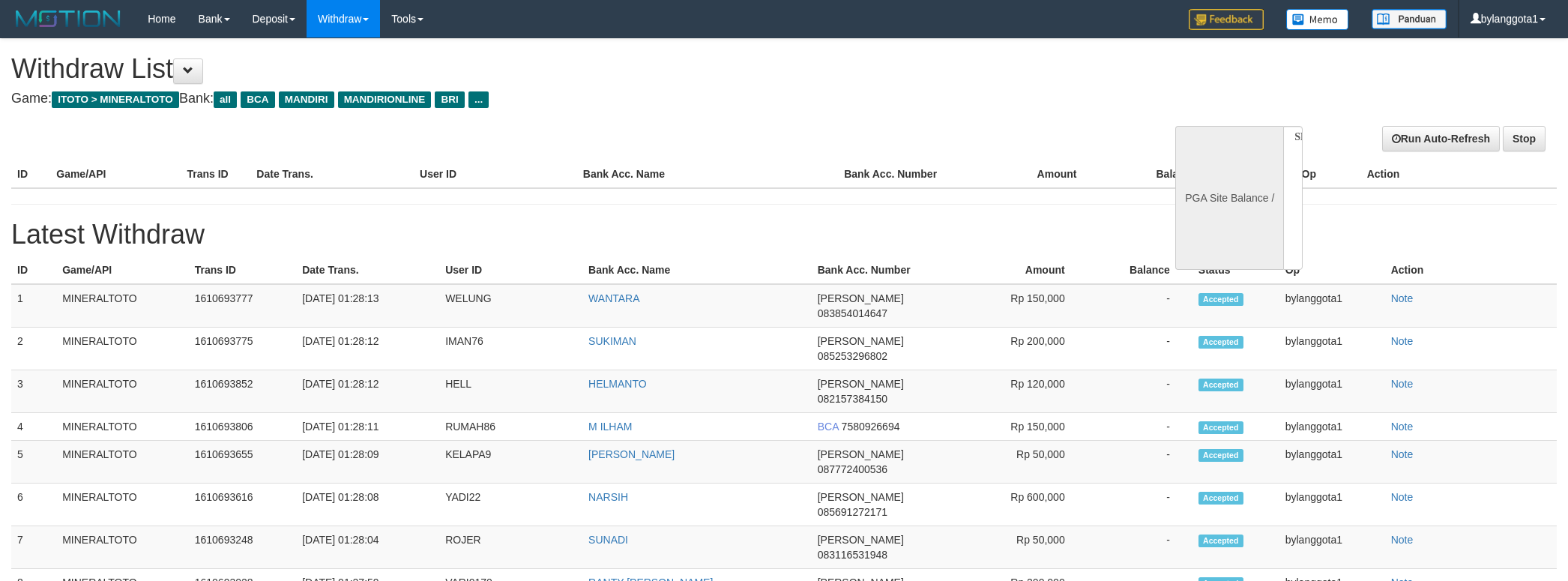
select select
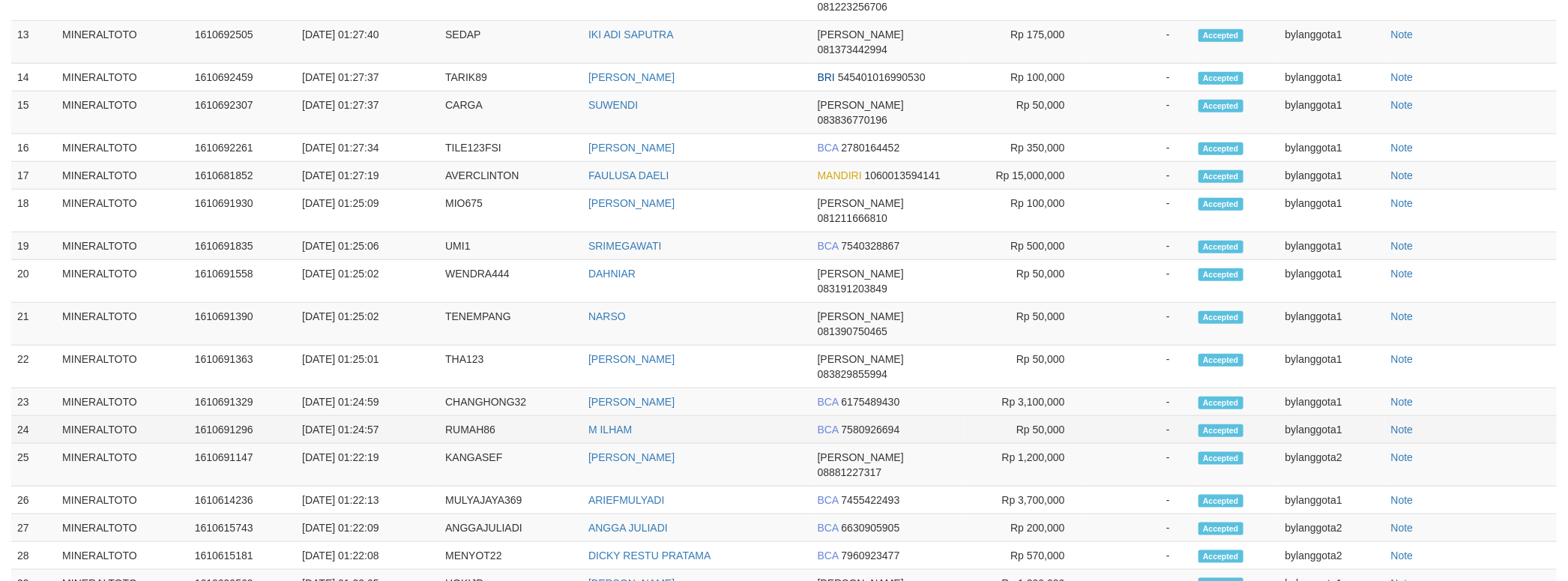
select select "**"
select select
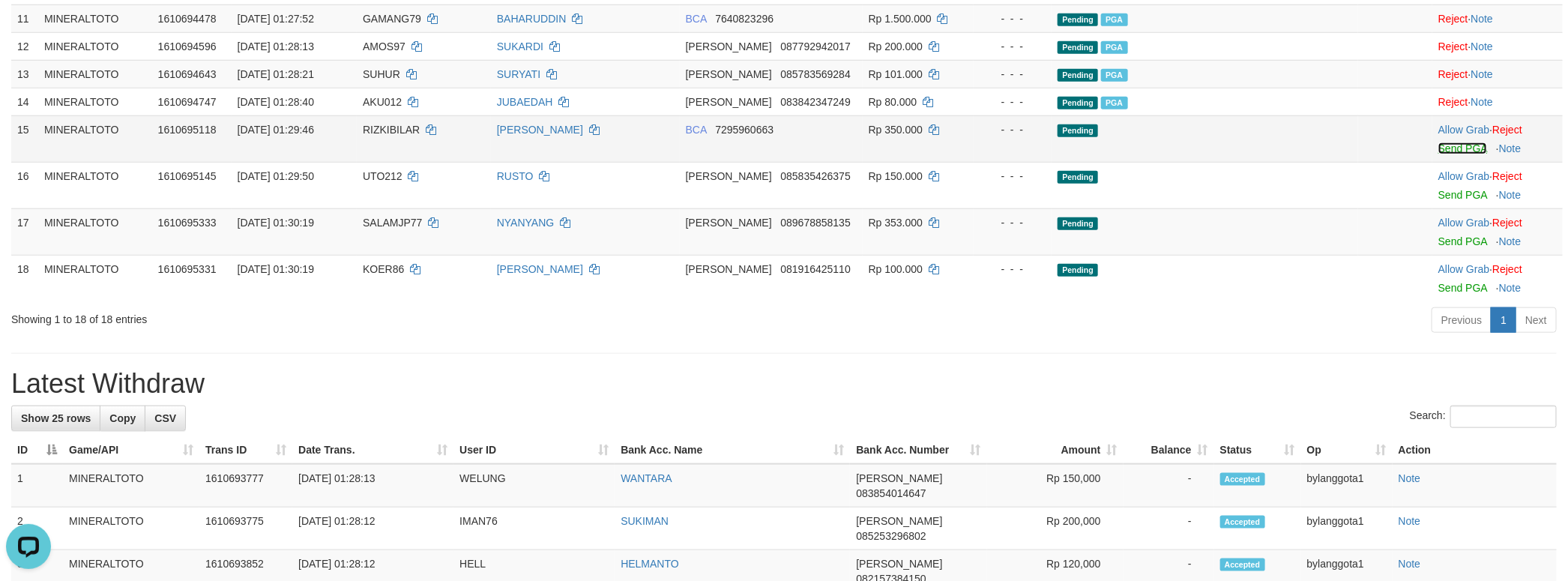
click at [1438, 155] on link "Send PGA" at bounding box center [1462, 148] width 49 height 12
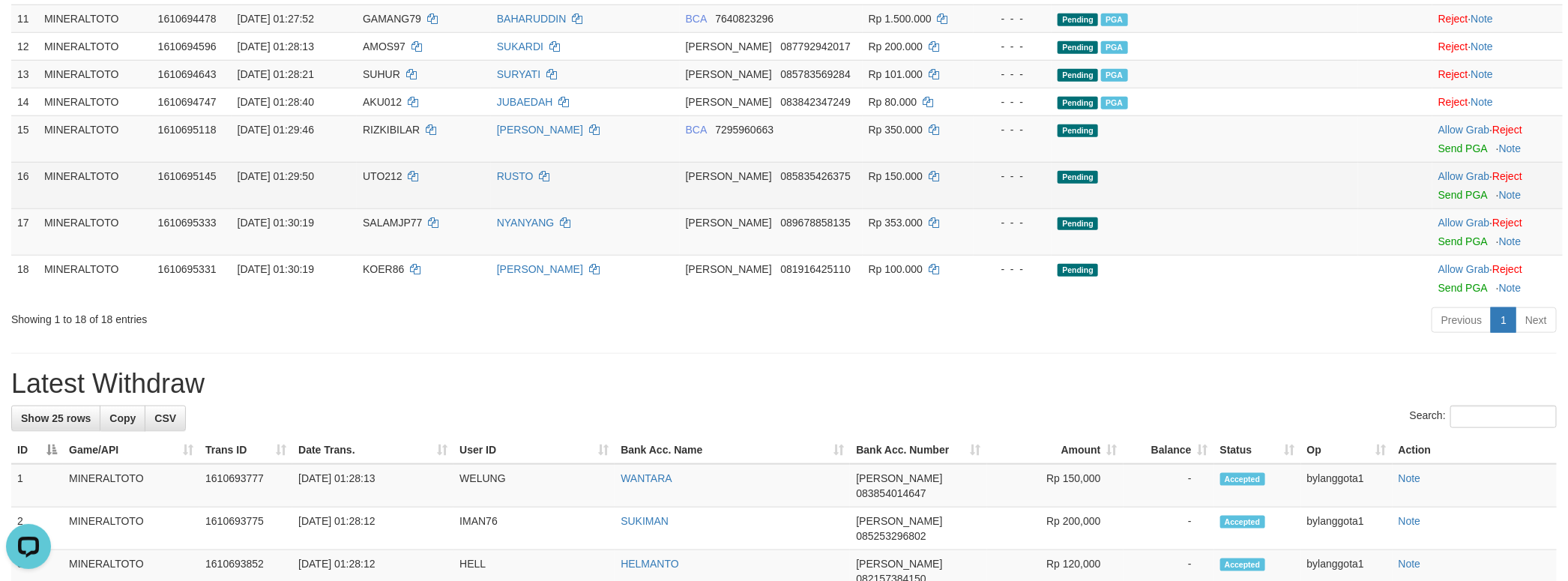
click at [1445, 208] on td "Allow Grab · Reject Send PGA · Note" at bounding box center [1497, 185] width 130 height 47
click at [1446, 201] on link "Send PGA" at bounding box center [1462, 194] width 49 height 12
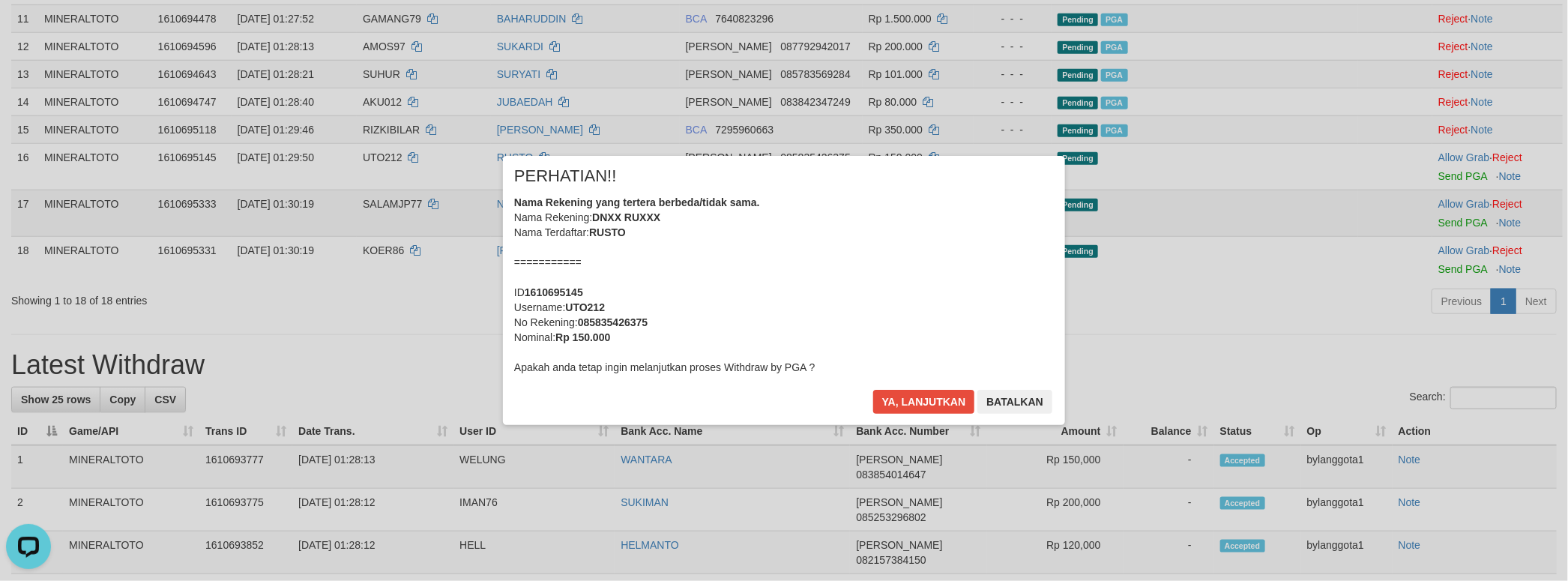
scroll to position [714, 0]
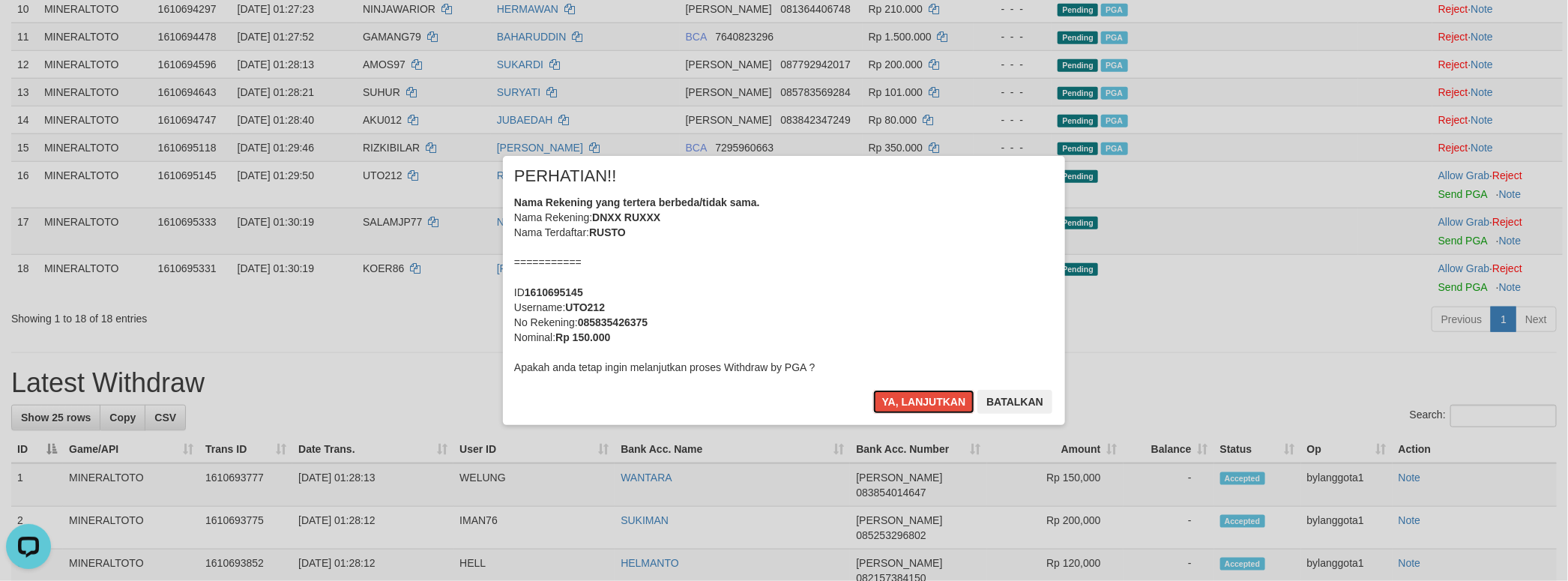
click at [958, 277] on div "Nama Rekening yang tertera berbeda/tidak sama. Nama Rekening: DNXX RUXXX Nama T…" at bounding box center [784, 285] width 540 height 180
click at [873, 390] on button "Ya, lanjutkan" at bounding box center [923, 402] width 102 height 24
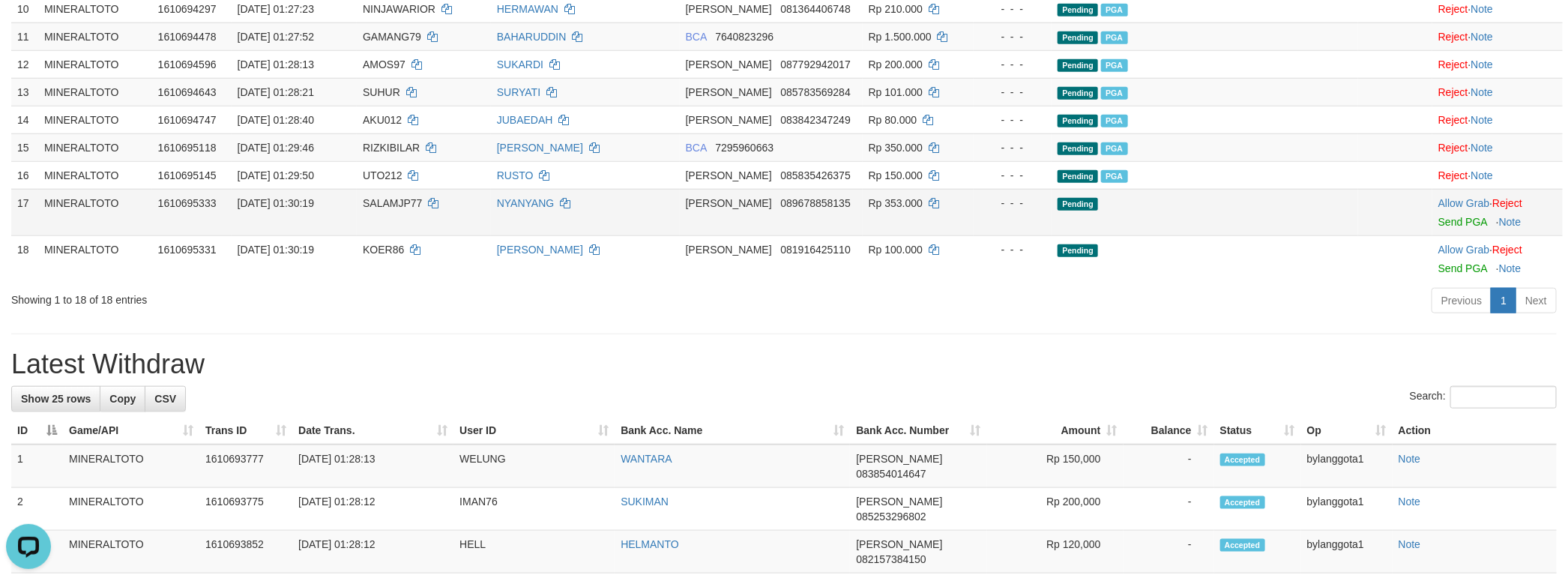
scroll to position [694, 0]
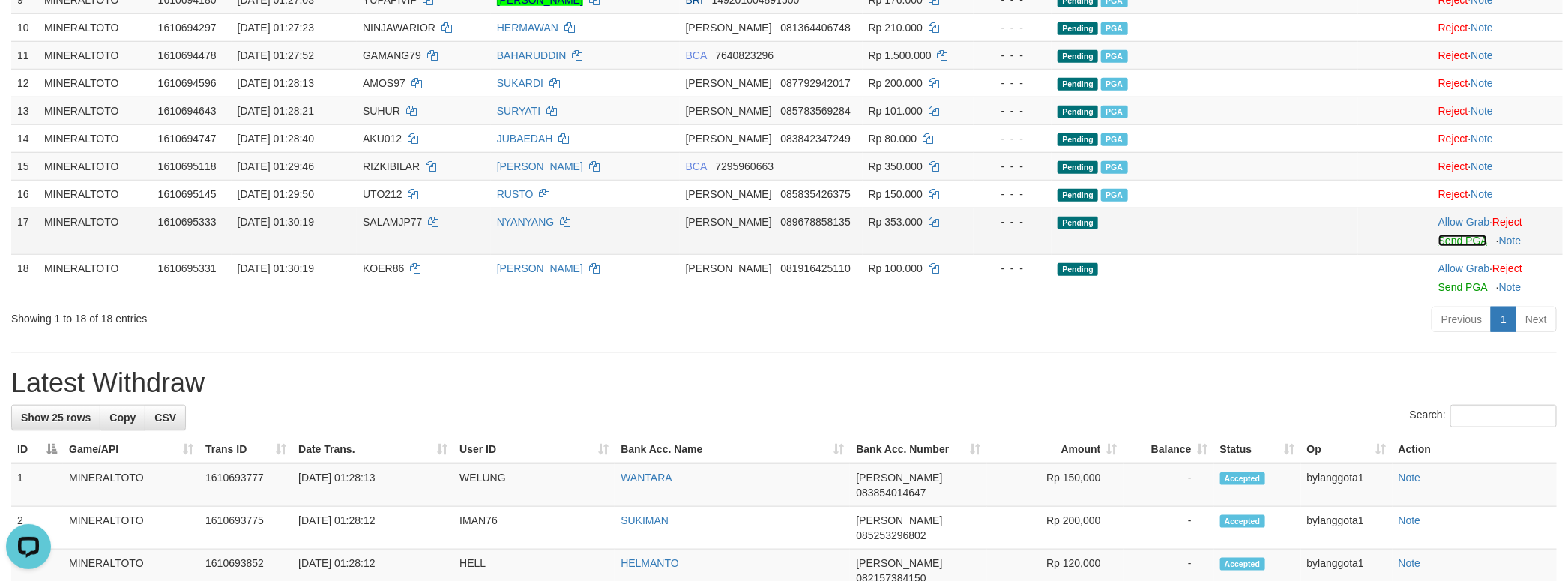
click at [1458, 246] on link "Send PGA" at bounding box center [1462, 240] width 49 height 12
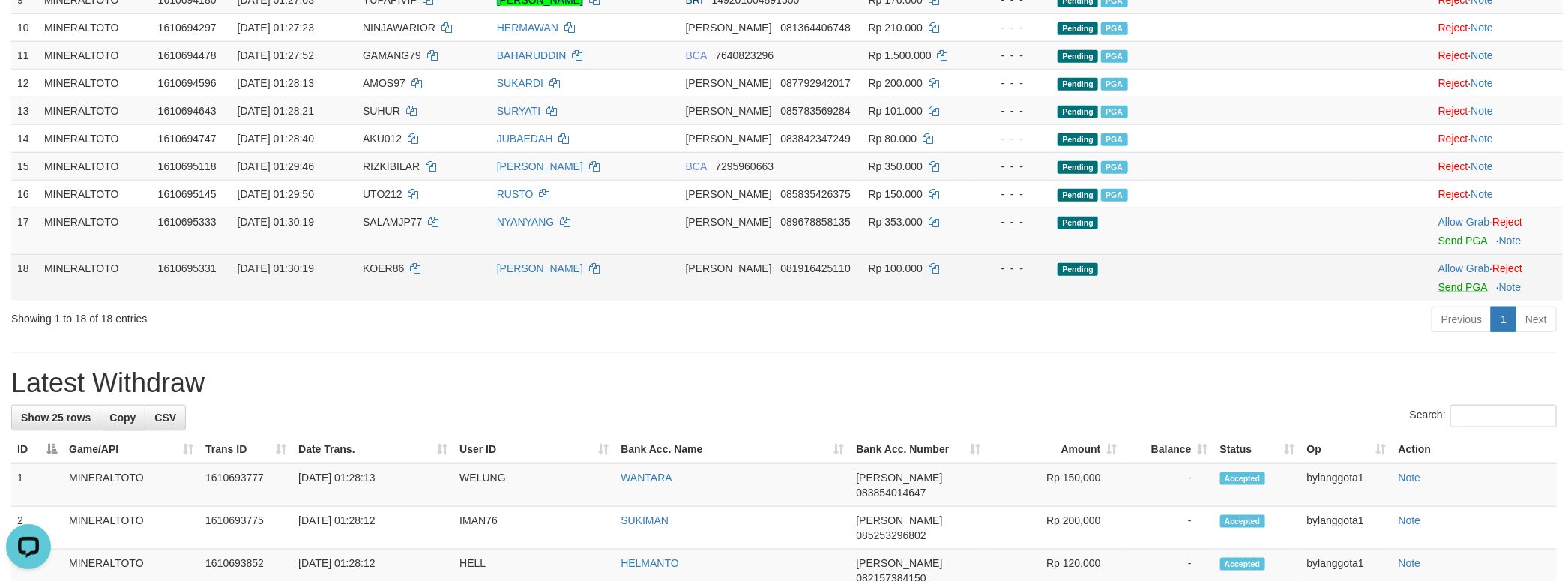
click at [1453, 408] on body "Toggle navigation Home Bank Account List Load By Website Group [ITOTO] MINERALT…" at bounding box center [784, 435] width 1568 height 2260
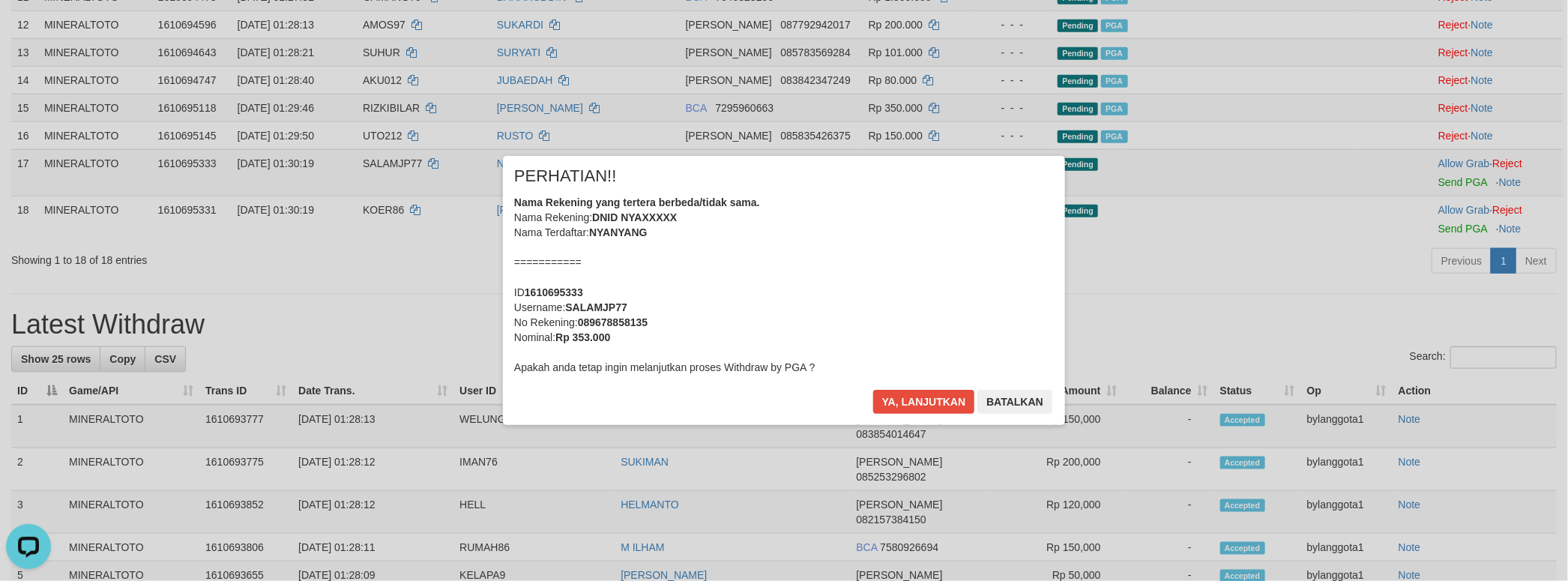
click at [864, 325] on div "Nama Rekening yang tertera berbeda/tidak sama. Nama Rekening: DNID NYAXXXXX Nam…" at bounding box center [784, 285] width 540 height 180
click at [873, 390] on button "Ya, lanjutkan" at bounding box center [923, 402] width 102 height 24
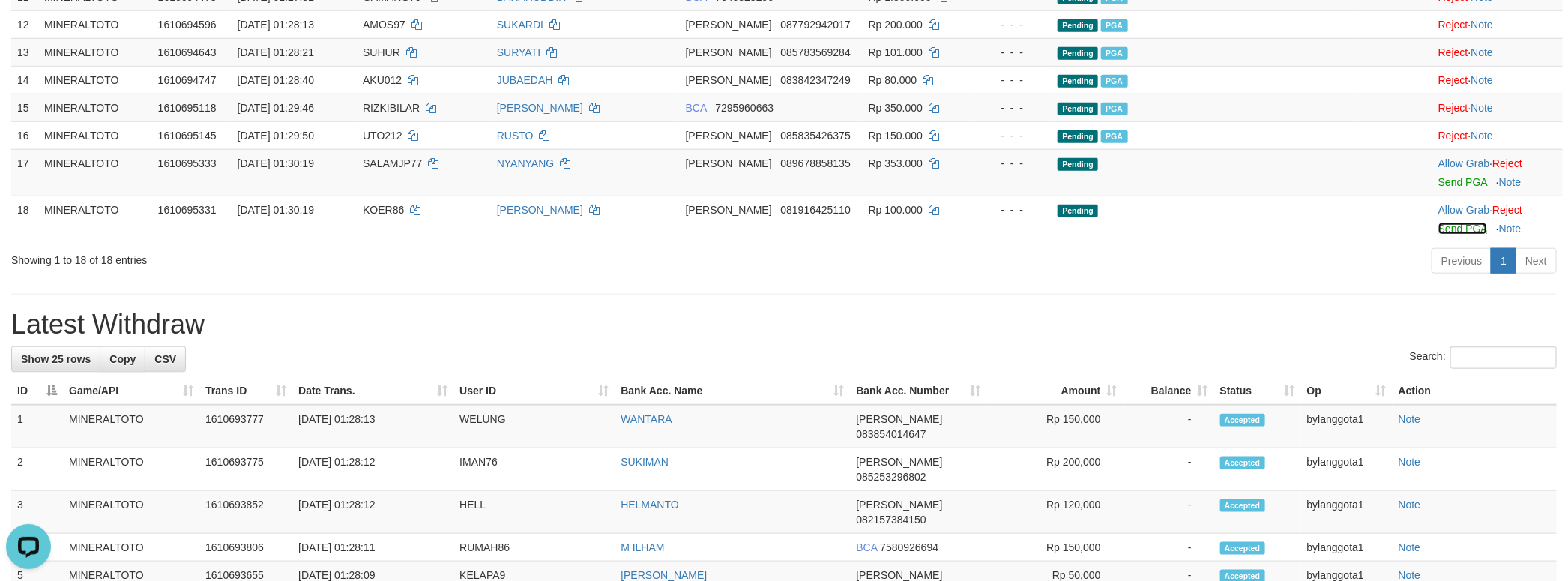
scroll to position [736, 0]
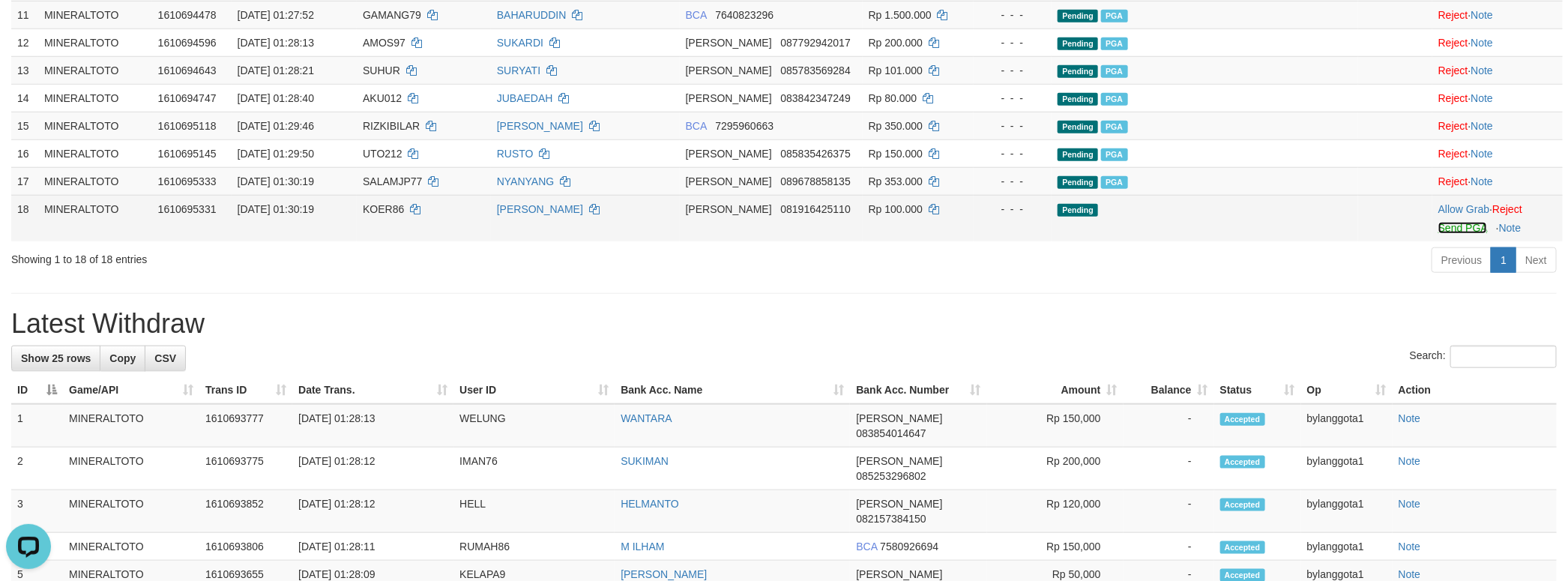
click at [1455, 234] on link "Send PGA" at bounding box center [1462, 228] width 49 height 12
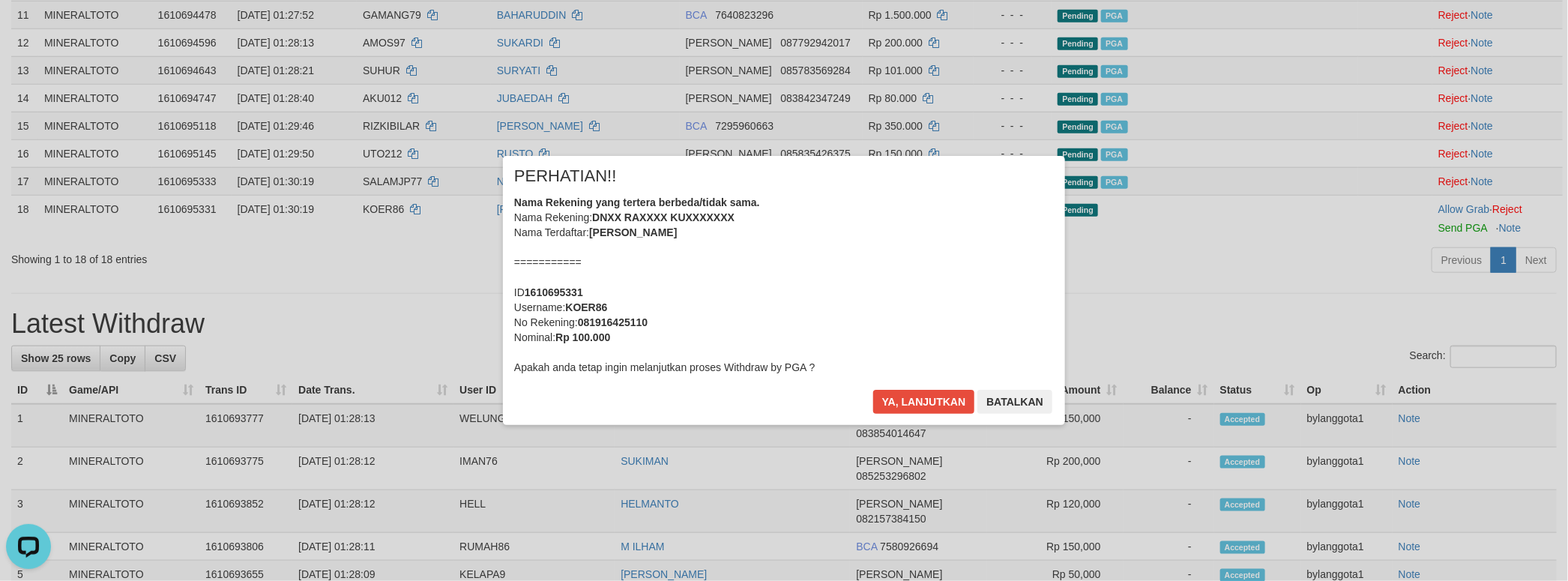
click at [690, 264] on div "Nama Rekening yang tertera berbeda/tidak sama. Nama Rekening: DNXX RAXXXX KUXXX…" at bounding box center [784, 285] width 540 height 180
click at [873, 390] on button "Ya, lanjutkan" at bounding box center [923, 402] width 102 height 24
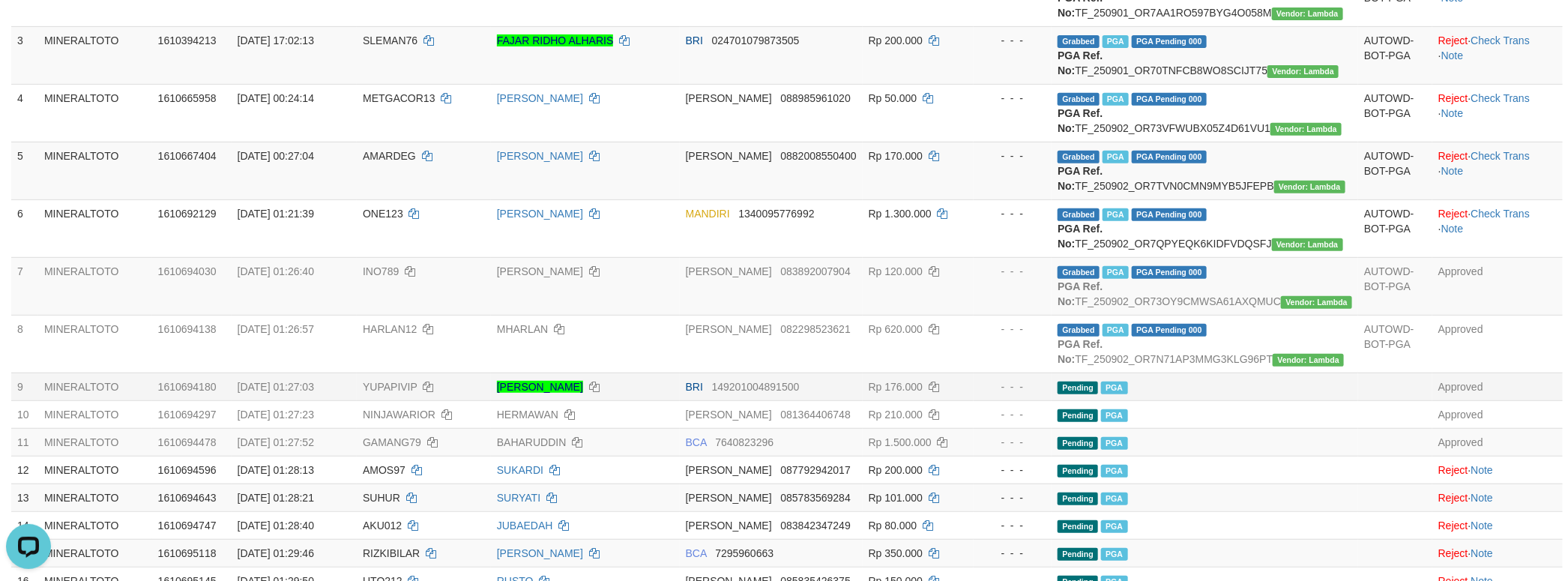
scroll to position [173, 0]
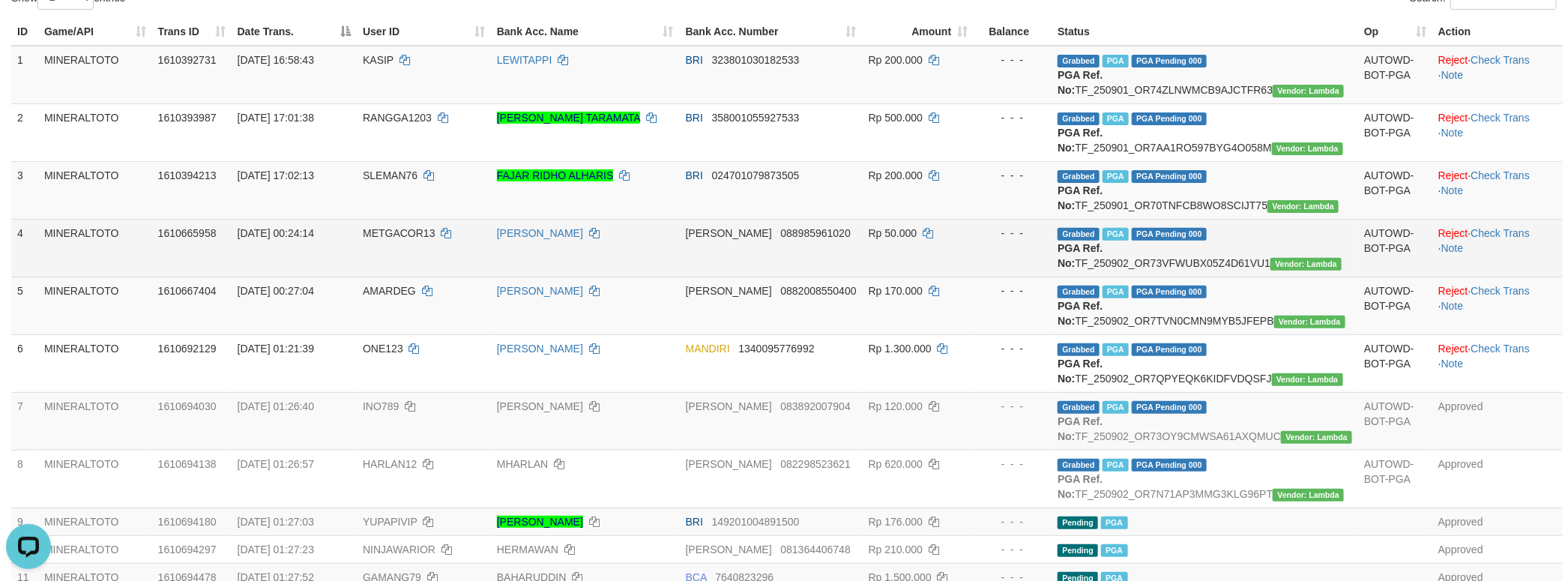
click at [409, 239] on span "METGACOR13" at bounding box center [398, 232] width 72 height 12
copy td "METGACOR13"
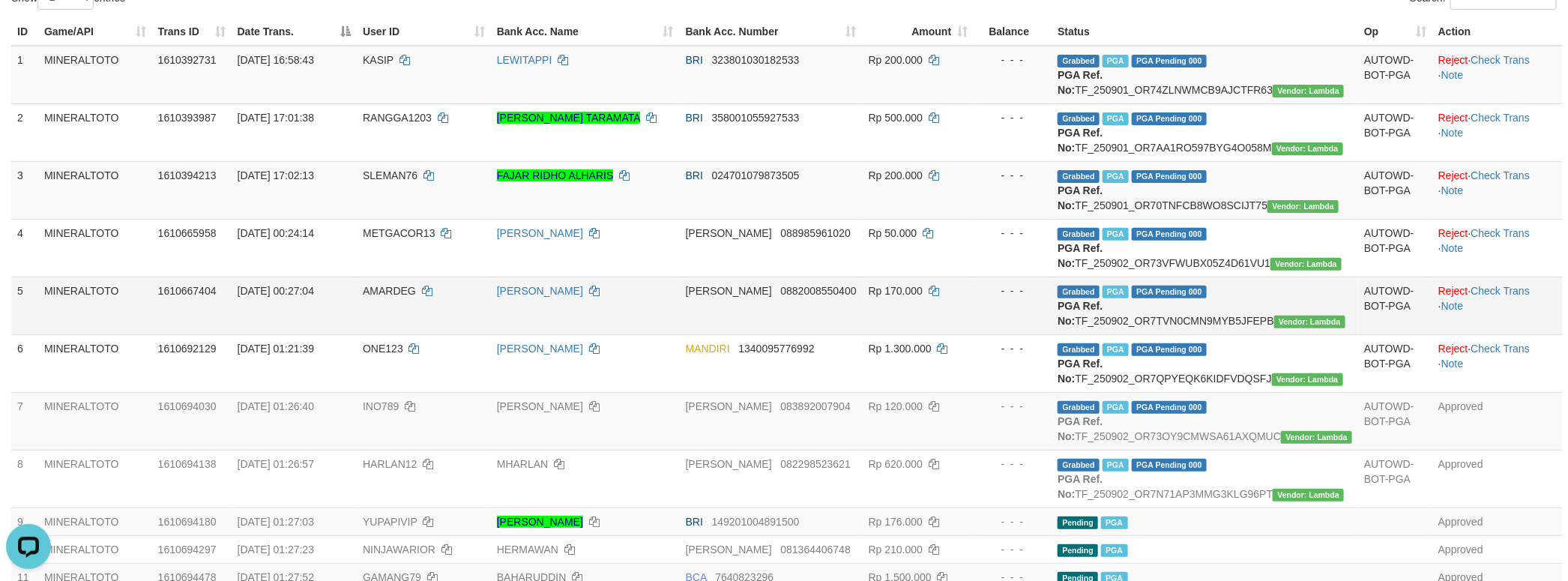
click at [416, 297] on span "AMARDEG" at bounding box center [389, 290] width 54 height 12
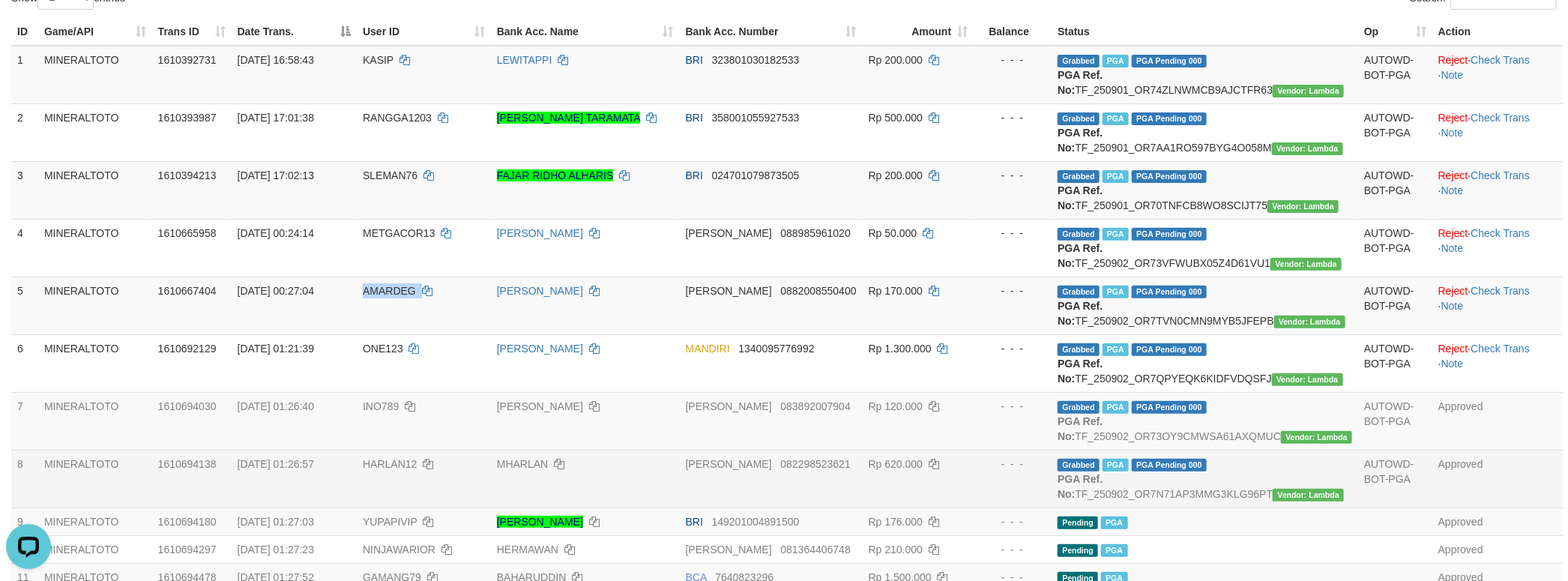
copy td "AMARDEG"
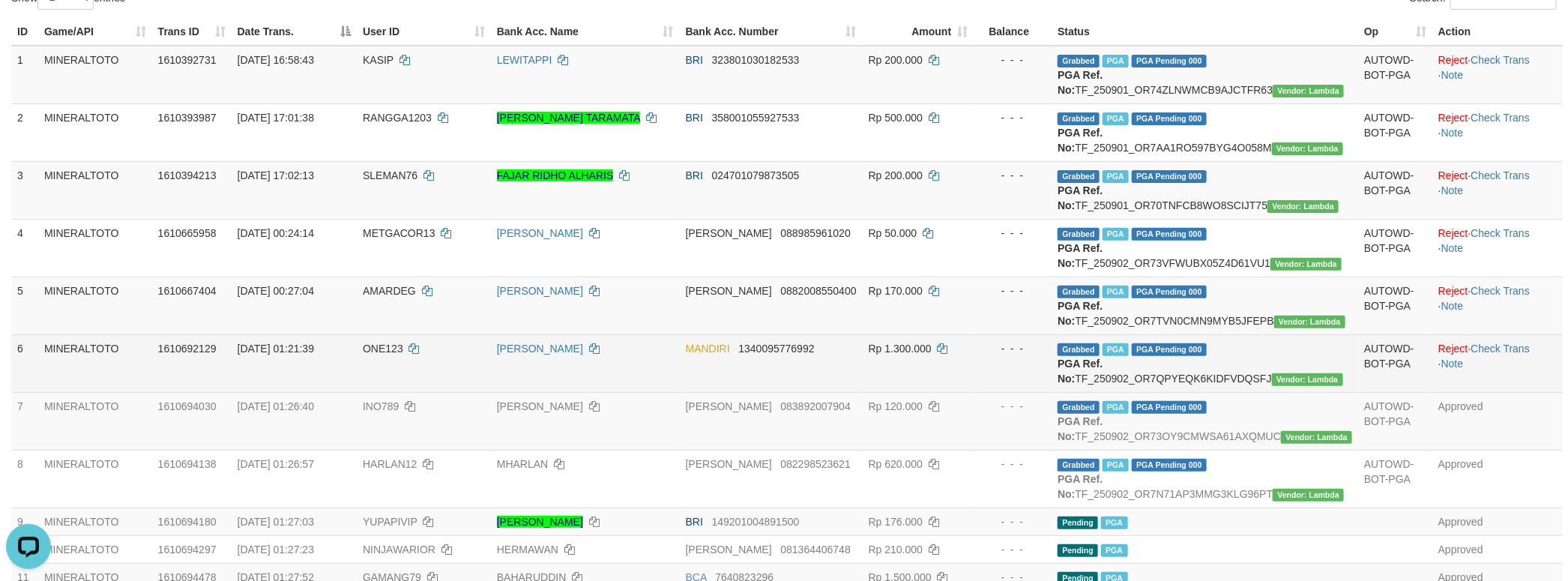
click at [403, 354] on span "ONE123" at bounding box center [383, 348] width 40 height 12
copy td "ONE123"
click at [1266, 392] on td "Grabbed PGA PGA Pending 000 {"status":"000","data":{"unique_id":"1611-161069212…" at bounding box center [1205, 363] width 307 height 57
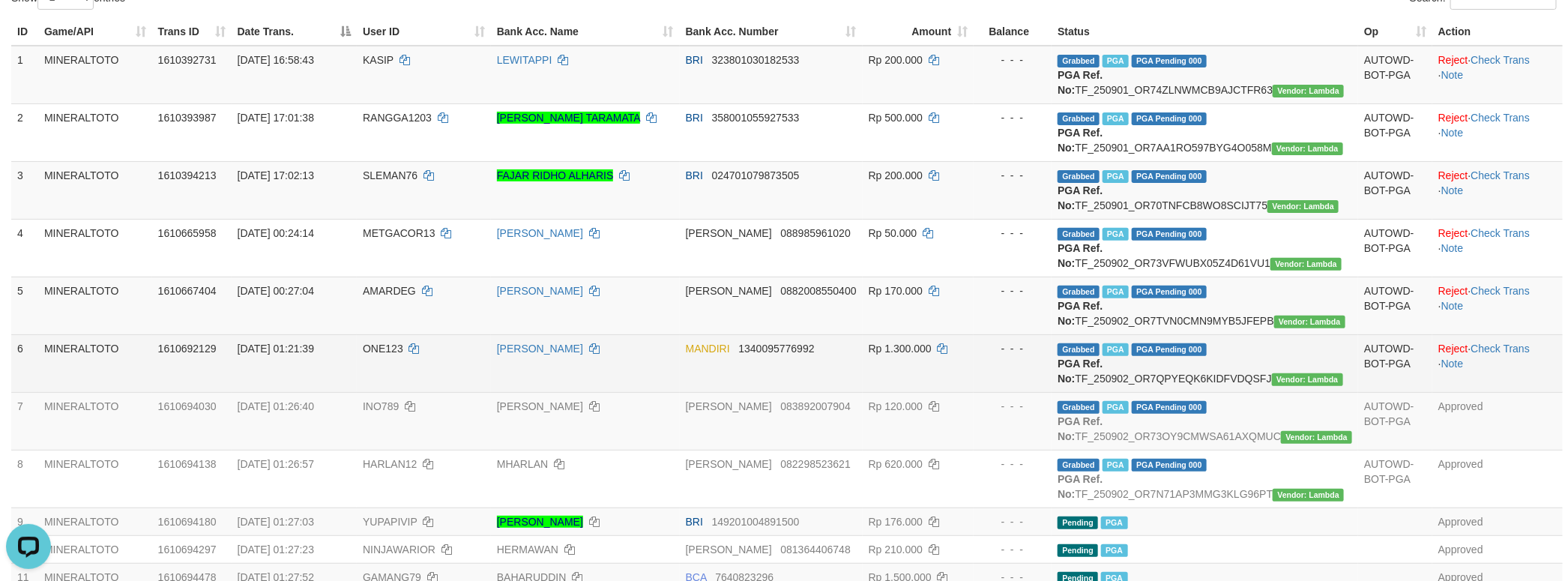
copy td "TF_250902_OR7QPYEQK6KIDFVDQSFJ"
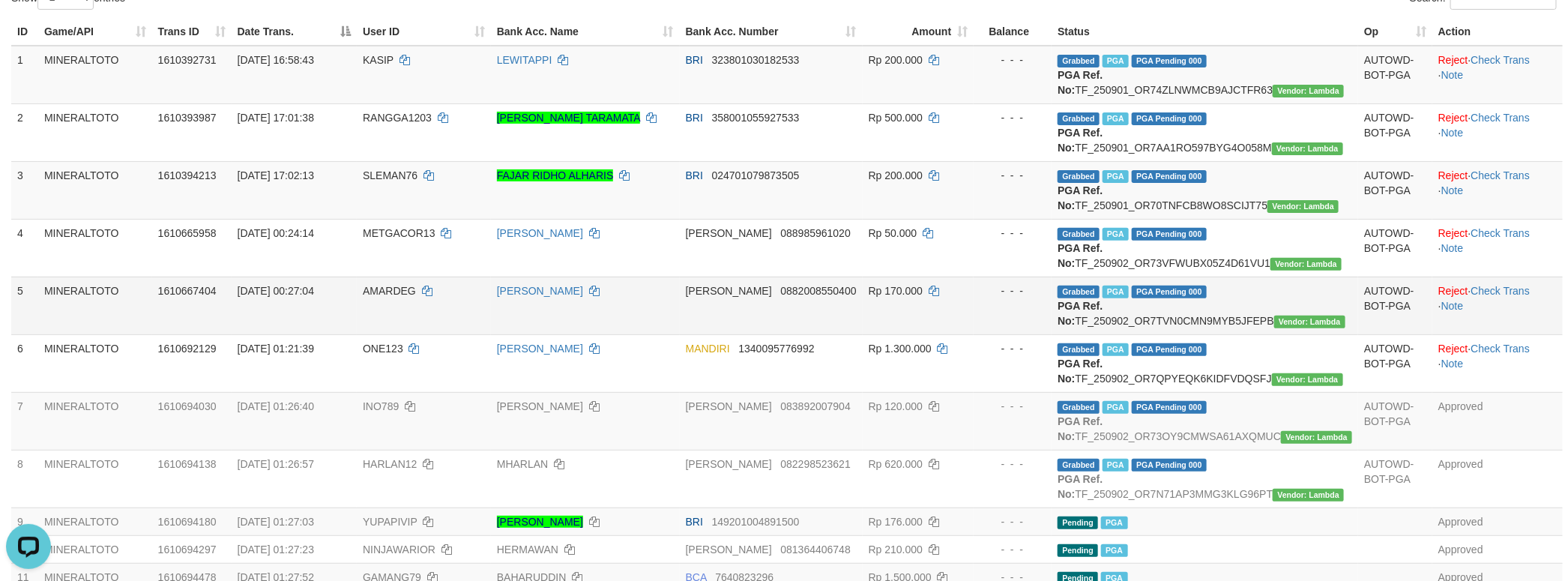
click at [1255, 334] on td "Grabbed PGA PGA Pending 000 {"status":"000","data":{"unique_id":"1611-161066740…" at bounding box center [1205, 305] width 307 height 57
copy td ":"
click at [1260, 334] on td "Grabbed PGA PGA Pending 000 {"status":"000","data":{"unique_id":"1611-161066740…" at bounding box center [1205, 305] width 307 height 57
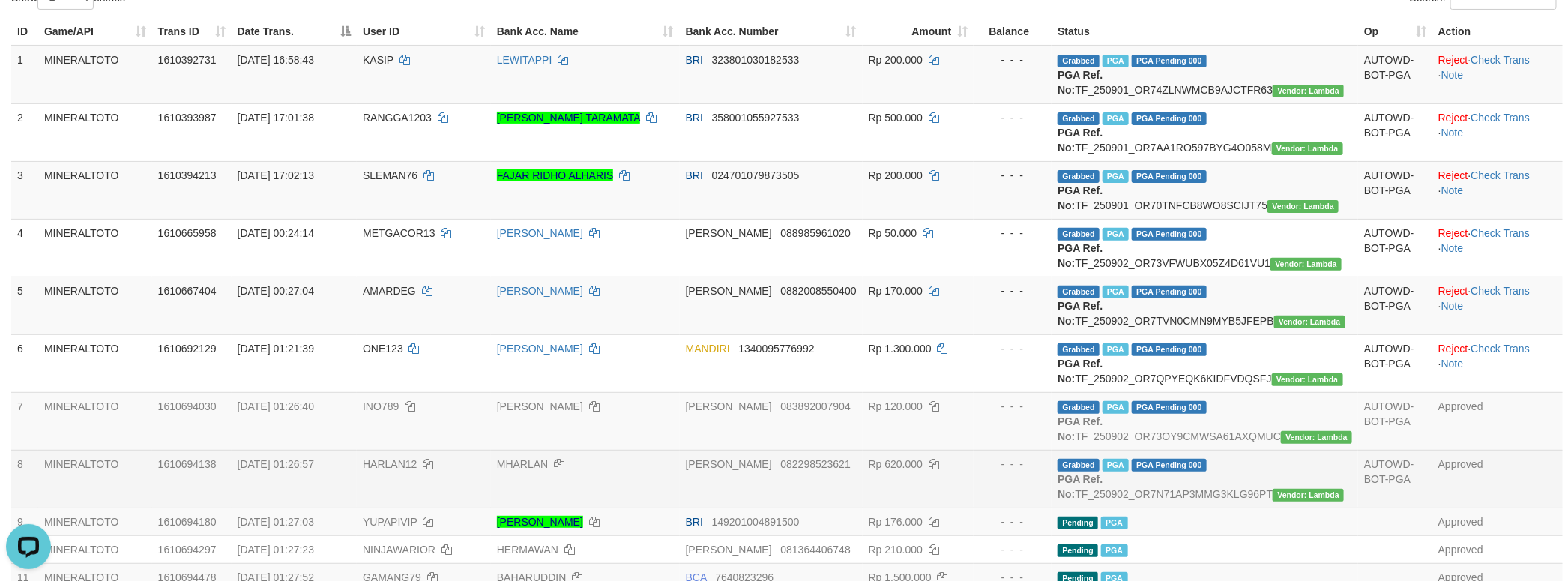
copy td "TF_250902_OR7TVN0CMN9MYB5JFEPB"
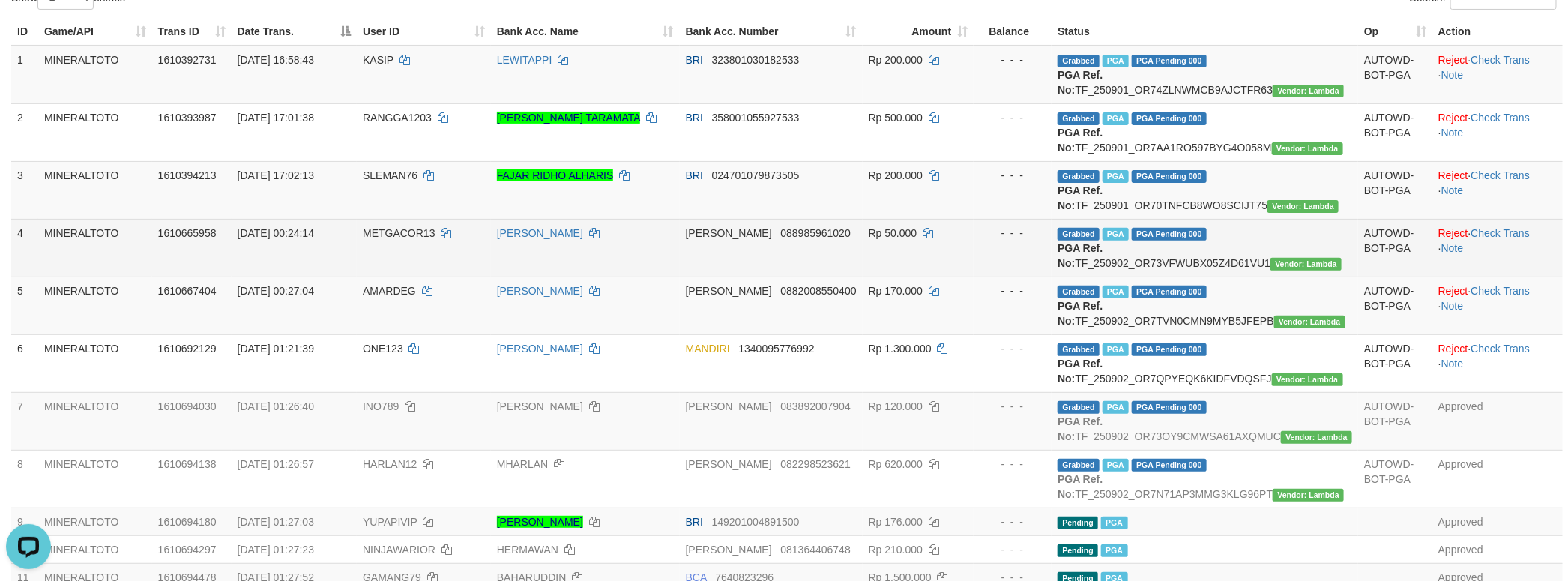
click at [1219, 277] on td "Grabbed PGA PGA Pending 000 {"status":"000","data":{"unique_id":"1611-161066595…" at bounding box center [1205, 248] width 307 height 57
copy td "TF_250902_OR73VFWUBX05Z4D61VU1"
click at [863, 277] on td "DANA 088985961020" at bounding box center [770, 248] width 183 height 57
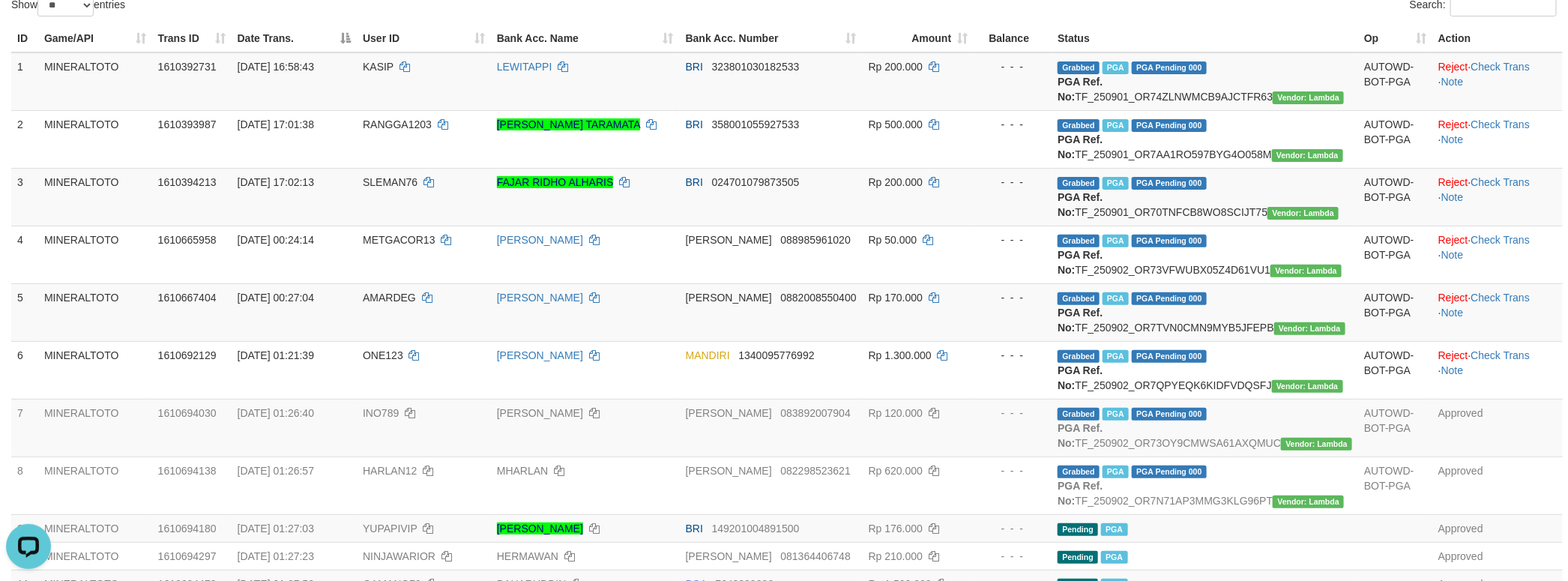
scroll to position [0, 0]
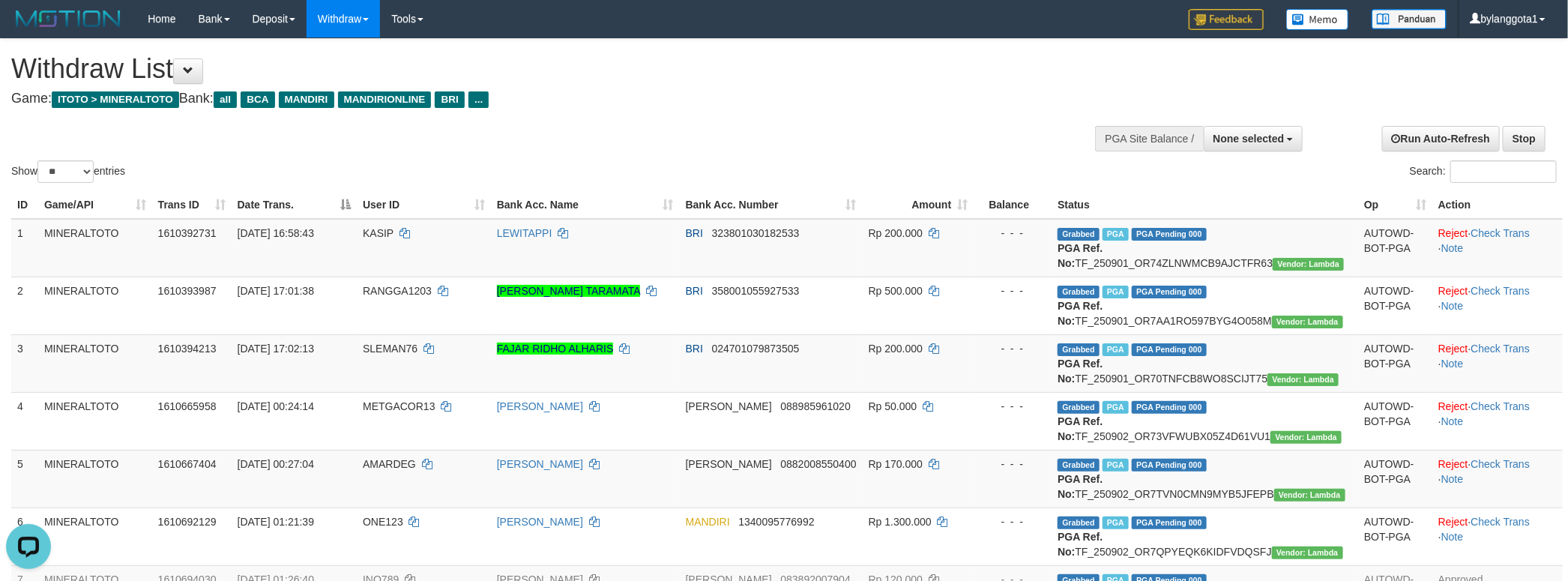
click at [655, 96] on h4 "Game: ITOTO > MINERALTOTO Bank: all BCA MANDIRI MANDIRIONLINE BRI ..." at bounding box center [520, 99] width 1019 height 15
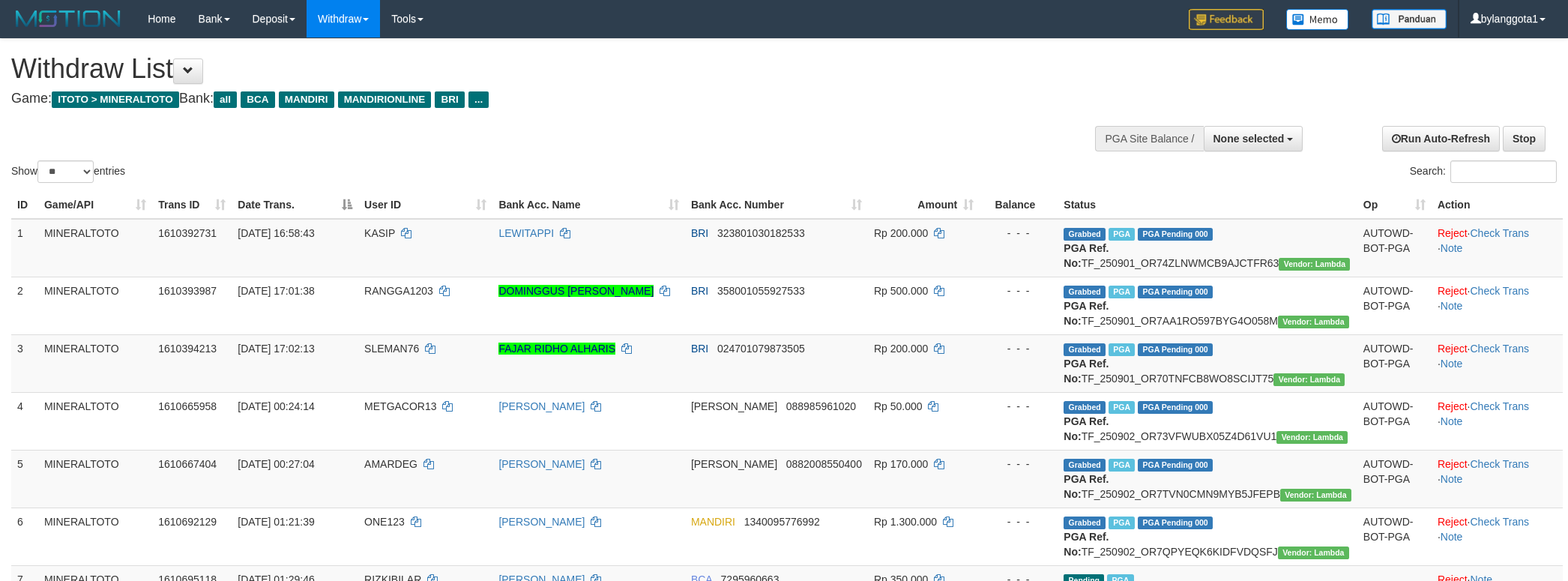
select select
select select "**"
click at [867, 83] on h1 "Withdraw List" at bounding box center [520, 68] width 1019 height 30
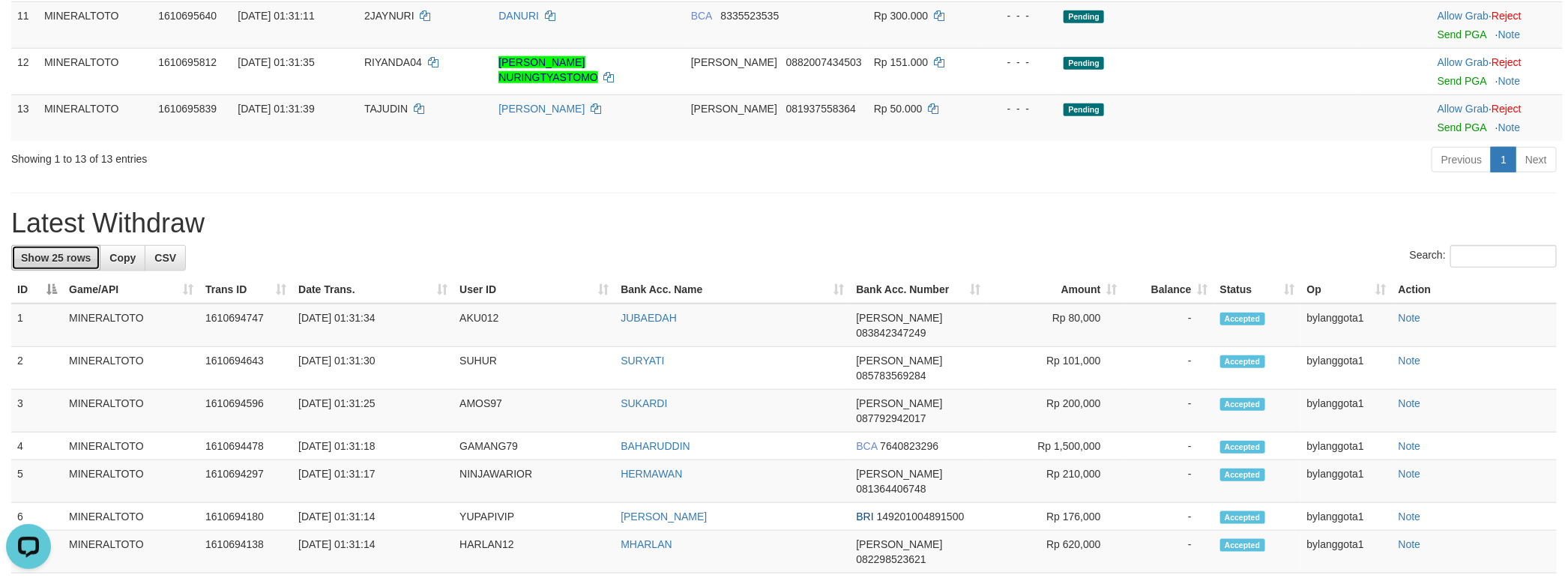
click at [79, 270] on link "Show 25 rows" at bounding box center [55, 258] width 89 height 26
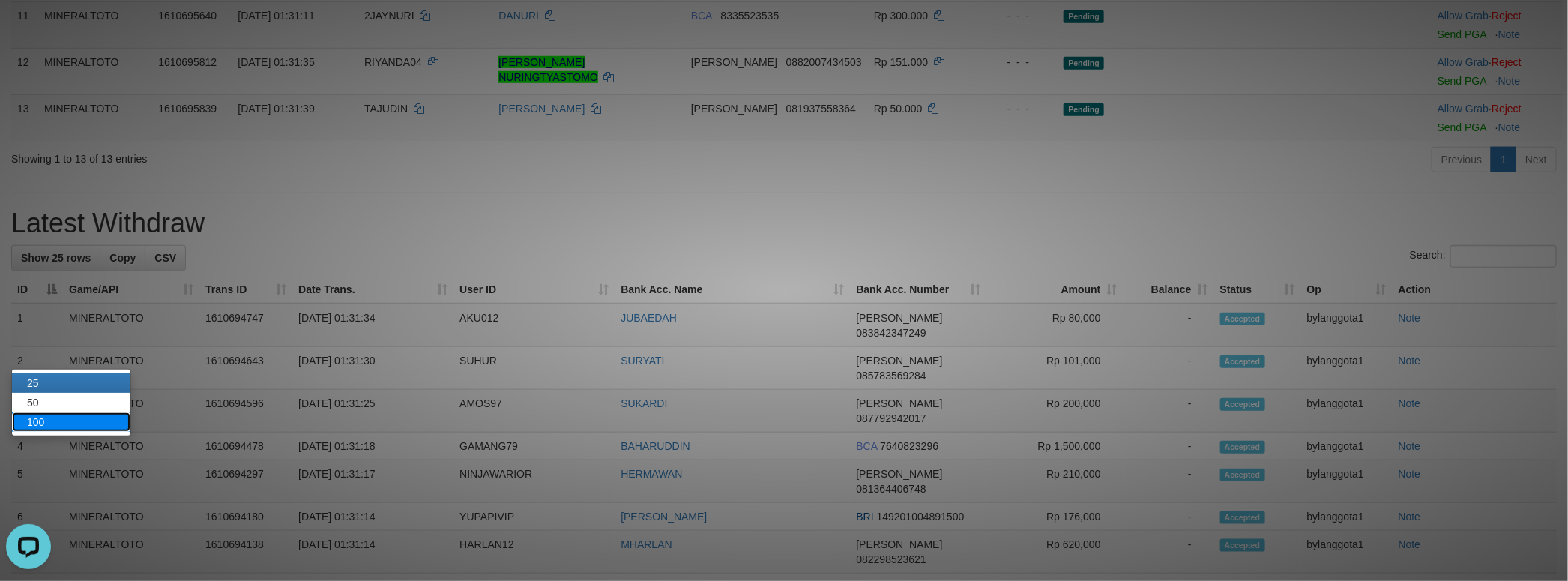
click at [77, 420] on link "100" at bounding box center [71, 422] width 118 height 19
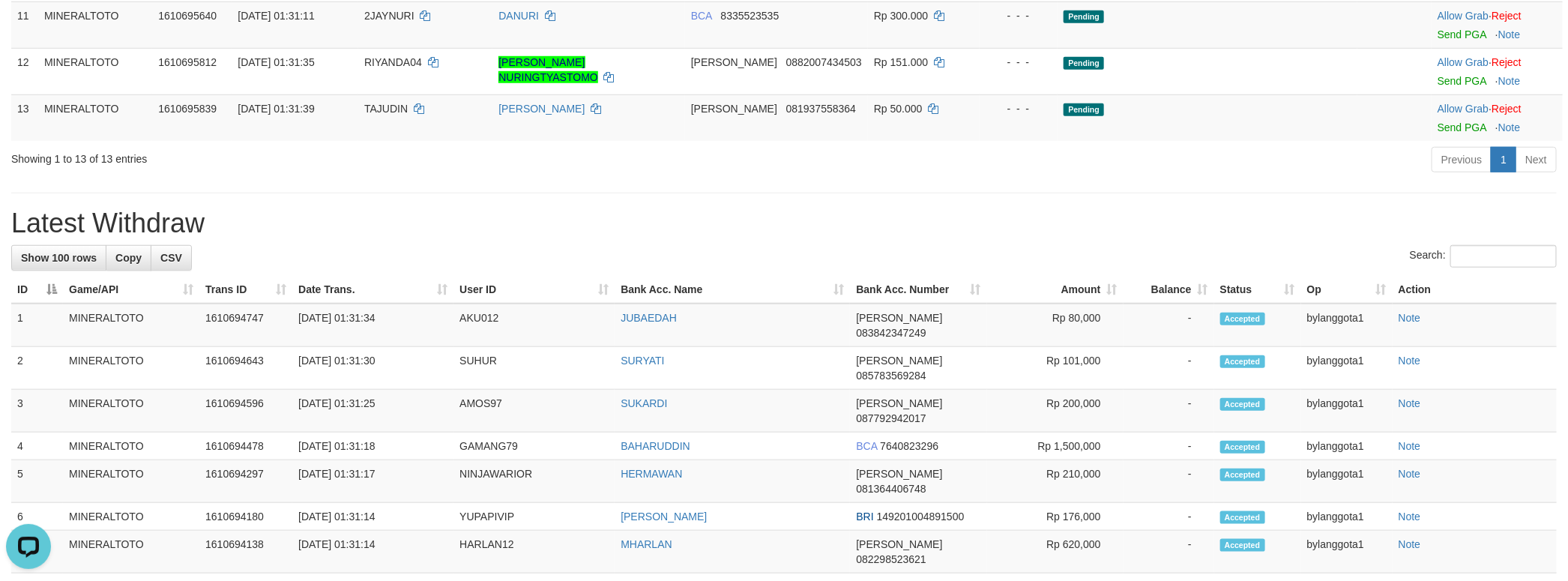
click at [742, 178] on div "Previous 1 Next" at bounding box center [1111, 161] width 892 height 32
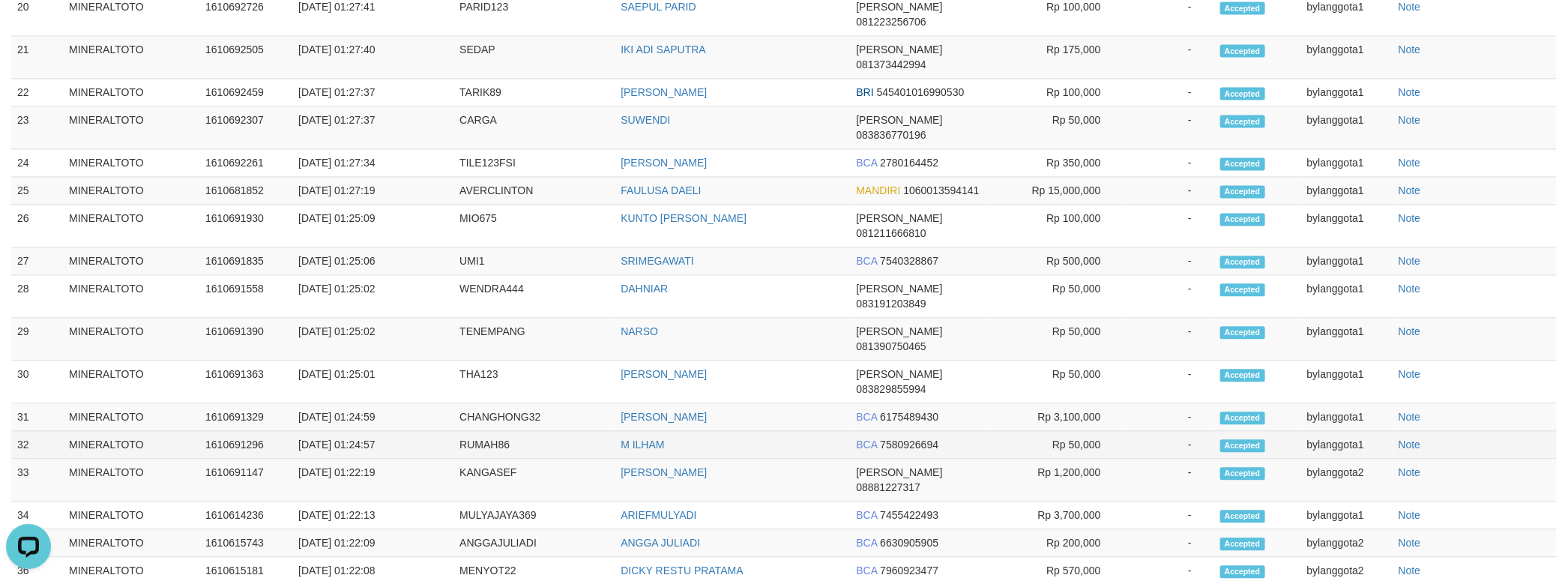
click at [990, 431] on td "Rp 50,000" at bounding box center [1055, 445] width 137 height 28
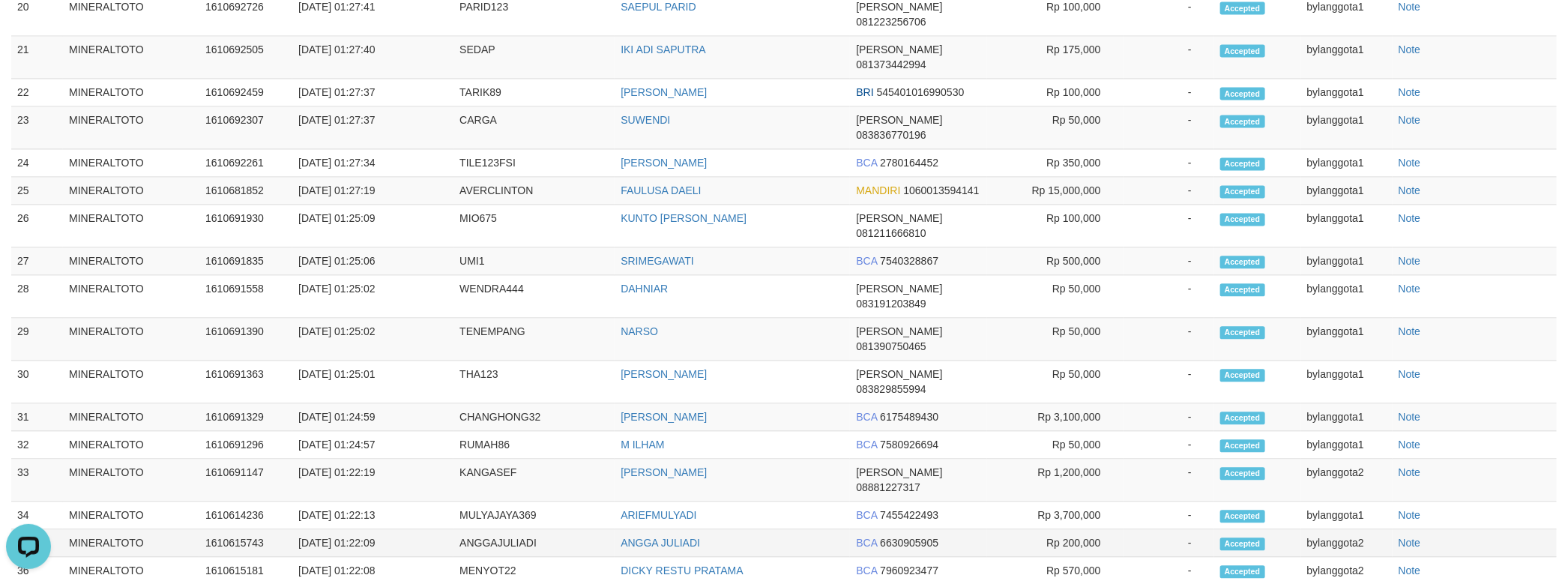
click at [895, 529] on td "BCA 6630905905" at bounding box center [918, 543] width 137 height 28
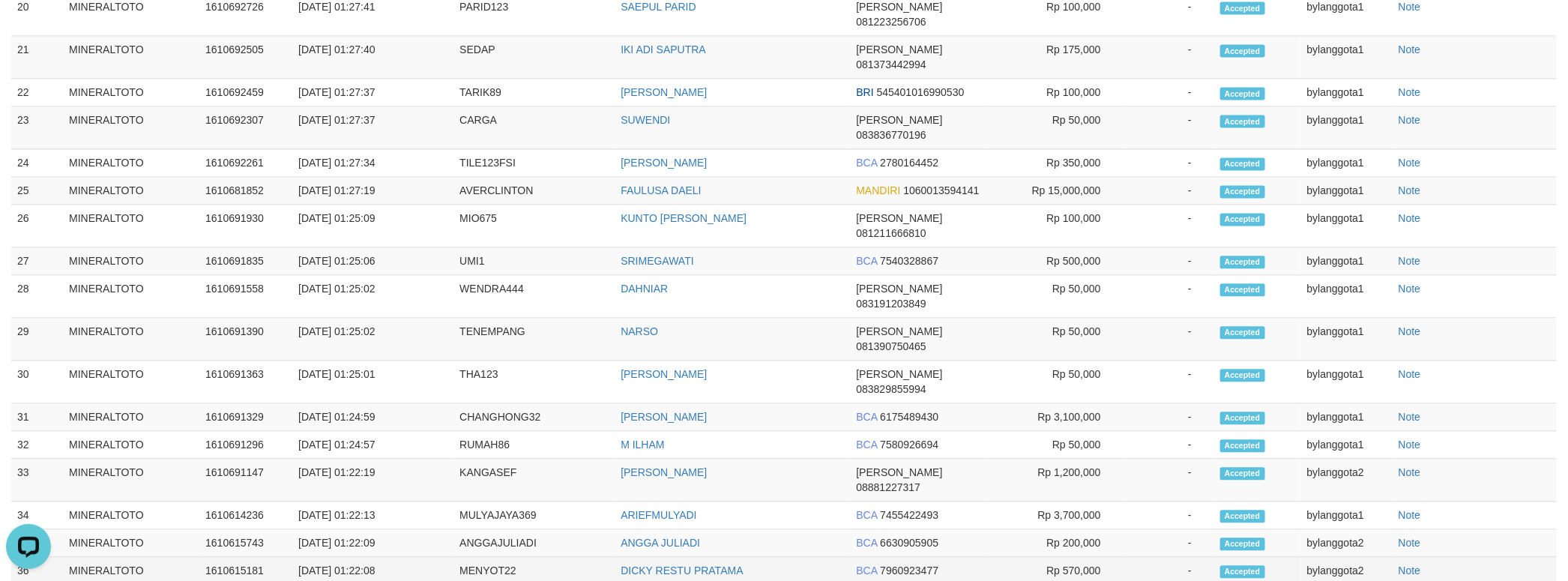
click at [925, 565] on span "7960923477" at bounding box center [909, 570] width 58 height 12
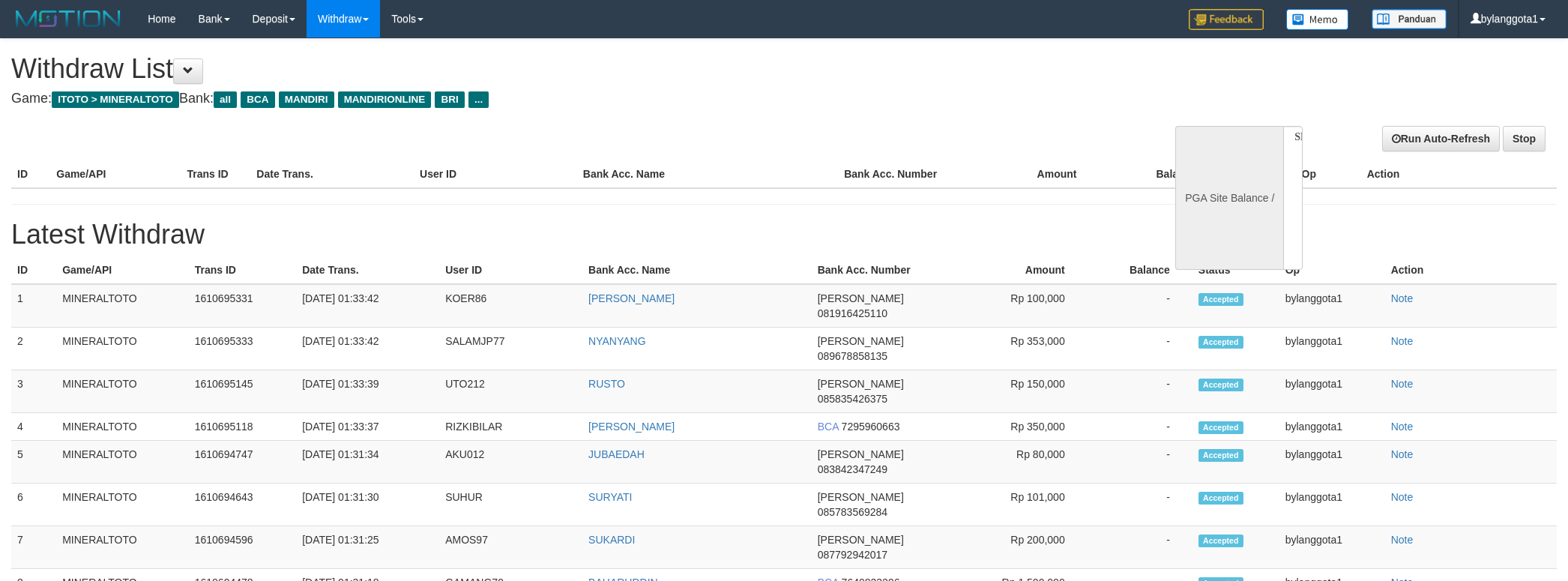
select select
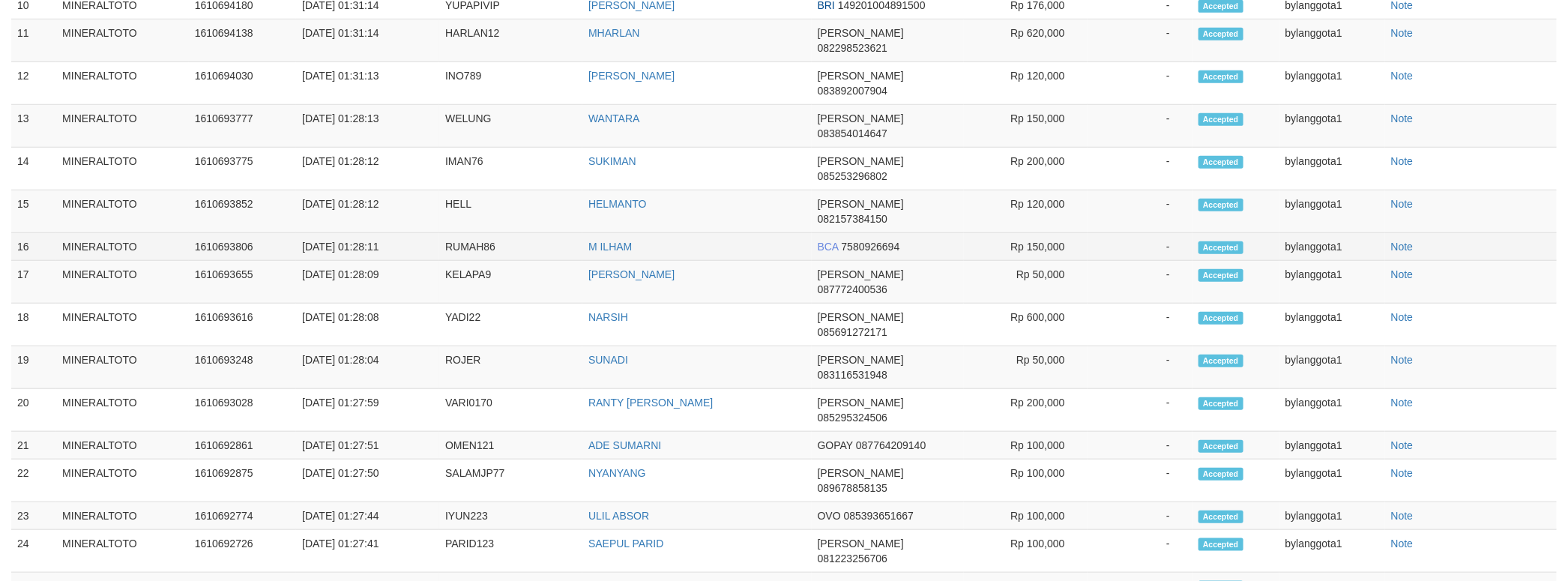
select select "**"
select select
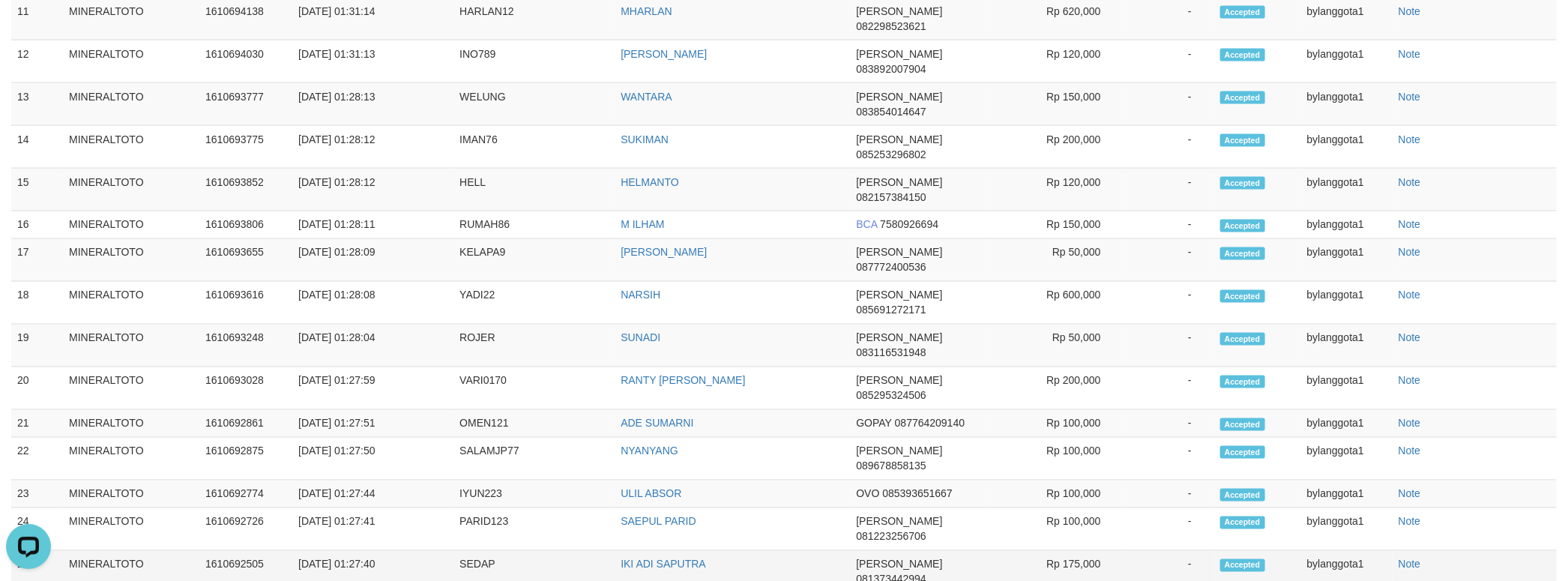
click at [1187, 551] on td "-" at bounding box center [1168, 572] width 91 height 43
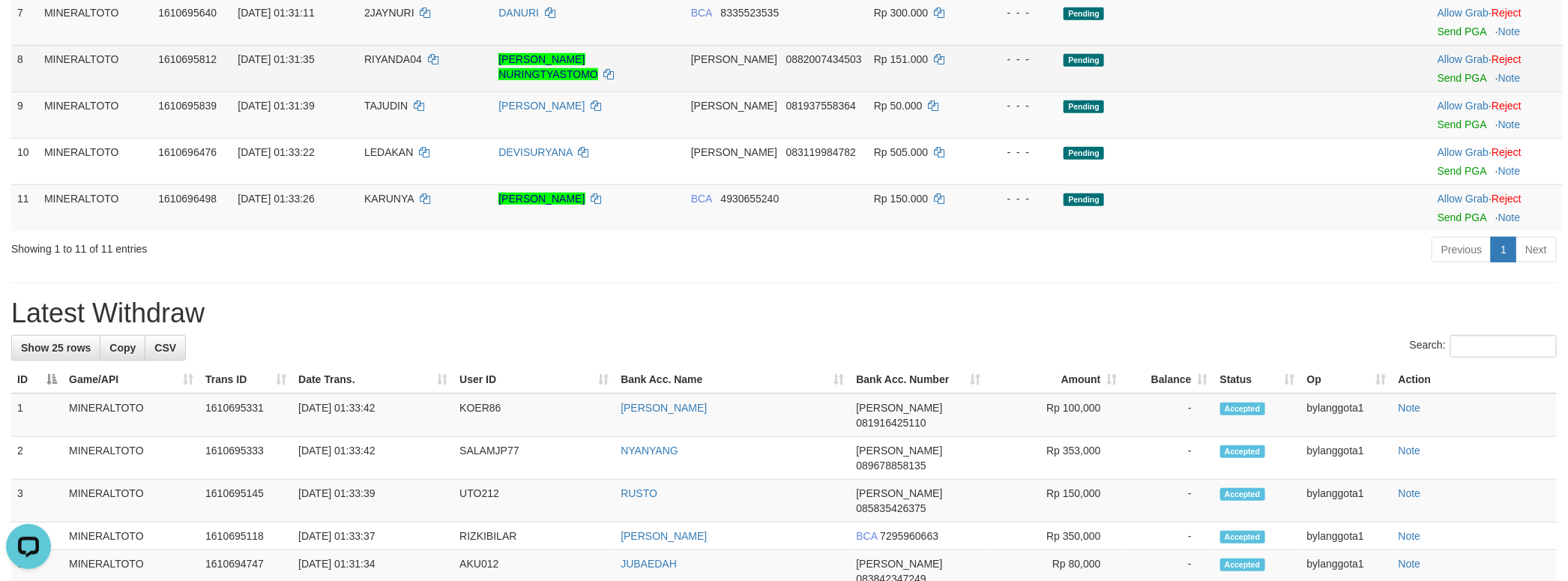
scroll to position [342, 0]
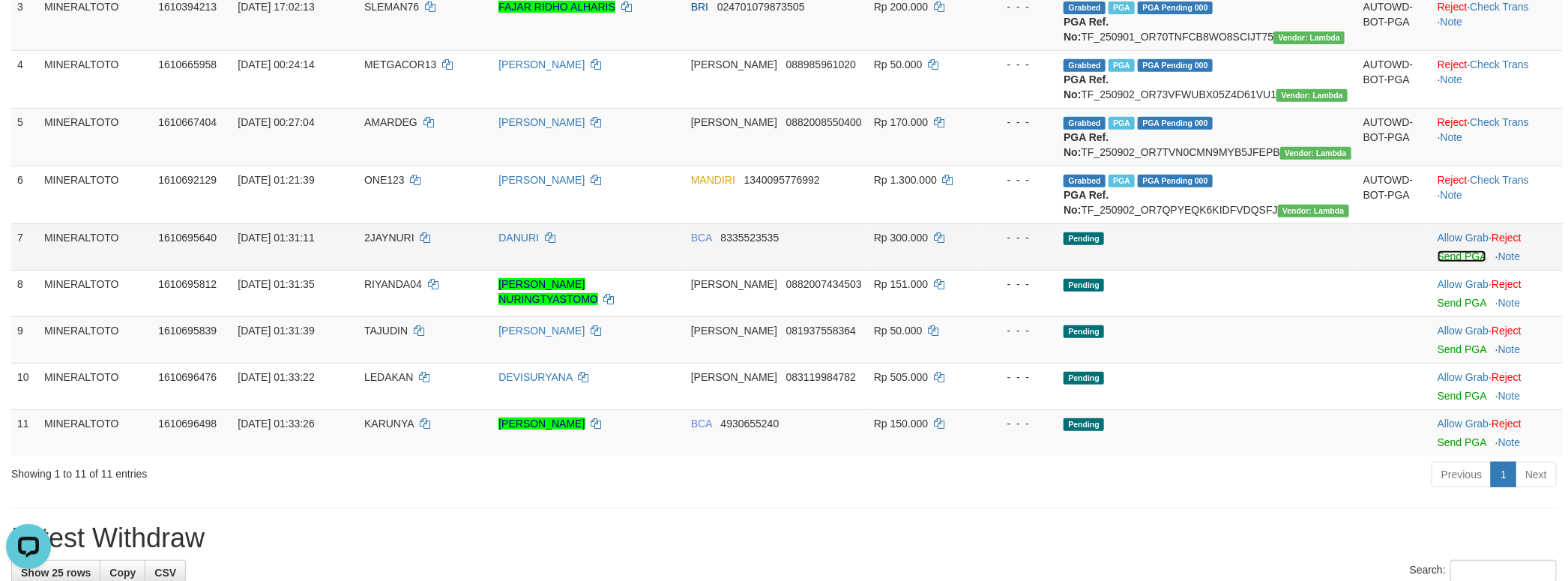
click at [1453, 263] on link "Send PGA" at bounding box center [1462, 256] width 49 height 12
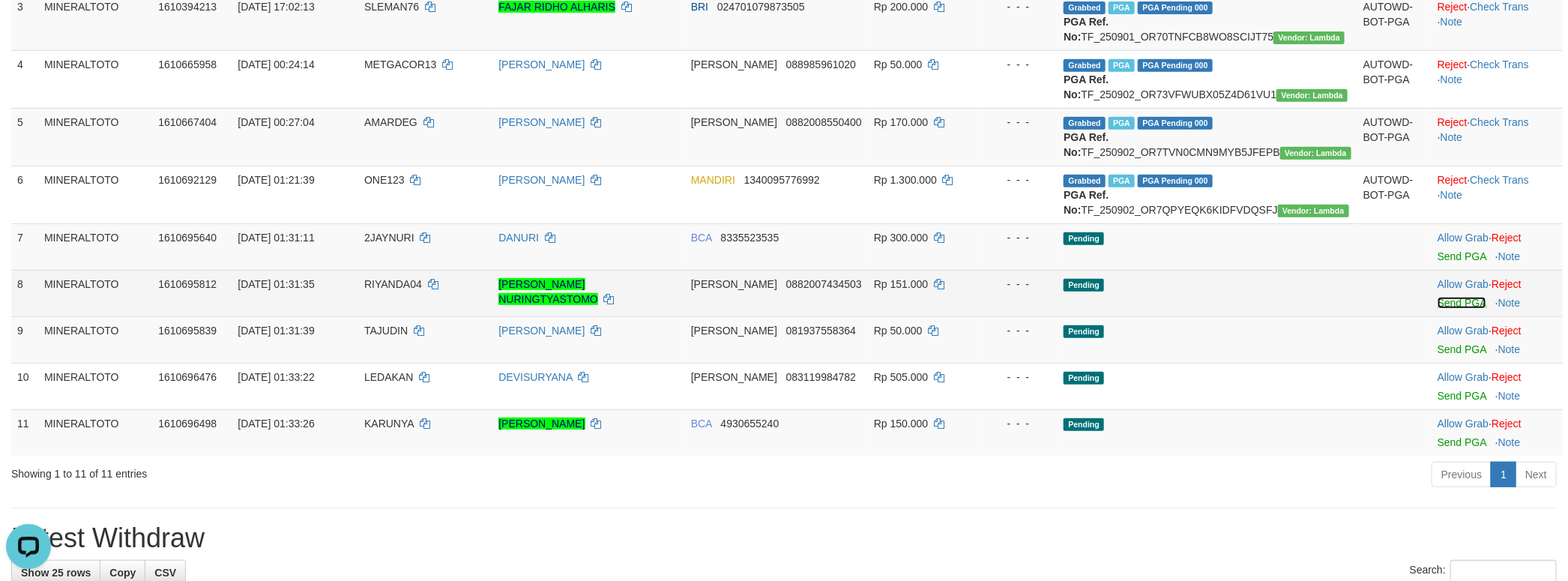
scroll to position [324, 0]
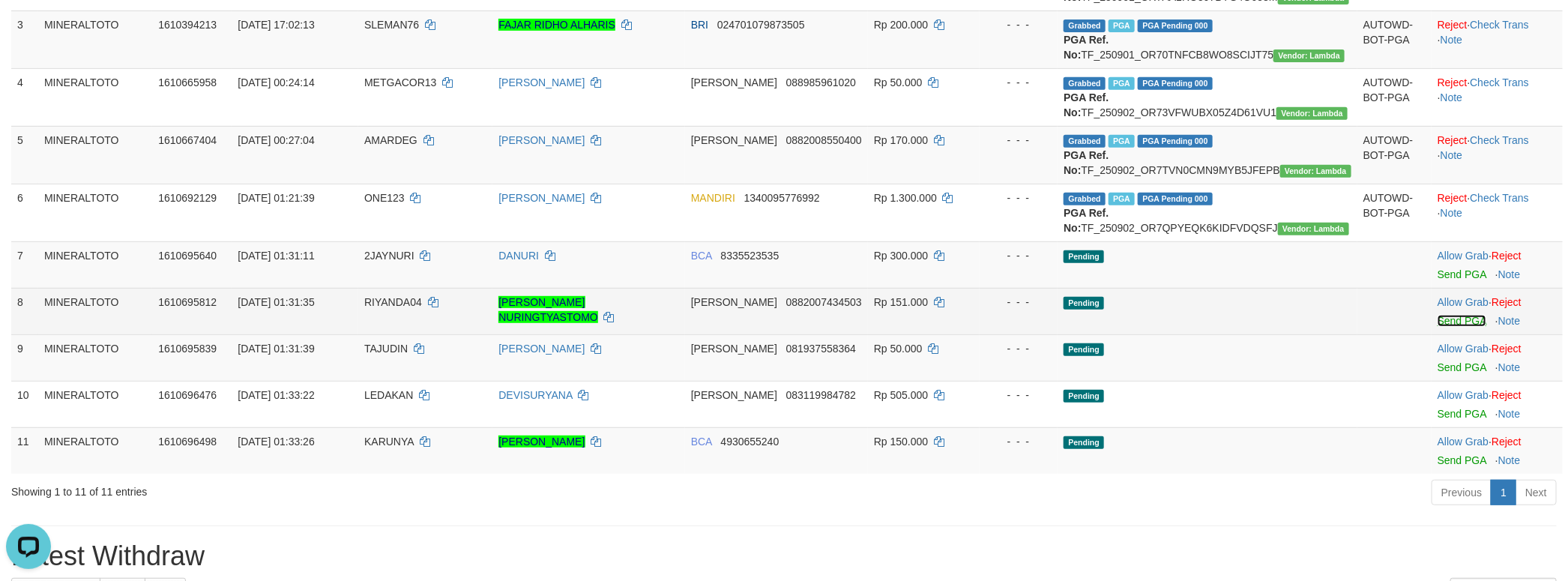
click at [1465, 327] on link "Send PGA" at bounding box center [1462, 320] width 49 height 12
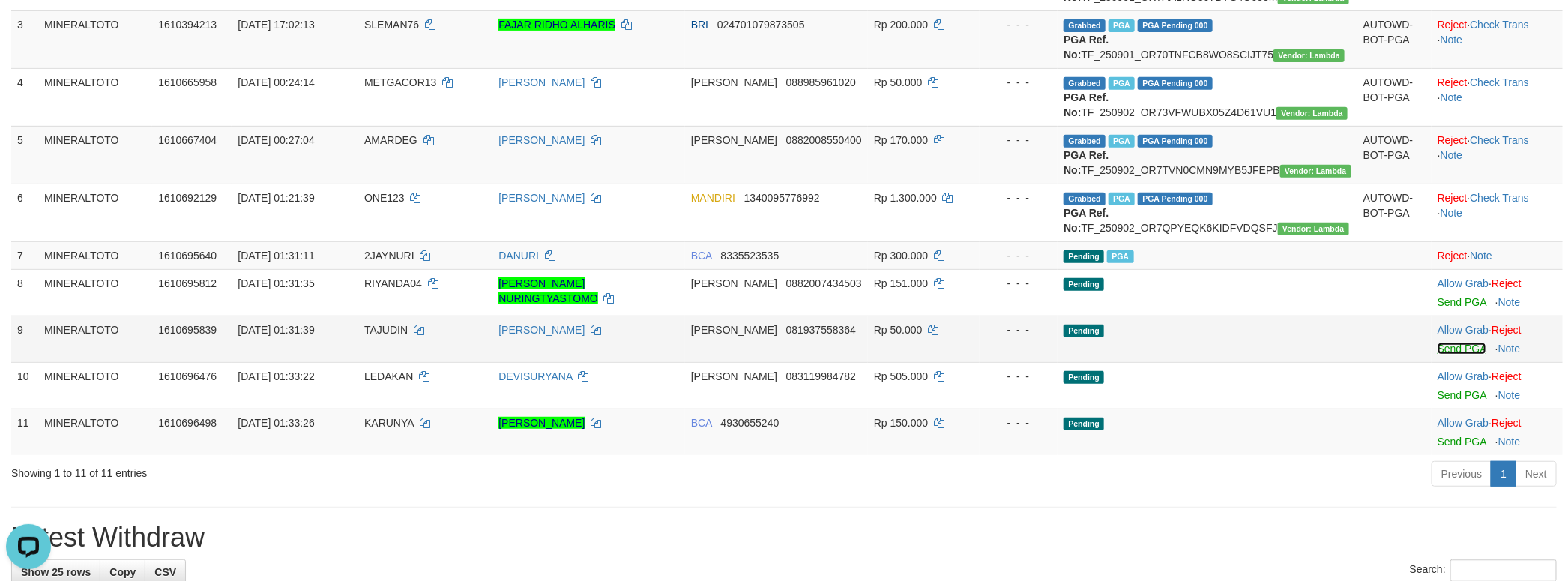
click at [1463, 354] on link "Send PGA" at bounding box center [1462, 348] width 49 height 12
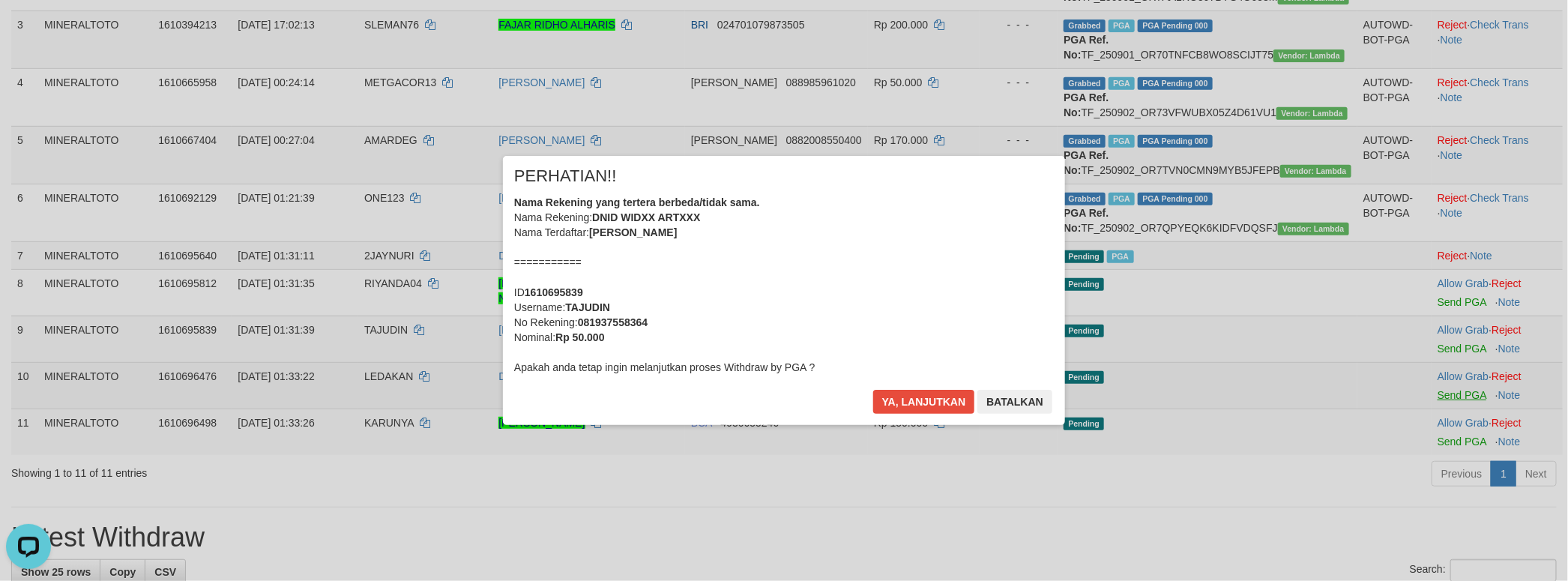
click at [1462, 483] on div "× PERHATIAN!! Nama Rekening yang tertera berbeda/tidak sama. Nama Rekening: DNI…" at bounding box center [784, 290] width 1568 height 581
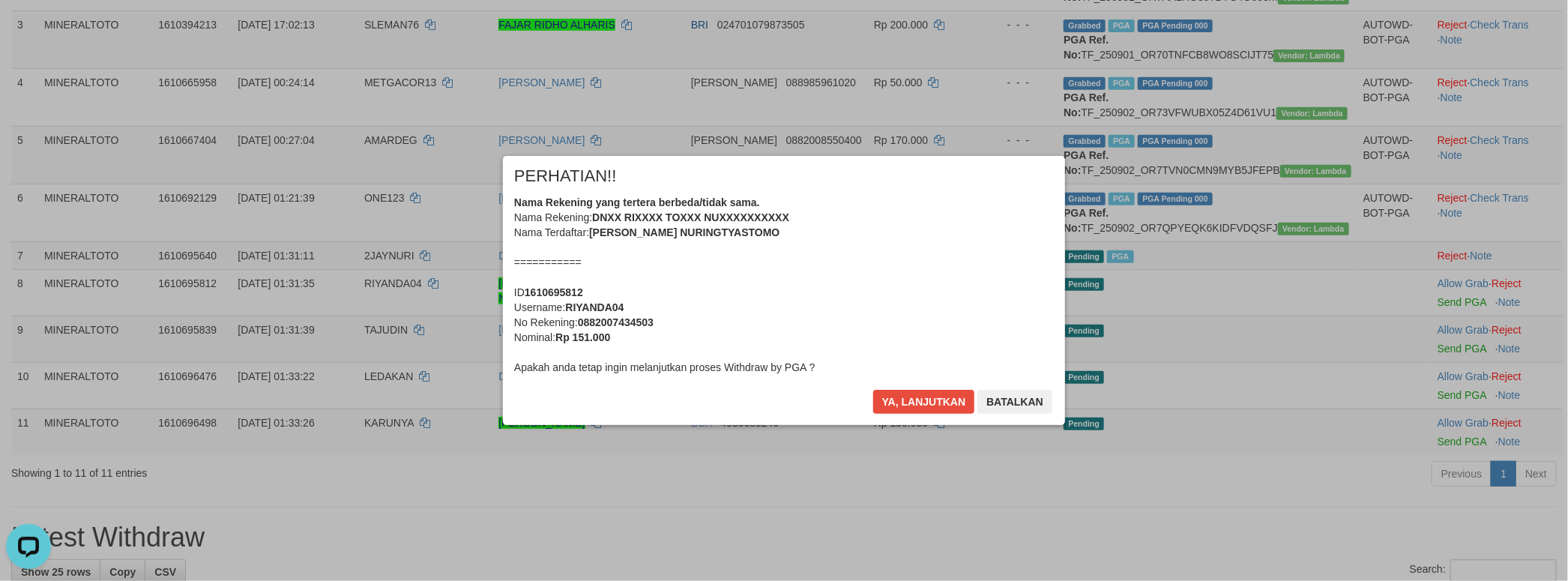
click at [951, 297] on div "Nama Rekening yang tertera berbeda/tidak sama. Nama Rekening: DNXX RIXXXX TOXXX…" at bounding box center [784, 285] width 540 height 180
click at [873, 390] on button "Ya, lanjutkan" at bounding box center [923, 402] width 102 height 24
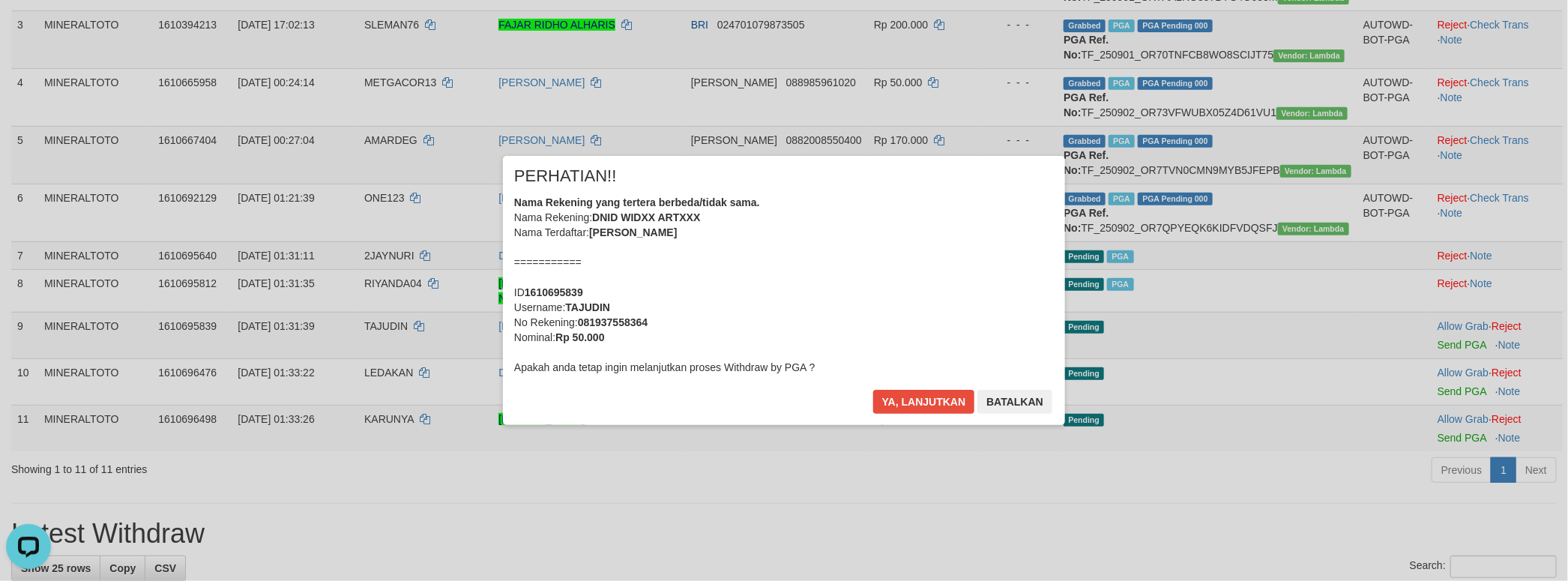
scroll to position [304, 0]
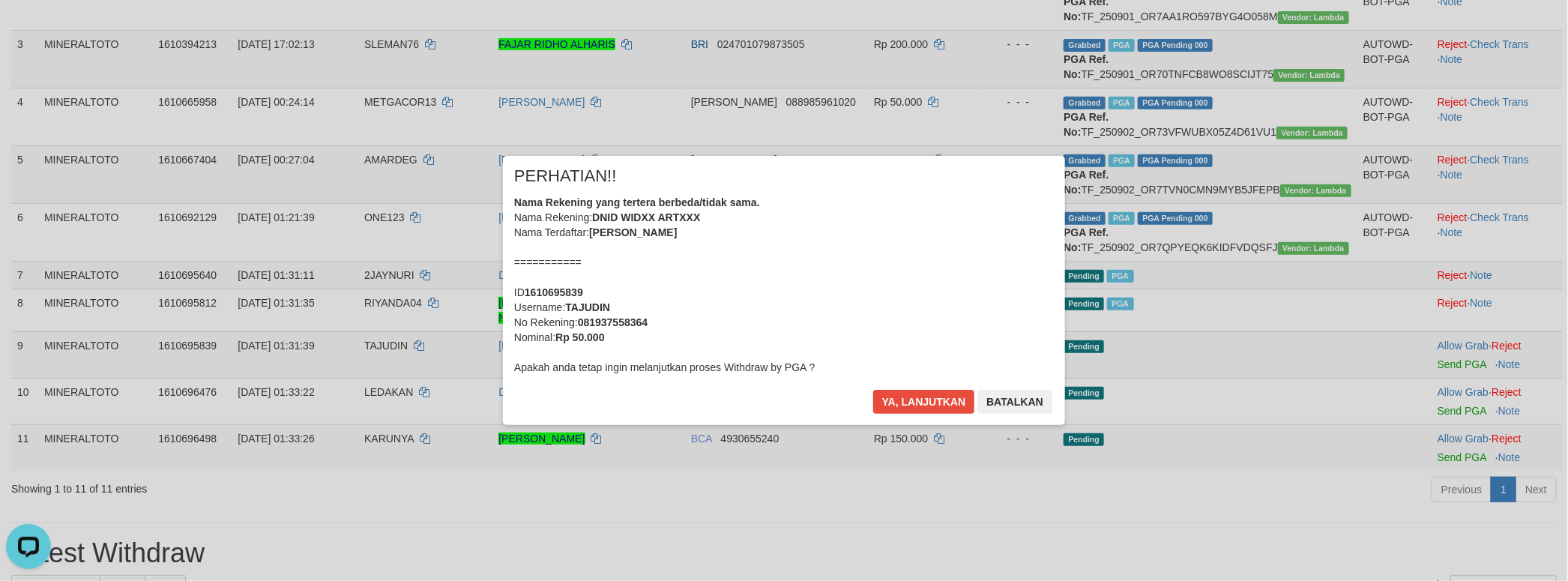
click at [951, 297] on div "Nama Rekening yang tertera berbeda/tidak sama. Nama Rekening: DNID WIDXX ARTXXX…" at bounding box center [784, 285] width 540 height 180
click at [873, 390] on button "Ya, lanjutkan" at bounding box center [923, 402] width 102 height 24
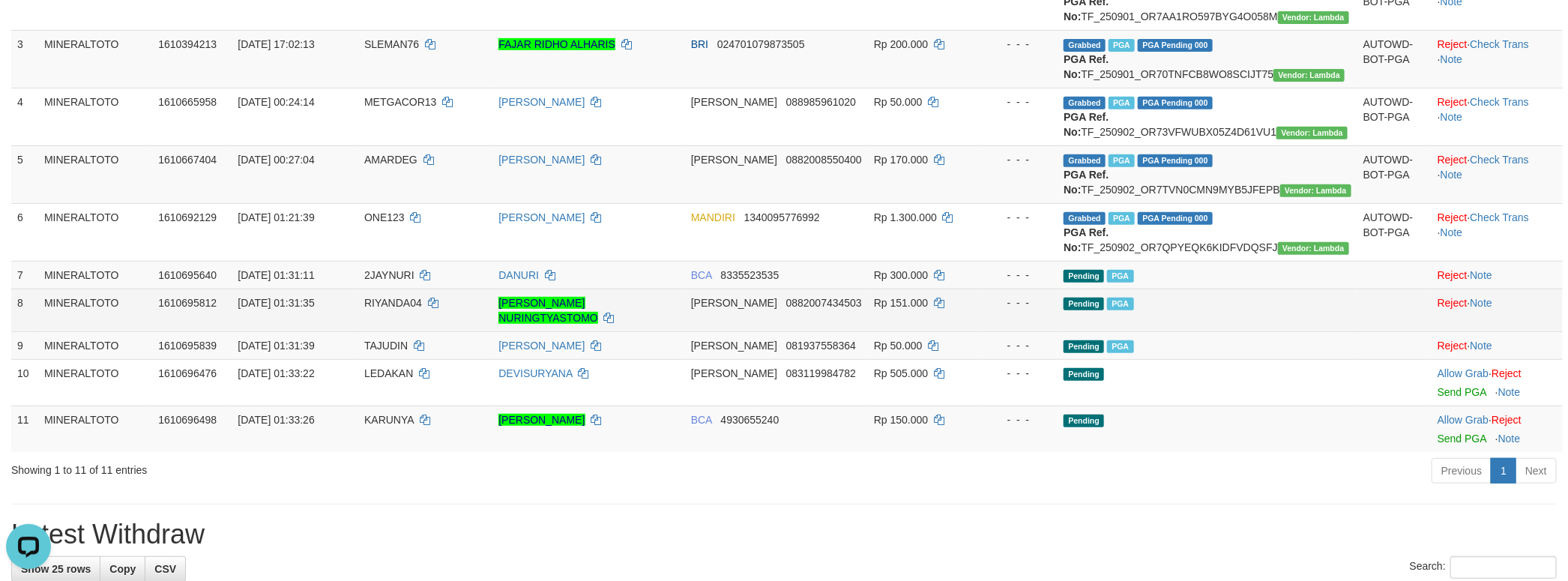
scroll to position [398, 0]
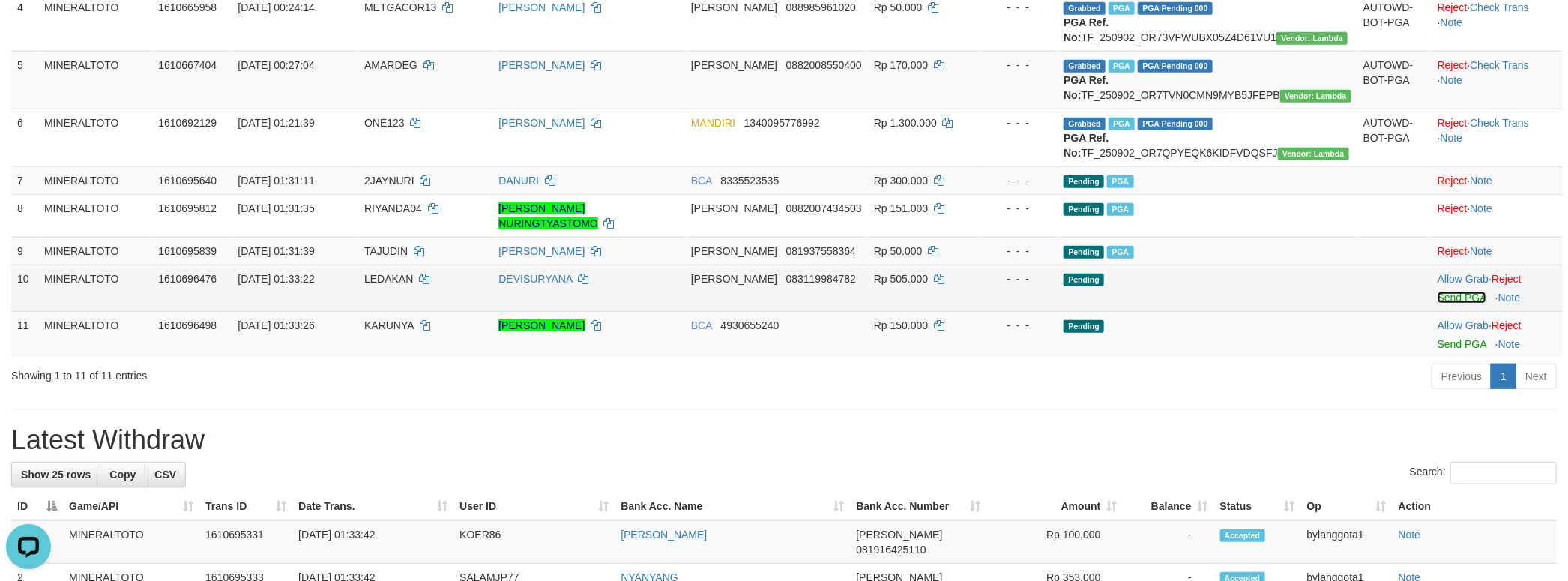
drag, startPoint x: 1428, startPoint y: 374, endPoint x: 1440, endPoint y: 392, distance: 21.6
click at [1438, 304] on link "Send PGA" at bounding box center [1462, 297] width 49 height 12
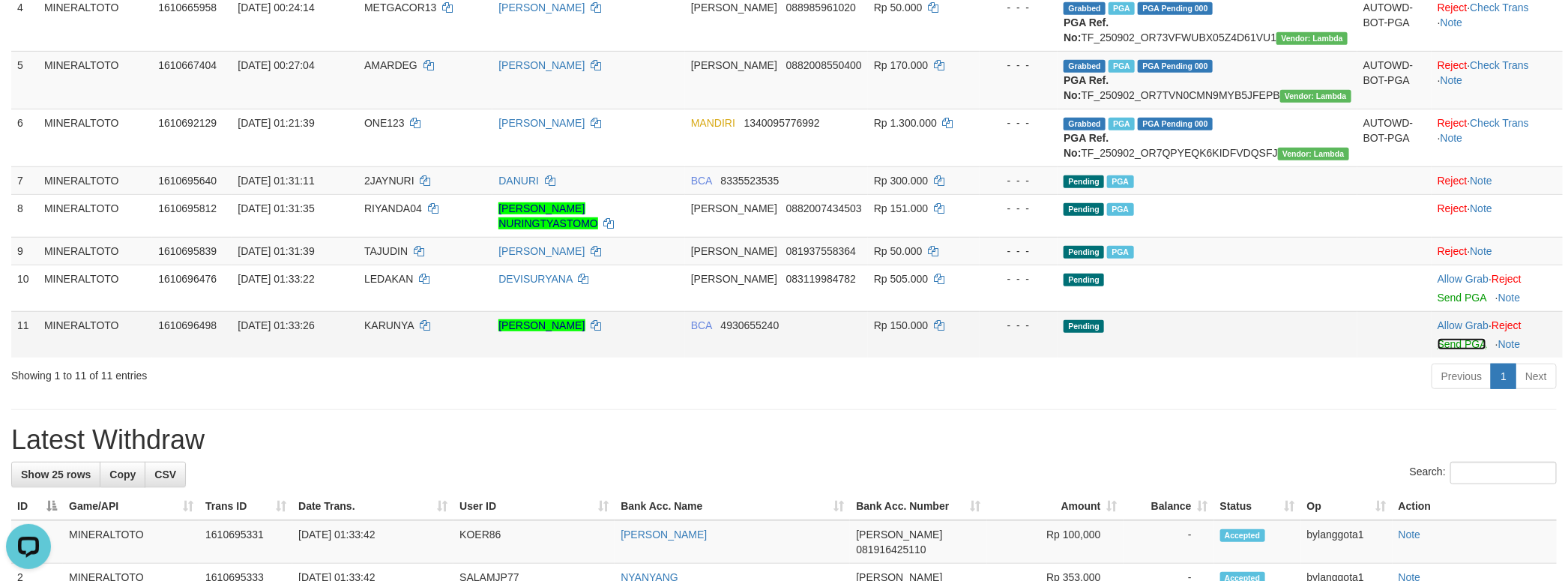
click at [1445, 350] on link "Send PGA" at bounding box center [1462, 343] width 49 height 12
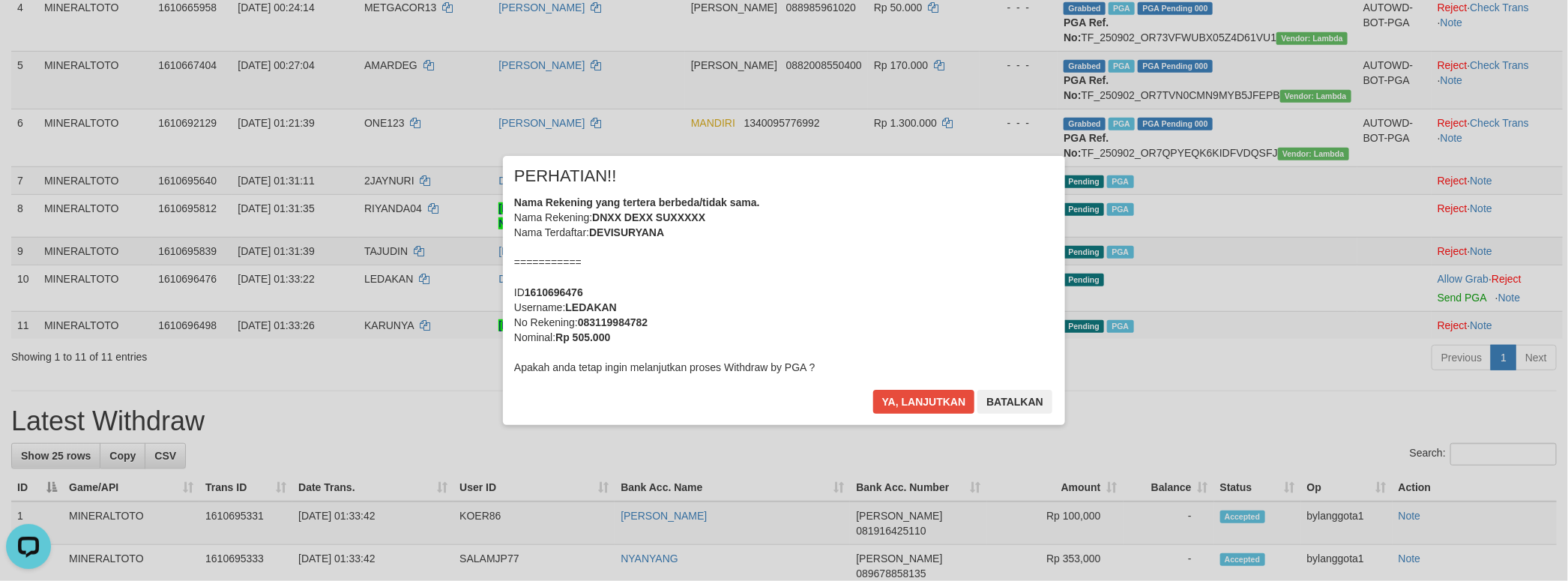
click at [978, 318] on div "Nama Rekening yang tertera berbeda/tidak sama. Nama Rekening: DNXX DEXX SUXXXXX…" at bounding box center [784, 285] width 540 height 180
click at [873, 390] on button "Ya, lanjutkan" at bounding box center [923, 402] width 102 height 24
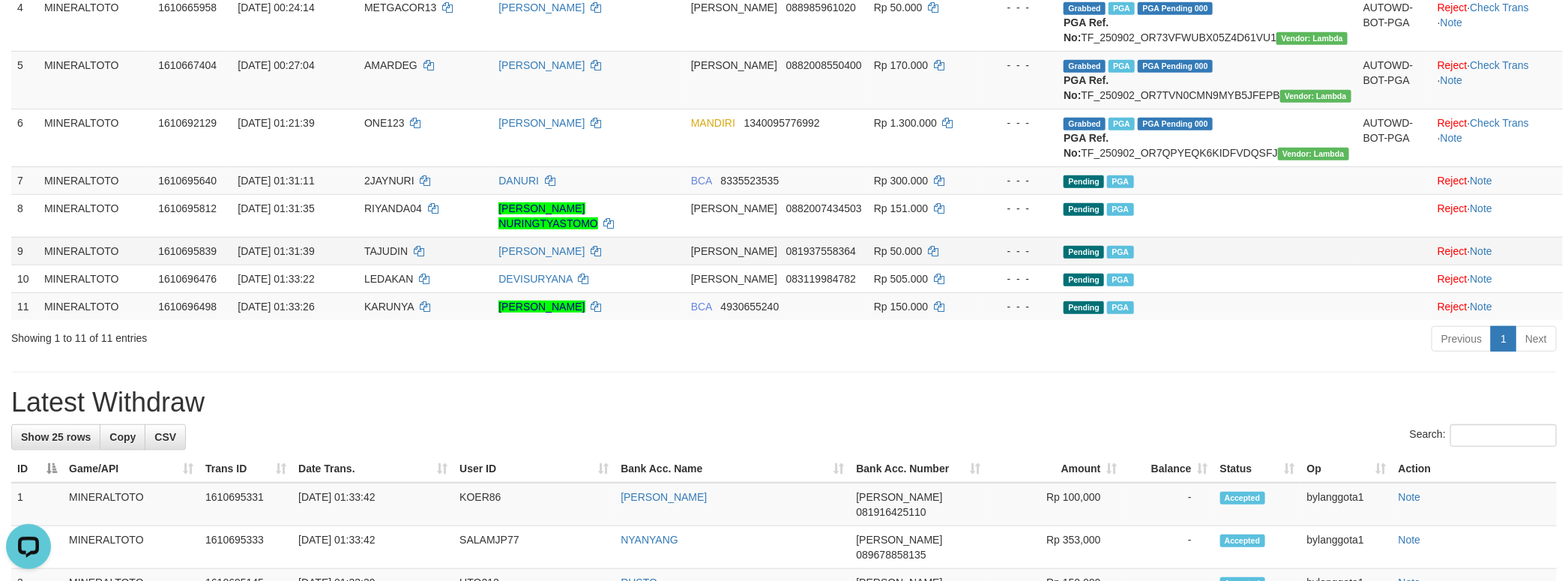
scroll to position [380, 0]
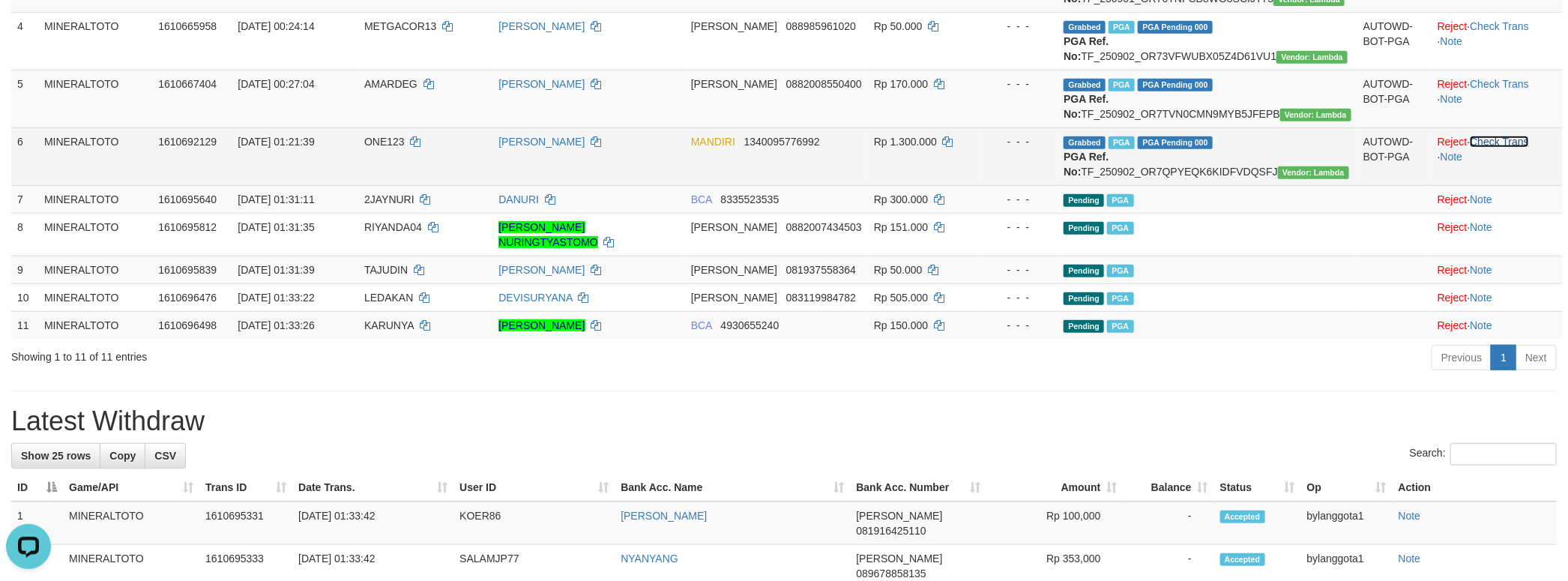
click at [1496, 148] on link "Check Trans" at bounding box center [1499, 141] width 59 height 12
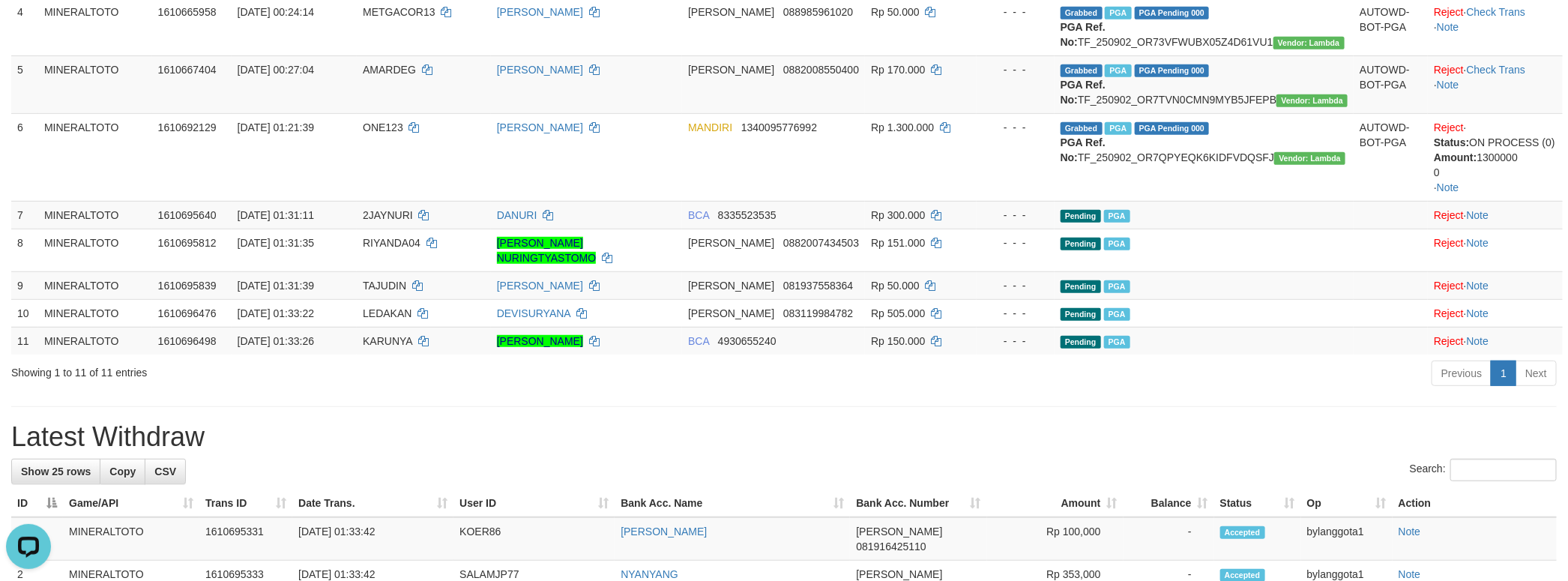
scroll to position [0, 0]
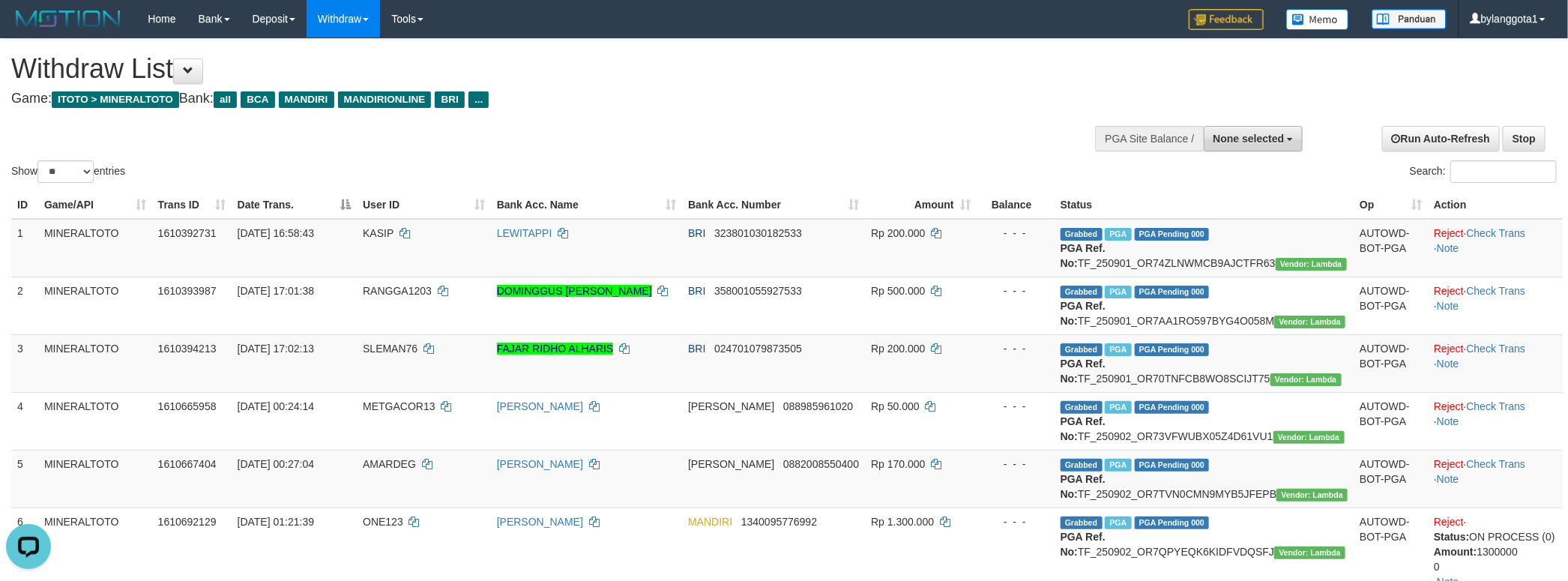
click at [1230, 144] on span "None selected" at bounding box center [1249, 138] width 71 height 12
click at [1230, 207] on label "[ITOTO] MINERALTOTO" at bounding box center [1222, 214] width 160 height 19
select select "****"
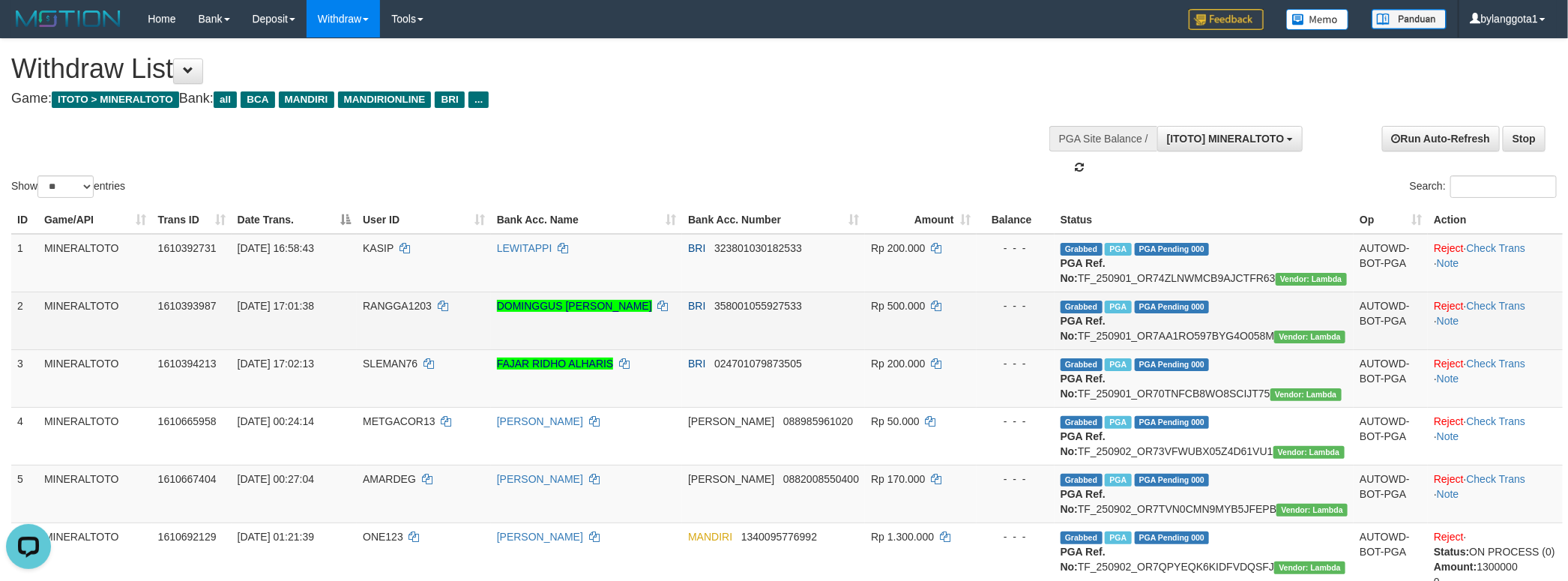
scroll to position [13, 0]
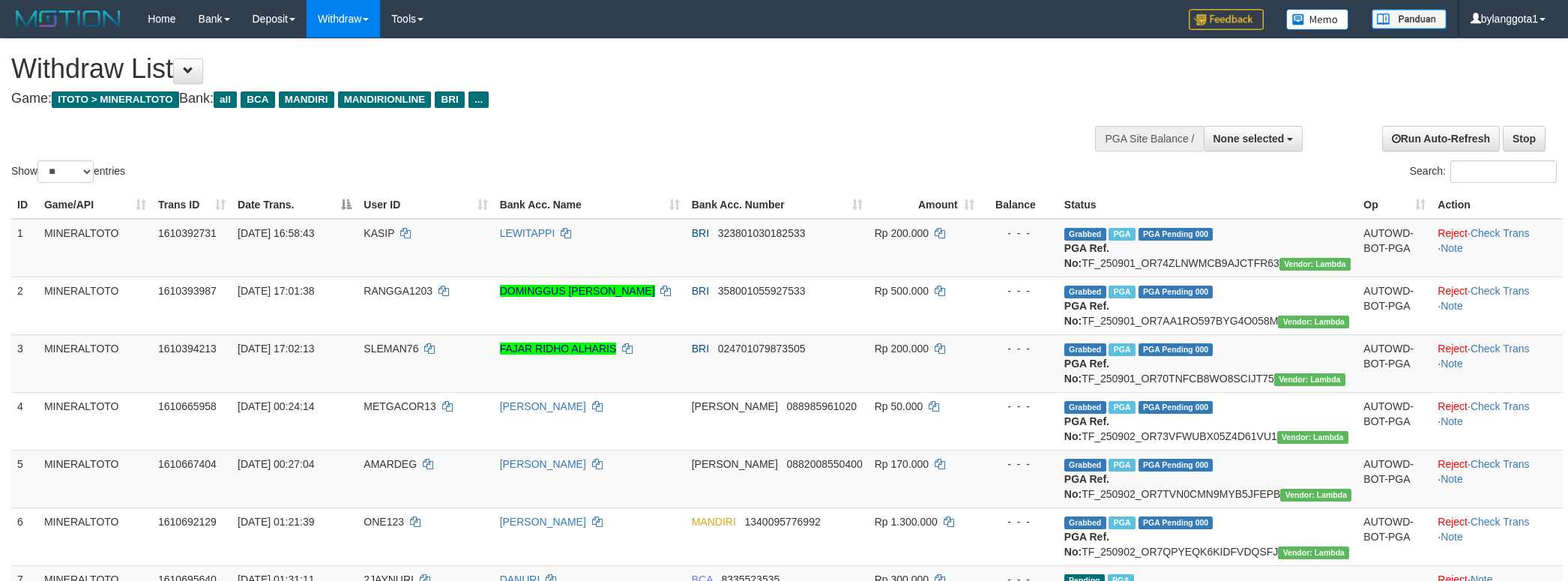
select select
select select "**"
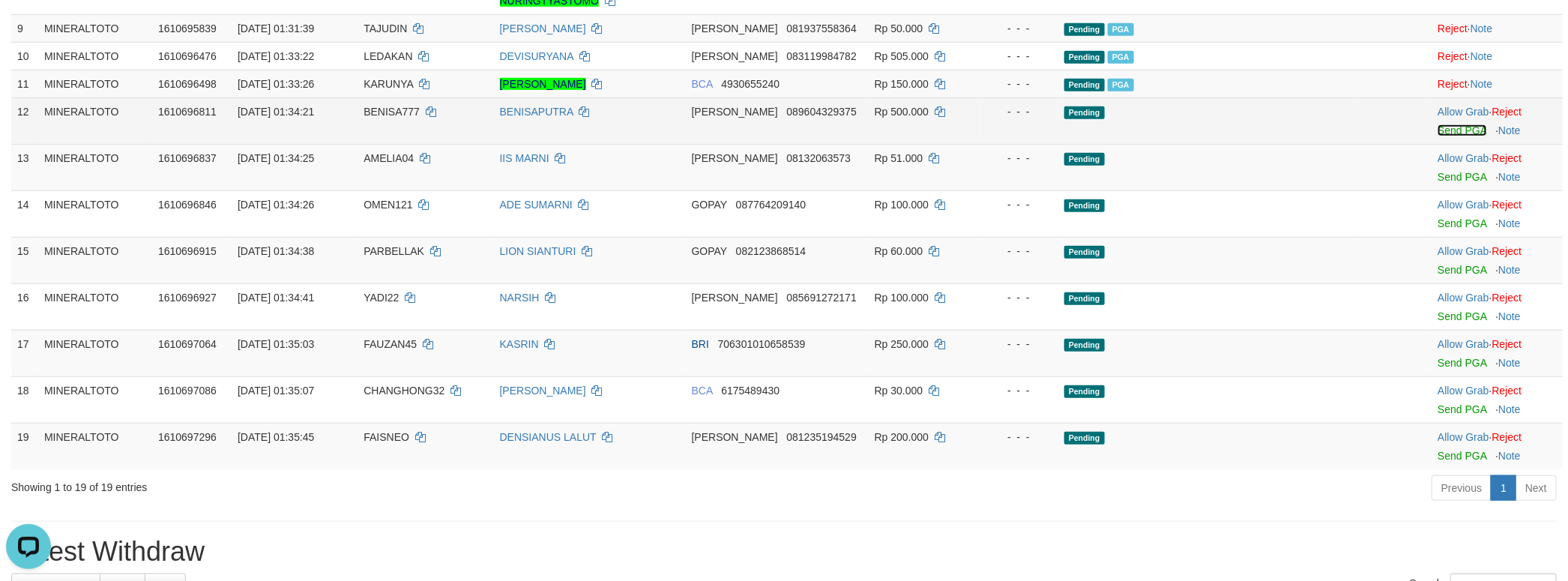
click at [1440, 137] on link "Send PGA" at bounding box center [1462, 130] width 49 height 12
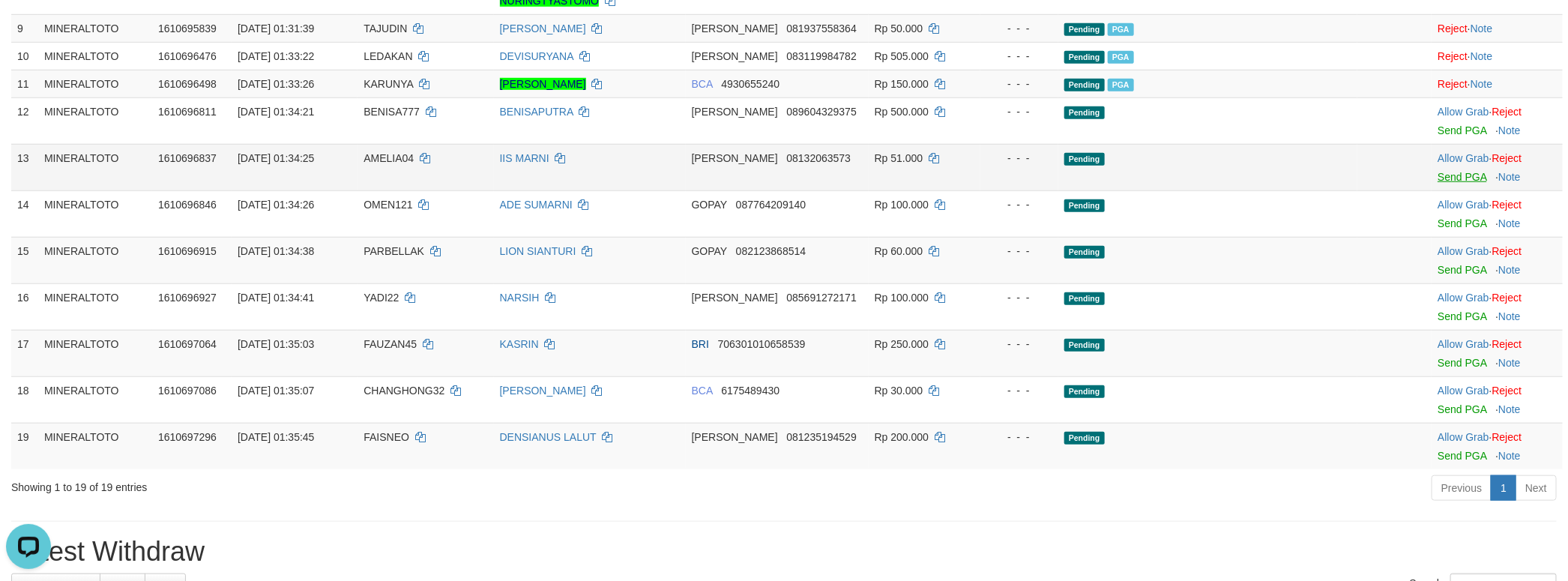
click at [1450, 257] on body "Toggle navigation Home Bank Account List Load By Website Group [ITOTO] MINERALT…" at bounding box center [784, 579] width 1568 height 2400
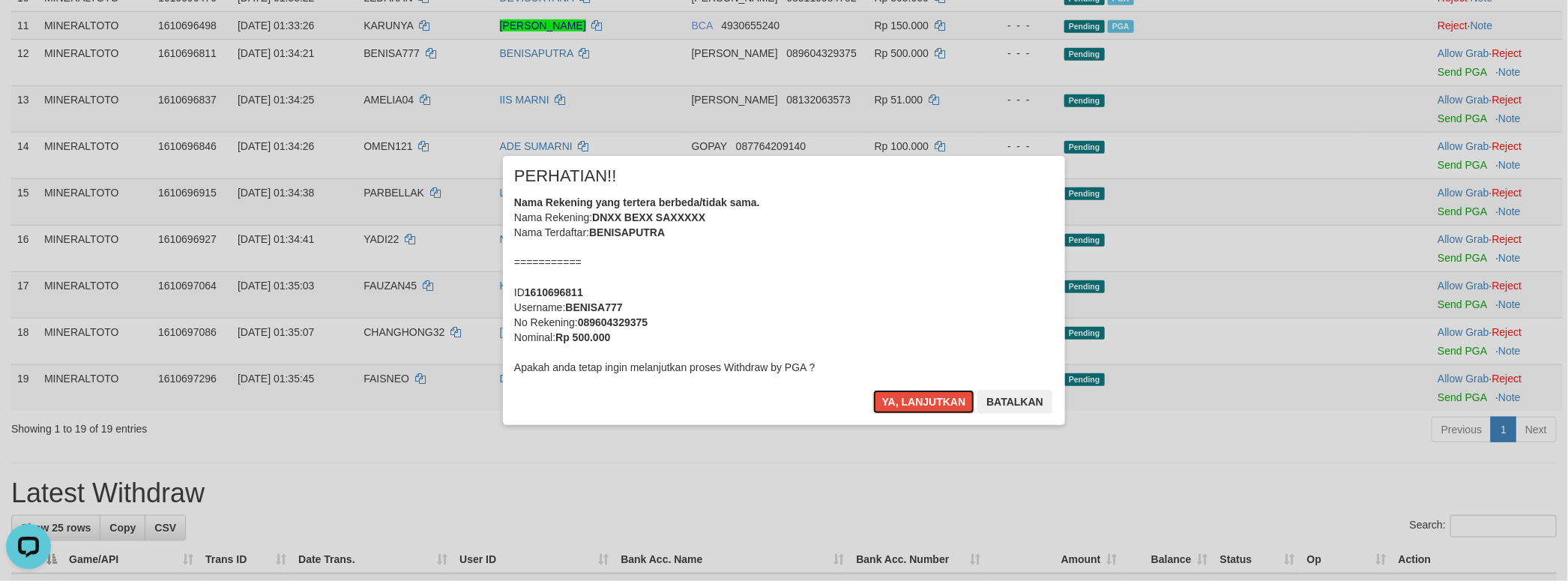
click at [819, 295] on div "Nama Rekening yang tertera berbeda/tidak sama. Nama Rekening: DNXX BEXX SAXXXXX…" at bounding box center [784, 285] width 540 height 180
click at [873, 390] on button "Ya, lanjutkan" at bounding box center [923, 402] width 102 height 24
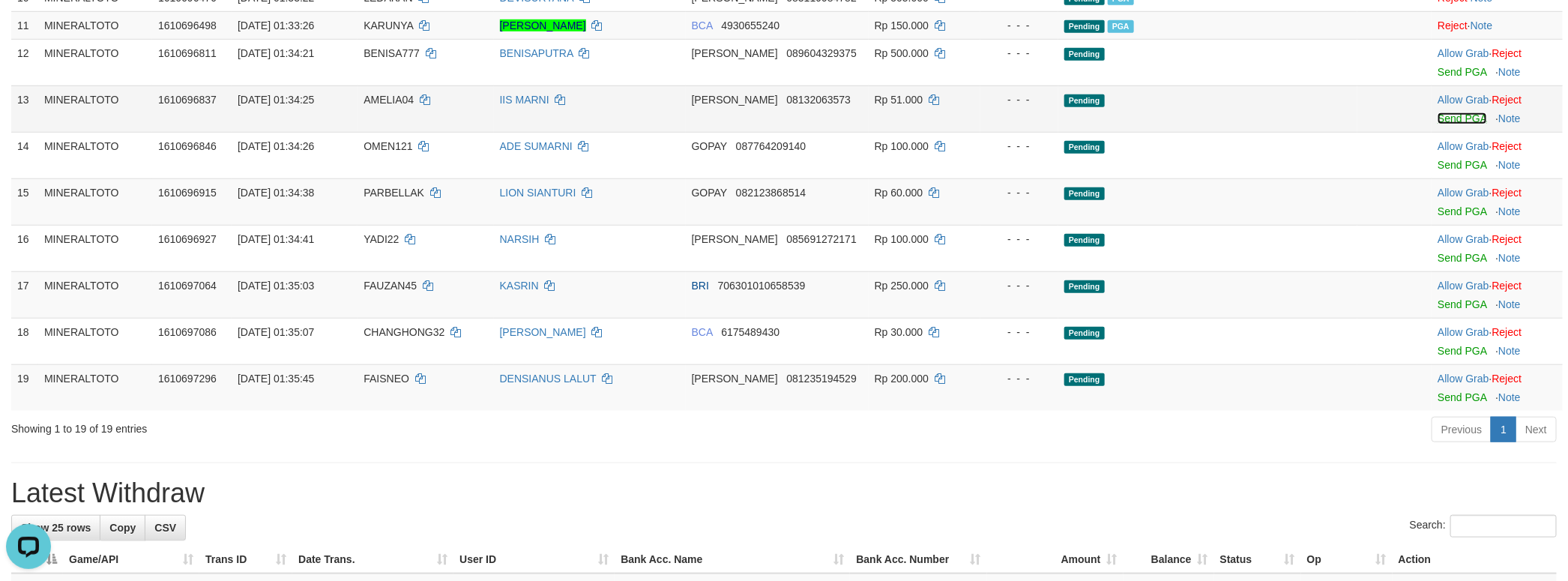
scroll to position [662, 0]
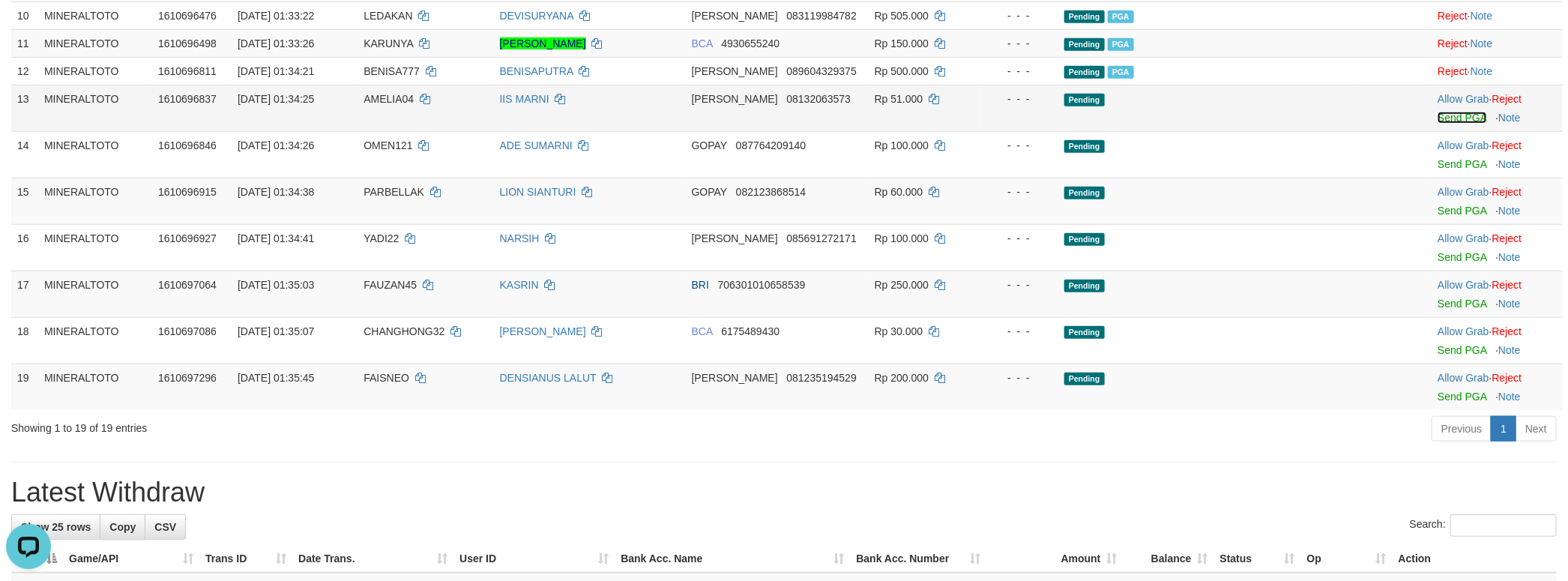
click at [1446, 124] on link "Send PGA" at bounding box center [1462, 117] width 49 height 12
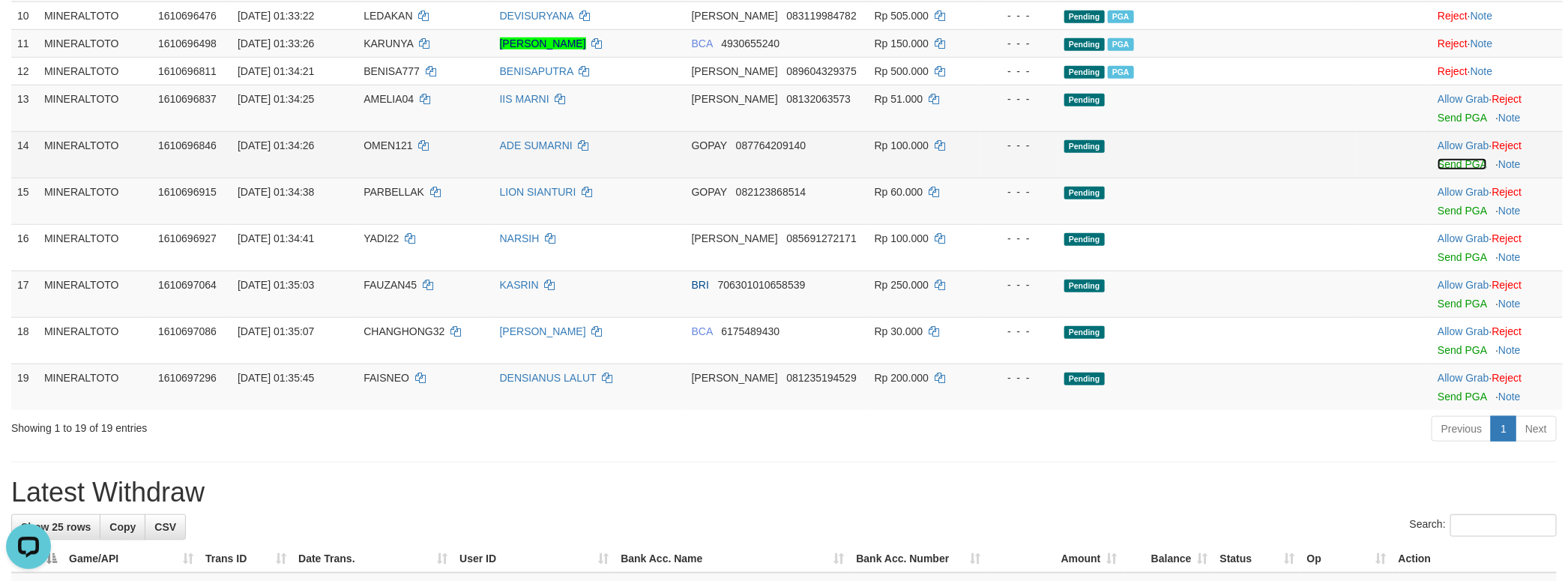
click at [1446, 170] on link "Send PGA" at bounding box center [1462, 164] width 49 height 12
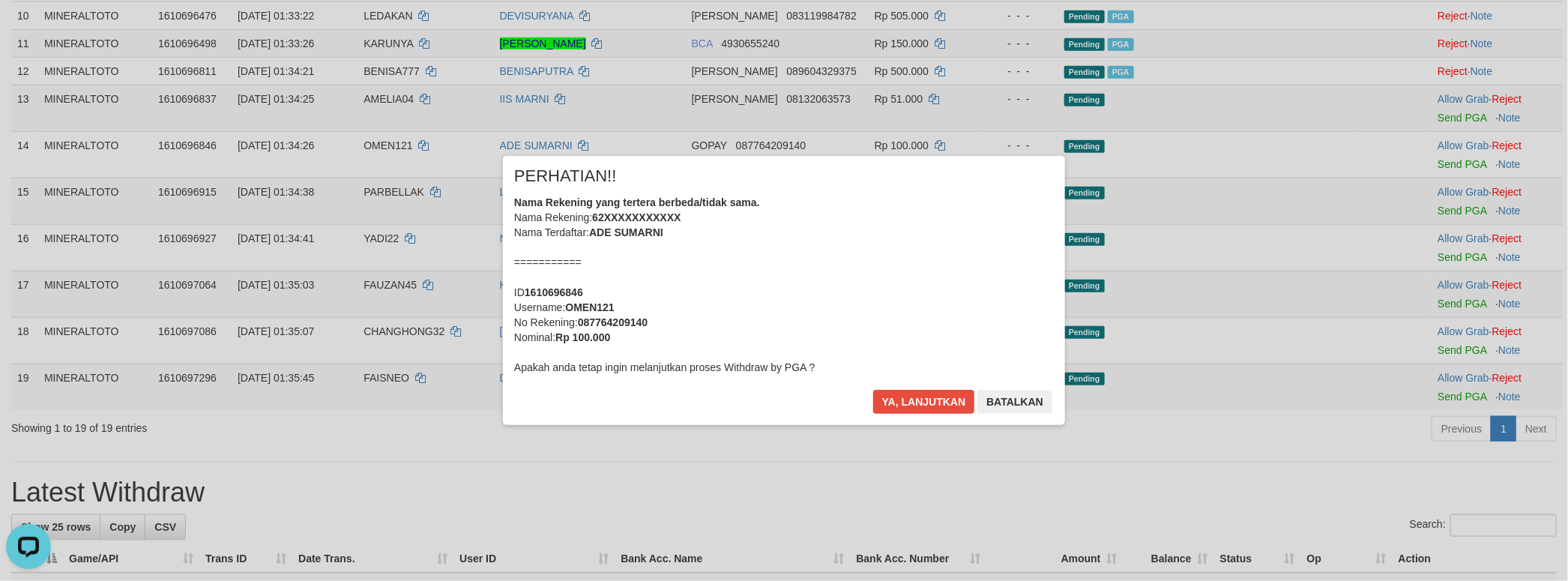
click at [860, 274] on div "Nama Rekening yang tertera berbeda/tidak sama. Nama Rekening: 62XXXXXXXXXXX Nam…" at bounding box center [784, 285] width 540 height 180
click at [873, 390] on button "Ya, lanjutkan" at bounding box center [923, 402] width 102 height 24
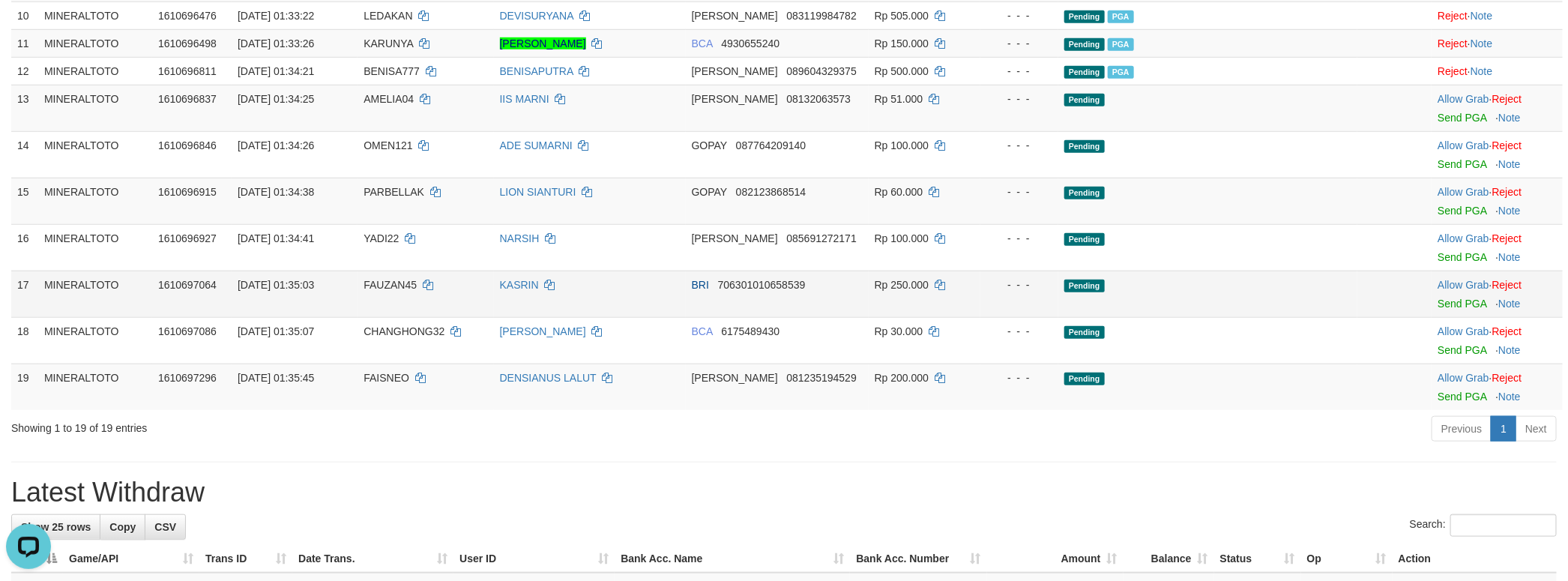
scroll to position [643, 0]
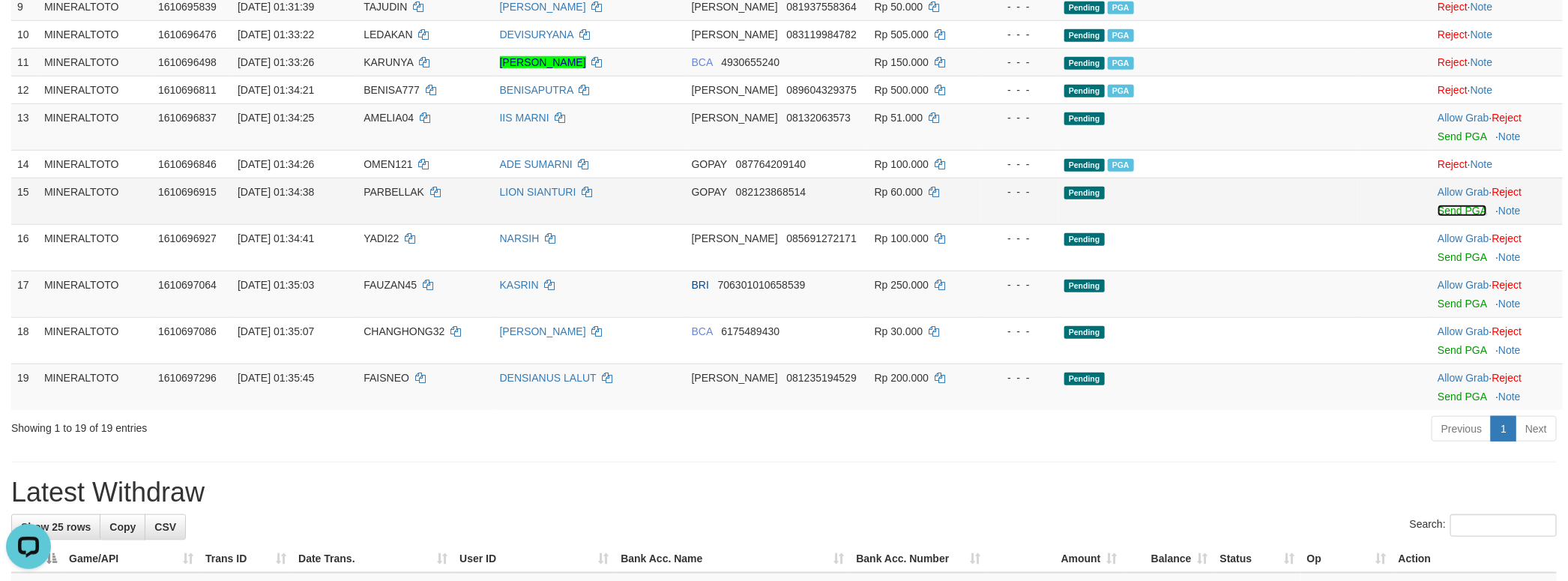
click at [1438, 217] on link "Send PGA" at bounding box center [1462, 210] width 49 height 12
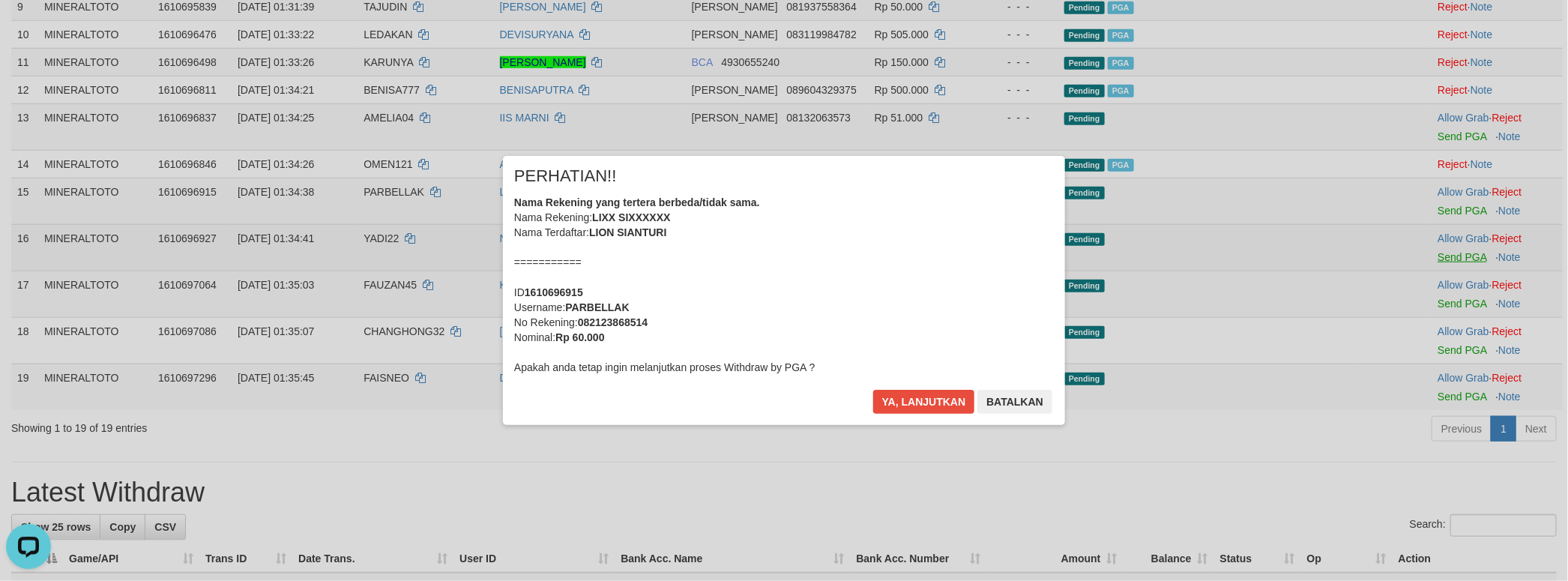
click at [1446, 337] on div "× PERHATIAN!! Nama Rekening yang tertera berbeda/tidak sama. Nama Rekening: LIX…" at bounding box center [784, 290] width 1568 height 329
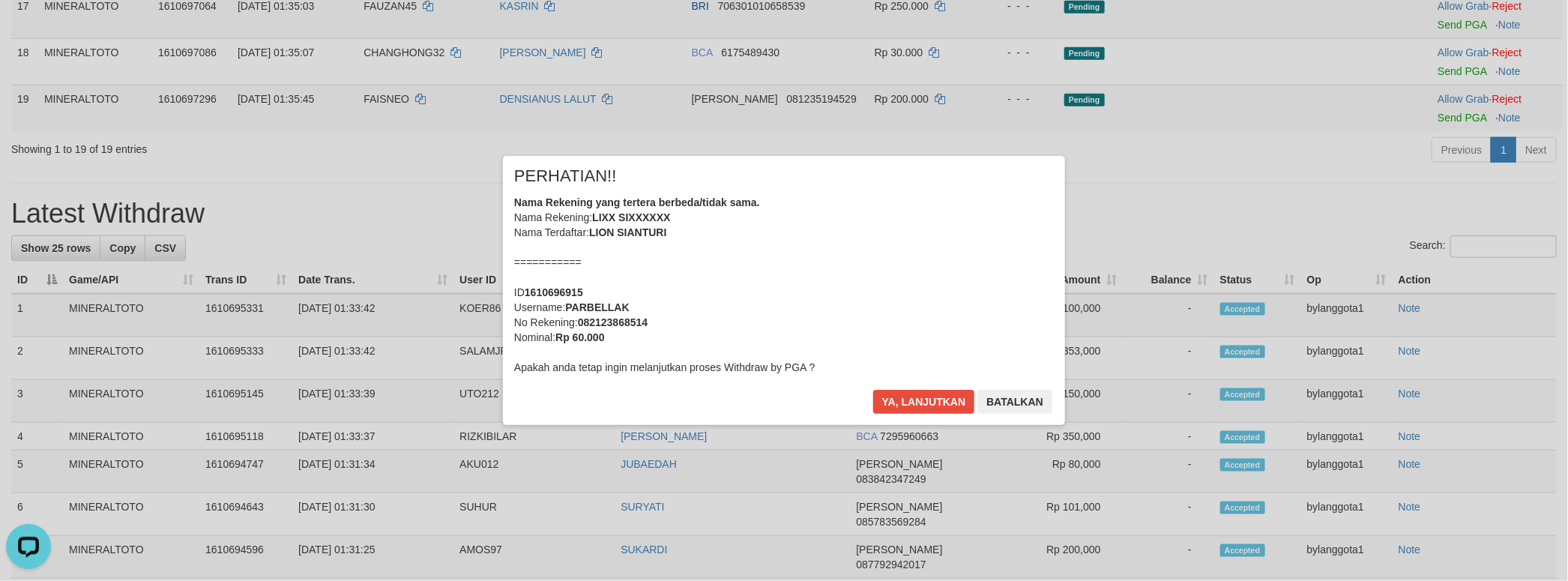
scroll to position [477, 0]
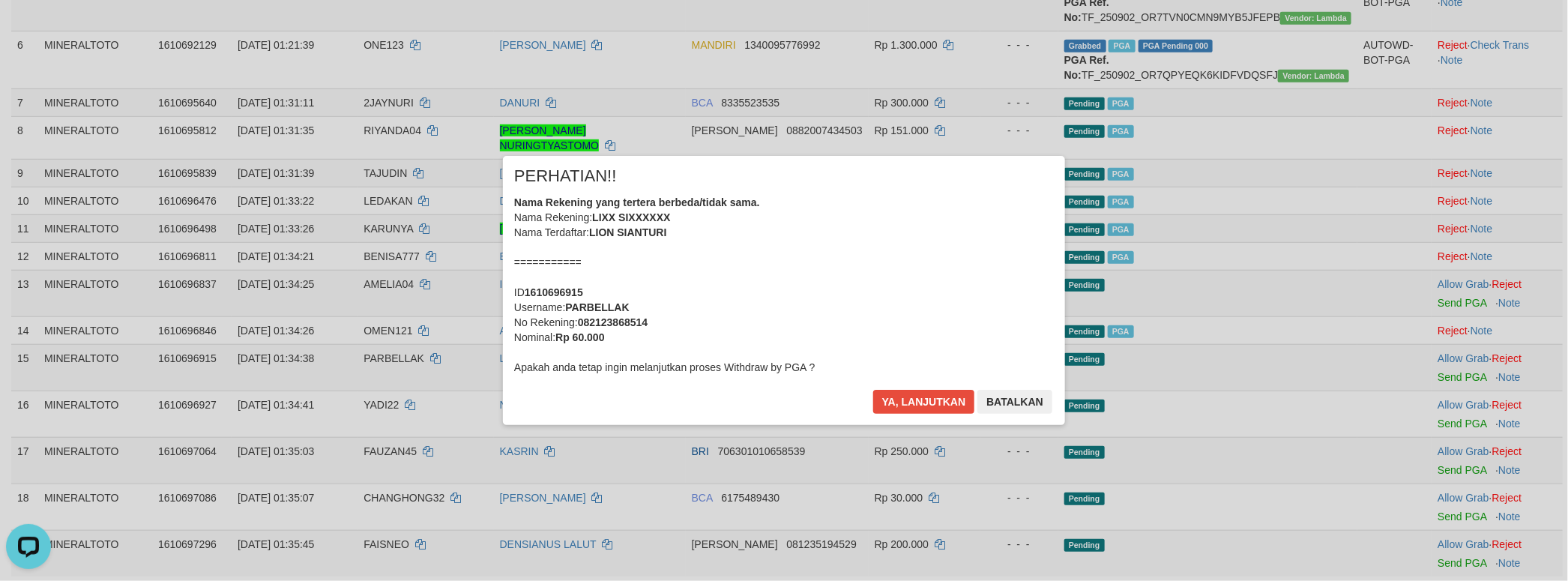
click at [860, 309] on div "Nama Rekening yang tertera berbeda/tidak sama. Nama Rekening: LIXX SIXXXXXX Nam…" at bounding box center [784, 285] width 540 height 180
click at [873, 390] on button "Ya, lanjutkan" at bounding box center [923, 402] width 102 height 24
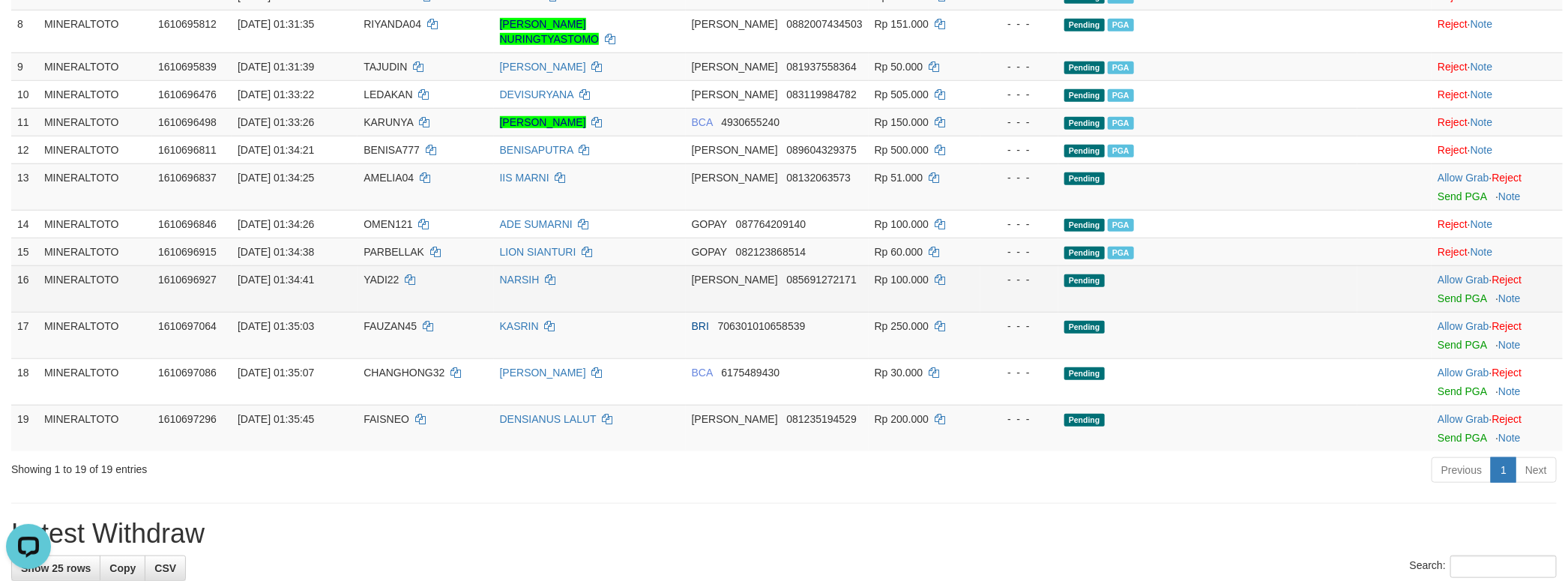
scroll to position [589, 0]
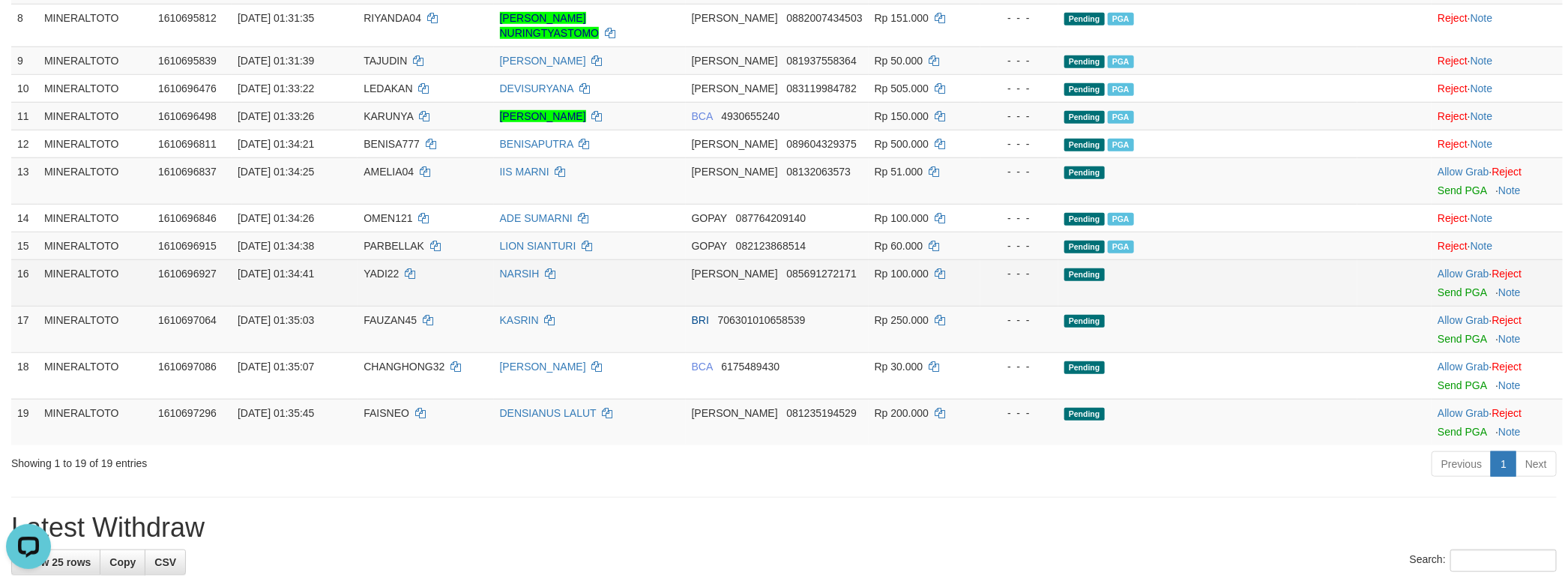
click at [1444, 306] on td "Allow Grab · Reject Send PGA · Note" at bounding box center [1497, 283] width 131 height 47
click at [1444, 298] on link "Send PGA" at bounding box center [1462, 292] width 49 height 12
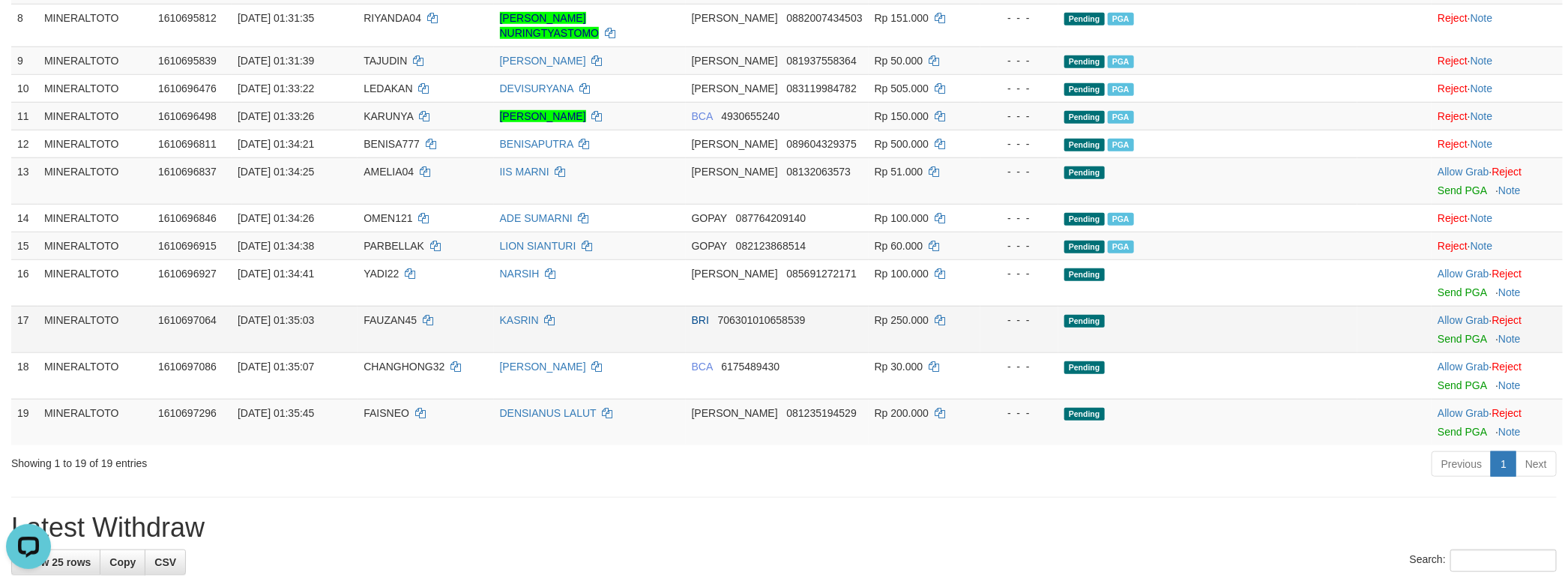
click at [1448, 409] on body "Toggle navigation Home Bank Account List Load By Website Group [ITOTO] MINERALT…" at bounding box center [784, 583] width 1568 height 2343
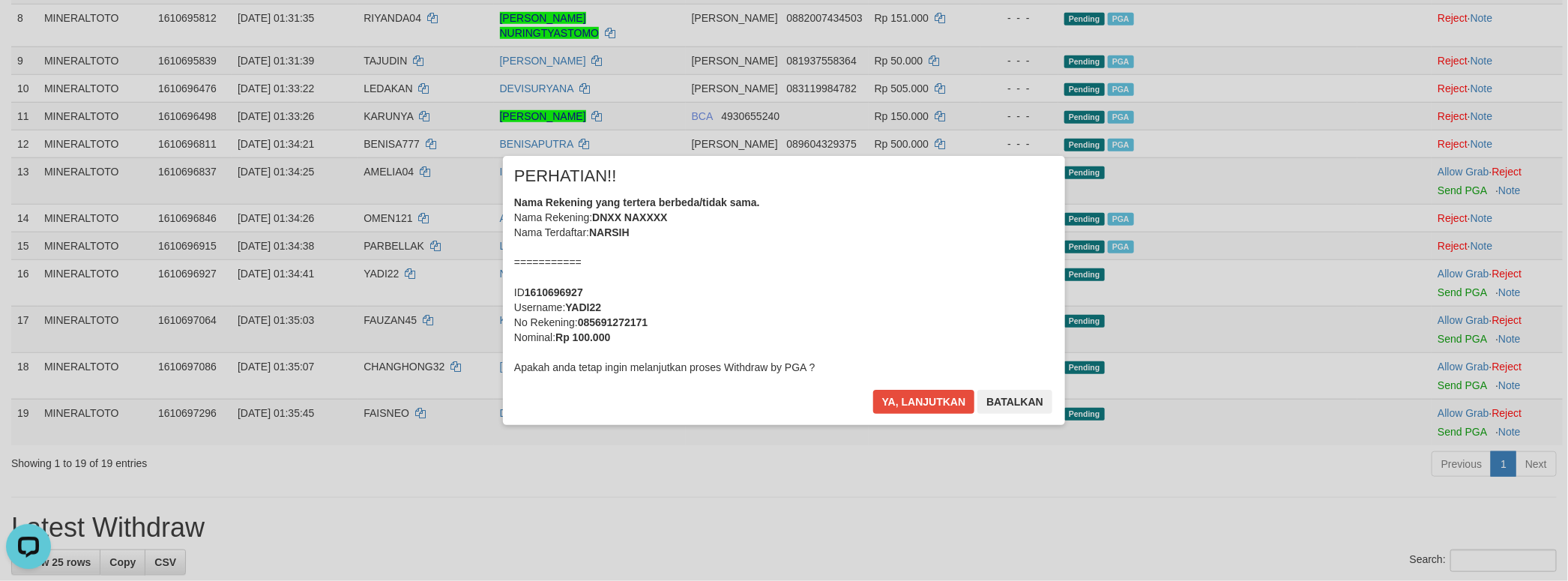
click at [892, 300] on div "Nama Rekening yang tertera berbeda/tidak sama. Nama Rekening: DNXX NAXXXX Nama …" at bounding box center [784, 285] width 540 height 180
click at [873, 390] on button "Ya, lanjutkan" at bounding box center [923, 402] width 102 height 24
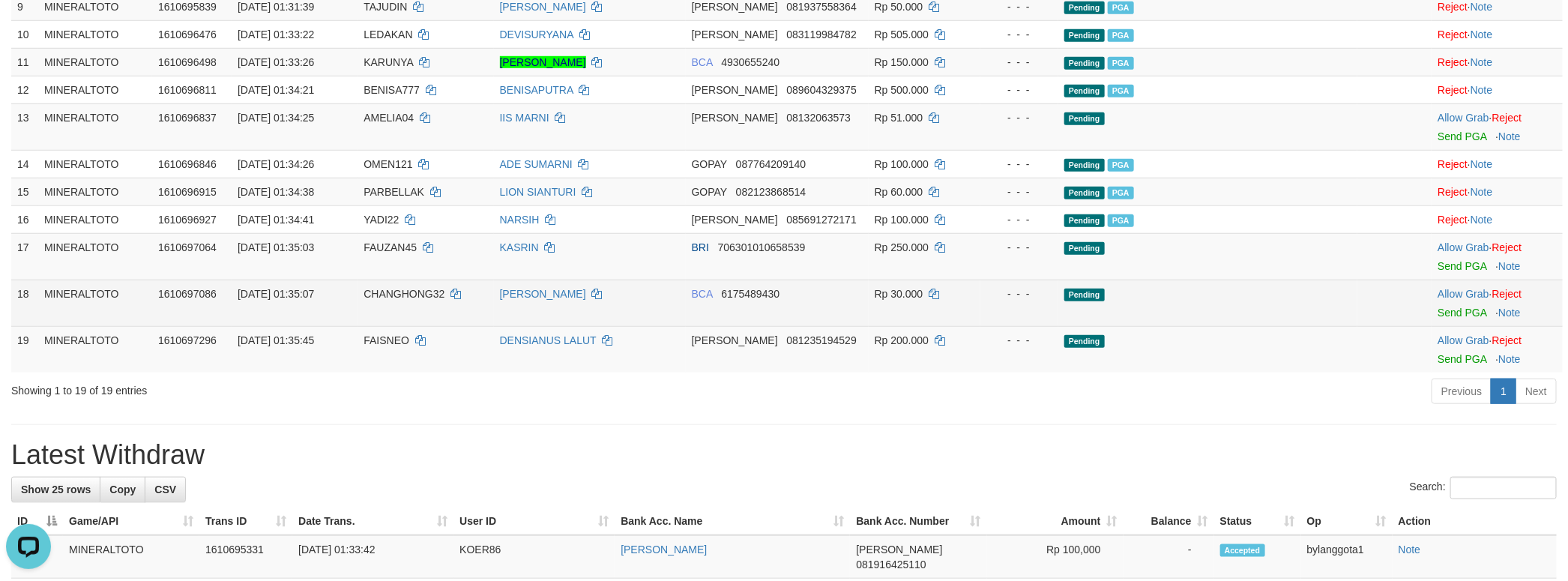
scroll to position [684, 0]
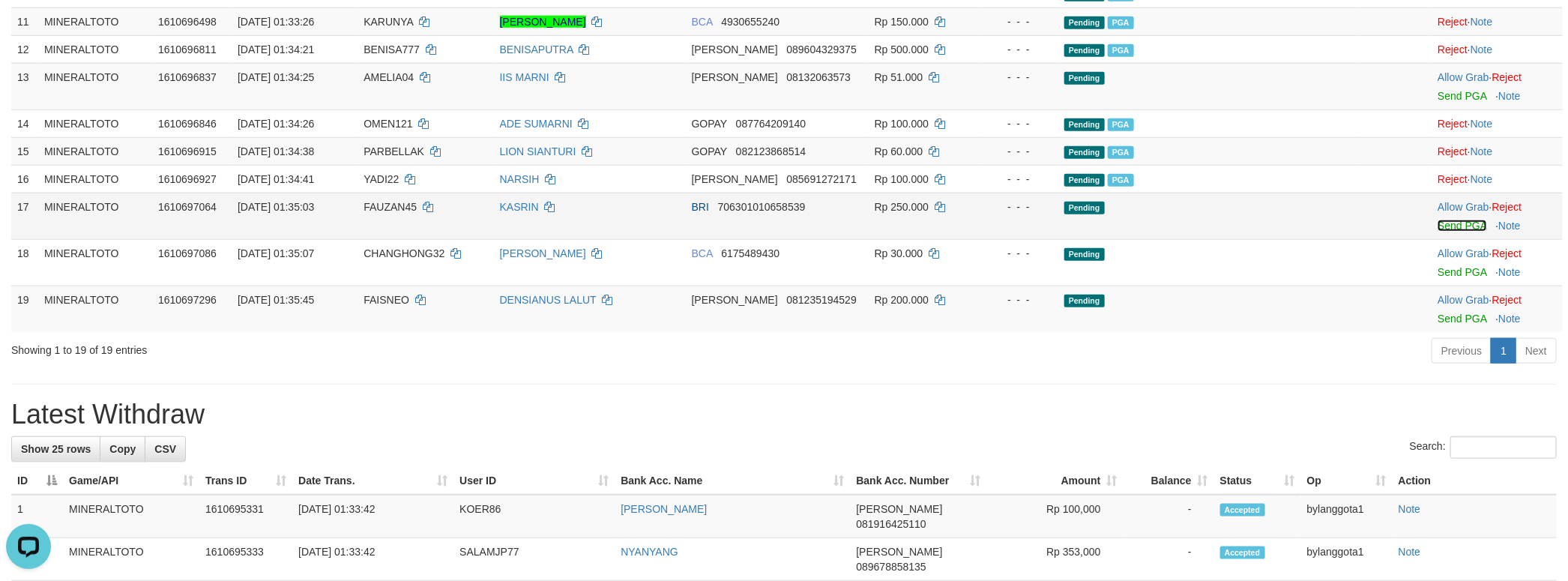
click at [1438, 231] on link "Send PGA" at bounding box center [1462, 225] width 49 height 12
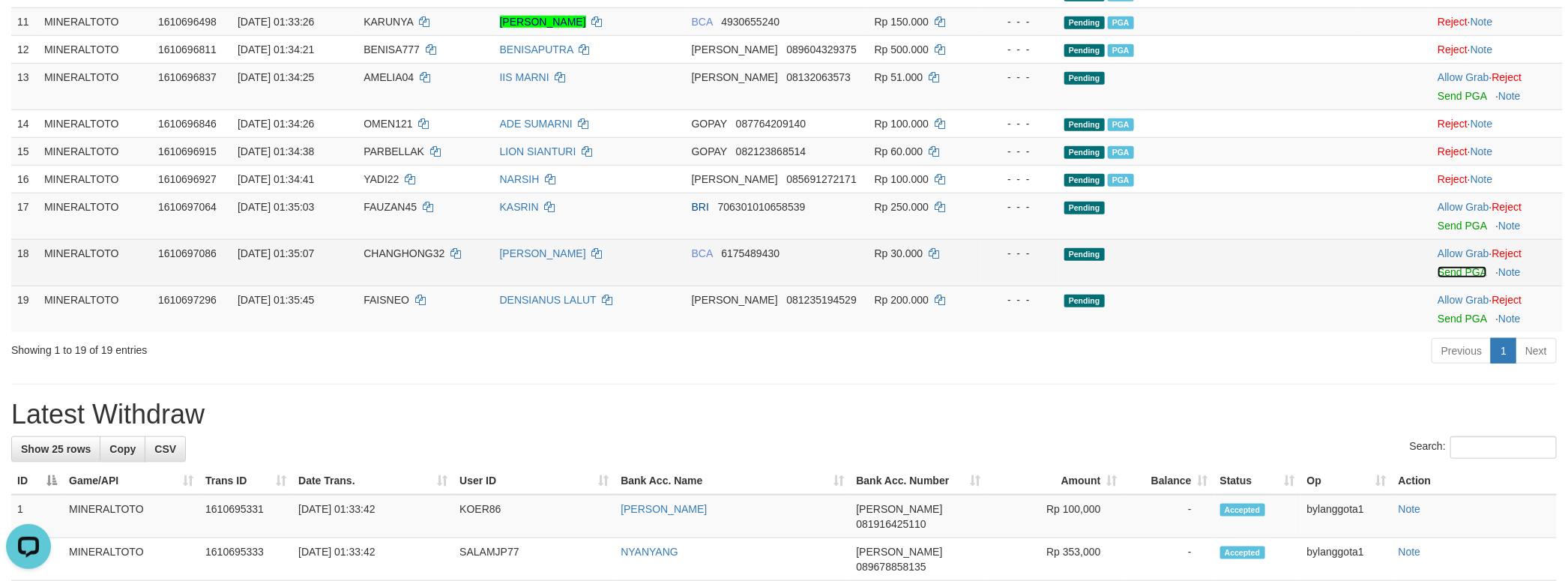
click at [1446, 278] on link "Send PGA" at bounding box center [1462, 272] width 49 height 12
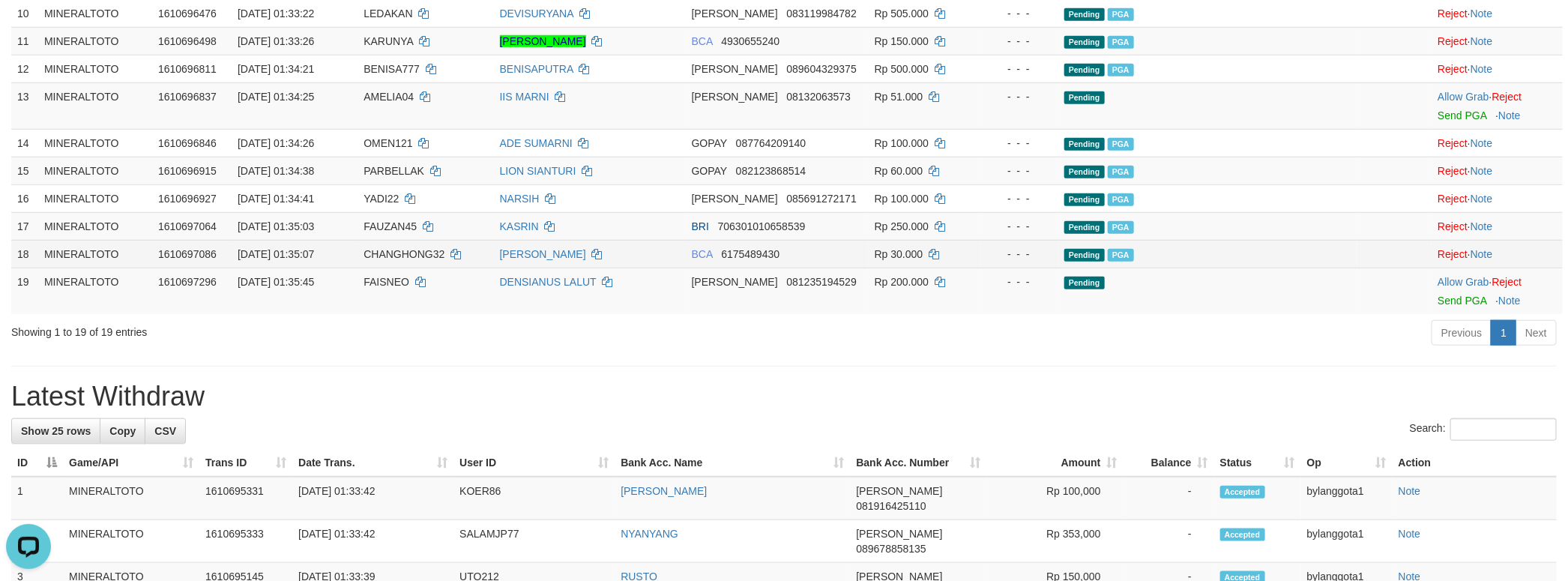
scroll to position [645, 0]
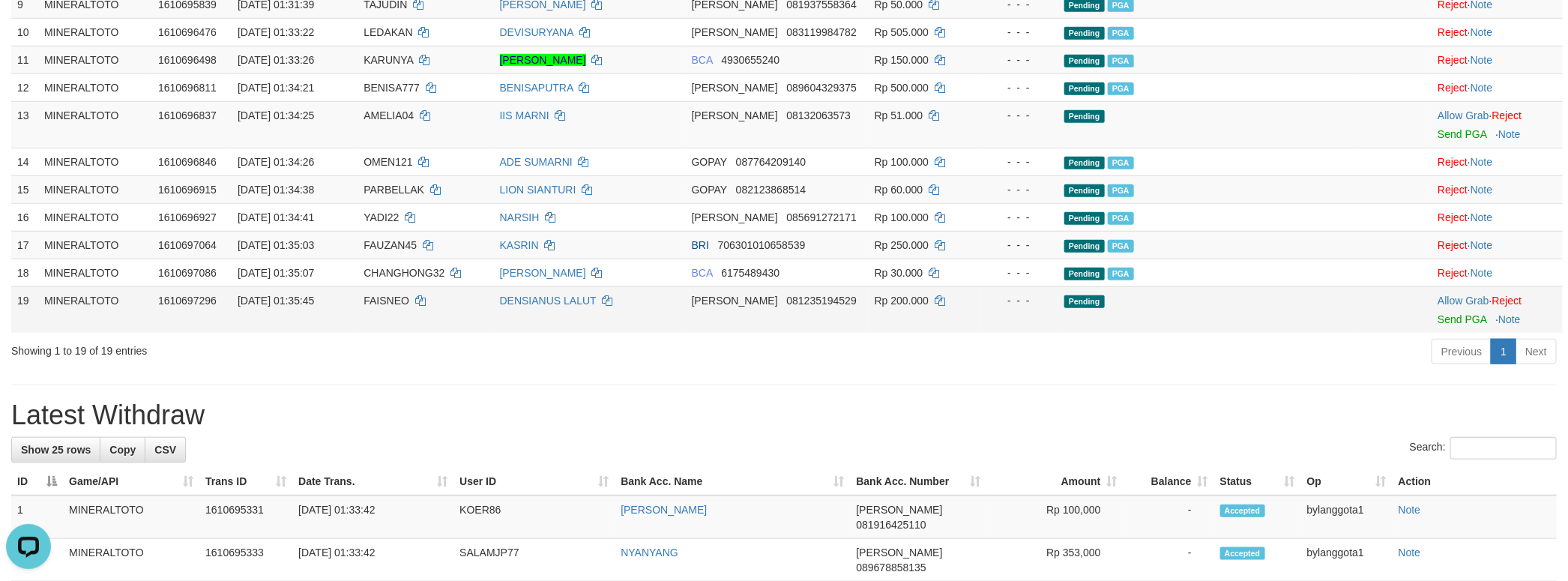
click at [1451, 311] on div at bounding box center [1497, 310] width 119 height 4
click at [1451, 325] on link "Send PGA" at bounding box center [1462, 318] width 49 height 12
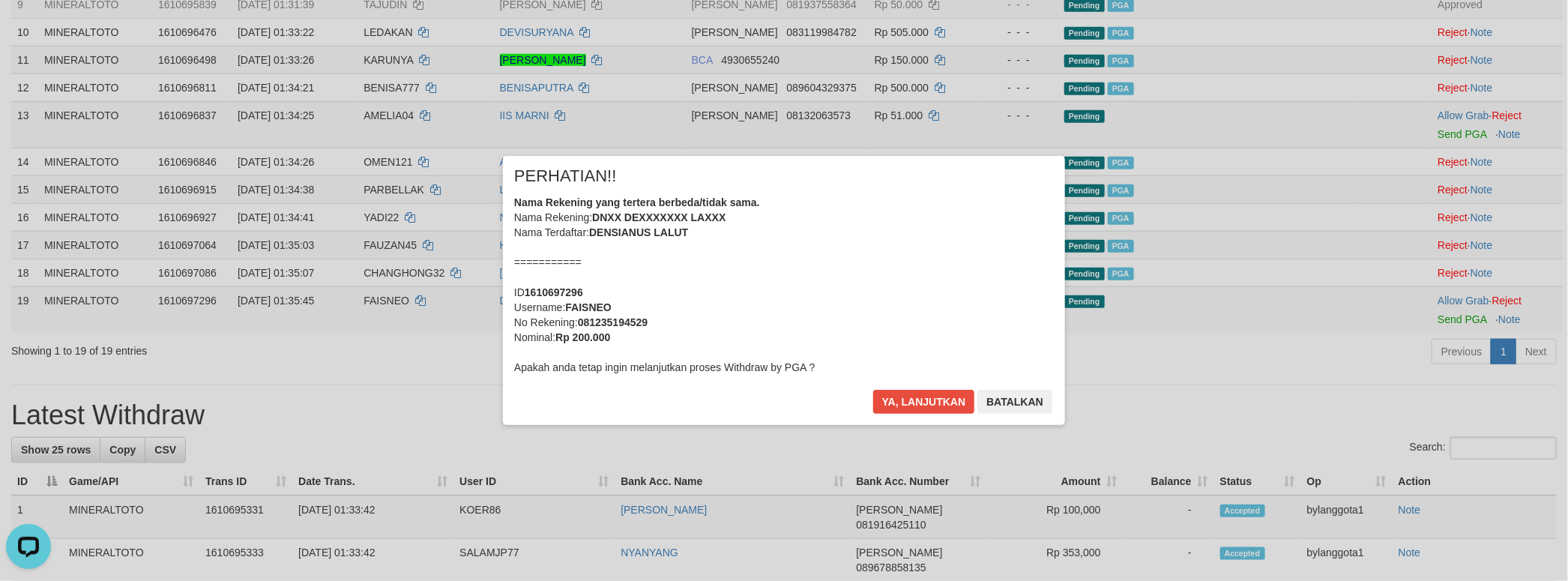
click at [872, 315] on div "Nama Rekening yang tertera berbeda/tidak sama. Nama Rekening: DNXX DEXXXXXXX LA…" at bounding box center [784, 285] width 540 height 180
click at [873, 390] on button "Ya, lanjutkan" at bounding box center [923, 402] width 102 height 24
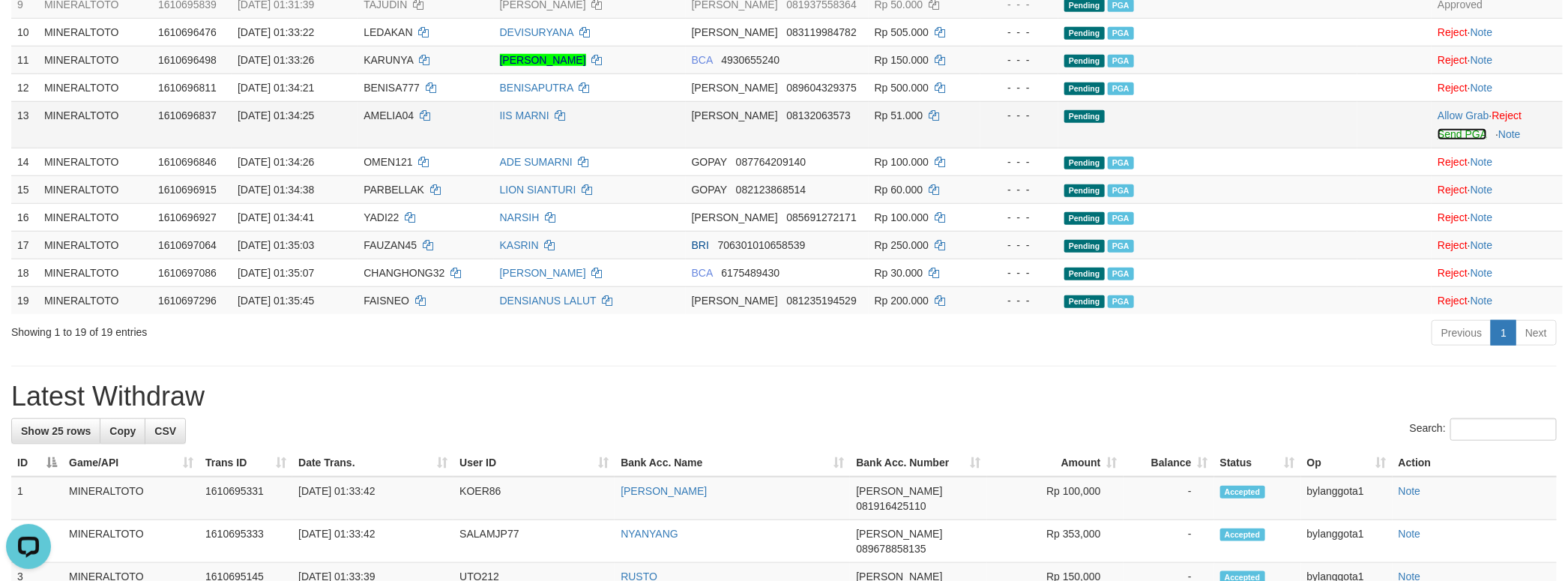
click at [1462, 140] on link "Send PGA" at bounding box center [1462, 134] width 49 height 12
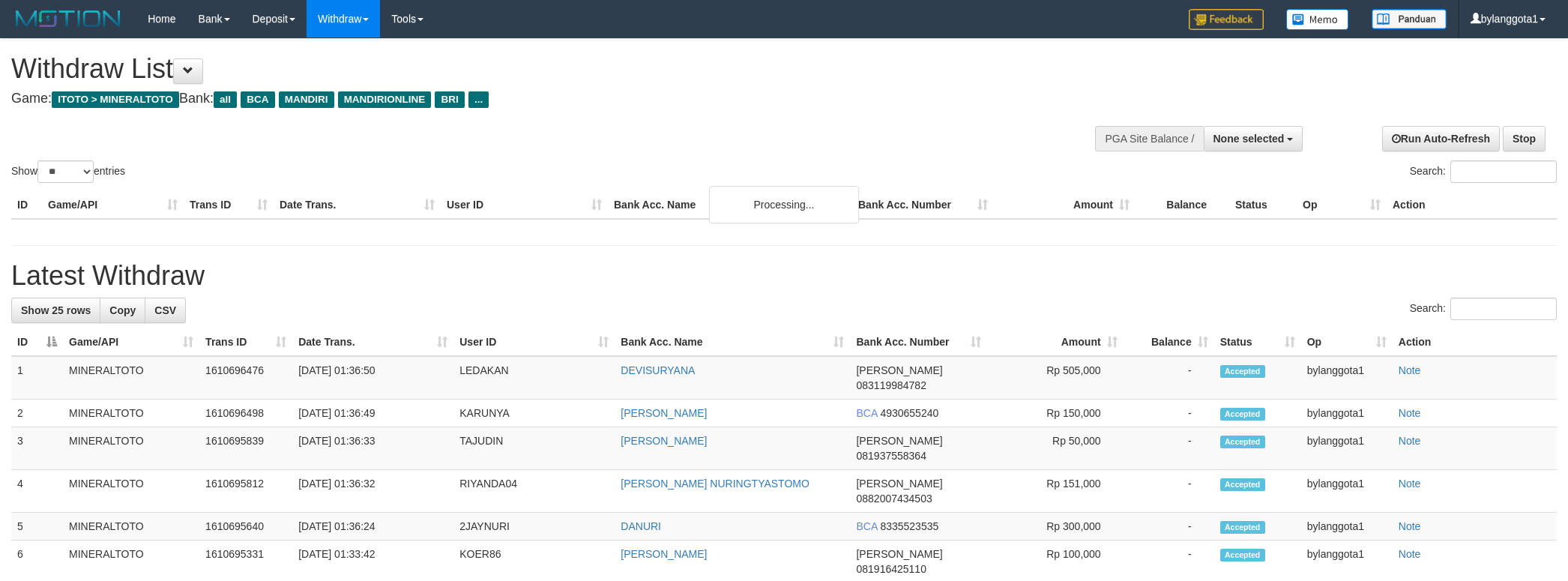
select select
select select "**"
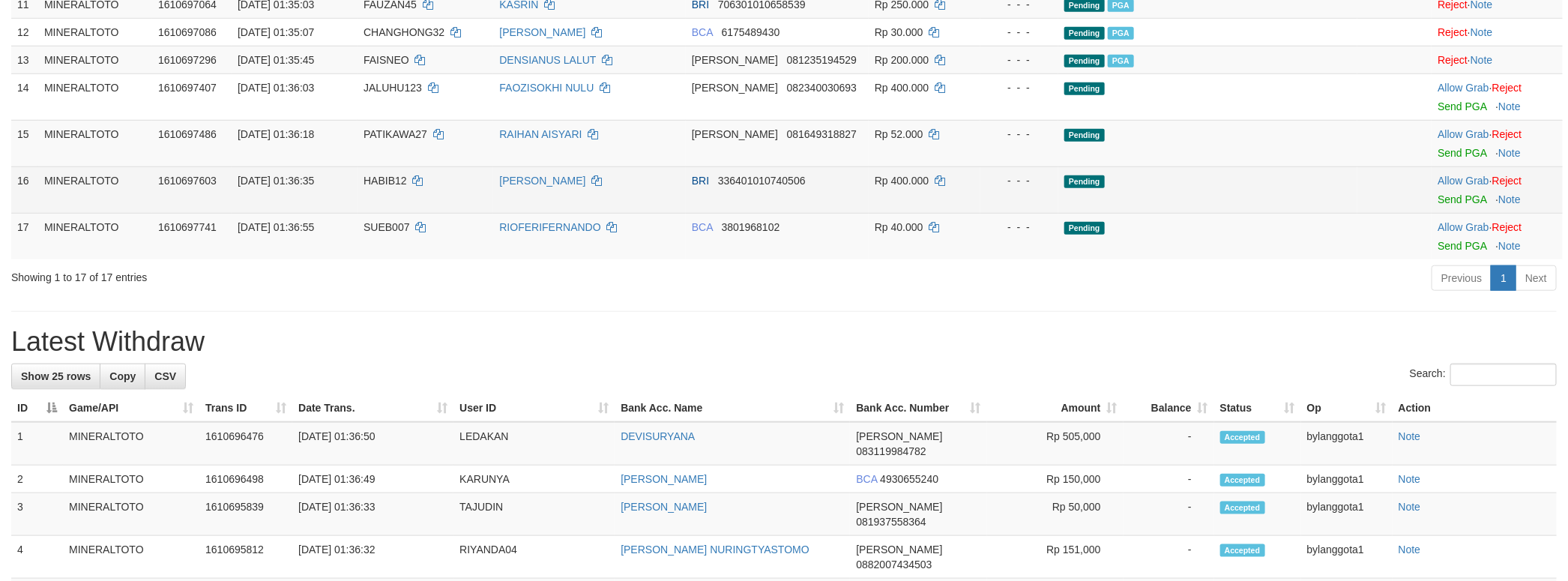
scroll to position [645, 0]
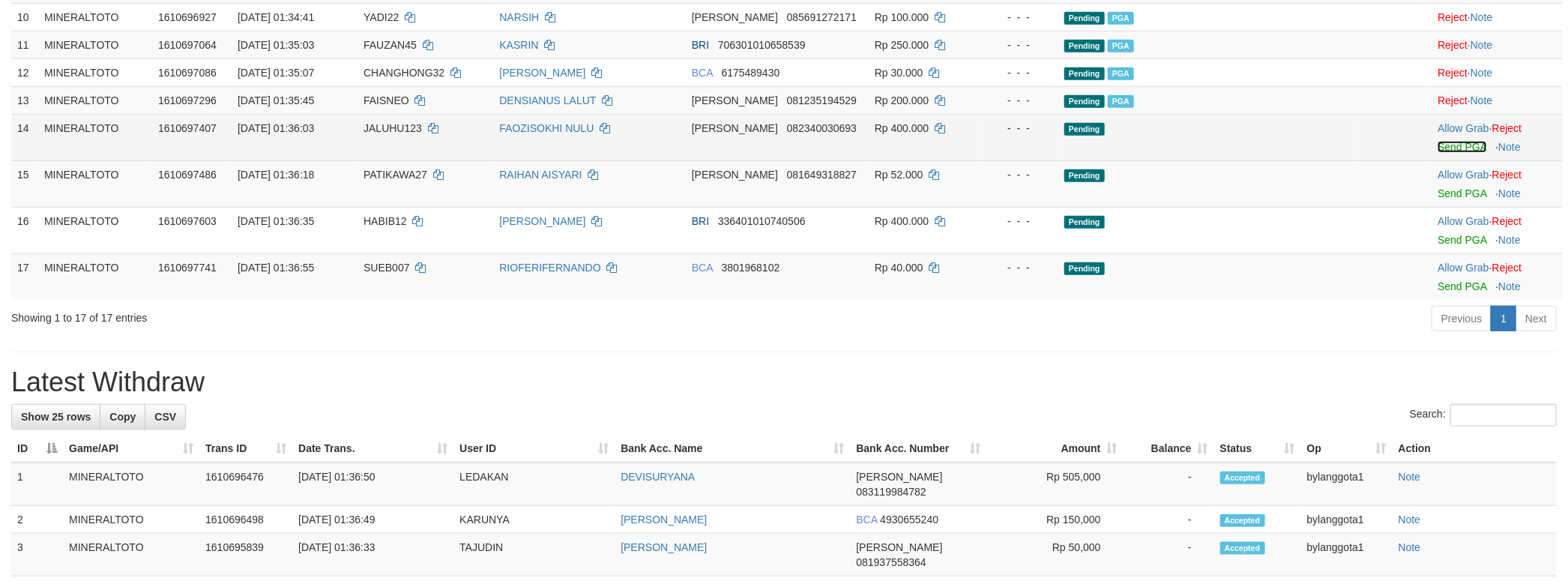
click at [1438, 153] on link "Send PGA" at bounding box center [1462, 146] width 49 height 12
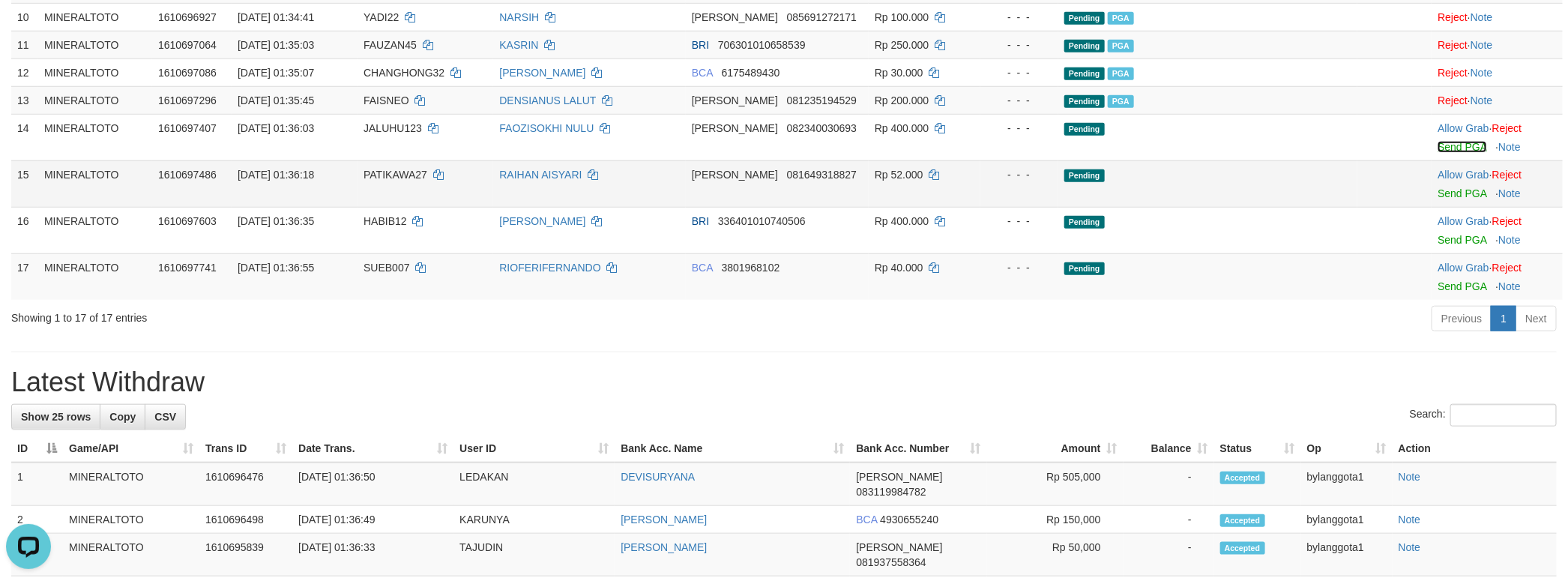
scroll to position [0, 0]
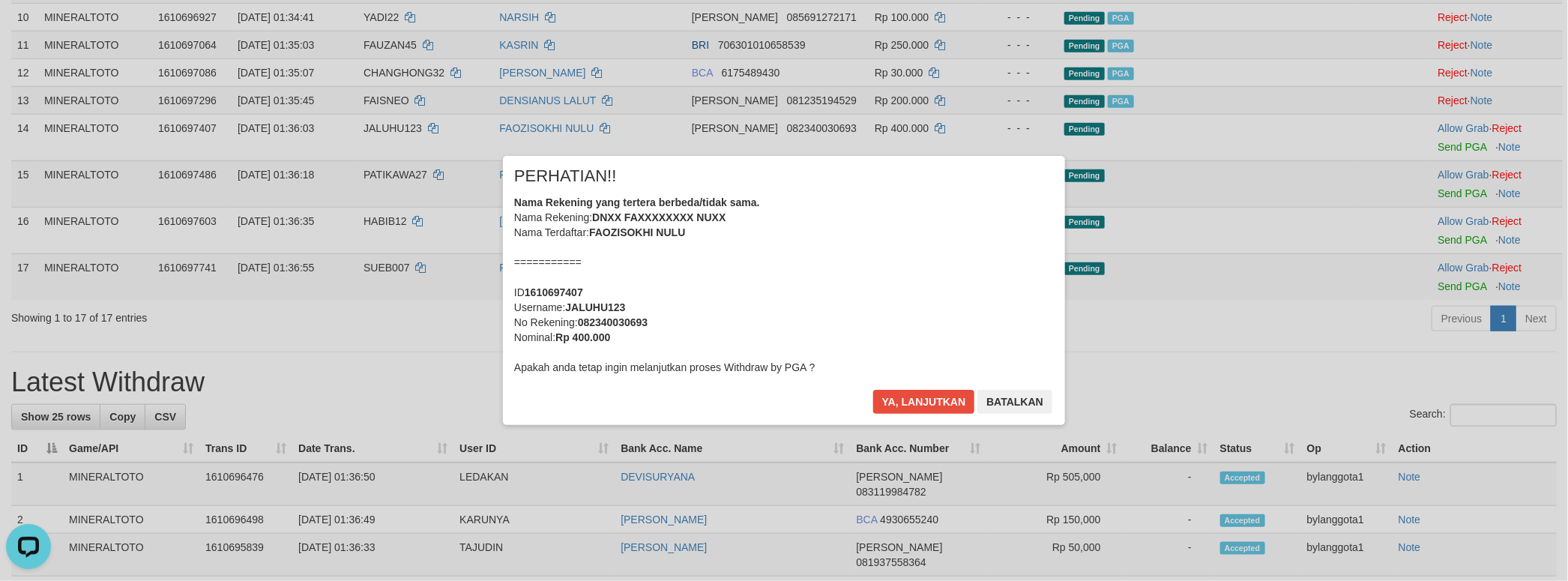
click at [1445, 288] on div "× PERHATIAN!! Nama Rekening yang tertera berbeda/tidak sama. Nama Rekening: DNX…" at bounding box center [784, 290] width 1568 height 329
click at [830, 272] on div "Nama Rekening yang tertera berbeda/tidak sama. Nama Rekening: DNXX FAXXXXXXXX N…" at bounding box center [784, 285] width 540 height 180
click at [873, 390] on button "Ya, lanjutkan" at bounding box center [923, 402] width 102 height 24
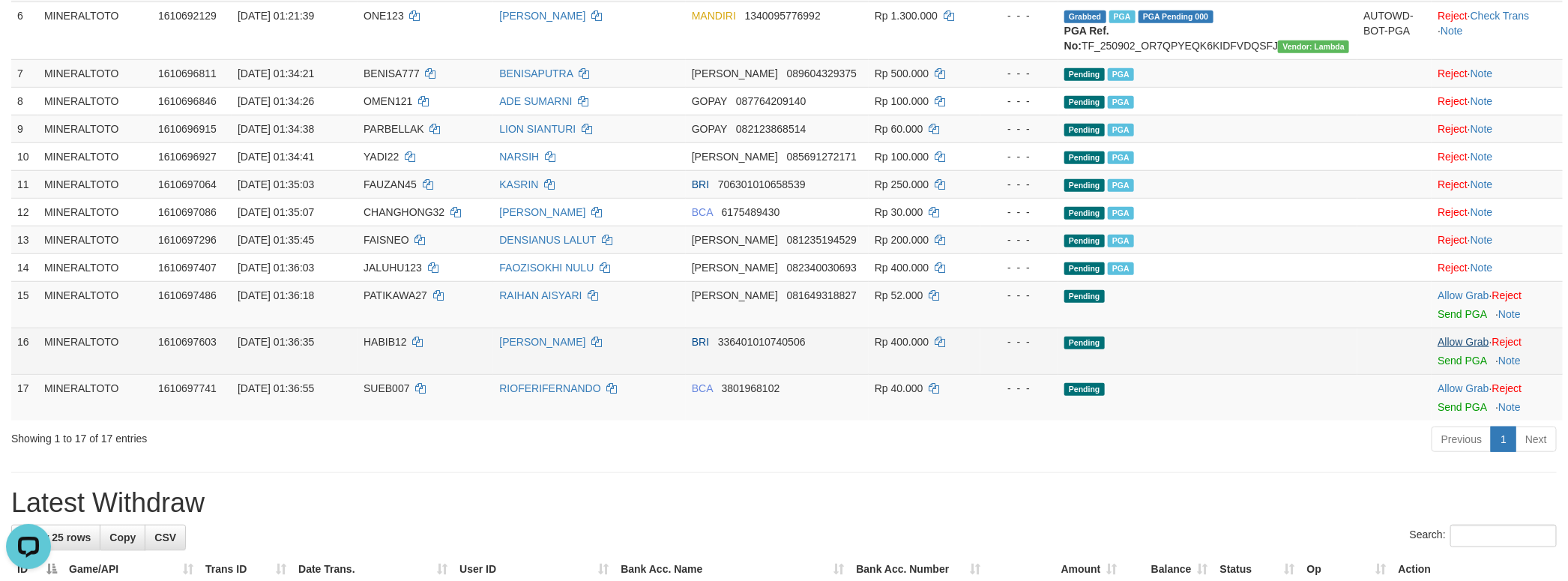
scroll to position [544, 0]
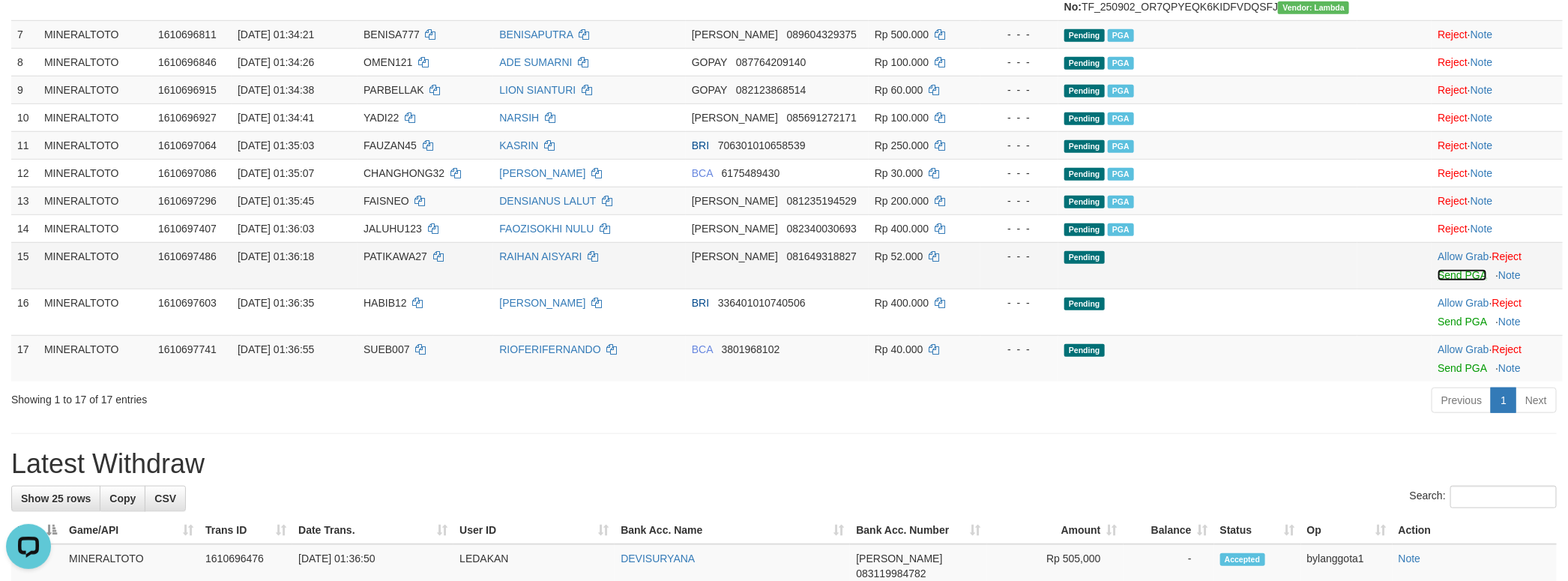
click at [1451, 281] on link "Send PGA" at bounding box center [1462, 274] width 49 height 12
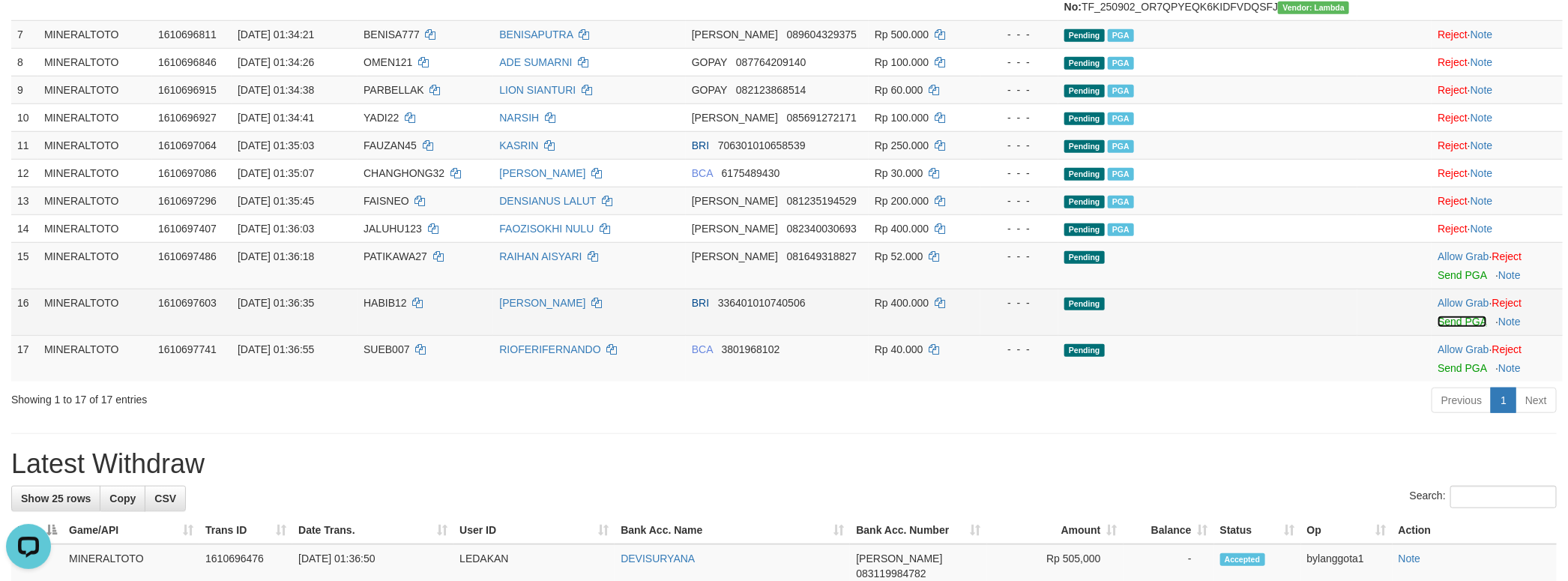
click at [1448, 328] on link "Send PGA" at bounding box center [1462, 321] width 49 height 12
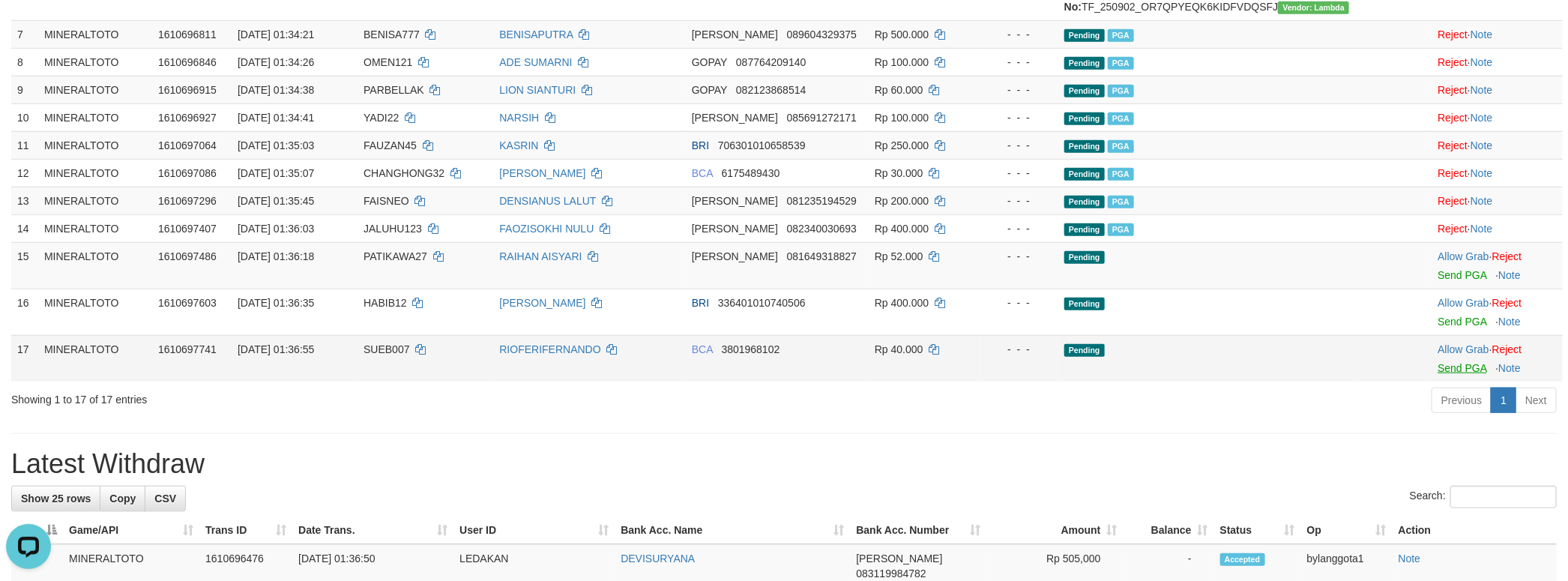
scroll to position [526, 0]
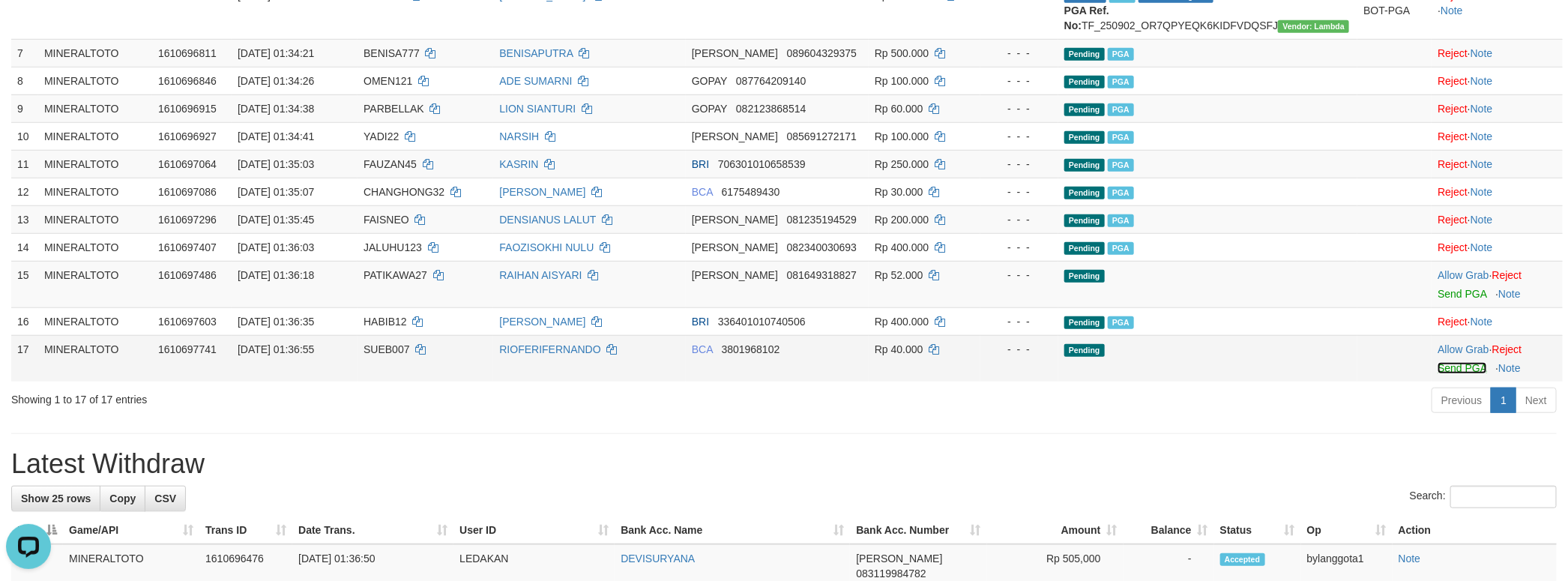
click at [1448, 374] on link "Send PGA" at bounding box center [1462, 367] width 49 height 12
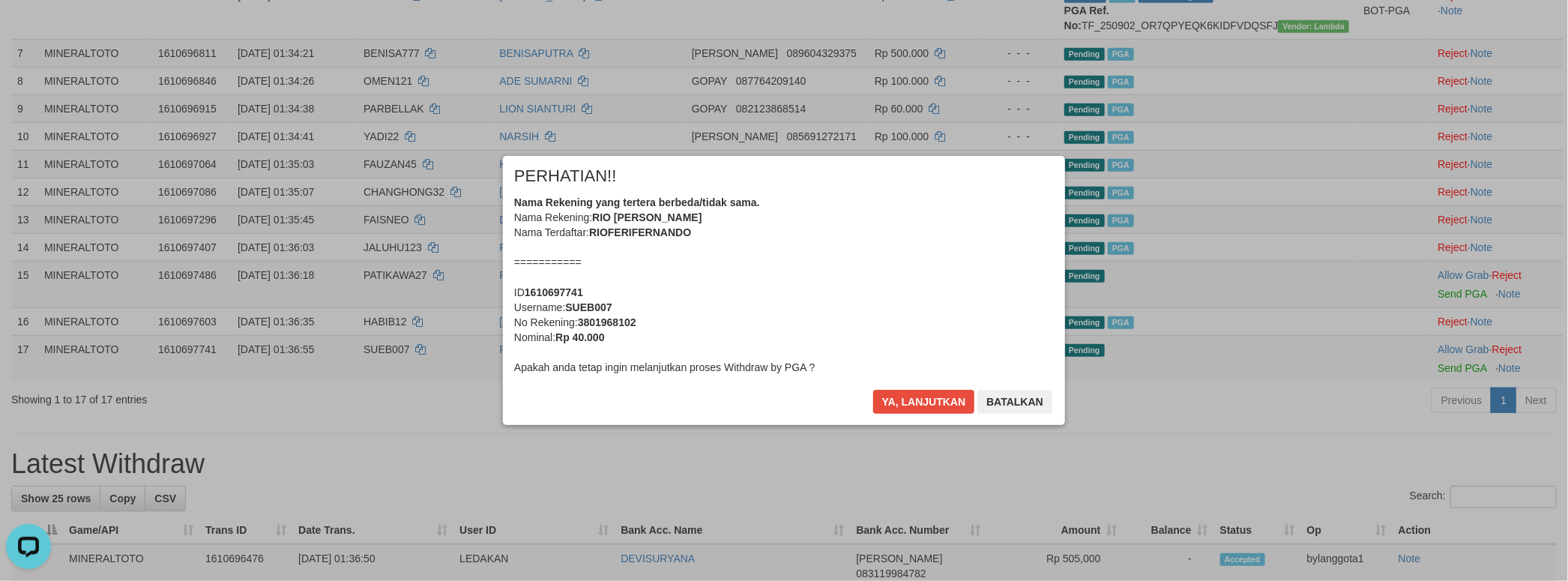
click at [910, 290] on div "Nama Rekening yang tertera berbeda/tidak sama. Nama Rekening: RIO [PERSON_NAME]…" at bounding box center [784, 285] width 540 height 180
click at [873, 390] on button "Ya, lanjutkan" at bounding box center [923, 402] width 102 height 24
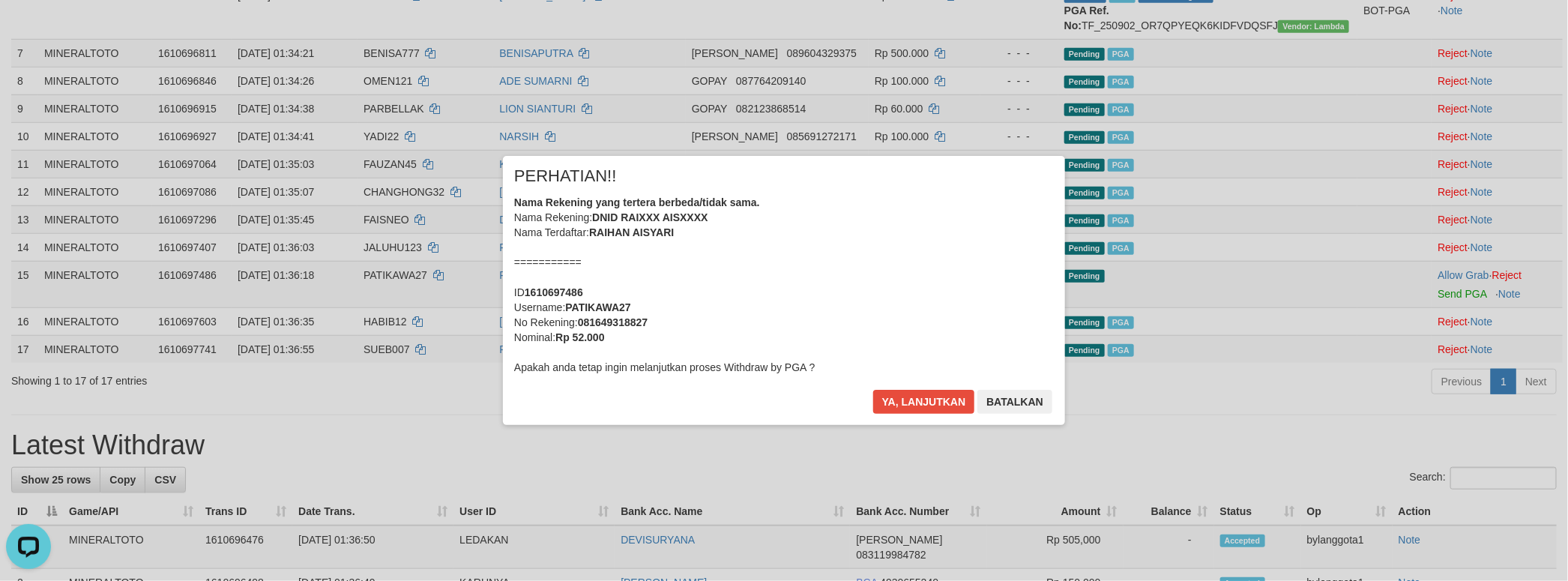
click at [911, 297] on div "Nama Rekening yang tertera berbeda/tidak sama. Nama Rekening: DNID RAIXXX AISXX…" at bounding box center [784, 285] width 540 height 180
click at [873, 390] on button "Ya, lanjutkan" at bounding box center [923, 402] width 102 height 24
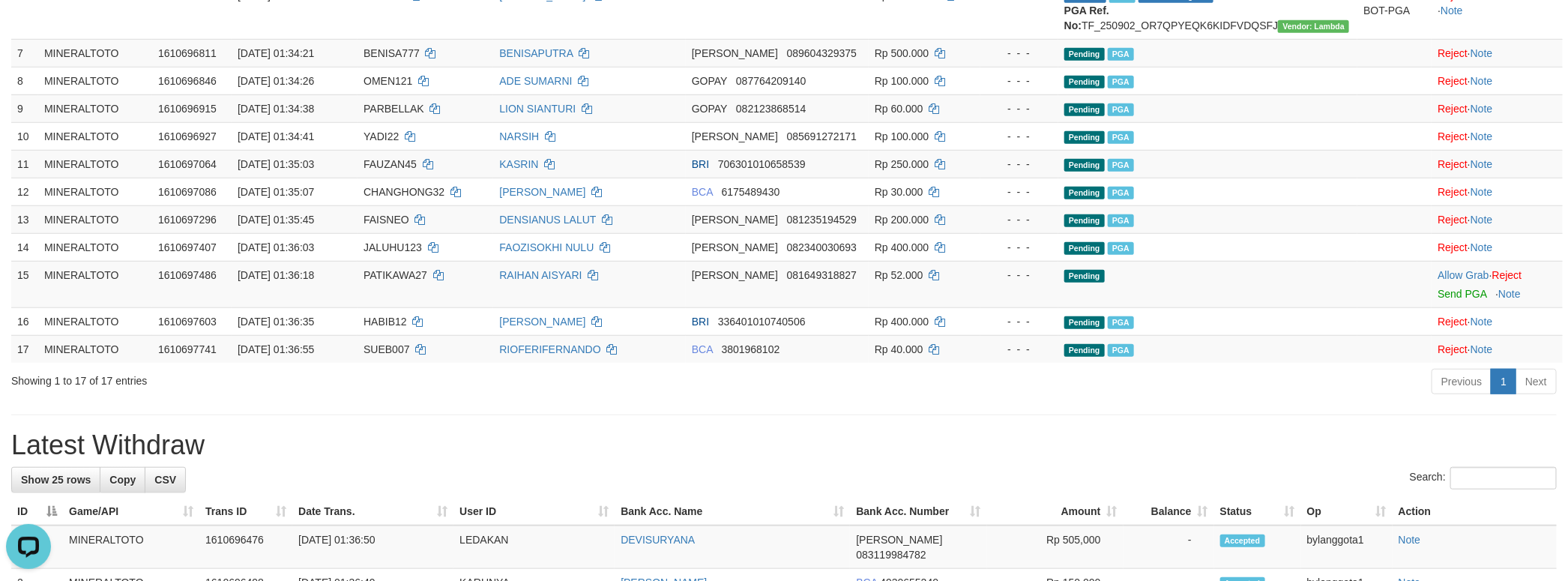
scroll to position [508, 0]
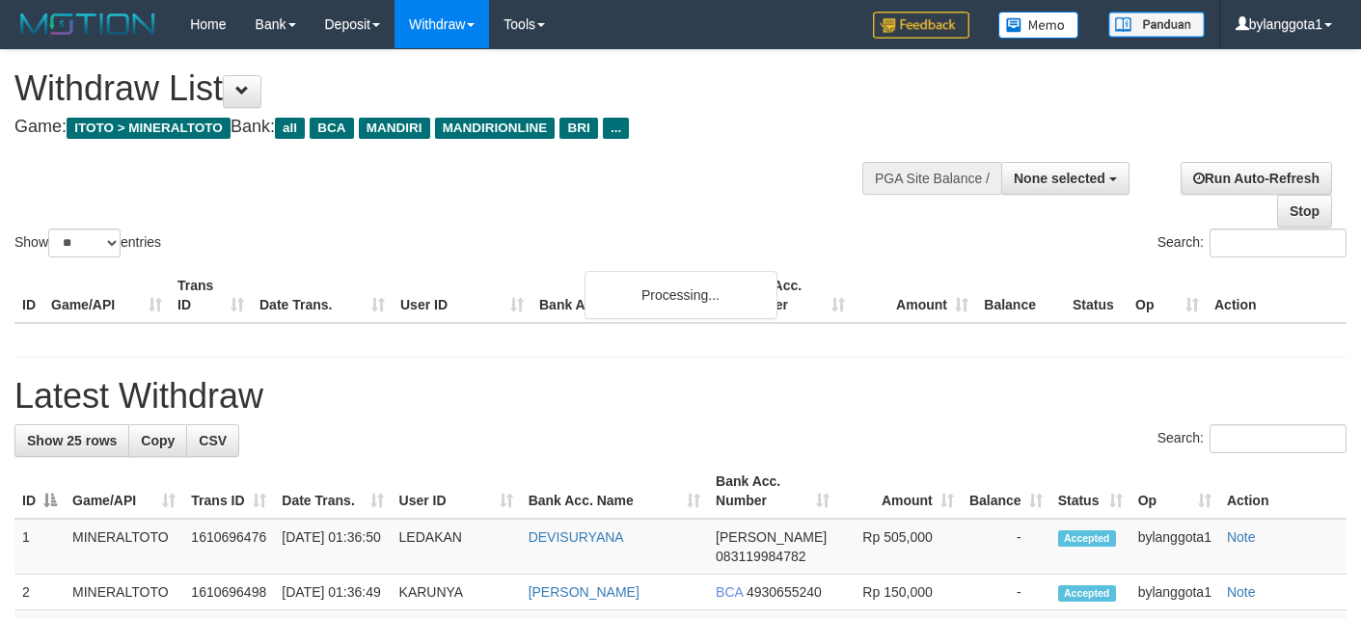
select select
select select "**"
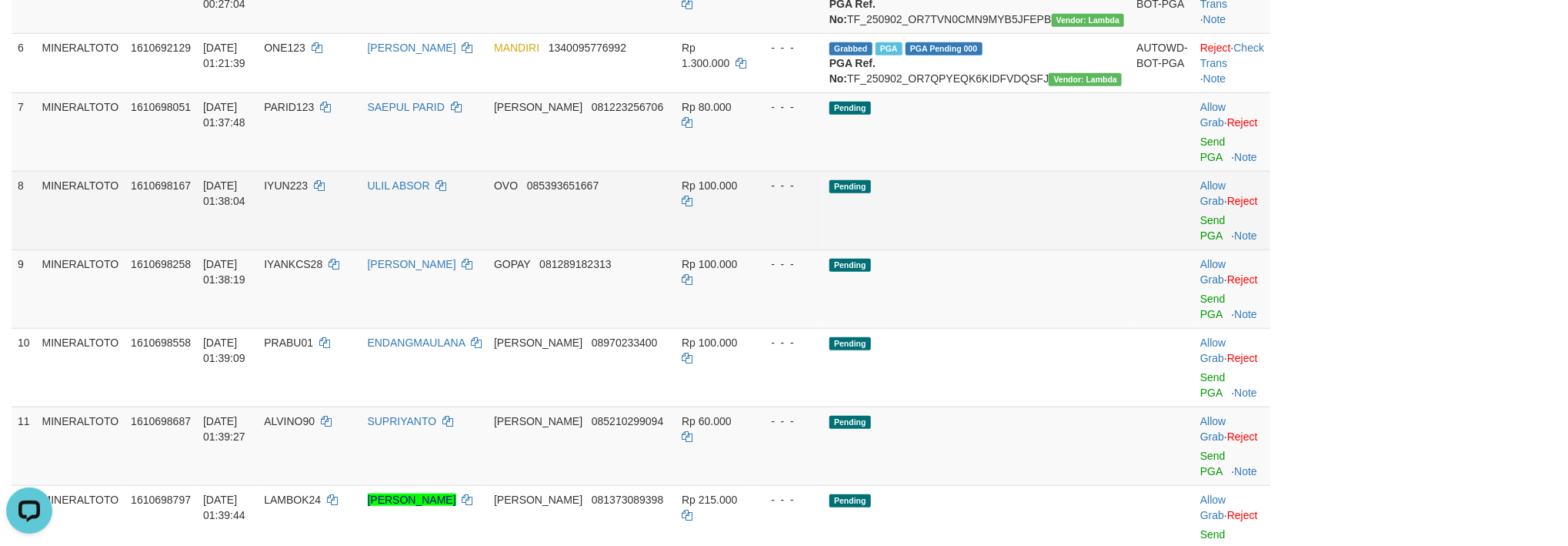
click at [967, 299] on tbody "1 MINERALTOTO 1610392731 [DATE] 16:58:43 KASIP LEWITAPPI BRI 323801030182533 Rp…" at bounding box center [640, 268] width 1259 height 1063
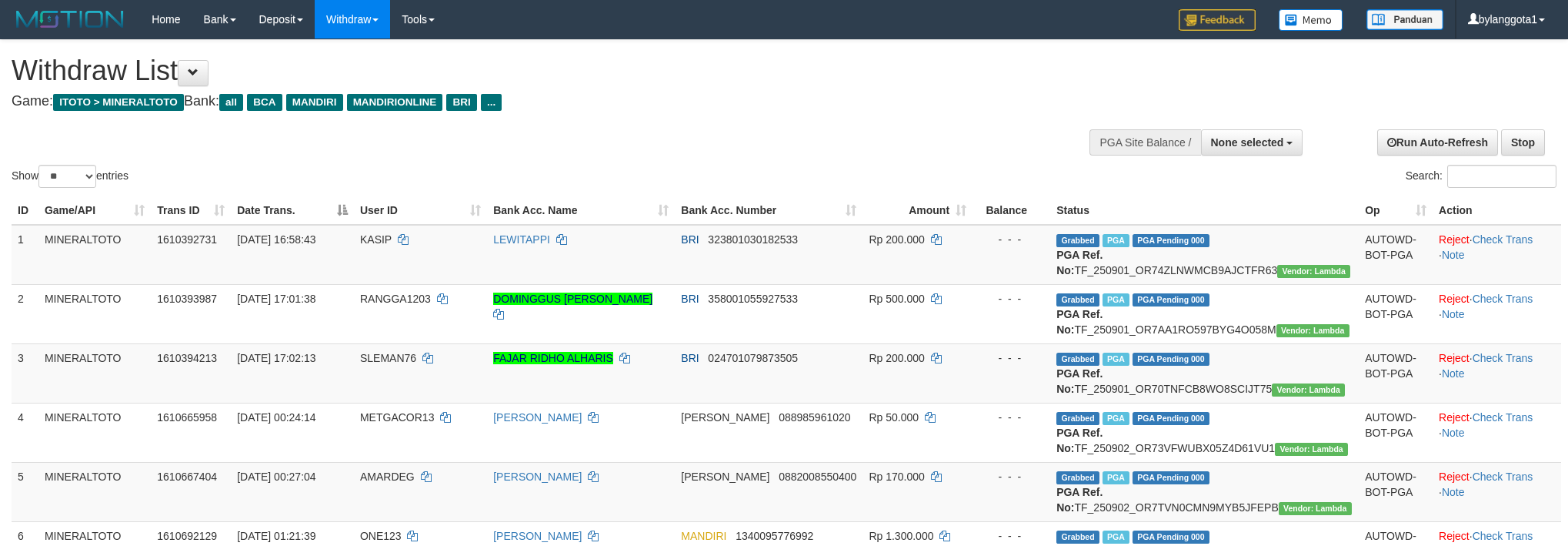
select select
select select "**"
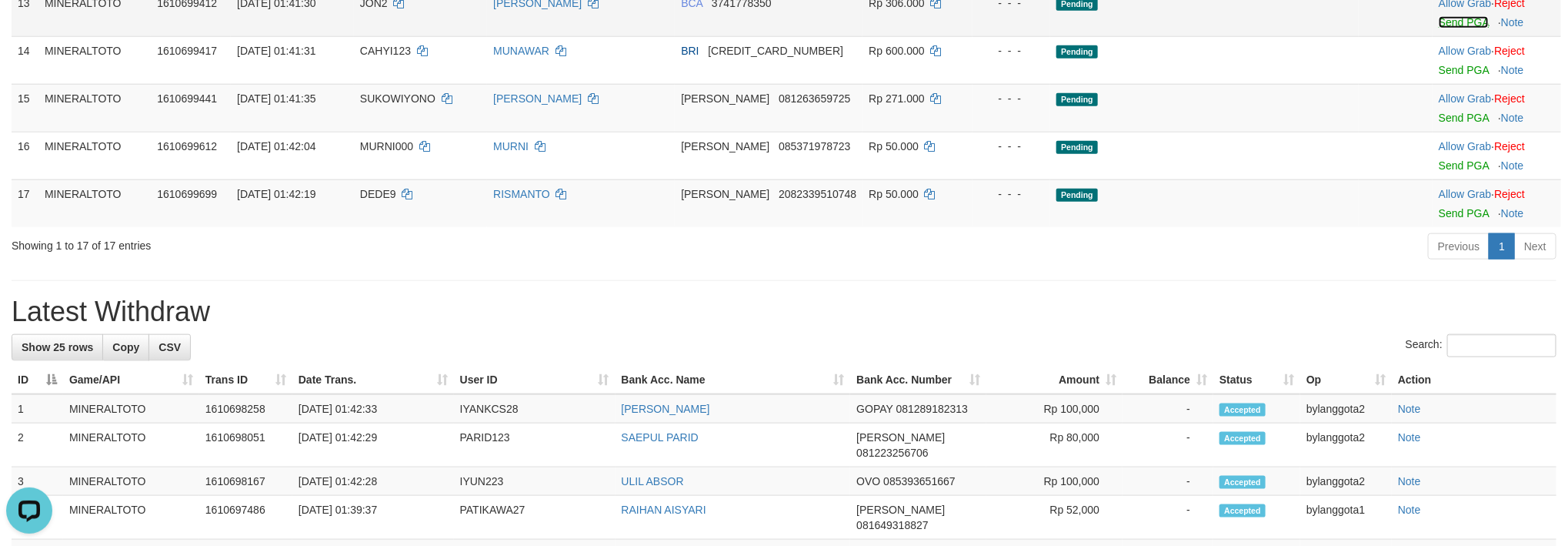
click at [1446, 29] on link "Send PGA" at bounding box center [1464, 22] width 50 height 12
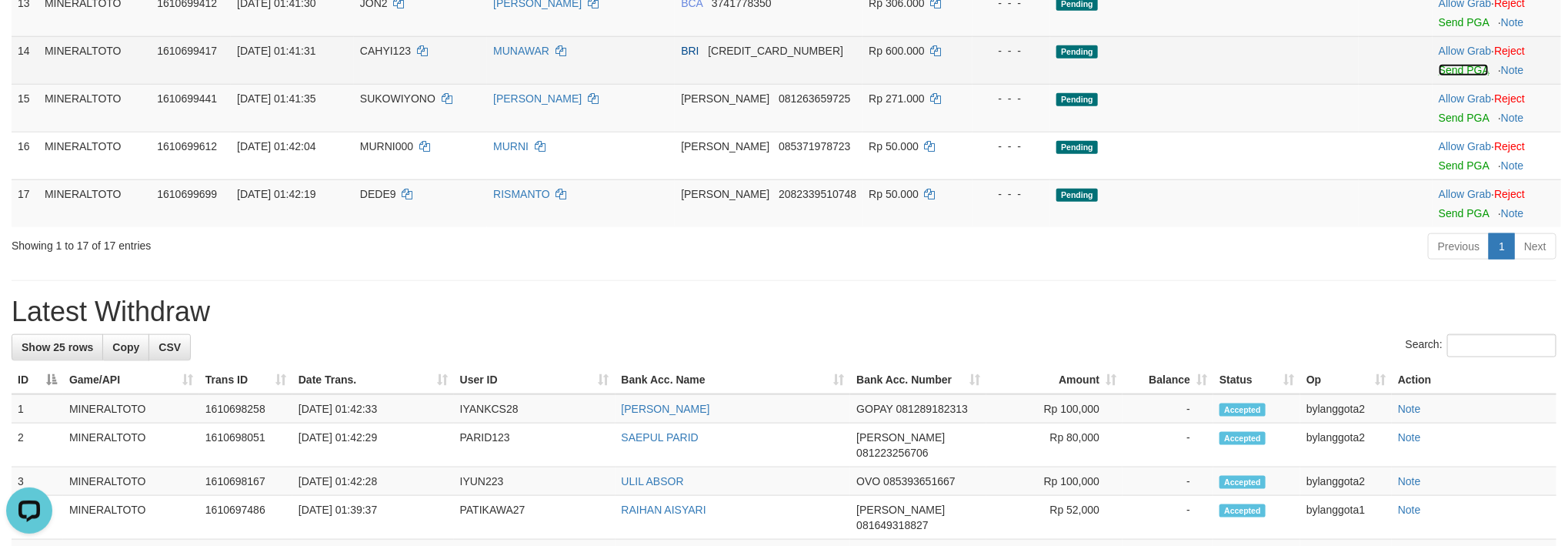
click at [1448, 77] on link "Send PGA" at bounding box center [1464, 69] width 50 height 12
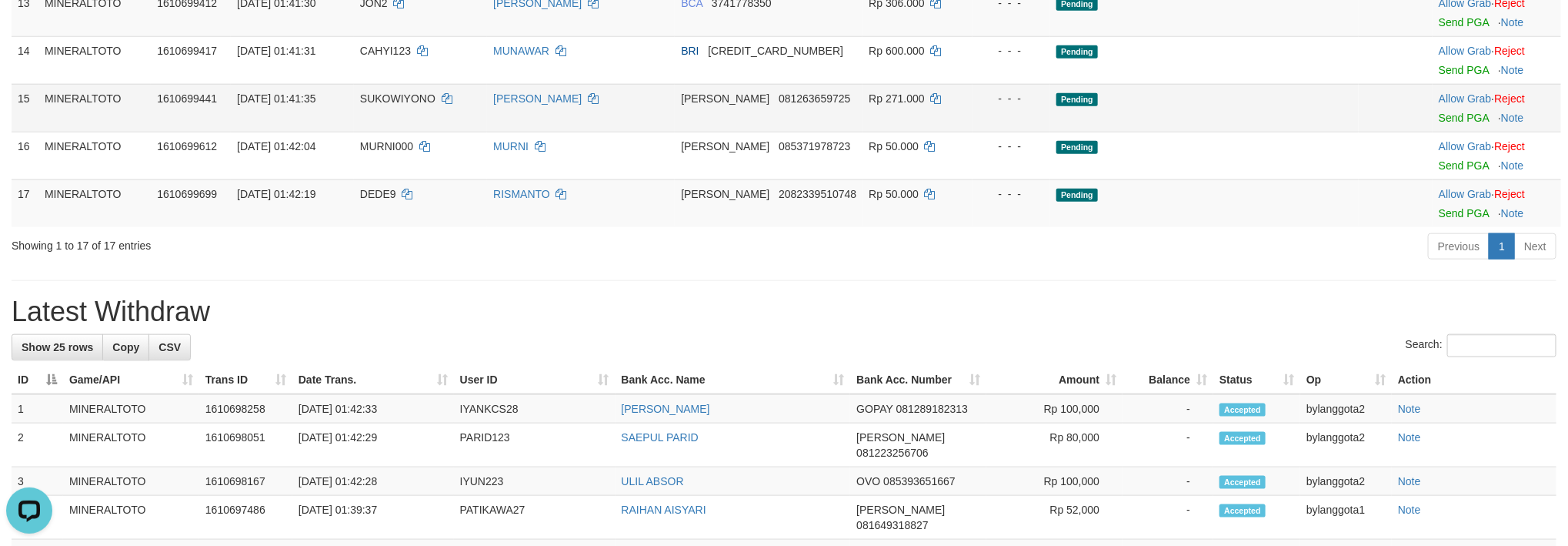
scroll to position [805, 0]
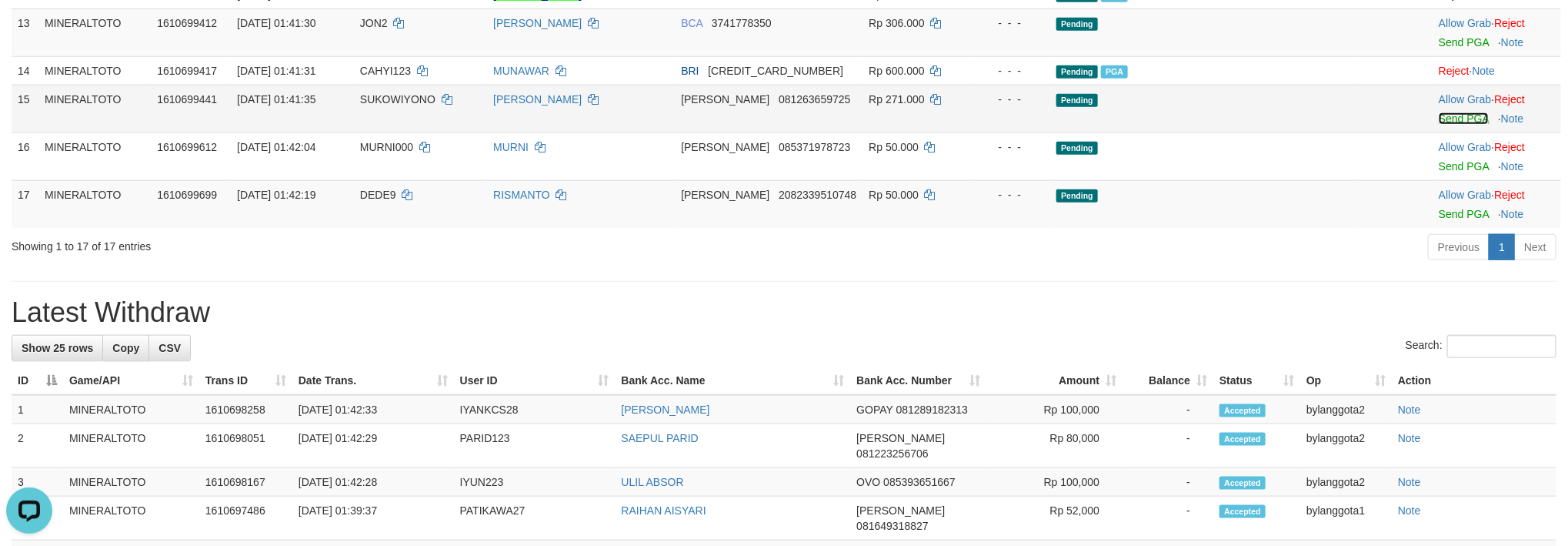
click at [1440, 125] on link "Send PGA" at bounding box center [1464, 118] width 50 height 12
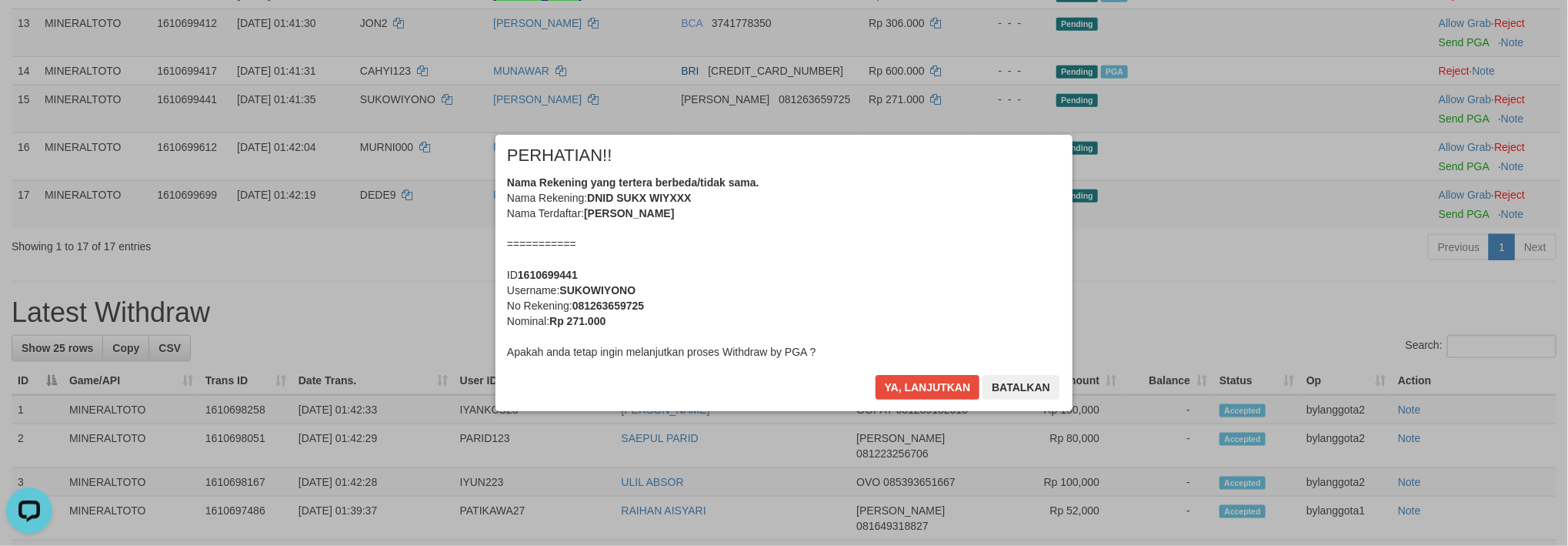
click at [912, 287] on div "Nama Rekening yang tertera berbeda/tidak sama. Nama Rekening: DNID SUKX WIYXXX …" at bounding box center [784, 267] width 554 height 185
click at [876, 375] on button "Ya, lanjutkan" at bounding box center [928, 387] width 104 height 25
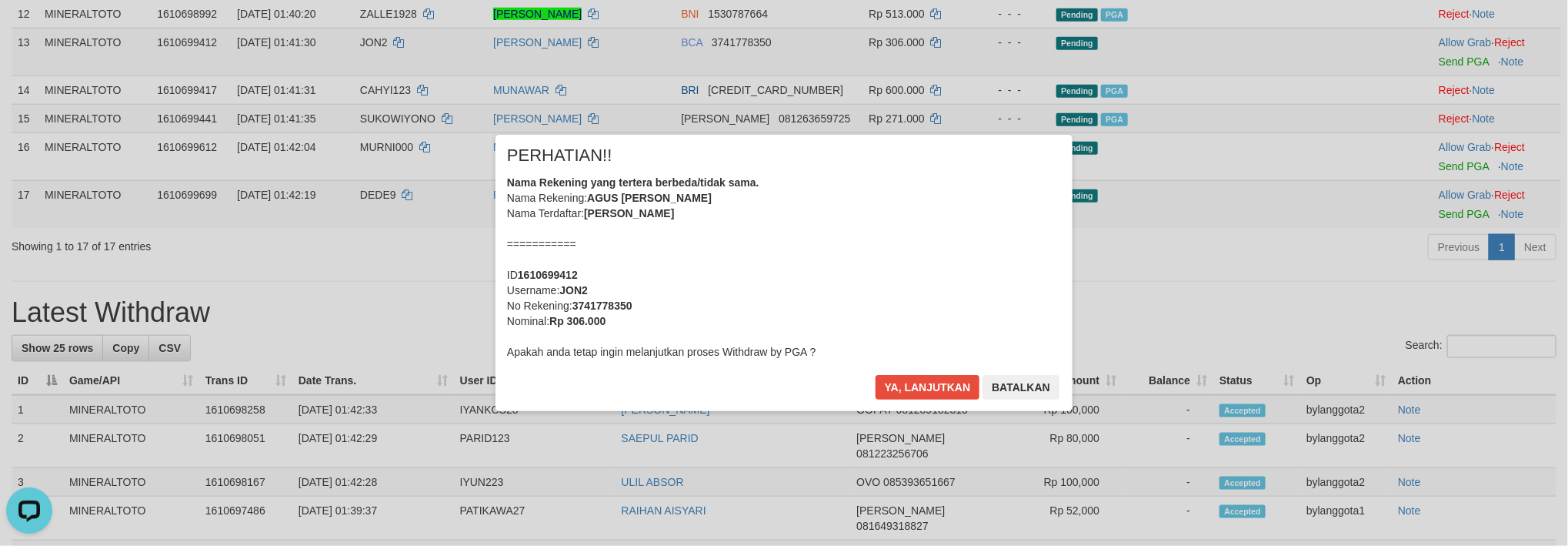
click at [912, 287] on div "Nama Rekening yang tertera berbeda/tidak sama. Nama Rekening: AGUS [PERSON_NAME…" at bounding box center [784, 267] width 554 height 185
click at [876, 375] on button "Ya, lanjutkan" at bounding box center [928, 387] width 104 height 25
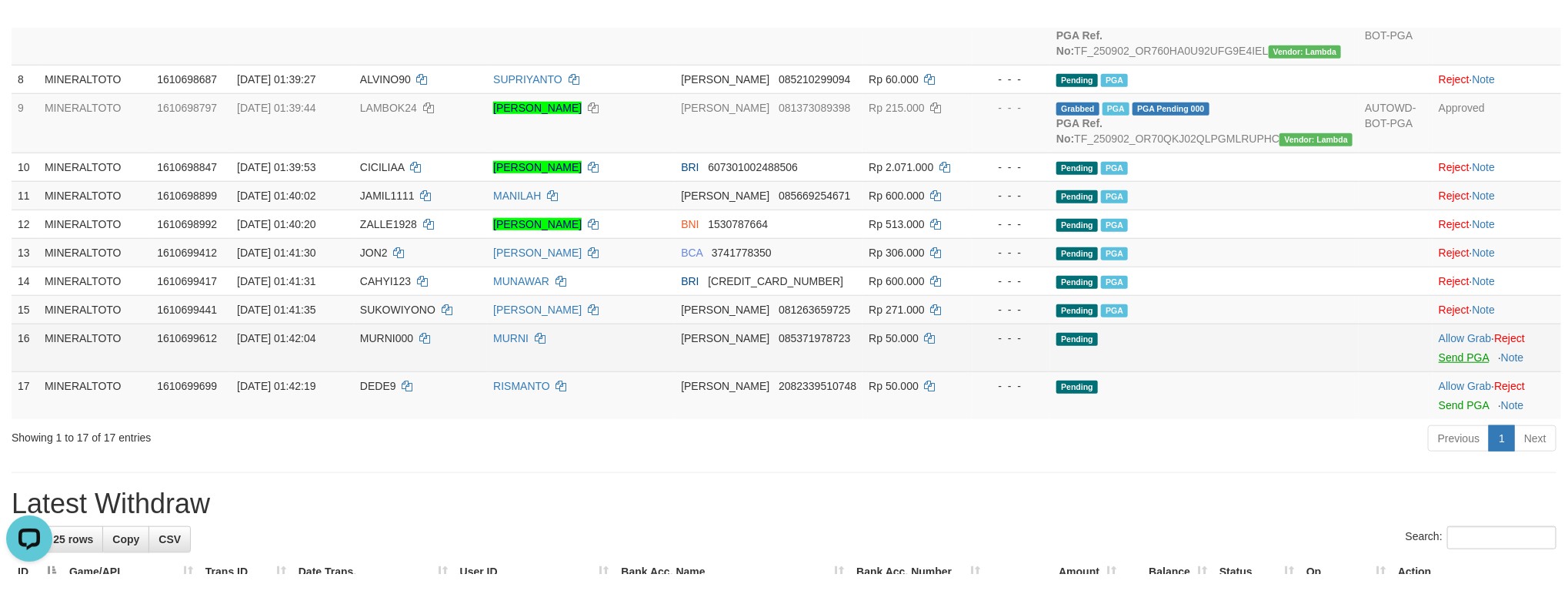
scroll to position [718, 0]
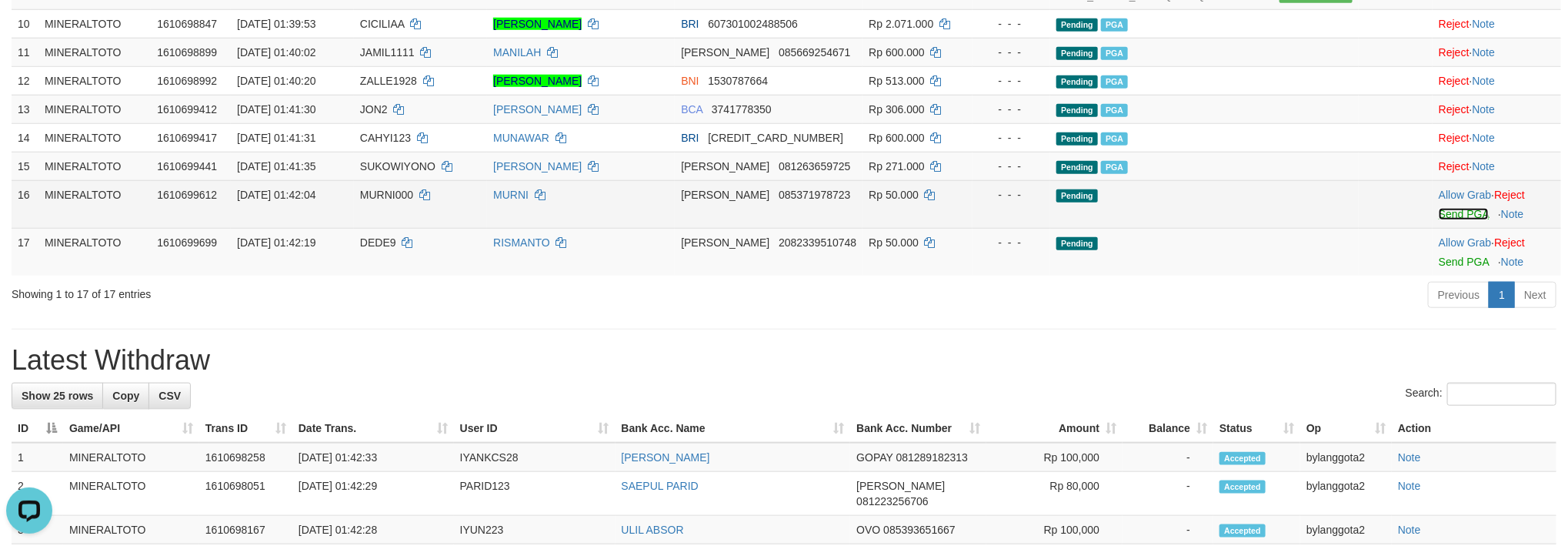
click at [1439, 220] on link "Send PGA" at bounding box center [1464, 214] width 50 height 12
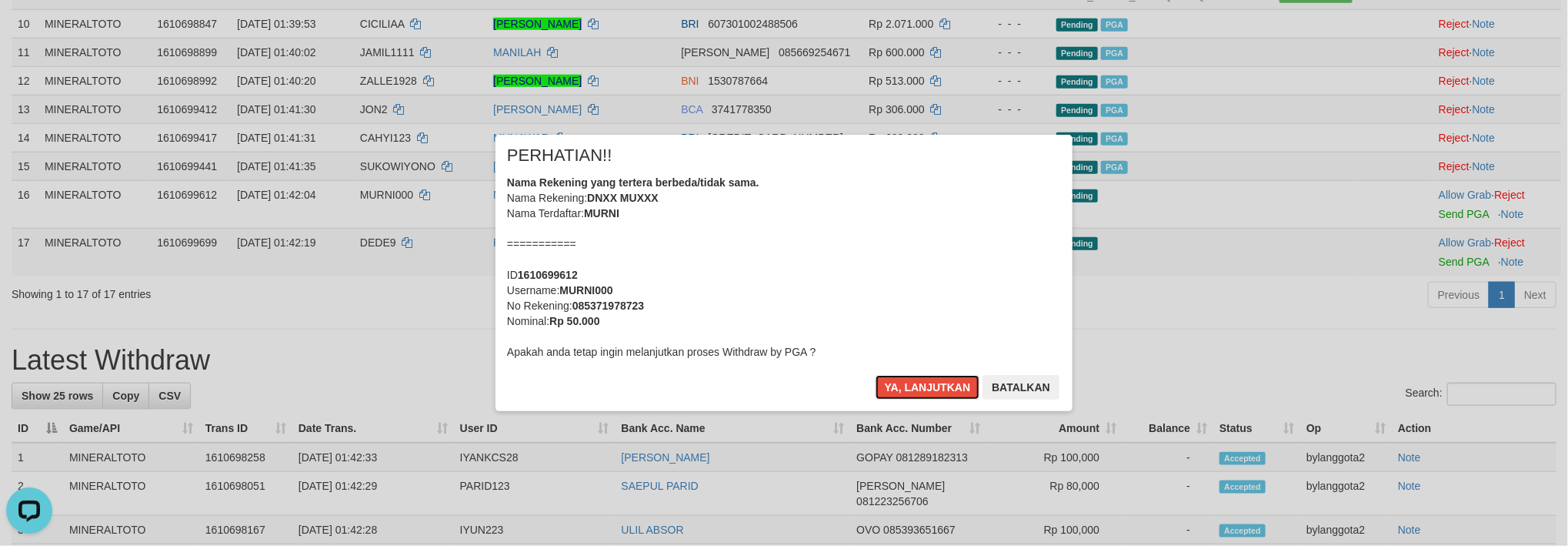
click at [917, 273] on div "Nama Rekening yang tertera berbeda/tidak sama. Nama Rekening: DNXX MUXXX Nama T…" at bounding box center [784, 267] width 554 height 185
click at [876, 375] on button "Ya, lanjutkan" at bounding box center [928, 387] width 104 height 25
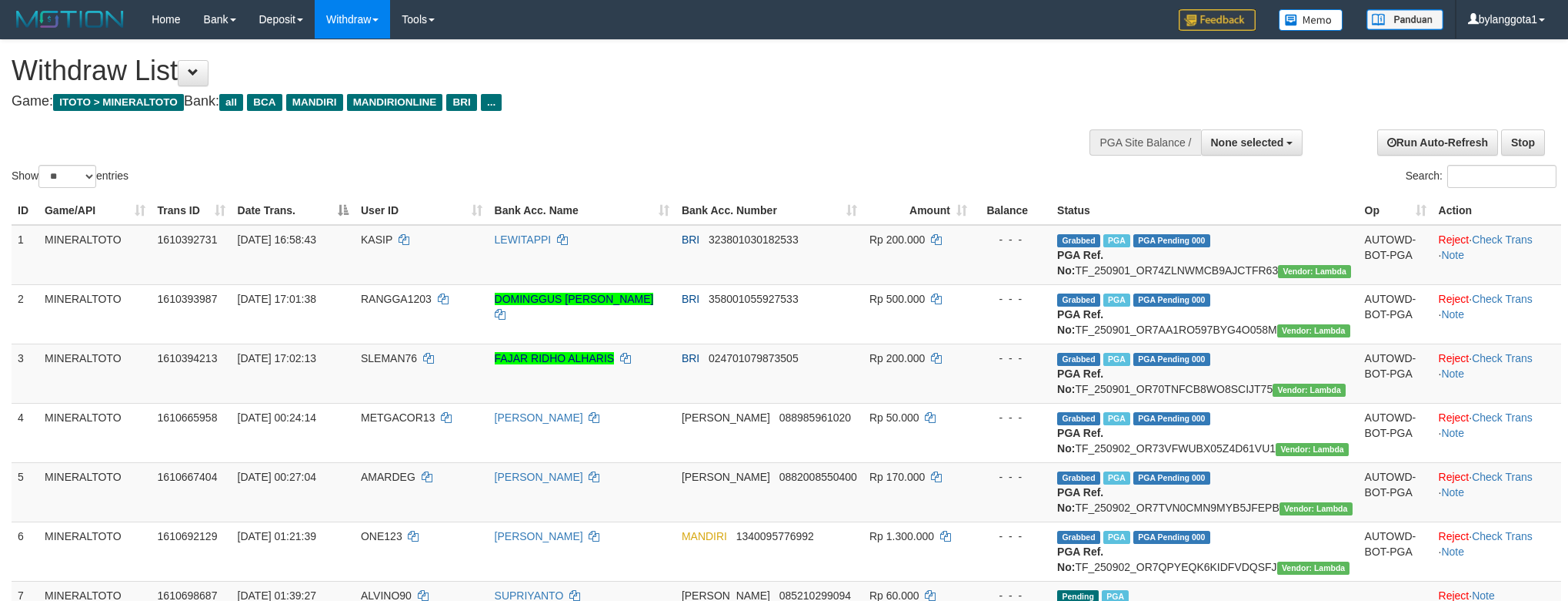
select select
select select "**"
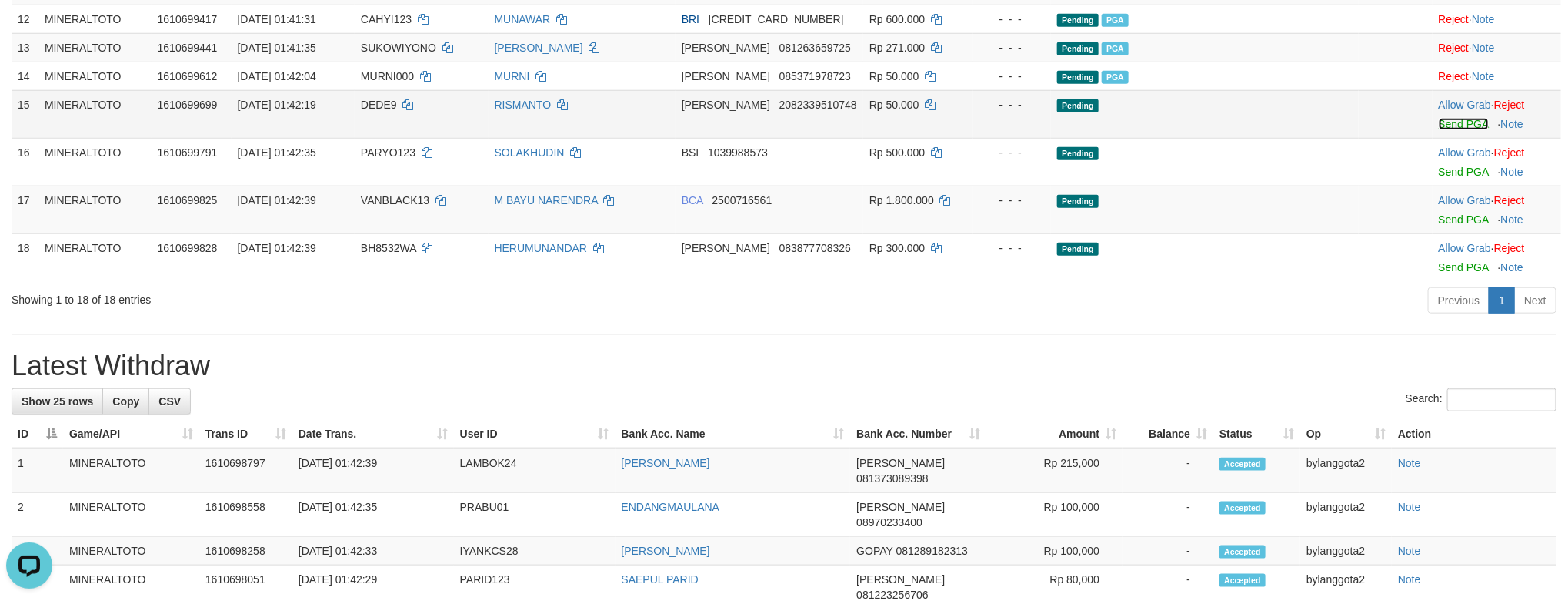
click at [1439, 130] on link "Send PGA" at bounding box center [1464, 124] width 50 height 12
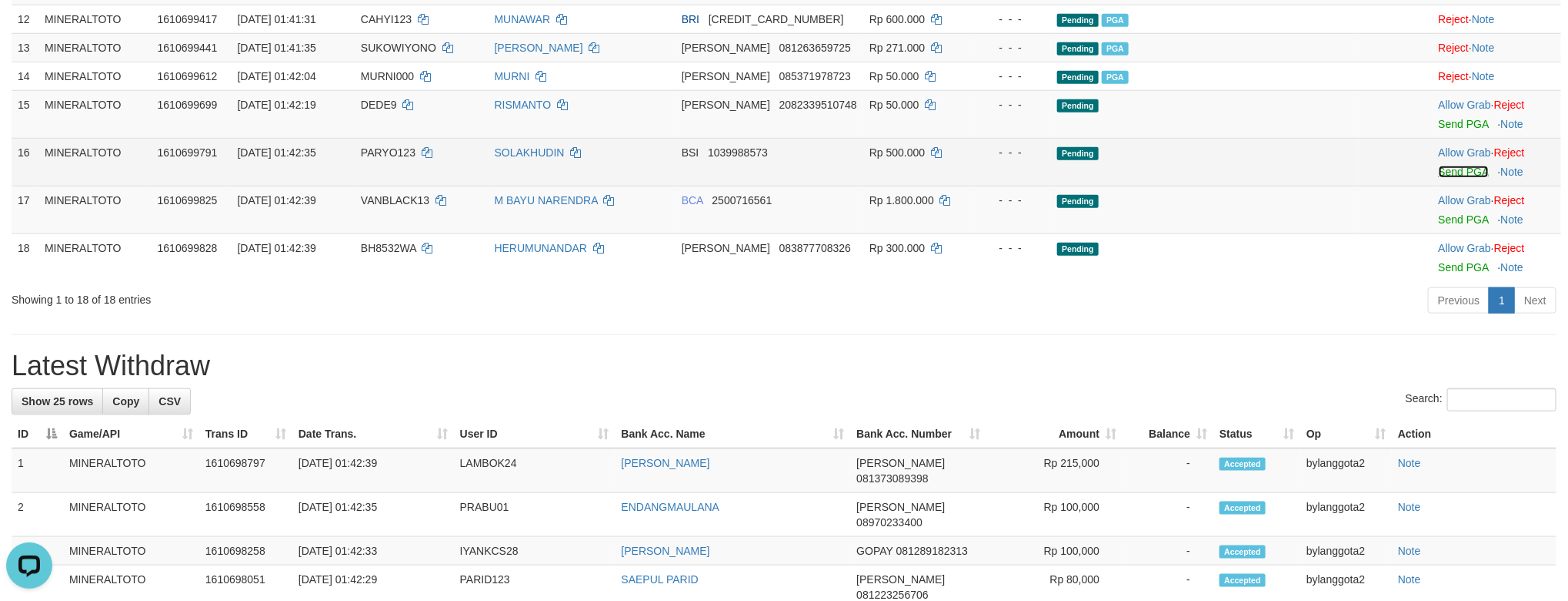
click at [1446, 178] on link "Send PGA" at bounding box center [1464, 171] width 50 height 12
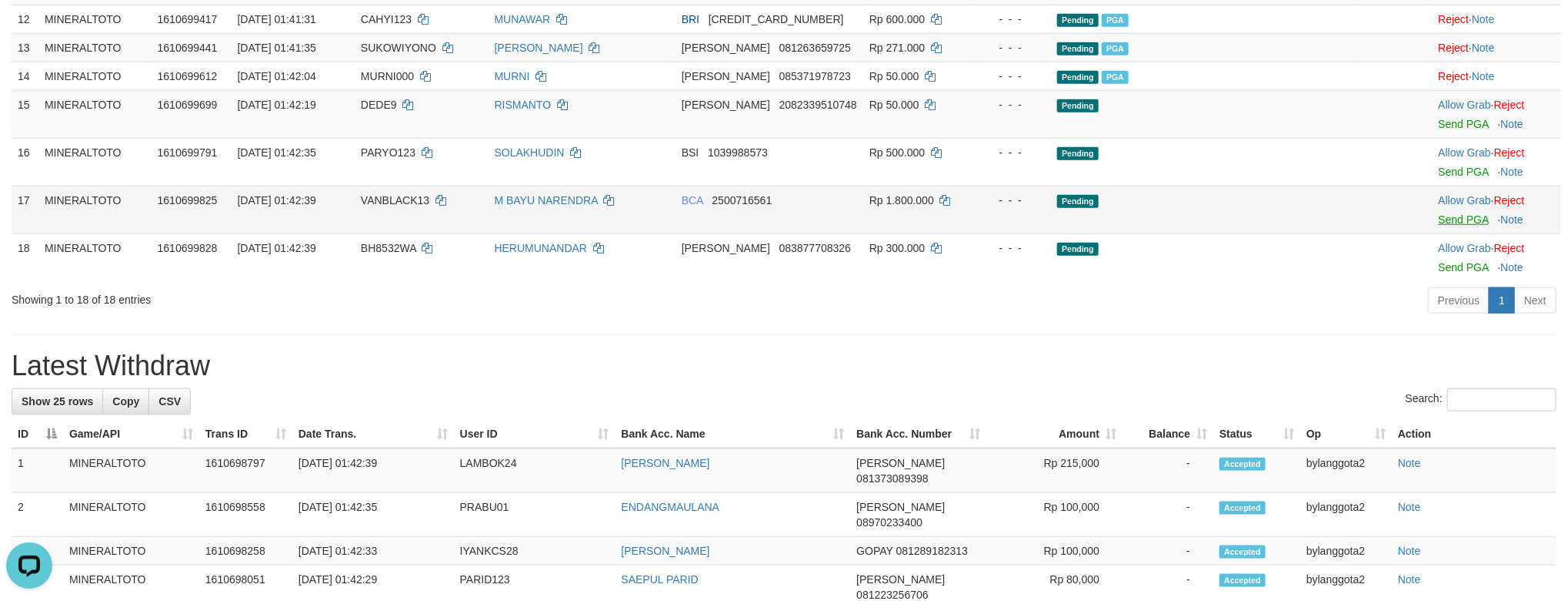
scroll to position [698, 0]
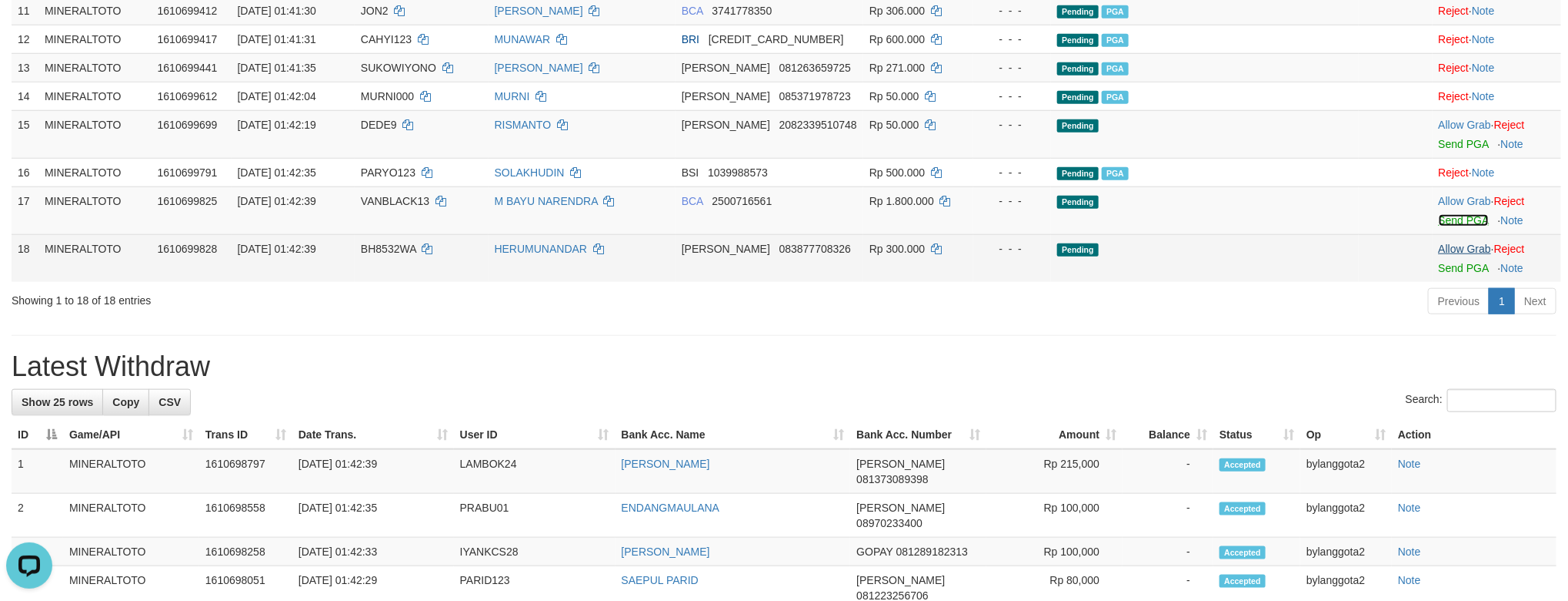
drag, startPoint x: 1446, startPoint y: 310, endPoint x: 1464, endPoint y: 347, distance: 41.1
click at [1448, 227] on link "Send PGA" at bounding box center [1464, 219] width 50 height 12
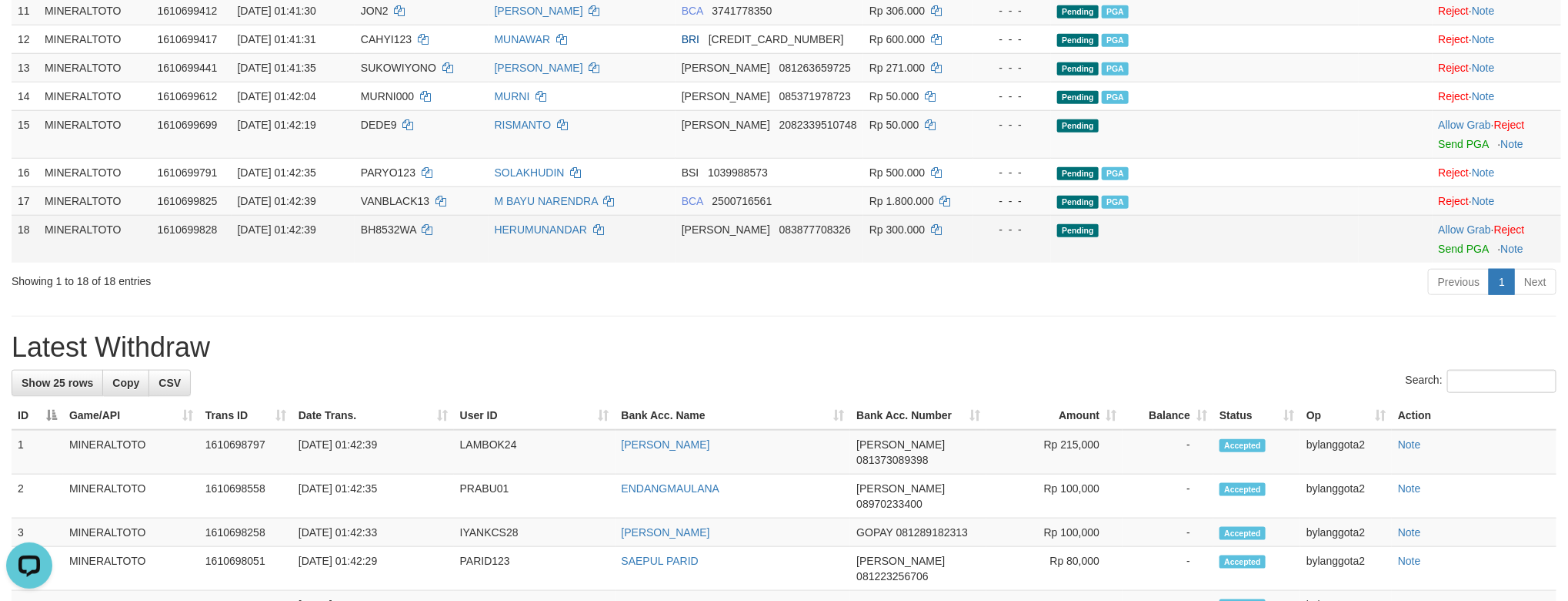
click at [1452, 263] on td "Allow Grab · Reject Send PGA · Note" at bounding box center [1497, 239] width 128 height 48
click at [1448, 255] on link "Send PGA" at bounding box center [1464, 248] width 50 height 12
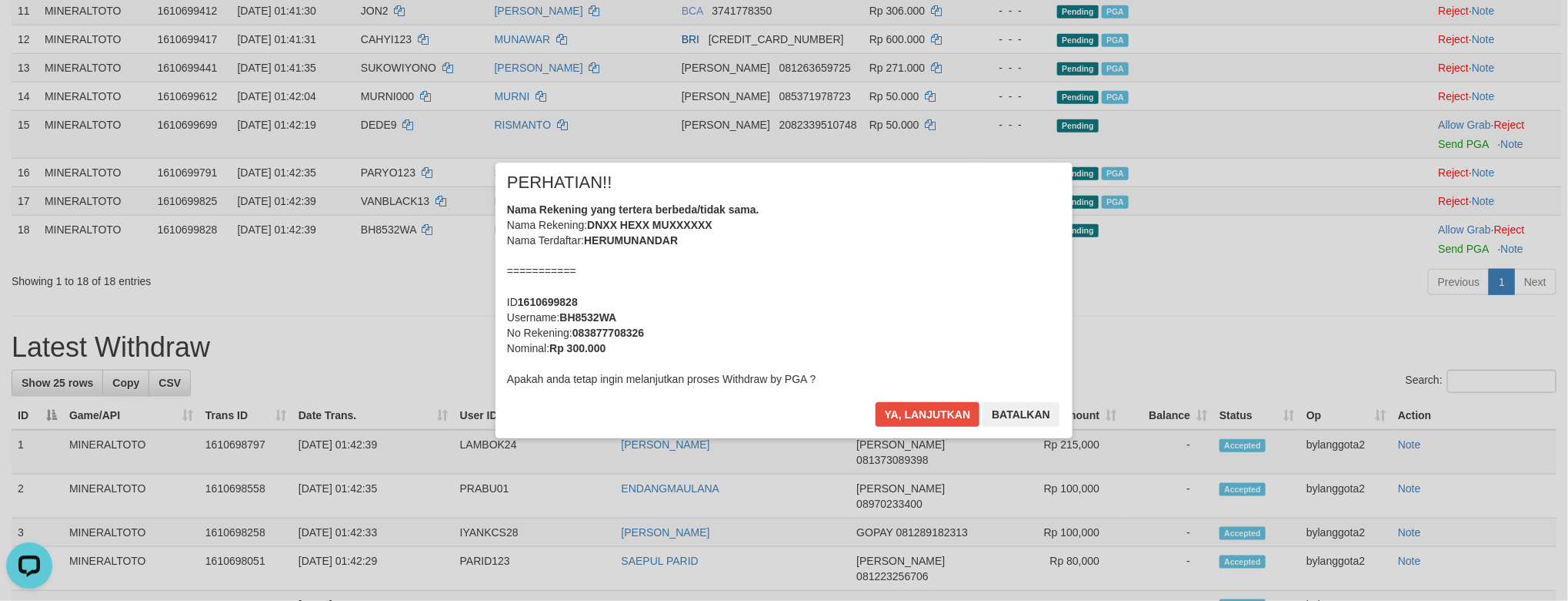
click at [878, 306] on div "Nama Rekening yang tertera berbeda/tidak sama. Nama Rekening: DNXX HEXX MUXXXXX…" at bounding box center [784, 295] width 554 height 185
click at [876, 402] on button "Ya, lanjutkan" at bounding box center [928, 414] width 104 height 25
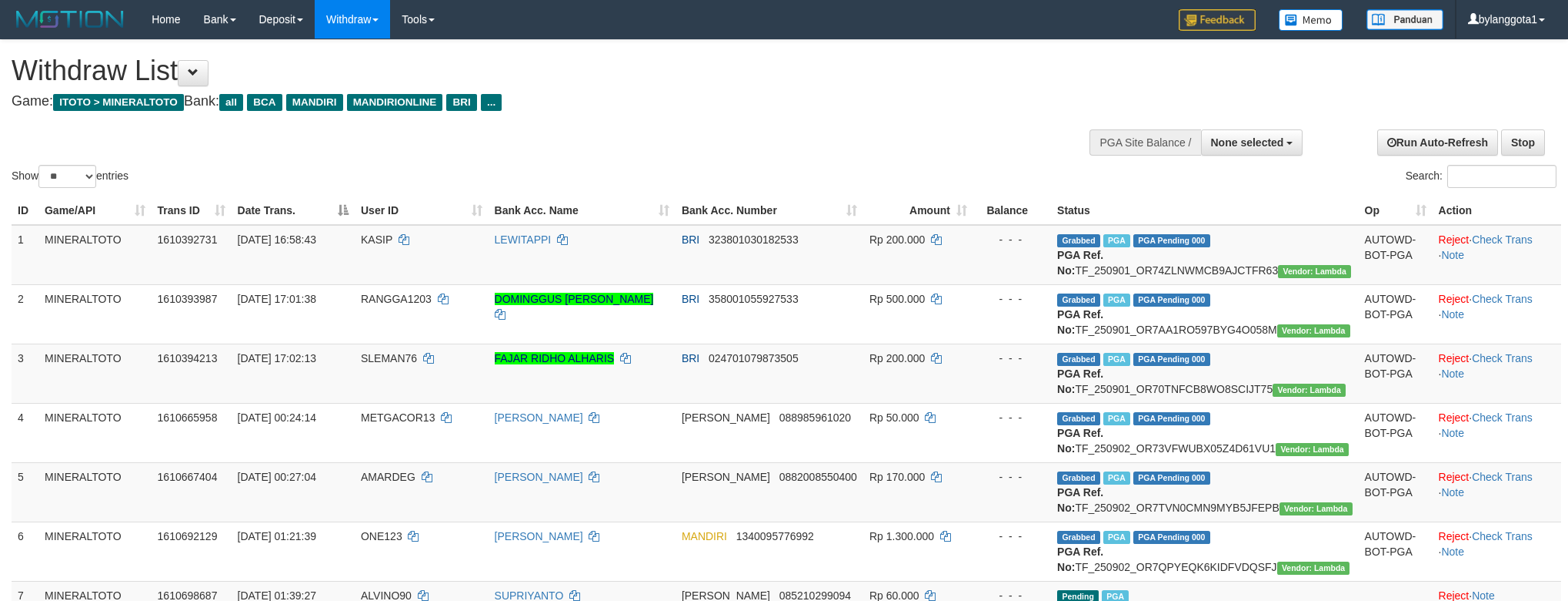
select select
select select "**"
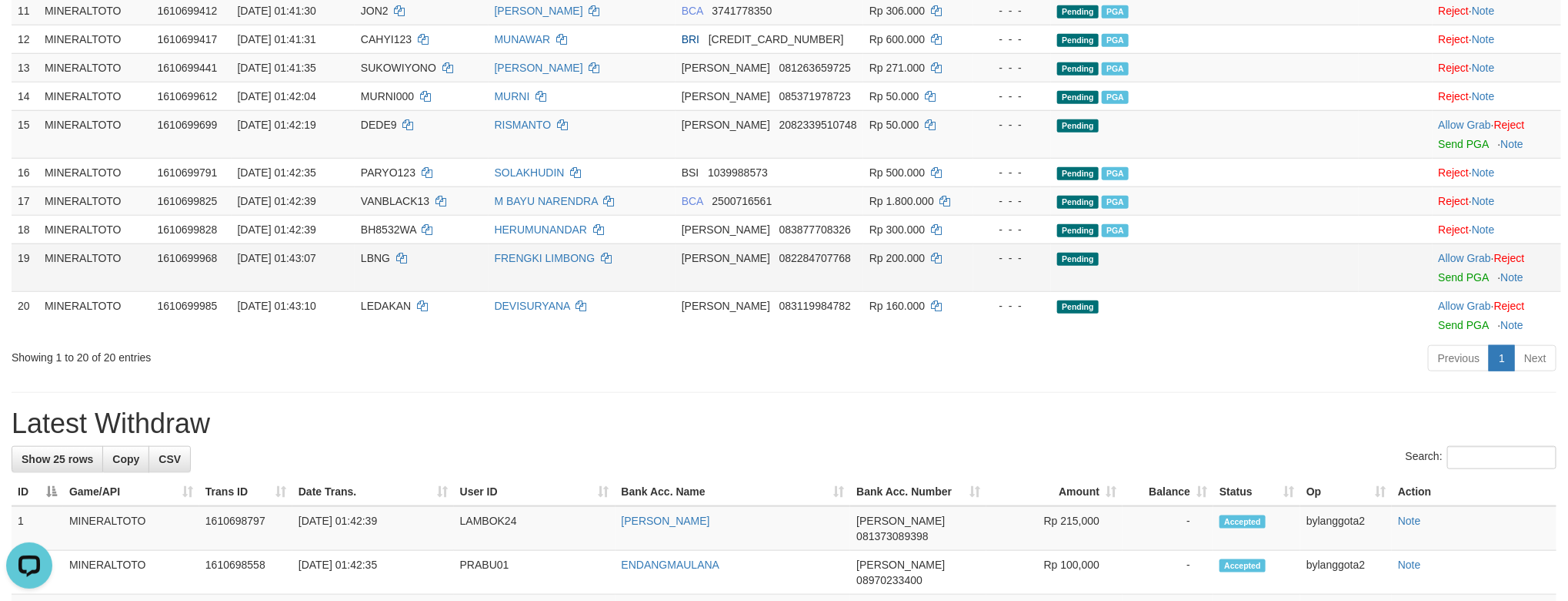
click at [1359, 291] on td at bounding box center [1396, 267] width 74 height 48
click at [1455, 283] on link "Send PGA" at bounding box center [1464, 277] width 50 height 12
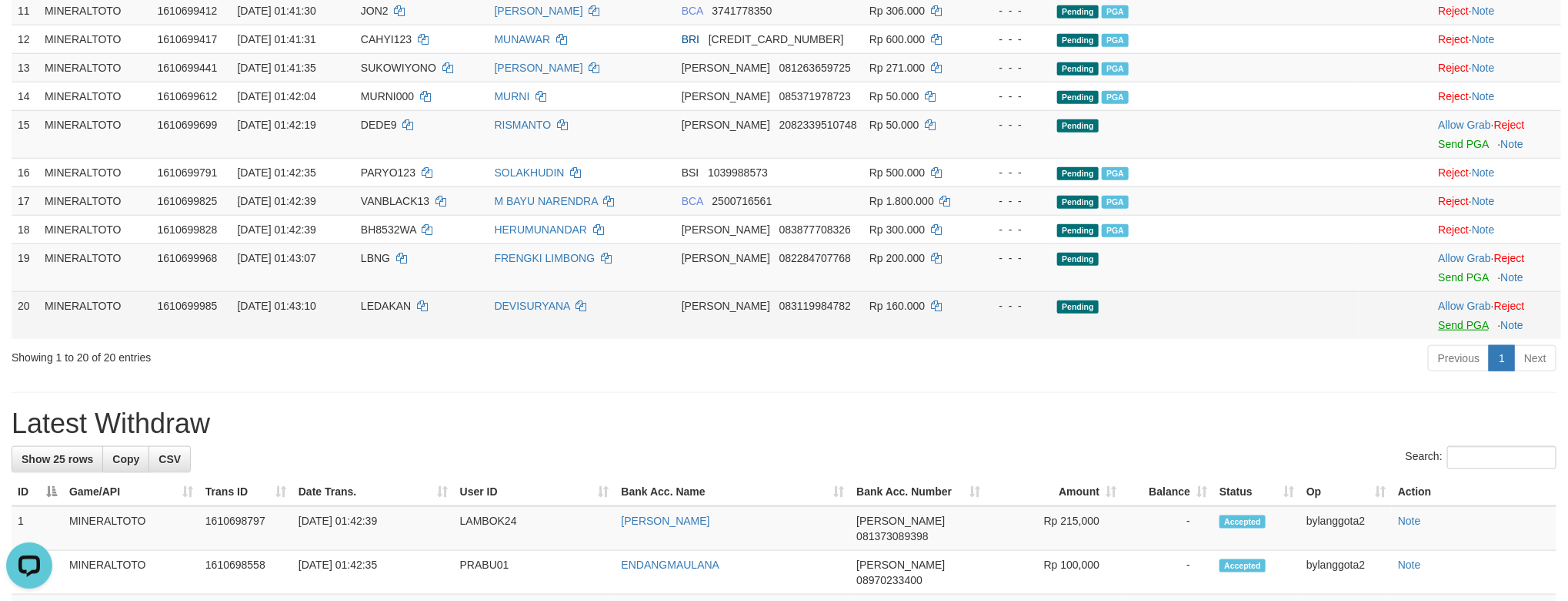
click at [1460, 416] on body "Toggle navigation Home Bank Account List Load By Website Group [ITOTO] MINERALT…" at bounding box center [784, 454] width 1568 height 2306
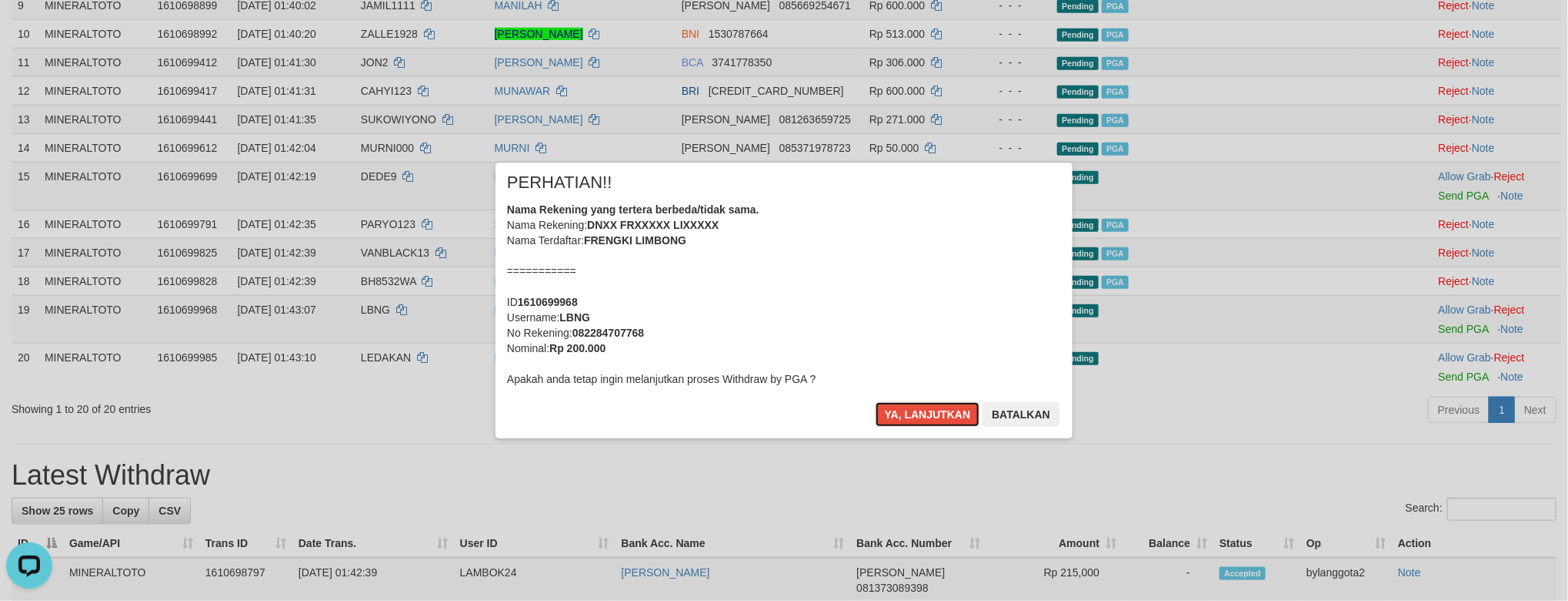
click at [912, 283] on div "Nama Rekening yang tertera berbeda/tidak sama. Nama Rekening: DNXX FRXXXXX LIXX…" at bounding box center [784, 295] width 554 height 185
click at [876, 402] on button "Ya, lanjutkan" at bounding box center [928, 414] width 104 height 25
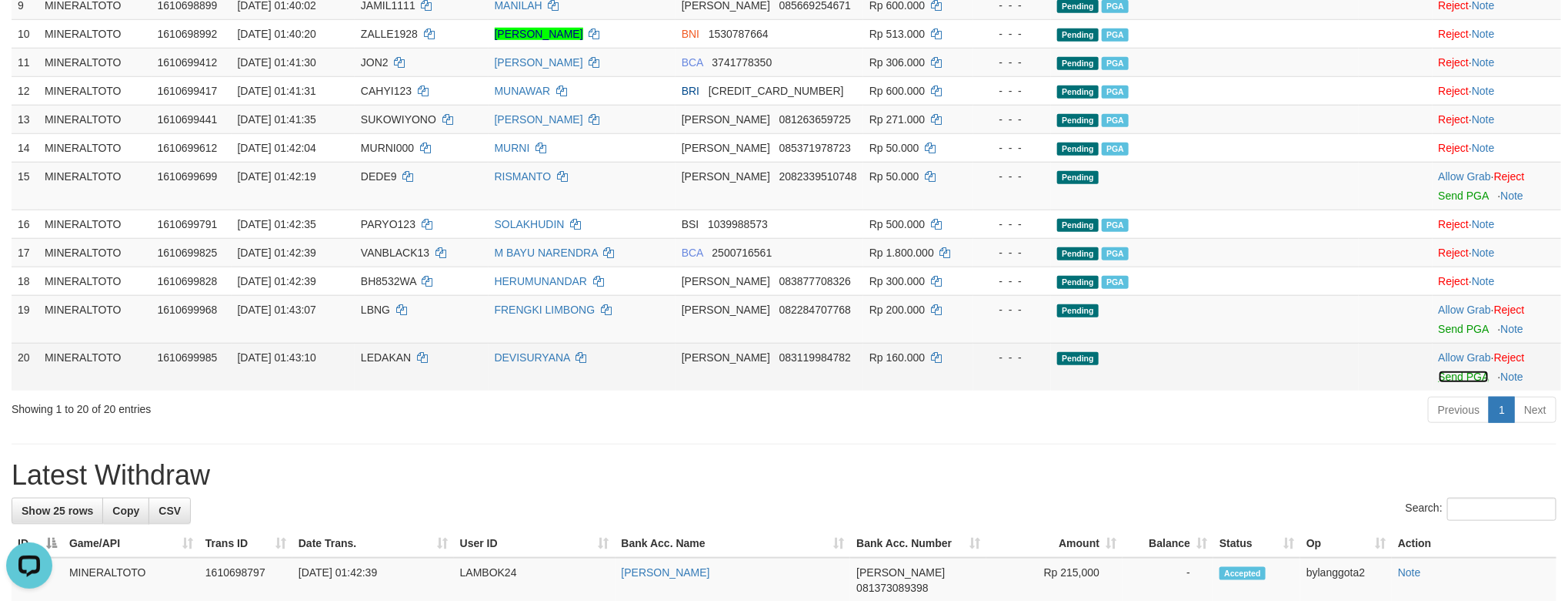
scroll to position [627, 0]
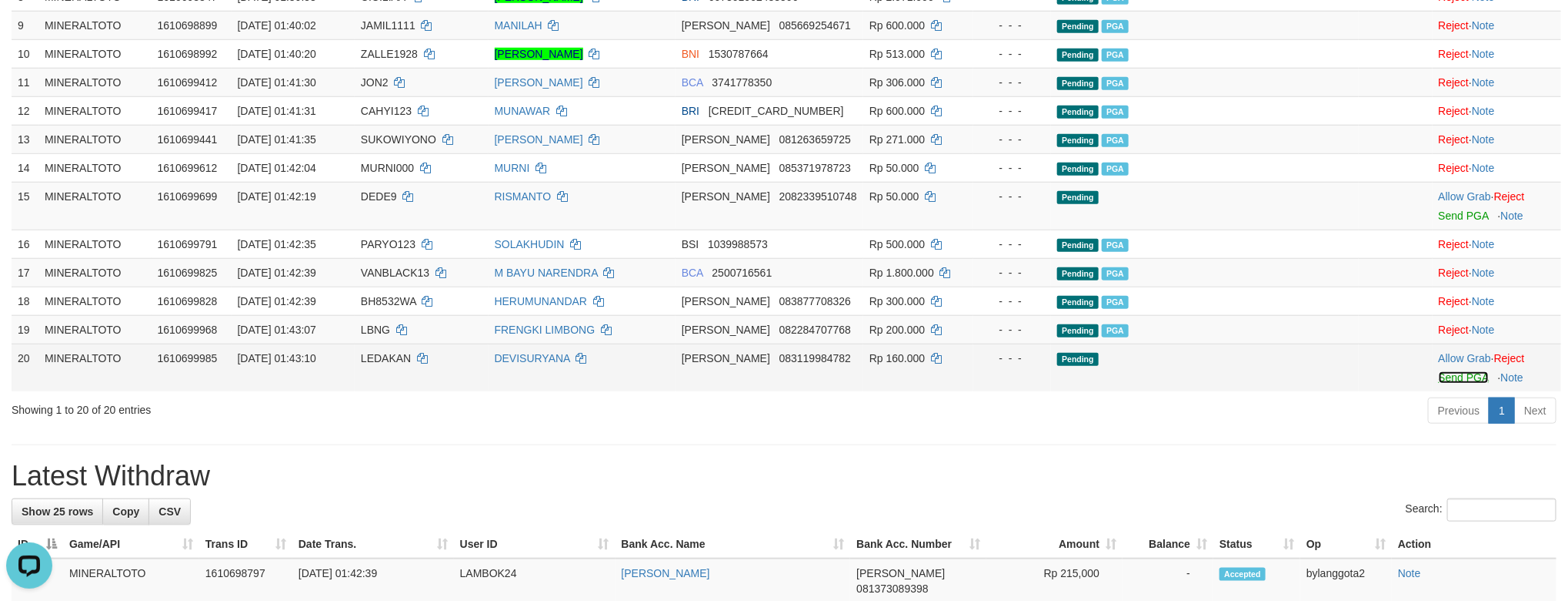
click at [1439, 384] on link "Send PGA" at bounding box center [1464, 377] width 50 height 12
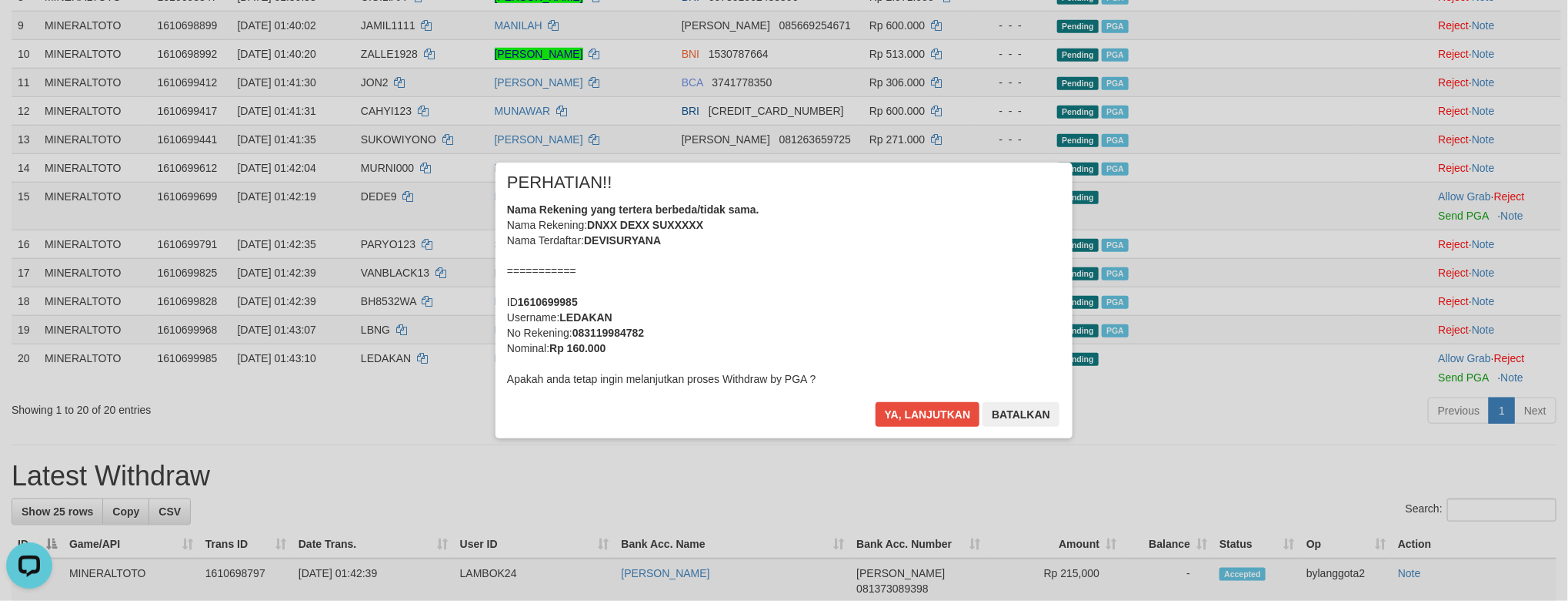
click at [891, 303] on div "Nama Rekening yang tertera berbeda/tidak sama. Nama Rekening: DNXX DEXX SUXXXXX…" at bounding box center [784, 295] width 554 height 185
click at [876, 402] on button "Ya, lanjutkan" at bounding box center [928, 414] width 104 height 25
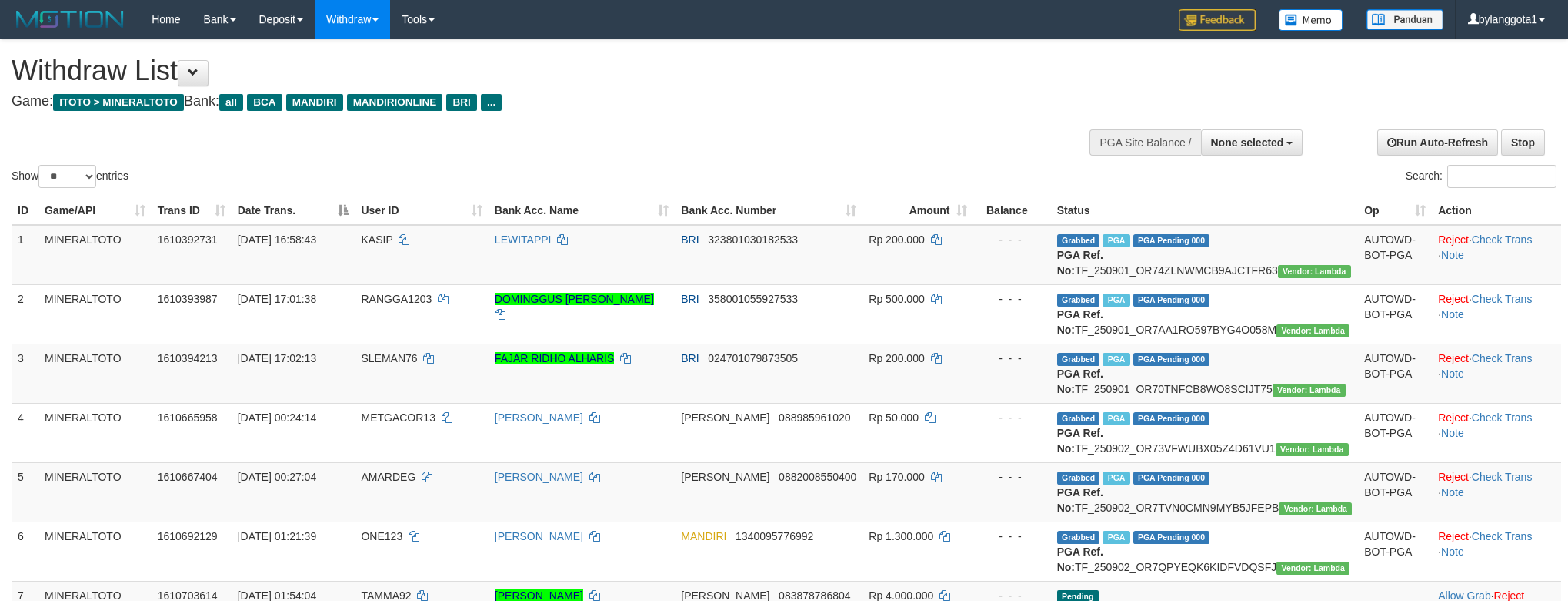
select select
select select "**"
